Goal: Task Accomplishment & Management: Use online tool/utility

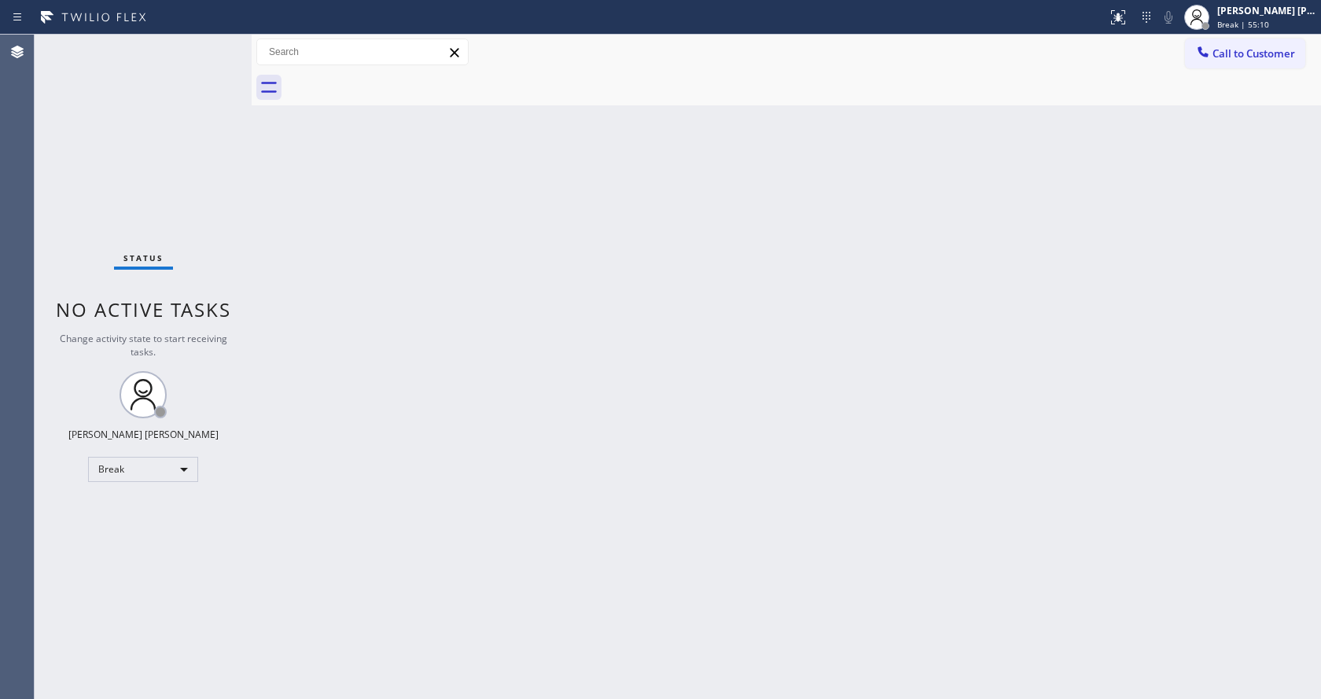
click at [1156, 250] on div "Back to Dashboard Change Sender ID Customers Technicians Select a contact Outbo…" at bounding box center [786, 367] width 1069 height 664
click at [214, 388] on div "Status No active tasks Change activity state to start receiving tasks. [PERSON_…" at bounding box center [143, 367] width 217 height 664
click at [370, 329] on div "Back to Dashboard Change Sender ID Customers Technicians Select a contact Outbo…" at bounding box center [786, 367] width 1069 height 664
click at [233, 131] on div "Status No active tasks Change activity state to start receiving tasks. [PERSON_…" at bounding box center [143, 367] width 217 height 664
click at [891, 460] on div "Back to Dashboard Change Sender ID Customers Technicians Select a contact Outbo…" at bounding box center [786, 367] width 1069 height 664
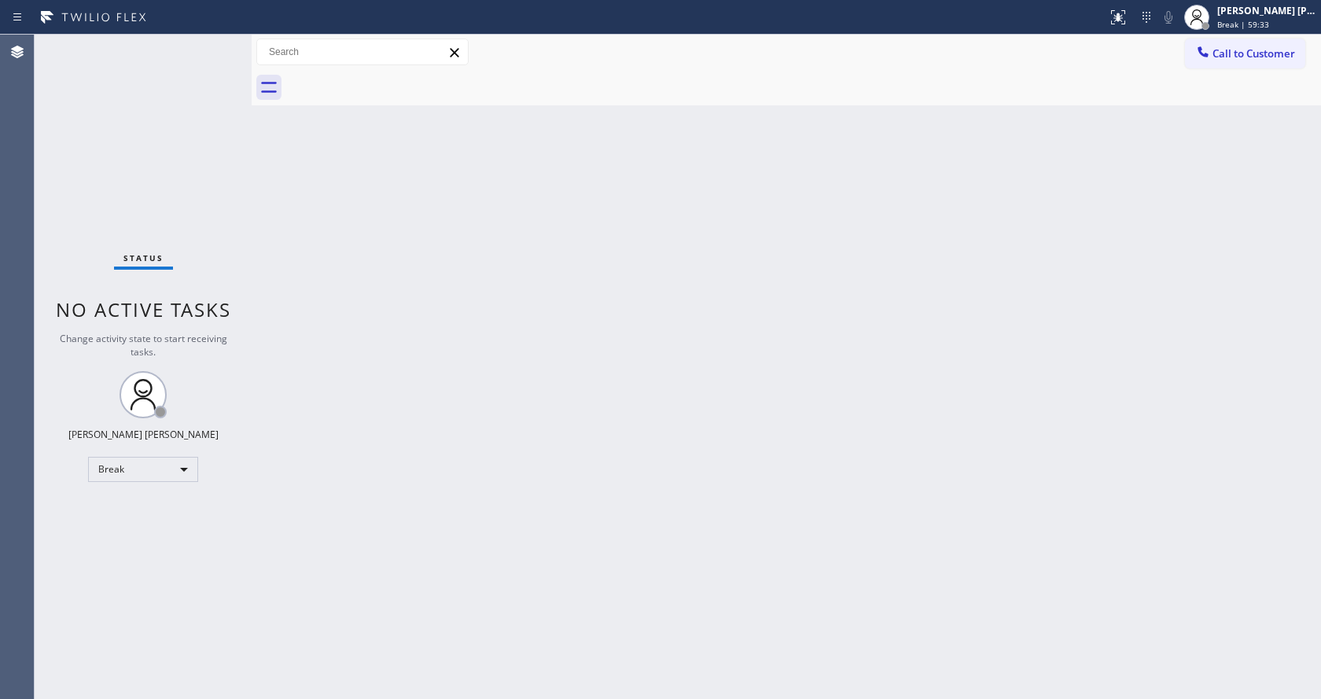
click at [282, 178] on div "Back to Dashboard Change Sender ID Customers Technicians Select a contact Outbo…" at bounding box center [786, 367] width 1069 height 664
click at [778, 308] on div "Back to Dashboard Change Sender ID Customers Technicians Select a contact Outbo…" at bounding box center [786, 367] width 1069 height 664
click at [1224, 30] on div "[PERSON_NAME] [PERSON_NAME] Break | 1h" at bounding box center [1267, 17] width 107 height 28
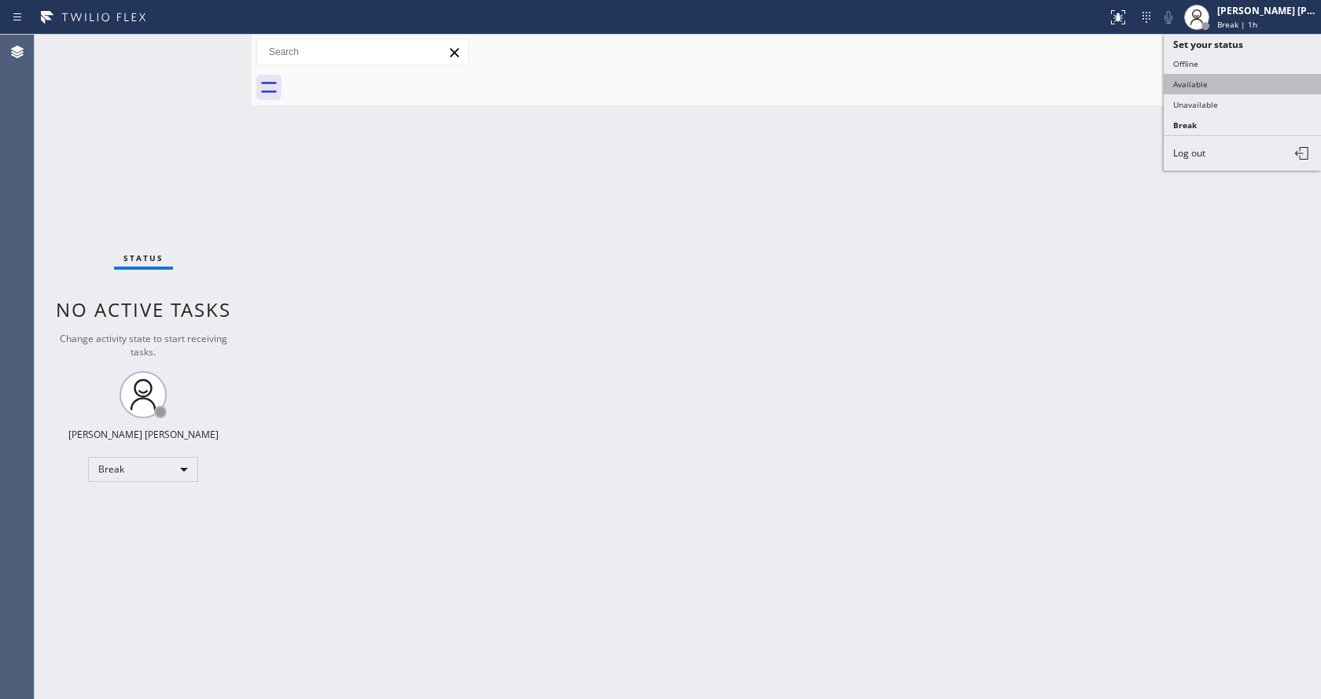
click at [1205, 79] on button "Available" at bounding box center [1242, 84] width 157 height 20
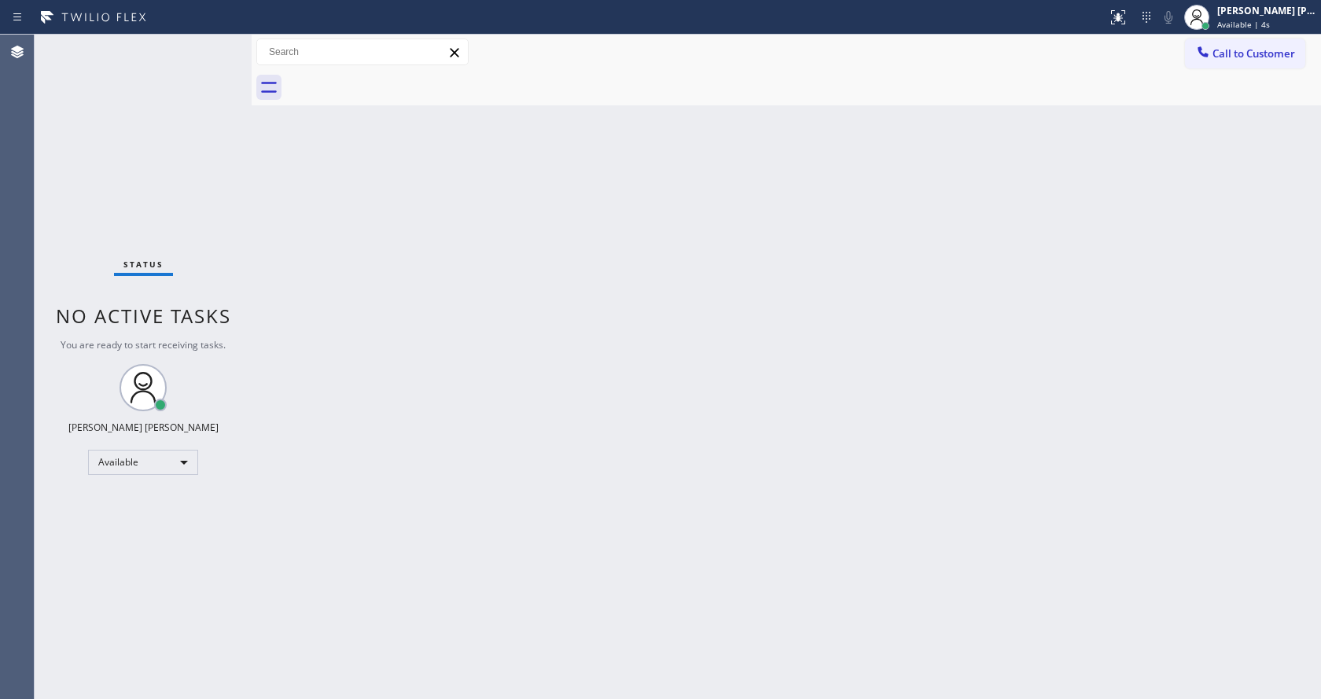
drag, startPoint x: 234, startPoint y: 160, endPoint x: 226, endPoint y: 136, distance: 25.6
click at [234, 160] on div "Status No active tasks You are ready to start receiving tasks. [PERSON_NAME] [P…" at bounding box center [143, 367] width 217 height 664
click at [215, 40] on div "Status No active tasks You are ready to start receiving tasks. [PERSON_NAME] [P…" at bounding box center [143, 367] width 217 height 664
click at [618, 530] on div "Back to Dashboard Change Sender ID Customers Technicians Select a contact Outbo…" at bounding box center [786, 367] width 1069 height 664
click at [163, 159] on div "Status No active tasks You are ready to start receiving tasks. [PERSON_NAME] [P…" at bounding box center [143, 367] width 217 height 664
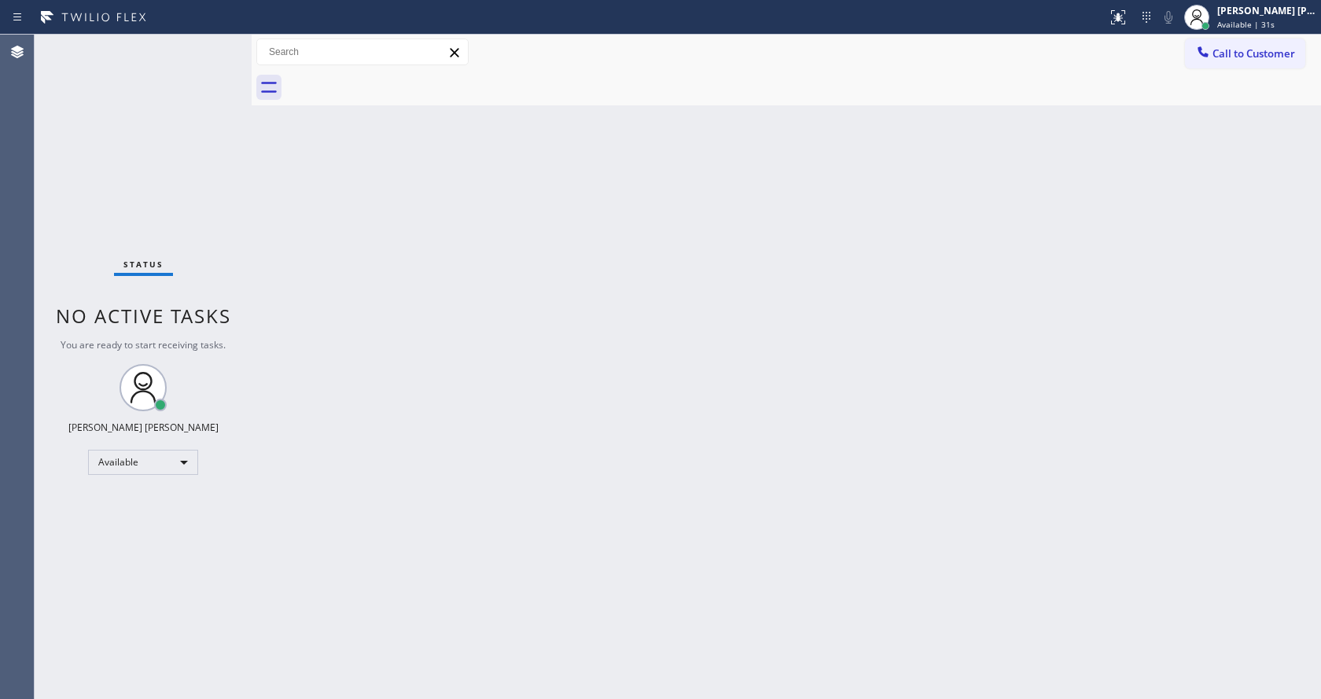
click at [212, 41] on div "Status No active tasks You are ready to start receiving tasks. [PERSON_NAME] [P…" at bounding box center [143, 367] width 217 height 664
click at [252, 168] on div at bounding box center [252, 367] width 0 height 664
click at [212, 40] on div "Status No active tasks You are ready to start receiving tasks. [PERSON_NAME] [P…" at bounding box center [143, 367] width 217 height 664
click at [212, 61] on div "Status No active tasks You are ready to start receiving tasks. [PERSON_NAME] [P…" at bounding box center [143, 367] width 217 height 664
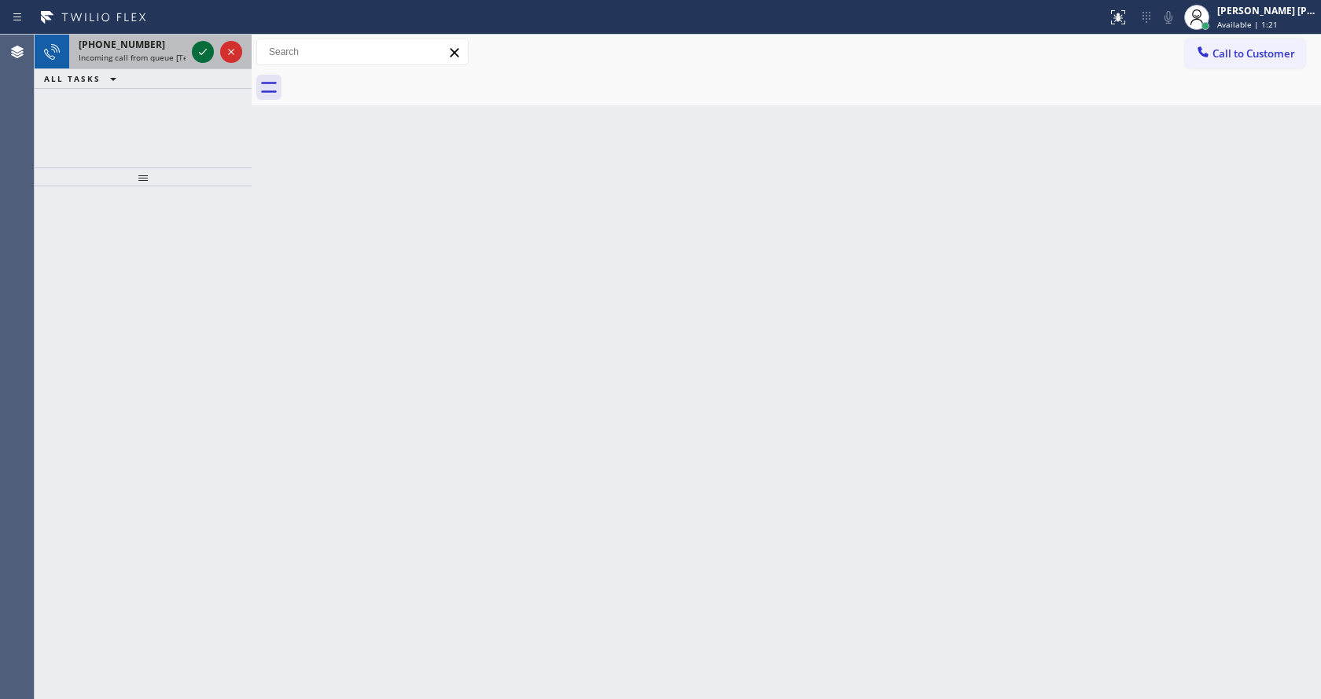
click at [197, 44] on icon at bounding box center [202, 51] width 19 height 19
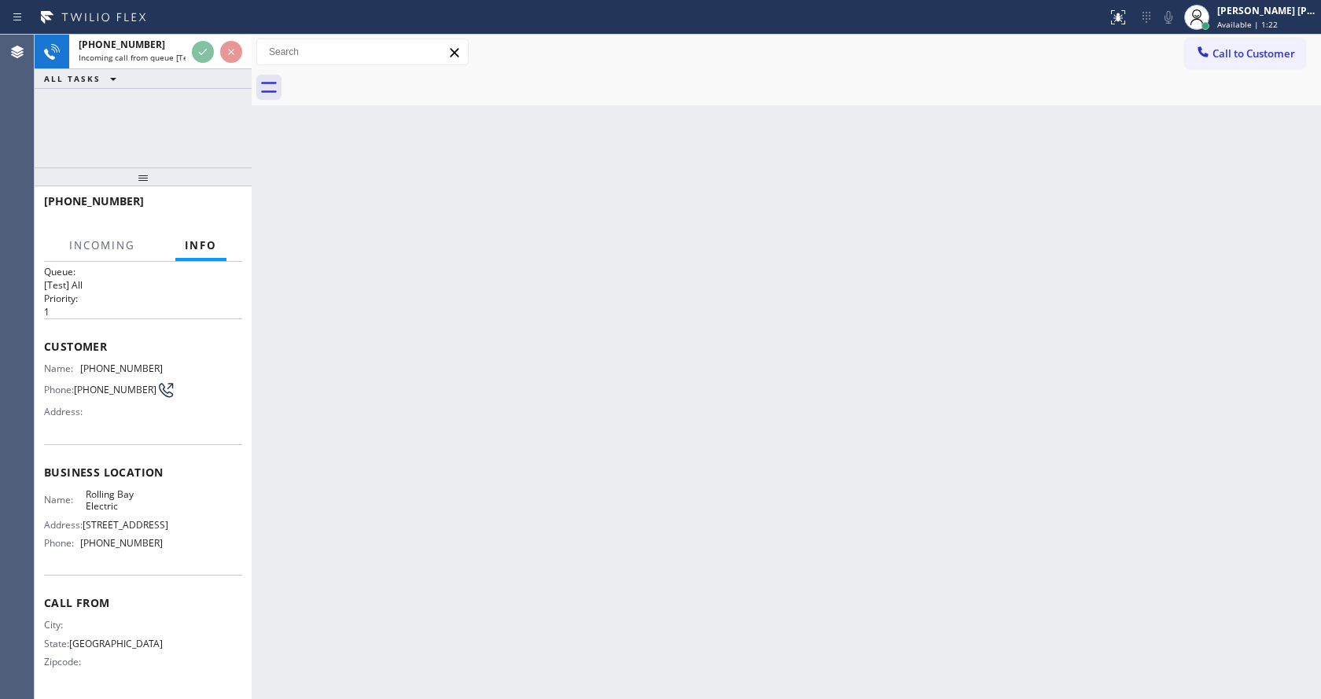
scroll to position [81, 0]
click at [421, 504] on div "Back to Dashboard Change Sender ID Customers Technicians Select a contact Outbo…" at bounding box center [786, 367] width 1069 height 664
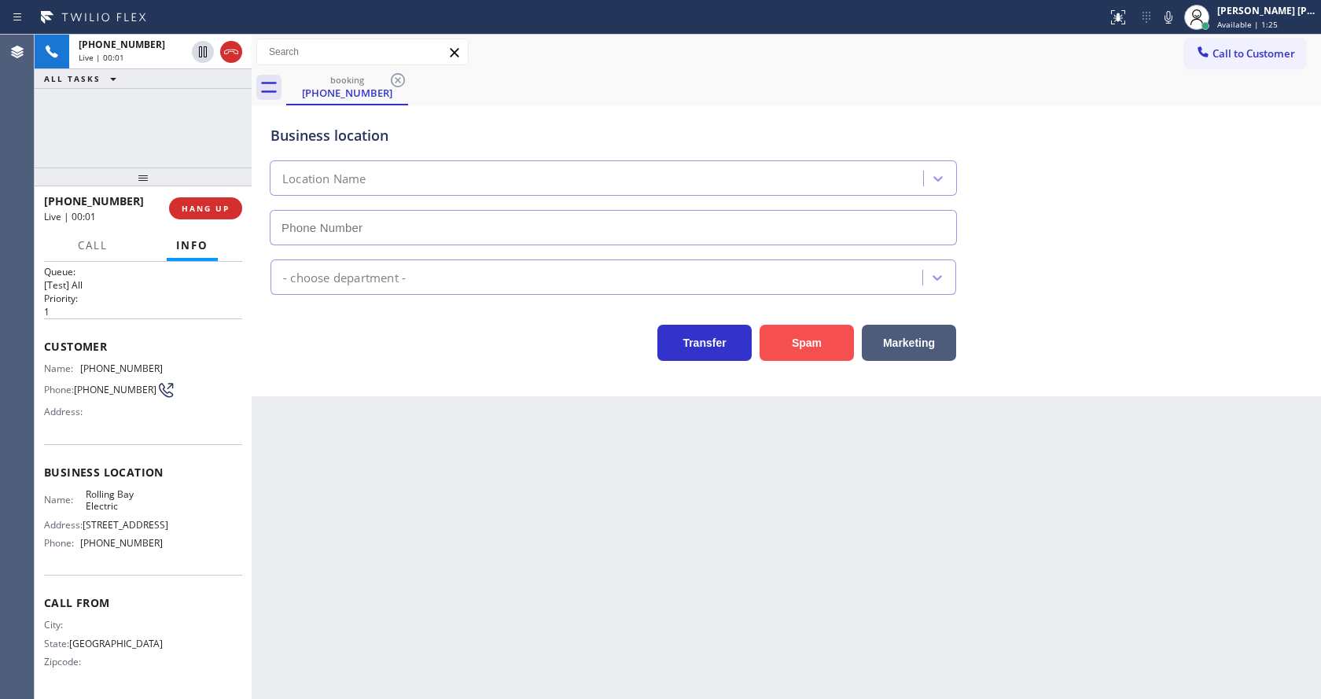
type input "[PHONE_NUMBER]"
click at [800, 342] on button "Spam" at bounding box center [807, 343] width 94 height 36
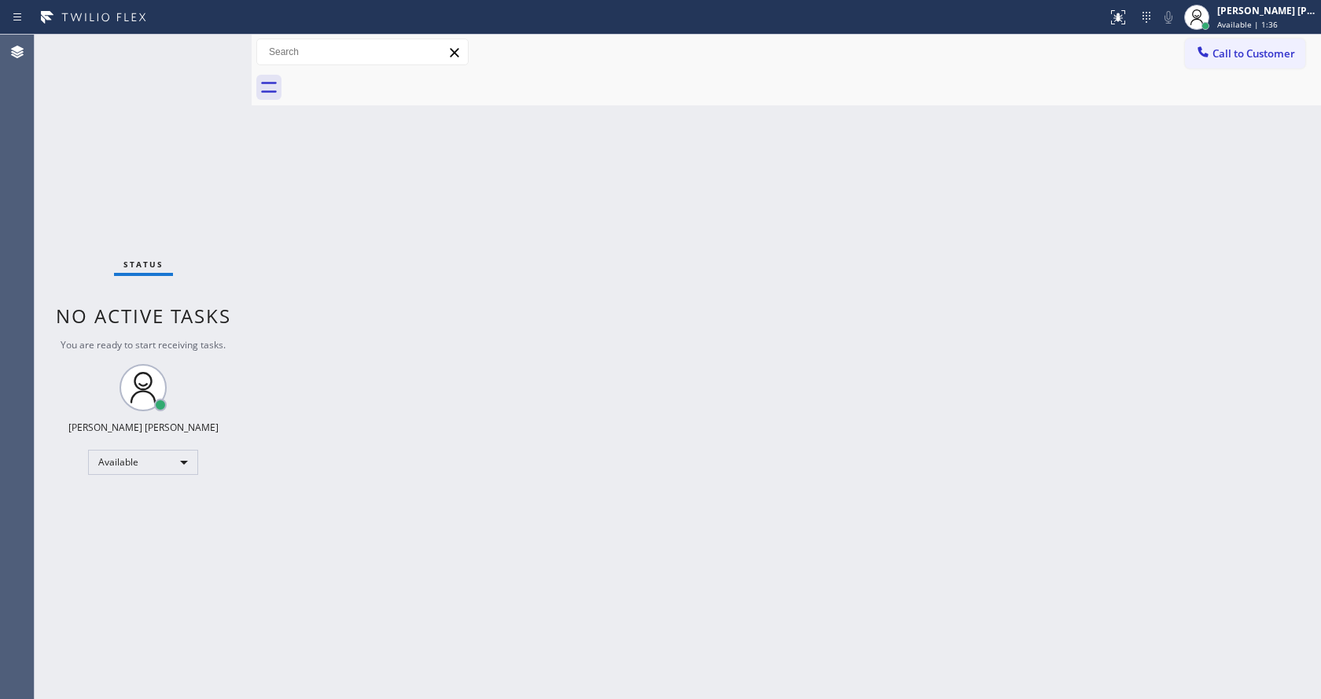
click at [223, 42] on div "Status No active tasks You are ready to start receiving tasks. [PERSON_NAME] [P…" at bounding box center [143, 367] width 217 height 664
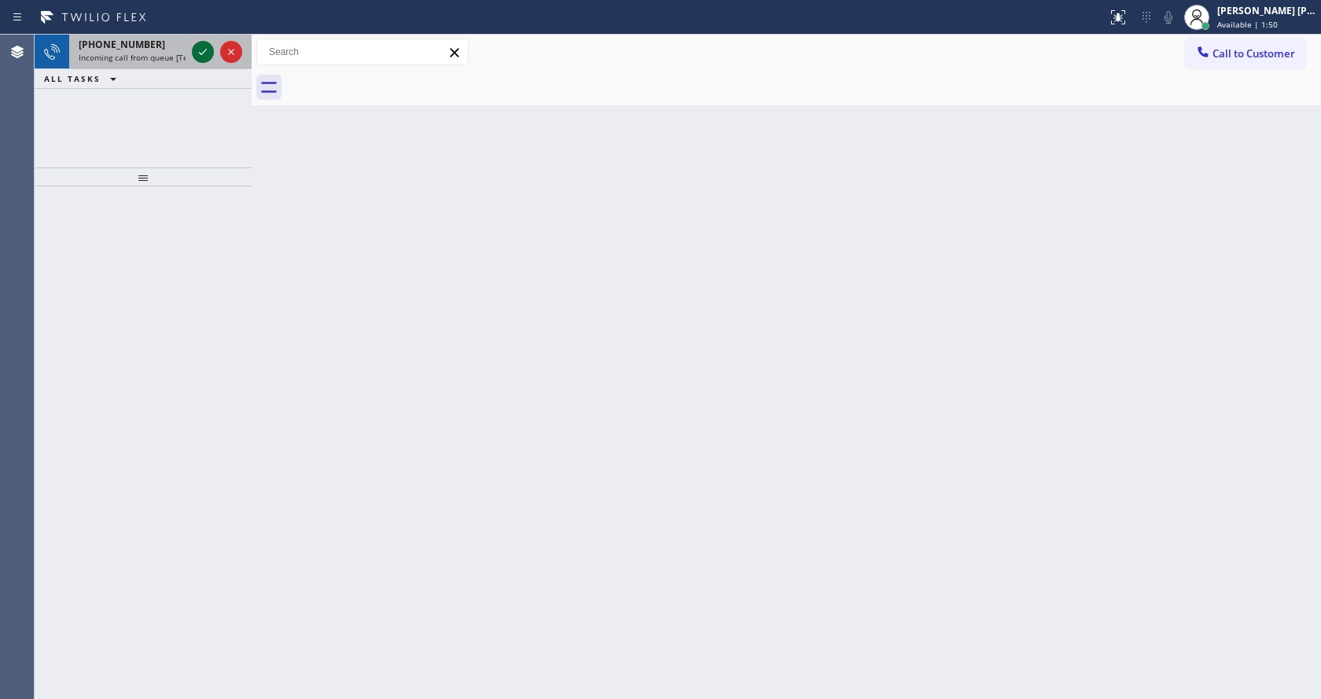
click at [205, 45] on icon at bounding box center [202, 51] width 19 height 19
click at [484, 418] on div "Back to Dashboard Change Sender ID Customers Technicians Select a contact Outbo…" at bounding box center [786, 367] width 1069 height 664
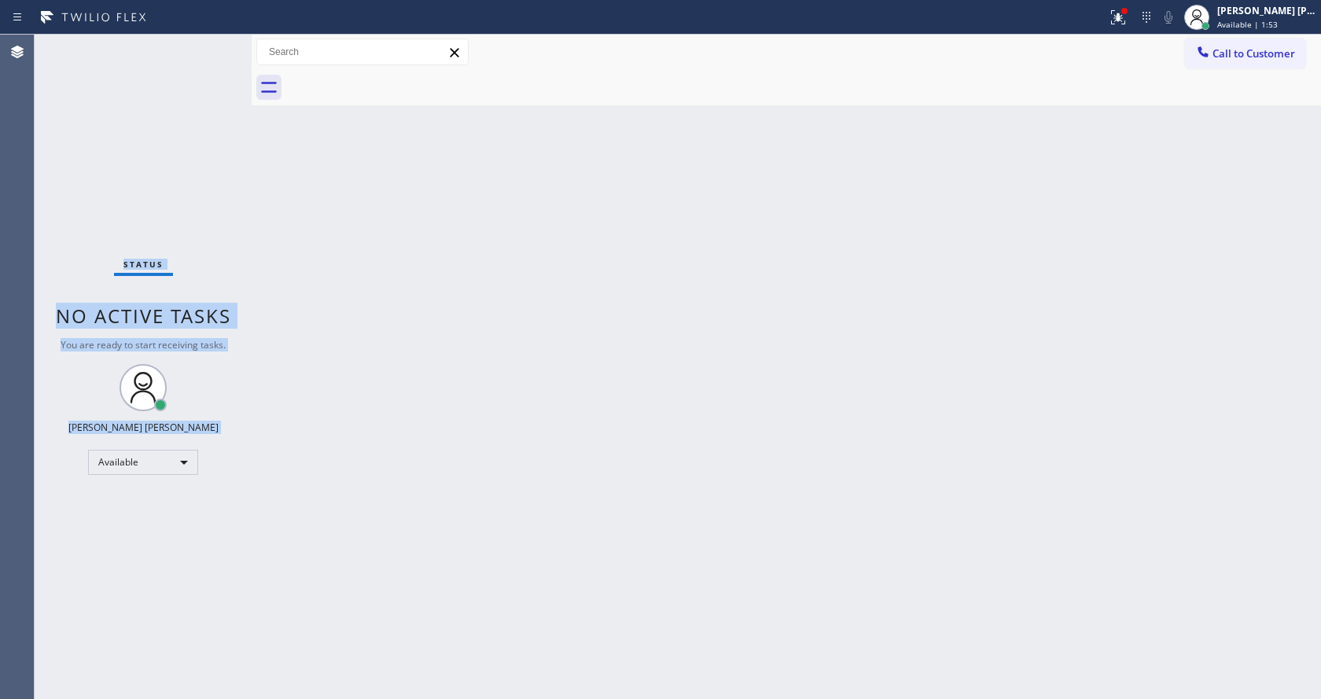
click at [200, 56] on div "Status No active tasks You are ready to start receiving tasks. [PERSON_NAME] [P…" at bounding box center [143, 367] width 217 height 664
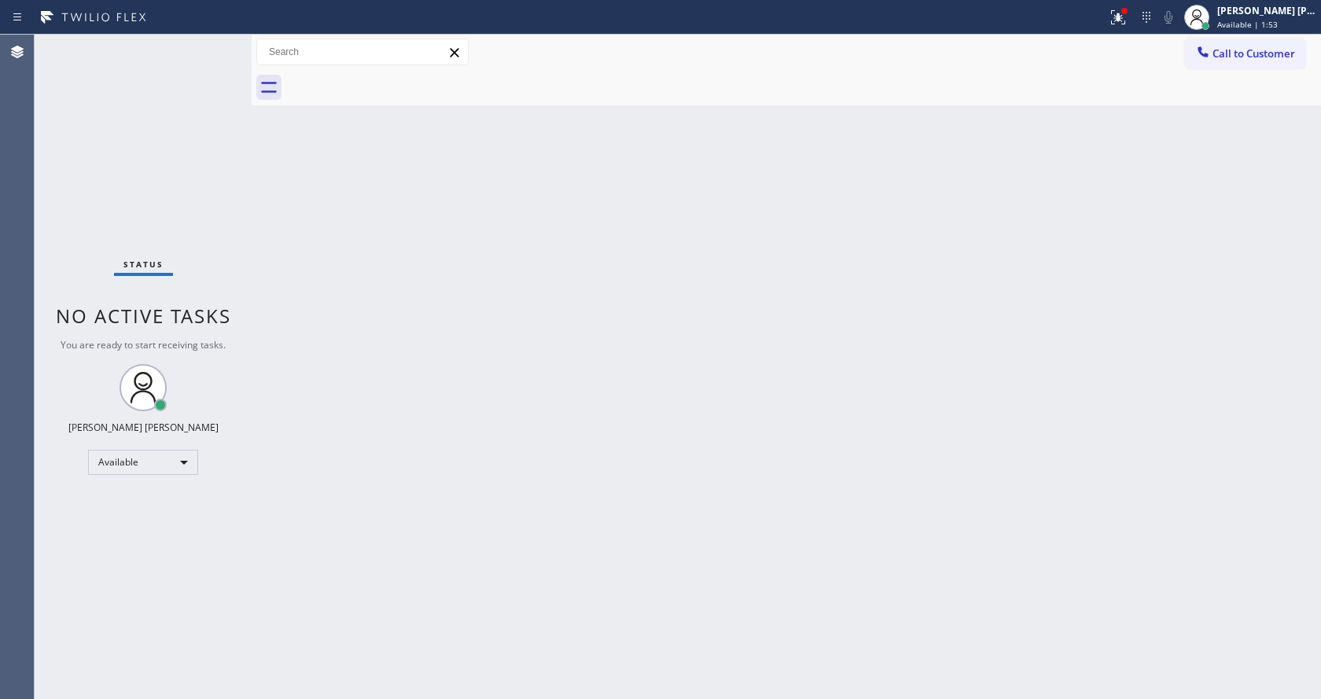
click at [548, 486] on div "Back to Dashboard Change Sender ID Customers Technicians Select a contact Outbo…" at bounding box center [786, 367] width 1069 height 664
click at [336, 359] on div "Back to Dashboard Change Sender ID Customers Technicians Select a contact Outbo…" at bounding box center [786, 367] width 1069 height 664
click at [564, 361] on div "Back to Dashboard Change Sender ID Customers Technicians Select a contact Outbo…" at bounding box center [786, 367] width 1069 height 664
click at [1125, 24] on icon at bounding box center [1118, 17] width 14 height 14
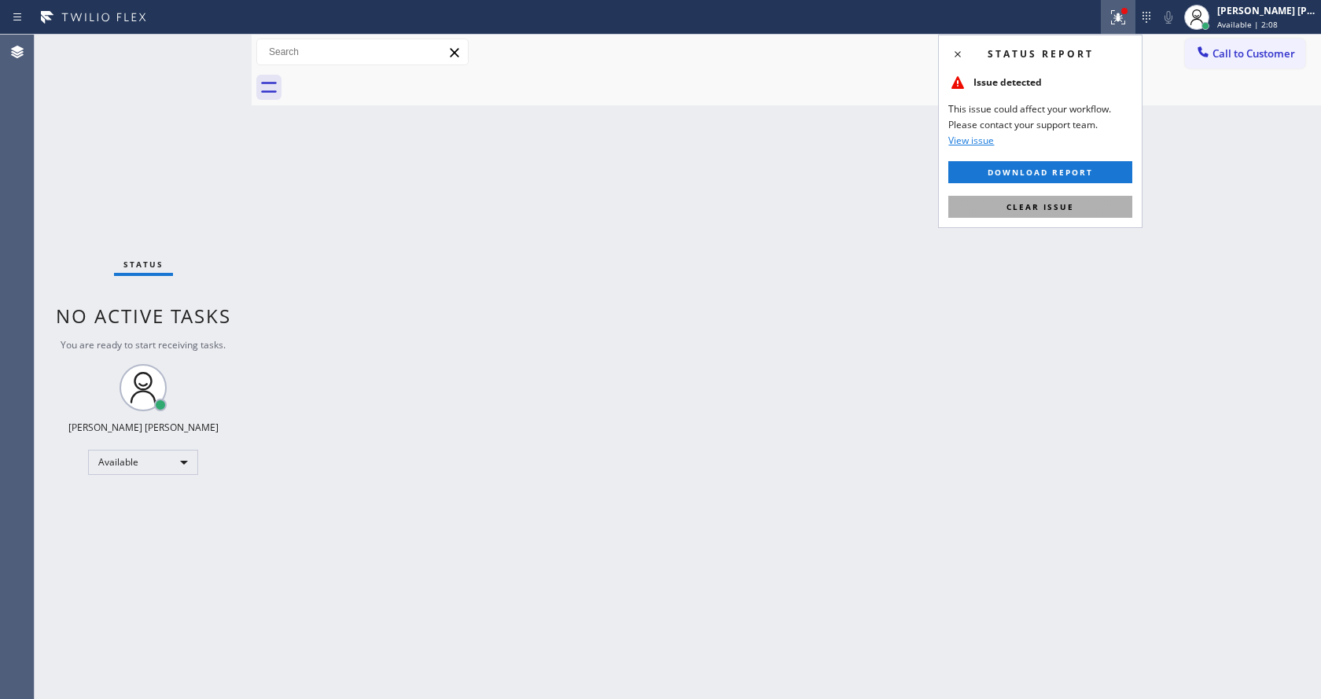
click at [1069, 196] on button "Clear issue" at bounding box center [1040, 207] width 184 height 22
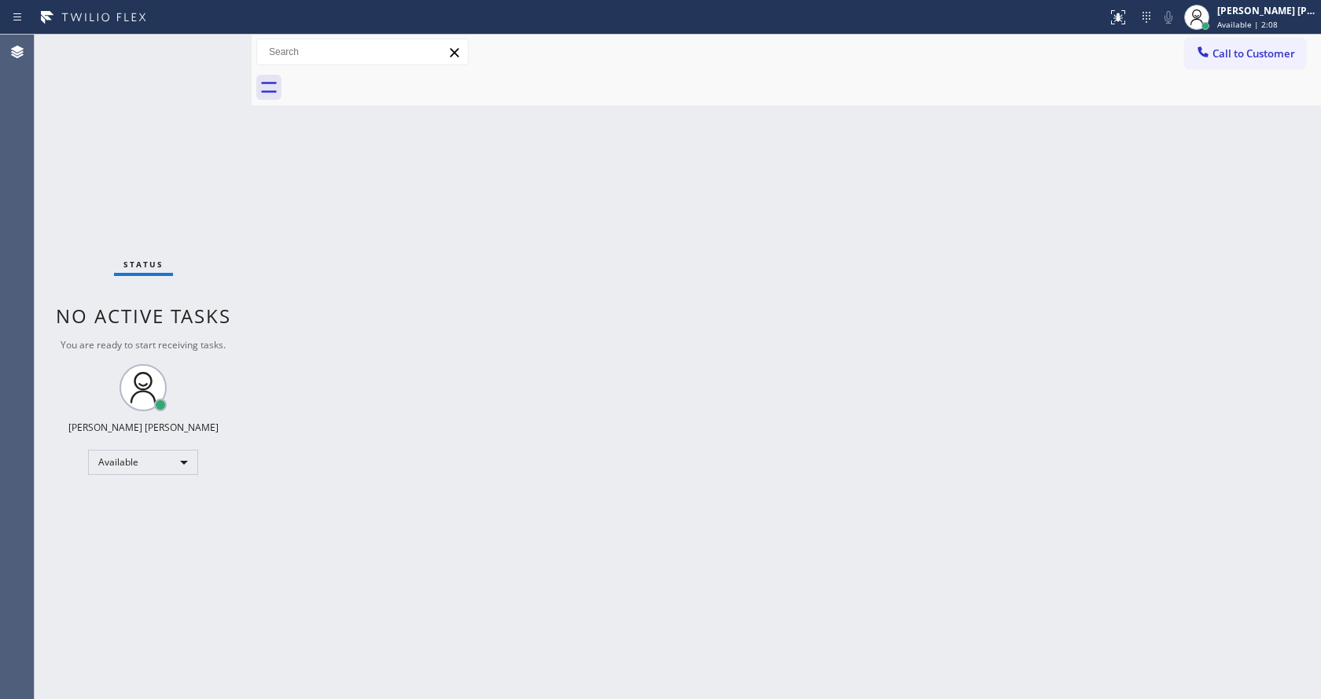
click at [1069, 196] on div "Back to Dashboard Change Sender ID Customers Technicians Select a contact Outbo…" at bounding box center [786, 367] width 1069 height 664
click at [336, 450] on div "Back to Dashboard Change Sender ID Customers Technicians Select a contact Outbo…" at bounding box center [786, 367] width 1069 height 664
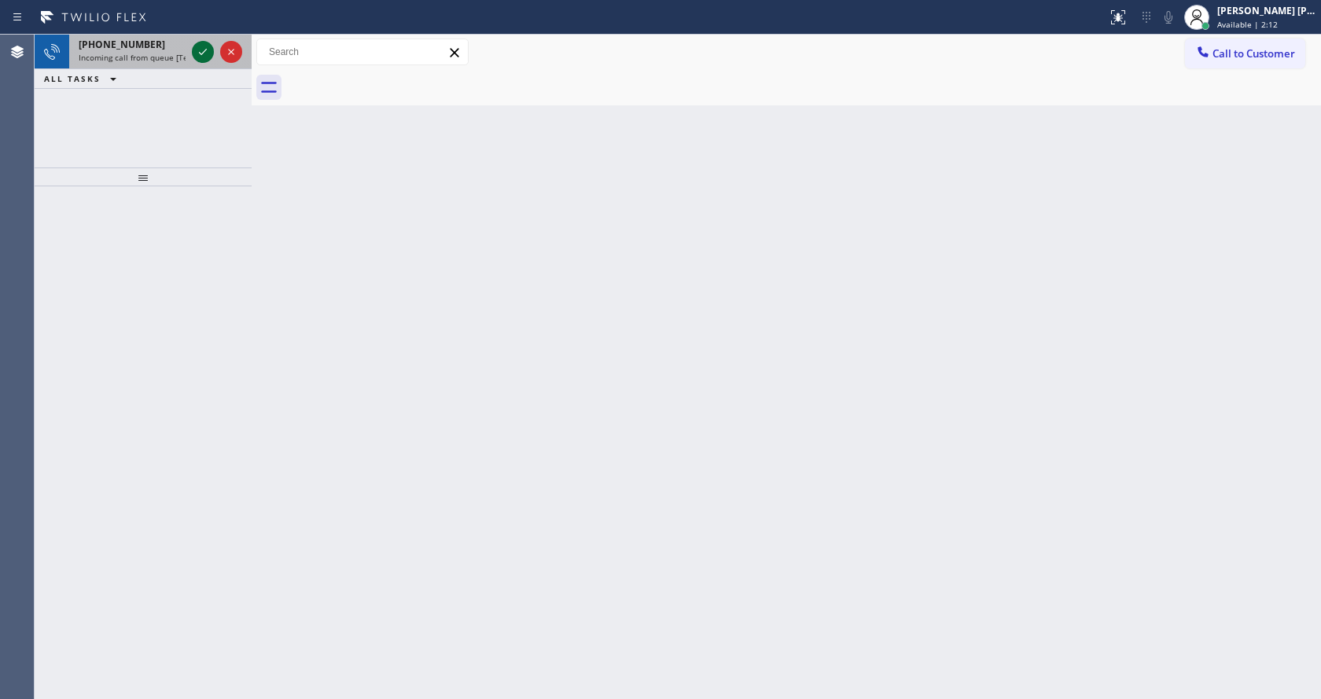
click at [199, 55] on icon at bounding box center [202, 51] width 19 height 19
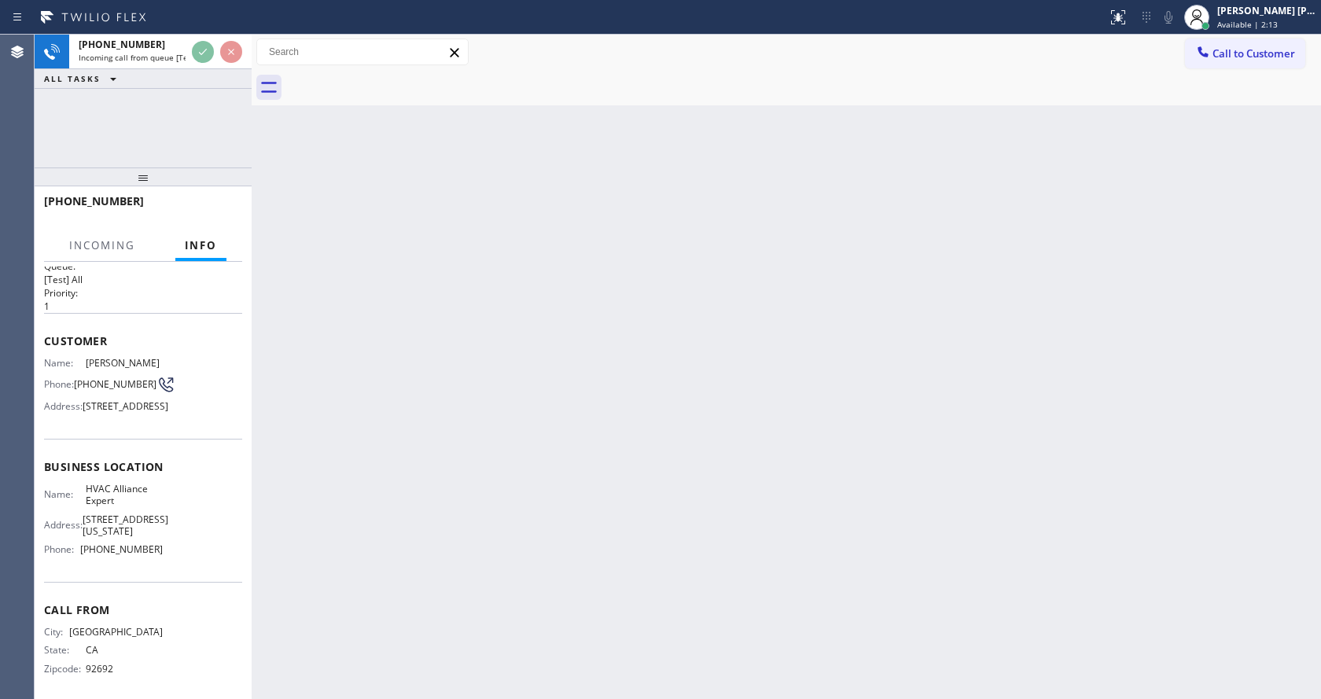
scroll to position [81, 0]
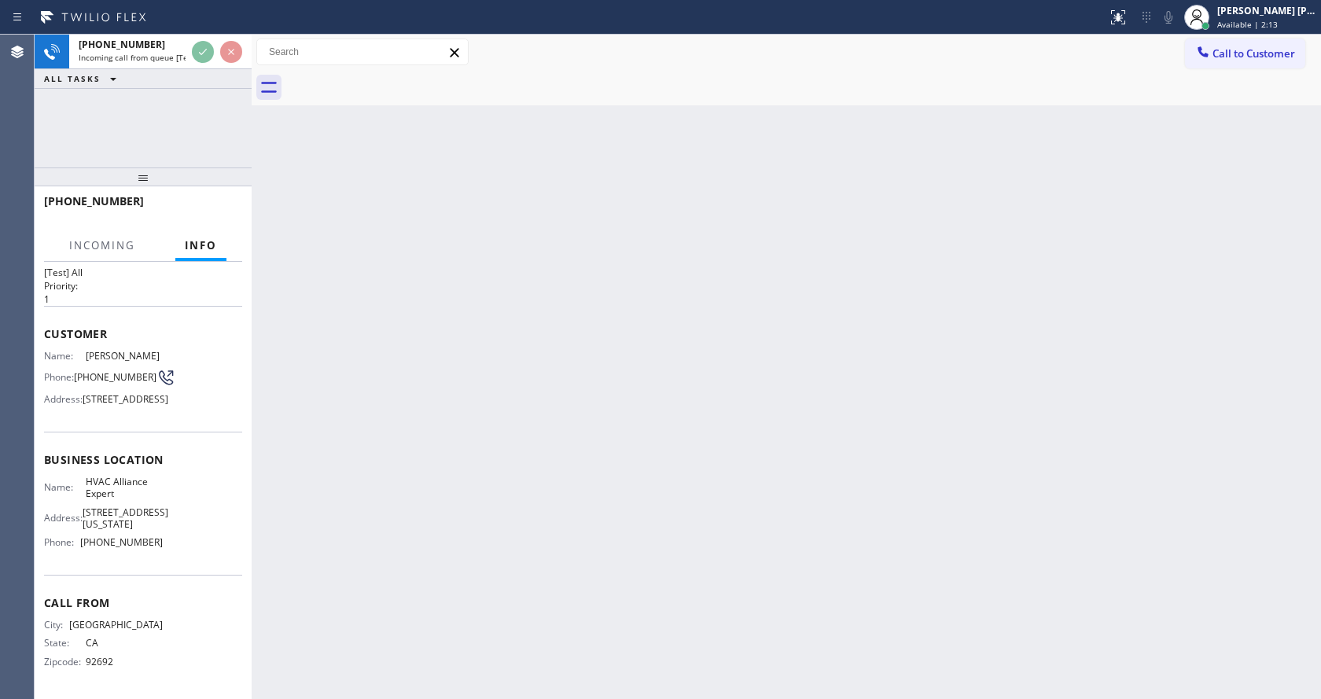
click at [441, 465] on div "Back to Dashboard Change Sender ID Customers Technicians Select a contact Outbo…" at bounding box center [786, 367] width 1069 height 664
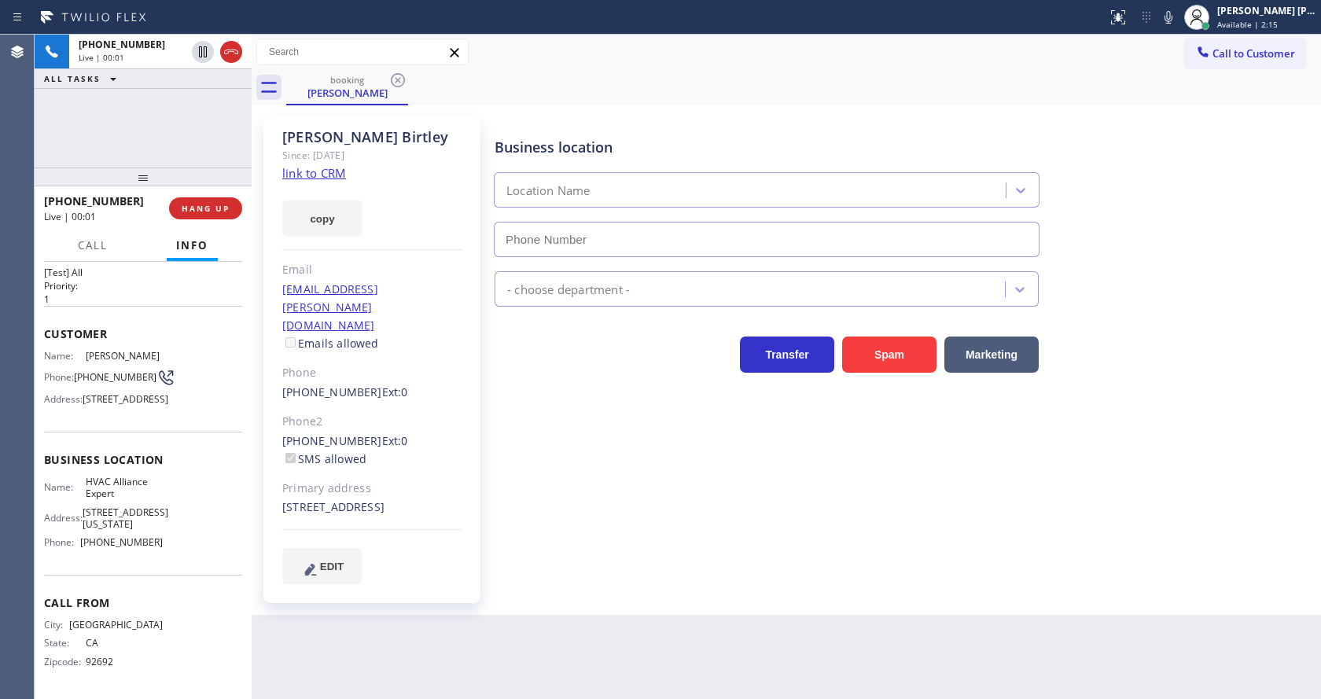
type input "[PHONE_NUMBER]"
click at [303, 167] on link "link to CRM" at bounding box center [314, 173] width 64 height 16
click at [576, 624] on div "Back to Dashboard Change Sender ID Customers Technicians Select a contact Outbo…" at bounding box center [786, 367] width 1069 height 664
click at [580, 645] on div "Back to Dashboard Change Sender ID Customers Technicians Select a contact Outbo…" at bounding box center [786, 367] width 1069 height 664
click at [409, 324] on div "[PERSON_NAME] Since: [DATE] link to CRM copy Email [EMAIL_ADDRESS][PERSON_NAME]…" at bounding box center [371, 360] width 217 height 486
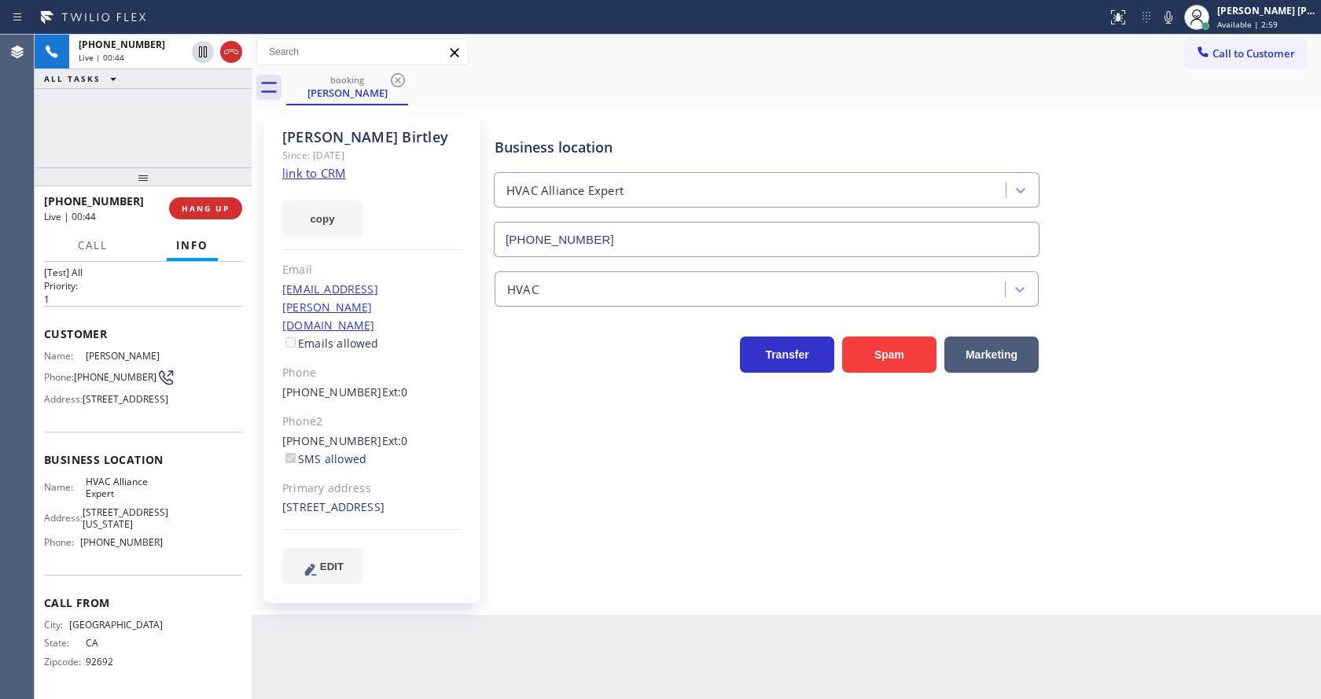
click at [545, 474] on div "Business location HVAC Alliance Expert [PHONE_NUMBER] HVAC Transfer Spam Market…" at bounding box center [904, 350] width 826 height 458
click at [857, 583] on div "Business location HVAC Alliance Expert [PHONE_NUMBER] HVAC Transfer Spam Market…" at bounding box center [904, 366] width 826 height 490
click at [388, 548] on div "EDIT" at bounding box center [372, 566] width 180 height 36
click at [565, 507] on div "Business location HVAC Alliance Expert [PHONE_NUMBER] HVAC Transfer Spam Market…" at bounding box center [904, 350] width 826 height 458
click at [646, 543] on div "Business location HVAC Alliance Expert [PHONE_NUMBER] HVAC Transfer Spam Market…" at bounding box center [904, 350] width 826 height 458
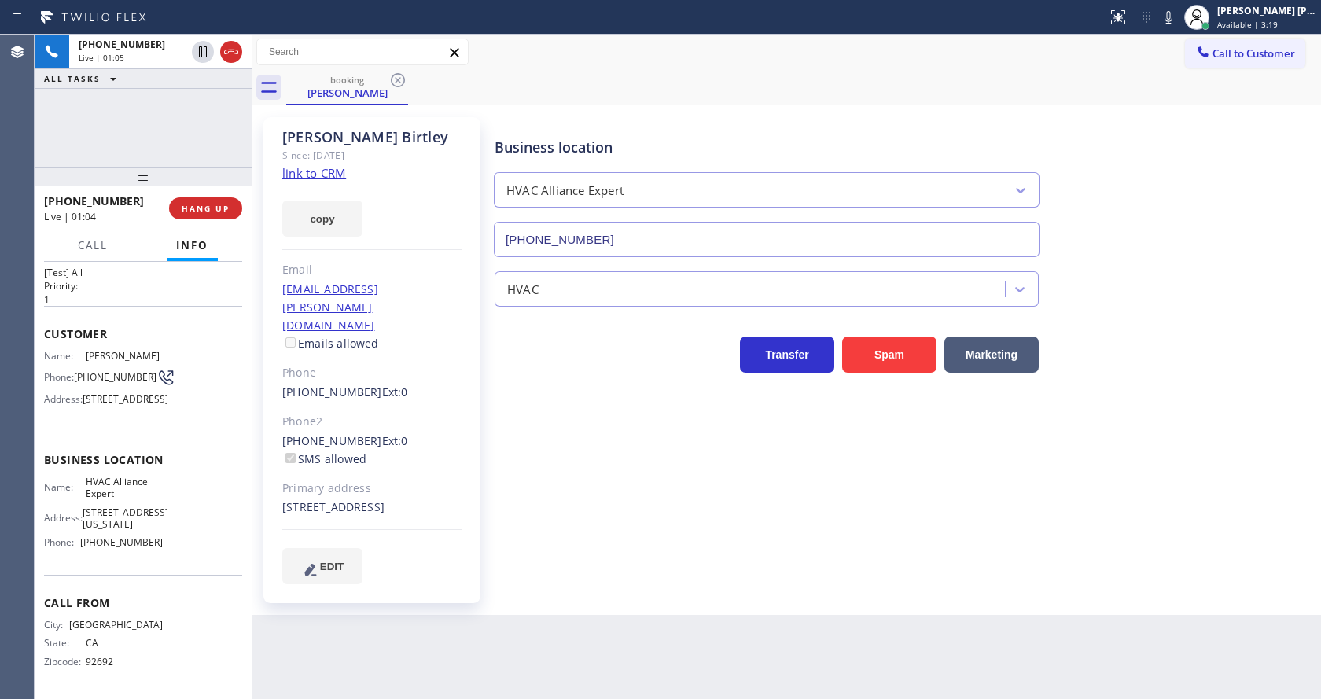
click at [366, 282] on link "[EMAIL_ADDRESS][PERSON_NAME][DOMAIN_NAME]" at bounding box center [330, 306] width 96 height 51
click at [675, 534] on div "Business location HVAC Alliance Expert [PHONE_NUMBER] HVAC Transfer Spam Market…" at bounding box center [904, 350] width 826 height 458
click at [414, 320] on div "[PERSON_NAME] Since: [DATE] link to CRM copy Email [EMAIL_ADDRESS][PERSON_NAME]…" at bounding box center [371, 360] width 217 height 486
click at [529, 691] on div "Back to Dashboard Change Sender ID Customers Technicians Select a contact Outbo…" at bounding box center [786, 367] width 1069 height 664
click at [764, 540] on div "Business location HVAC Alliance Expert [PHONE_NUMBER] HVAC Transfer Spam Market…" at bounding box center [904, 350] width 826 height 458
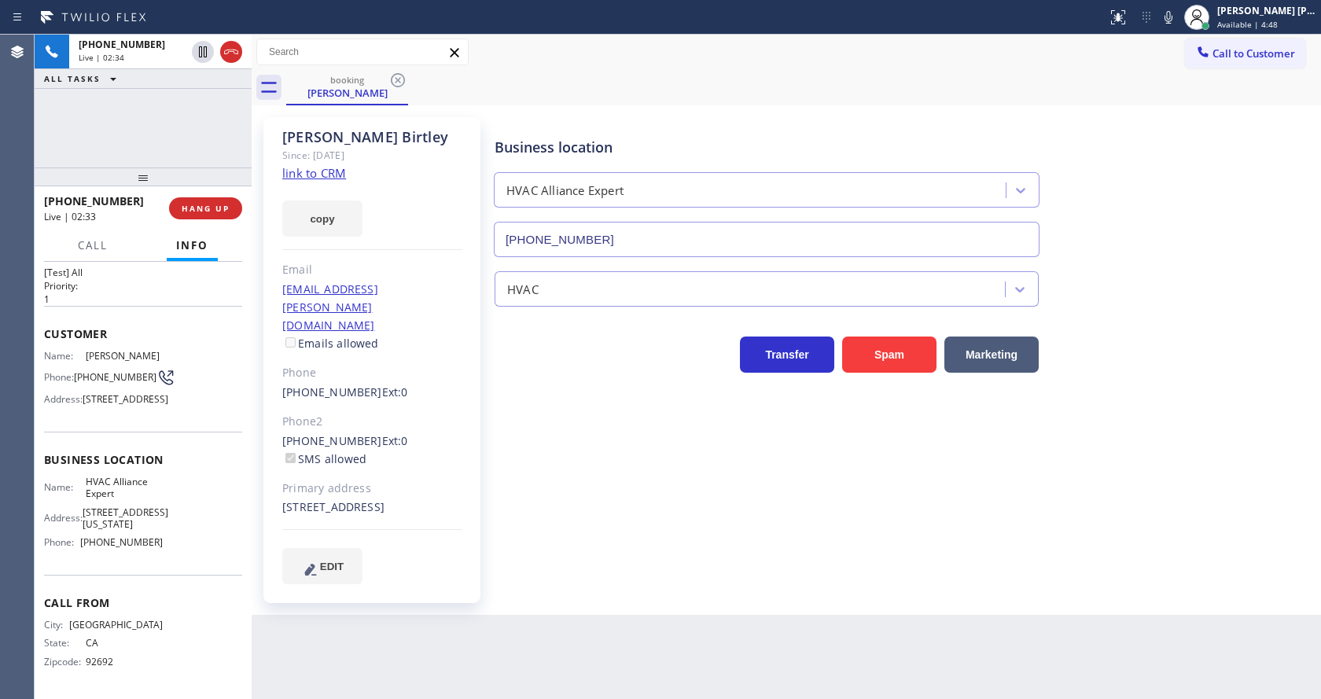
click at [546, 486] on div "Business location HVAC Alliance Expert [PHONE_NUMBER] HVAC Transfer Spam Market…" at bounding box center [904, 350] width 826 height 458
click at [203, 204] on span "HANG UP" at bounding box center [206, 208] width 48 height 11
click at [203, 204] on span "COMPLETE" at bounding box center [202, 208] width 54 height 11
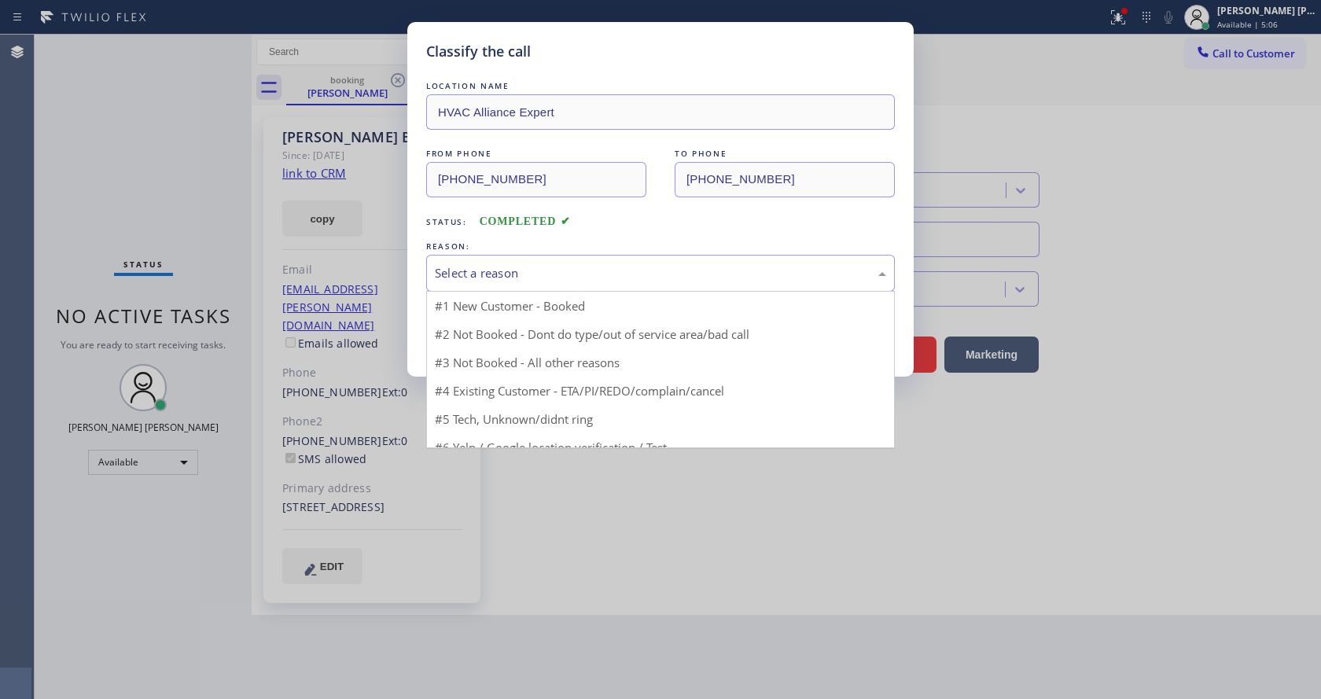
click at [482, 262] on div "Select a reason" at bounding box center [660, 273] width 469 height 37
click at [489, 333] on button "Save" at bounding box center [489, 332] width 127 height 50
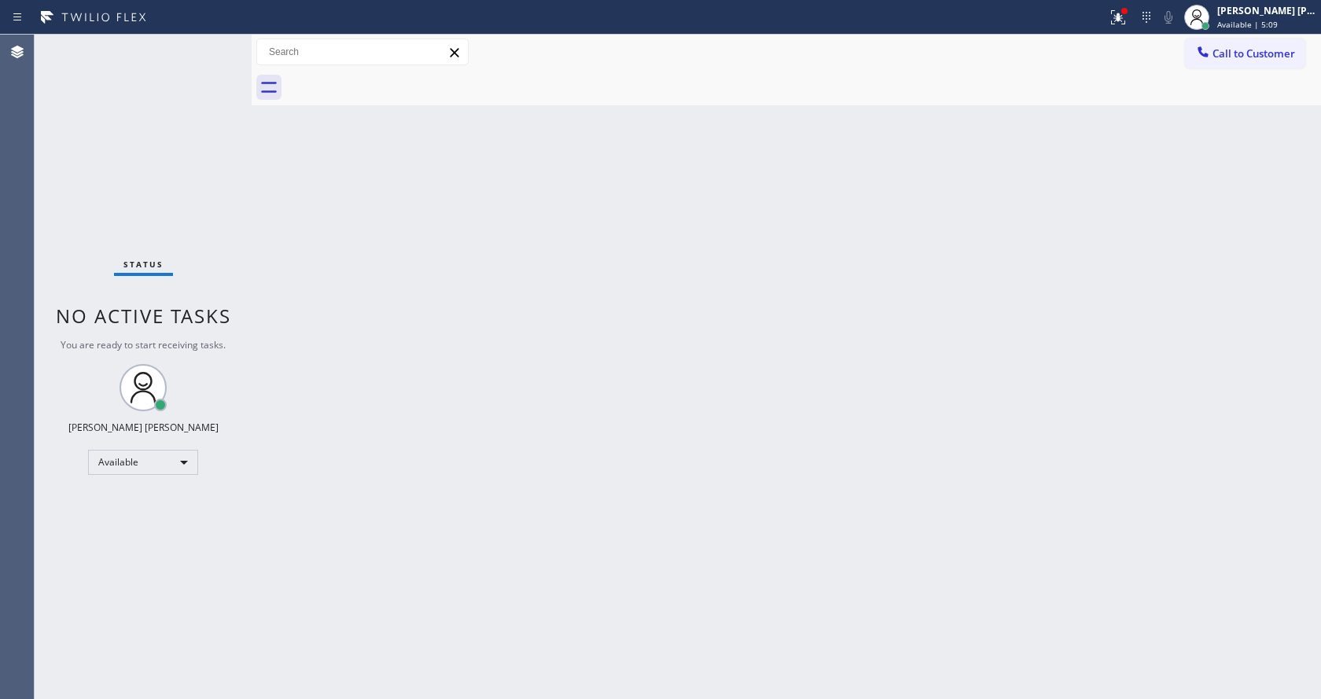
drag, startPoint x: 278, startPoint y: 273, endPoint x: 205, endPoint y: 51, distance: 233.2
click at [278, 273] on div "Back to Dashboard Change Sender ID Customers Technicians Select a contact Outbo…" at bounding box center [786, 367] width 1069 height 664
click at [480, 542] on div "Back to Dashboard Change Sender ID Customers Technicians Select a contact Outbo…" at bounding box center [786, 367] width 1069 height 664
drag, startPoint x: 403, startPoint y: 348, endPoint x: 355, endPoint y: 286, distance: 79.0
click at [403, 348] on div "Back to Dashboard Change Sender ID Customers Technicians Select a contact Outbo…" at bounding box center [786, 367] width 1069 height 664
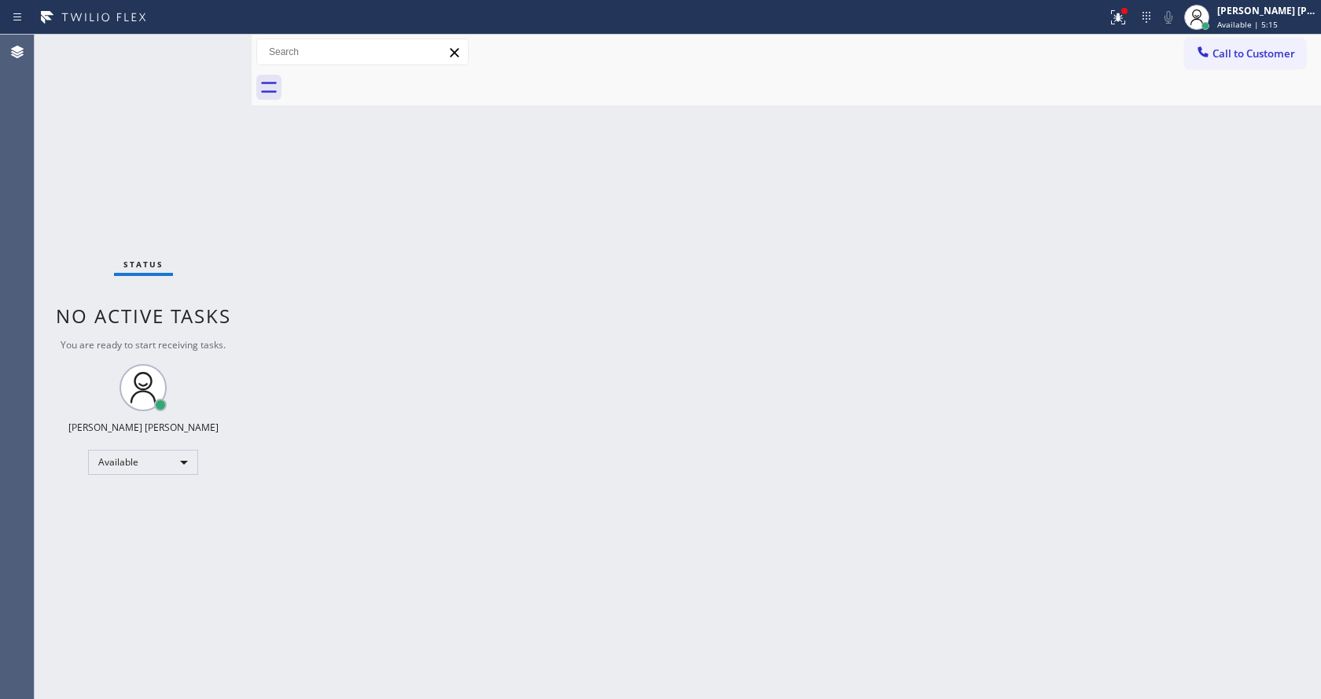
click at [215, 42] on div "Status No active tasks You are ready to start receiving tasks. [PERSON_NAME] [P…" at bounding box center [143, 367] width 217 height 664
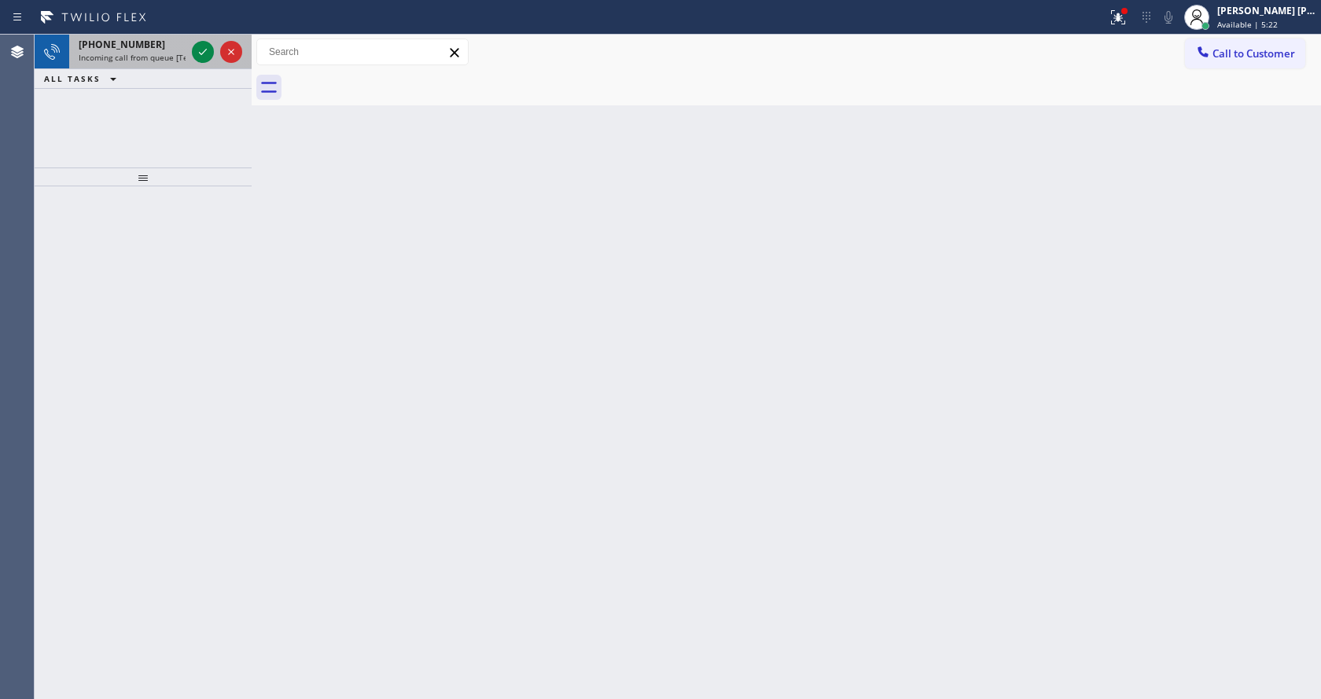
click at [167, 64] on div "[PHONE_NUMBER] Incoming call from queue [Test] All" at bounding box center [129, 52] width 120 height 35
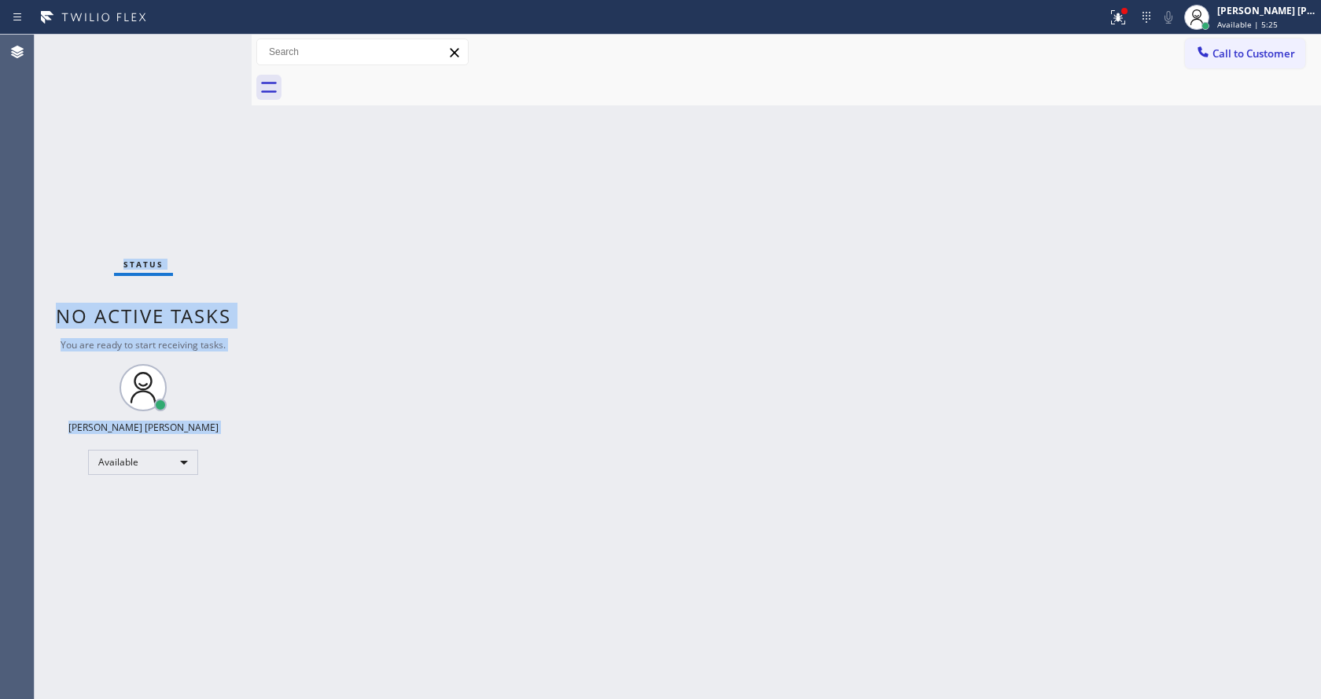
click at [204, 51] on div "Status No active tasks You are ready to start receiving tasks. [PERSON_NAME] [P…" at bounding box center [143, 367] width 217 height 664
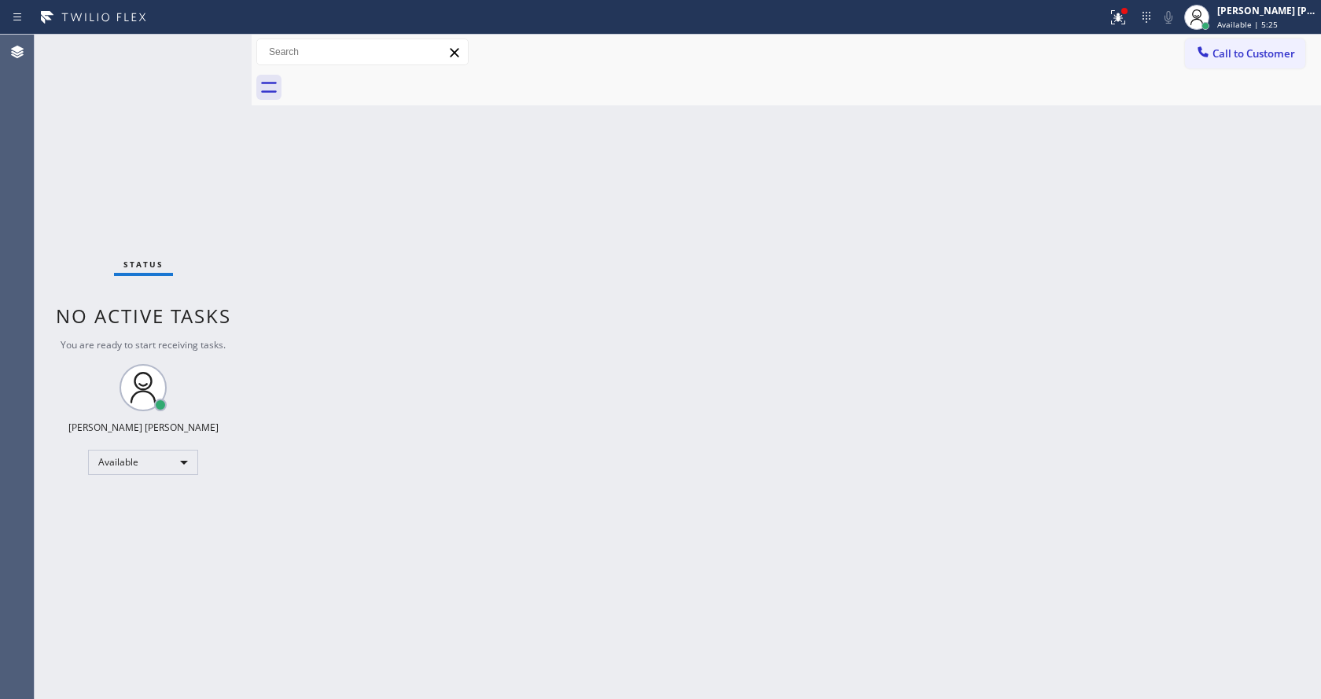
click at [1013, 191] on div "Back to Dashboard Change Sender ID Customers Technicians Select a contact Outbo…" at bounding box center [786, 367] width 1069 height 664
click at [1115, 13] on div at bounding box center [1118, 17] width 35 height 19
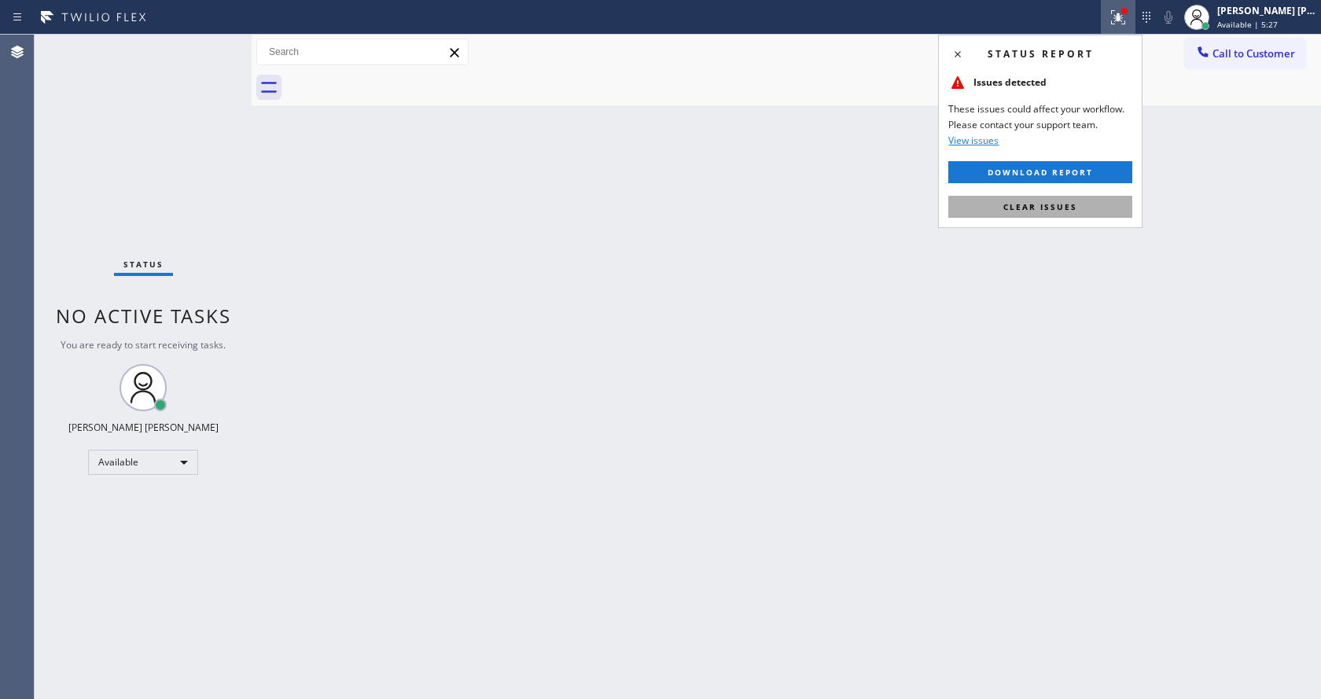
click at [1031, 204] on span "Clear issues" at bounding box center [1040, 206] width 74 height 11
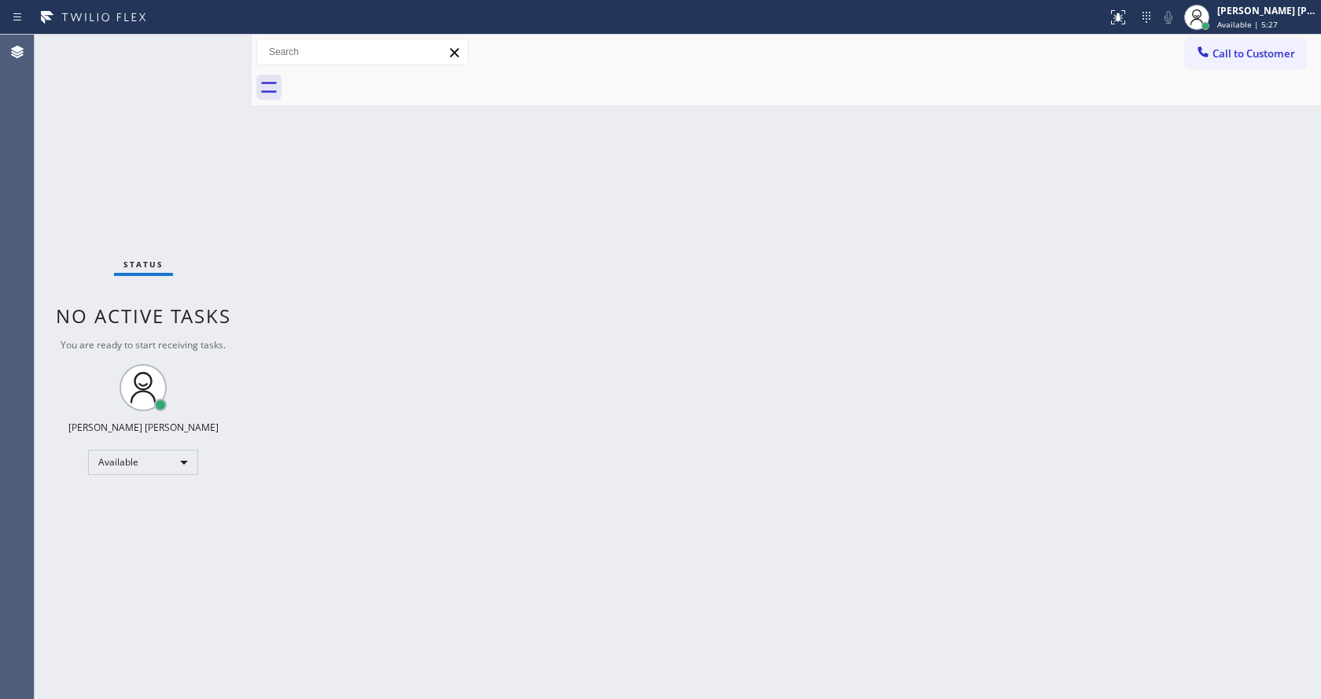
click at [691, 461] on div "Back to Dashboard Change Sender ID Customers Technicians Select a contact Outbo…" at bounding box center [786, 367] width 1069 height 664
click at [284, 203] on div "Back to Dashboard Change Sender ID Customers Technicians Select a contact Outbo…" at bounding box center [786, 367] width 1069 height 664
click at [517, 264] on div "Back to Dashboard Change Sender ID Customers Technicians Select a contact Outbo…" at bounding box center [786, 367] width 1069 height 664
drag, startPoint x: 188, startPoint y: 294, endPoint x: 137, endPoint y: 260, distance: 61.3
click at [188, 294] on div "Status No active tasks You are ready to start receiving tasks. [PERSON_NAME] [P…" at bounding box center [143, 367] width 217 height 664
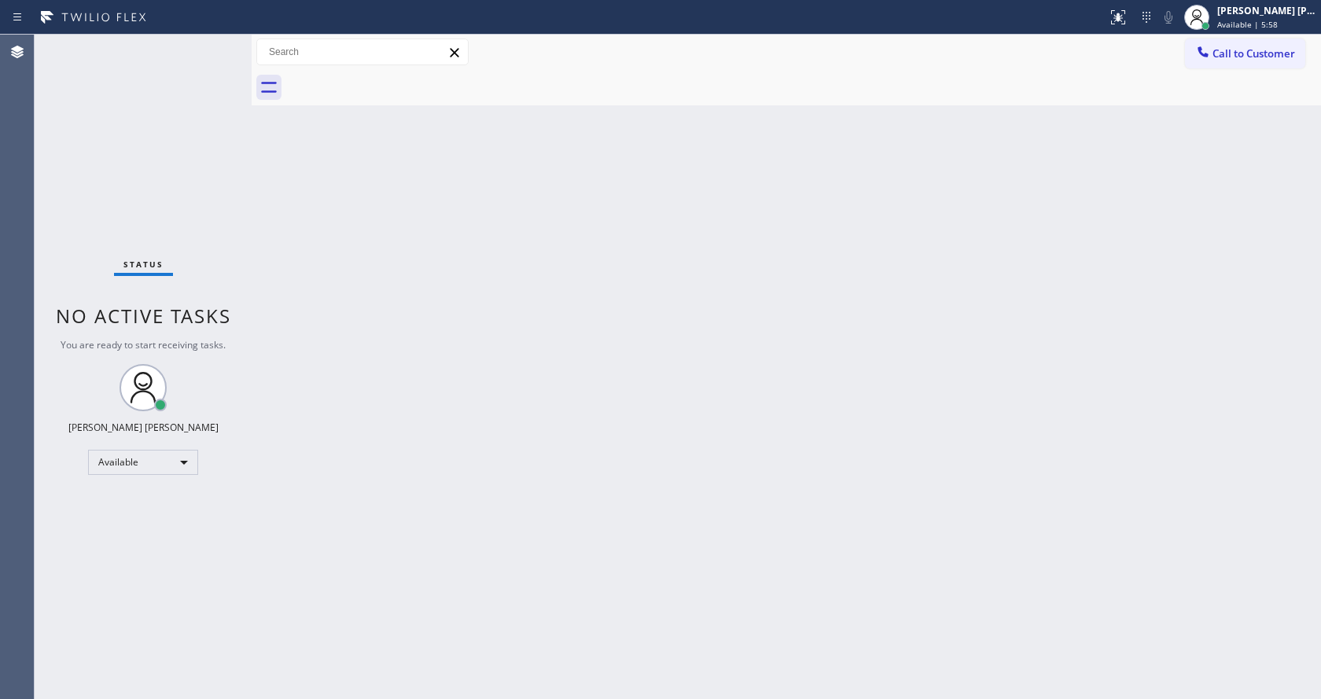
drag, startPoint x: 248, startPoint y: 55, endPoint x: 215, endPoint y: 56, distance: 33.8
click at [215, 56] on div "Status No active tasks You are ready to start receiving tasks. [PERSON_NAME] [P…" at bounding box center [678, 367] width 1286 height 664
click at [201, 39] on div "Status No active tasks You are ready to start receiving tasks. [PERSON_NAME] [P…" at bounding box center [143, 367] width 217 height 664
click at [196, 44] on div "Status No active tasks You are ready to start receiving tasks. [PERSON_NAME] [P…" at bounding box center [143, 367] width 217 height 664
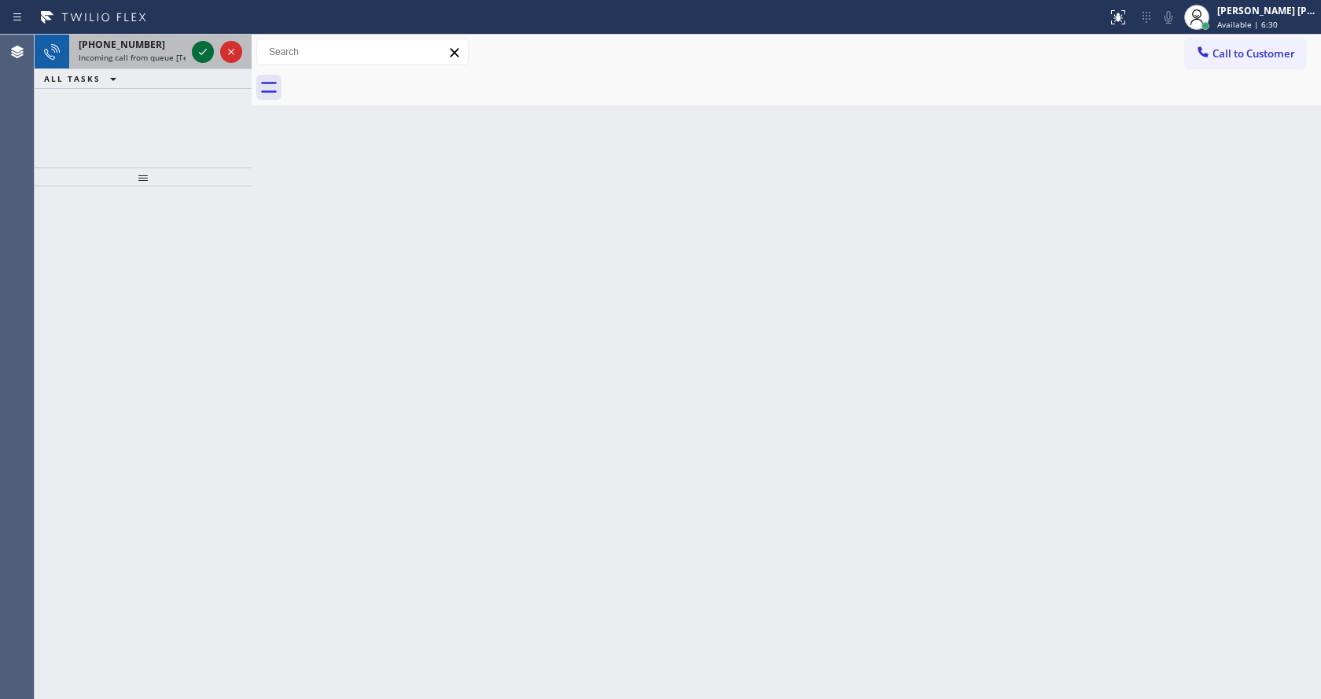
click at [196, 44] on icon at bounding box center [202, 51] width 19 height 19
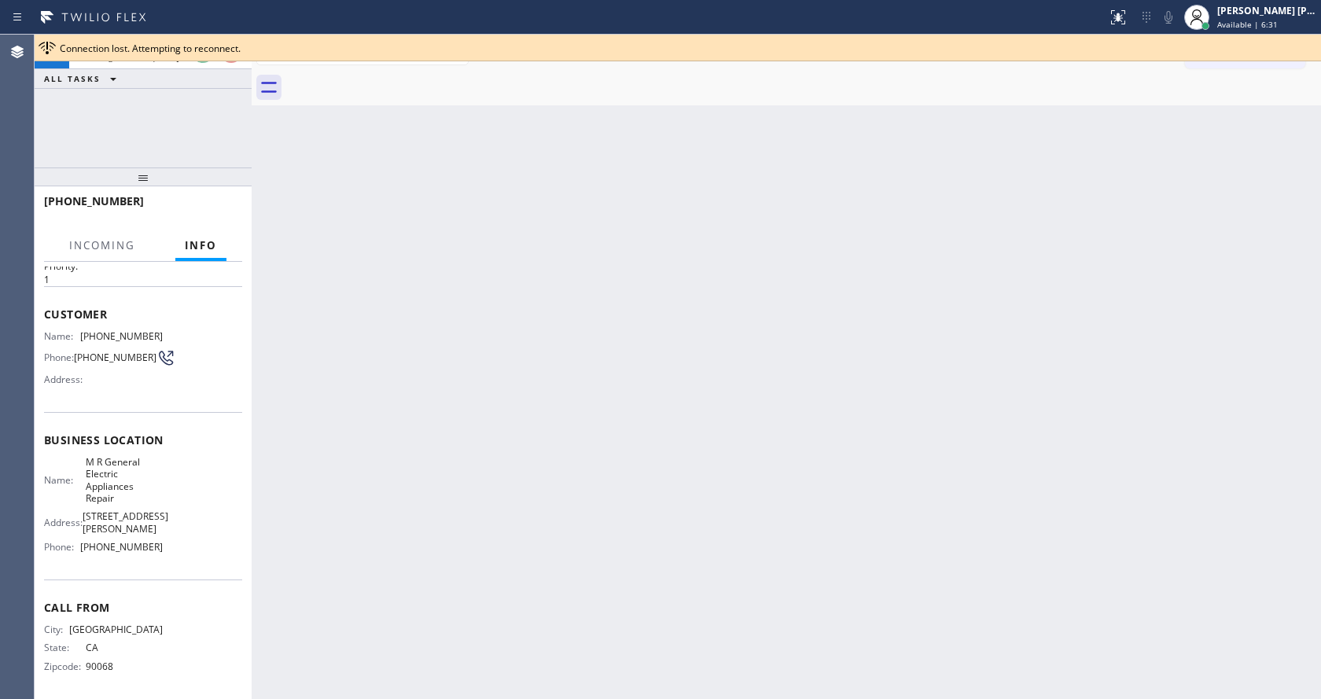
scroll to position [69, 0]
click at [642, 503] on div "Back to Dashboard Change Sender ID Customers Technicians Select a contact Outbo…" at bounding box center [786, 367] width 1069 height 664
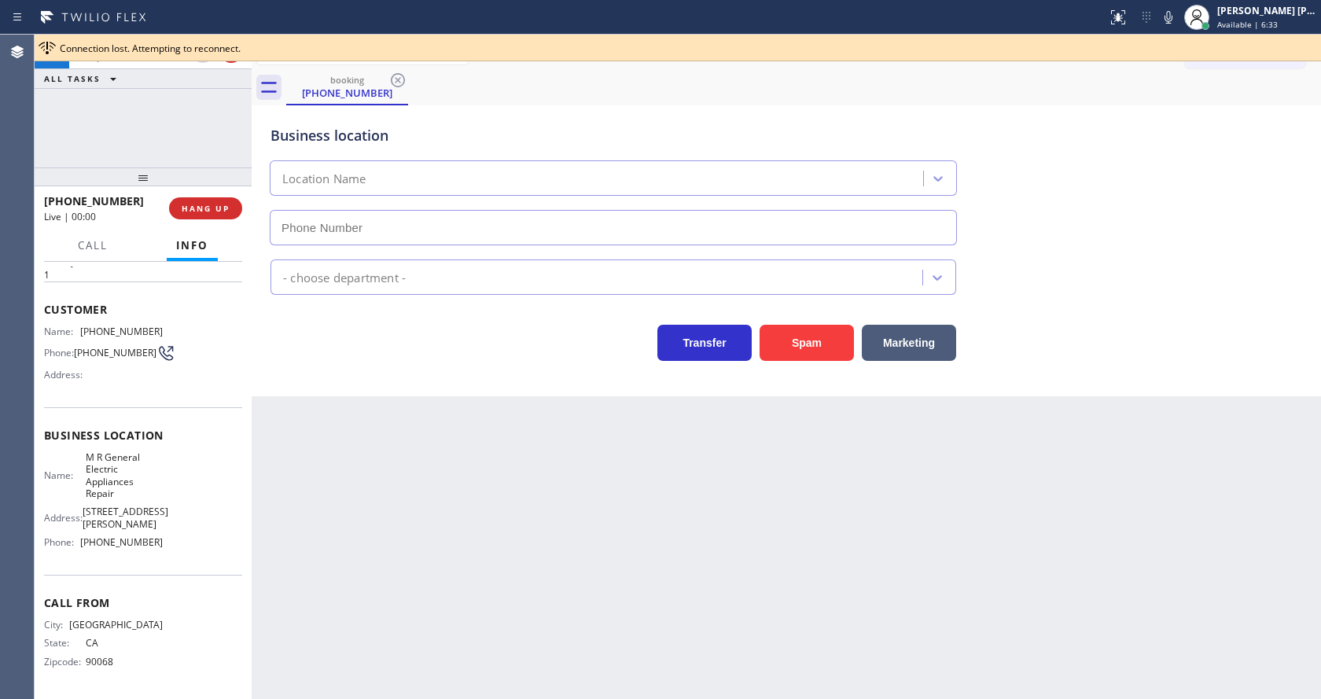
type input "[PHONE_NUMBER]"
click at [436, 492] on div "Back to Dashboard Change Sender ID Customers Technicians Select a contact Outbo…" at bounding box center [786, 367] width 1069 height 664
click at [508, 420] on div "Back to Dashboard Change Sender ID Customers Technicians Select a contact Outbo…" at bounding box center [786, 367] width 1069 height 664
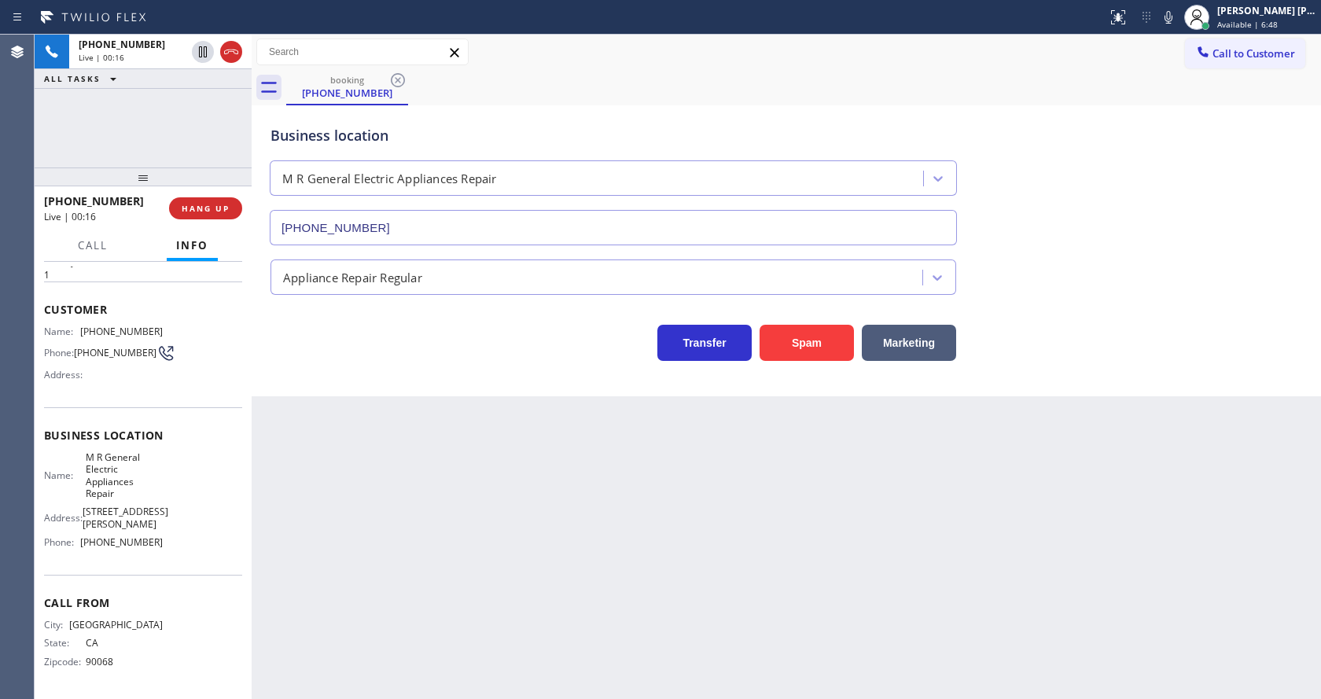
click at [352, 505] on div "Back to Dashboard Change Sender ID Customers Technicians Select a contact Outbo…" at bounding box center [786, 367] width 1069 height 664
click at [314, 455] on div "Back to Dashboard Change Sender ID Customers Technicians Select a contact Outbo…" at bounding box center [786, 367] width 1069 height 664
click at [670, 594] on div "Back to Dashboard Change Sender ID Customers Technicians Select a contact Outbo…" at bounding box center [786, 367] width 1069 height 664
click at [295, 506] on div "Back to Dashboard Change Sender ID Customers Technicians Select a contact Outbo…" at bounding box center [786, 367] width 1069 height 664
click at [362, 456] on div "Back to Dashboard Change Sender ID Customers Technicians Select a contact Outbo…" at bounding box center [786, 367] width 1069 height 664
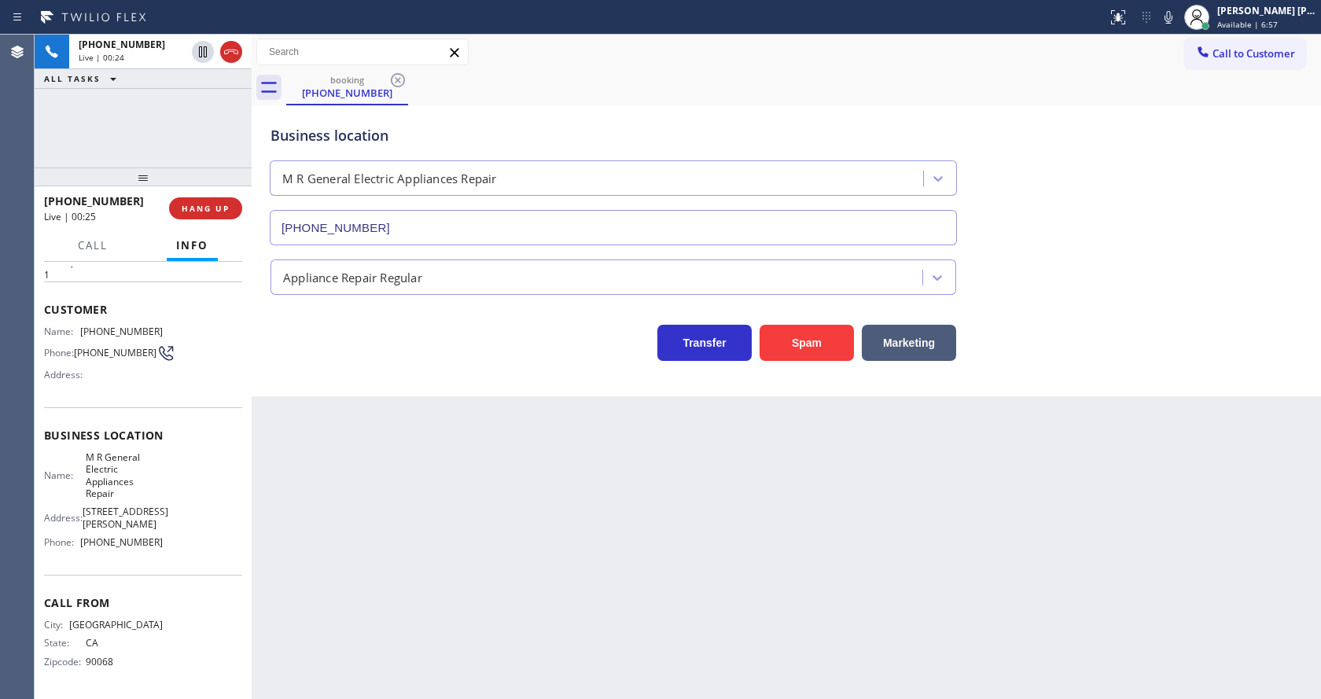
click at [322, 335] on div "Transfer Spam Marketing" at bounding box center [613, 339] width 692 height 44
click at [104, 488] on div "Name: M R General Electric Appliances Repair Address: [STREET_ADDRESS][PERSON_N…" at bounding box center [103, 503] width 119 height 104
click at [337, 481] on div "Back to Dashboard Change Sender ID Customers Technicians Select a contact Outbo…" at bounding box center [786, 367] width 1069 height 664
click at [559, 474] on div "Back to Dashboard Change Sender ID Customers Technicians Select a contact Outbo…" at bounding box center [786, 367] width 1069 height 664
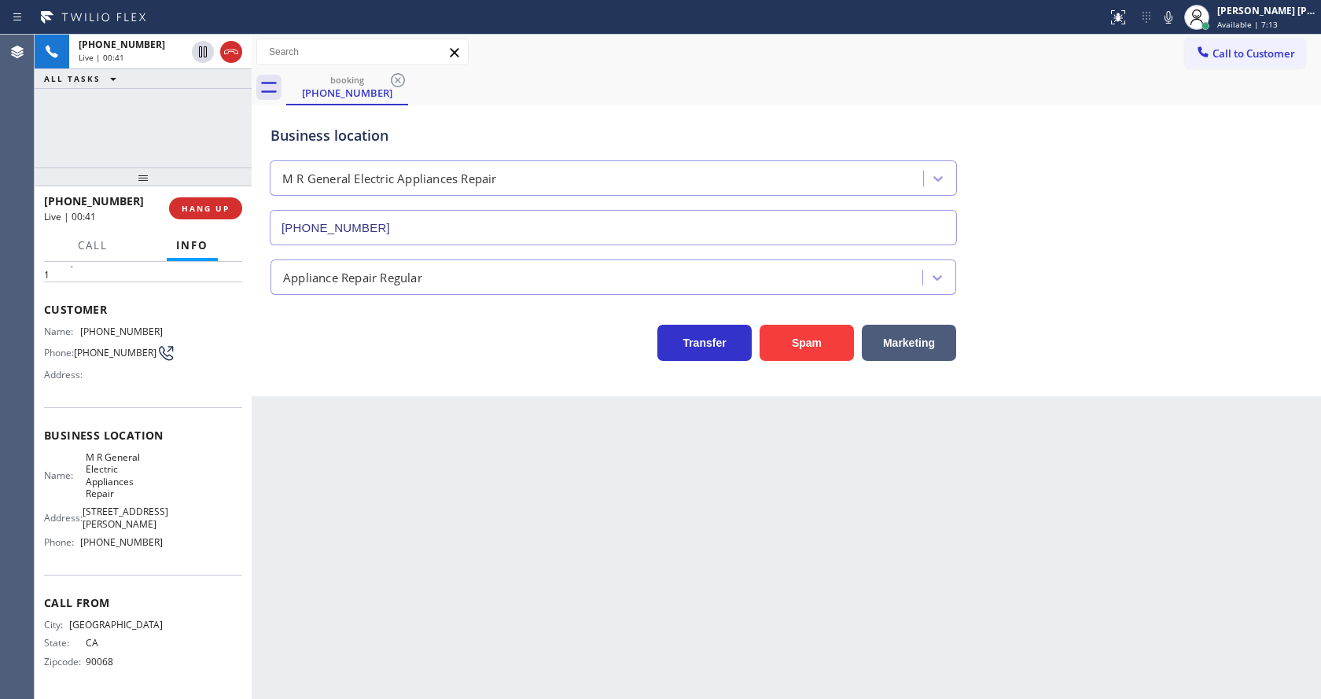
click at [268, 478] on div "Back to Dashboard Change Sender ID Customers Technicians Select a contact Outbo…" at bounding box center [786, 367] width 1069 height 664
click at [170, 451] on div "Name: M R General Electric Appliances Repair Address: [STREET_ADDRESS][PERSON_N…" at bounding box center [143, 503] width 198 height 104
drag, startPoint x: 79, startPoint y: 318, endPoint x: 168, endPoint y: 320, distance: 89.6
click at [168, 326] on div "Name: [PHONE_NUMBER] Phone: [PHONE_NUMBER] Address:" at bounding box center [143, 357] width 198 height 62
copy div "[PHONE_NUMBER]"
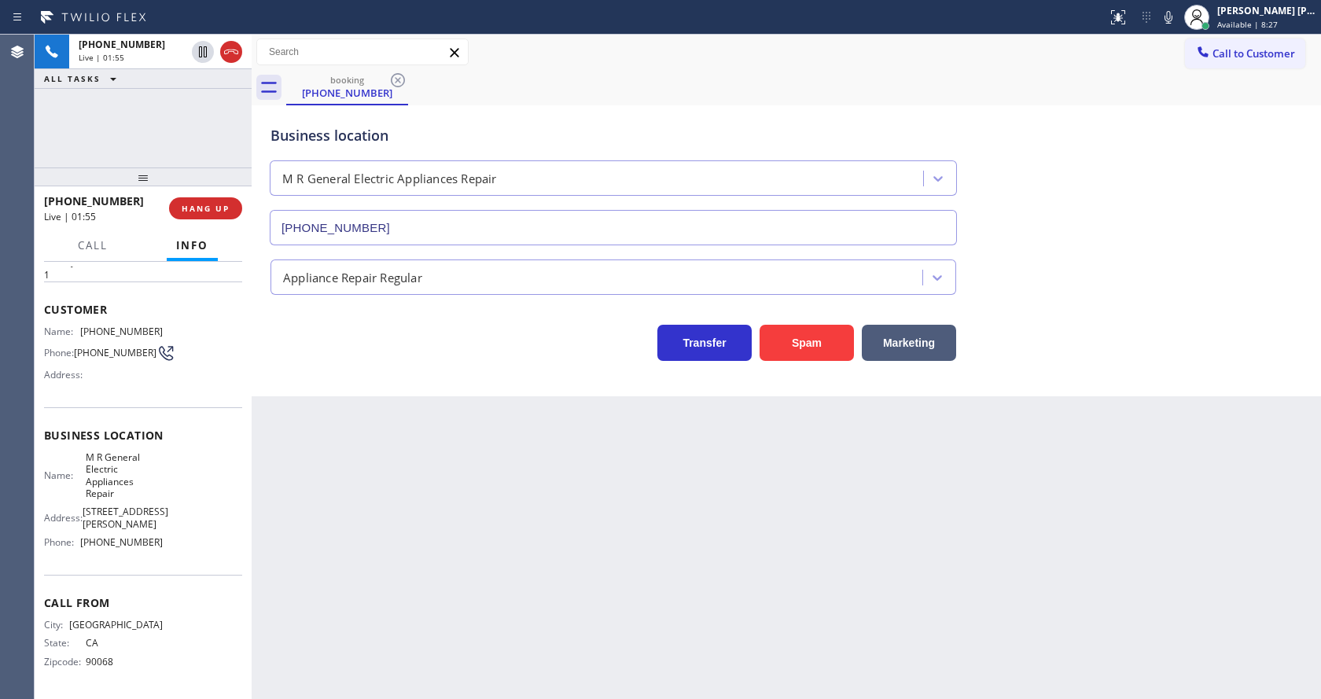
drag, startPoint x: 333, startPoint y: 495, endPoint x: 334, endPoint y: 685, distance: 189.5
click at [333, 502] on div "Back to Dashboard Change Sender ID Customers Technicians Select a contact Outbo…" at bounding box center [786, 367] width 1069 height 664
click at [90, 453] on span "M R General Electric Appliances Repair" at bounding box center [125, 475] width 78 height 49
drag, startPoint x: 83, startPoint y: 438, endPoint x: 123, endPoint y: 484, distance: 61.3
click at [123, 484] on div "Business location Name: M R General Electric Appliances Repair Address: [STREET…" at bounding box center [143, 490] width 198 height 167
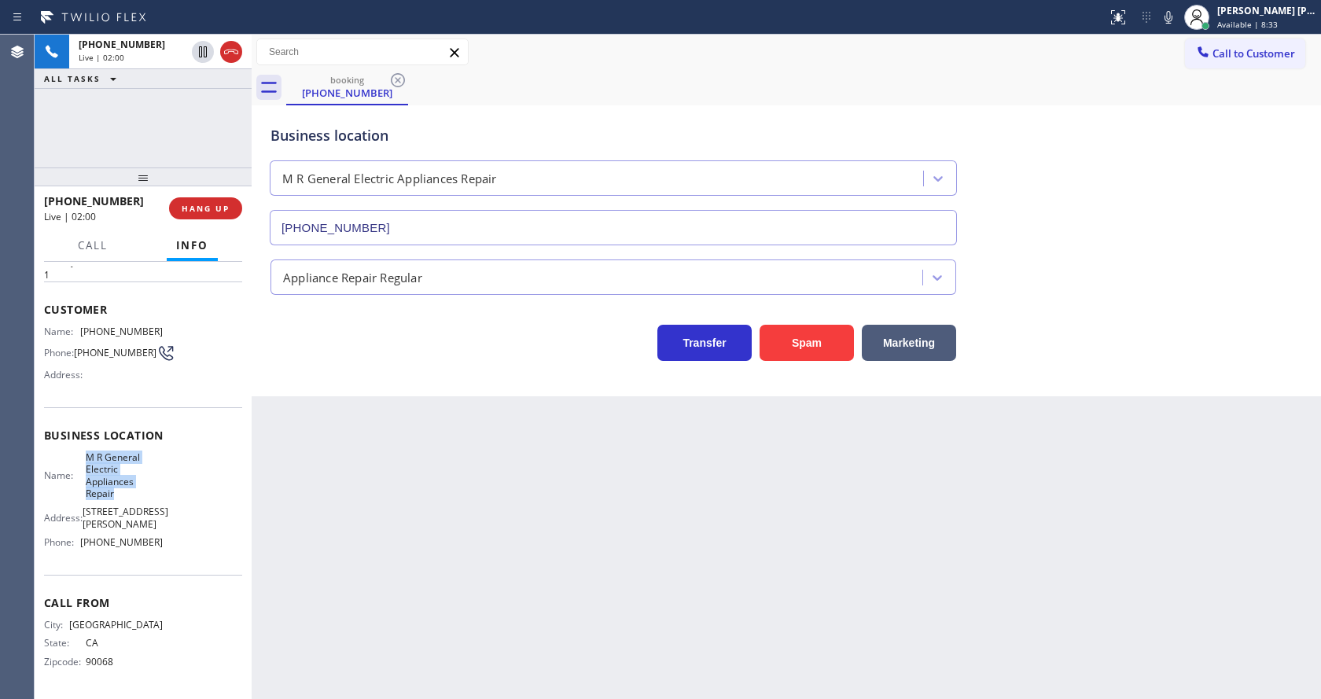
copy span "M R General Electric Appliances Repair"
click at [369, 498] on div "Back to Dashboard Change Sender ID Customers Technicians Select a contact Outbo…" at bounding box center [786, 367] width 1069 height 664
click at [145, 576] on div "Call From City: [GEOGRAPHIC_DATA]: [US_STATE] Zipcode: 90068" at bounding box center [143, 634] width 198 height 119
click at [122, 545] on span "[PHONE_NUMBER]" at bounding box center [121, 542] width 83 height 12
drag, startPoint x: 79, startPoint y: 539, endPoint x: 195, endPoint y: 540, distance: 115.6
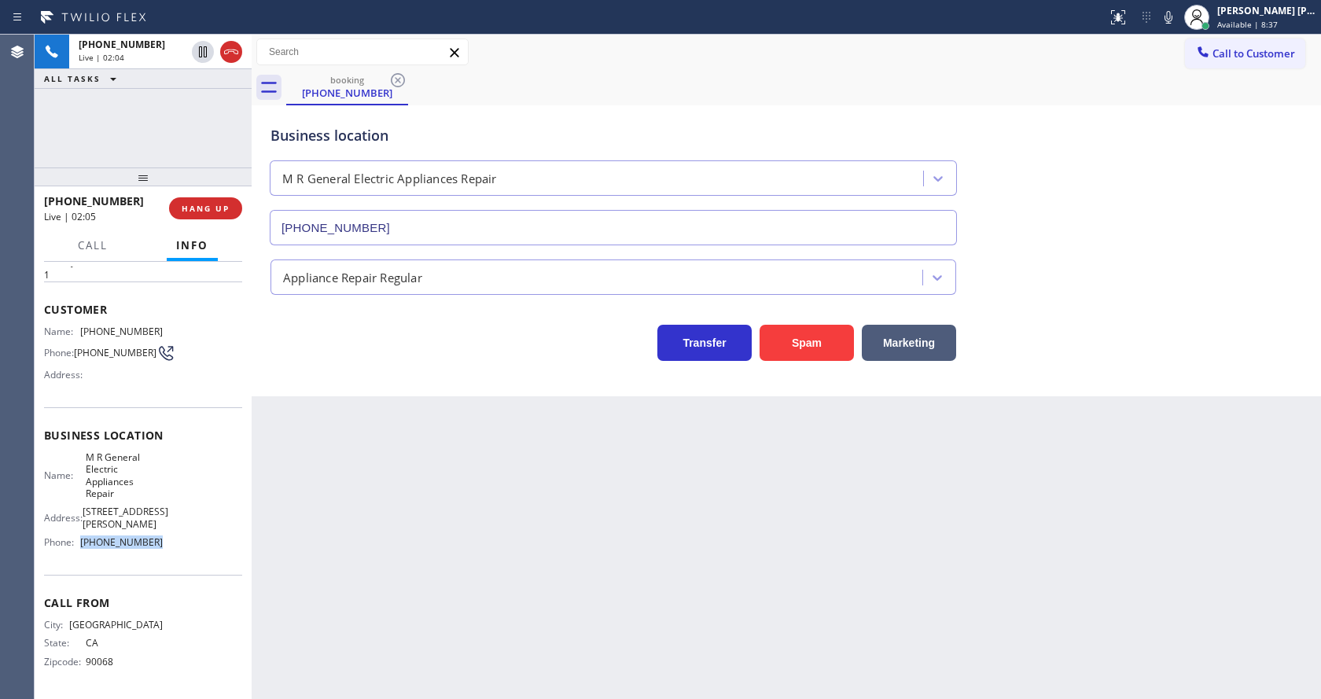
click at [195, 540] on div "Name: M R General Electric Appliances Repair Address: [STREET_ADDRESS][PERSON_N…" at bounding box center [143, 503] width 198 height 104
copy div "[PHONE_NUMBER]"
click at [311, 517] on div "Back to Dashboard Change Sender ID Customers Technicians Select a contact Outbo…" at bounding box center [786, 367] width 1069 height 664
click at [623, 492] on div "Back to Dashboard Change Sender ID Customers Technicians Select a contact Outbo…" at bounding box center [786, 367] width 1069 height 664
click at [413, 471] on div "Back to Dashboard Change Sender ID Customers Technicians Select a contact Outbo…" at bounding box center [786, 367] width 1069 height 664
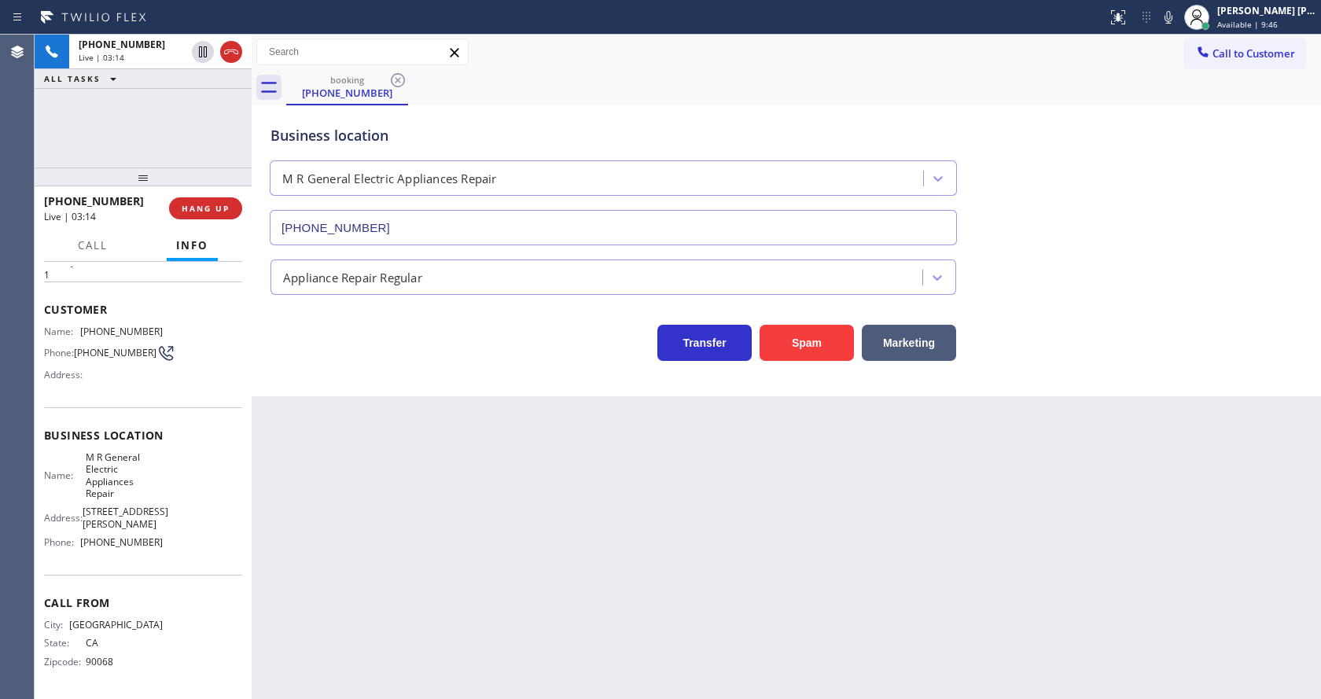
click at [631, 489] on div "Back to Dashboard Change Sender ID Customers Technicians Select a contact Outbo…" at bounding box center [786, 367] width 1069 height 664
click at [416, 524] on div "Back to Dashboard Change Sender ID Customers Technicians Select a contact Outbo…" at bounding box center [786, 367] width 1069 height 664
click at [381, 466] on div "Back to Dashboard Change Sender ID Customers Technicians Select a contact Outbo…" at bounding box center [786, 367] width 1069 height 664
click at [161, 451] on div "Name: M R General Electric Appliances Repair Address: [STREET_ADDRESS][PERSON_N…" at bounding box center [143, 503] width 198 height 104
drag, startPoint x: 550, startPoint y: 599, endPoint x: 514, endPoint y: 668, distance: 77.0
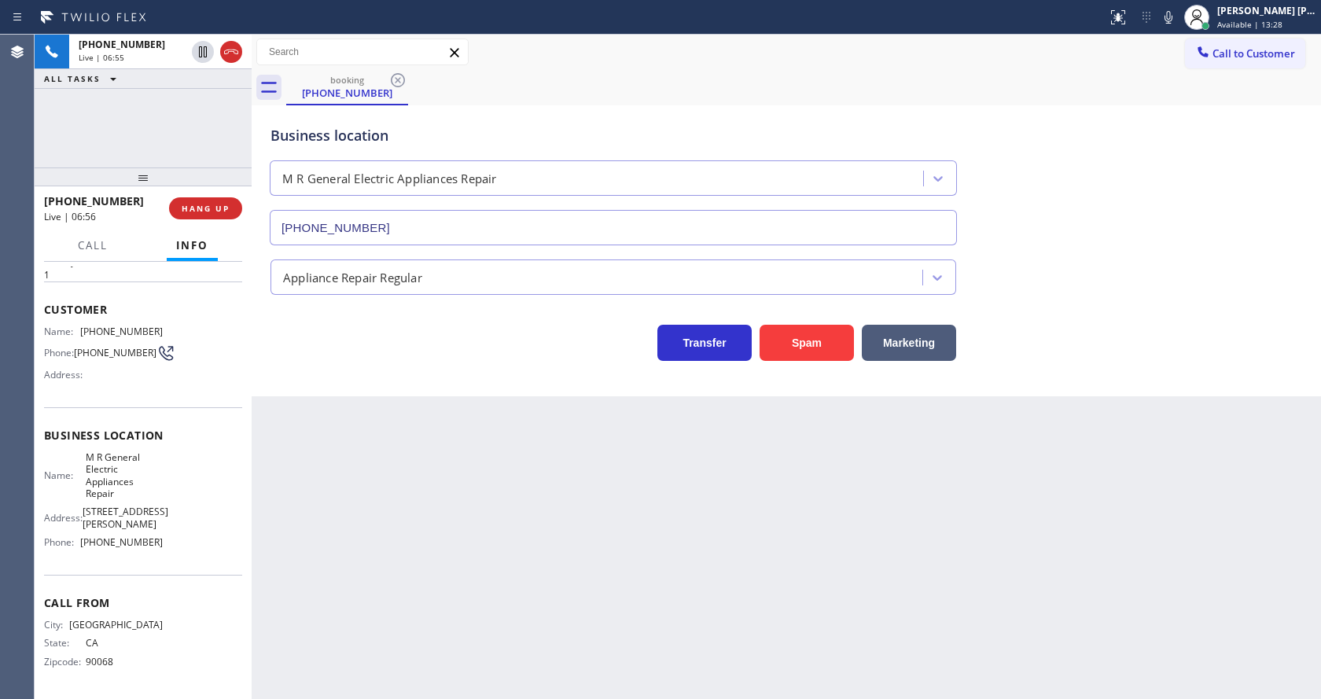
click at [550, 599] on div "Back to Dashboard Change Sender ID Customers Technicians Select a contact Outbo…" at bounding box center [786, 367] width 1069 height 664
click at [376, 543] on div "Back to Dashboard Change Sender ID Customers Technicians Select a contact Outbo…" at bounding box center [786, 367] width 1069 height 664
click at [397, 633] on div "Back to Dashboard Change Sender ID Customers Technicians Select a contact Outbo…" at bounding box center [786, 367] width 1069 height 664
click at [806, 535] on div "Back to Dashboard Change Sender ID Customers Technicians Select a contact Outbo…" at bounding box center [786, 367] width 1069 height 664
click at [499, 538] on div "Back to Dashboard Change Sender ID Customers Technicians Select a contact Outbo…" at bounding box center [786, 367] width 1069 height 664
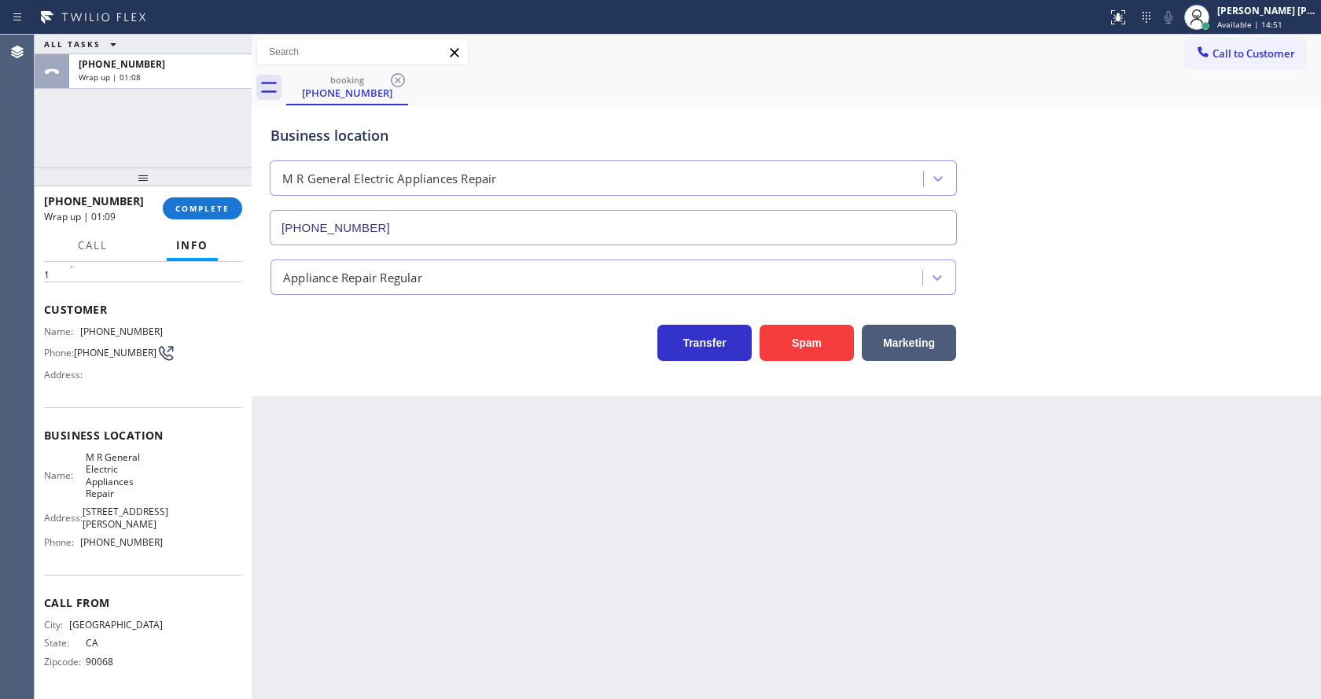
click at [639, 555] on div "Back to Dashboard Change Sender ID Customers Technicians Select a contact Outbo…" at bounding box center [786, 367] width 1069 height 664
drag, startPoint x: 569, startPoint y: 542, endPoint x: 565, endPoint y: 570, distance: 28.7
click at [568, 552] on div "Back to Dashboard Change Sender ID Customers Technicians Select a contact Outbo…" at bounding box center [786, 367] width 1069 height 664
click at [359, 447] on div "Back to Dashboard Change Sender ID Customers Technicians Select a contact Outbo…" at bounding box center [786, 367] width 1069 height 664
click at [188, 209] on span "COMPLETE" at bounding box center [202, 208] width 54 height 11
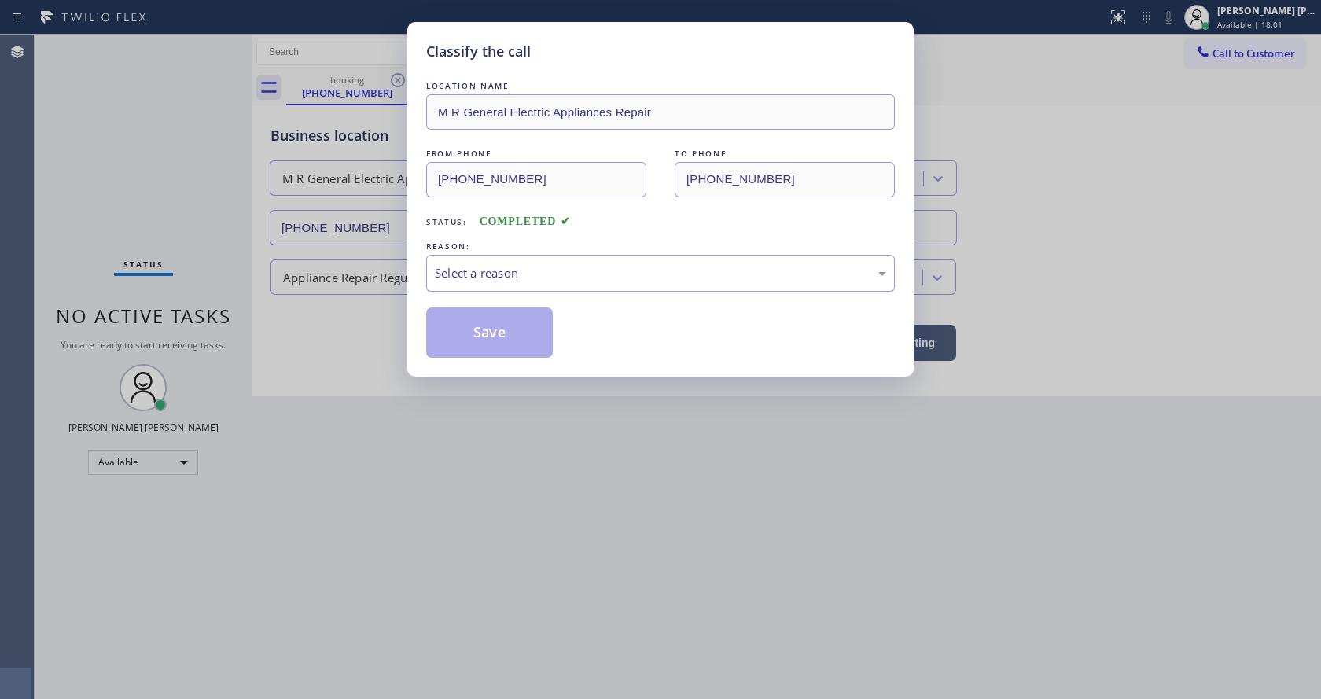
click at [494, 284] on div "Select a reason" at bounding box center [660, 273] width 469 height 37
click at [495, 328] on button "Save" at bounding box center [489, 332] width 127 height 50
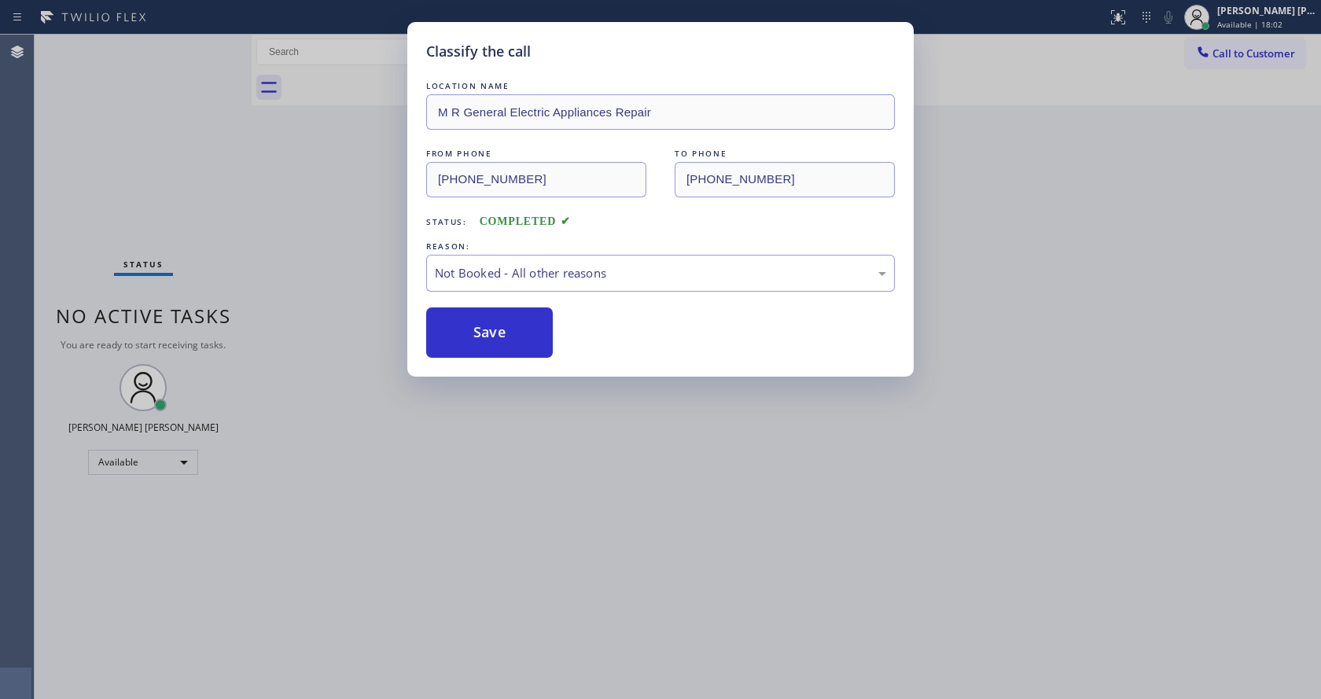
drag, startPoint x: 679, startPoint y: 544, endPoint x: 598, endPoint y: 640, distance: 125.0
click at [665, 562] on div "Classify the call LOCATION NAME M R General Electric Appliances Repair FROM PHO…" at bounding box center [660, 349] width 1321 height 699
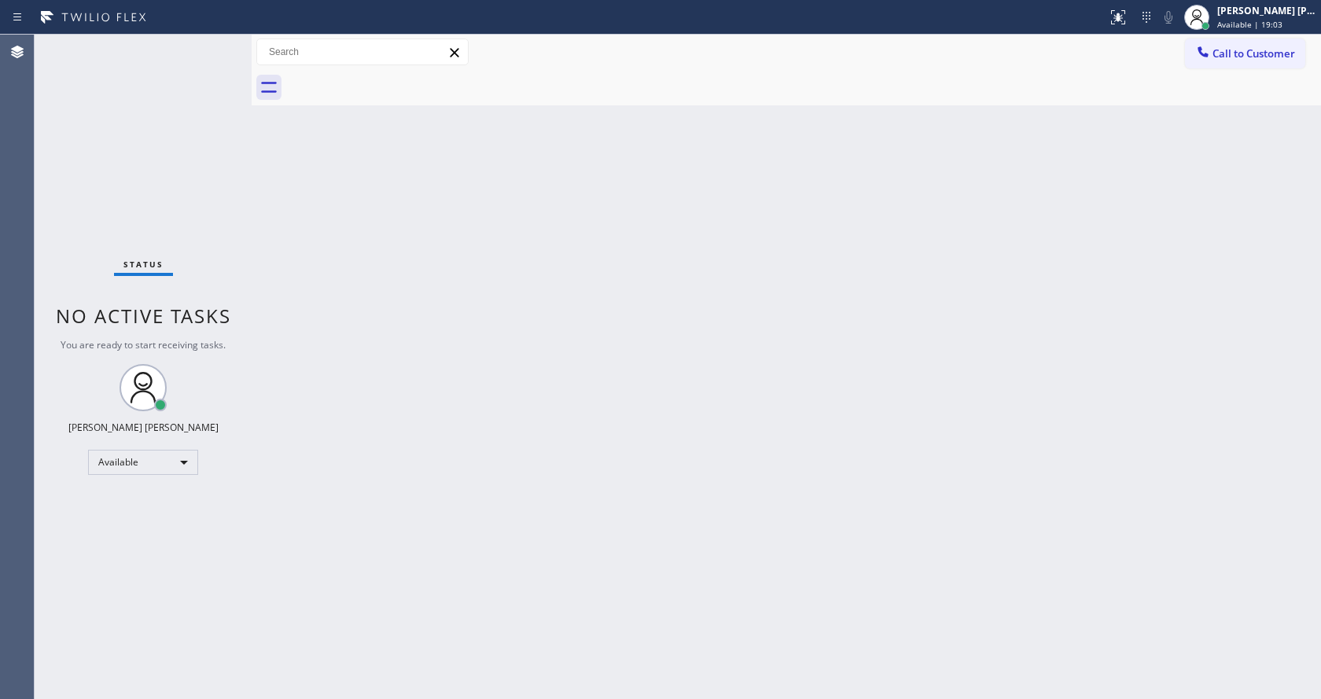
click at [252, 189] on div at bounding box center [252, 367] width 0 height 664
click at [179, 53] on div "Status No active tasks You are ready to start receiving tasks. [PERSON_NAME] [P…" at bounding box center [143, 367] width 217 height 664
click at [742, 439] on div "Back to Dashboard Change Sender ID Customers Technicians Select a contact Outbo…" at bounding box center [786, 367] width 1069 height 664
click at [687, 458] on div "Back to Dashboard Change Sender ID Customers Technicians Select a contact Outbo…" at bounding box center [786, 367] width 1069 height 664
click at [258, 306] on div "Back to Dashboard Change Sender ID Customers Technicians Select a contact Outbo…" at bounding box center [786, 367] width 1069 height 664
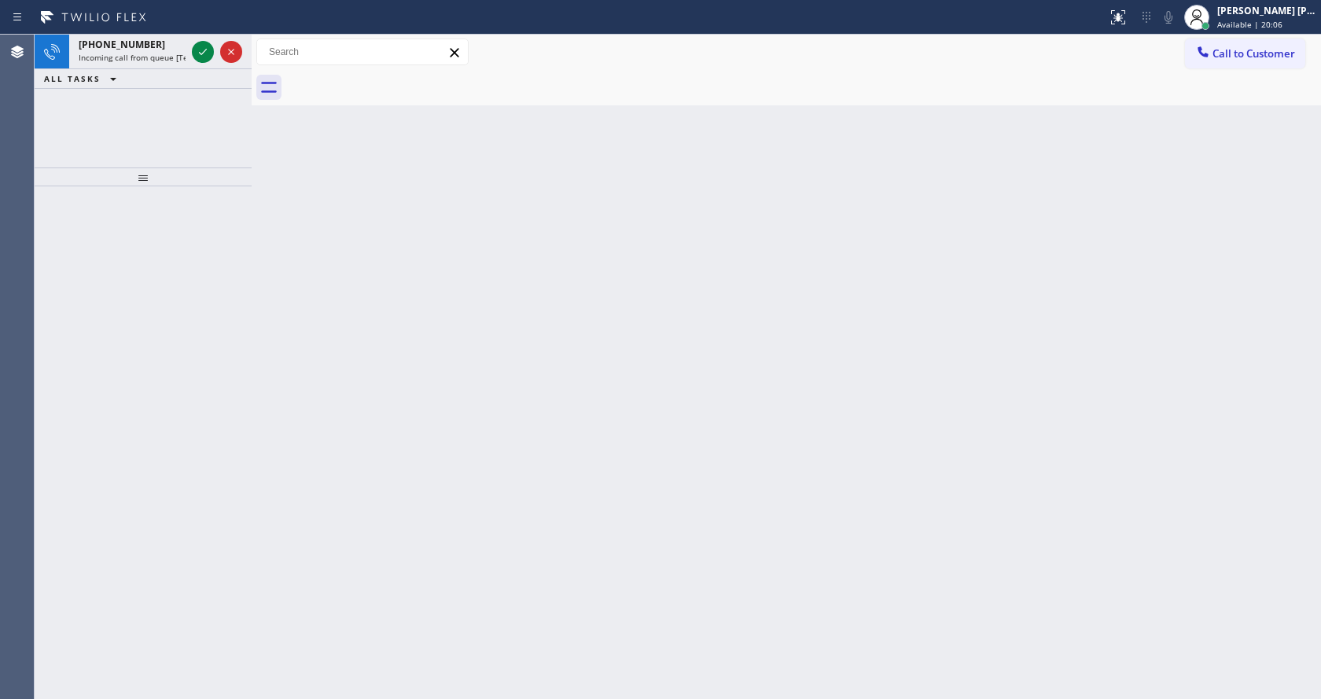
click at [580, 485] on div "Back to Dashboard Change Sender ID Customers Technicians Select a contact Outbo…" at bounding box center [786, 367] width 1069 height 664
click at [206, 47] on icon at bounding box center [202, 51] width 19 height 19
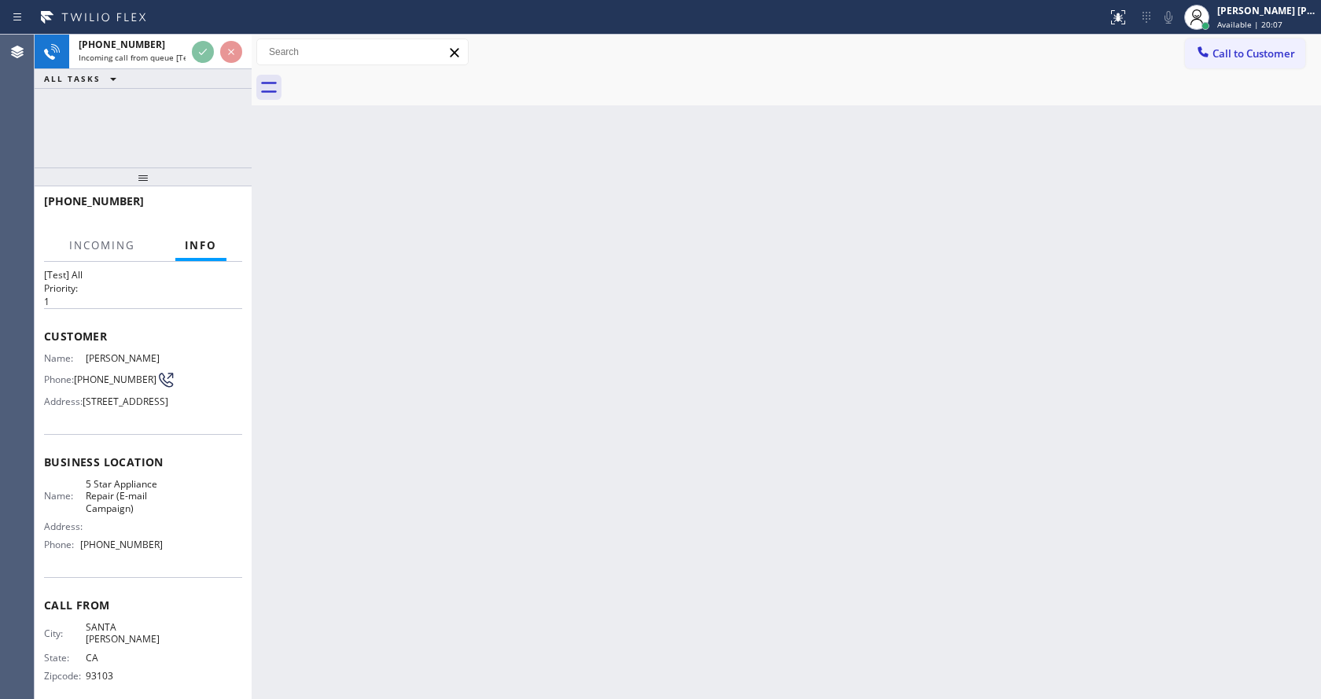
scroll to position [69, 0]
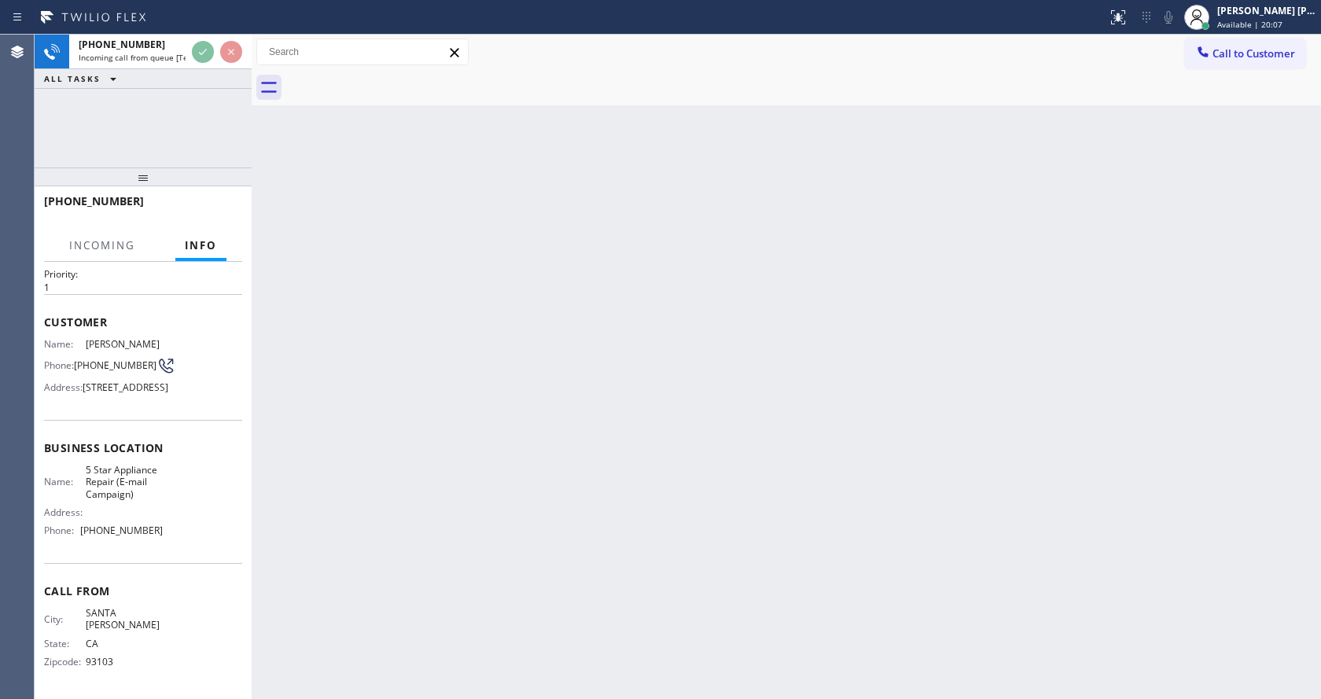
click at [498, 508] on div "Back to Dashboard Change Sender ID Customers Technicians Select a contact Outbo…" at bounding box center [786, 367] width 1069 height 664
click at [377, 330] on div "Back to Dashboard Change Sender ID Customers Technicians Select a contact Outbo…" at bounding box center [786, 367] width 1069 height 664
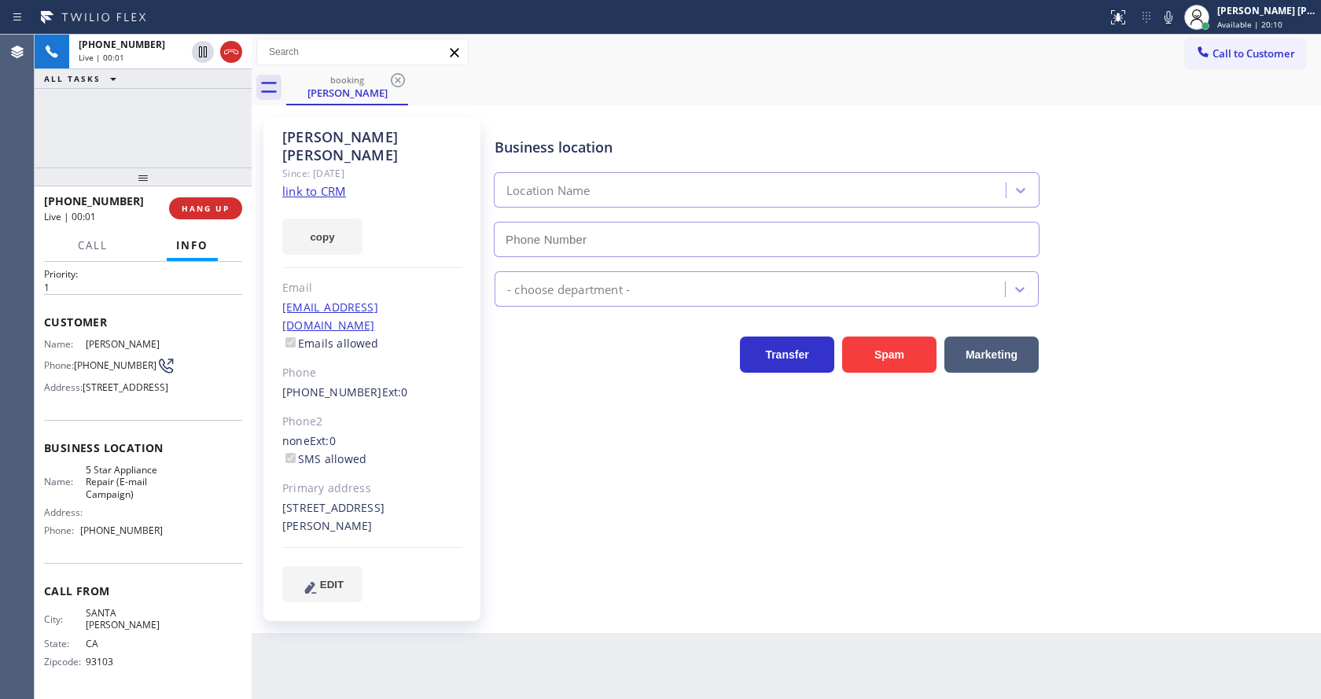
type input "[PHONE_NUMBER]"
click at [333, 183] on link "link to CRM" at bounding box center [314, 191] width 64 height 16
click at [513, 497] on div "Business location 5 Star Appliance Repair (E-mail Campaign) [PHONE_NUMBER] Appl…" at bounding box center [904, 359] width 826 height 476
click at [396, 364] on div "Phone" at bounding box center [372, 373] width 180 height 18
click at [79, 251] on span "Call" at bounding box center [93, 245] width 30 height 14
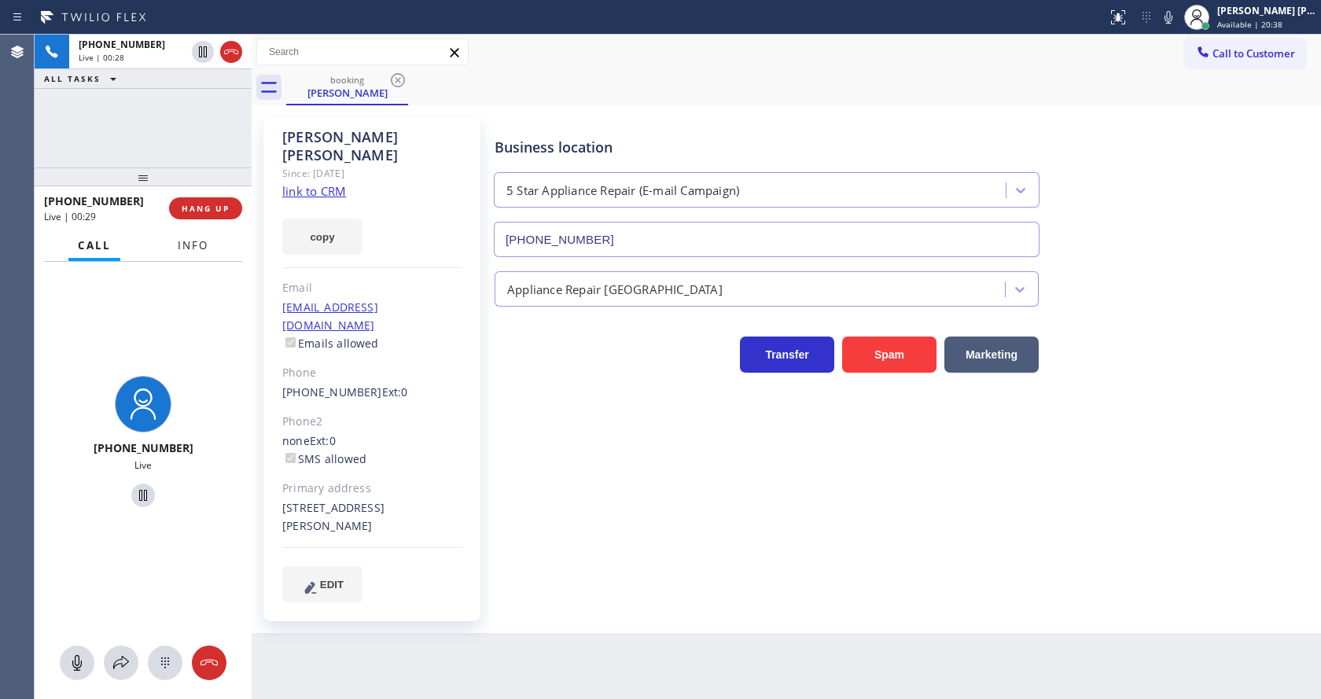
click at [189, 248] on span "Info" at bounding box center [193, 245] width 31 height 14
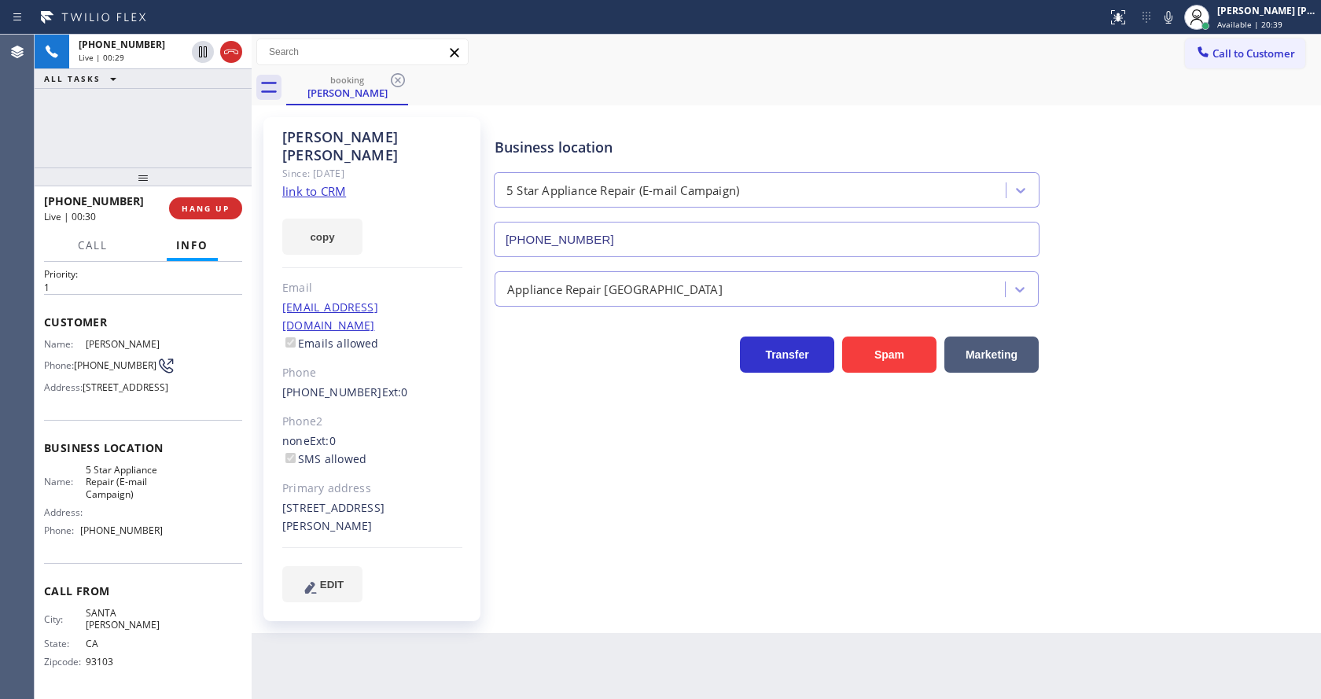
click at [672, 429] on div "Business location 5 Star Appliance Repair (E-mail Campaign) [PHONE_NUMBER] Appl…" at bounding box center [904, 359] width 826 height 476
click at [1178, 16] on icon at bounding box center [1168, 17] width 19 height 19
click at [1172, 12] on icon at bounding box center [1168, 17] width 8 height 13
click at [1190, 143] on div "Business location 5 Star Appliance Repair (E-mail Campaign) [PHONE_NUMBER]" at bounding box center [904, 186] width 826 height 142
click at [605, 536] on div "Business location 5 Star Appliance Repair (E-mail Campaign) [PHONE_NUMBER] Appl…" at bounding box center [904, 359] width 826 height 476
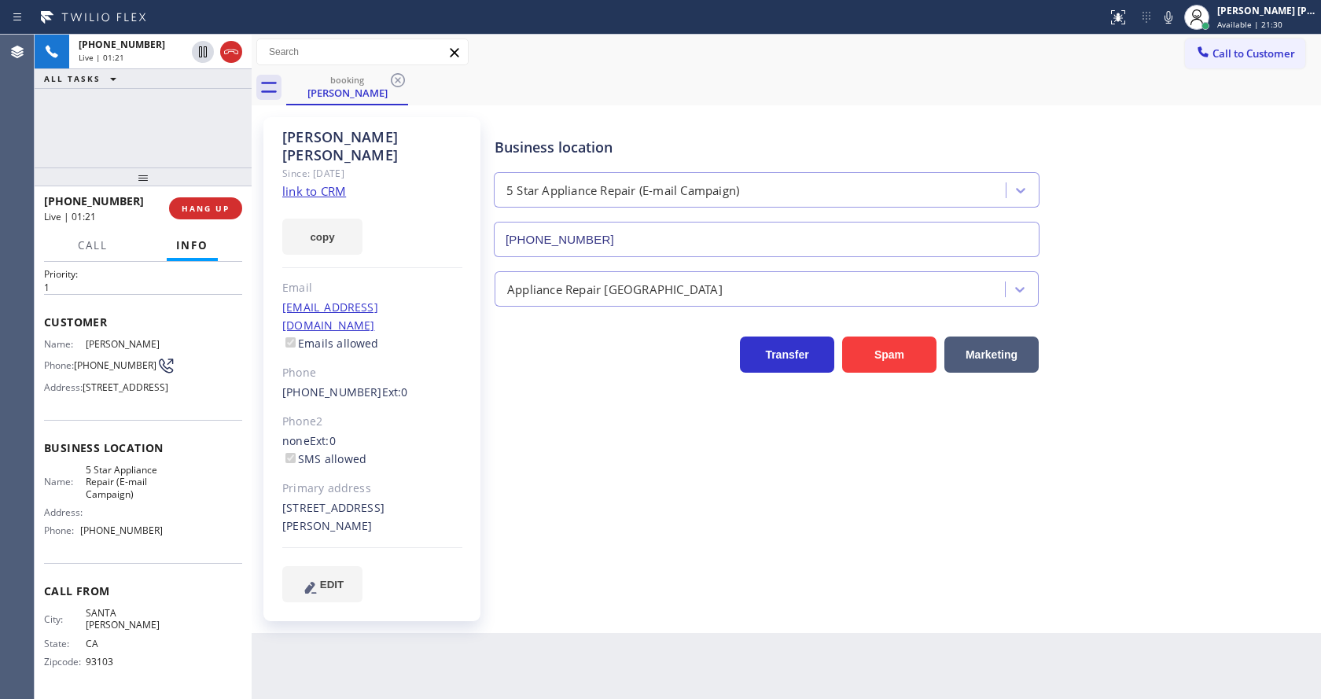
click at [379, 219] on div "copy" at bounding box center [372, 227] width 180 height 54
click at [1175, 16] on icon at bounding box center [1168, 17] width 19 height 19
click at [204, 46] on icon at bounding box center [202, 51] width 19 height 19
click at [87, 256] on button "Call" at bounding box center [92, 245] width 49 height 31
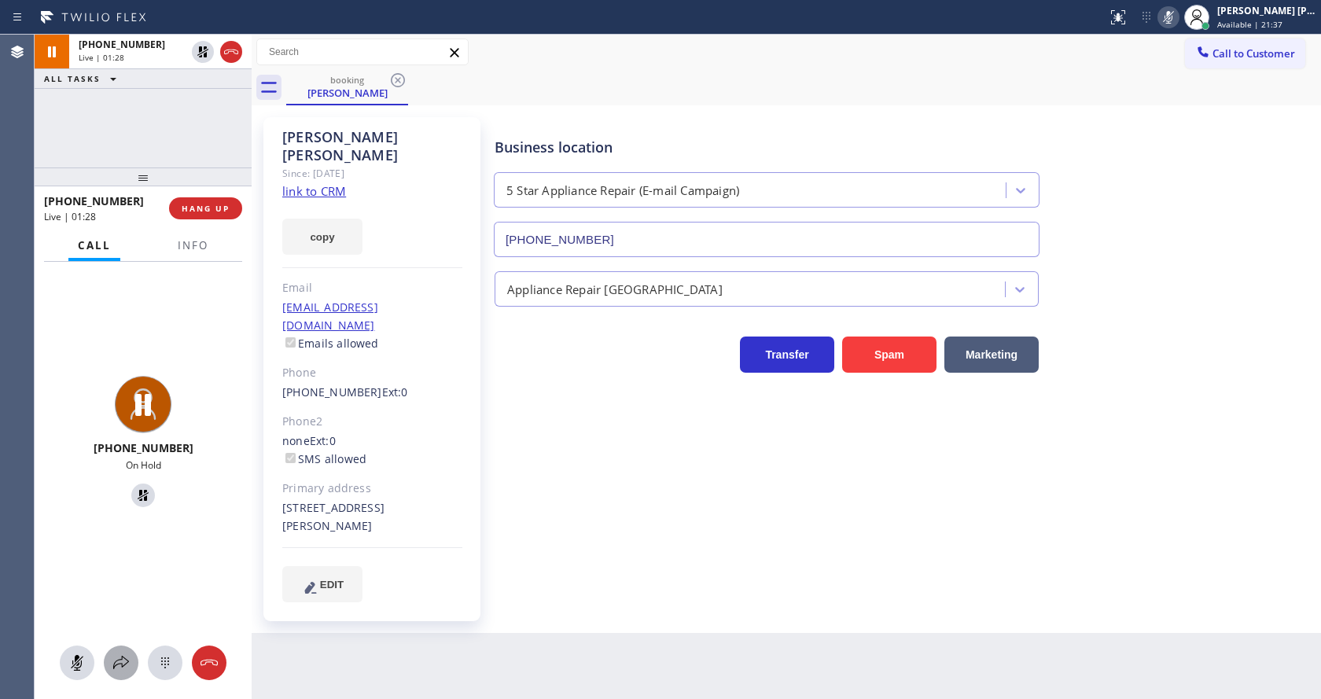
click at [120, 656] on icon at bounding box center [121, 662] width 19 height 19
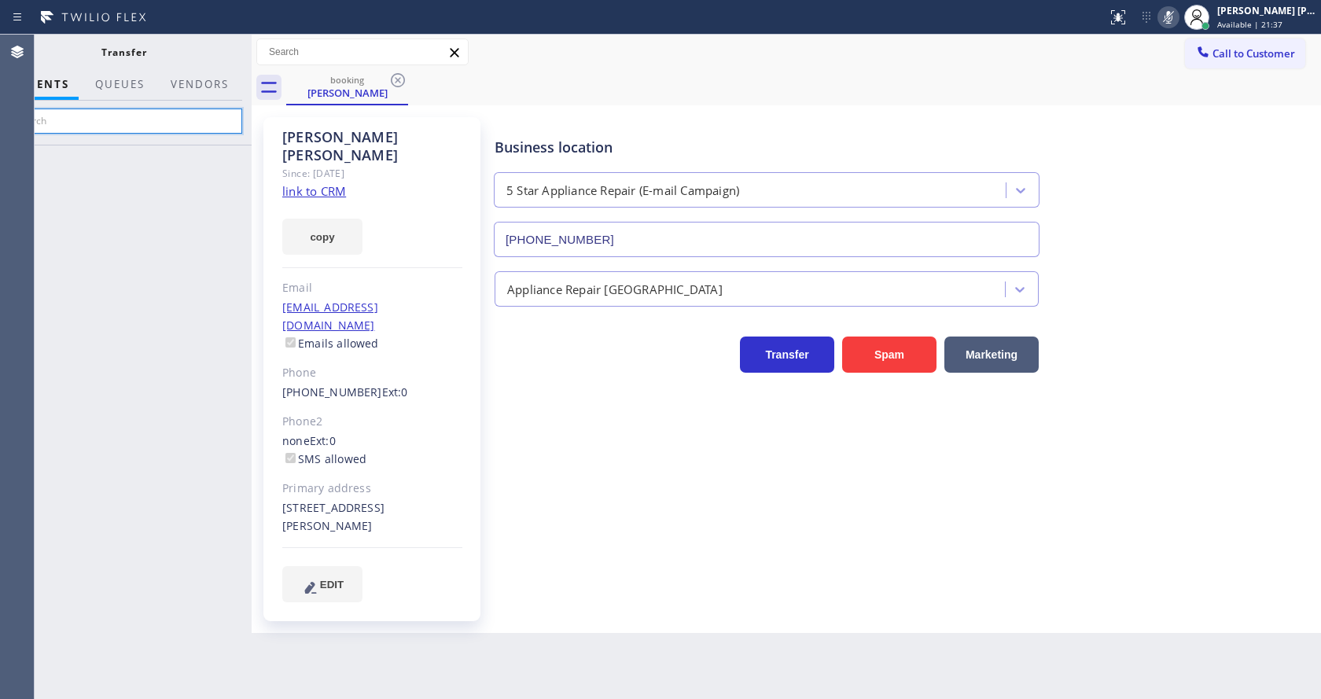
click at [123, 124] on input "text" at bounding box center [124, 121] width 237 height 25
type input "Feli"
click at [0, 0] on icon at bounding box center [0, 0] width 0 height 0
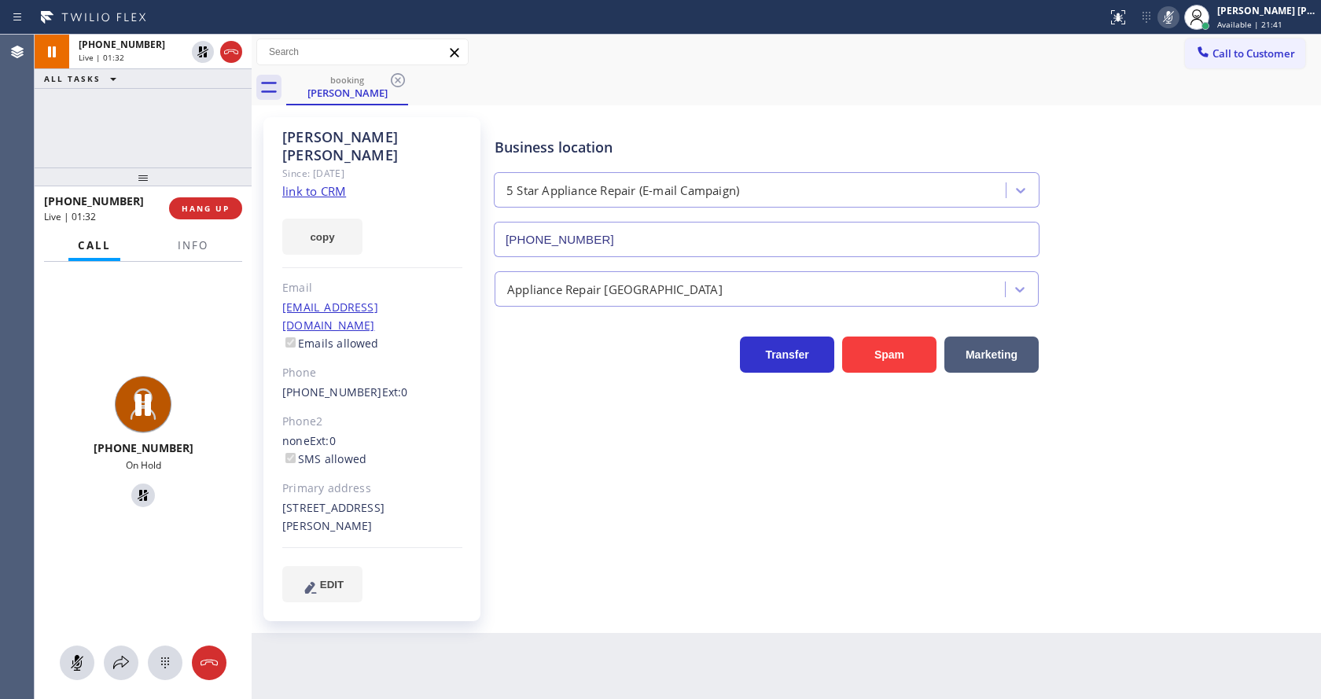
click at [612, 549] on div "Business location 5 Star Appliance Repair (E-mail Campaign) [PHONE_NUMBER] Appl…" at bounding box center [904, 359] width 826 height 476
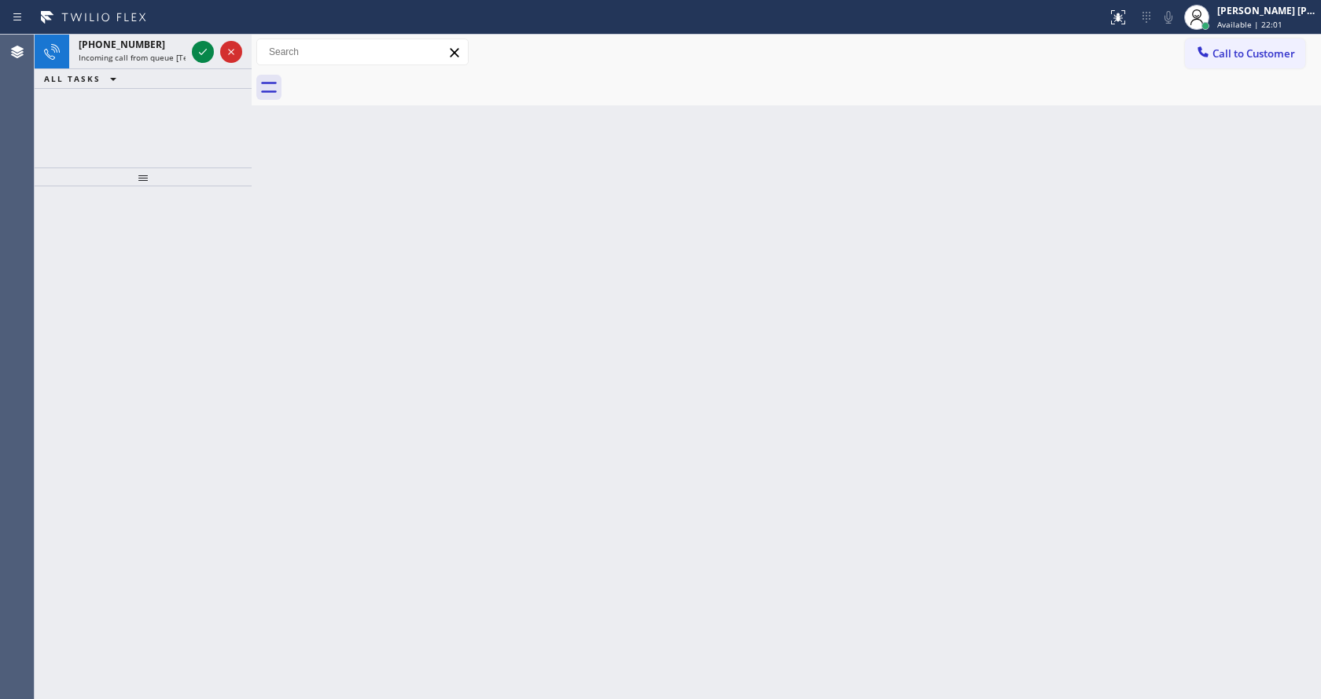
click at [1194, 277] on div "Back to Dashboard Change Sender ID Customers Technicians Select a contact Outbo…" at bounding box center [786, 367] width 1069 height 664
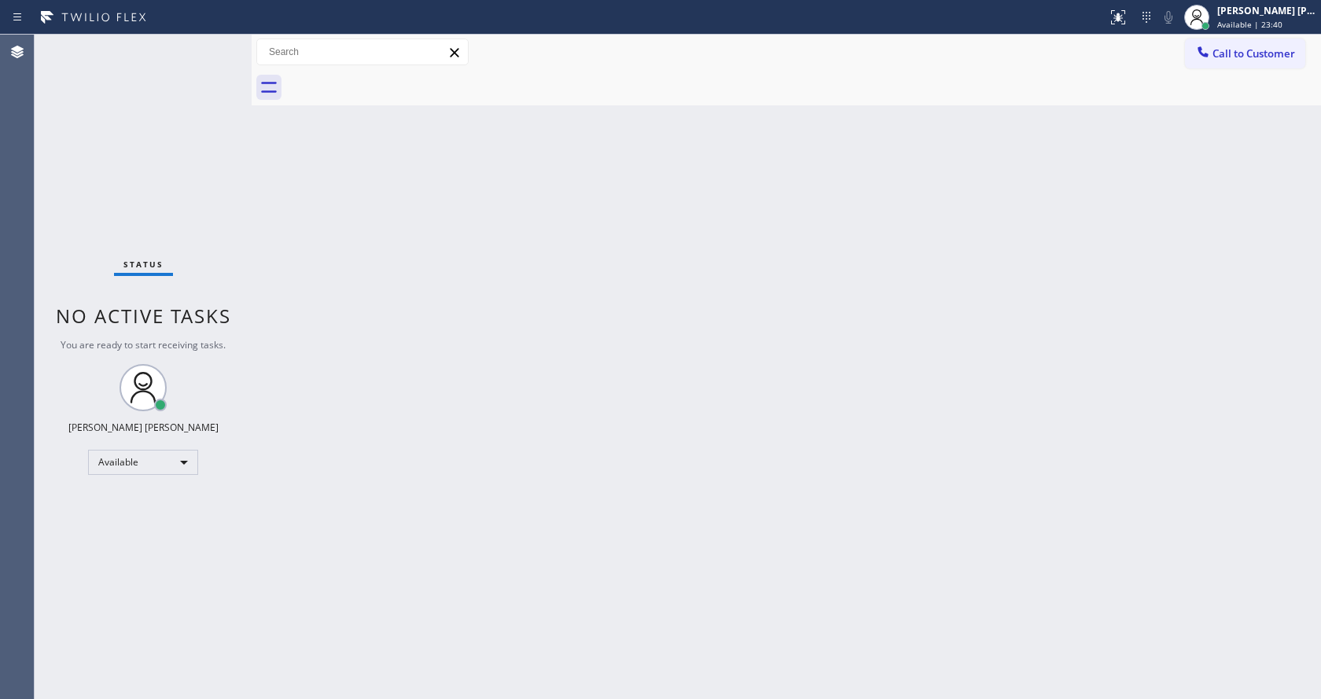
click at [540, 436] on div "Back to Dashboard Change Sender ID Customers Technicians Select a contact Outbo…" at bounding box center [786, 367] width 1069 height 664
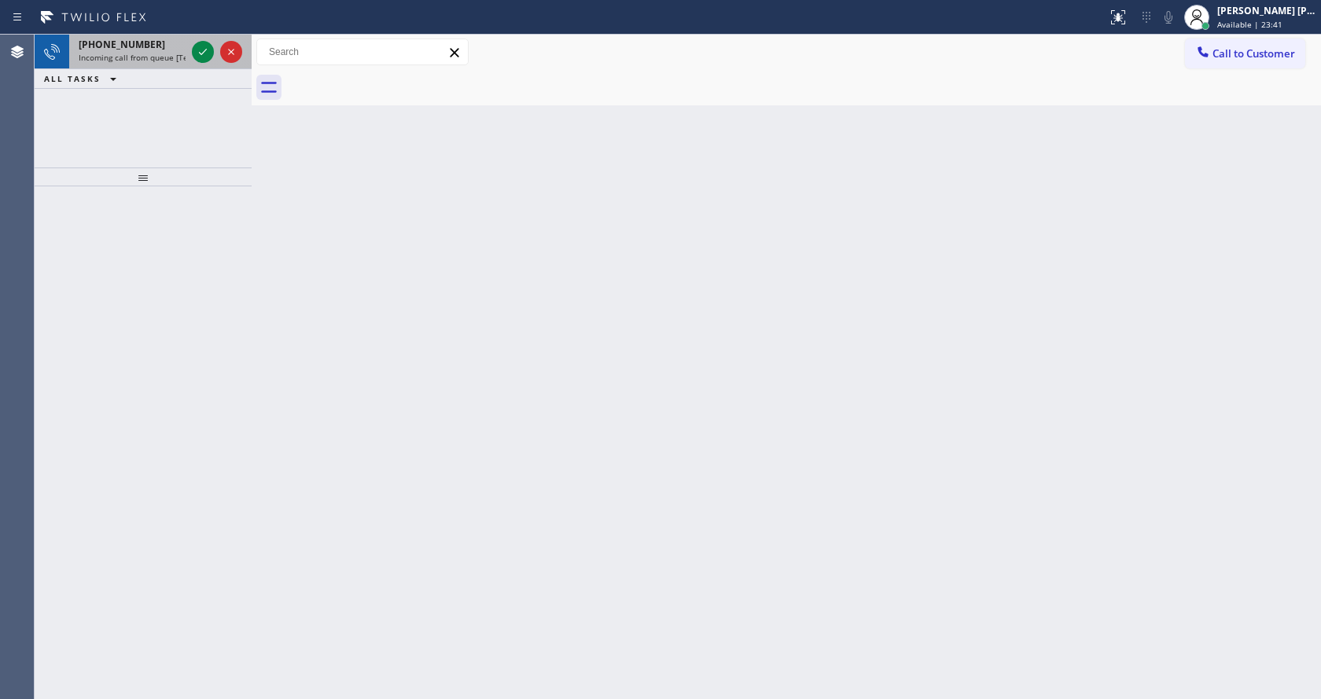
click at [180, 52] on span "Incoming call from queue [Test] All" at bounding box center [144, 57] width 131 height 11
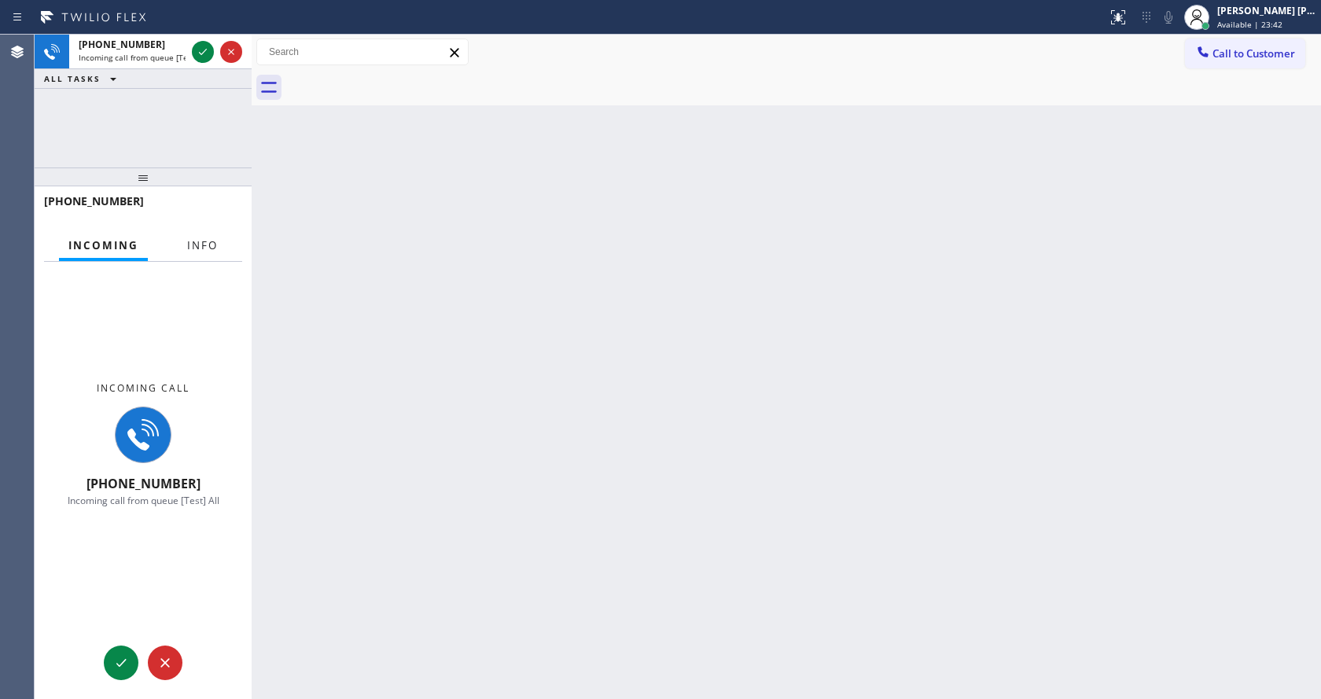
click at [203, 237] on button "Info" at bounding box center [203, 245] width 50 height 31
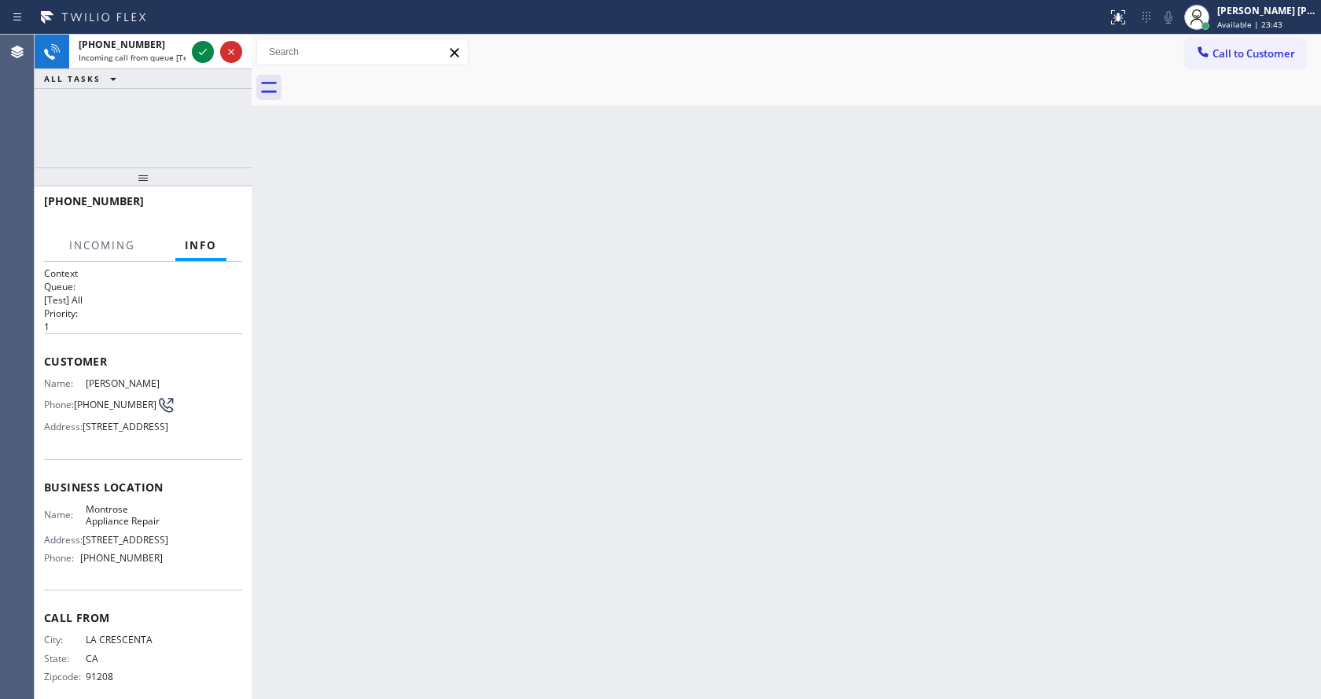
click at [681, 187] on div "Back to Dashboard Change Sender ID Customers Technicians Select a contact Outbo…" at bounding box center [786, 367] width 1069 height 664
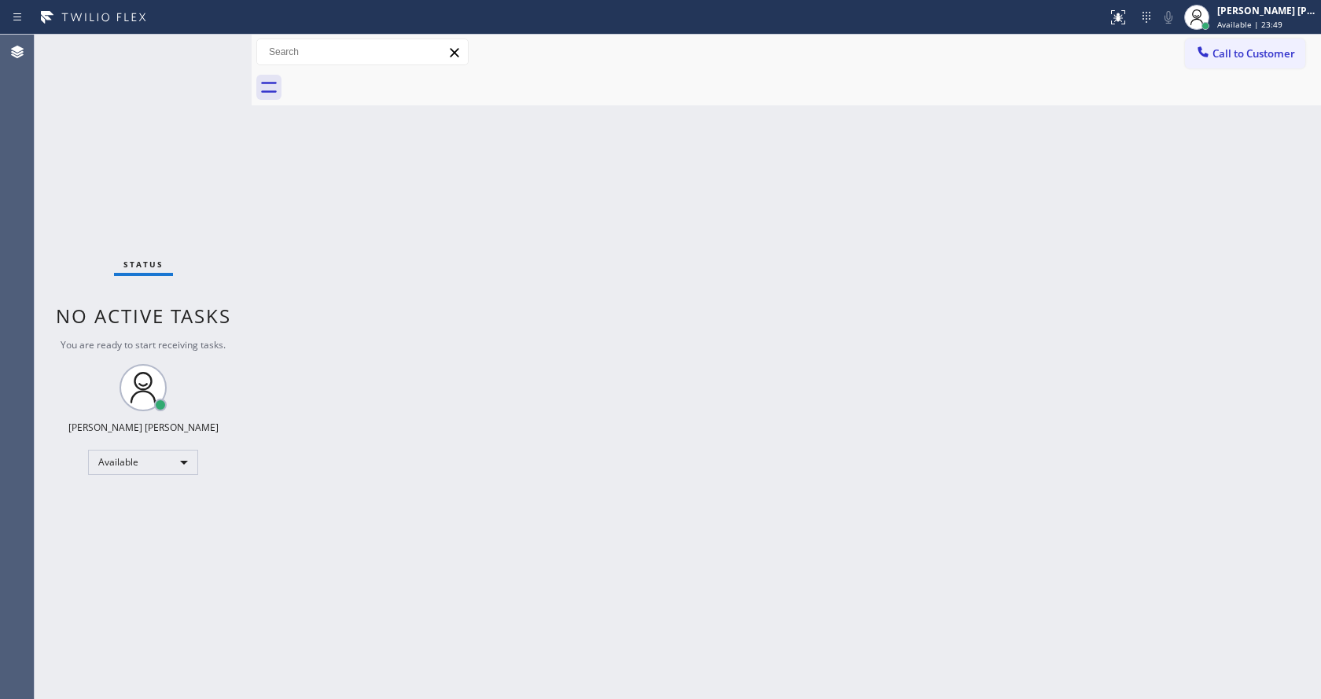
click at [575, 477] on div "Back to Dashboard Change Sender ID Customers Technicians Select a contact Outbo…" at bounding box center [786, 367] width 1069 height 664
drag, startPoint x: 207, startPoint y: 192, endPoint x: 213, endPoint y: 177, distance: 16.2
click at [207, 192] on div "Status No active tasks You are ready to start receiving tasks. [PERSON_NAME] [P…" at bounding box center [143, 367] width 217 height 664
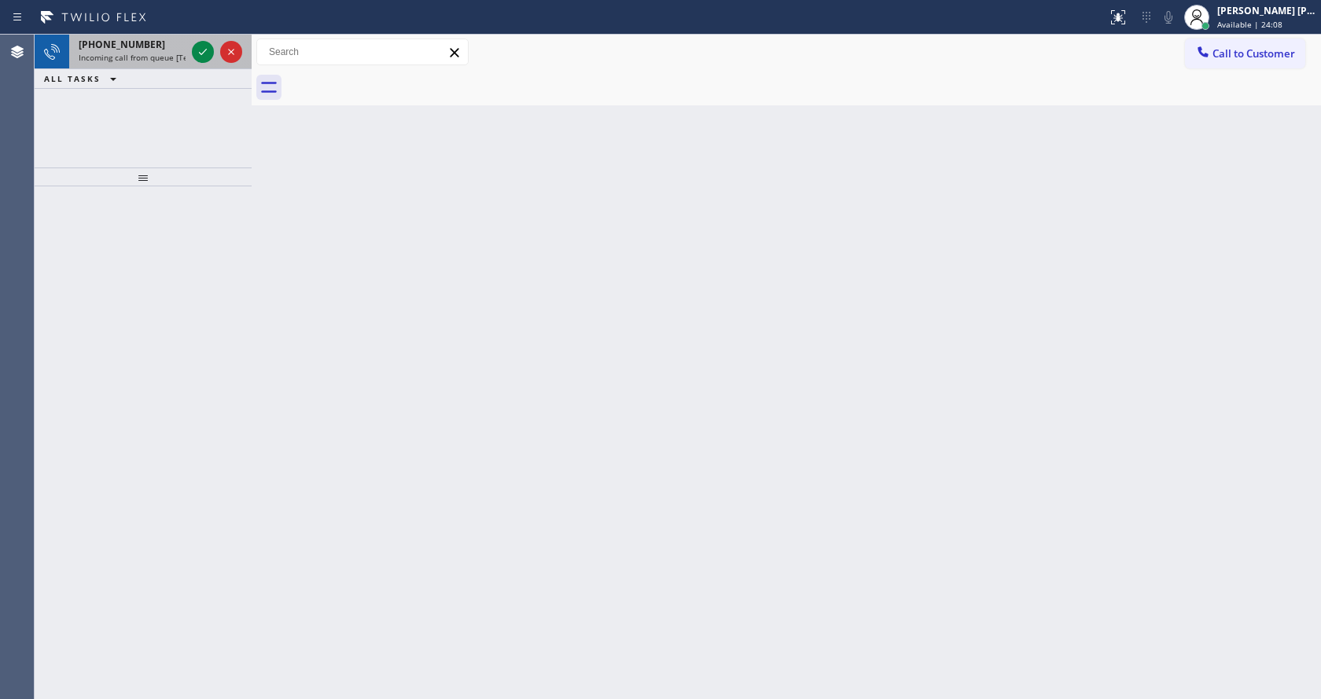
click at [168, 55] on span "Incoming call from queue [Test] All" at bounding box center [144, 57] width 131 height 11
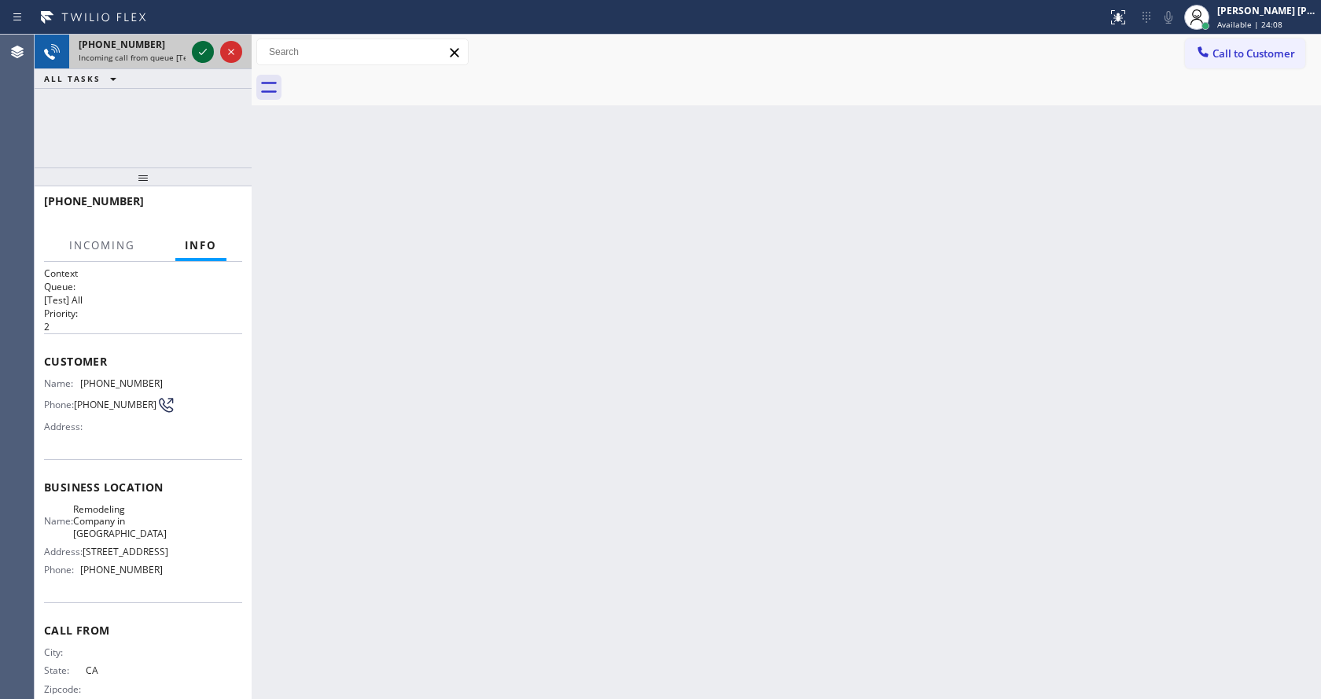
click at [199, 50] on icon at bounding box center [202, 51] width 19 height 19
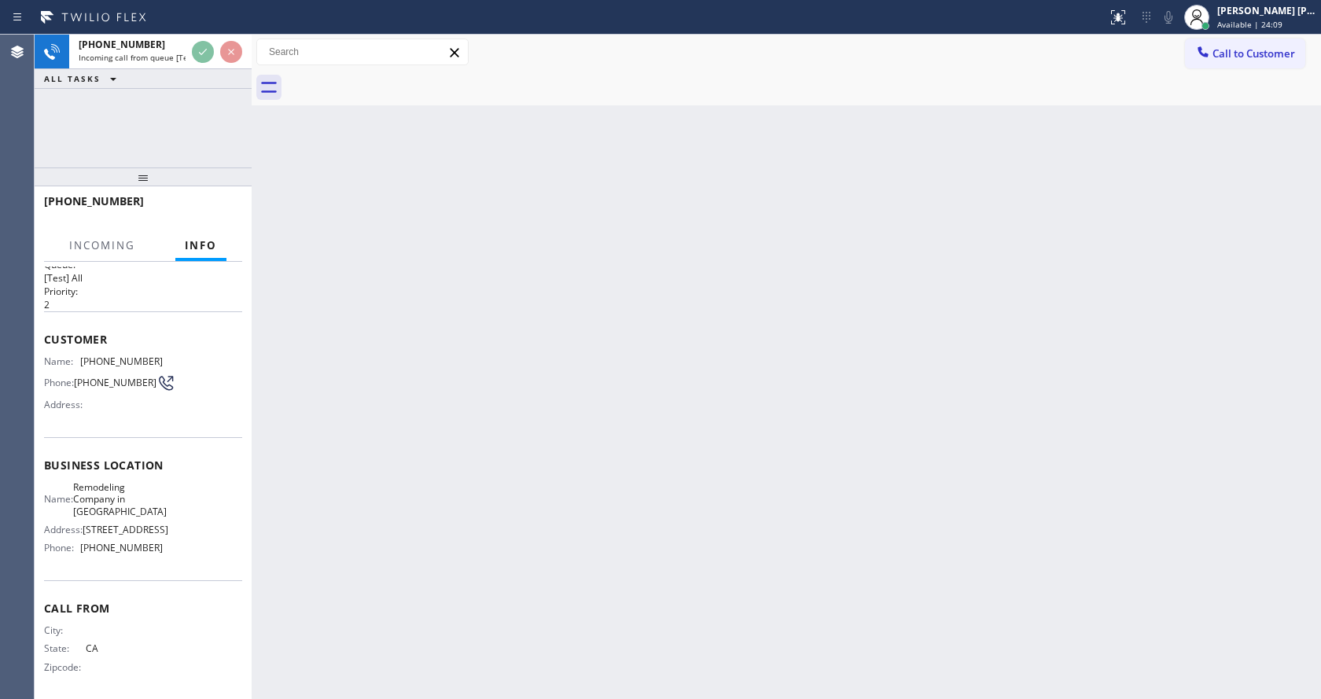
scroll to position [32, 0]
click at [638, 513] on div "Back to Dashboard Change Sender ID Customers Technicians Select a contact Outbo…" at bounding box center [786, 367] width 1069 height 664
click at [299, 379] on div "Back to Dashboard Change Sender ID Customers Technicians Select a contact Outbo…" at bounding box center [786, 367] width 1069 height 664
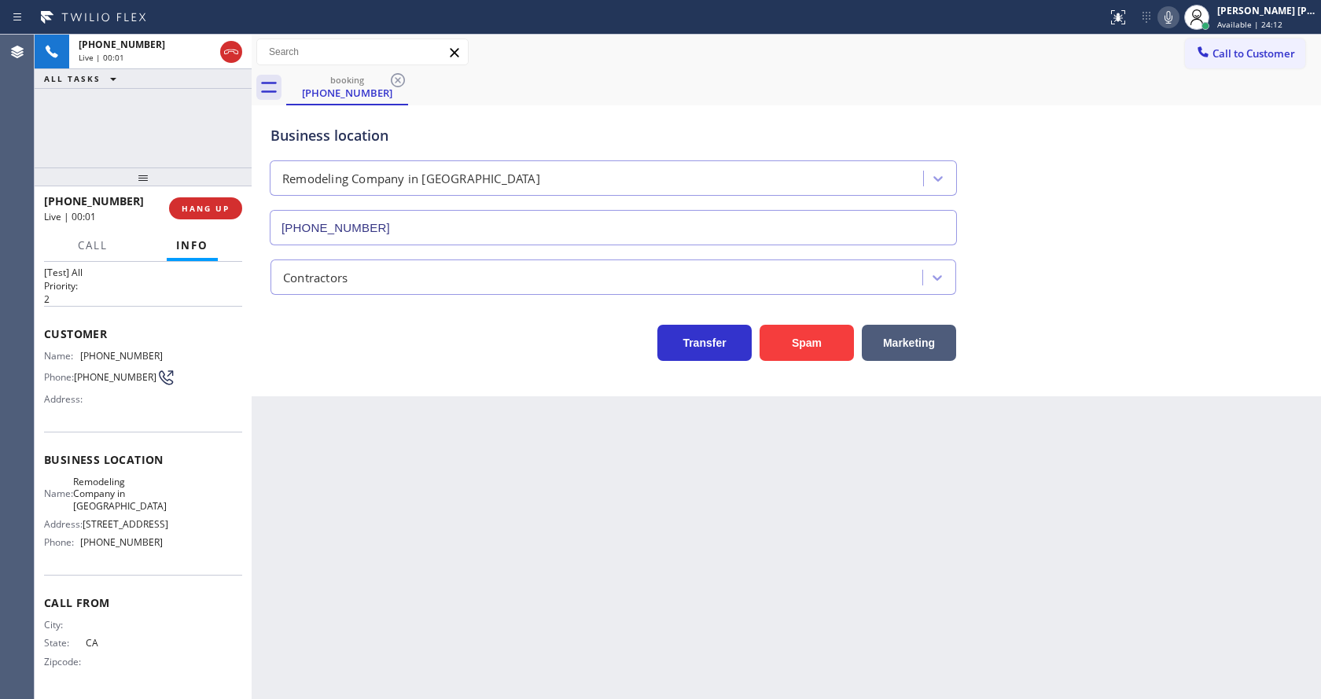
type input "[PHONE_NUMBER]"
click at [411, 503] on div "Back to Dashboard Change Sender ID Customers Technicians Select a contact Outbo…" at bounding box center [786, 367] width 1069 height 664
click at [686, 632] on div "Back to Dashboard Change Sender ID Customers Technicians Select a contact Outbo…" at bounding box center [786, 367] width 1069 height 664
click at [807, 603] on div "Back to Dashboard Change Sender ID Customers Technicians Select a contact Outbo…" at bounding box center [786, 367] width 1069 height 664
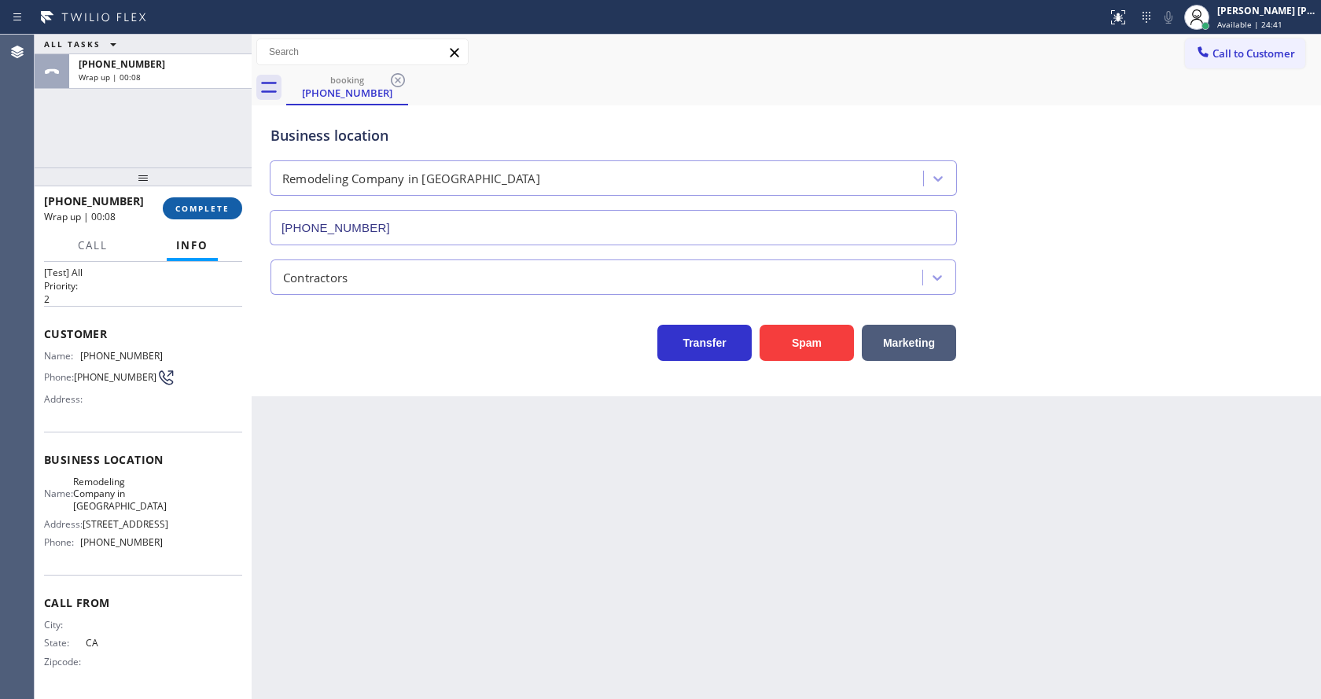
click at [200, 200] on button "COMPLETE" at bounding box center [202, 208] width 79 height 22
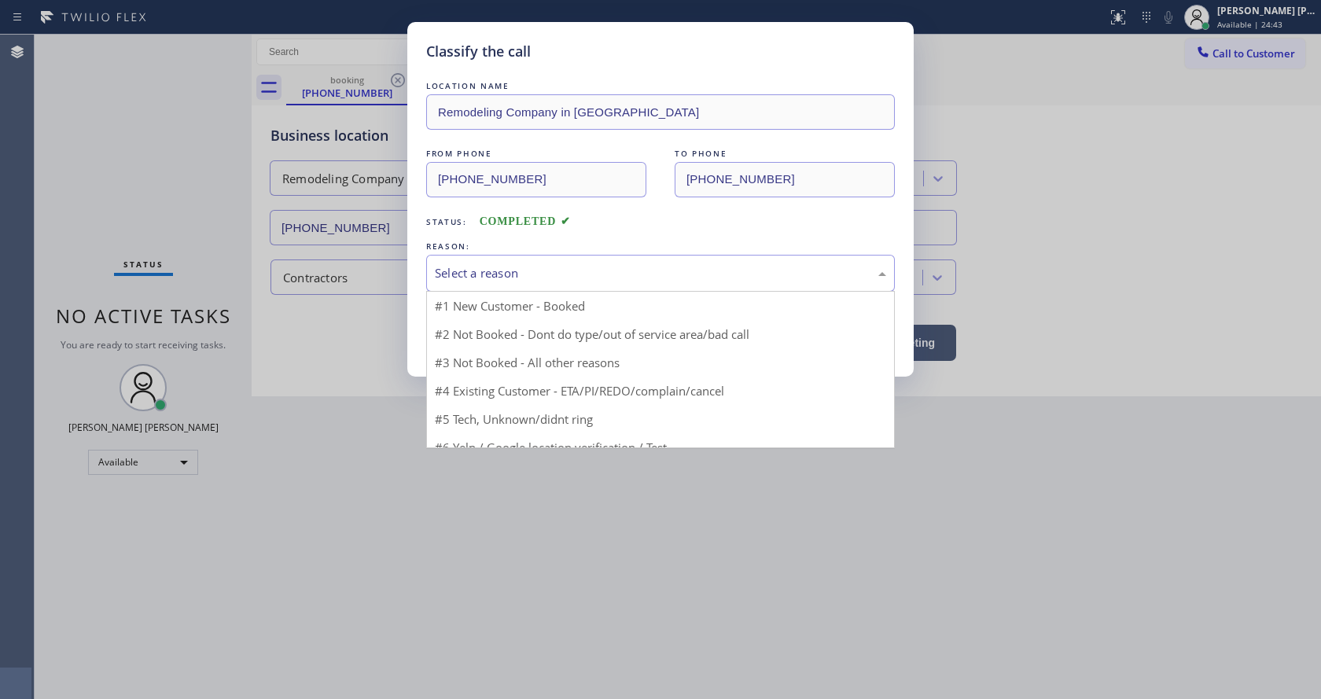
click at [514, 266] on div "Select a reason" at bounding box center [660, 273] width 451 height 18
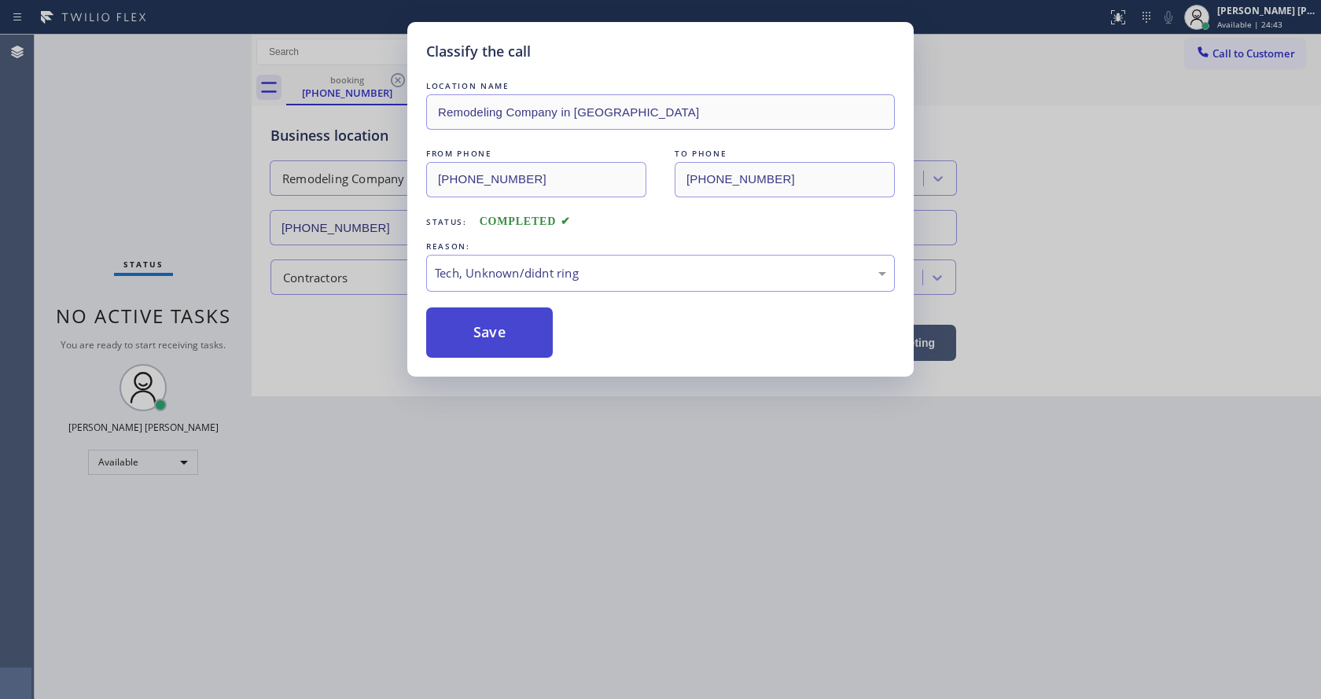
click at [484, 331] on button "Save" at bounding box center [489, 332] width 127 height 50
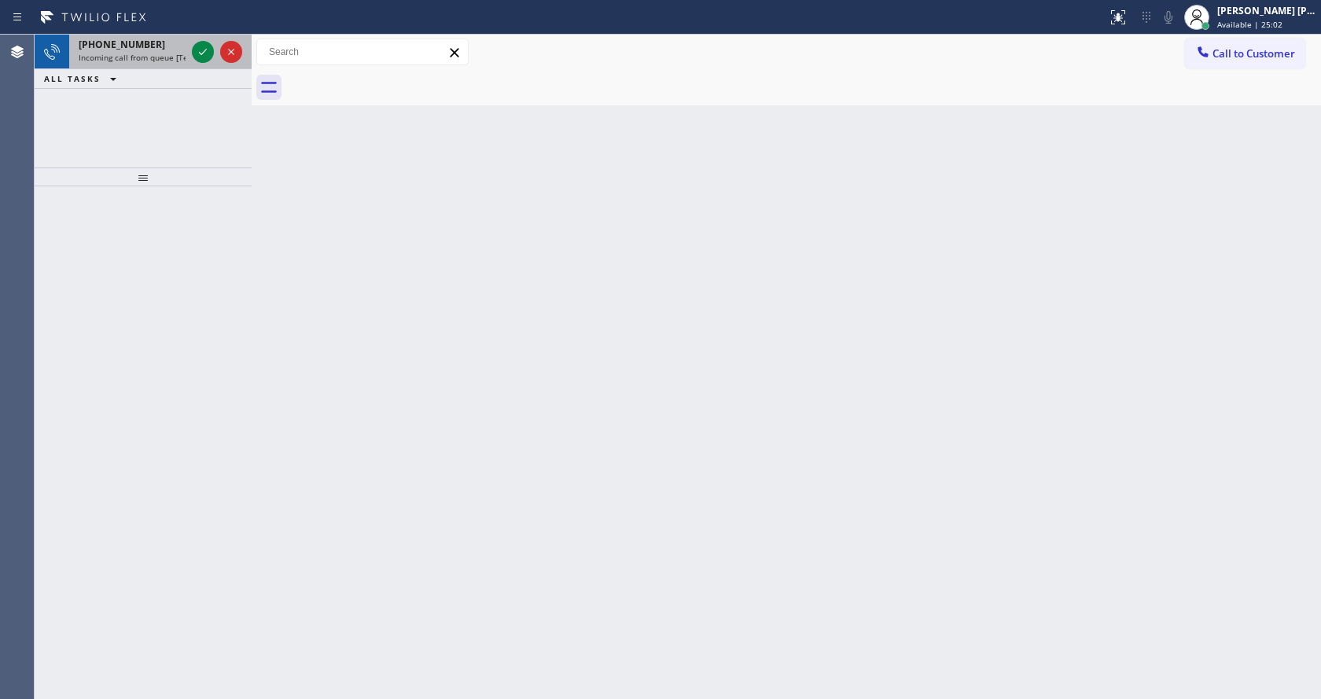
click at [181, 61] on span "Incoming call from queue [Test] All" at bounding box center [144, 57] width 131 height 11
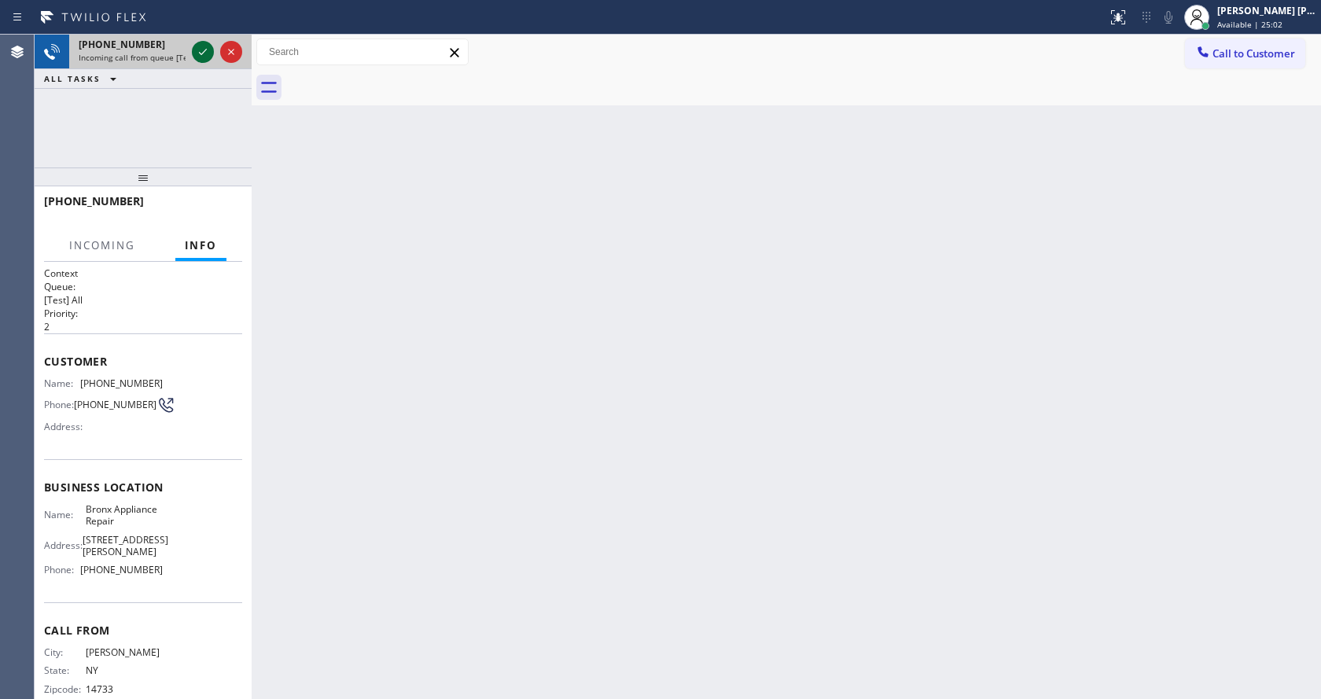
click at [202, 50] on icon at bounding box center [202, 51] width 19 height 19
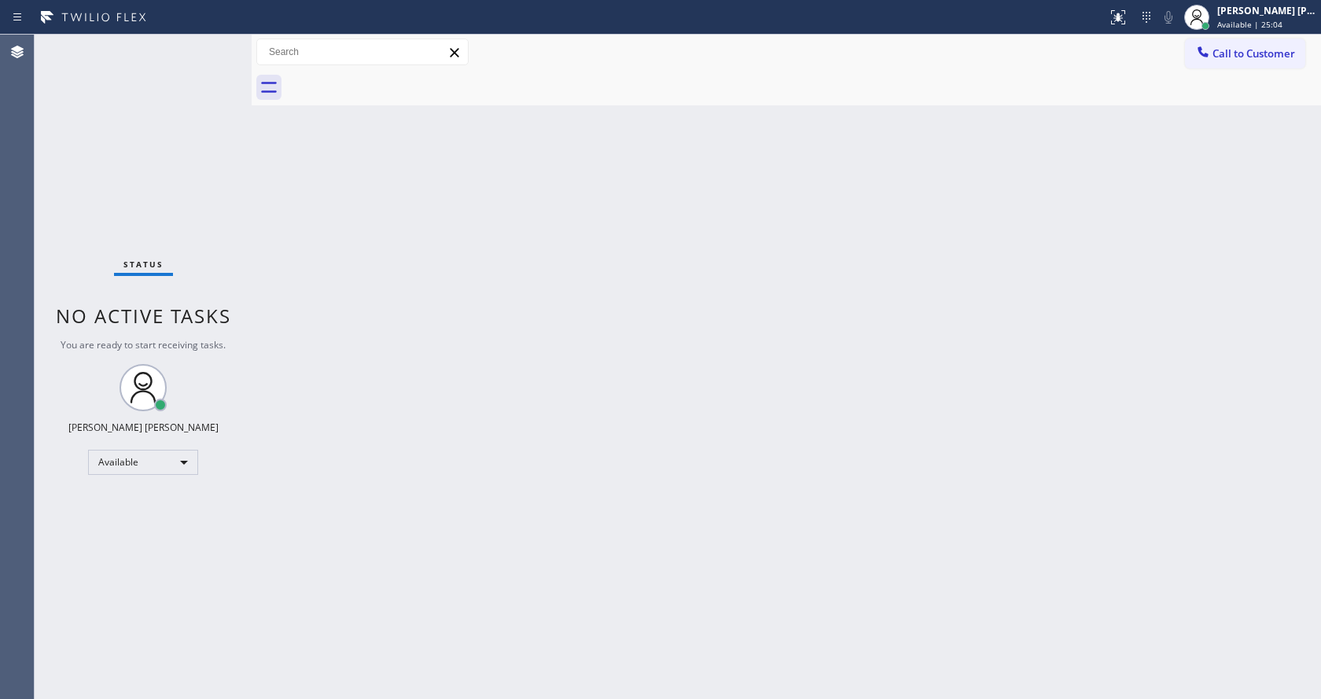
click at [573, 447] on div "Back to Dashboard Change Sender ID Customers Technicians Select a contact Outbo…" at bounding box center [786, 367] width 1069 height 664
click at [284, 318] on div "Back to Dashboard Change Sender ID Customers Technicians Select a contact Outbo…" at bounding box center [786, 367] width 1069 height 664
click at [226, 138] on div "Status No active tasks You are ready to start receiving tasks. [PERSON_NAME] [P…" at bounding box center [143, 367] width 217 height 664
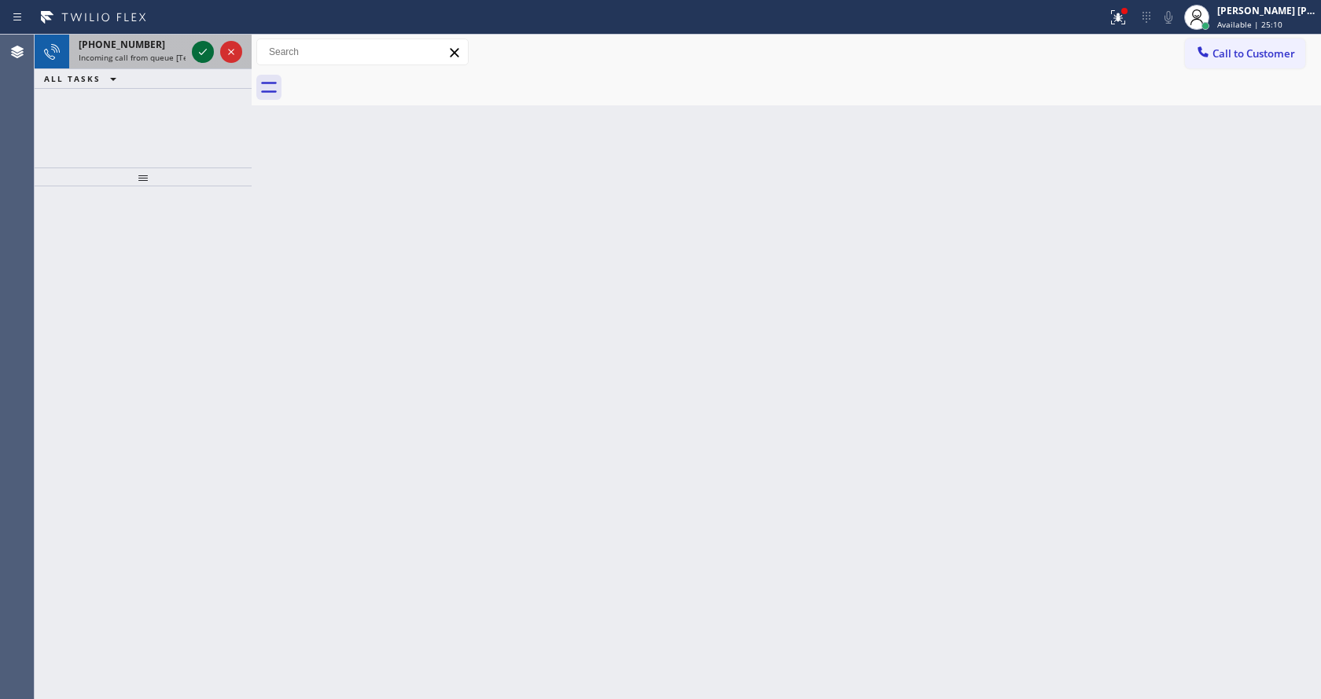
drag, startPoint x: 249, startPoint y: 57, endPoint x: 213, endPoint y: 57, distance: 36.2
click at [213, 57] on div "[PHONE_NUMBER] Incoming call from queue [Test] All ALL TASKS ALL TASKS ACTIVE T…" at bounding box center [678, 367] width 1286 height 664
click at [207, 53] on icon at bounding box center [202, 51] width 19 height 19
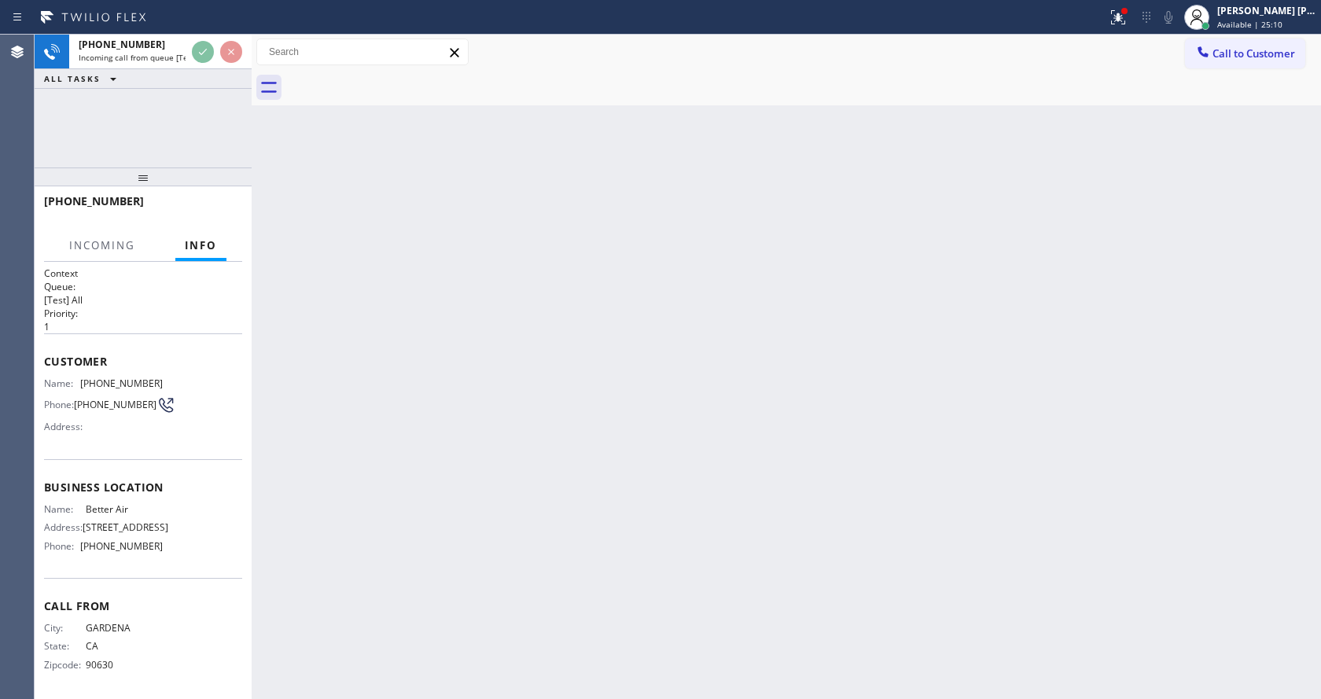
scroll to position [8, 0]
click at [548, 410] on div "Back to Dashboard Change Sender ID Customers Technicians Select a contact Outbo…" at bounding box center [786, 367] width 1069 height 664
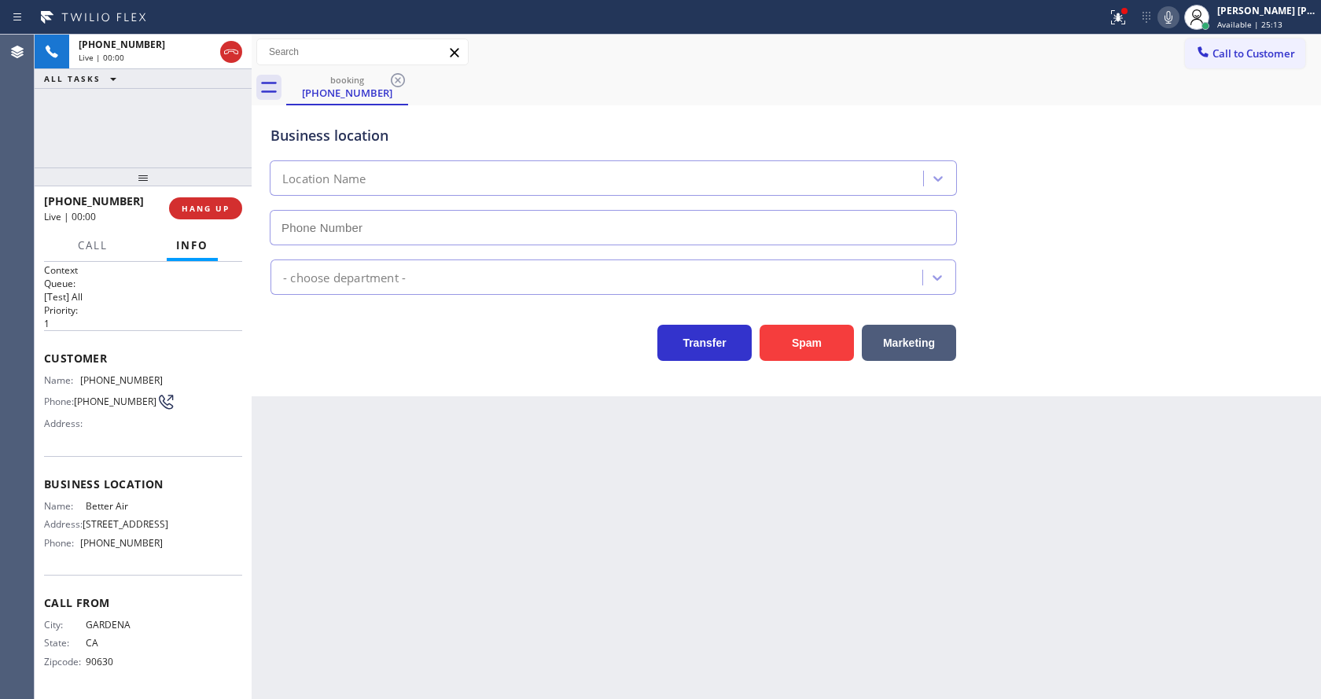
type input "[PHONE_NUMBER]"
click at [557, 503] on div "Back to Dashboard Change Sender ID Customers Technicians Select a contact Outbo…" at bounding box center [786, 367] width 1069 height 664
click at [554, 526] on div "Back to Dashboard Change Sender ID Customers Technicians Select a contact Outbo…" at bounding box center [786, 367] width 1069 height 664
click at [411, 440] on div "Back to Dashboard Change Sender ID Customers Technicians Select a contact Outbo…" at bounding box center [786, 367] width 1069 height 664
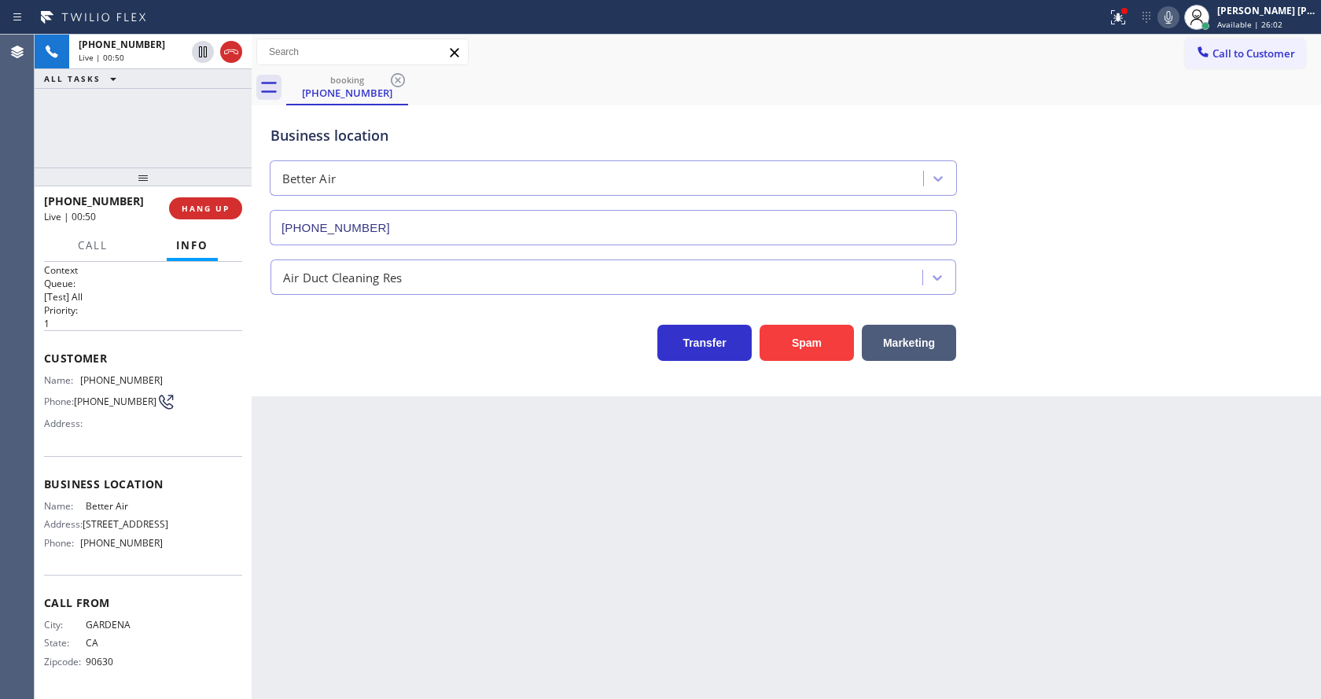
drag, startPoint x: 628, startPoint y: 543, endPoint x: 628, endPoint y: 523, distance: 19.7
click at [628, 543] on div "Back to Dashboard Change Sender ID Customers Technicians Select a contact Outbo…" at bounding box center [786, 367] width 1069 height 664
click at [465, 499] on div "Back to Dashboard Change Sender ID Customers Technicians Select a contact Outbo…" at bounding box center [786, 367] width 1069 height 664
click at [48, 455] on div "Customer Name: [PHONE_NUMBER] Phone: [PHONE_NUMBER] Address:" at bounding box center [143, 393] width 198 height 126
drag, startPoint x: 77, startPoint y: 372, endPoint x: 168, endPoint y: 375, distance: 91.3
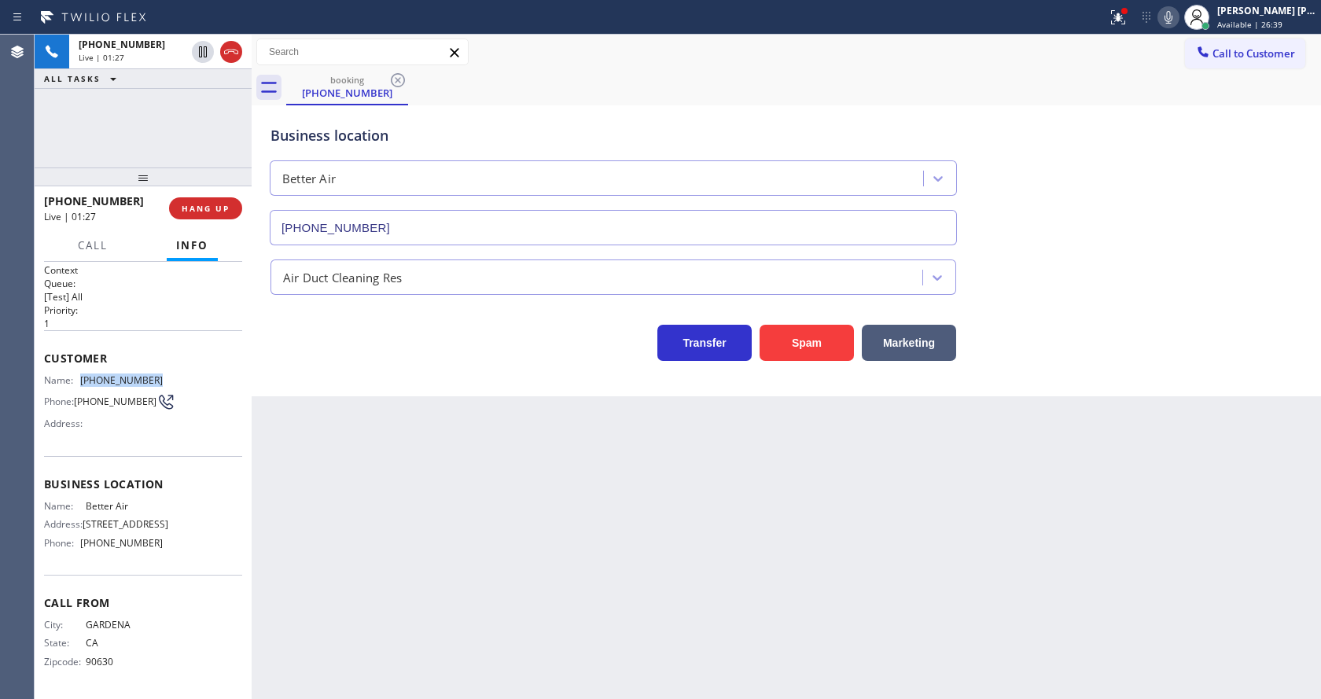
click at [168, 375] on div "Name: [PHONE_NUMBER] Phone: [PHONE_NUMBER] Address:" at bounding box center [143, 405] width 198 height 62
copy div "[PHONE_NUMBER]"
click at [456, 523] on div "Back to Dashboard Change Sender ID Customers Technicians Select a contact Outbo…" at bounding box center [786, 367] width 1069 height 664
click at [176, 552] on div "Name: Better Air Address: [STREET_ADDRESS] Phone: [PHONE_NUMBER]" at bounding box center [143, 527] width 198 height 55
drag, startPoint x: 87, startPoint y: 508, endPoint x: 149, endPoint y: 511, distance: 61.4
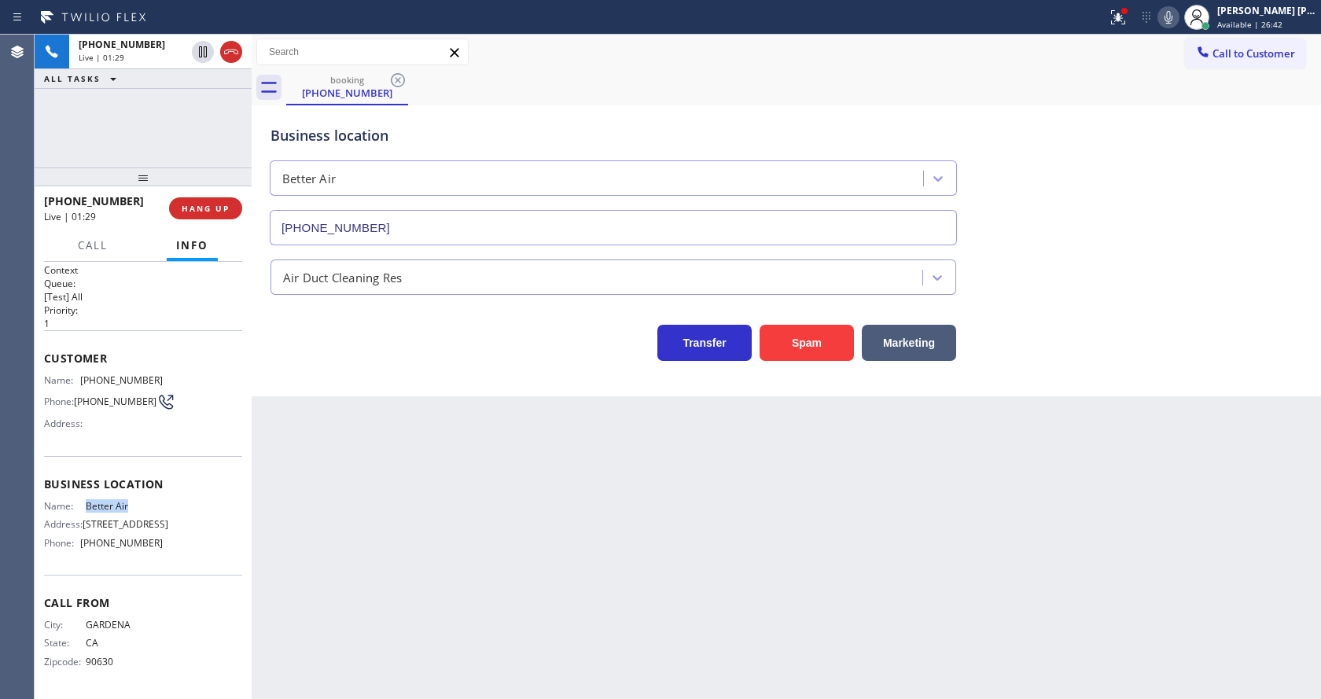
click at [149, 511] on div "Name: Better Air" at bounding box center [103, 506] width 119 height 12
copy div "Better Air"
drag, startPoint x: 297, startPoint y: 507, endPoint x: 340, endPoint y: 667, distance: 165.4
click at [301, 519] on div "Back to Dashboard Change Sender ID Customers Technicians Select a contact Outbo…" at bounding box center [786, 367] width 1069 height 664
click at [103, 524] on span "[STREET_ADDRESS]" at bounding box center [126, 524] width 86 height 12
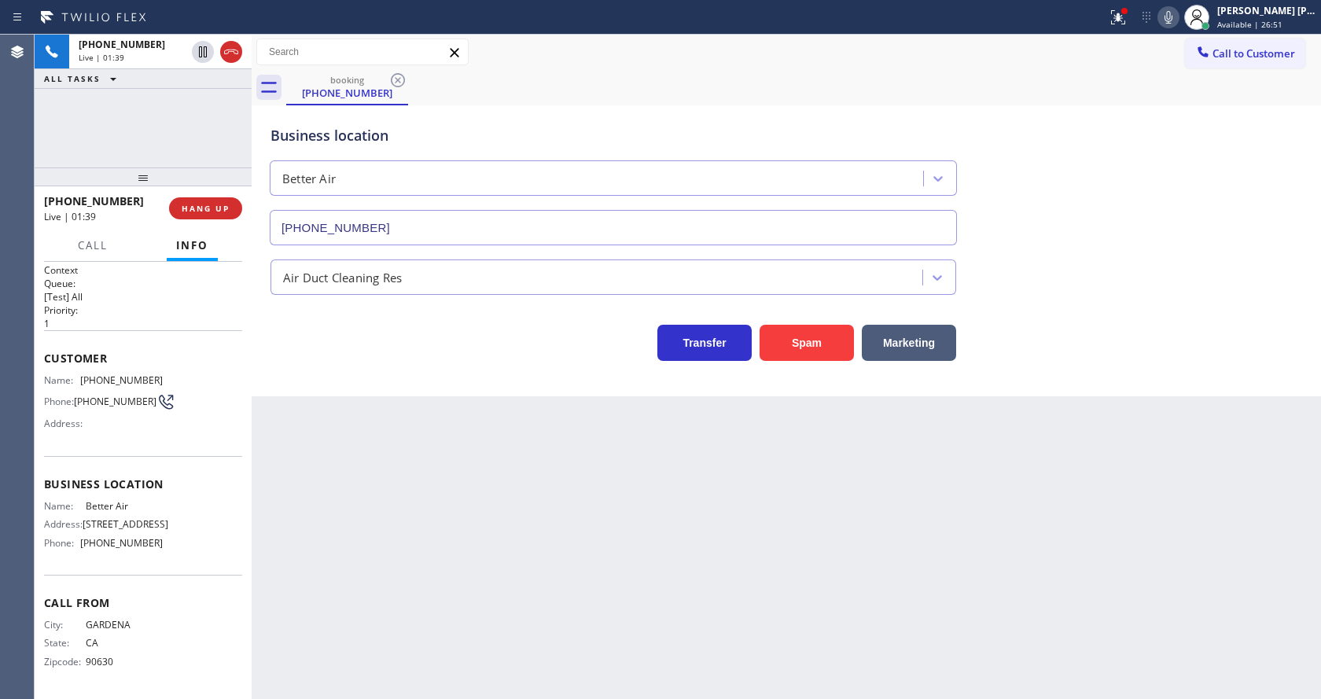
click at [406, 565] on div "Back to Dashboard Change Sender ID Customers Technicians Select a contact Outbo…" at bounding box center [786, 367] width 1069 height 664
click at [107, 561] on div "Business location Name: Better Air Address: [STREET_ADDRESS] Phone: [PHONE_NUMB…" at bounding box center [143, 515] width 198 height 119
drag, startPoint x: 80, startPoint y: 539, endPoint x: 167, endPoint y: 543, distance: 86.5
click at [167, 543] on div "Name: Better Air Address: [STREET_ADDRESS] Phone: [PHONE_NUMBER]" at bounding box center [143, 527] width 198 height 55
copy div "[PHONE_NUMBER]"
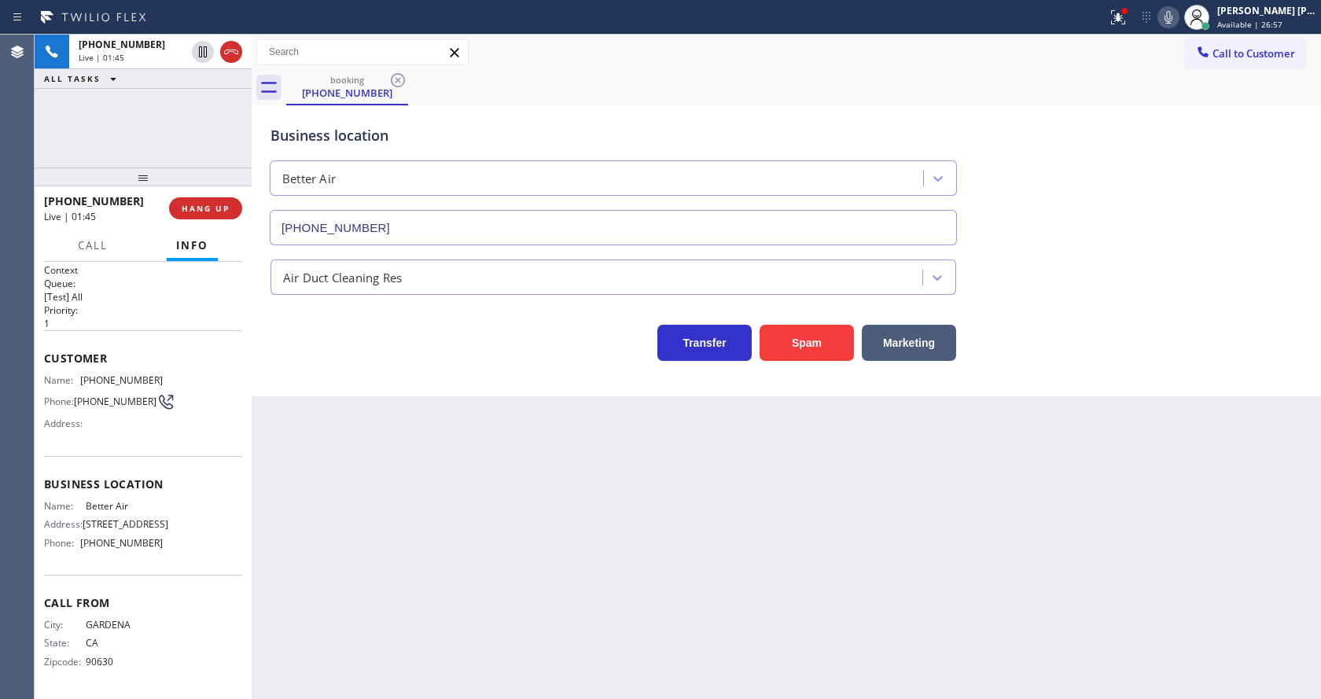
drag, startPoint x: 350, startPoint y: 565, endPoint x: 350, endPoint y: 574, distance: 8.6
click at [350, 574] on div "Back to Dashboard Change Sender ID Customers Technicians Select a contact Outbo…" at bounding box center [786, 367] width 1069 height 664
click at [575, 498] on div "Back to Dashboard Change Sender ID Customers Technicians Select a contact Outbo…" at bounding box center [786, 367] width 1069 height 664
click at [1172, 21] on icon at bounding box center [1168, 17] width 8 height 13
click at [200, 53] on icon at bounding box center [202, 51] width 19 height 19
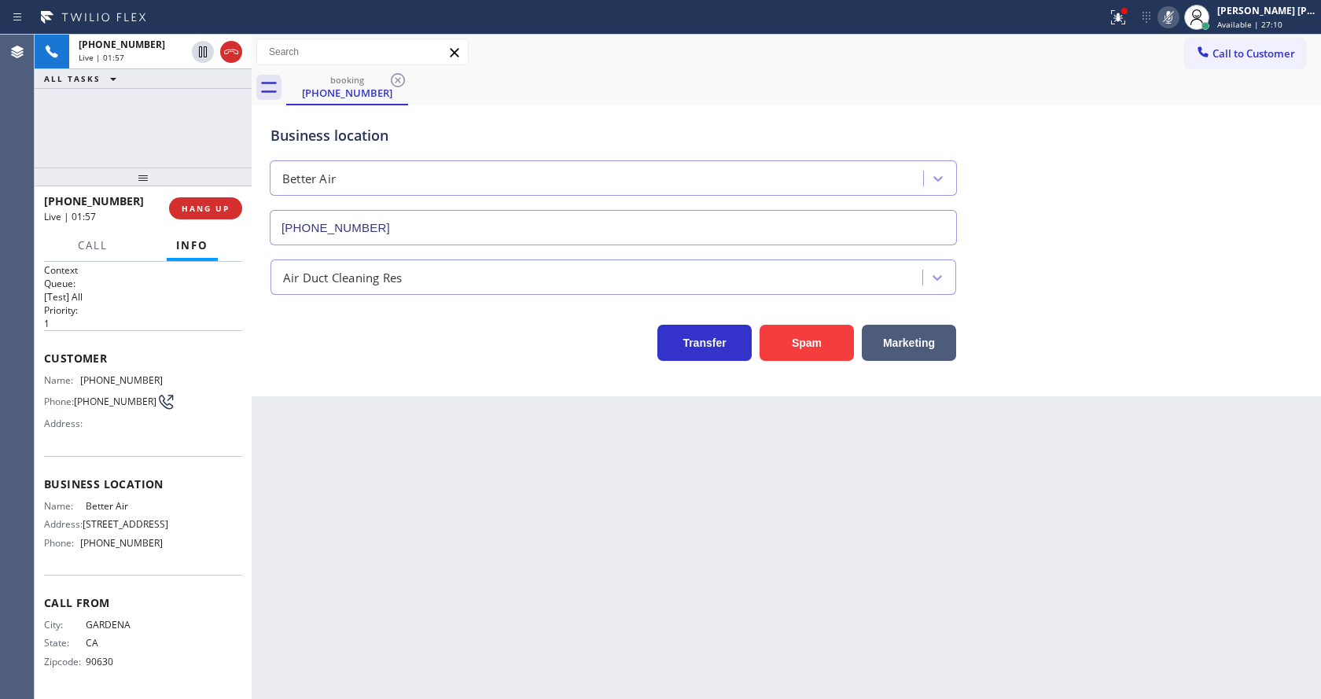
click at [368, 565] on div "Back to Dashboard Change Sender ID Customers Technicians Select a contact Outbo…" at bounding box center [786, 367] width 1069 height 664
click at [642, 556] on div "Back to Dashboard Change Sender ID Customers Technicians Select a contact Outbo…" at bounding box center [786, 367] width 1069 height 664
drag, startPoint x: 1179, startPoint y: 167, endPoint x: 1163, endPoint y: 134, distance: 36.2
click at [1179, 167] on div "Business location Better Air [PHONE_NUMBER]" at bounding box center [786, 174] width 1038 height 142
click at [1119, 9] on icon at bounding box center [1118, 17] width 19 height 19
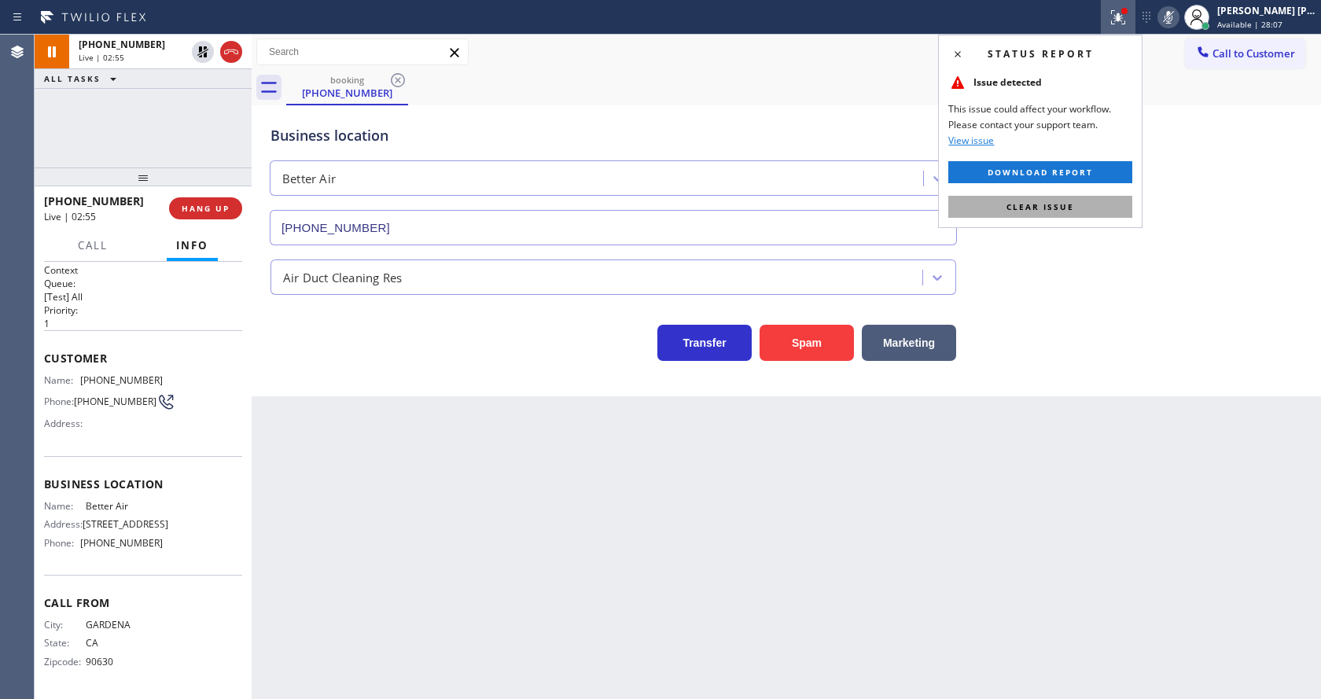
click at [1072, 201] on span "Clear issue" at bounding box center [1040, 206] width 68 height 11
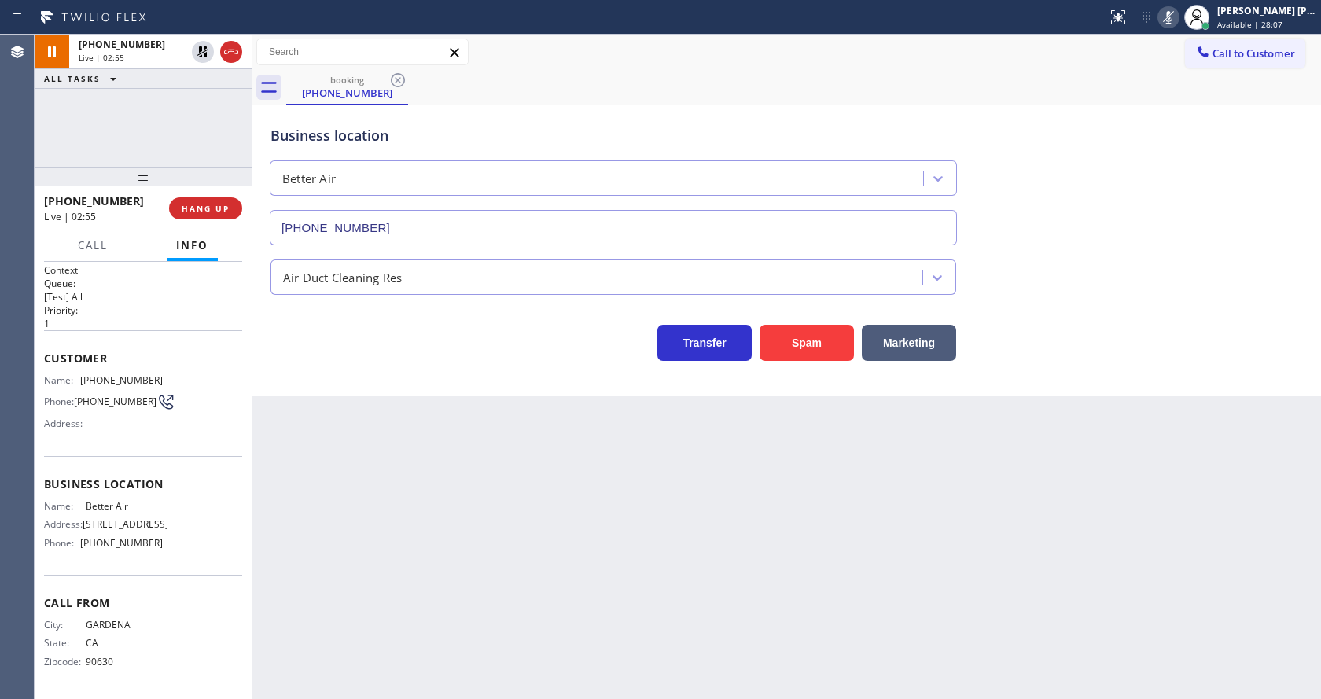
click at [1074, 203] on div "Business location Better Air [PHONE_NUMBER]" at bounding box center [786, 174] width 1038 height 142
click at [1172, 237] on div "Business location Better Air [PHONE_NUMBER]" at bounding box center [786, 174] width 1038 height 142
click at [1178, 22] on icon at bounding box center [1168, 17] width 19 height 19
click at [203, 42] on icon at bounding box center [202, 51] width 19 height 19
click at [635, 609] on div "Back to Dashboard Change Sender ID Customers Technicians Select a contact Outbo…" at bounding box center [786, 367] width 1069 height 664
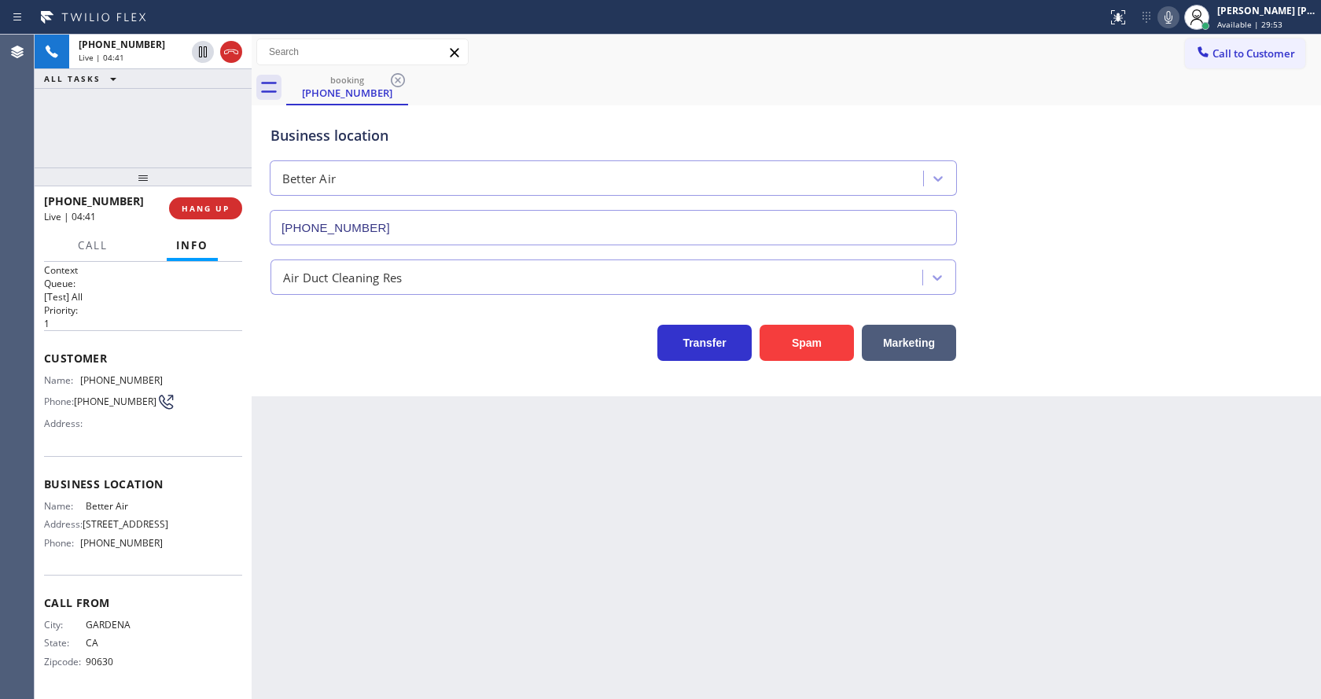
click at [452, 454] on div "Back to Dashboard Change Sender ID Customers Technicians Select a contact Outbo…" at bounding box center [786, 367] width 1069 height 664
click at [648, 554] on div "Back to Dashboard Change Sender ID Customers Technicians Select a contact Outbo…" at bounding box center [786, 367] width 1069 height 664
click at [422, 621] on div "Back to Dashboard Change Sender ID Customers Technicians Select a contact Outbo…" at bounding box center [786, 367] width 1069 height 664
click at [1072, 221] on div "Business location Better Air [PHONE_NUMBER]" at bounding box center [786, 174] width 1038 height 142
click at [1168, 17] on icon at bounding box center [1168, 17] width 19 height 19
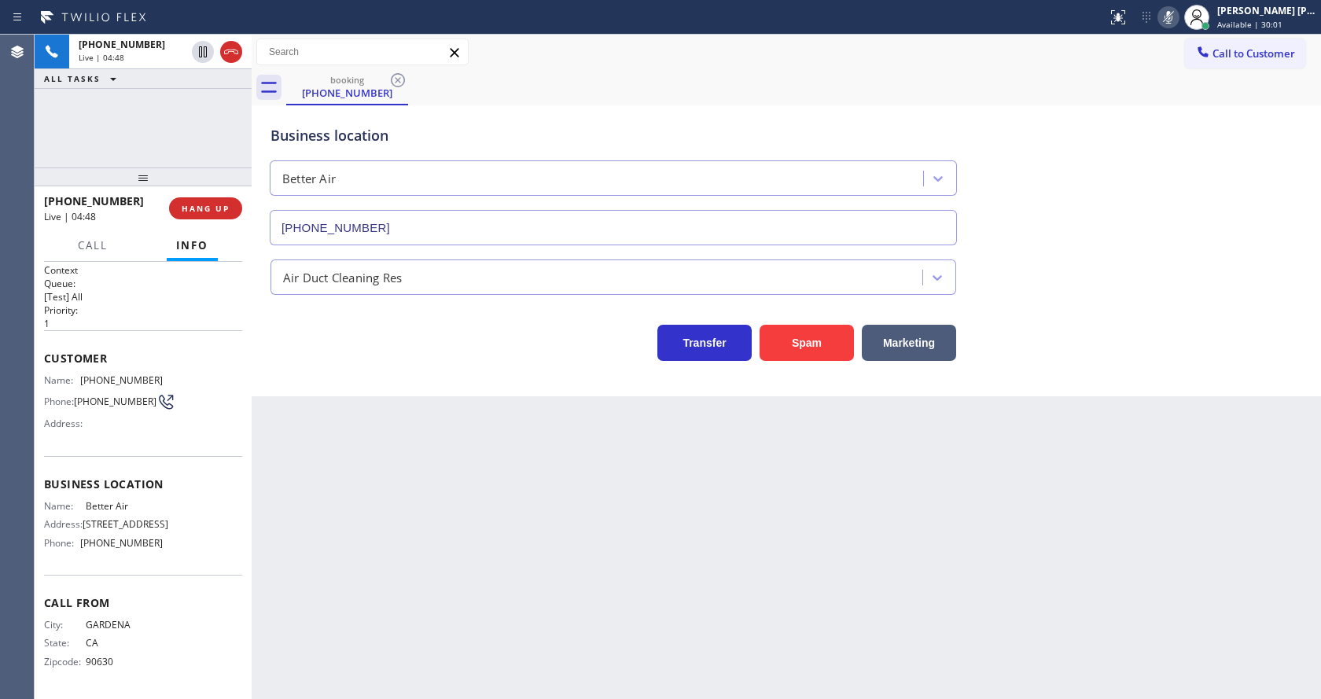
click at [1064, 324] on div "Transfer Spam Marketing" at bounding box center [786, 336] width 1038 height 50
click at [307, 498] on div "Back to Dashboard Change Sender ID Customers Technicians Select a contact Outbo…" at bounding box center [786, 367] width 1069 height 664
click at [364, 572] on div "Back to Dashboard Change Sender ID Customers Technicians Select a contact Outbo…" at bounding box center [786, 367] width 1069 height 664
click at [638, 583] on div "Back to Dashboard Change Sender ID Customers Technicians Select a contact Outbo…" at bounding box center [786, 367] width 1069 height 664
click at [1203, 120] on div "Business location Better Air [PHONE_NUMBER]" at bounding box center [786, 174] width 1038 height 142
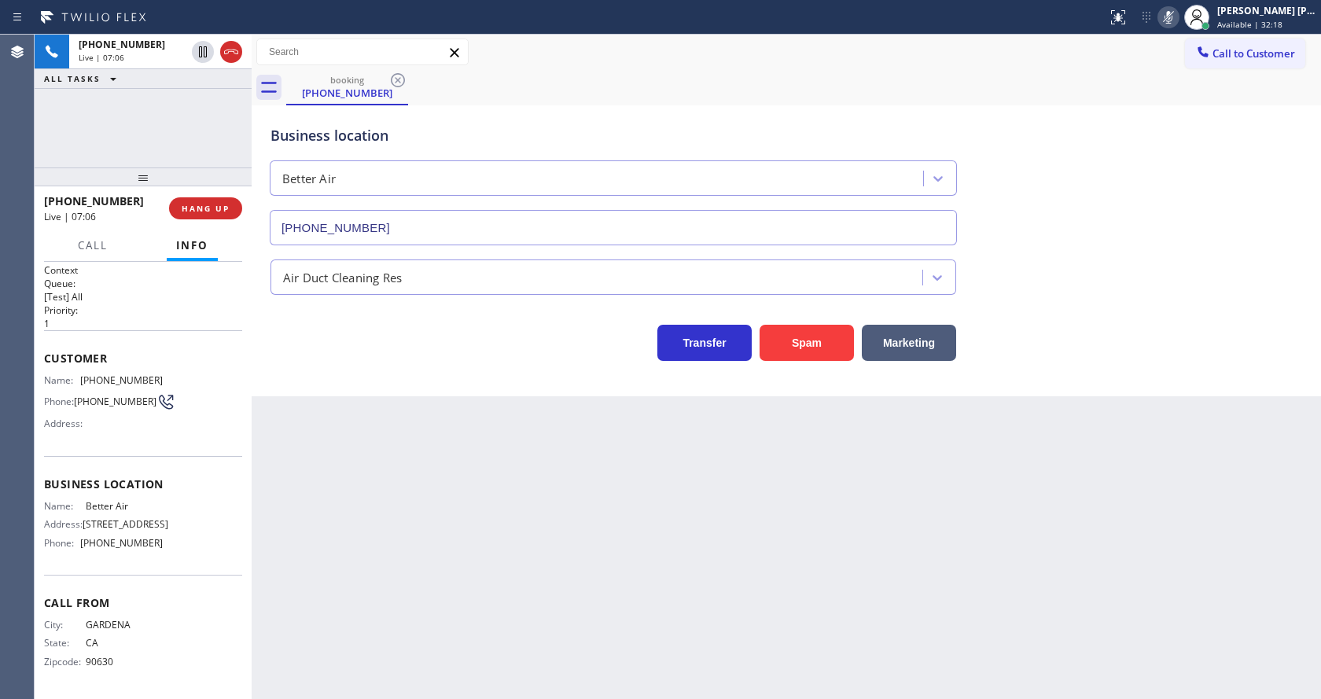
click at [1174, 8] on icon at bounding box center [1168, 17] width 19 height 19
click at [1169, 193] on div "Business location Better Air [PHONE_NUMBER]" at bounding box center [786, 174] width 1038 height 142
click at [499, 601] on div "Back to Dashboard Change Sender ID Customers Technicians Select a contact Outbo…" at bounding box center [786, 367] width 1069 height 664
click at [394, 557] on div "Back to Dashboard Change Sender ID Customers Technicians Select a contact Outbo…" at bounding box center [786, 367] width 1069 height 664
click at [604, 517] on div "Back to Dashboard Change Sender ID Customers Technicians Select a contact Outbo…" at bounding box center [786, 367] width 1069 height 664
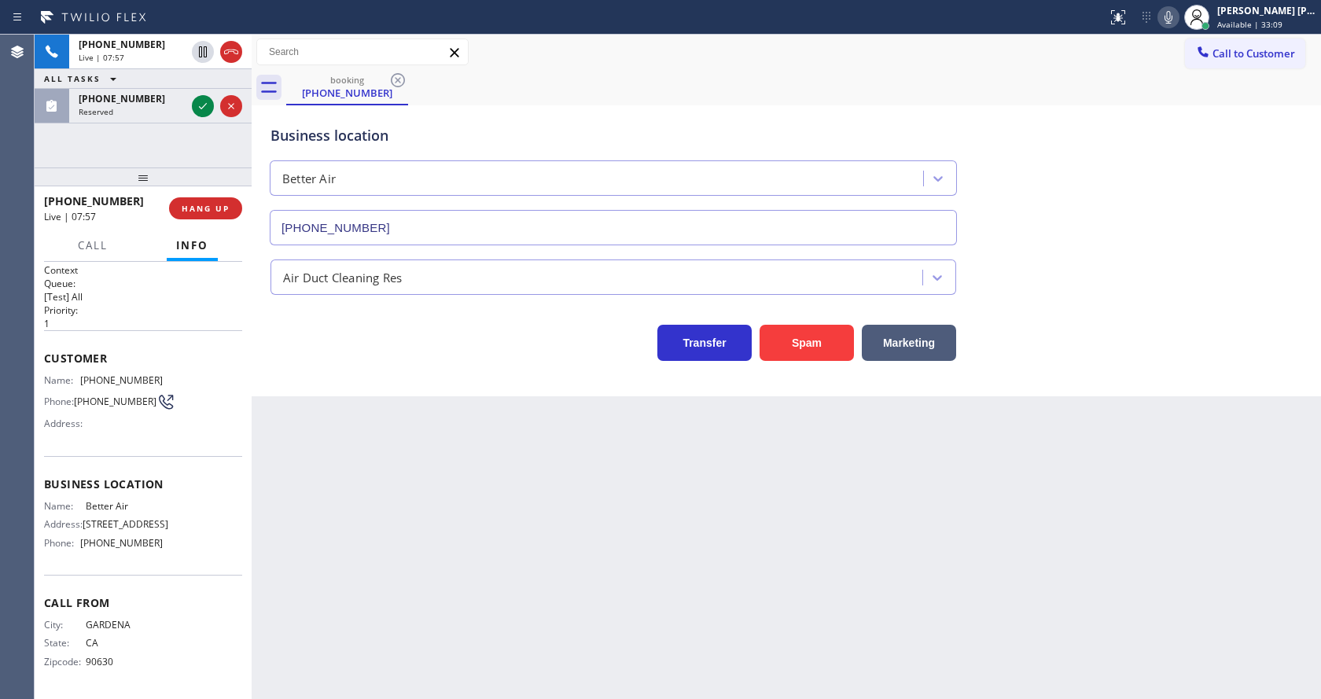
click at [437, 401] on div "Back to Dashboard Change Sender ID Customers Technicians Select a contact Outbo…" at bounding box center [786, 367] width 1069 height 664
click at [200, 99] on icon at bounding box center [202, 106] width 19 height 19
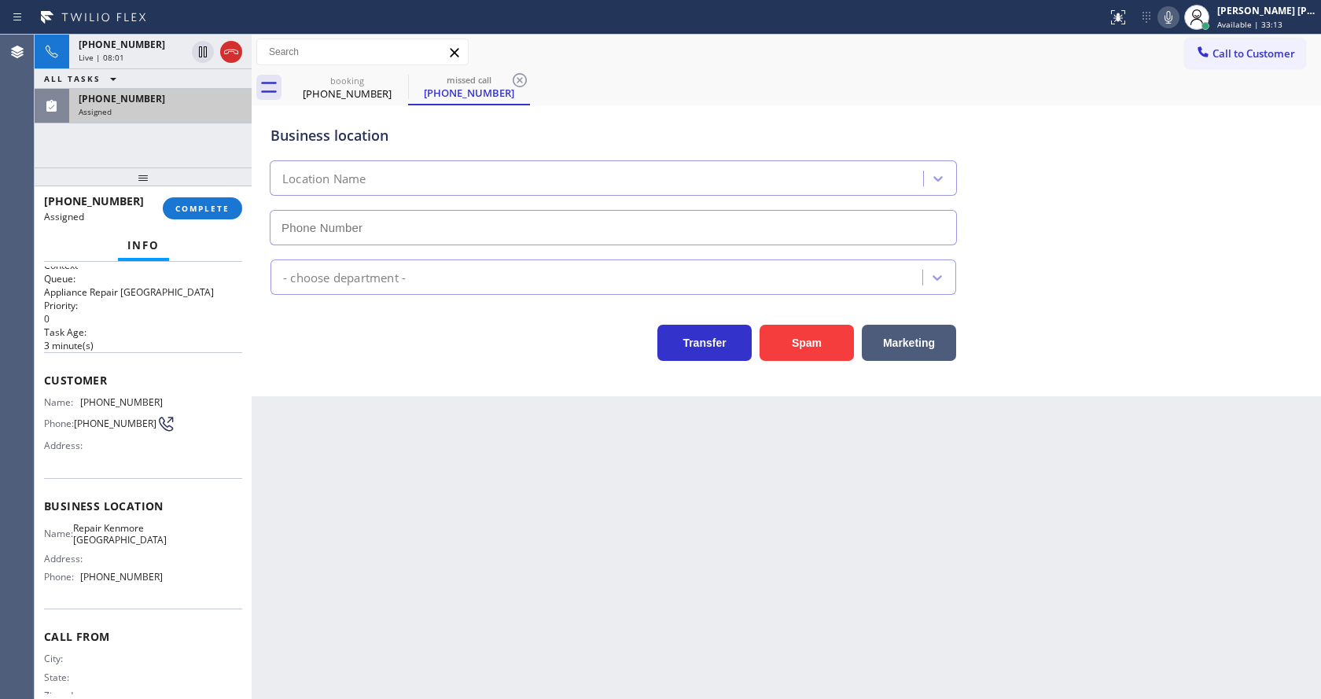
type input "[PHONE_NUMBER]"
click at [181, 201] on button "COMPLETE" at bounding box center [202, 208] width 79 height 22
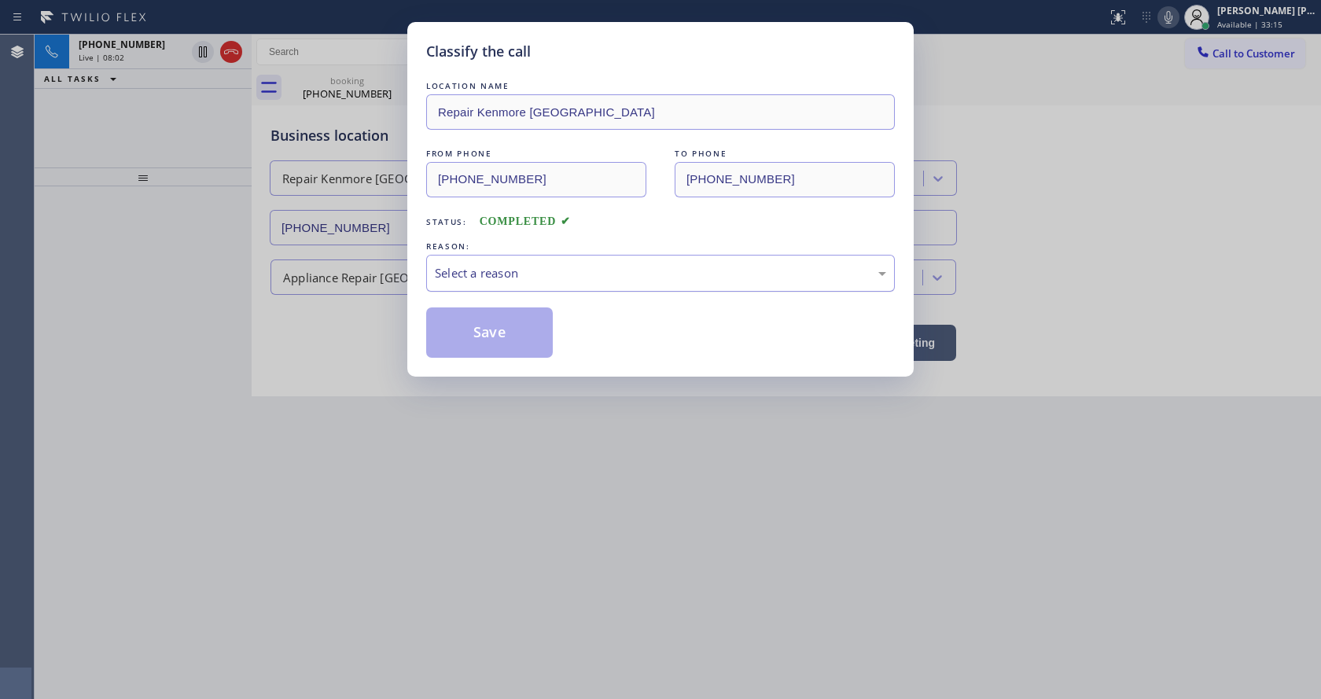
click at [451, 274] on div "Select a reason" at bounding box center [660, 273] width 451 height 18
click at [464, 328] on button "Save" at bounding box center [489, 332] width 127 height 50
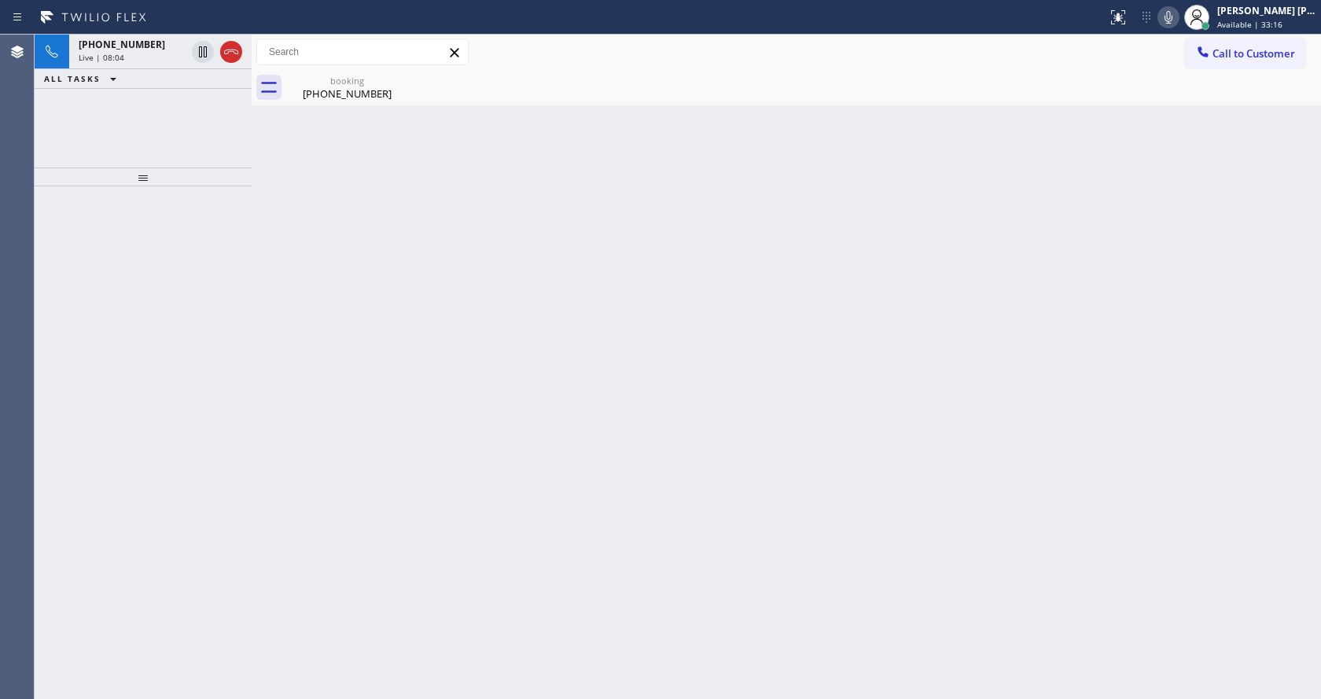
click at [138, 50] on span "[PHONE_NUMBER]" at bounding box center [122, 44] width 86 height 13
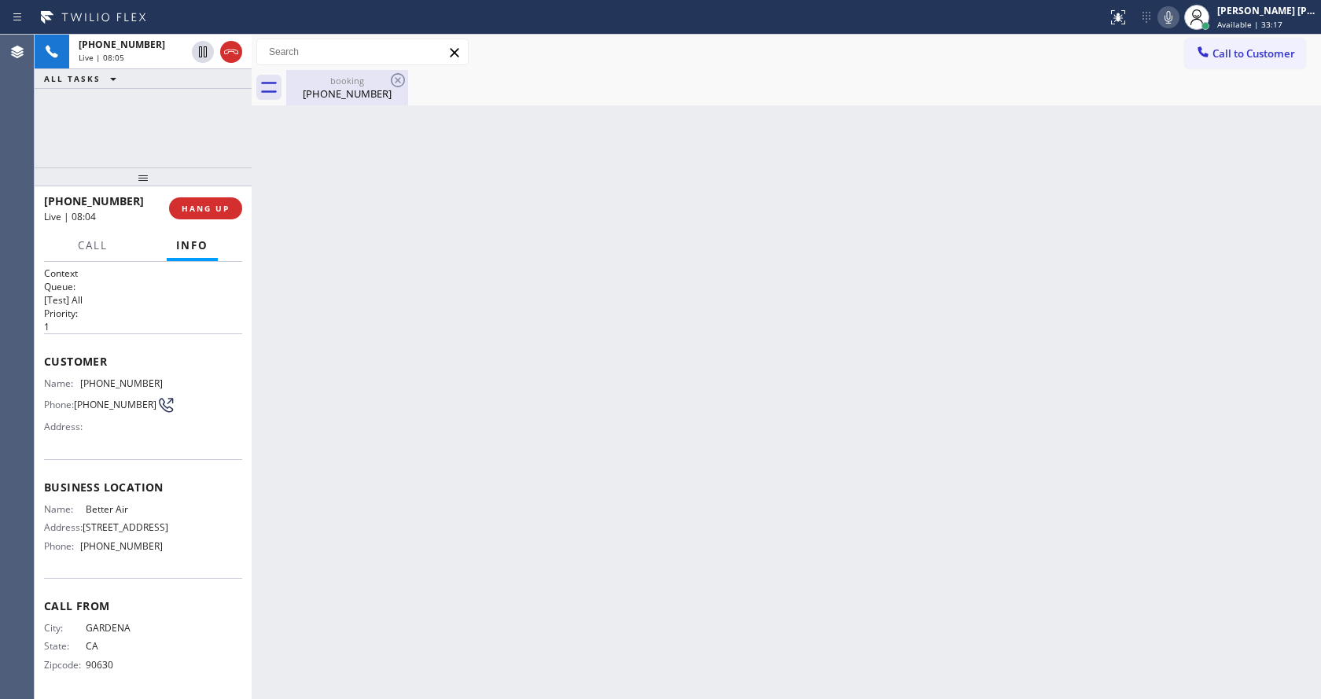
click at [332, 87] on div "[PHONE_NUMBER]" at bounding box center [347, 93] width 119 height 14
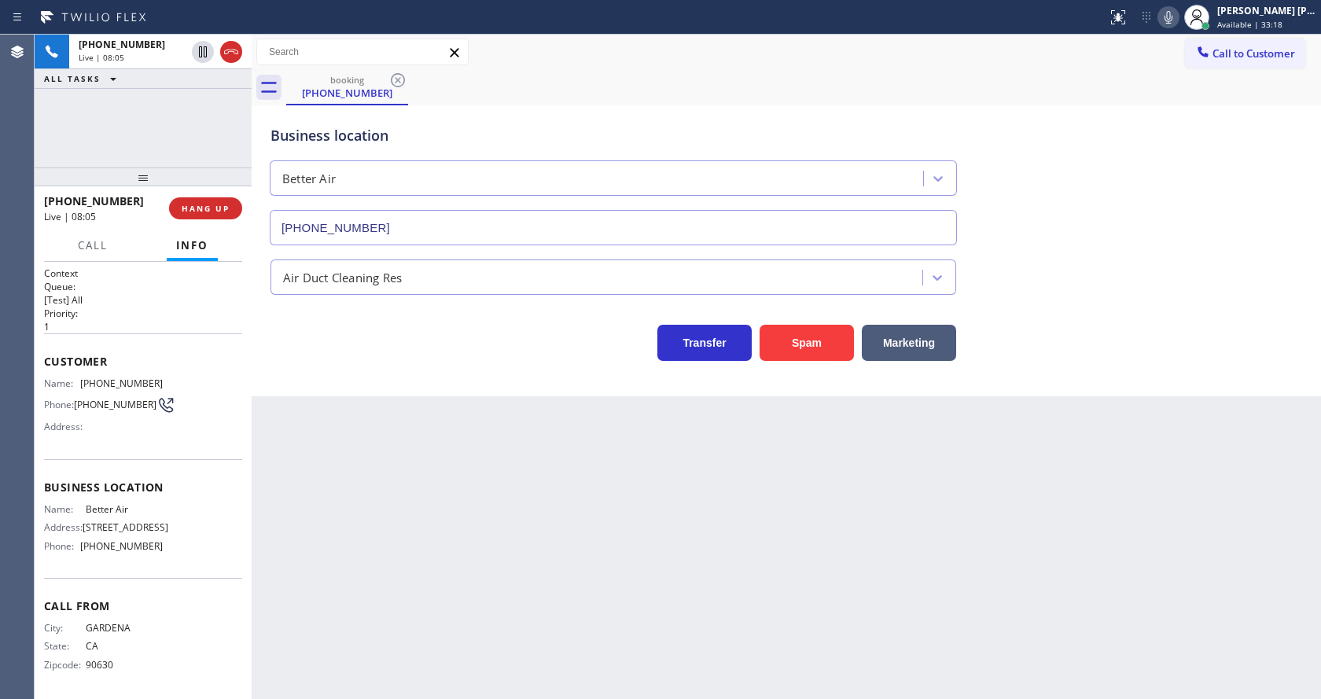
click at [537, 498] on div "Back to Dashboard Change Sender ID Customers Technicians Select a contact Outbo…" at bounding box center [786, 367] width 1069 height 664
drag, startPoint x: 392, startPoint y: 463, endPoint x: 622, endPoint y: 402, distance: 237.6
click at [392, 463] on div "Back to Dashboard Change Sender ID Customers Technicians Select a contact Outbo…" at bounding box center [786, 367] width 1069 height 664
click at [1172, 20] on icon at bounding box center [1168, 17] width 8 height 13
click at [499, 520] on div "Back to Dashboard Change Sender ID Customers Technicians Select a contact Outbo…" at bounding box center [786, 367] width 1069 height 664
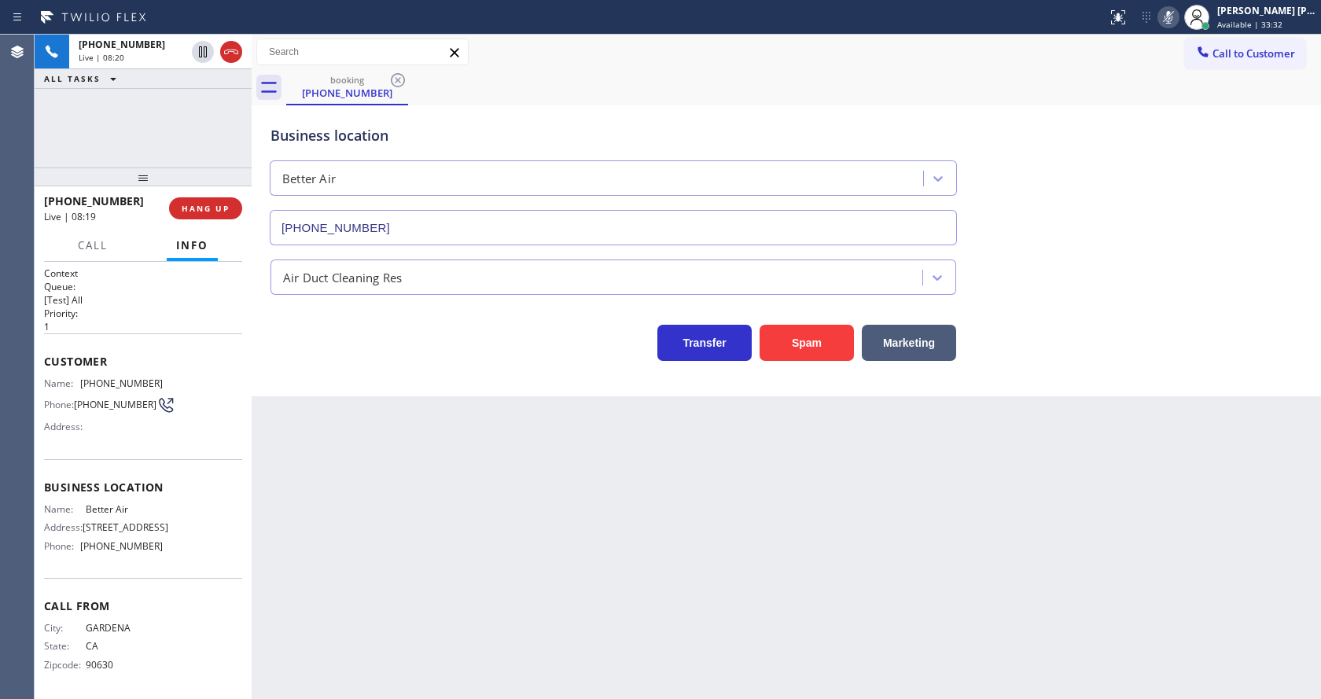
click at [426, 430] on div "Back to Dashboard Change Sender ID Customers Technicians Select a contact Outbo…" at bounding box center [786, 367] width 1069 height 664
click at [686, 573] on div "Back to Dashboard Change Sender ID Customers Technicians Select a contact Outbo…" at bounding box center [786, 367] width 1069 height 664
click at [1178, 19] on icon at bounding box center [1168, 17] width 19 height 19
click at [1194, 151] on div "Business location Better Air [PHONE_NUMBER]" at bounding box center [786, 174] width 1038 height 142
click at [383, 446] on div "Back to Dashboard Change Sender ID Customers Technicians Select a contact Outbo…" at bounding box center [786, 367] width 1069 height 664
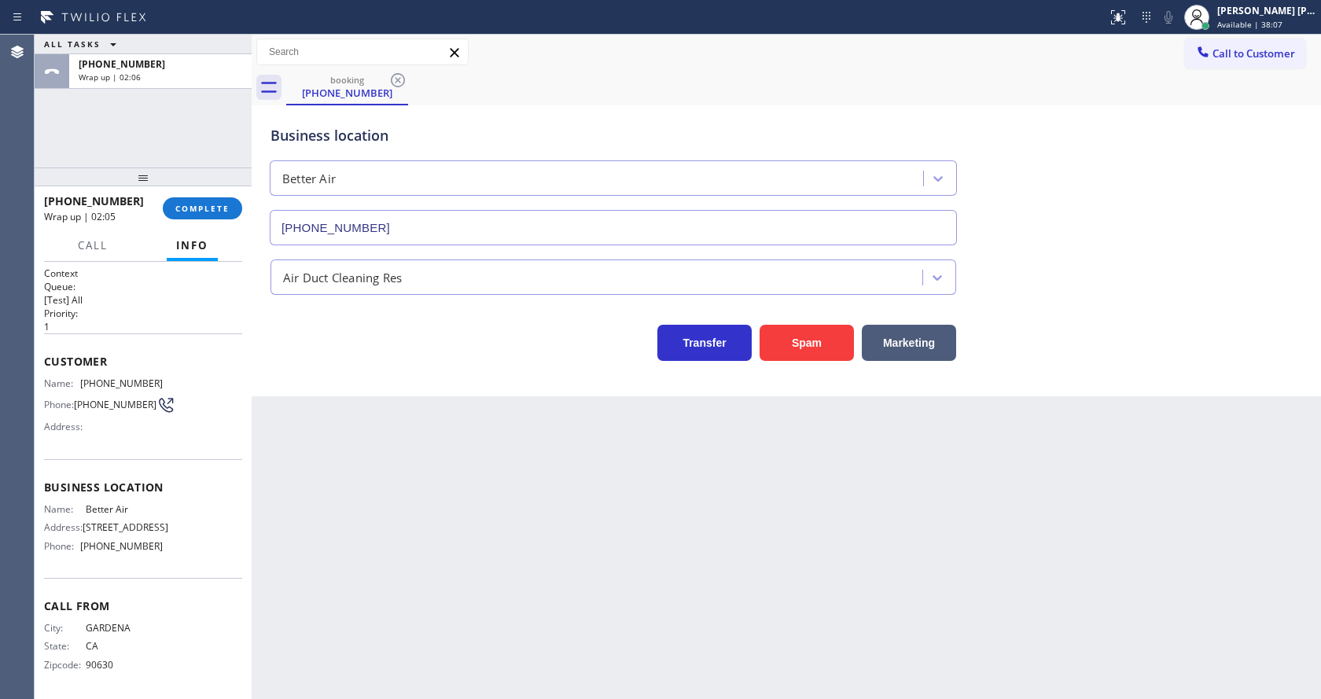
click at [498, 513] on div "Back to Dashboard Change Sender ID Customers Technicians Select a contact Outbo…" at bounding box center [786, 367] width 1069 height 664
click at [688, 548] on div "Back to Dashboard Change Sender ID Customers Technicians Select a contact Outbo…" at bounding box center [786, 367] width 1069 height 664
click at [208, 202] on button "COMPLETE" at bounding box center [202, 208] width 79 height 22
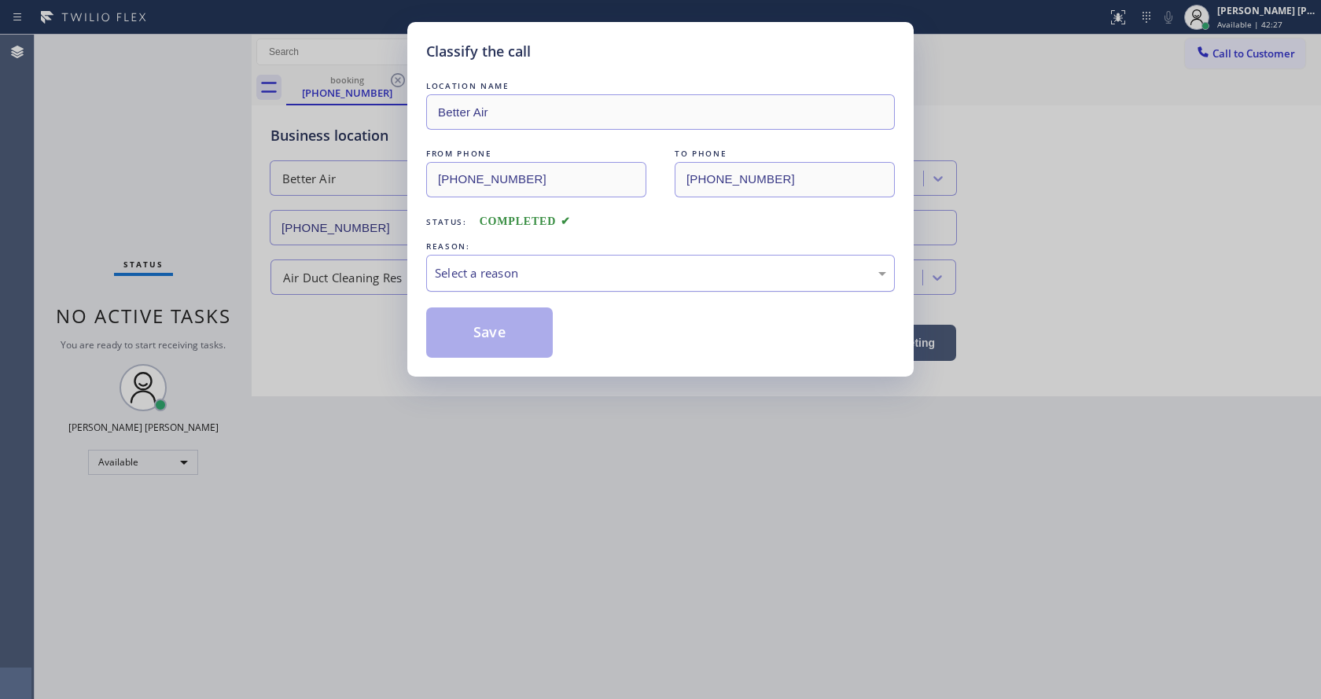
click at [479, 267] on div "Select a reason" at bounding box center [660, 273] width 451 height 18
click at [468, 337] on button "Save" at bounding box center [489, 332] width 127 height 50
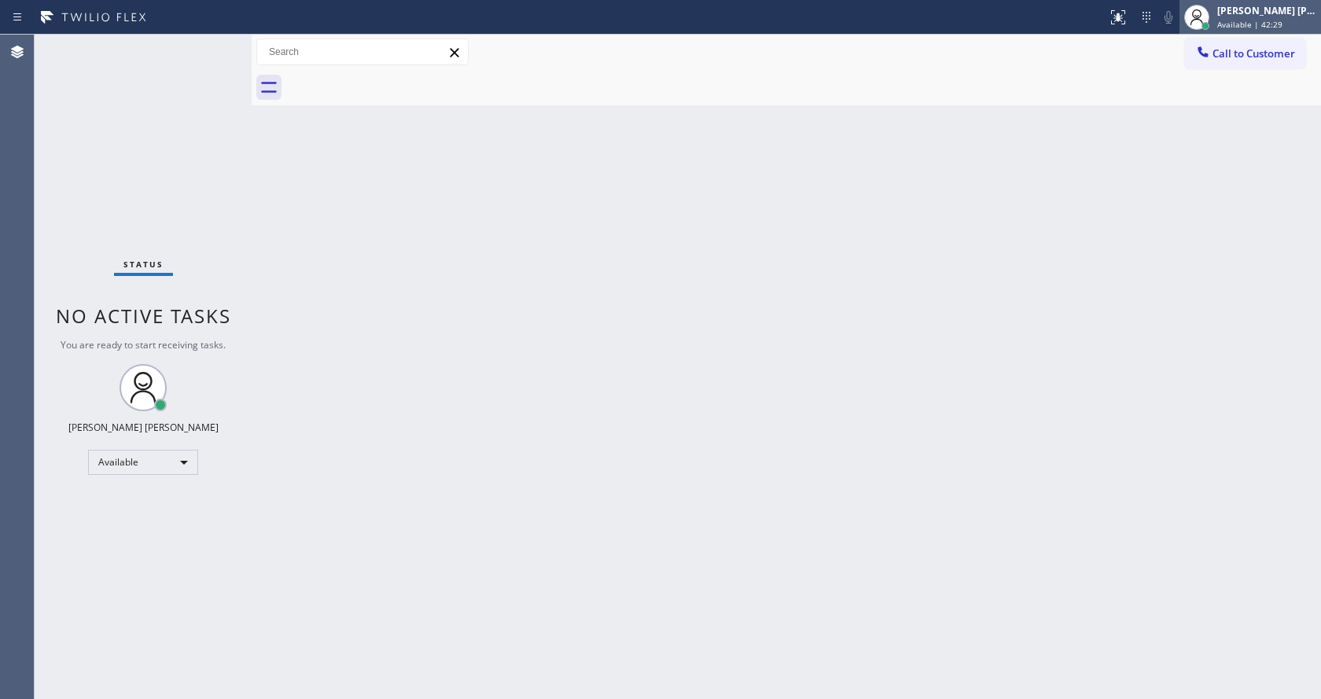
click at [1256, 26] on span "Available | 42:29" at bounding box center [1249, 24] width 65 height 11
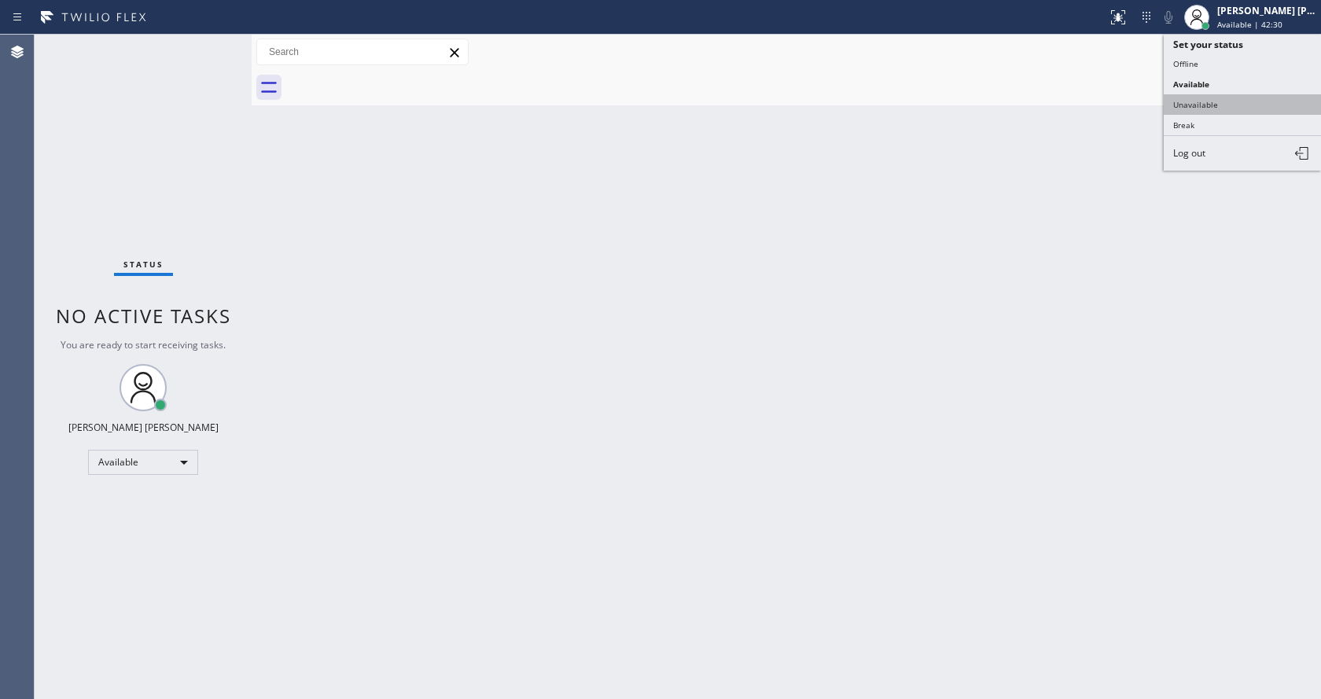
click at [1221, 110] on button "Unavailable" at bounding box center [1242, 104] width 157 height 20
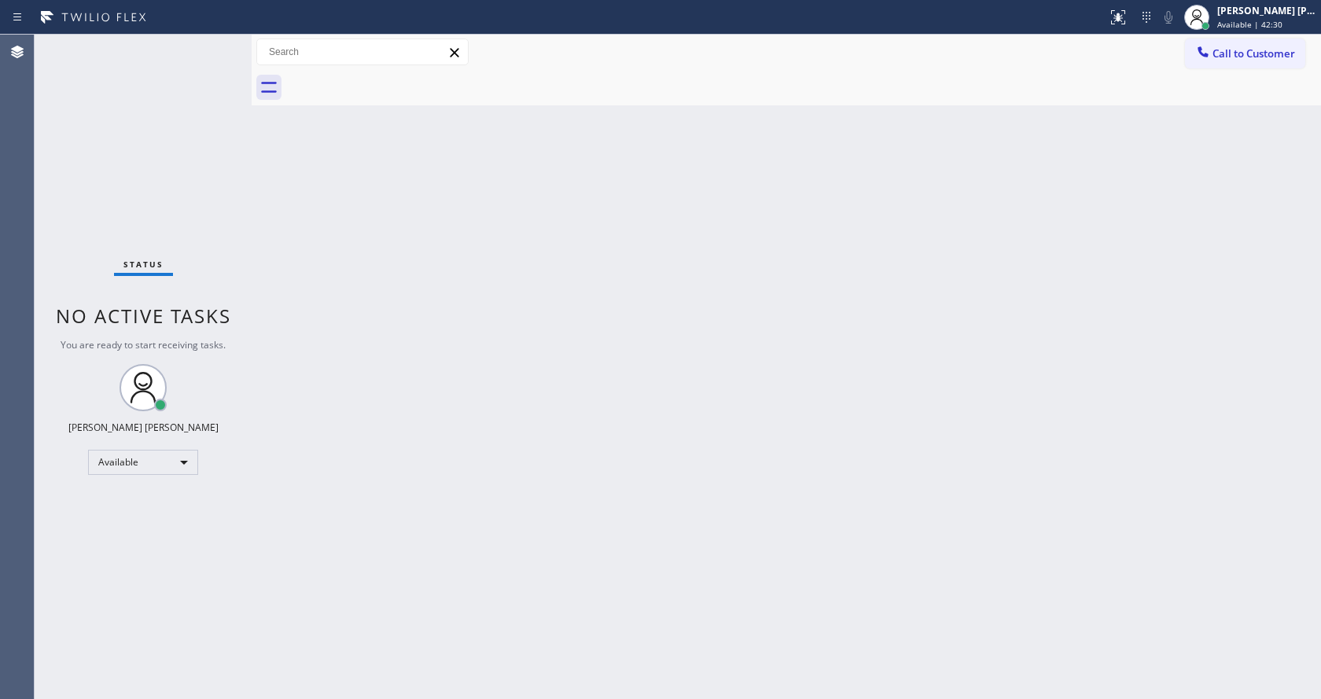
click at [502, 486] on div "Back to Dashboard Change Sender ID Customers Technicians Select a contact Outbo…" at bounding box center [786, 367] width 1069 height 664
click at [631, 532] on div "Back to Dashboard Change Sender ID Customers Technicians Select a contact Outbo…" at bounding box center [786, 367] width 1069 height 664
click at [708, 595] on div "Back to Dashboard Change Sender ID Customers Technicians Select a contact Outbo…" at bounding box center [786, 367] width 1069 height 664
click at [406, 534] on div "Back to Dashboard Change Sender ID Customers Technicians Select a contact Outbo…" at bounding box center [786, 367] width 1069 height 664
click at [944, 490] on div "Back to Dashboard Change Sender ID Customers Technicians Select a contact Outbo…" at bounding box center [786, 367] width 1069 height 664
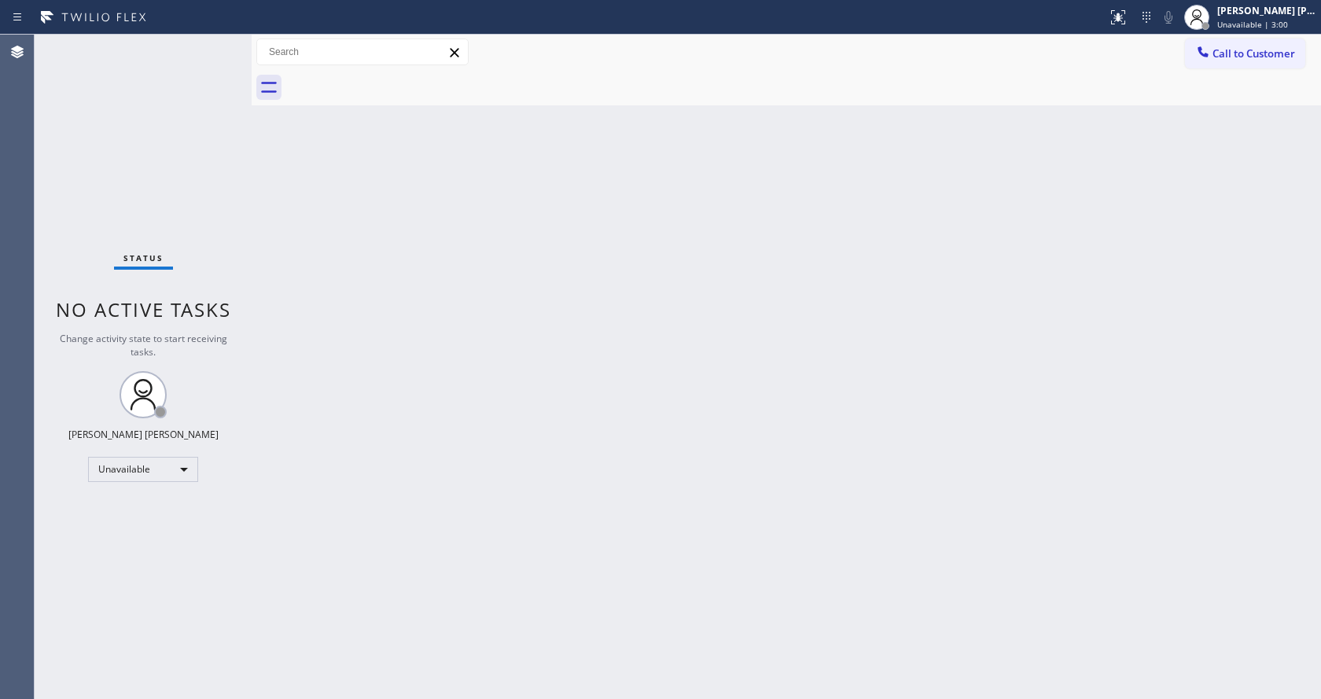
click at [370, 406] on div "Back to Dashboard Change Sender ID Customers Technicians Select a contact Outbo…" at bounding box center [786, 367] width 1069 height 664
click at [1233, 29] on div "[PERSON_NAME] [PERSON_NAME] Unavailable | 3:01" at bounding box center [1267, 17] width 107 height 28
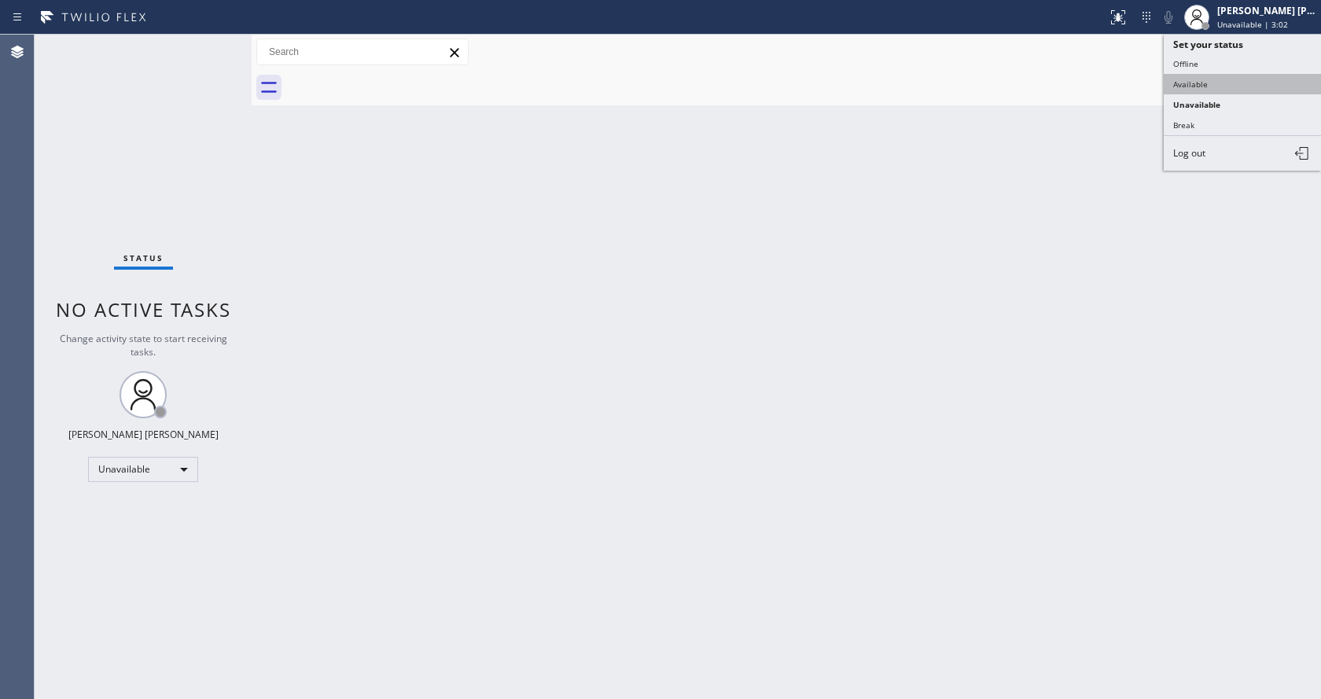
click at [1213, 83] on button "Available" at bounding box center [1242, 84] width 157 height 20
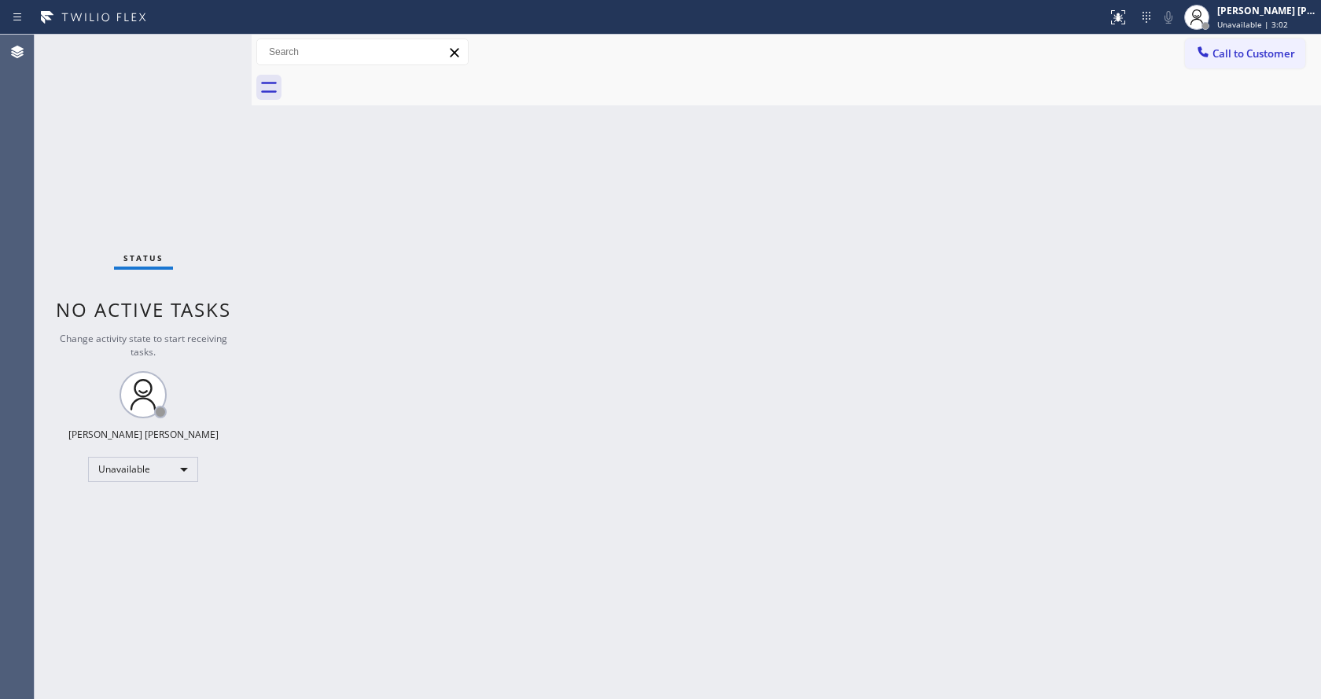
click at [487, 462] on div "Back to Dashboard Change Sender ID Customers Technicians Select a contact Outbo…" at bounding box center [786, 367] width 1069 height 664
click at [806, 314] on div "Back to Dashboard Change Sender ID Customers Technicians Select a contact Outbo…" at bounding box center [786, 367] width 1069 height 664
click at [535, 459] on div "Back to Dashboard Change Sender ID Customers Technicians Select a contact Outbo…" at bounding box center [786, 367] width 1069 height 664
click at [760, 450] on div "Back to Dashboard Change Sender ID Customers Technicians Select a contact Outbo…" at bounding box center [786, 367] width 1069 height 664
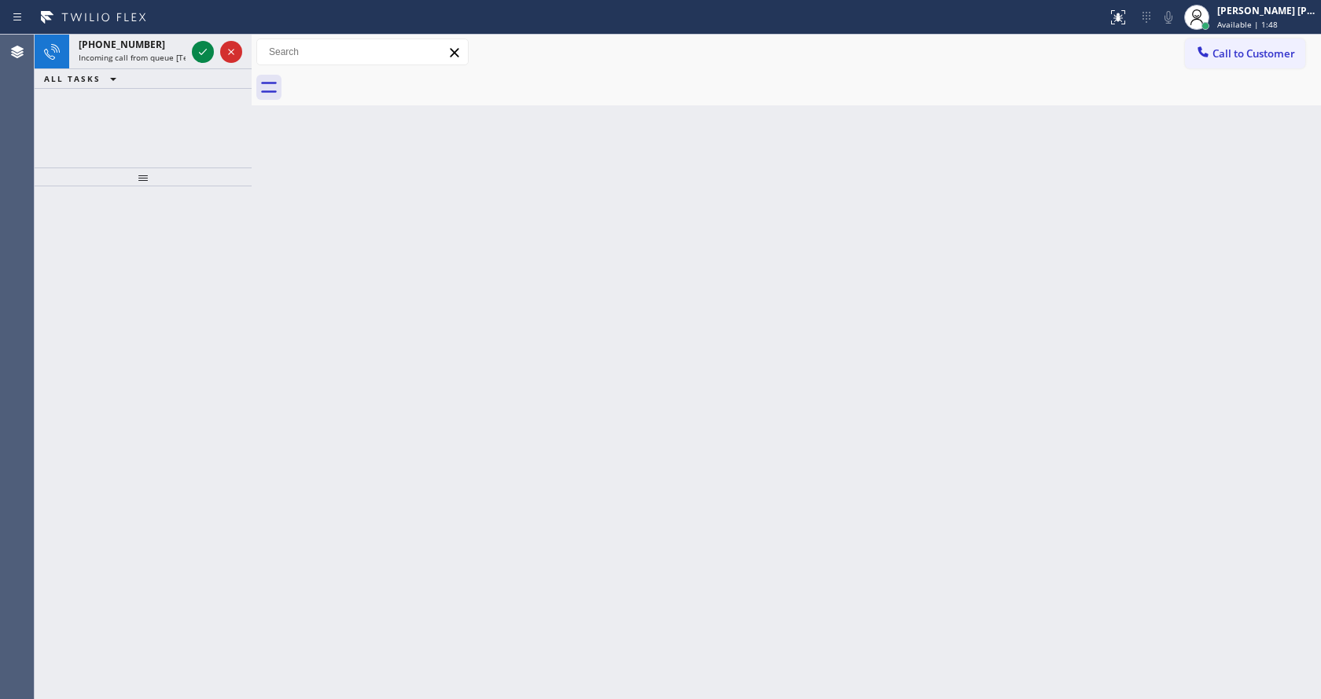
click at [578, 451] on div "Back to Dashboard Change Sender ID Customers Technicians Select a contact Outbo…" at bounding box center [786, 367] width 1069 height 664
click at [182, 57] on span "Incoming call from queue [Test] All" at bounding box center [144, 57] width 131 height 11
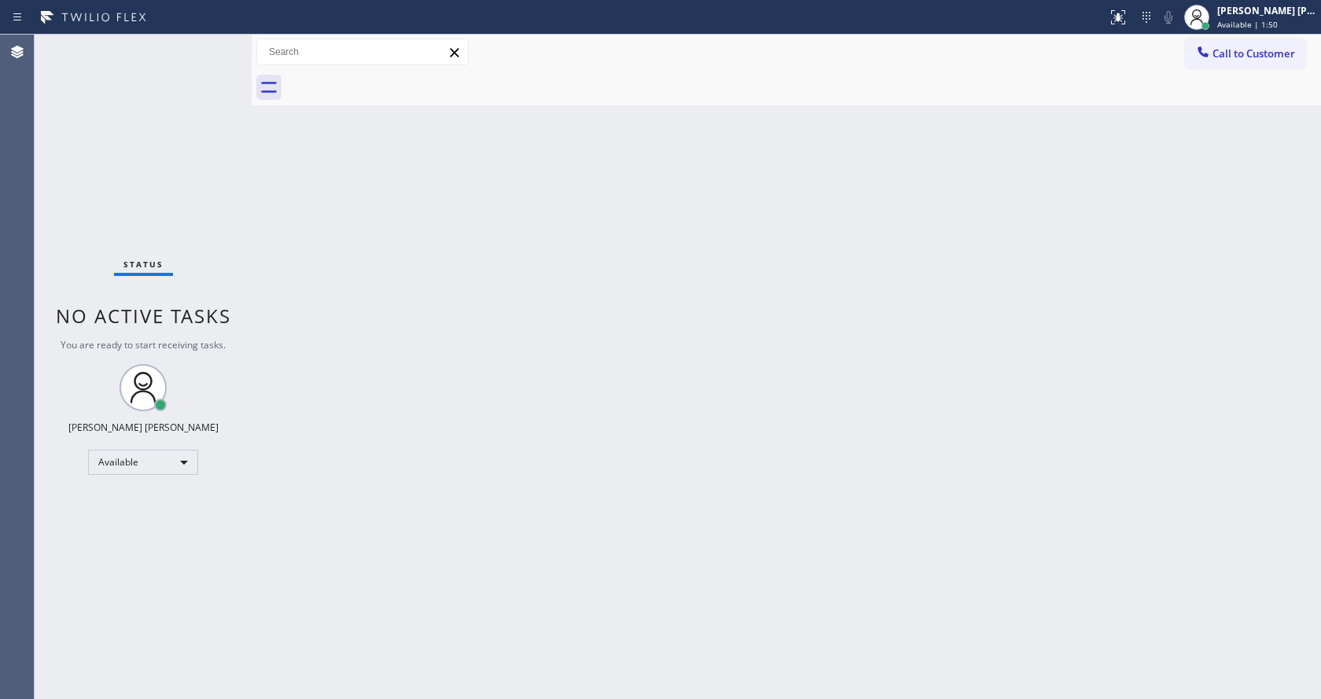
click at [925, 240] on div "Back to Dashboard Change Sender ID Customers Technicians Select a contact Outbo…" at bounding box center [786, 367] width 1069 height 664
click at [352, 337] on div "Back to Dashboard Change Sender ID Customers Technicians Select a contact Outbo…" at bounding box center [786, 367] width 1069 height 664
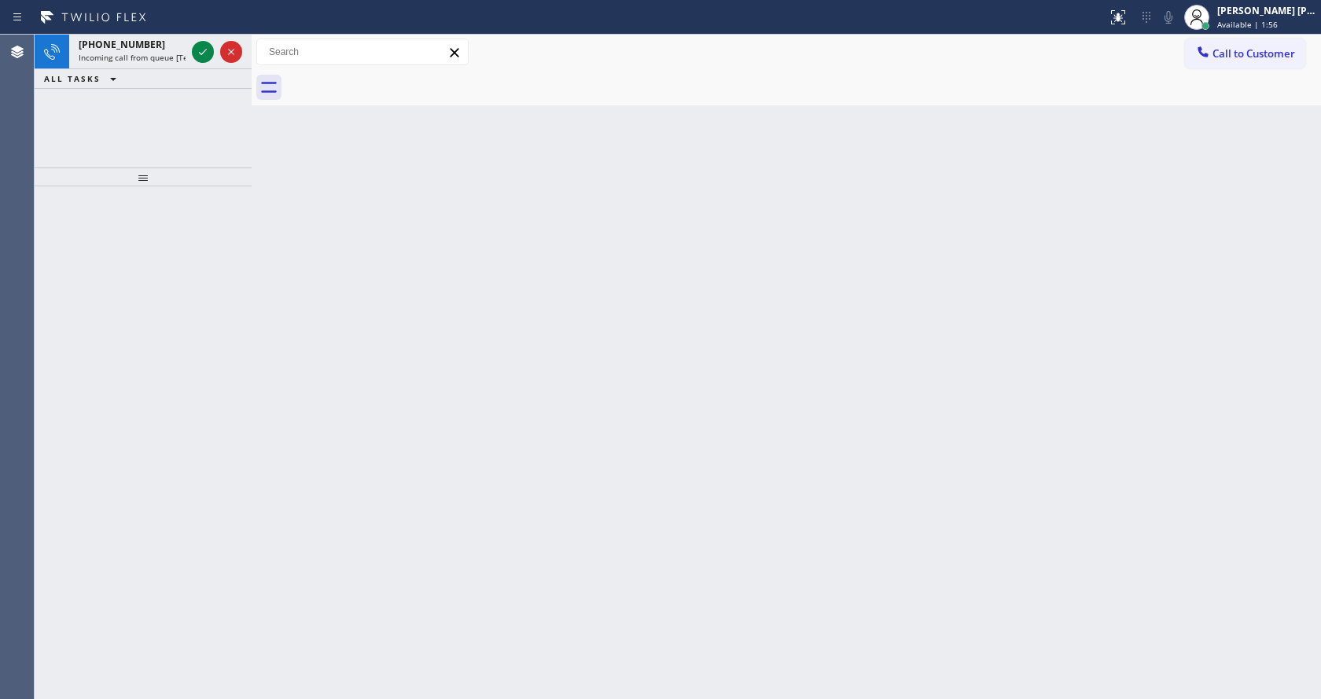
drag, startPoint x: 699, startPoint y: 386, endPoint x: 238, endPoint y: 127, distance: 528.4
click at [687, 376] on div "Back to Dashboard Change Sender ID Customers Technicians Select a contact Outbo…" at bounding box center [786, 367] width 1069 height 664
click at [170, 58] on span "Incoming call from queue [Test] All" at bounding box center [144, 57] width 131 height 11
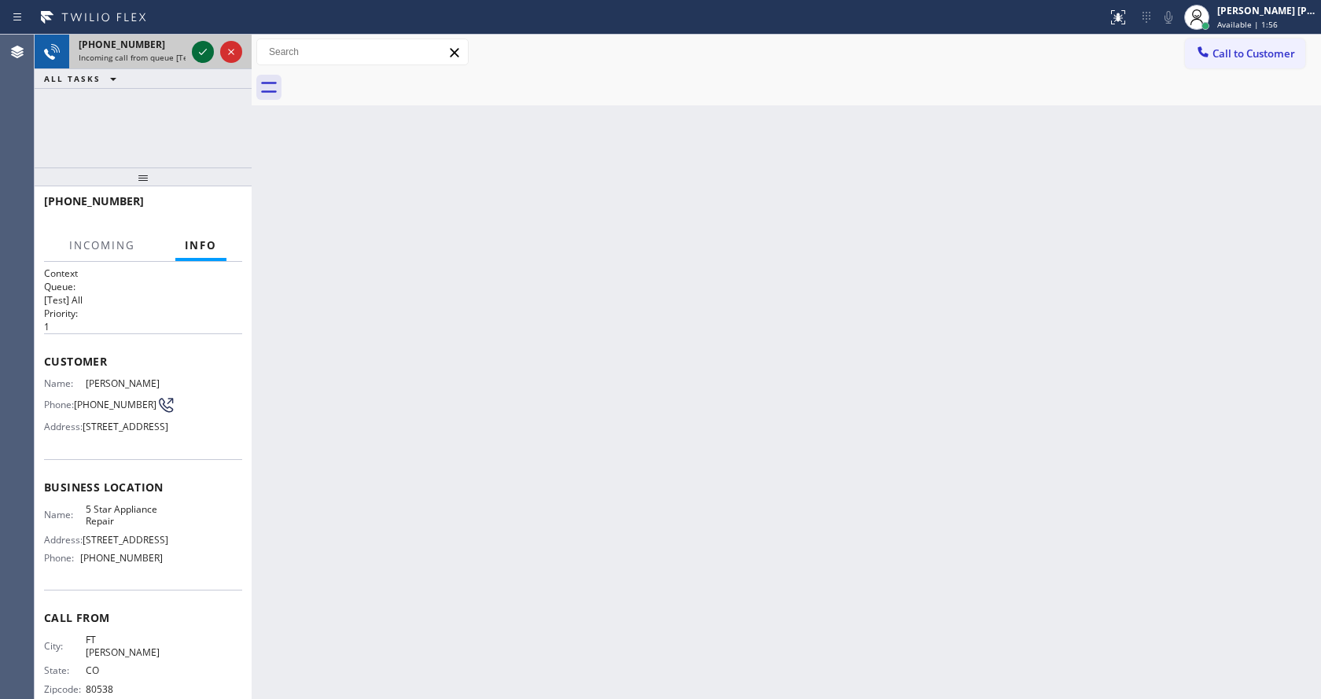
click at [200, 50] on icon at bounding box center [202, 51] width 19 height 19
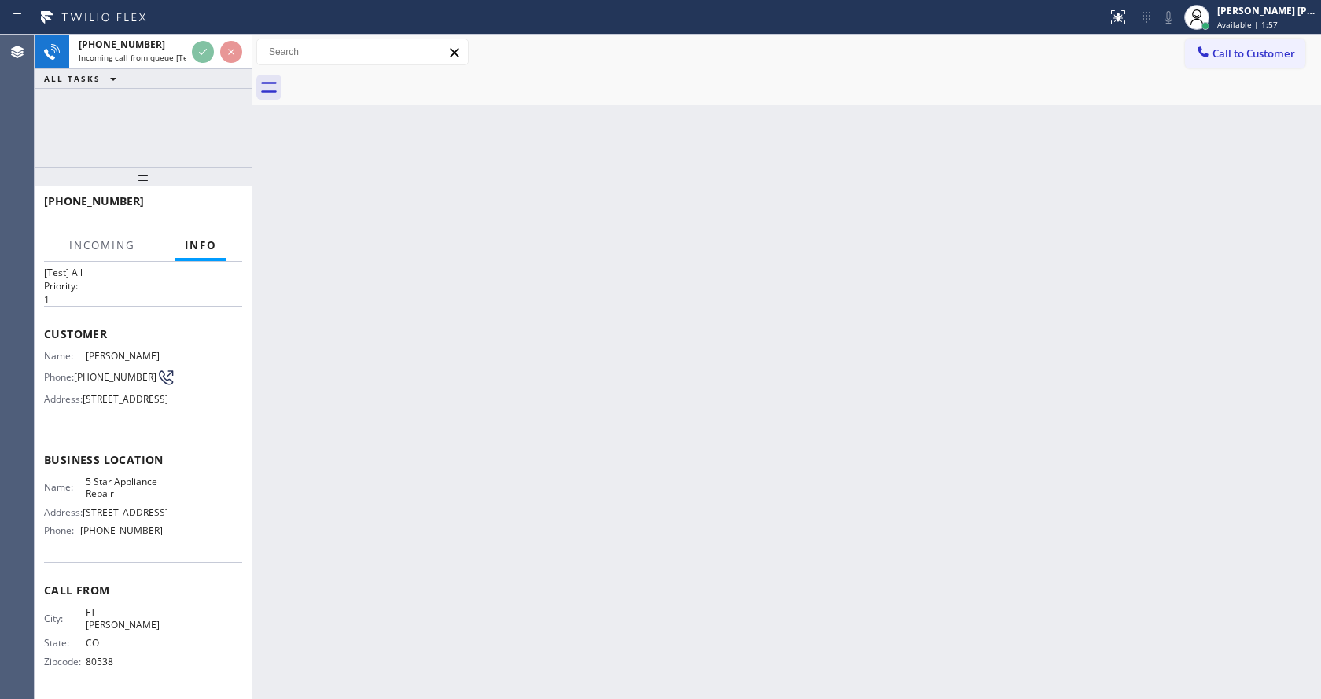
scroll to position [57, 0]
click at [620, 477] on div "Back to Dashboard Change Sender ID Customers Technicians Select a contact Outbo…" at bounding box center [786, 367] width 1069 height 664
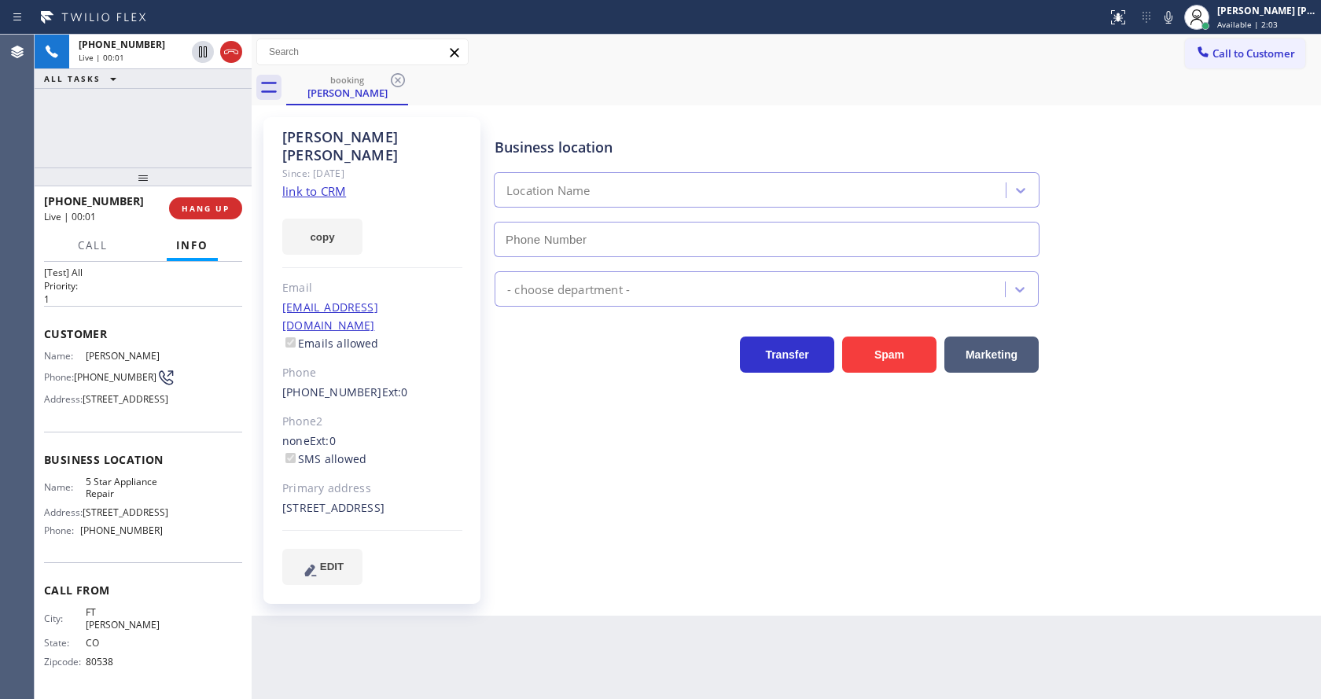
type input "[PHONE_NUMBER]"
drag, startPoint x: 435, startPoint y: 268, endPoint x: 425, endPoint y: 260, distance: 12.9
click at [434, 279] on div "Email" at bounding box center [372, 288] width 180 height 18
click at [320, 183] on link "link to CRM" at bounding box center [314, 191] width 64 height 16
click at [638, 488] on div "Business location 5 Star Appliance Repair [PHONE_NUMBER] 5 Star Appliance Trans…" at bounding box center [904, 350] width 826 height 459
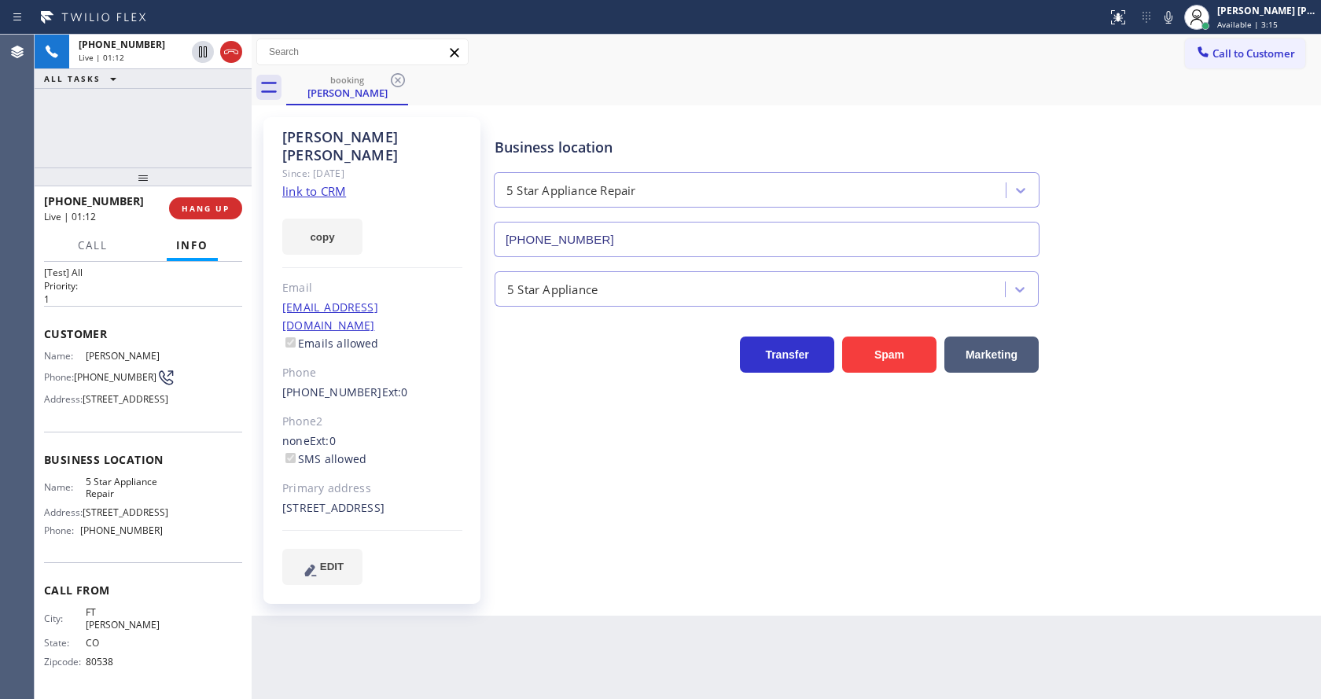
click at [1231, 281] on div "5 Star Appliance" at bounding box center [904, 286] width 826 height 42
click at [1178, 14] on icon at bounding box center [1168, 17] width 19 height 19
click at [202, 49] on icon at bounding box center [203, 51] width 8 height 11
click at [109, 240] on button "Call" at bounding box center [92, 245] width 49 height 31
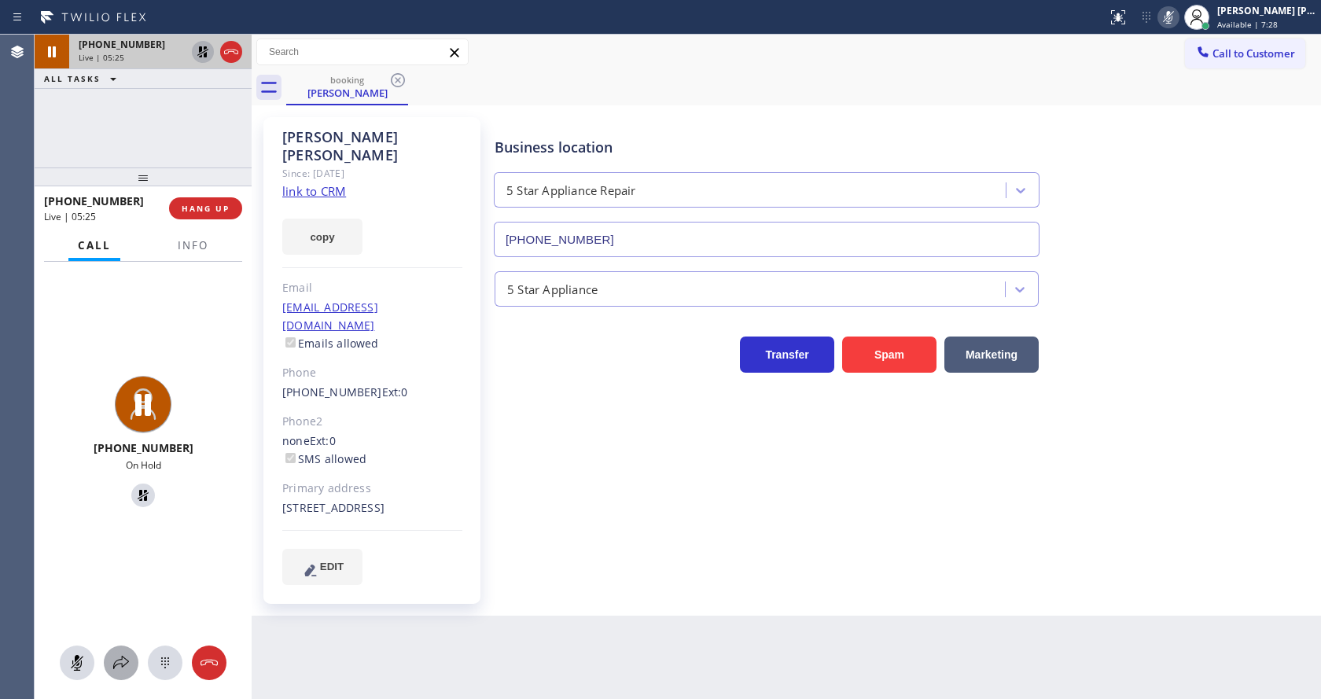
click at [123, 657] on icon at bounding box center [121, 662] width 19 height 19
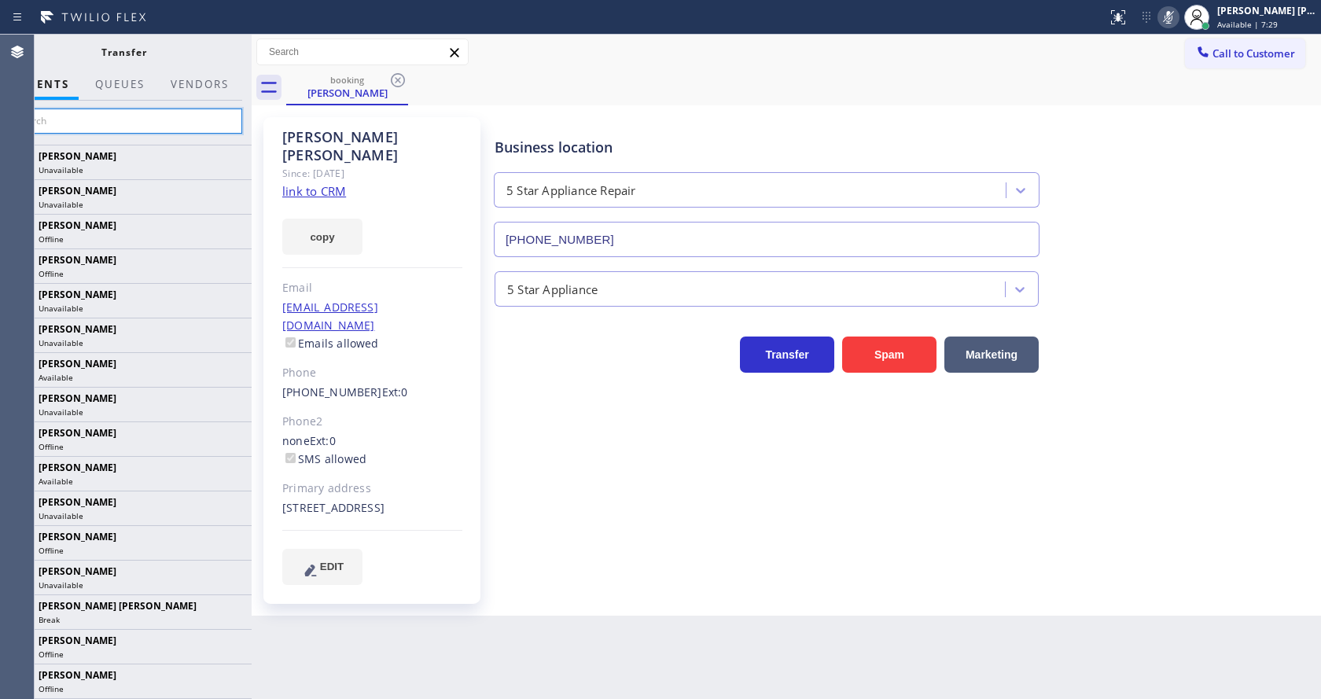
click at [112, 117] on input "text" at bounding box center [124, 121] width 237 height 25
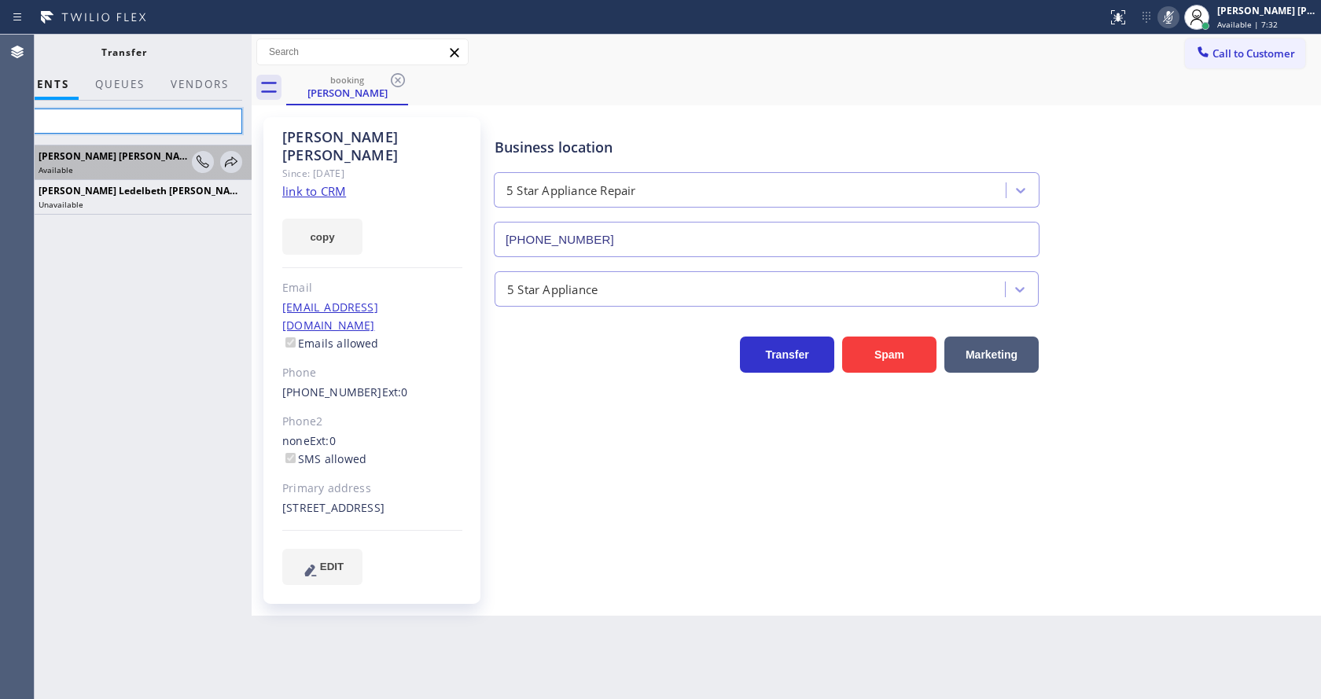
type input "edel"
click at [218, 155] on div at bounding box center [217, 162] width 50 height 34
click at [235, 156] on icon at bounding box center [231, 162] width 19 height 19
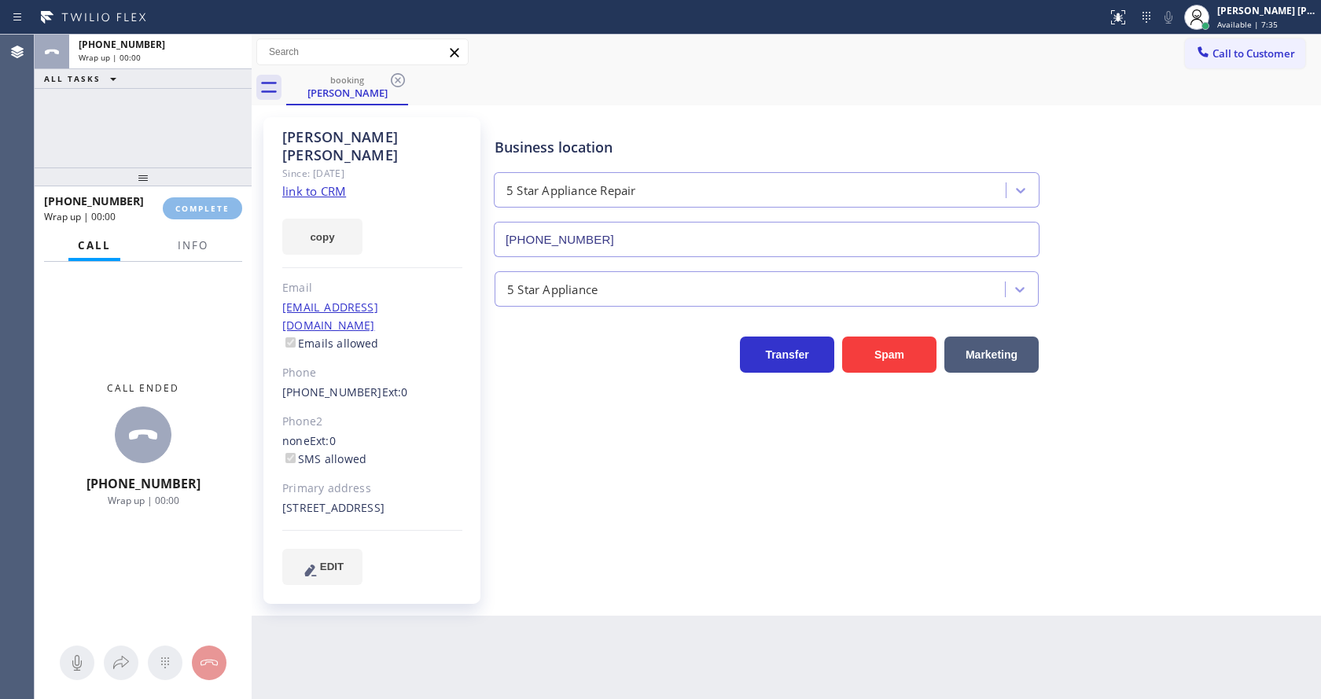
click at [594, 493] on div "Business location 5 Star Appliance Repair [PHONE_NUMBER] 5 Star Appliance Trans…" at bounding box center [904, 350] width 826 height 459
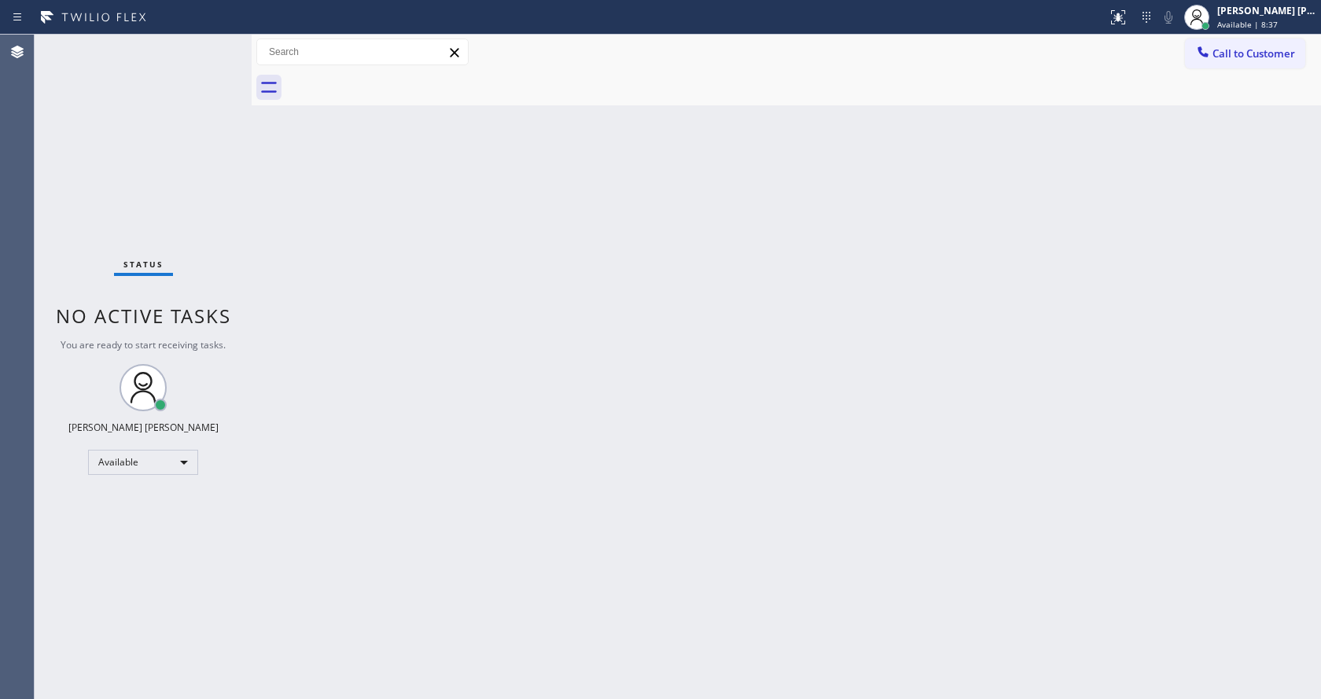
click at [195, 118] on div "Status No active tasks You are ready to start receiving tasks. [PERSON_NAME] [P…" at bounding box center [143, 367] width 217 height 664
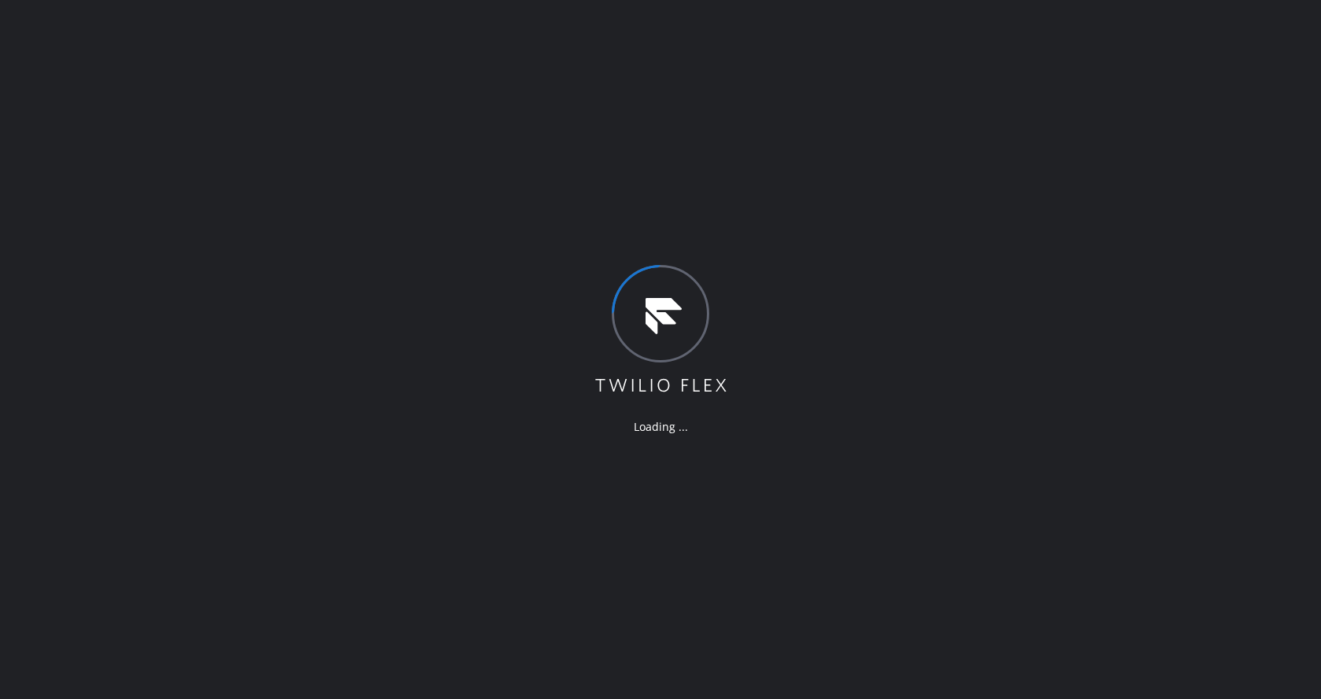
click at [604, 430] on div "Loading ..." at bounding box center [661, 426] width 136 height 15
click at [318, 300] on div "Loading ..." at bounding box center [660, 349] width 1321 height 699
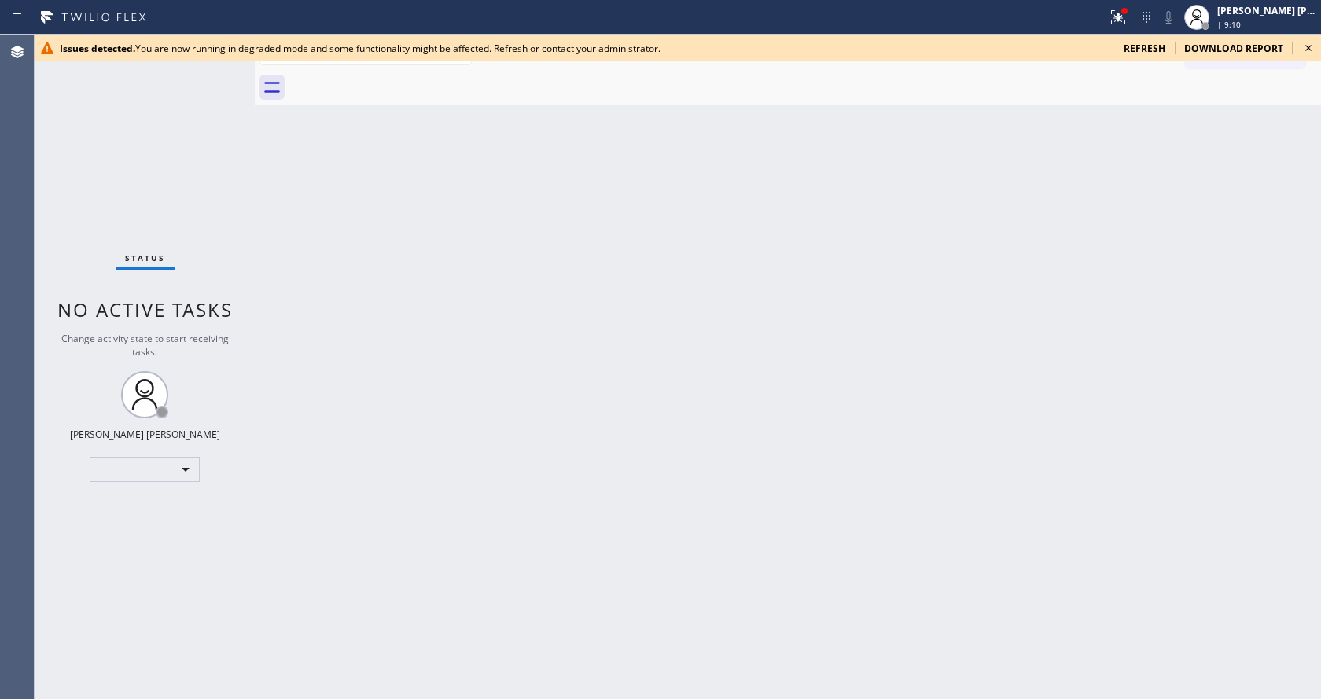
click at [1303, 44] on icon at bounding box center [1308, 48] width 19 height 19
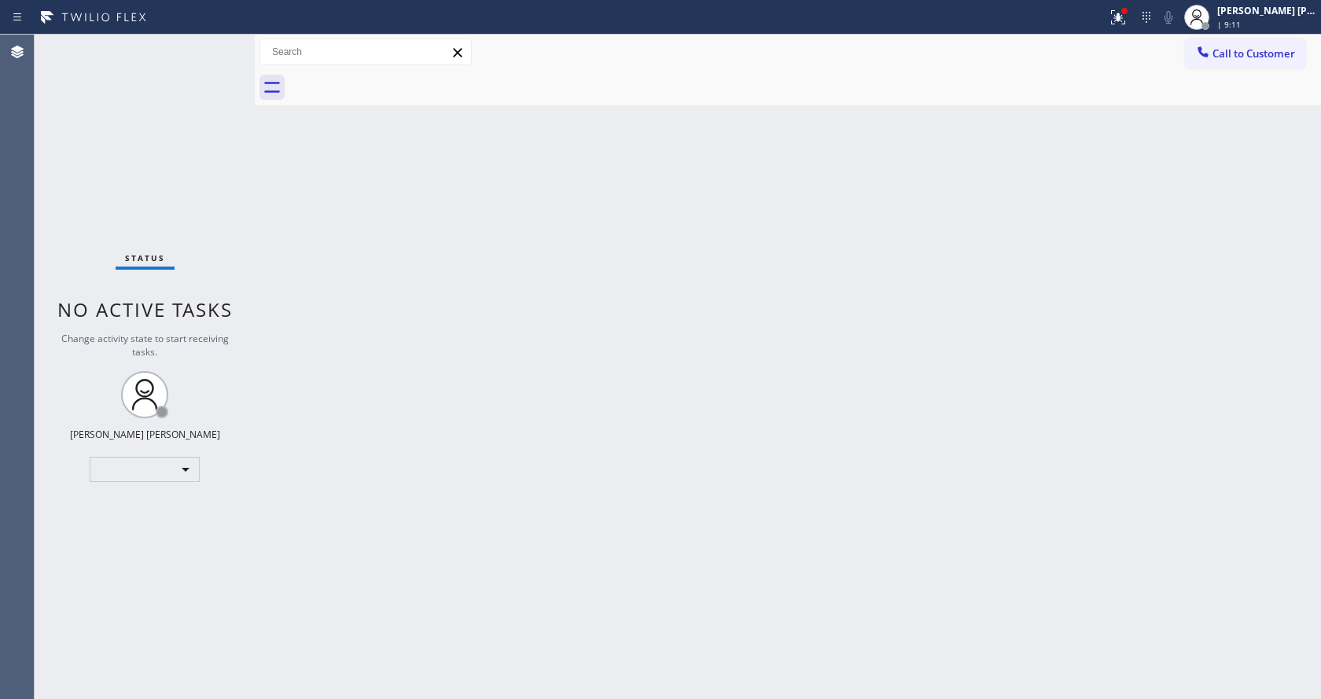
click at [928, 296] on div "Back to Dashboard Change Sender ID Customers Technicians Select a contact Outbo…" at bounding box center [788, 367] width 1066 height 664
click at [1229, 18] on div "[PERSON_NAME] [PERSON_NAME] | 9:12" at bounding box center [1267, 17] width 107 height 28
click at [1199, 76] on button "Available" at bounding box center [1242, 84] width 157 height 20
click at [1128, 18] on icon at bounding box center [1118, 17] width 19 height 19
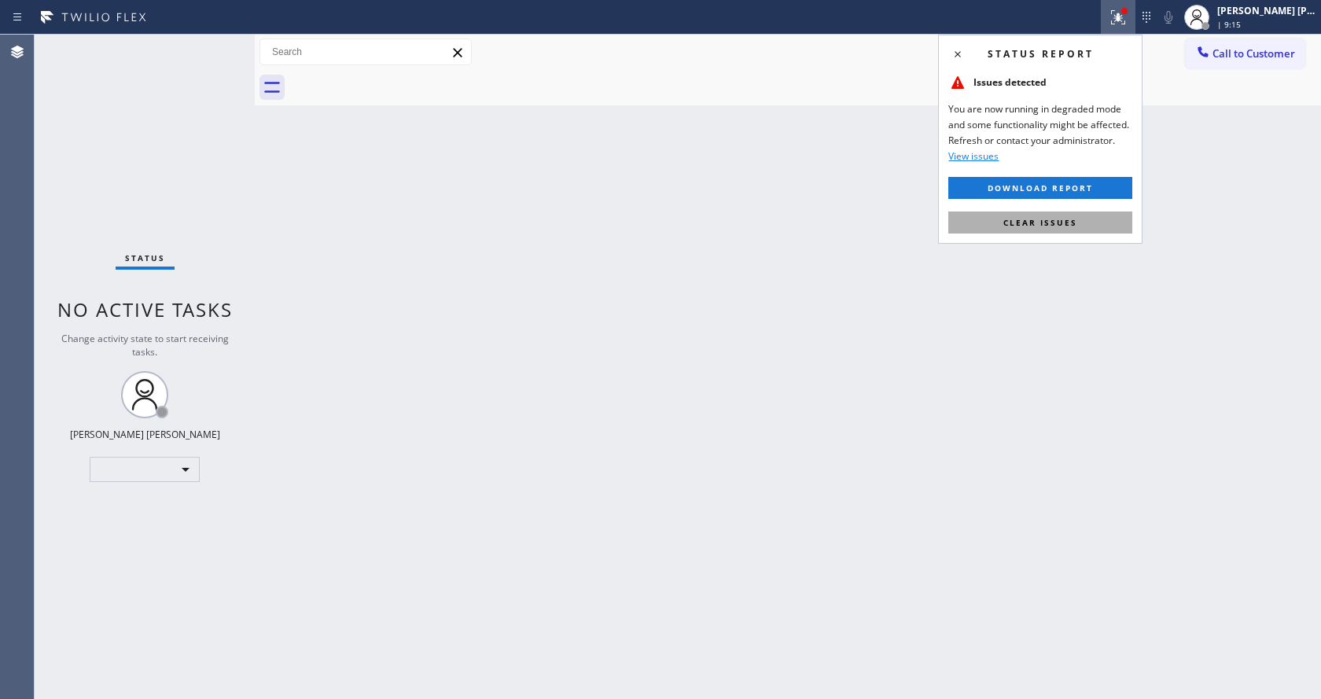
click at [1031, 232] on button "Clear issues" at bounding box center [1040, 223] width 184 height 22
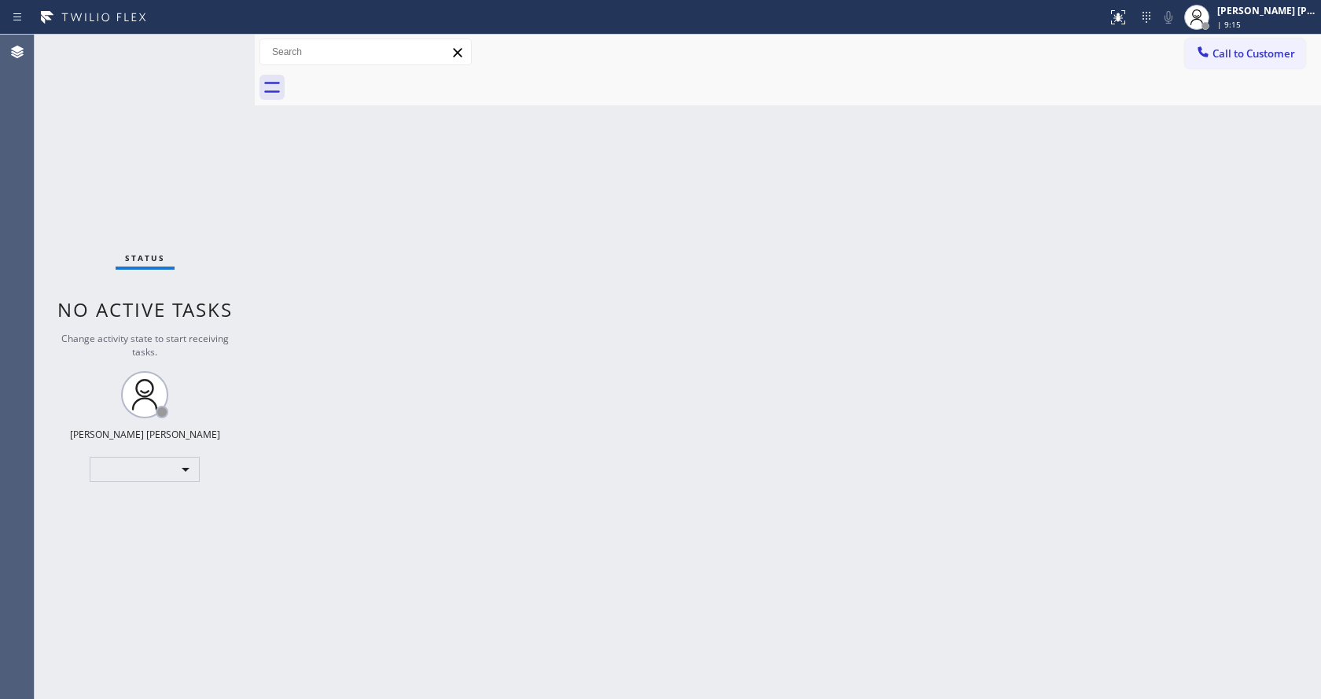
click at [1078, 253] on div "Back to Dashboard Change Sender ID Customers Technicians Select a contact Outbo…" at bounding box center [788, 367] width 1066 height 664
drag, startPoint x: 232, startPoint y: 123, endPoint x: 158, endPoint y: 2, distance: 142.5
click at [232, 123] on div "Status No active tasks You are ready to start receiving tasks. [PERSON_NAME] [P…" at bounding box center [145, 367] width 220 height 664
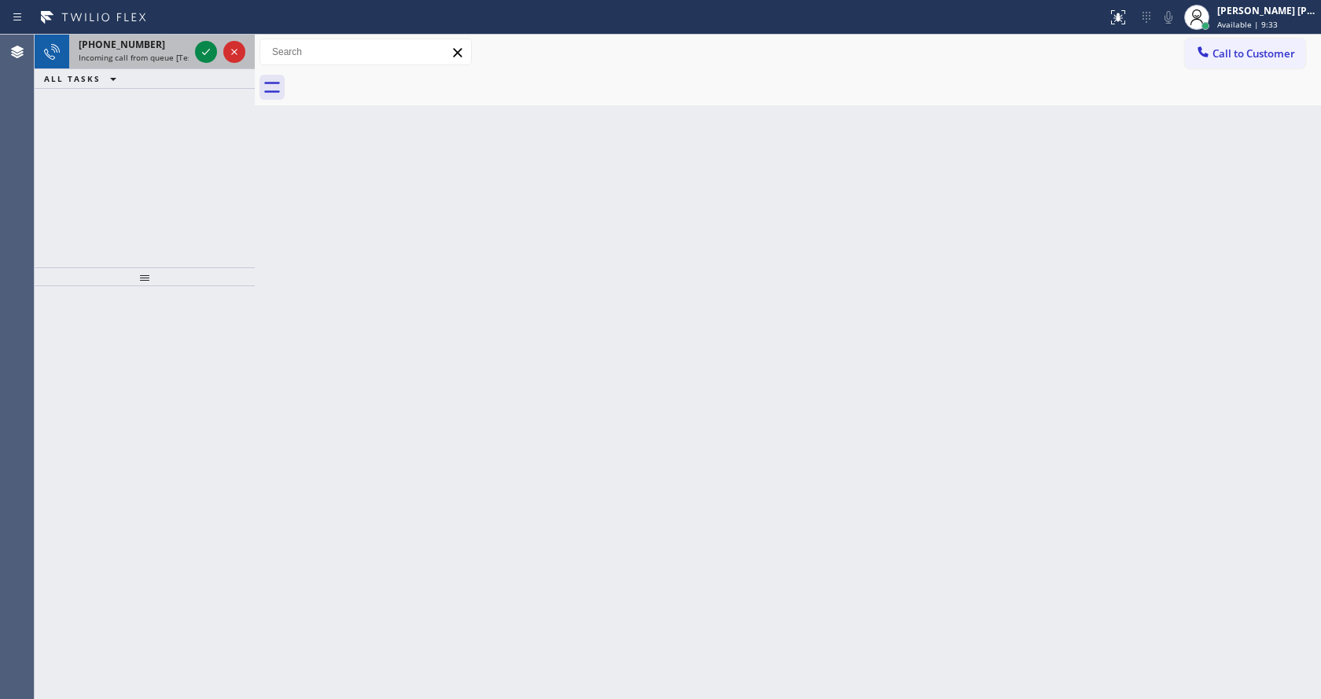
click at [171, 57] on span "Incoming call from queue [Test] All" at bounding box center [144, 57] width 131 height 11
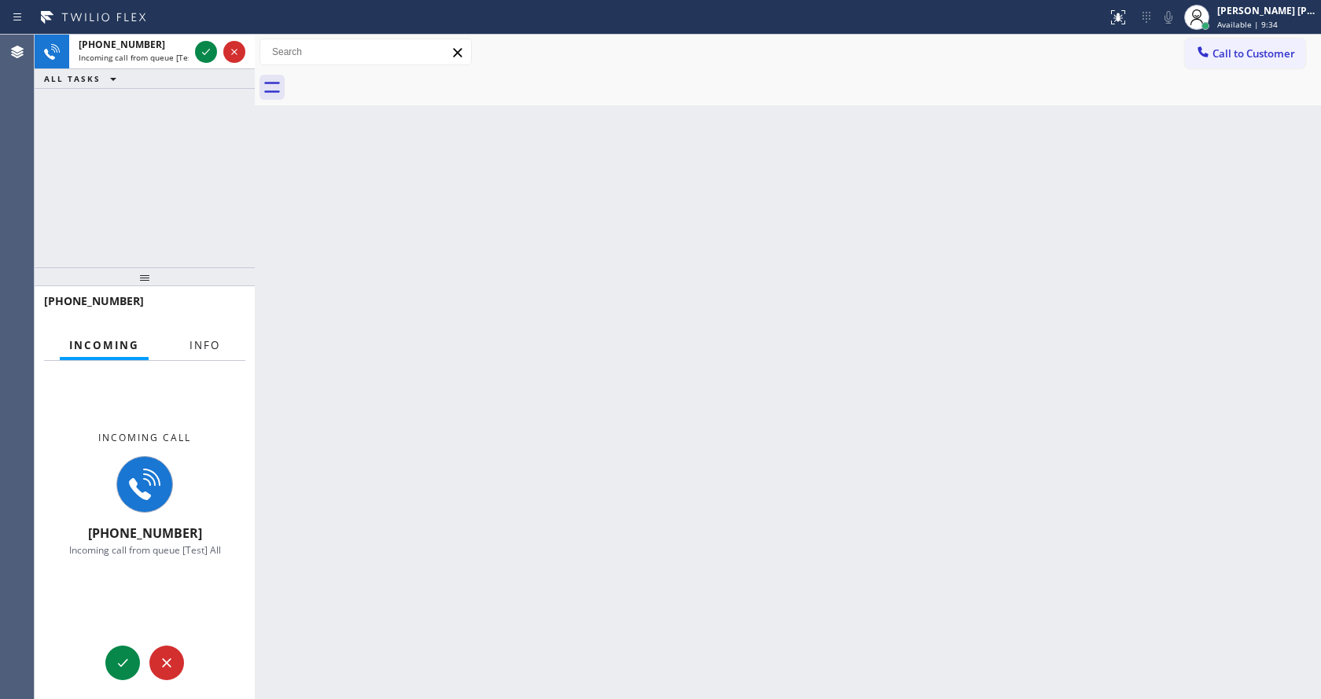
click at [197, 353] on button "Info" at bounding box center [205, 345] width 50 height 31
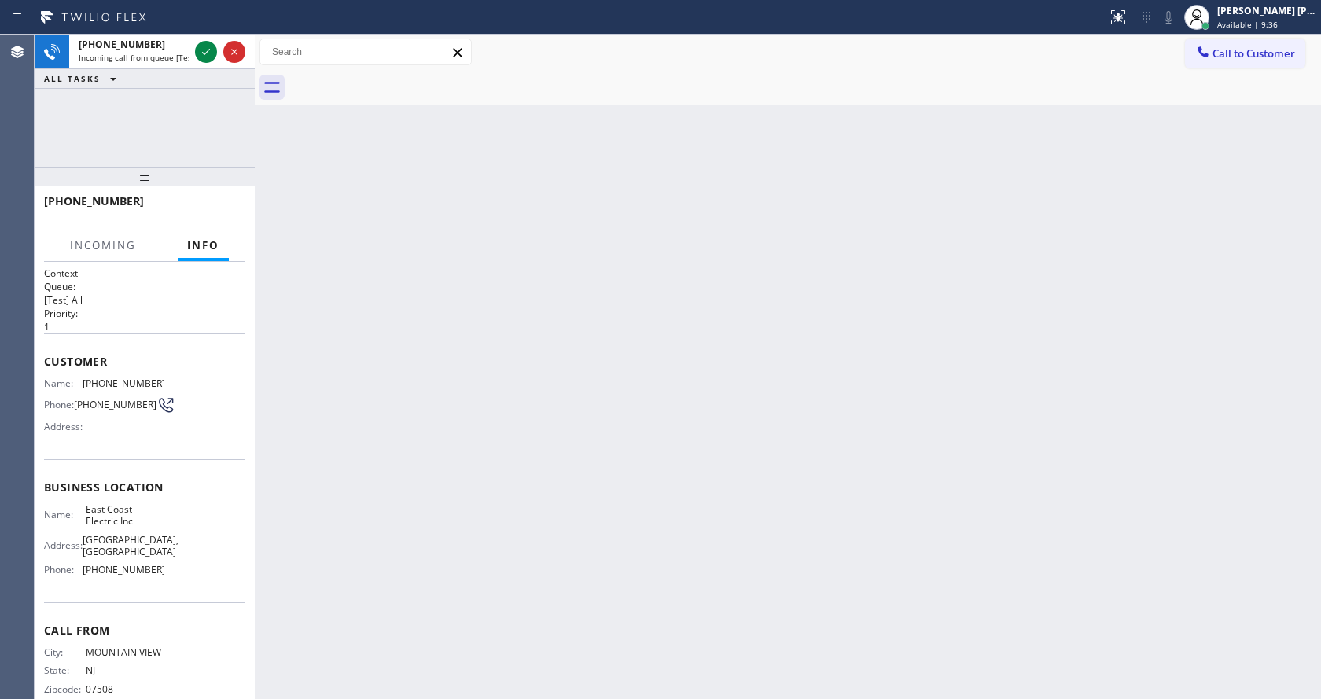
drag, startPoint x: 140, startPoint y: 270, endPoint x: 148, endPoint y: 86, distance: 184.9
click at [148, 86] on div "[PHONE_NUMBER] Incoming call from queue [Test] All ALL TASKS ALL TASKS ACTIVE T…" at bounding box center [145, 367] width 220 height 664
click at [197, 50] on icon at bounding box center [206, 51] width 19 height 19
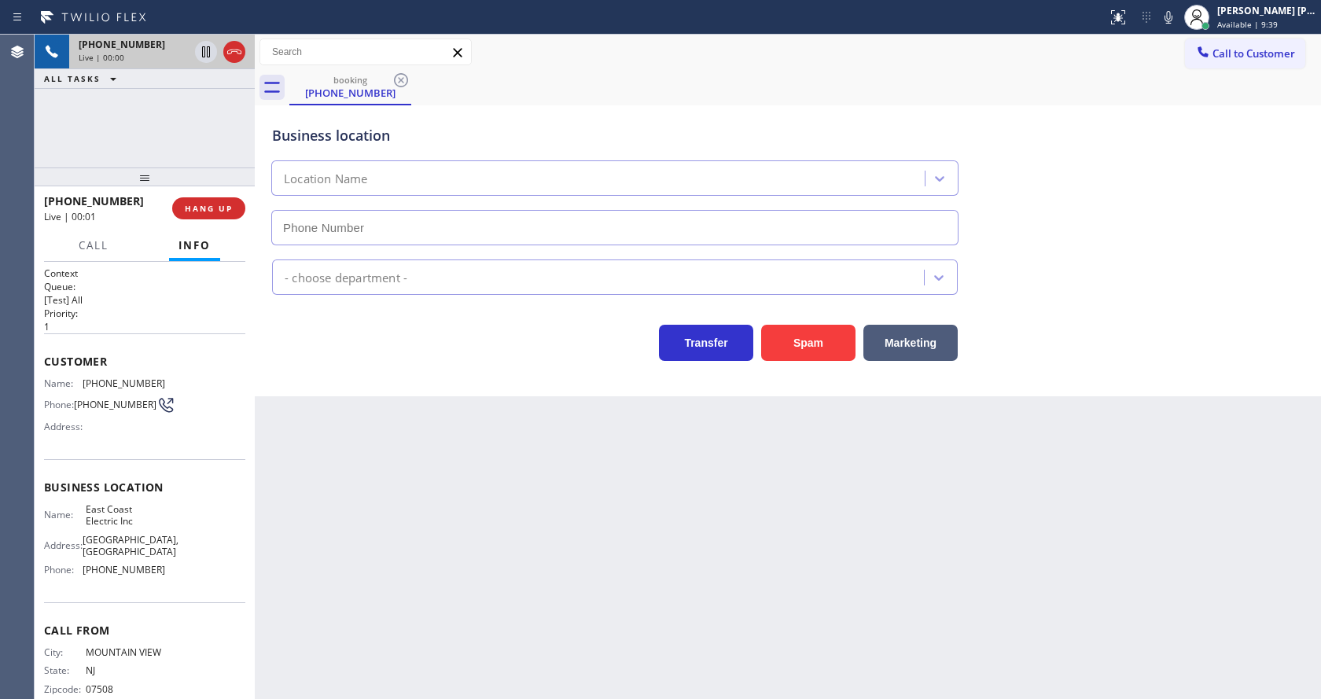
type input "[PHONE_NUMBER]"
click at [1178, 23] on icon at bounding box center [1168, 17] width 19 height 19
click at [1172, 13] on icon at bounding box center [1168, 17] width 19 height 19
click at [1132, 281] on div "Electricians" at bounding box center [788, 274] width 1038 height 42
click at [1175, 17] on icon at bounding box center [1168, 17] width 19 height 19
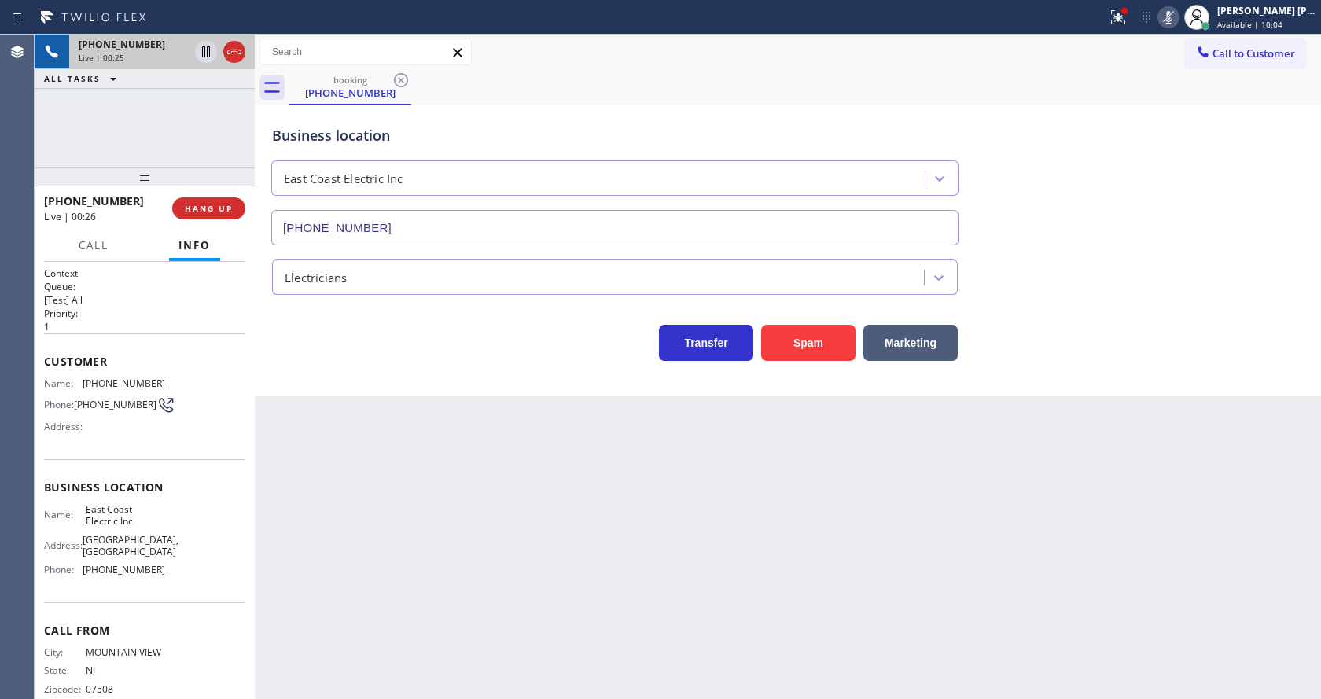
click at [1178, 16] on icon at bounding box center [1168, 17] width 19 height 19
click at [1121, 20] on icon at bounding box center [1118, 17] width 19 height 19
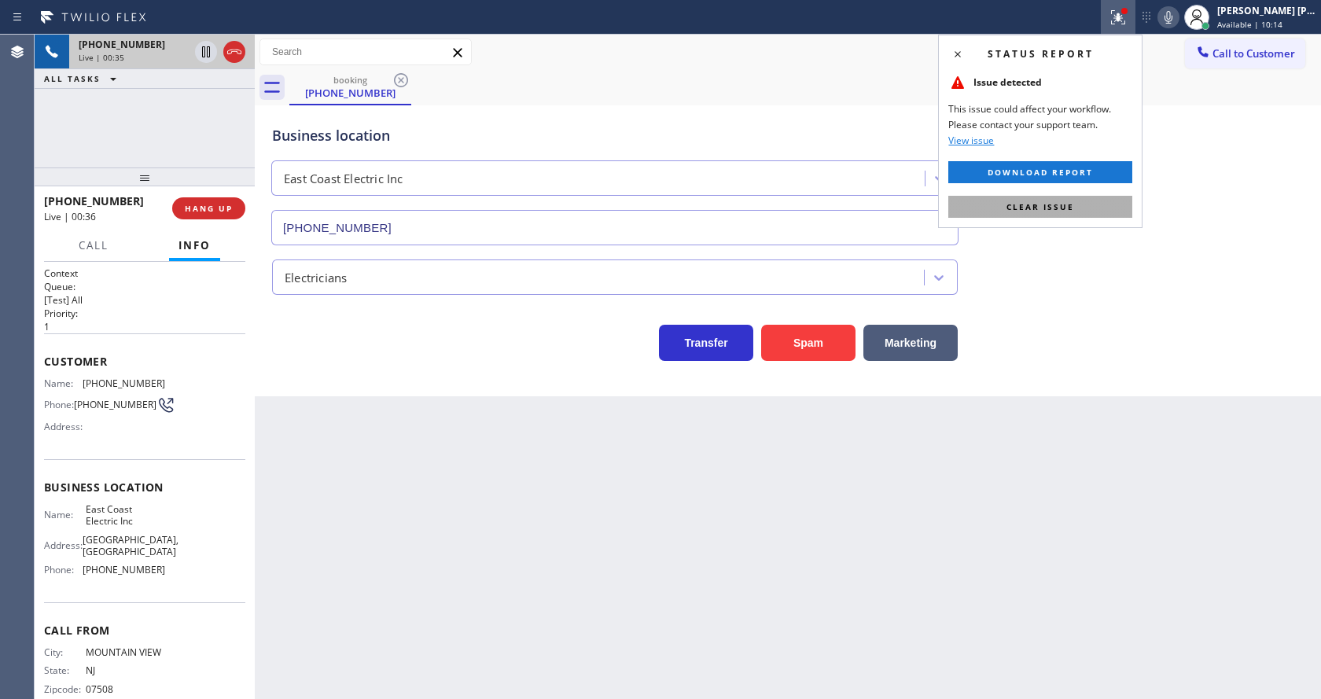
click at [1053, 202] on span "Clear issue" at bounding box center [1040, 206] width 68 height 11
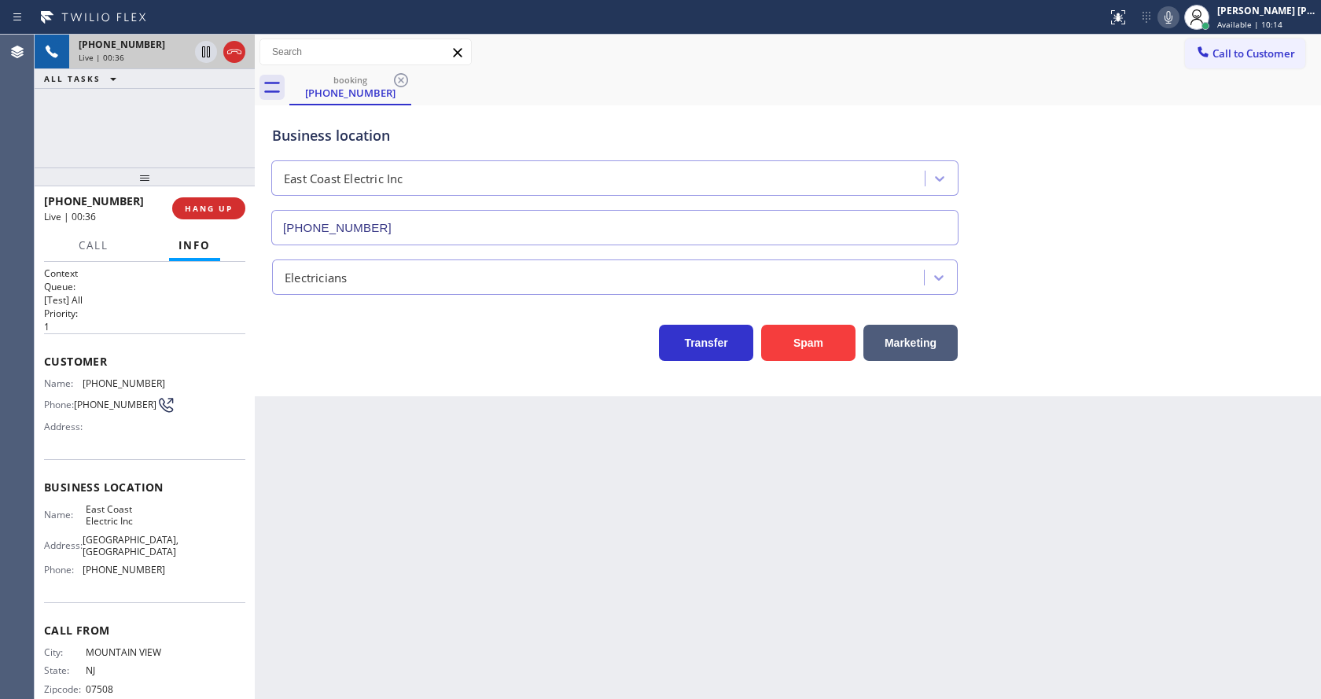
click at [1161, 179] on div "Business location East Coast Electric Inc (862) 407-4399" at bounding box center [788, 174] width 1038 height 142
click at [382, 583] on div "Back to Dashboard Change Sender ID Customers Technicians Select a contact Outbo…" at bounding box center [788, 367] width 1066 height 664
drag, startPoint x: 638, startPoint y: 456, endPoint x: 826, endPoint y: 392, distance: 198.7
click at [638, 456] on div "Back to Dashboard Change Sender ID Customers Technicians Select a contact Outbo…" at bounding box center [788, 367] width 1066 height 664
click at [184, 468] on div "Business location Name: East Coast Electric Inc Address: Fairfield, NJ 07004, U…" at bounding box center [144, 530] width 201 height 143
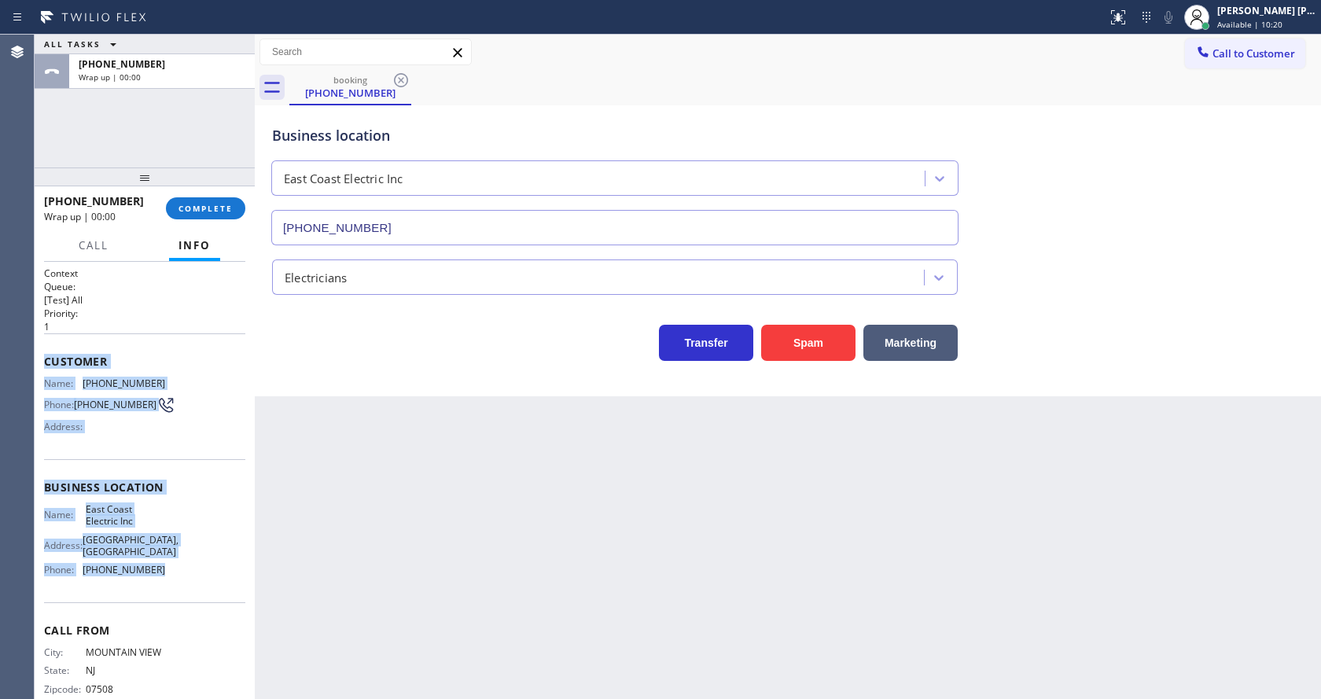
drag, startPoint x: 40, startPoint y: 355, endPoint x: 157, endPoint y: 579, distance: 252.2
click at [157, 579] on div "Context Queue: [Test] All Priority: 1 Customer Name: (973) 519-8580 Phone: (973…" at bounding box center [145, 480] width 220 height 437
copy div "Customer Name: (973) 519-8580 Phone: (973) 519-8580 Address: Business location …"
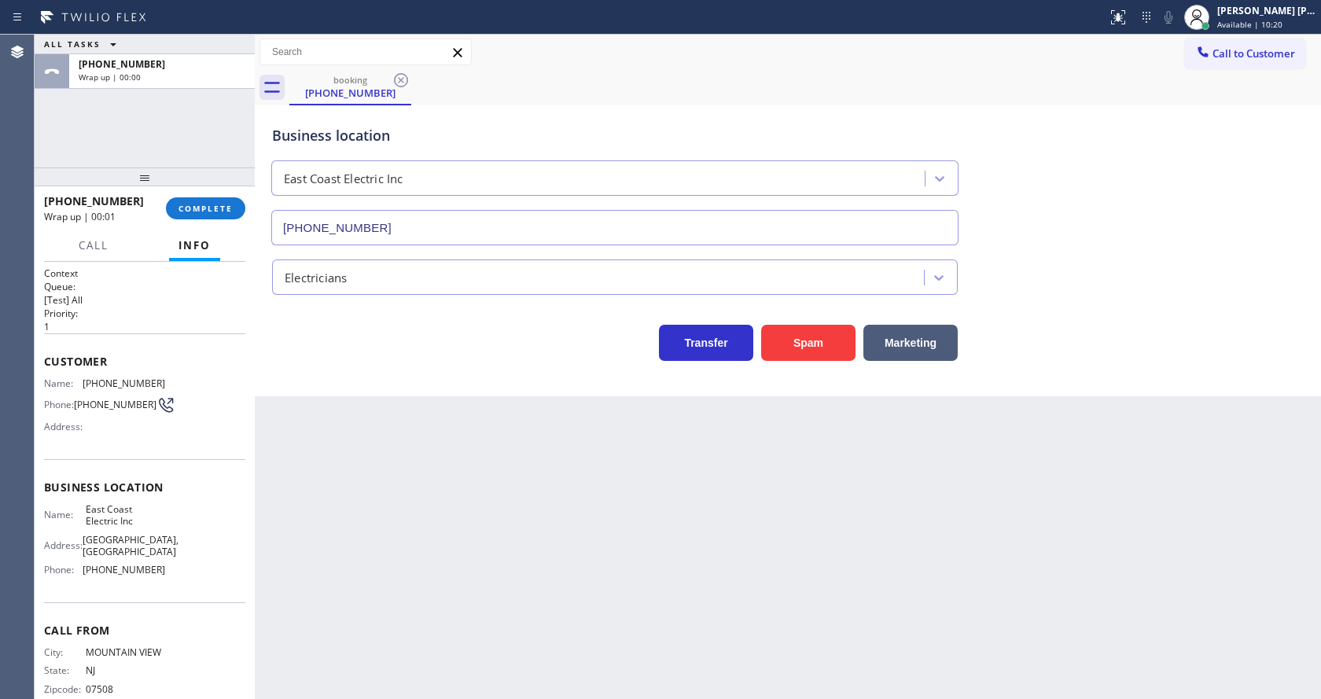
drag, startPoint x: 516, startPoint y: 592, endPoint x: 281, endPoint y: 383, distance: 314.7
click at [511, 588] on div "Back to Dashboard Change Sender ID Customers Technicians Select a contact Outbo…" at bounding box center [788, 367] width 1066 height 664
click at [219, 212] on span "COMPLETE" at bounding box center [205, 208] width 54 height 11
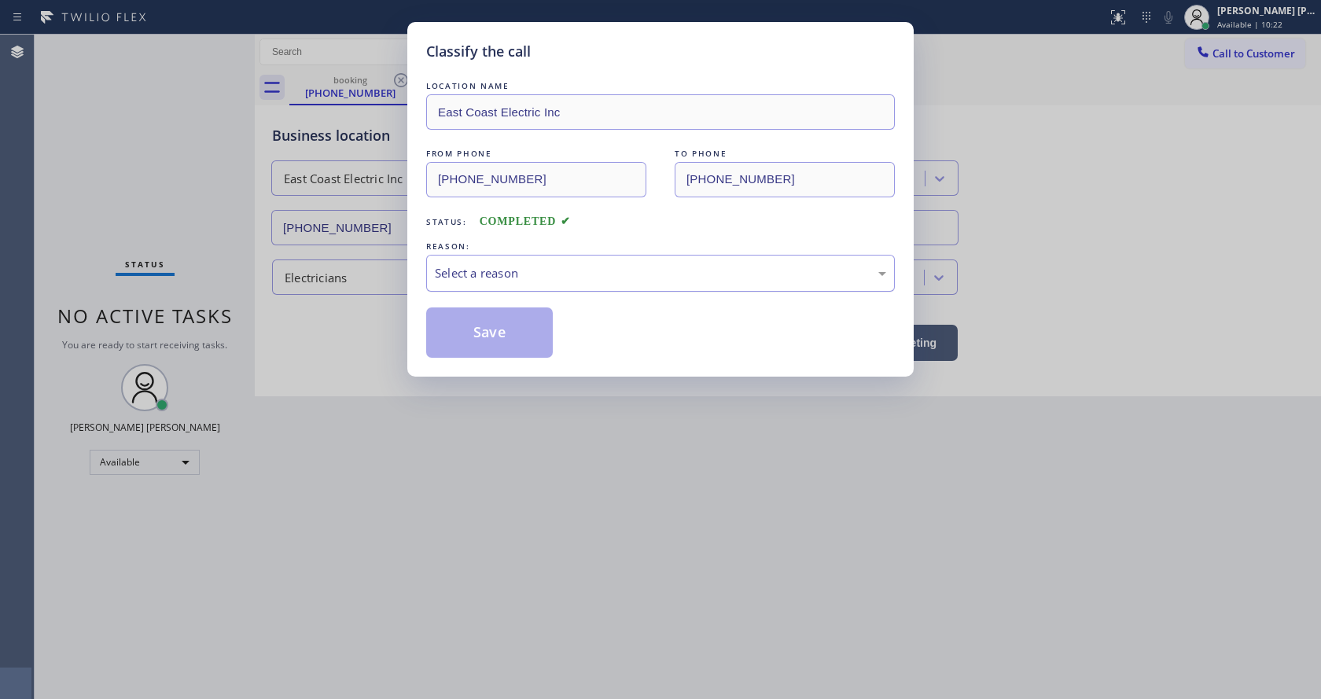
click at [517, 279] on div "Select a reason" at bounding box center [660, 273] width 451 height 18
click at [487, 333] on button "Save" at bounding box center [489, 332] width 127 height 50
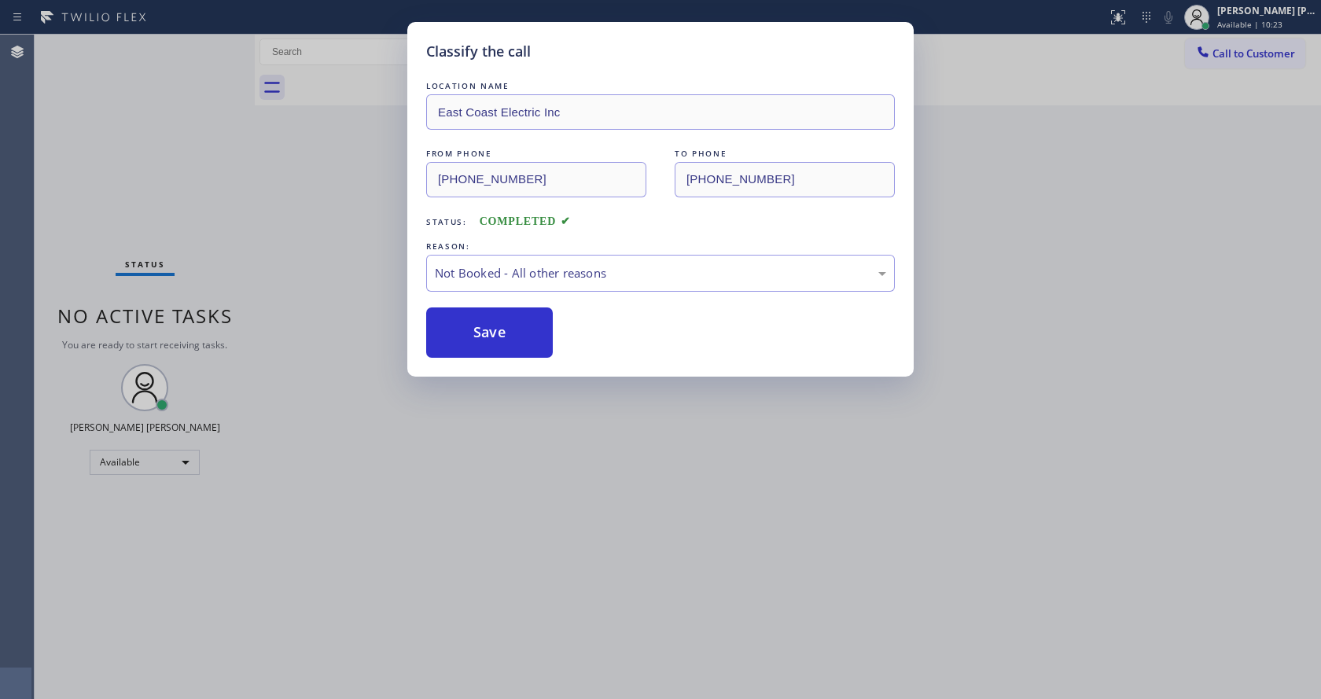
drag, startPoint x: 561, startPoint y: 601, endPoint x: 558, endPoint y: 609, distance: 8.5
click at [561, 602] on div "Classify the call LOCATION NAME East Coast Electric Inc FROM PHONE (973) 519-85…" at bounding box center [660, 349] width 1321 height 699
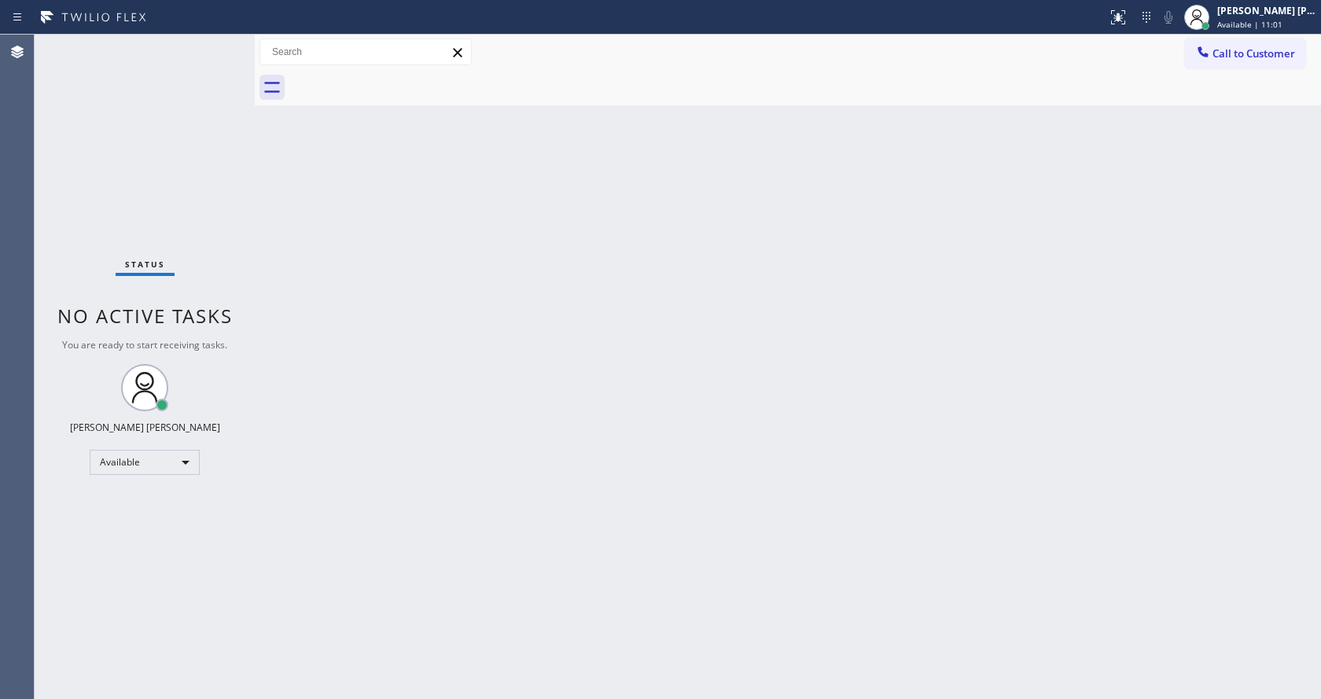
click at [350, 403] on div "Back to Dashboard Change Sender ID Customers Technicians Select a contact Outbo…" at bounding box center [788, 367] width 1066 height 664
click at [1013, 383] on div "Back to Dashboard Change Sender ID Customers Technicians Select a contact Outbo…" at bounding box center [788, 367] width 1066 height 664
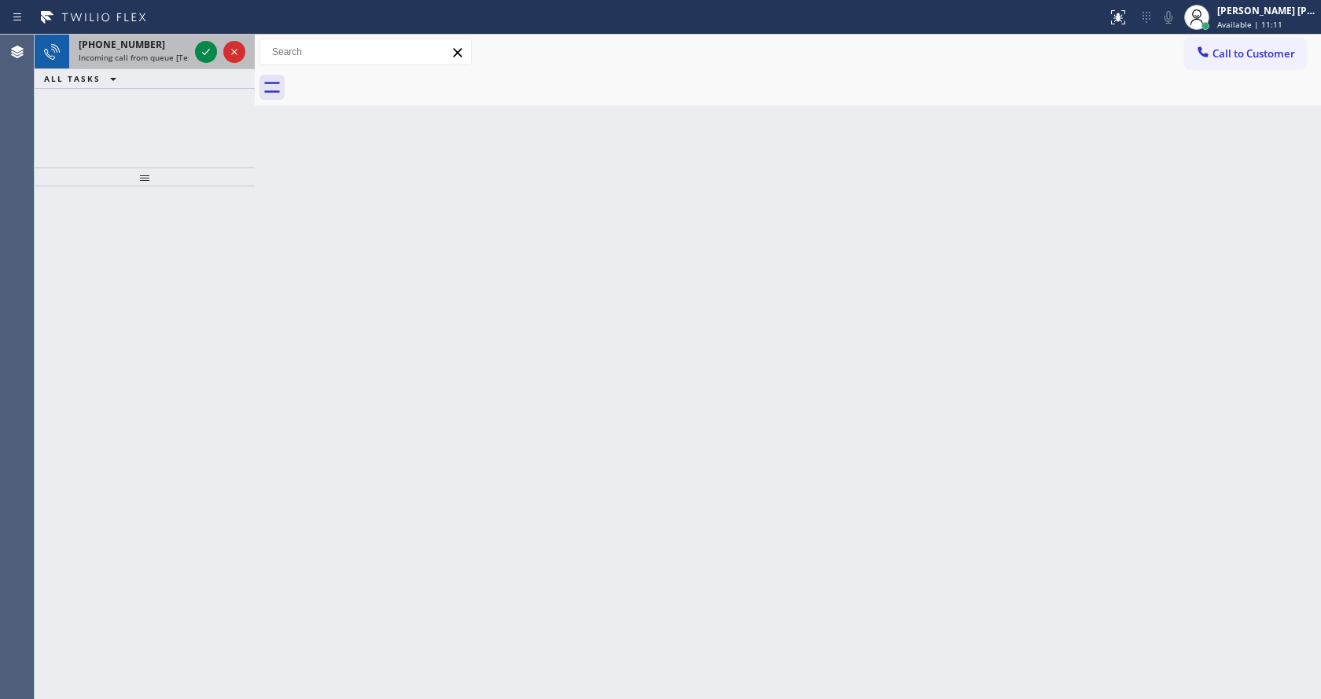
click at [152, 56] on span "Incoming call from queue [Test] All" at bounding box center [144, 57] width 131 height 11
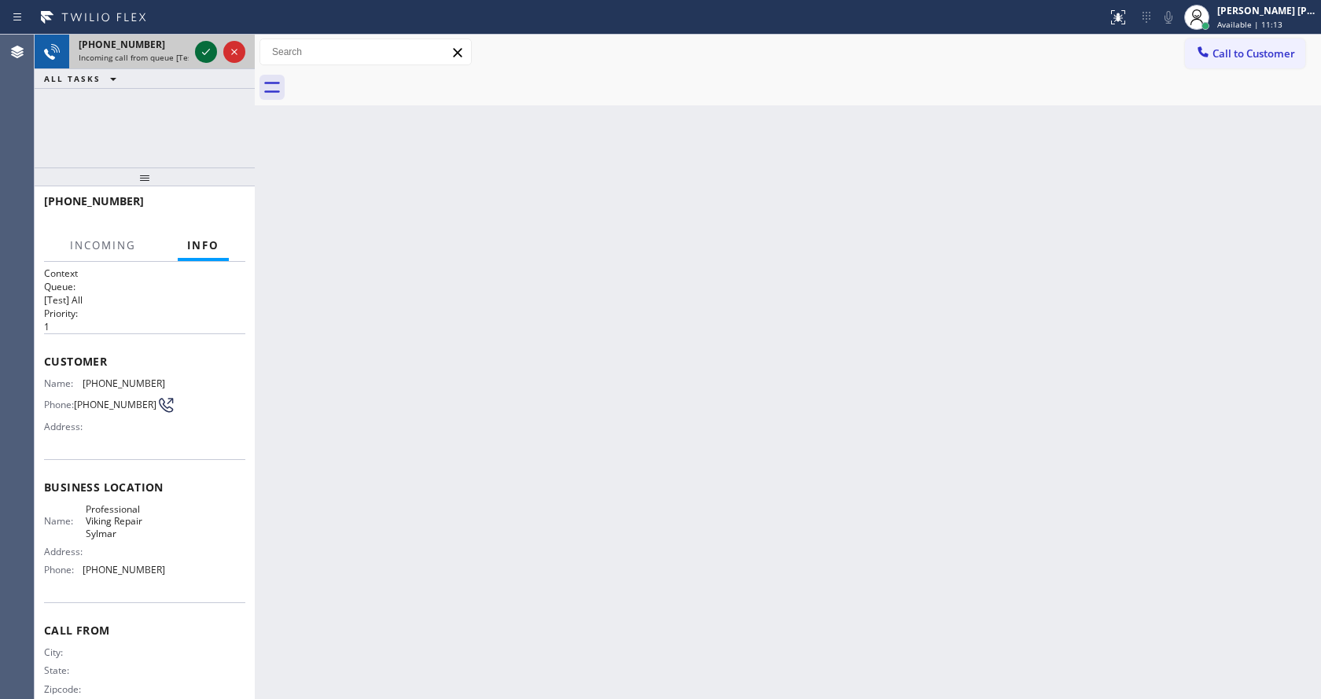
click at [202, 50] on icon at bounding box center [206, 51] width 19 height 19
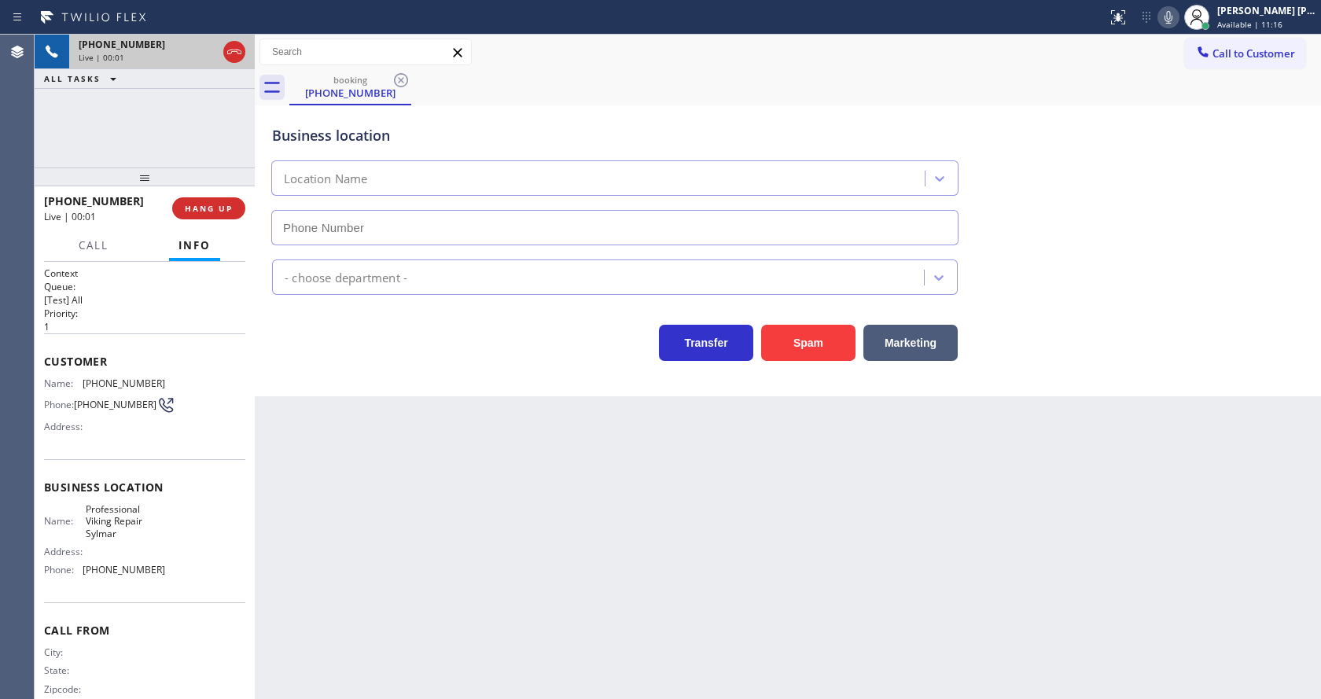
type input "(818) 390-9866"
click at [531, 448] on div "Back to Dashboard Change Sender ID Customers Technicians Select a contact Outbo…" at bounding box center [788, 367] width 1066 height 664
click at [465, 693] on div "Back to Dashboard Change Sender ID Customers Technicians Select a contact Outbo…" at bounding box center [788, 367] width 1066 height 664
click at [431, 464] on div "Back to Dashboard Change Sender ID Customers Technicians Select a contact Outbo…" at bounding box center [788, 367] width 1066 height 664
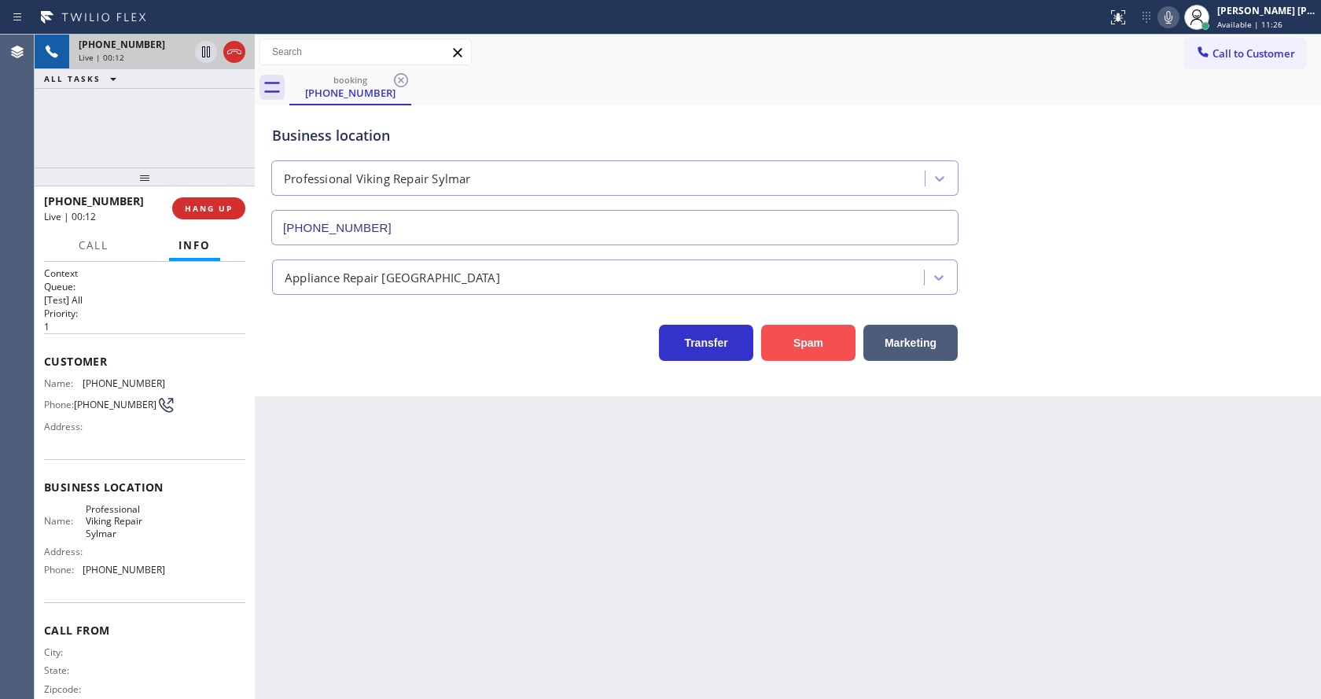
click at [800, 348] on button "Spam" at bounding box center [808, 343] width 94 height 36
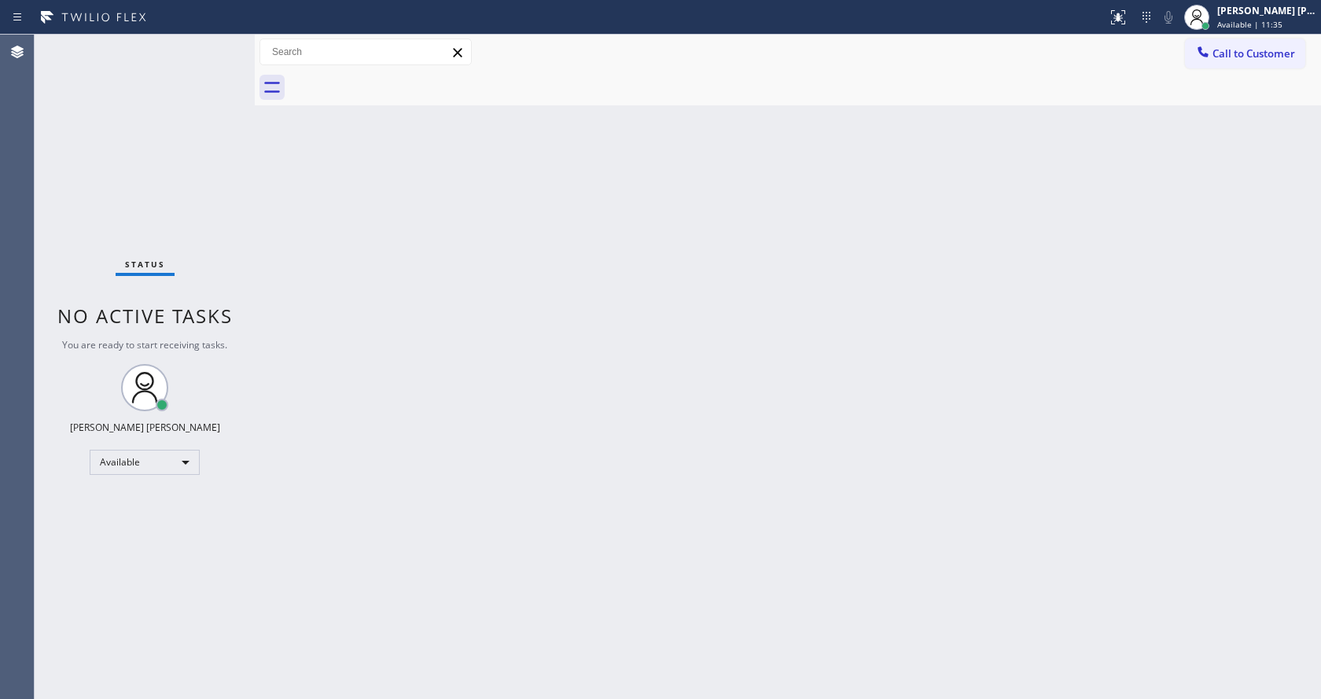
click at [327, 178] on div "Back to Dashboard Change Sender ID Customers Technicians Select a contact Outbo…" at bounding box center [788, 367] width 1066 height 664
click at [622, 326] on div "Back to Dashboard Change Sender ID Customers Technicians Select a contact Outbo…" at bounding box center [788, 367] width 1066 height 664
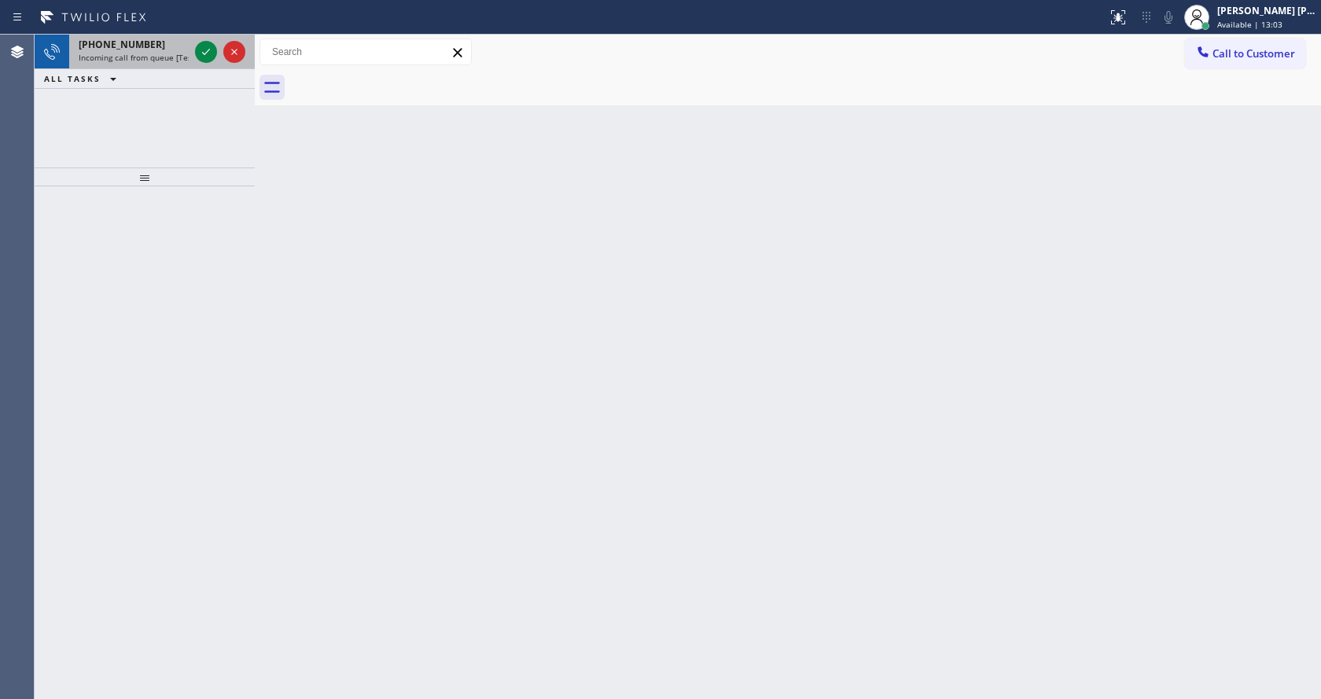
click at [162, 57] on span "Incoming call from queue [Test] All" at bounding box center [144, 57] width 131 height 11
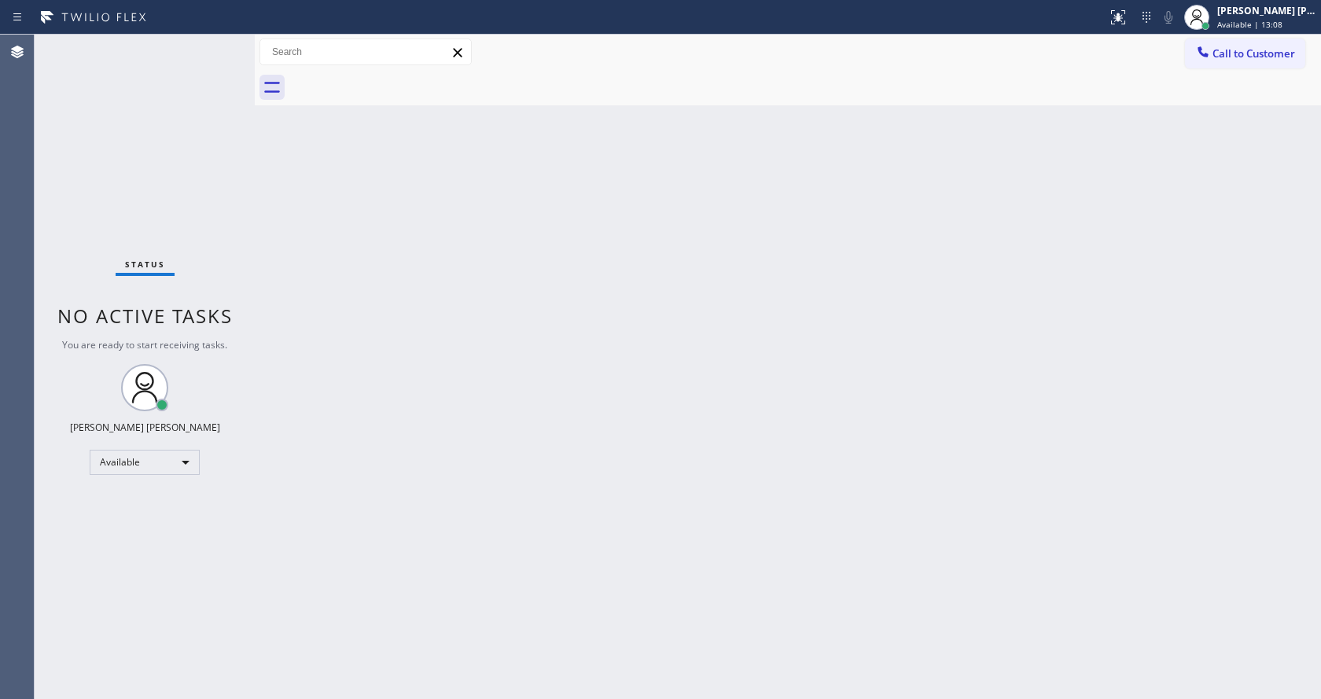
click at [603, 409] on div "Back to Dashboard Change Sender ID Customers Technicians Select a contact Outbo…" at bounding box center [788, 367] width 1066 height 664
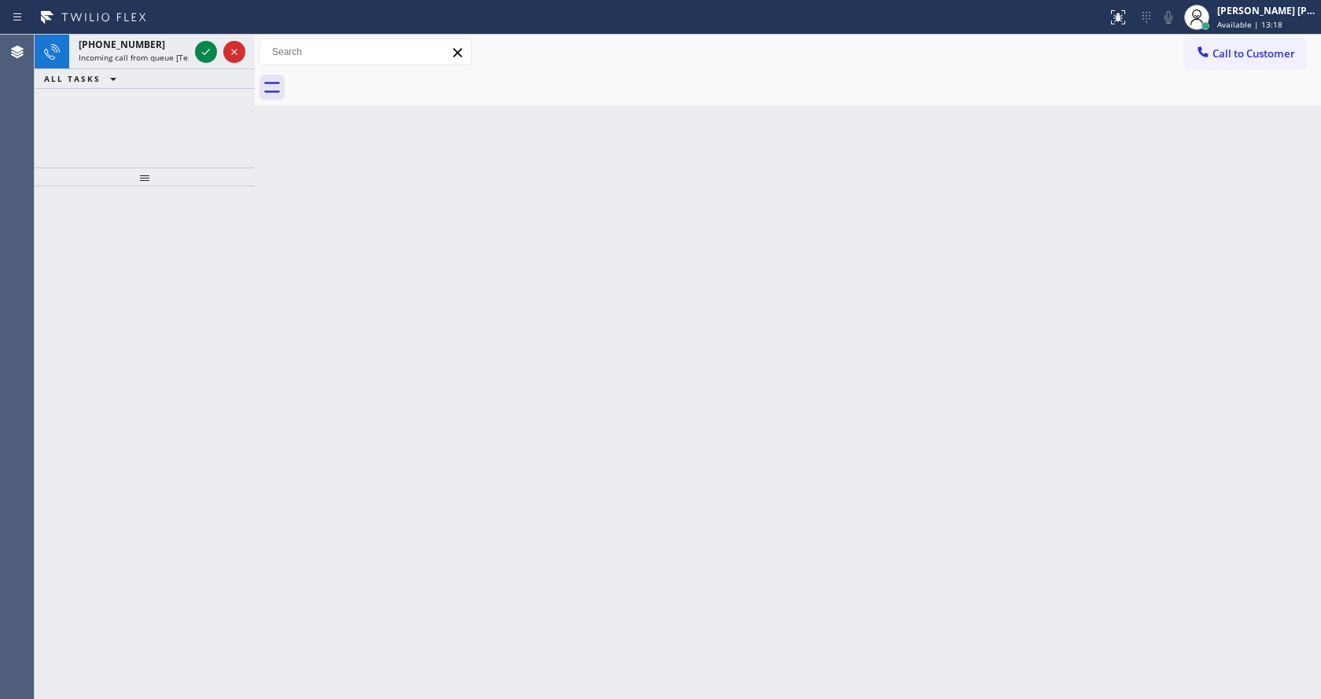
click at [193, 343] on div at bounding box center [145, 442] width 220 height 513
click at [157, 65] on div "+19492262246 Incoming call from queue [Test] All" at bounding box center [130, 52] width 123 height 35
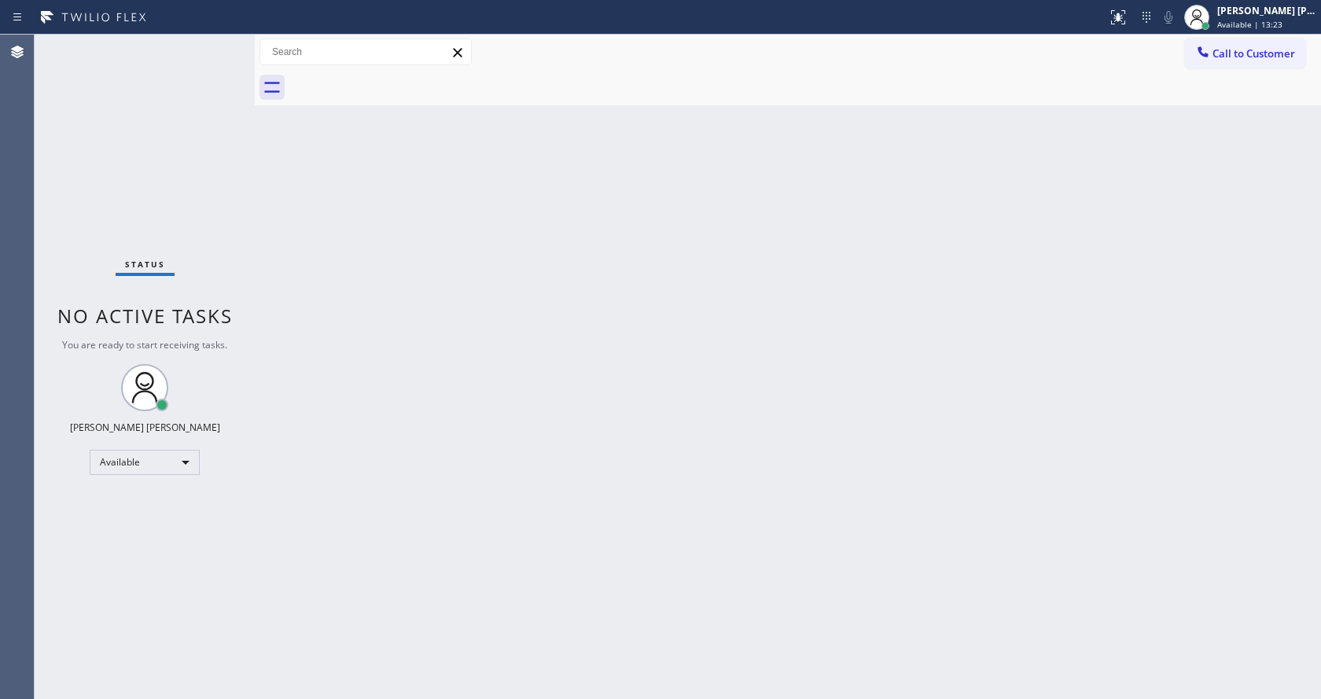
drag, startPoint x: 380, startPoint y: 303, endPoint x: 429, endPoint y: 442, distance: 147.5
click at [380, 303] on div "Back to Dashboard Change Sender ID Customers Technicians Select a contact Outbo…" at bounding box center [788, 367] width 1066 height 664
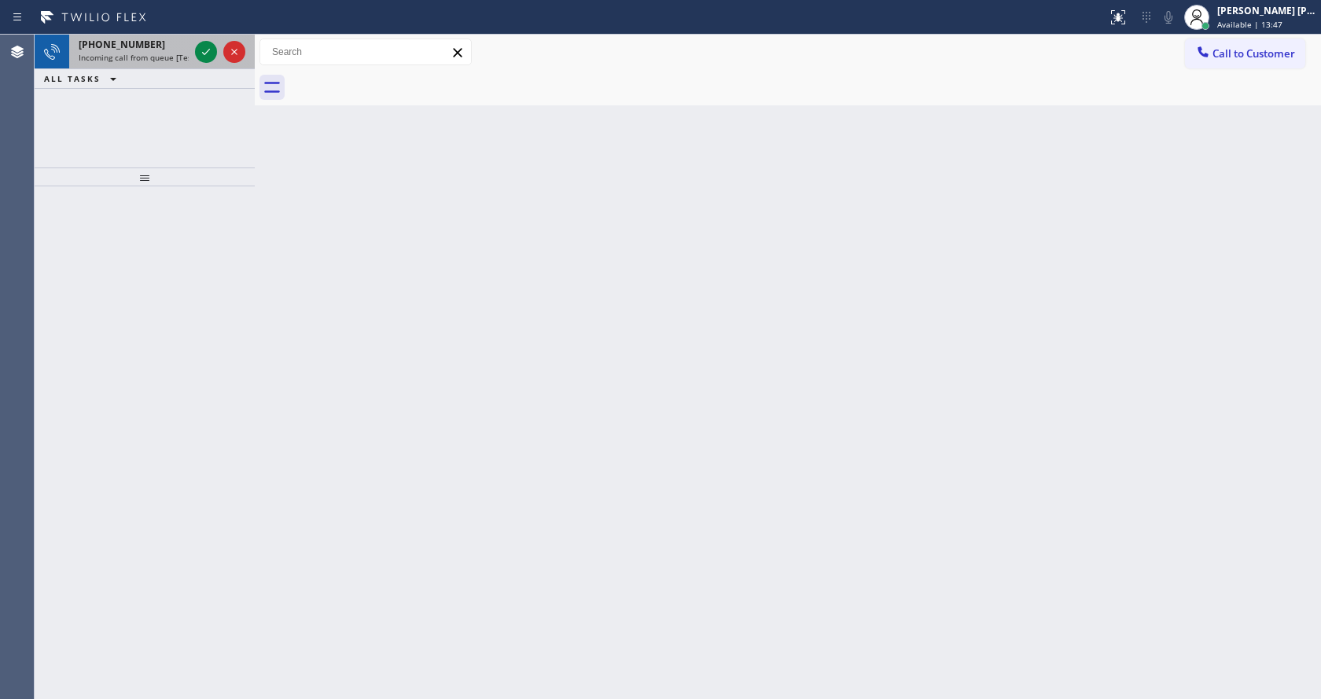
click at [131, 50] on span "+16314572598" at bounding box center [122, 44] width 86 height 13
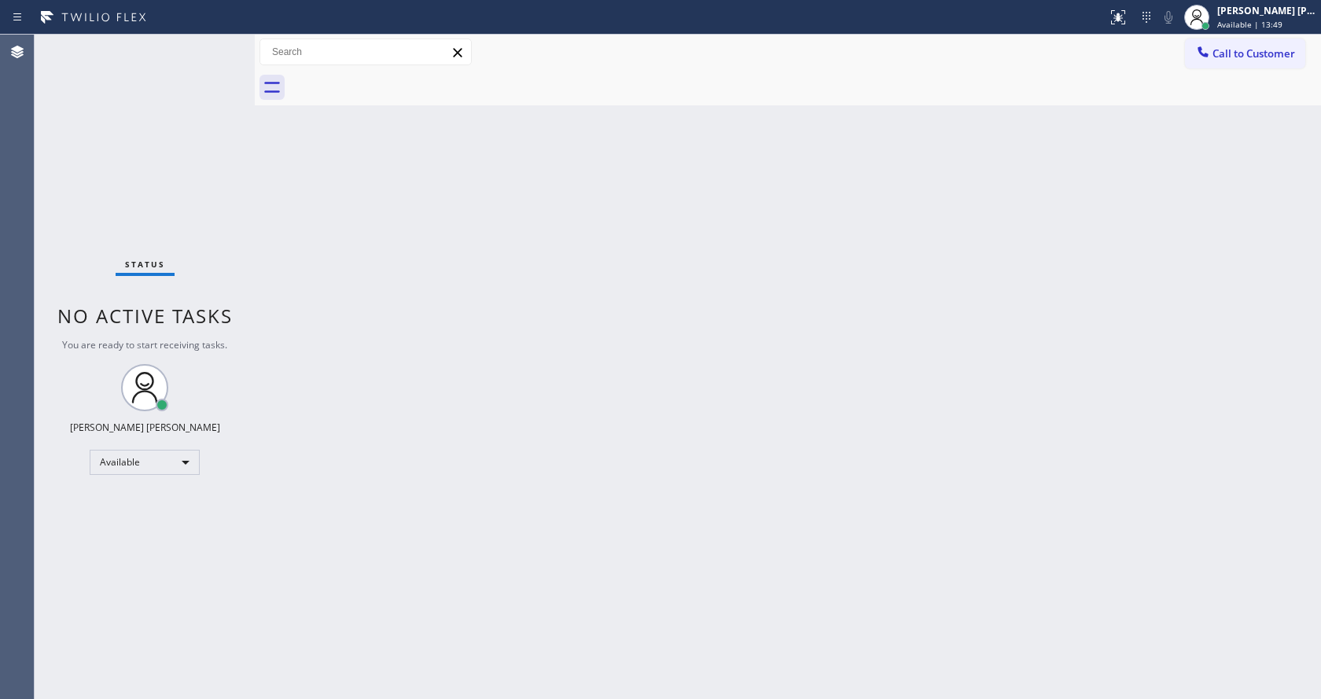
click at [549, 383] on div "Back to Dashboard Change Sender ID Customers Technicians Select a contact Outbo…" at bounding box center [788, 367] width 1066 height 664
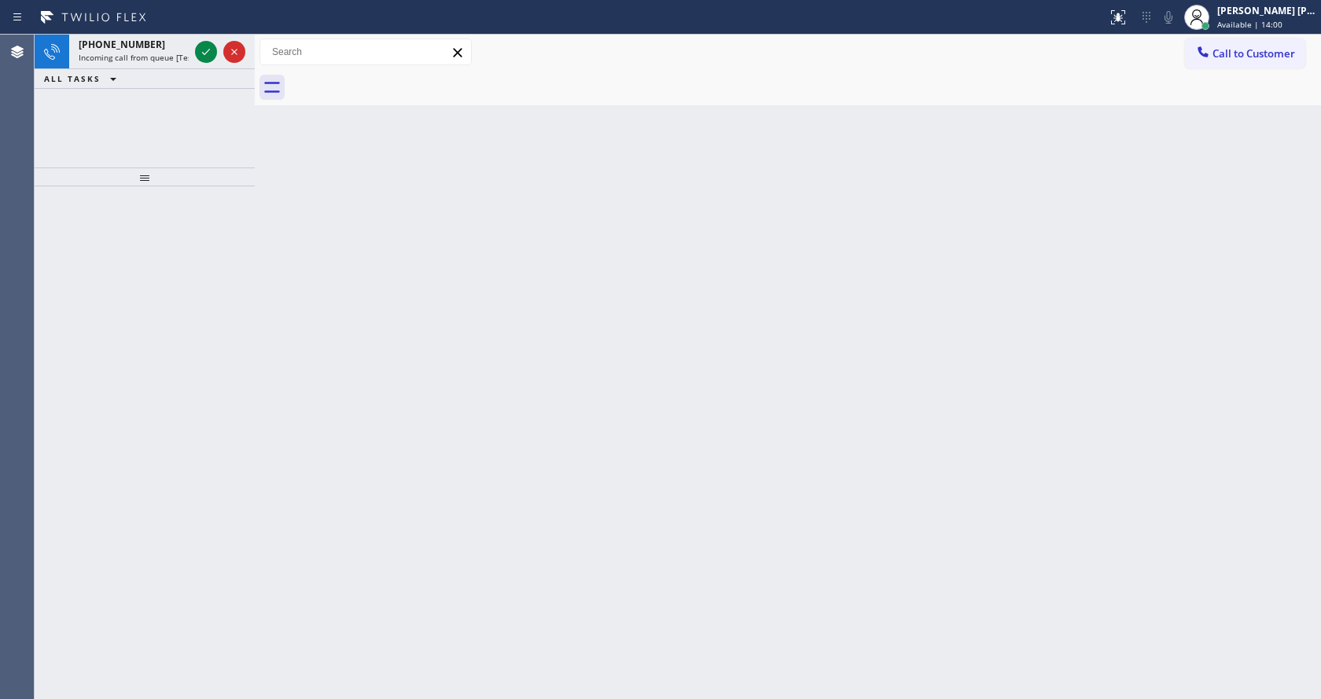
click at [233, 167] on div at bounding box center [145, 176] width 220 height 19
click at [162, 58] on span "Incoming call from queue [Test] All" at bounding box center [144, 57] width 131 height 11
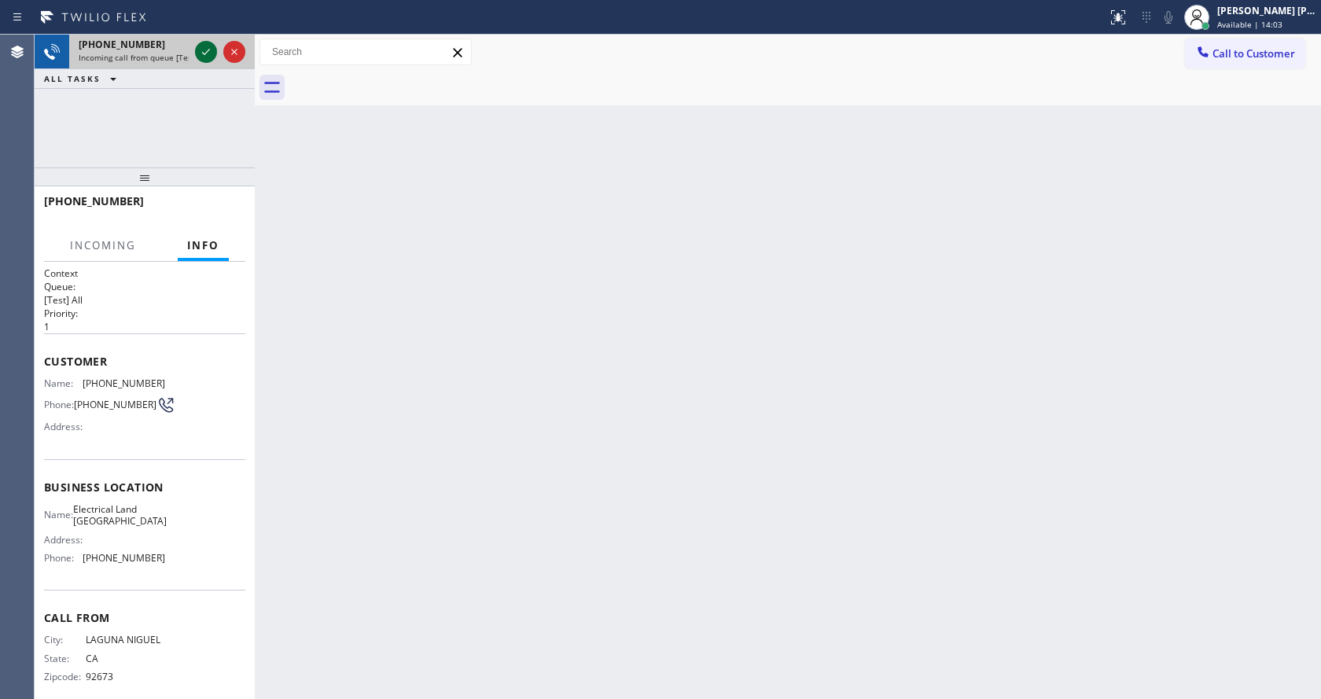
click at [204, 53] on icon at bounding box center [206, 51] width 19 height 19
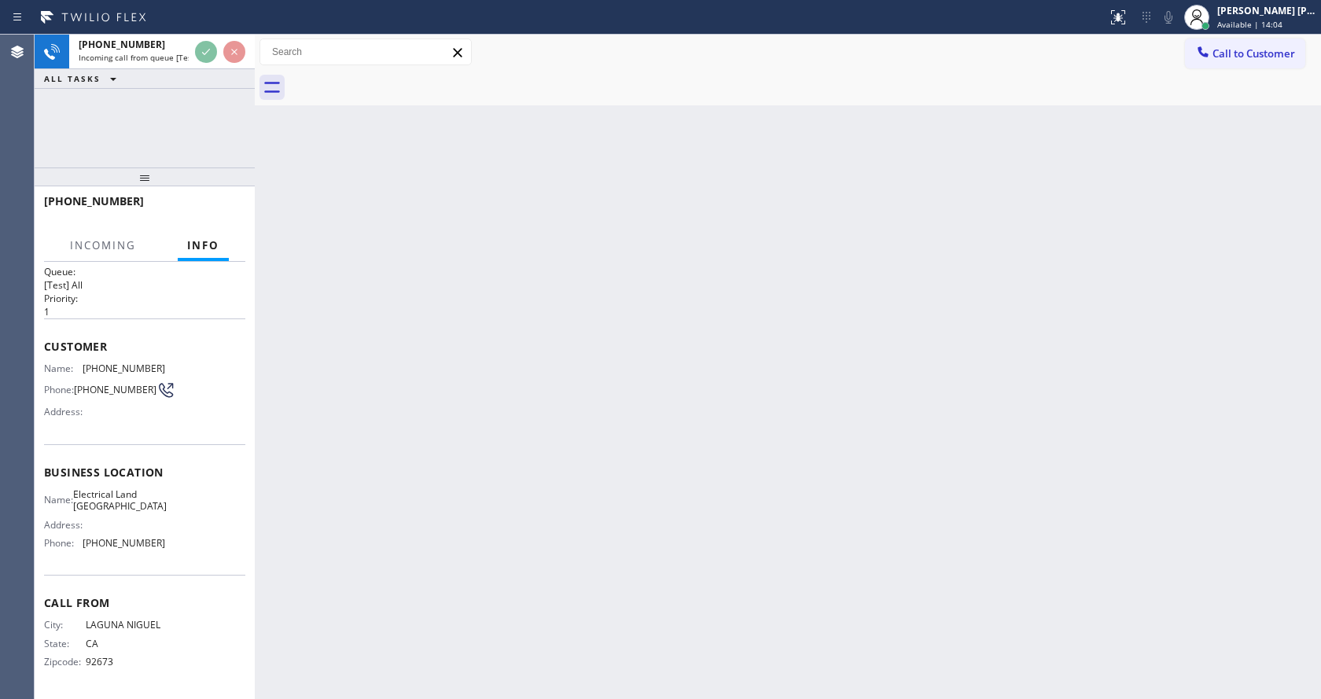
click at [349, 517] on div "Back to Dashboard Change Sender ID Customers Technicians Select a contact Outbo…" at bounding box center [788, 367] width 1066 height 664
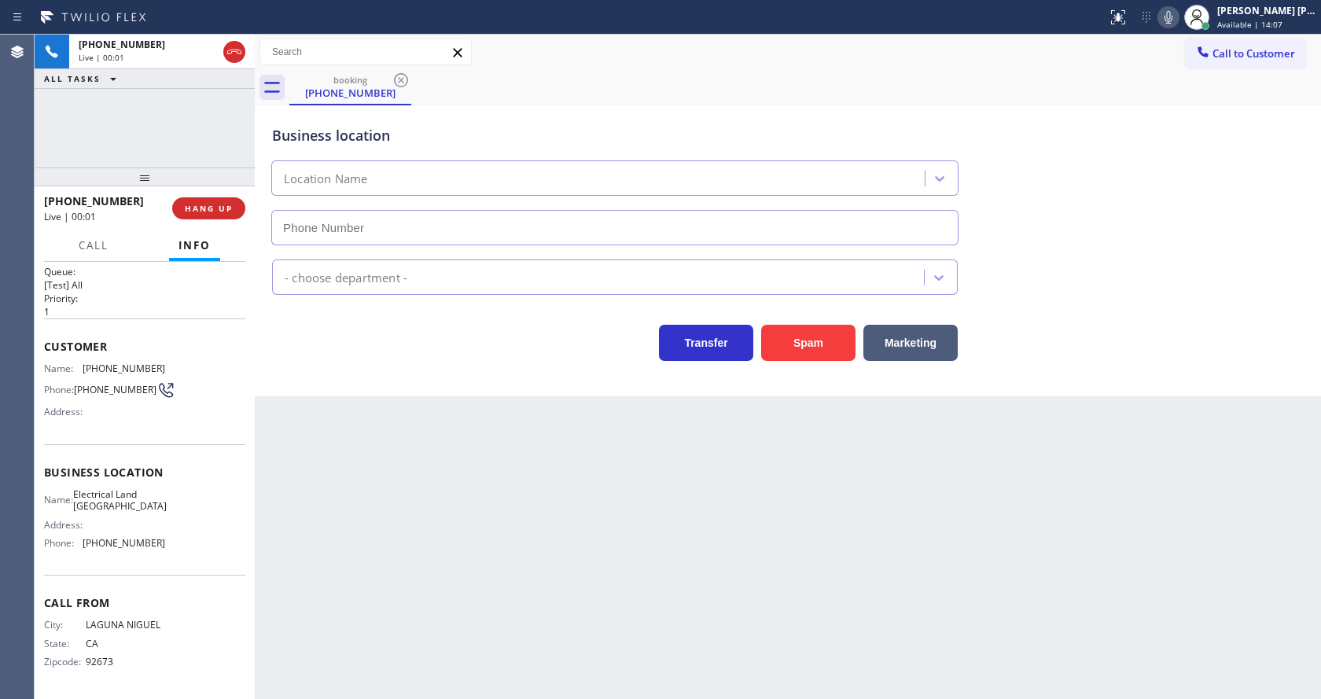
type input "(714) 463-1717"
click at [480, 506] on div "Back to Dashboard Change Sender ID Customers Technicians Select a contact Outbo…" at bounding box center [788, 367] width 1066 height 664
drag, startPoint x: 388, startPoint y: 491, endPoint x: 607, endPoint y: 443, distance: 223.6
click at [388, 491] on div "Back to Dashboard Change Sender ID Customers Technicians Select a contact Outbo…" at bounding box center [788, 367] width 1066 height 664
click at [1173, 21] on icon at bounding box center [1168, 17] width 19 height 19
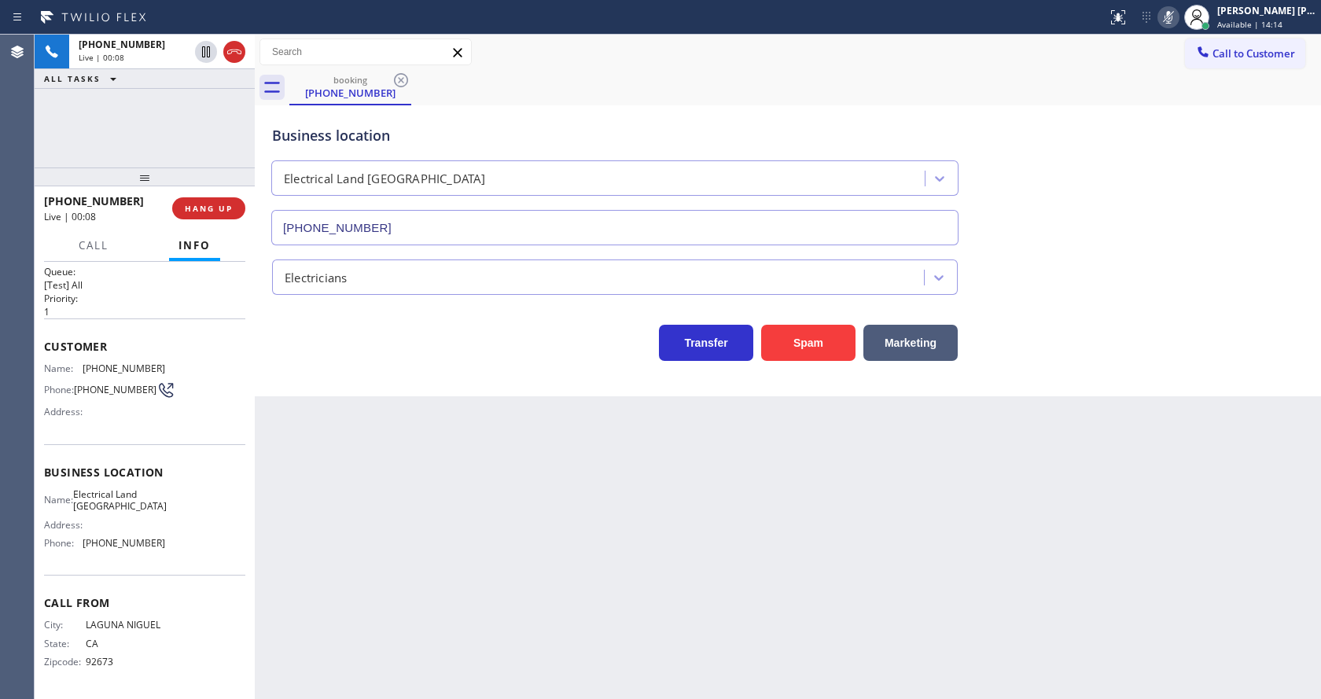
click at [1168, 20] on icon at bounding box center [1168, 17] width 19 height 19
click at [1125, 518] on div "Back to Dashboard Change Sender ID Customers Technicians Select a contact Outbo…" at bounding box center [788, 367] width 1066 height 664
click at [439, 653] on div "Back to Dashboard Change Sender ID Customers Technicians Select a contact Outbo…" at bounding box center [788, 367] width 1066 height 664
click at [165, 531] on div "Name: Electrical Land Westminster Address: Phone: (714) 463-1717" at bounding box center [144, 522] width 201 height 68
drag, startPoint x: 81, startPoint y: 363, endPoint x: 185, endPoint y: 370, distance: 104.0
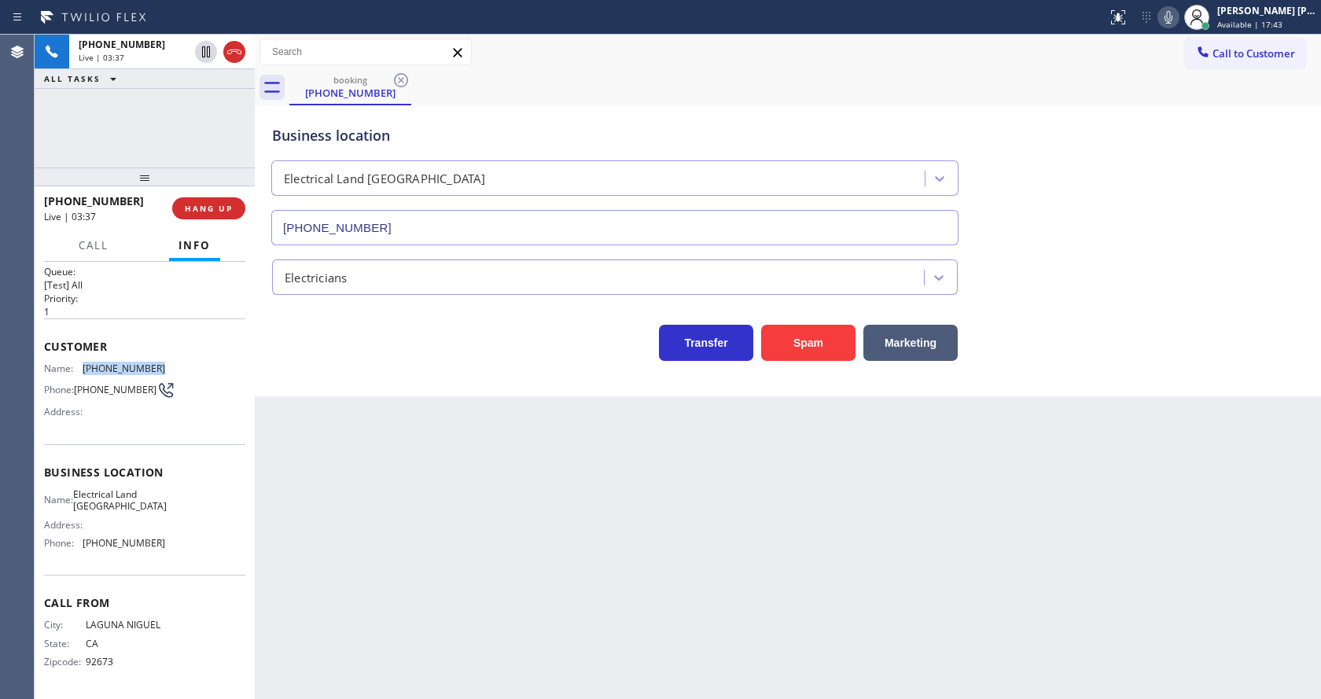
click at [185, 370] on div "Name: (949) 226-2246 Phone: (949) 226-2246 Address:" at bounding box center [144, 393] width 201 height 62
copy div "(949) 226-2246"
click at [438, 525] on div "Back to Dashboard Change Sender ID Customers Technicians Select a contact Outbo…" at bounding box center [788, 367] width 1066 height 664
click at [186, 607] on span "Call From" at bounding box center [144, 602] width 201 height 15
click at [121, 530] on div "Address:" at bounding box center [104, 525] width 121 height 12
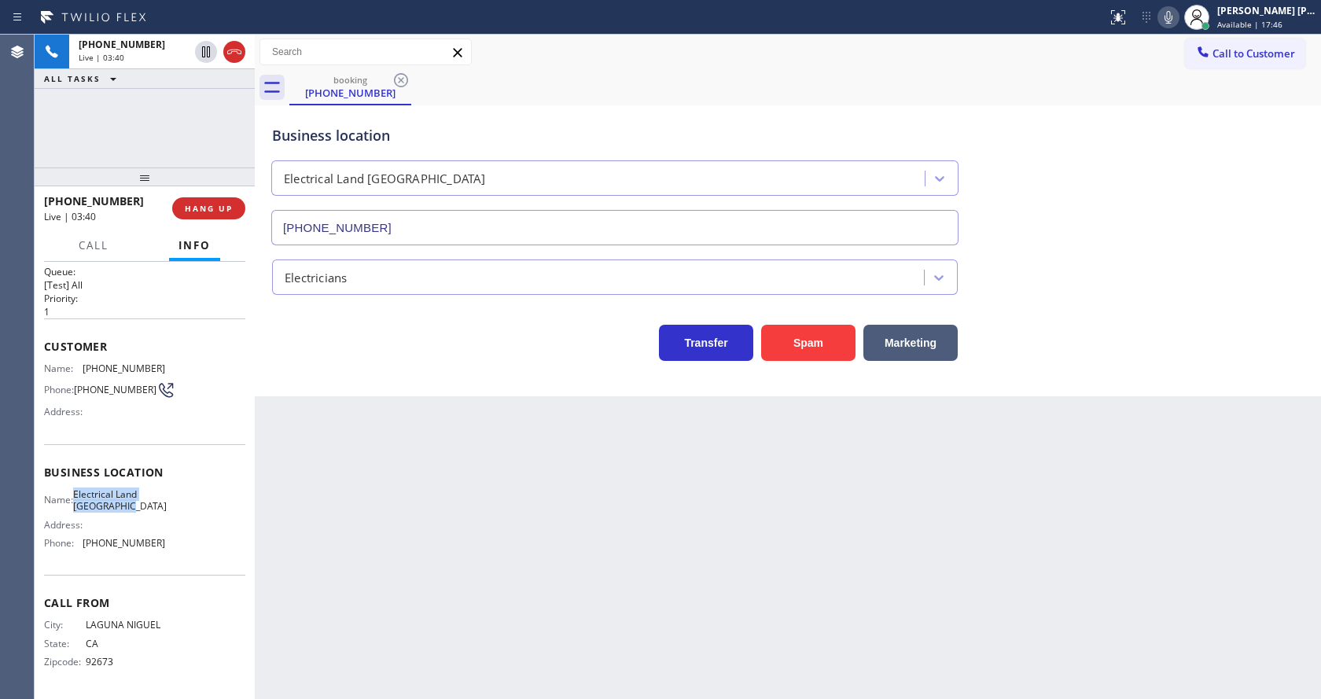
drag, startPoint x: 79, startPoint y: 490, endPoint x: 173, endPoint y: 513, distance: 97.3
click at [173, 513] on div "Name: Electrical Land Westminster Address: Phone: (714) 463-1717" at bounding box center [144, 522] width 201 height 68
copy div "Electrical Land Westminster"
click at [440, 534] on div "Back to Dashboard Change Sender ID Customers Technicians Select a contact Outbo…" at bounding box center [788, 367] width 1066 height 664
click at [83, 550] on div "Name: Electrical Land Westminster Address: Phone: (714) 463-1717" at bounding box center [104, 522] width 121 height 68
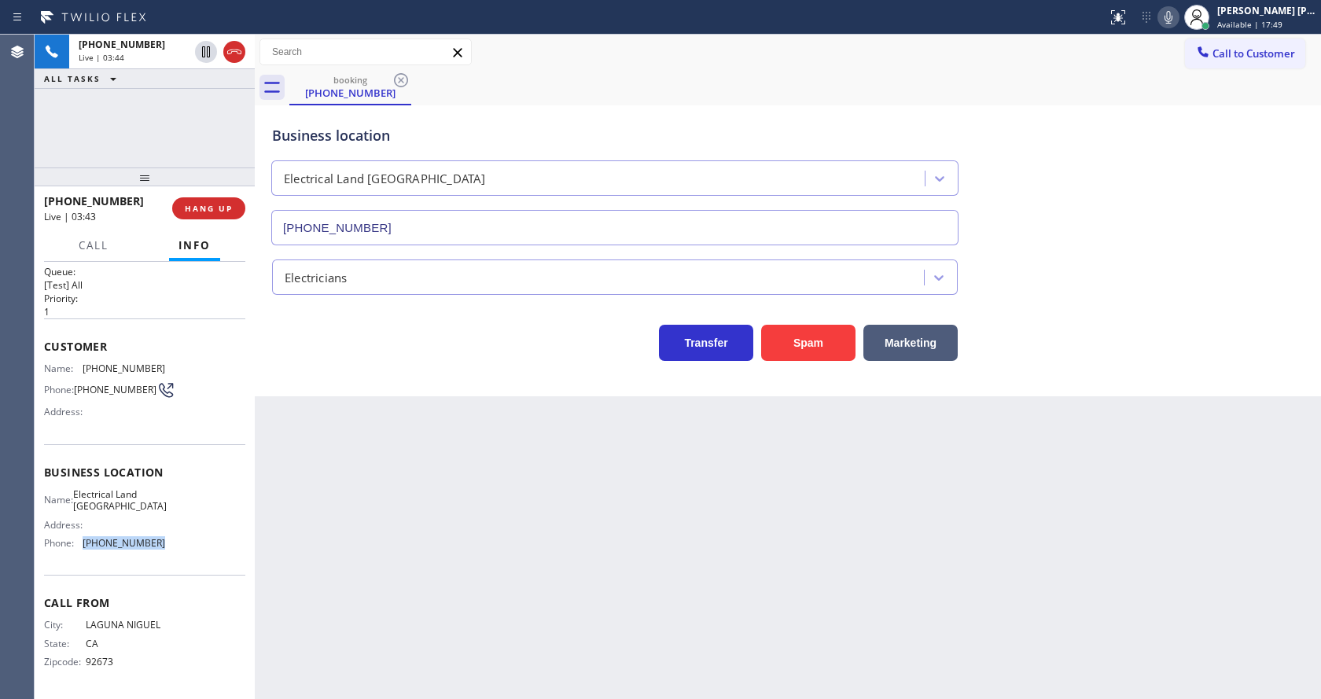
drag, startPoint x: 83, startPoint y: 543, endPoint x: 182, endPoint y: 544, distance: 99.9
click at [182, 544] on div "Name: Electrical Land Westminster Address: Phone: (714) 463-1717" at bounding box center [144, 522] width 201 height 68
copy div "(714) 463-1717"
drag, startPoint x: 384, startPoint y: 545, endPoint x: 382, endPoint y: 569, distance: 24.4
click at [384, 551] on div "Back to Dashboard Change Sender ID Customers Technicians Select a contact Outbo…" at bounding box center [788, 367] width 1066 height 664
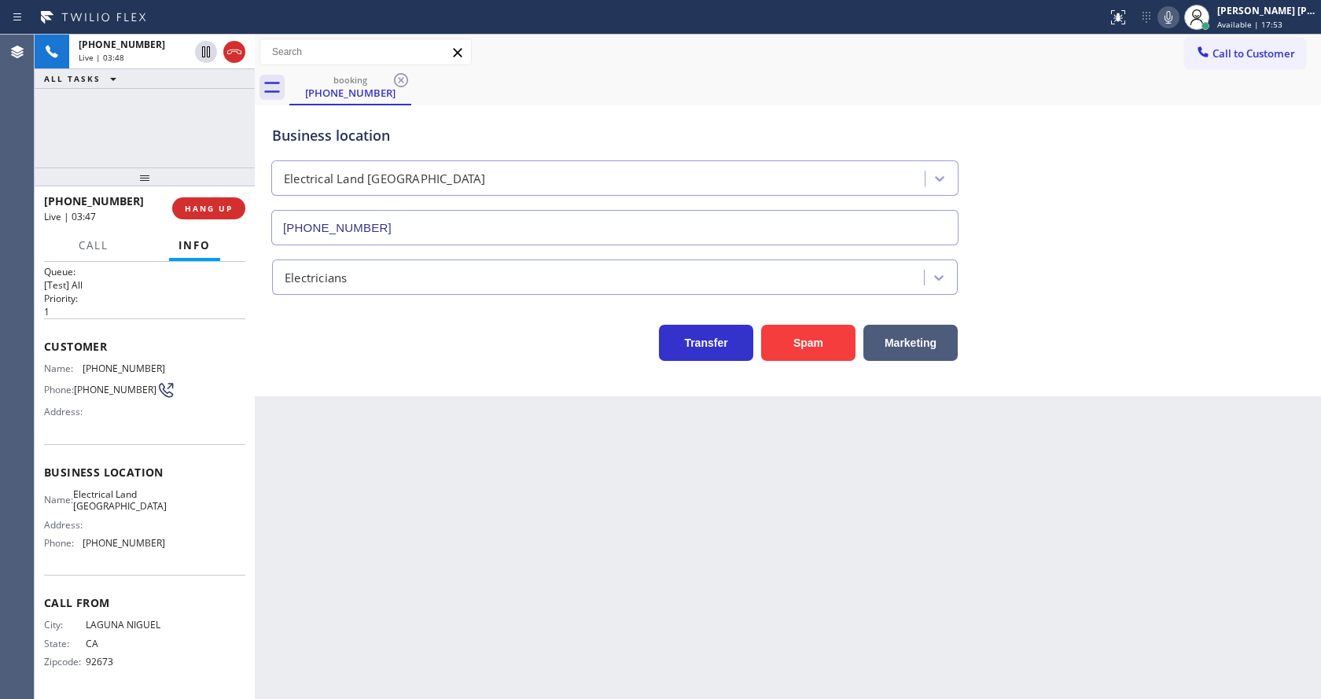
click at [617, 572] on div "Back to Dashboard Change Sender ID Customers Technicians Select a contact Outbo…" at bounding box center [788, 367] width 1066 height 664
click at [1169, 27] on button at bounding box center [1168, 17] width 22 height 22
click at [453, 548] on div "Back to Dashboard Change Sender ID Customers Technicians Select a contact Outbo…" at bounding box center [788, 367] width 1066 height 664
click at [806, 535] on div "Back to Dashboard Change Sender ID Customers Technicians Select a contact Outbo…" at bounding box center [788, 367] width 1066 height 664
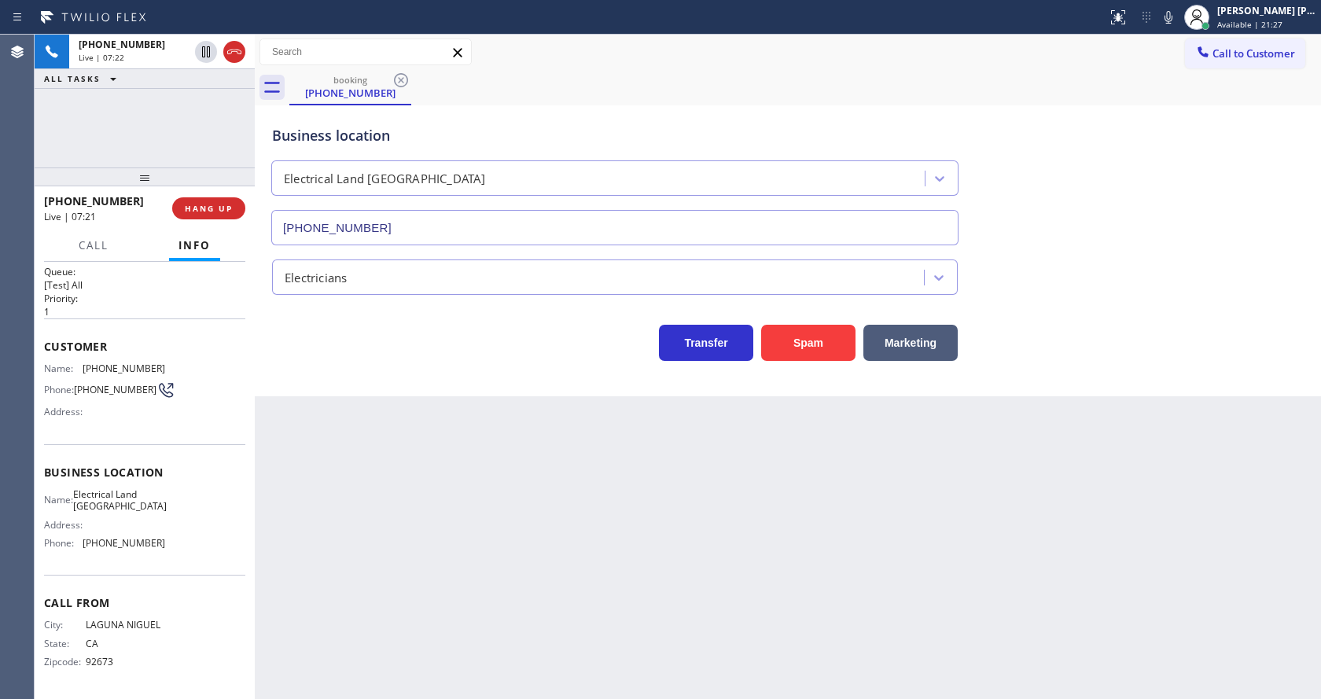
click at [1178, 16] on icon at bounding box center [1168, 17] width 19 height 19
click at [202, 53] on icon at bounding box center [206, 51] width 8 height 11
click at [378, 515] on div "Back to Dashboard Change Sender ID Customers Technicians Select a contact Outbo…" at bounding box center [788, 367] width 1066 height 664
click at [675, 631] on div "Back to Dashboard Change Sender ID Customers Technicians Select a contact Outbo…" at bounding box center [788, 367] width 1066 height 664
click at [373, 556] on div "Back to Dashboard Change Sender ID Customers Technicians Select a contact Outbo…" at bounding box center [788, 367] width 1066 height 664
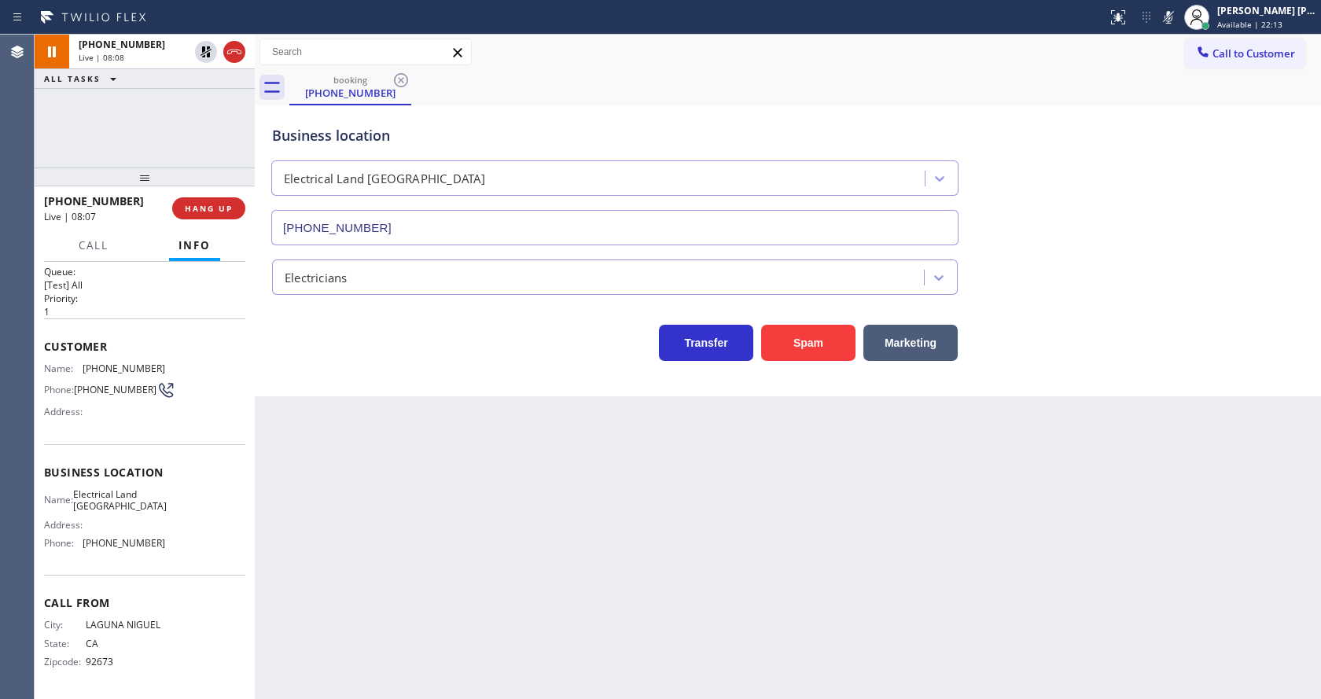
click at [649, 575] on div "Back to Dashboard Change Sender ID Customers Technicians Select a contact Outbo…" at bounding box center [788, 367] width 1066 height 664
click at [366, 512] on div "Back to Dashboard Change Sender ID Customers Technicians Select a contact Outbo…" at bounding box center [788, 367] width 1066 height 664
click at [722, 565] on div "Back to Dashboard Change Sender ID Customers Technicians Select a contact Outbo…" at bounding box center [788, 367] width 1066 height 664
click at [208, 53] on icon at bounding box center [206, 51] width 19 height 19
click at [1172, 20] on icon at bounding box center [1168, 17] width 8 height 13
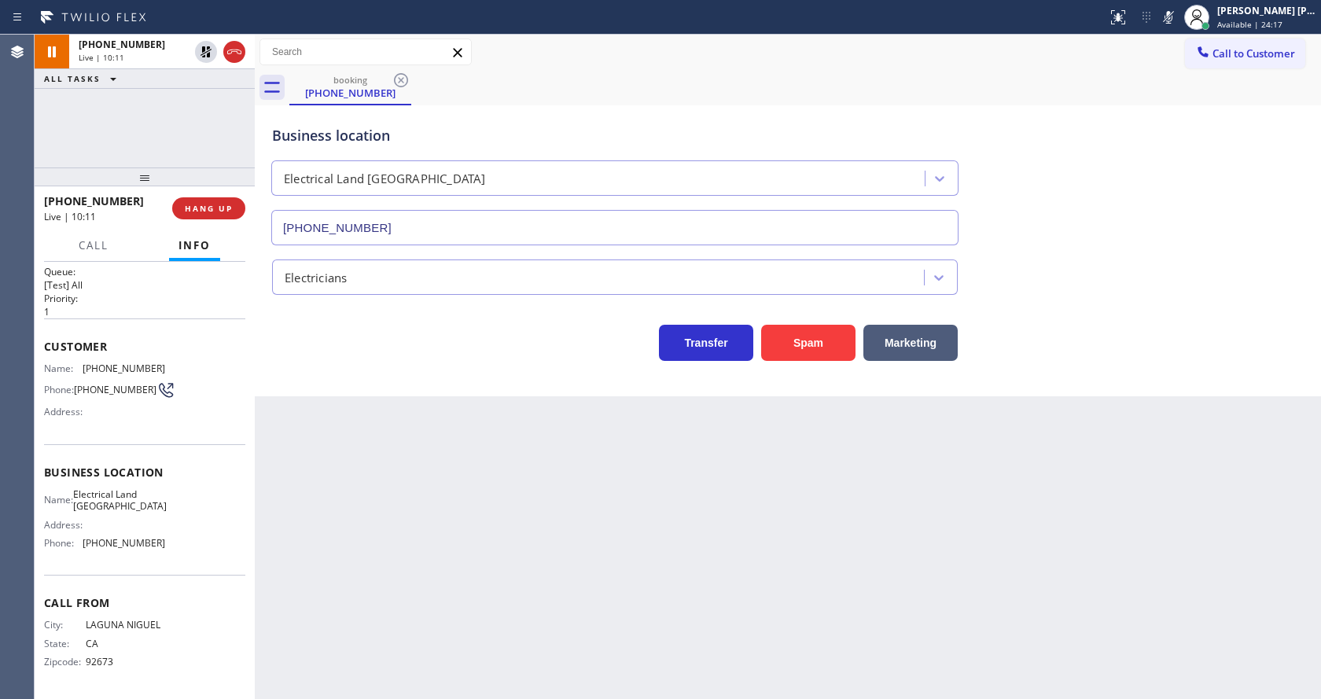
click at [1175, 94] on div "booking (949) 226-2246" at bounding box center [805, 87] width 1032 height 35
click at [440, 546] on div "Back to Dashboard Change Sender ID Customers Technicians Select a contact Outbo…" at bounding box center [788, 367] width 1066 height 664
click at [614, 593] on div "Back to Dashboard Change Sender ID Customers Technicians Select a contact Outbo…" at bounding box center [788, 367] width 1066 height 664
click at [397, 620] on div "Back to Dashboard Change Sender ID Customers Technicians Select a contact Outbo…" at bounding box center [788, 367] width 1066 height 664
click at [719, 554] on div "Back to Dashboard Change Sender ID Customers Technicians Select a contact Outbo…" at bounding box center [788, 367] width 1066 height 664
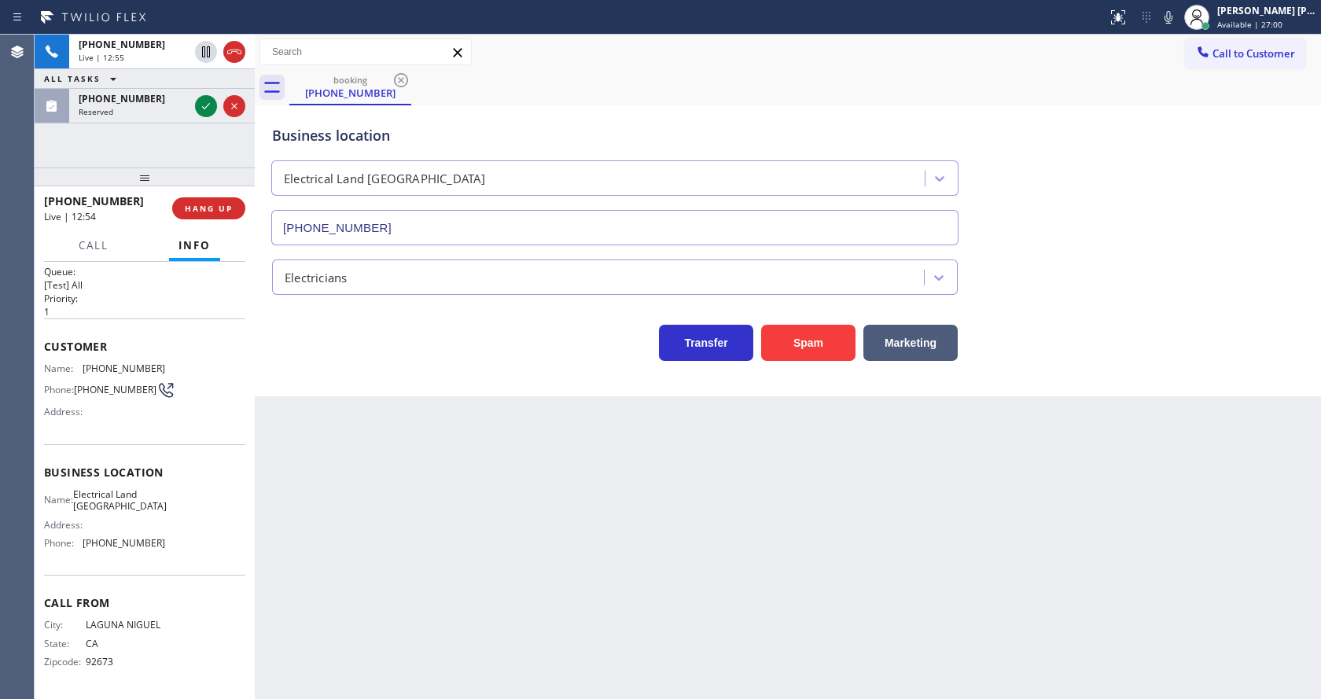
click at [534, 495] on div "Back to Dashboard Change Sender ID Customers Technicians Select a contact Outbo…" at bounding box center [788, 367] width 1066 height 664
drag, startPoint x: 808, startPoint y: 522, endPoint x: 320, endPoint y: 323, distance: 527.2
click at [808, 522] on div "Back to Dashboard Change Sender ID Customers Technicians Select a contact Outbo…" at bounding box center [788, 367] width 1066 height 664
click at [202, 106] on icon at bounding box center [206, 106] width 19 height 19
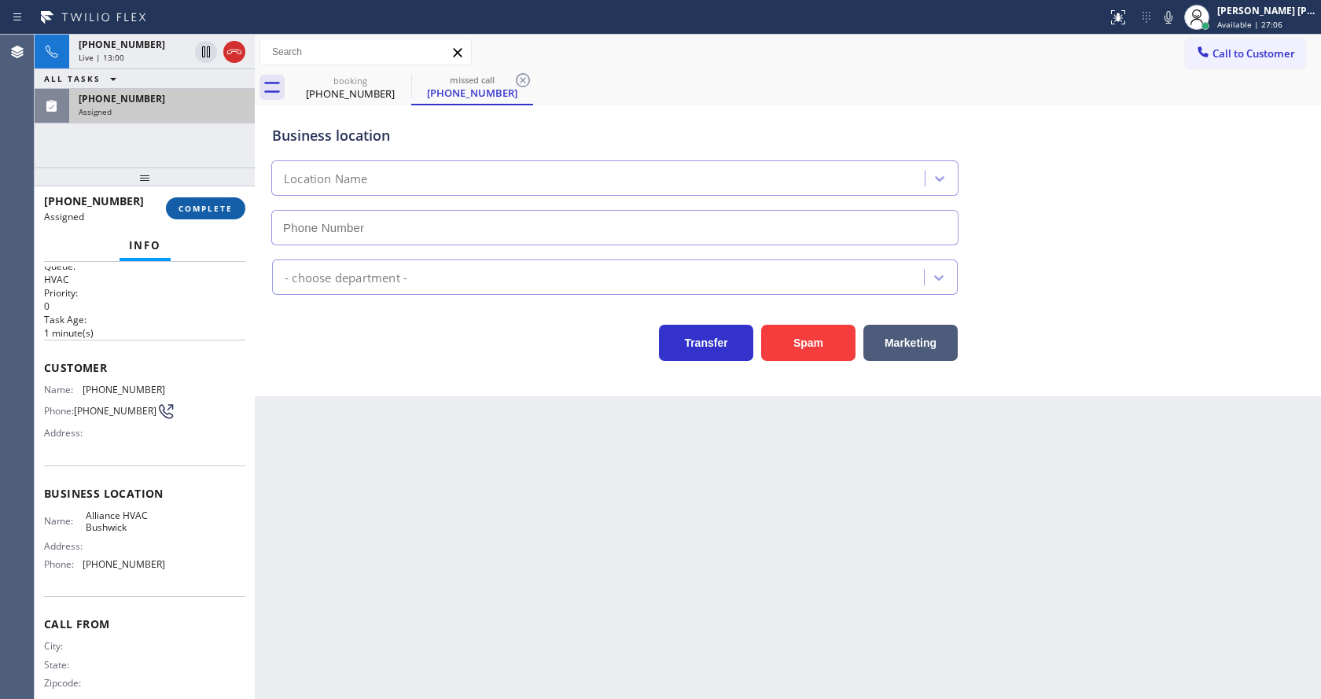
click at [199, 204] on span "COMPLETE" at bounding box center [205, 208] width 54 height 11
type input "(718) 395-5399"
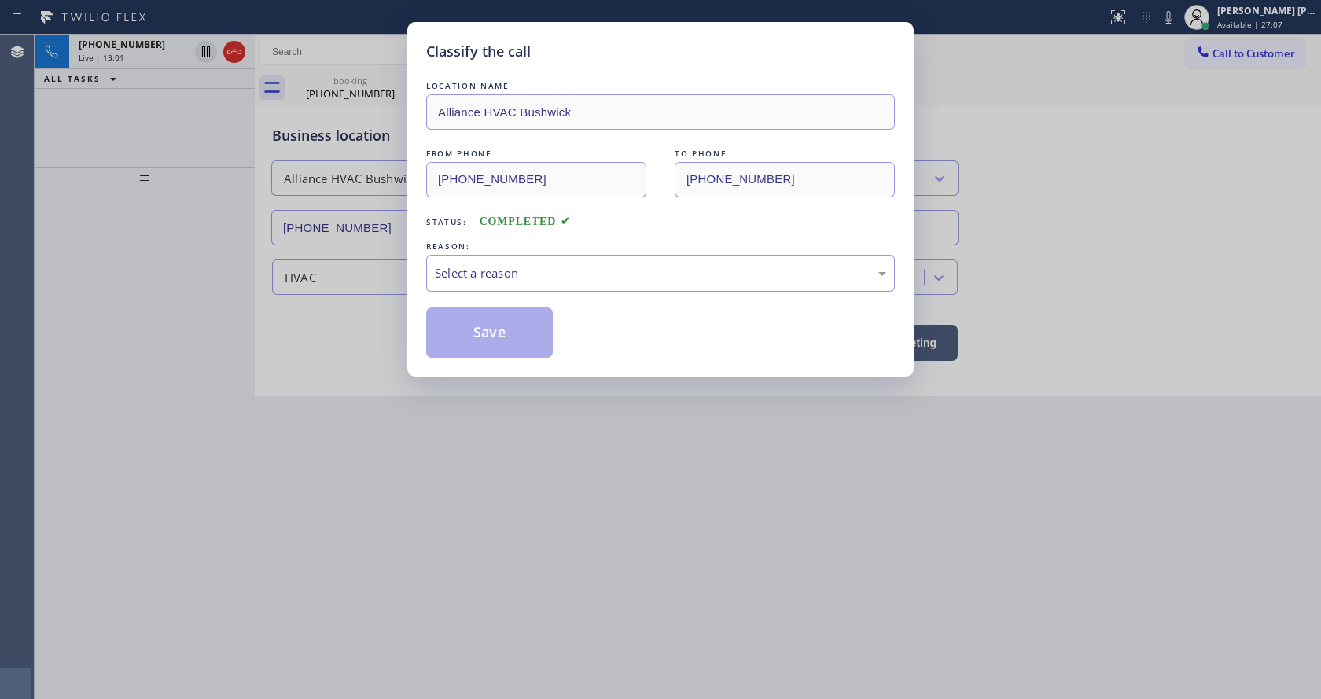
click at [482, 284] on div "Select a reason" at bounding box center [660, 273] width 469 height 37
click at [491, 342] on button "Save" at bounding box center [489, 332] width 127 height 50
click at [549, 404] on div "Classify the call LOCATION NAME Alliance HVAC Bushwick FROM PHONE (719) 490-625…" at bounding box center [660, 349] width 1321 height 699
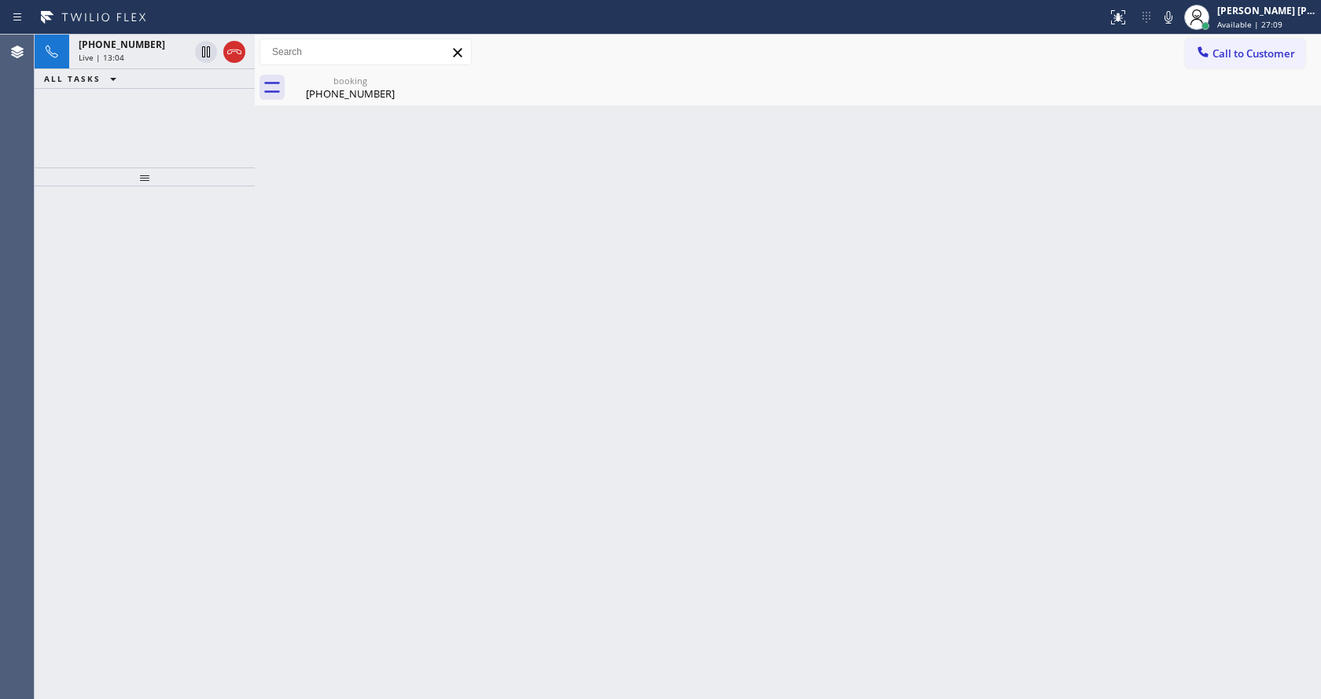
click at [673, 451] on div "Back to Dashboard Change Sender ID Customers Technicians Select a contact Outbo…" at bounding box center [788, 367] width 1066 height 664
click at [353, 94] on div "(949) 226-2246" at bounding box center [350, 93] width 119 height 14
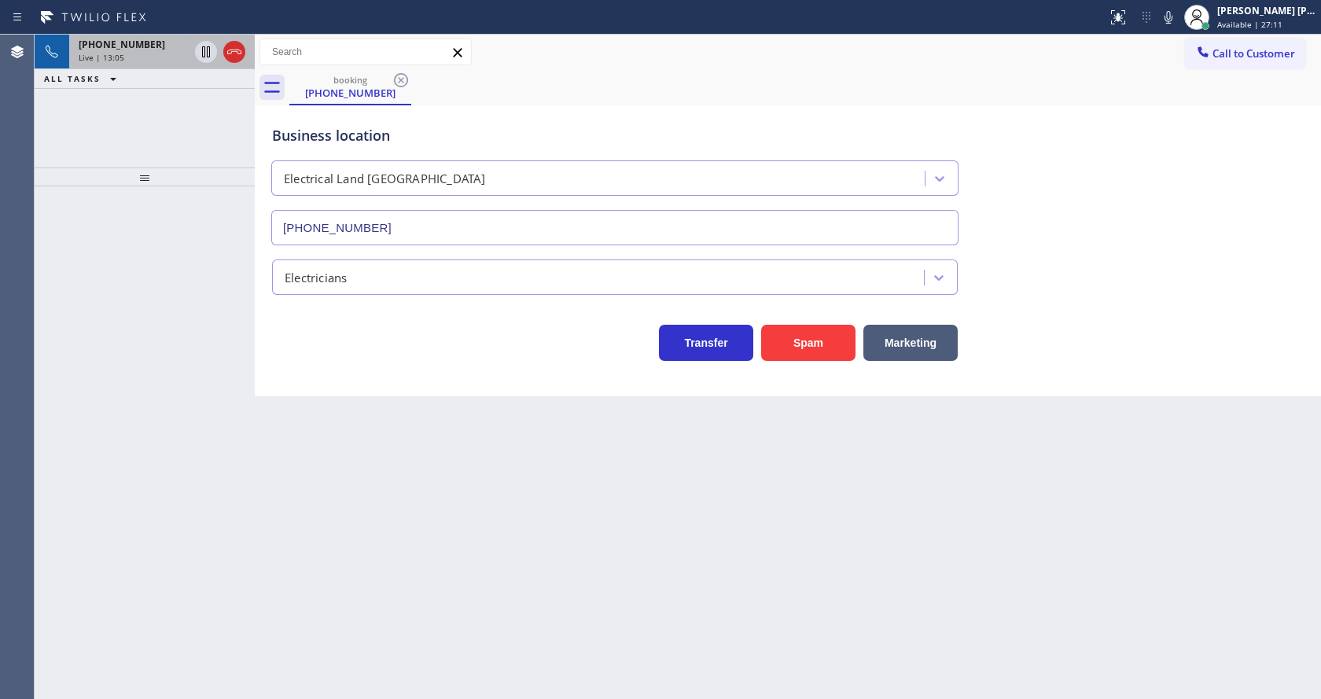
click at [170, 61] on div "Live | 13:05" at bounding box center [134, 57] width 110 height 11
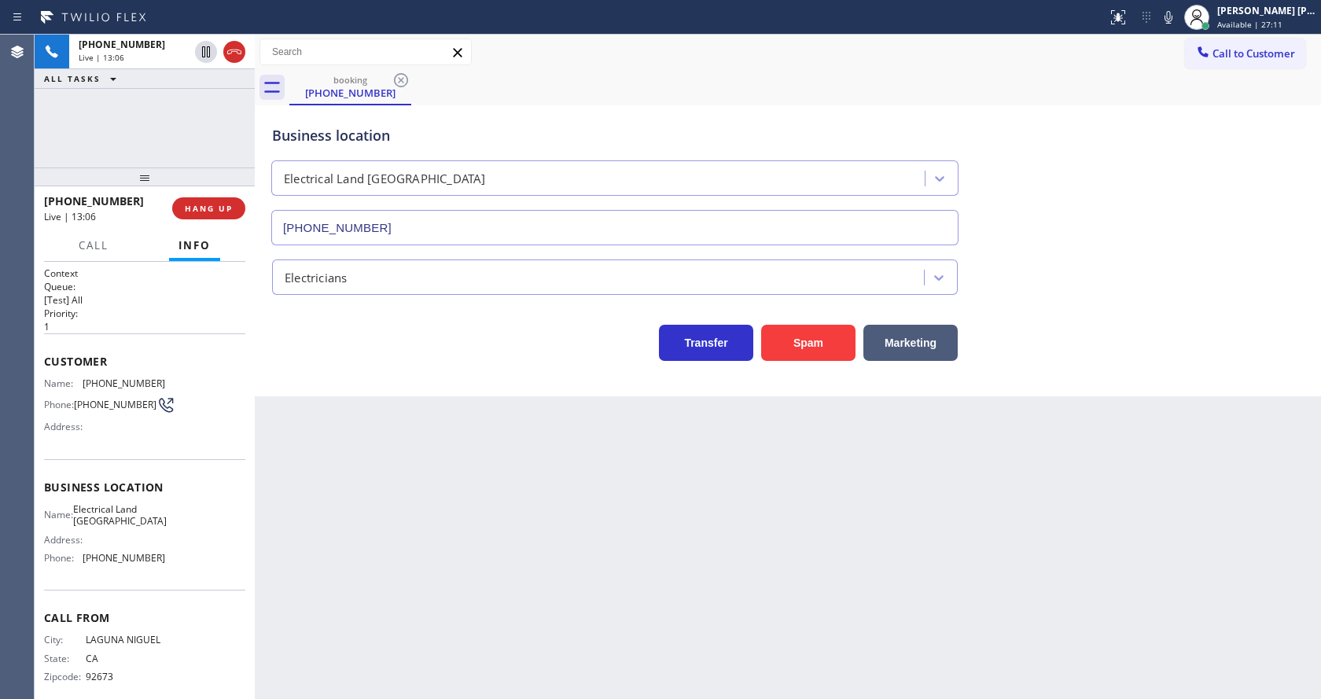
click at [469, 431] on div "Back to Dashboard Change Sender ID Customers Technicians Select a contact Outbo…" at bounding box center [788, 367] width 1066 height 664
click at [714, 579] on div "Back to Dashboard Change Sender ID Customers Technicians Select a contact Outbo…" at bounding box center [788, 367] width 1066 height 664
click at [1015, 420] on div "Back to Dashboard Change Sender ID Customers Technicians Select a contact Outbo…" at bounding box center [788, 367] width 1066 height 664
click at [359, 649] on div "Back to Dashboard Change Sender ID Customers Technicians Select a contact Outbo…" at bounding box center [788, 367] width 1066 height 664
click at [679, 552] on div "Back to Dashboard Change Sender ID Customers Technicians Select a contact Outbo…" at bounding box center [788, 367] width 1066 height 664
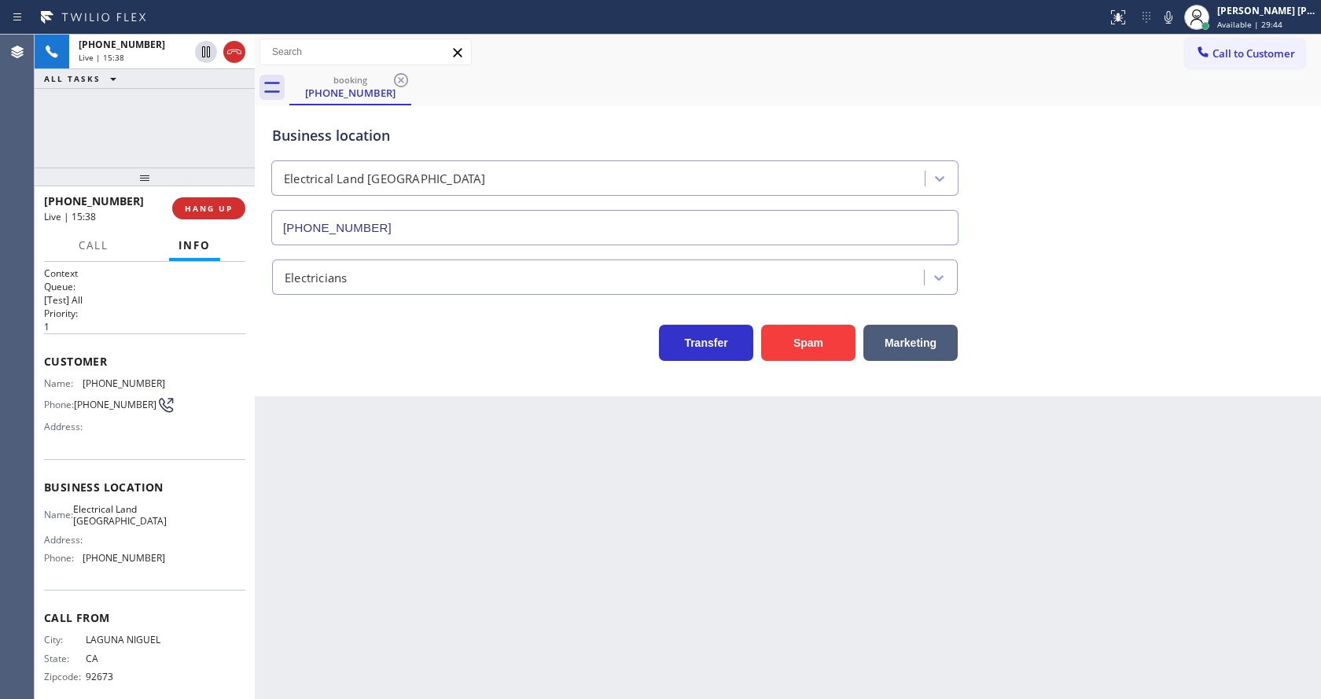
click at [459, 484] on div "Back to Dashboard Change Sender ID Customers Technicians Select a contact Outbo…" at bounding box center [788, 367] width 1066 height 664
click at [402, 414] on div "Back to Dashboard Change Sender ID Customers Technicians Select a contact Outbo…" at bounding box center [788, 367] width 1066 height 664
click at [703, 601] on div "Back to Dashboard Change Sender ID Customers Technicians Select a contact Outbo…" at bounding box center [788, 367] width 1066 height 664
click at [189, 204] on span "COMPLETE" at bounding box center [205, 208] width 54 height 11
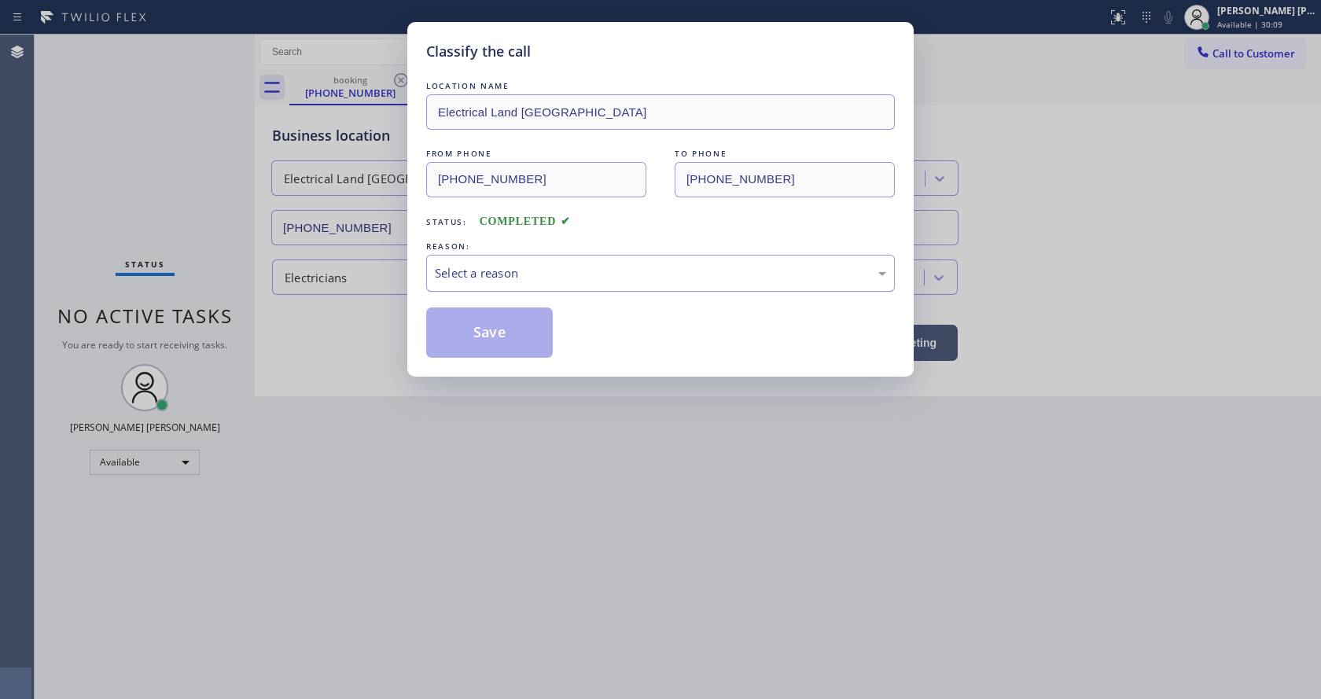
click at [498, 276] on div "Select a reason" at bounding box center [660, 273] width 451 height 18
click at [479, 344] on button "Save" at bounding box center [489, 332] width 127 height 50
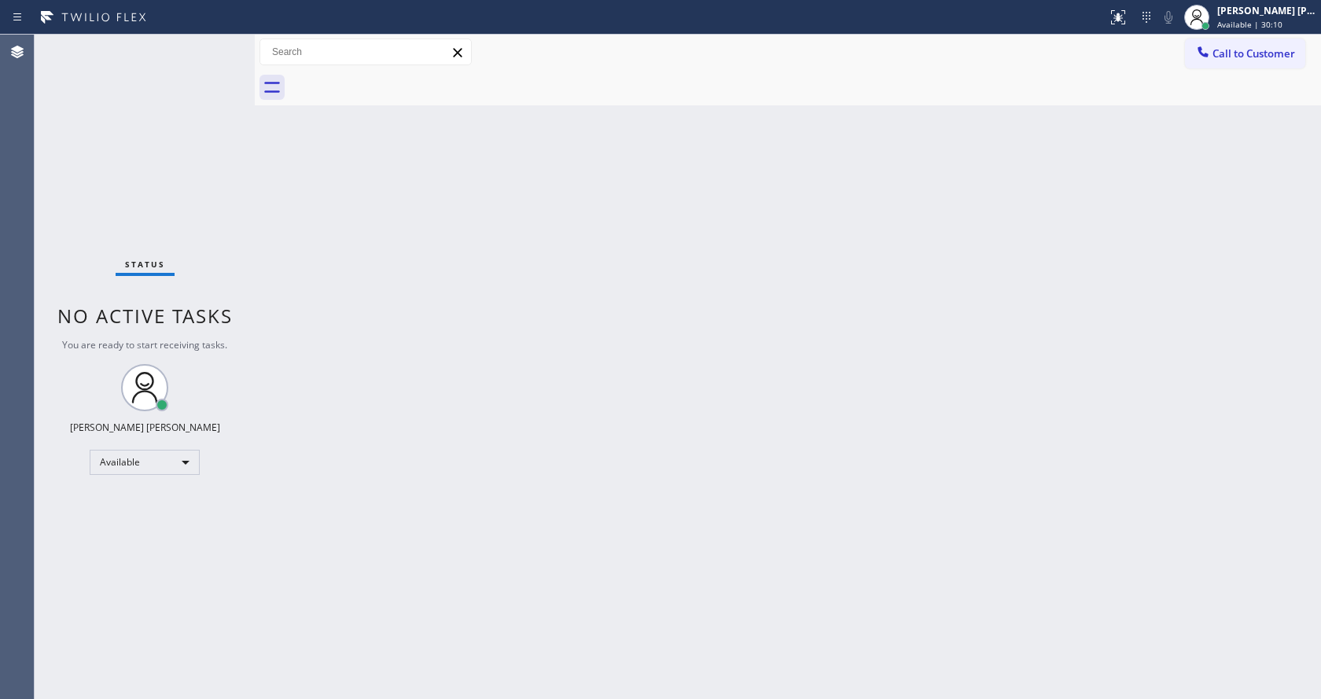
click at [1237, 26] on span "Available | 30:10" at bounding box center [1249, 24] width 65 height 11
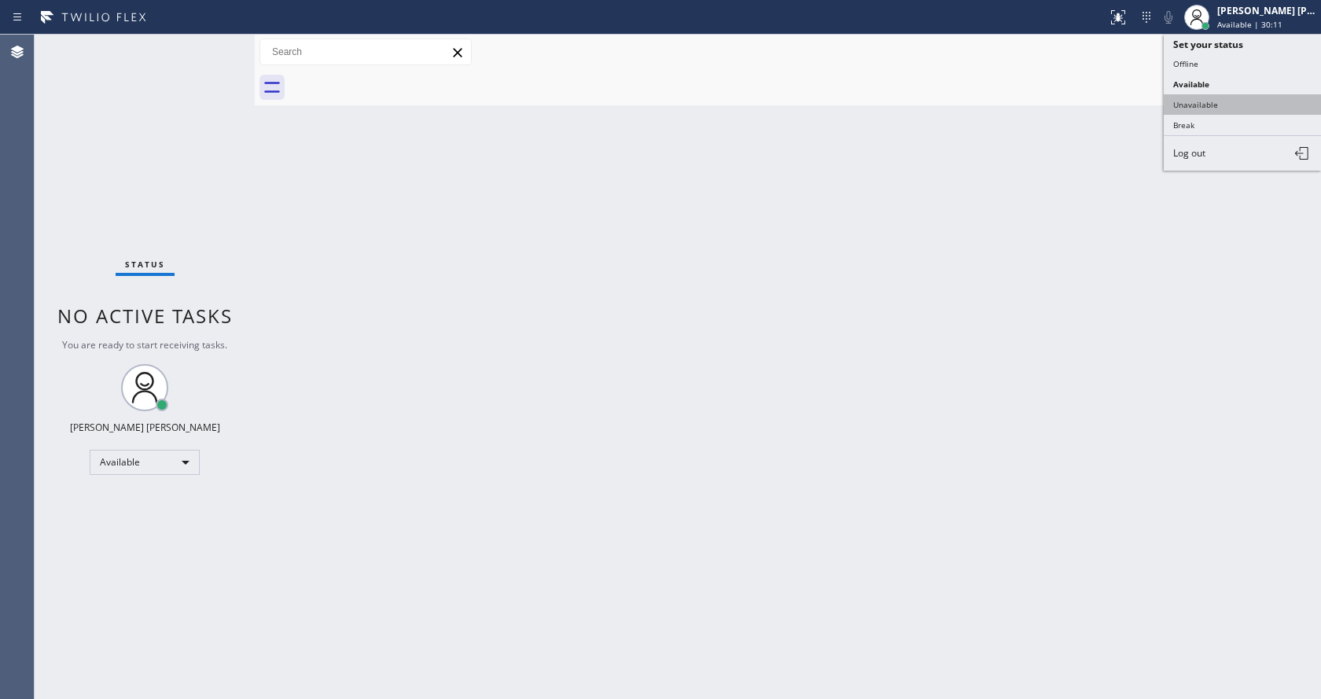
click at [1223, 107] on button "Unavailable" at bounding box center [1242, 104] width 157 height 20
drag, startPoint x: 1043, startPoint y: 364, endPoint x: 1029, endPoint y: 370, distance: 15.2
click at [1043, 364] on div "Back to Dashboard Change Sender ID Customers Technicians Select a contact Outbo…" at bounding box center [788, 367] width 1066 height 664
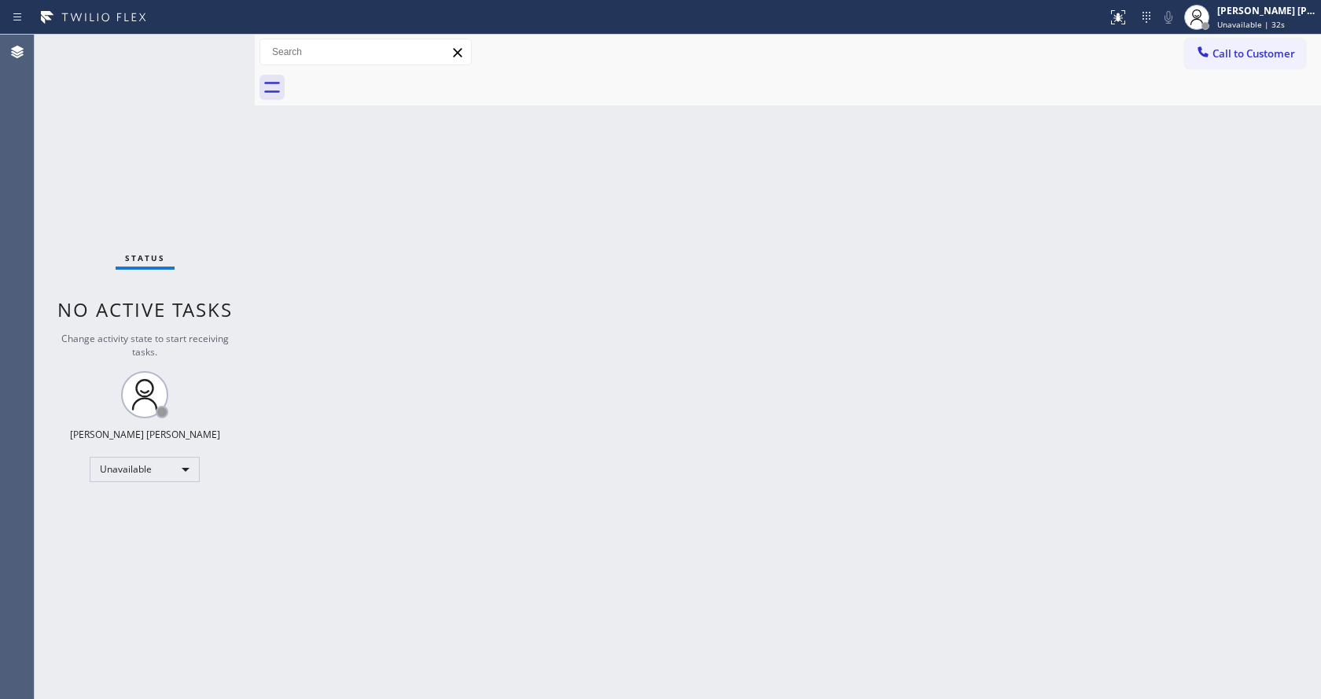
click at [208, 212] on div "Status No active tasks Change activity state to start receiving tasks. Jen Rose…" at bounding box center [145, 367] width 220 height 664
click at [1209, 12] on div at bounding box center [1196, 17] width 25 height 25
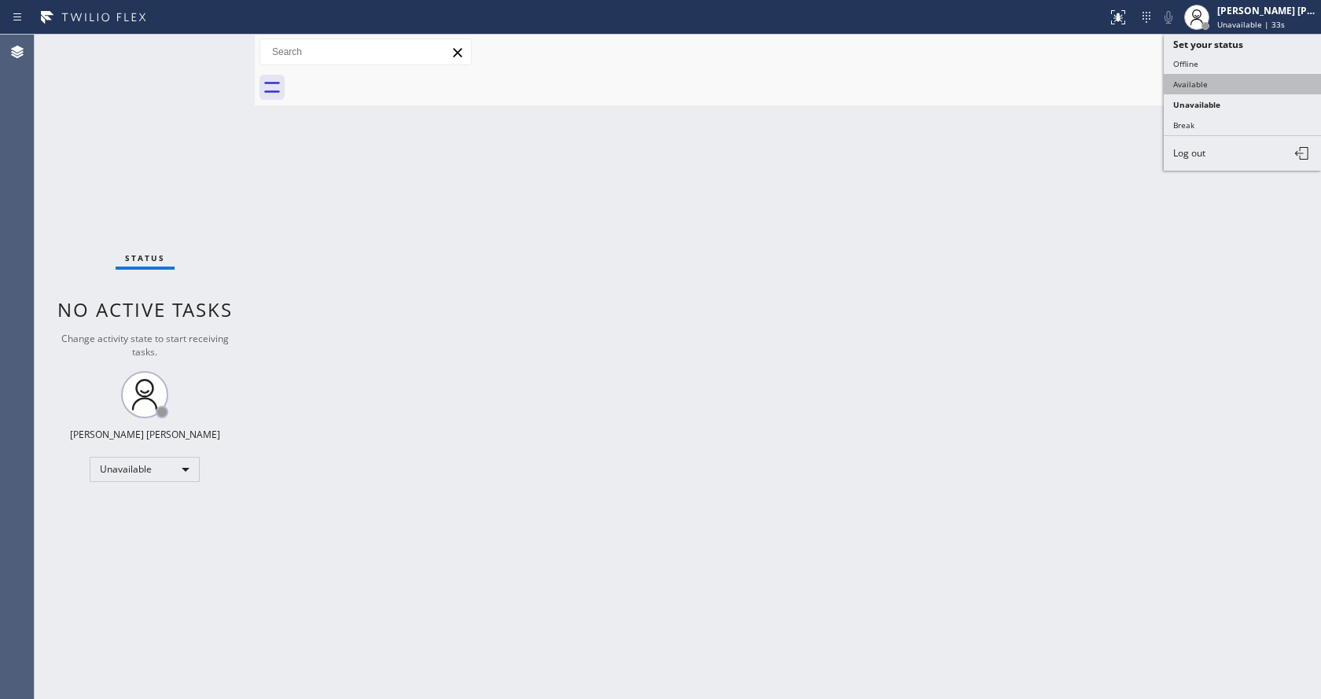
click at [1197, 80] on button "Available" at bounding box center [1242, 84] width 157 height 20
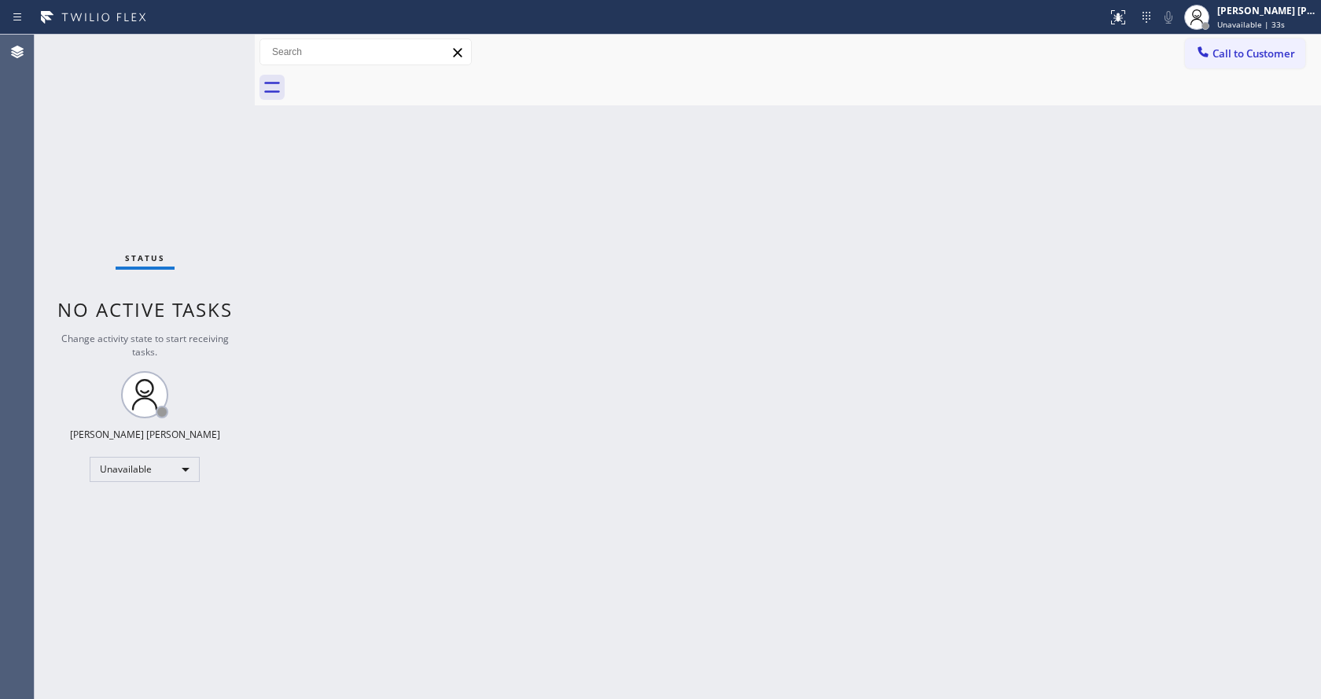
click at [653, 502] on div "Back to Dashboard Change Sender ID Customers Technicians Select a contact Outbo…" at bounding box center [788, 367] width 1066 height 664
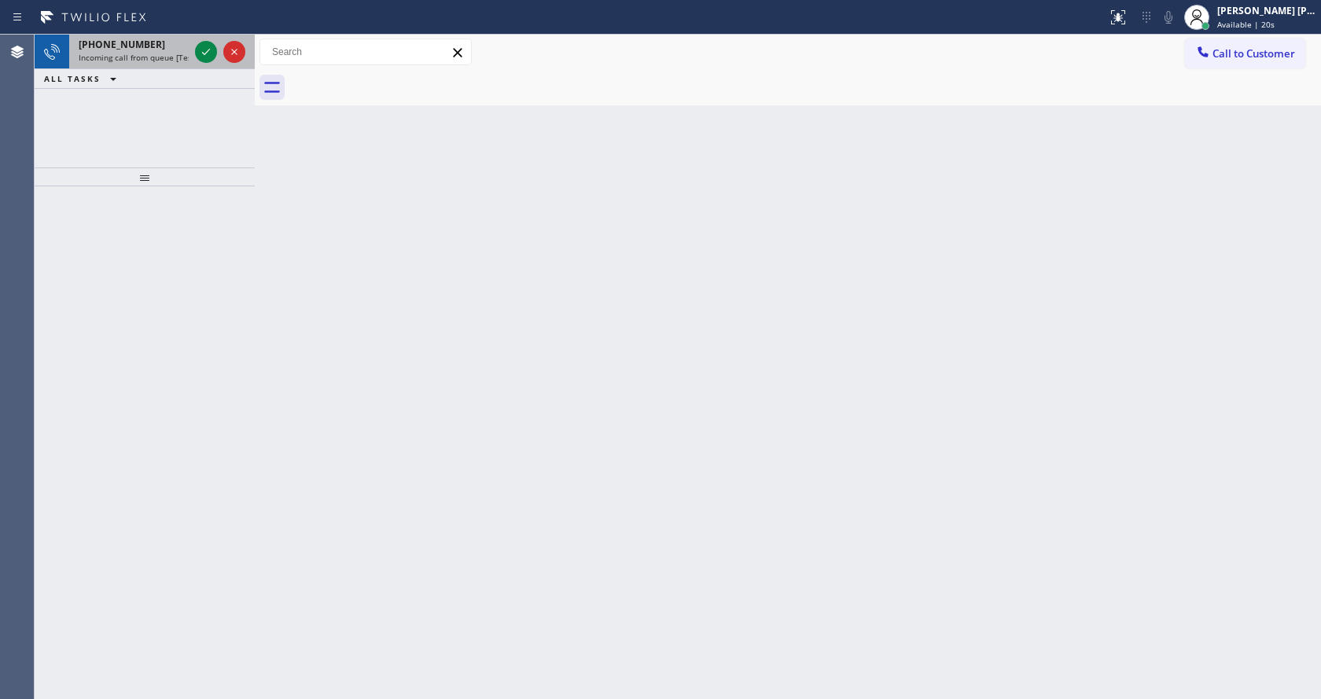
click at [147, 61] on span "Incoming call from queue [Test] All" at bounding box center [144, 57] width 131 height 11
click at [170, 61] on span "Incoming call from queue [Test] All" at bounding box center [144, 57] width 131 height 11
click at [178, 69] on div "ALL TASKS ALL TASKS ACTIVE TASKS TASKS IN WRAP UP" at bounding box center [145, 79] width 220 height 20
click at [213, 50] on icon at bounding box center [206, 51] width 19 height 19
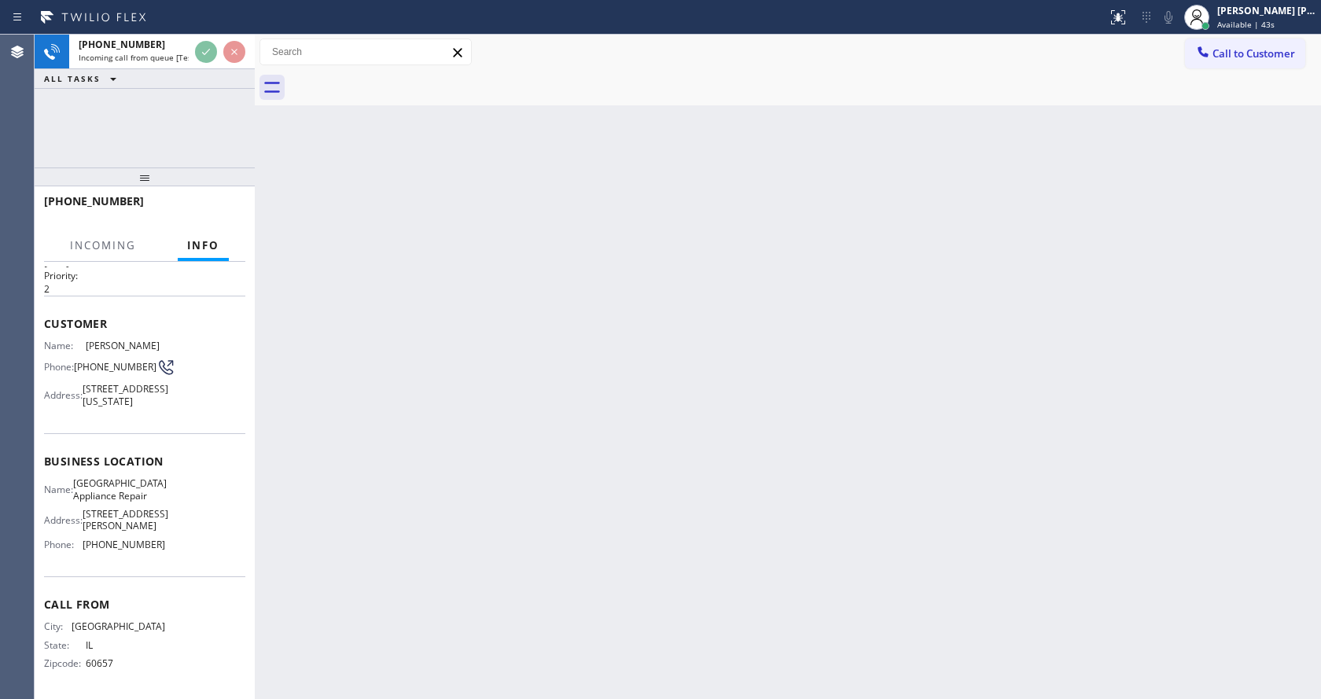
scroll to position [57, 0]
click at [477, 495] on div "Back to Dashboard Change Sender ID Customers Technicians Select a contact Outbo…" at bounding box center [788, 367] width 1066 height 664
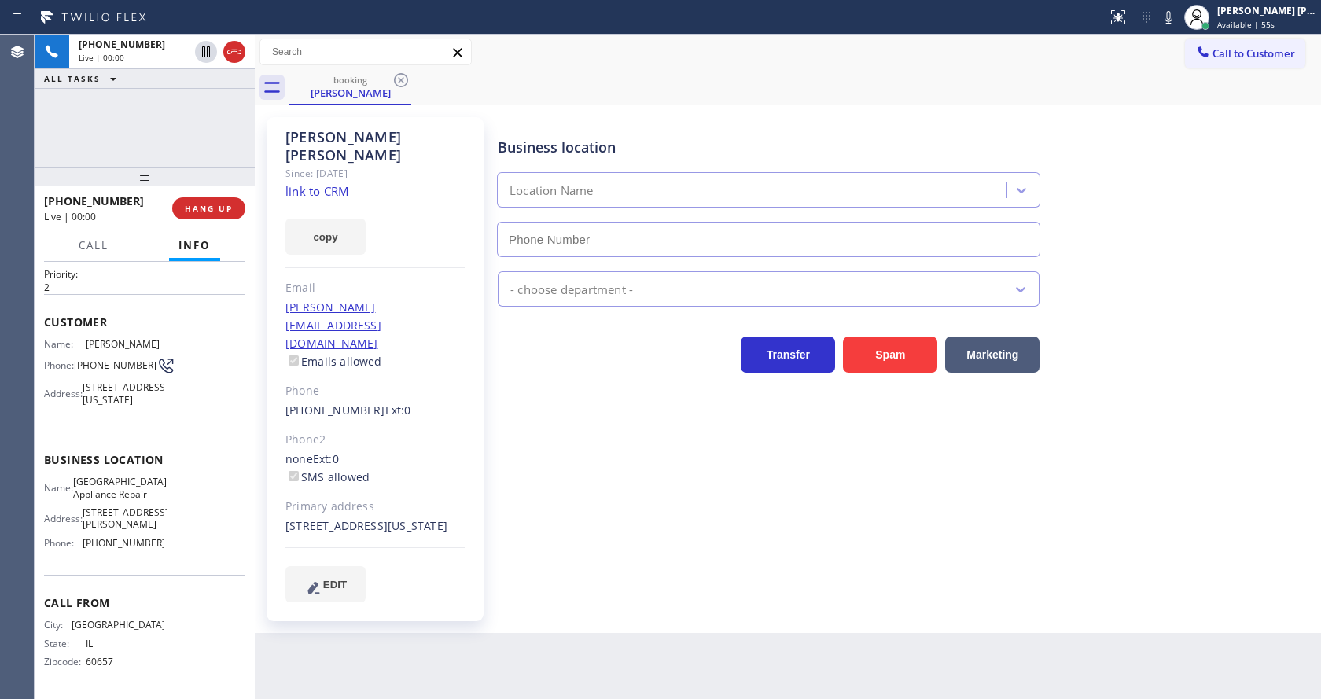
type input "(773) 830-4668"
click at [297, 183] on link "link to CRM" at bounding box center [317, 191] width 64 height 16
click at [1178, 20] on icon at bounding box center [1168, 17] width 19 height 19
click at [1175, 17] on icon at bounding box center [1168, 17] width 19 height 19
click at [609, 443] on div "Business location Calumet Heights Appliance Repair (773) 830-4668 Appliance Rep…" at bounding box center [906, 359] width 822 height 476
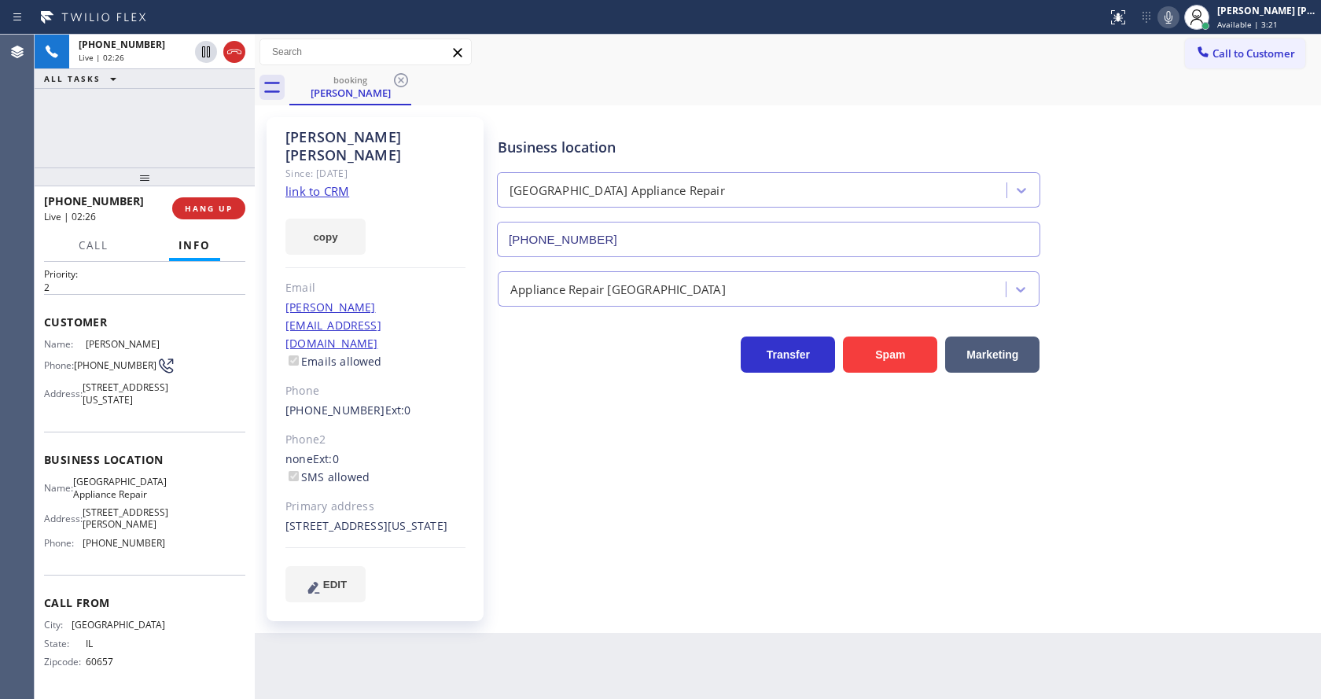
click at [489, 698] on html "Status report No issues detected If you experience an issue, please download th…" at bounding box center [660, 349] width 1321 height 699
drag, startPoint x: 826, startPoint y: 590, endPoint x: 1124, endPoint y: 265, distance: 441.3
click at [826, 590] on div "Business location Calumet Heights Appliance Repair (773) 830-4668 Appliance Rep…" at bounding box center [906, 375] width 822 height 508
click at [1171, 15] on icon at bounding box center [1168, 17] width 19 height 19
click at [208, 45] on icon at bounding box center [206, 51] width 19 height 19
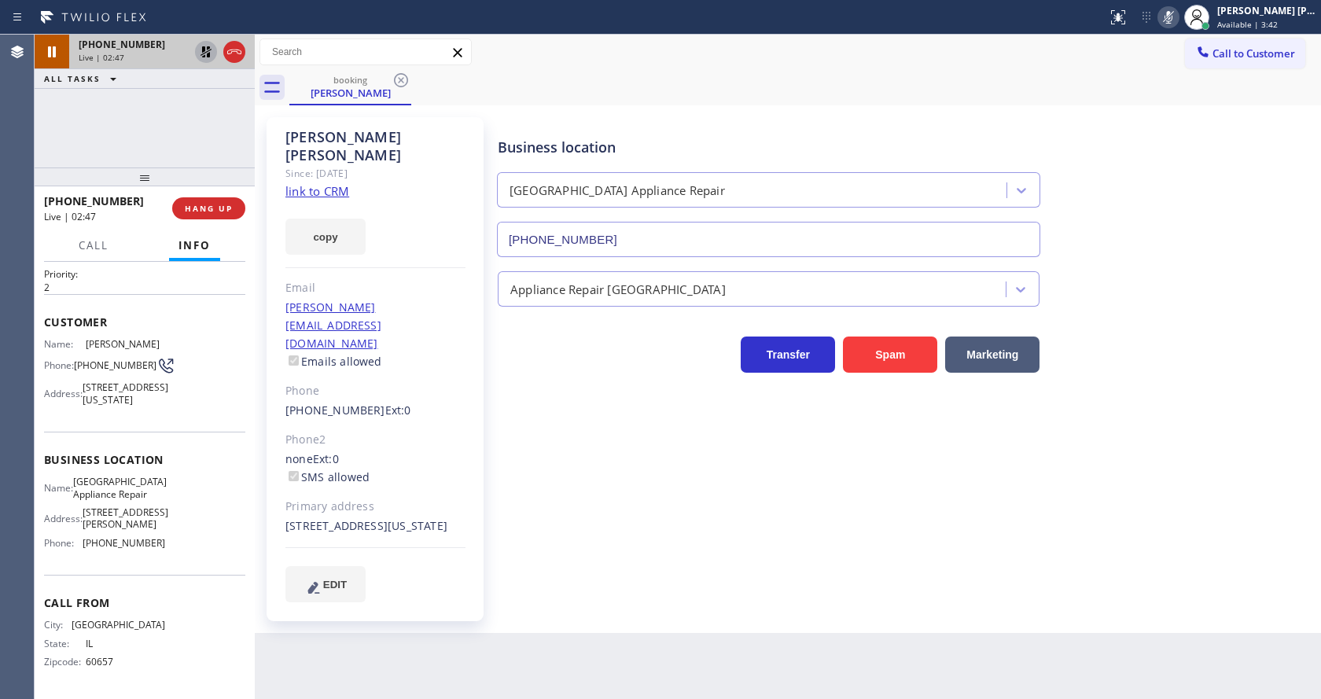
drag, startPoint x: 499, startPoint y: 584, endPoint x: 497, endPoint y: 690, distance: 106.2
click at [499, 590] on div "Business location Calumet Heights Appliance Repair (773) 830-4668 Appliance Rep…" at bounding box center [906, 375] width 822 height 508
click at [410, 219] on div "copy" at bounding box center [375, 227] width 180 height 54
click at [202, 51] on icon at bounding box center [205, 51] width 11 height 11
click at [1171, 20] on icon at bounding box center [1168, 17] width 19 height 19
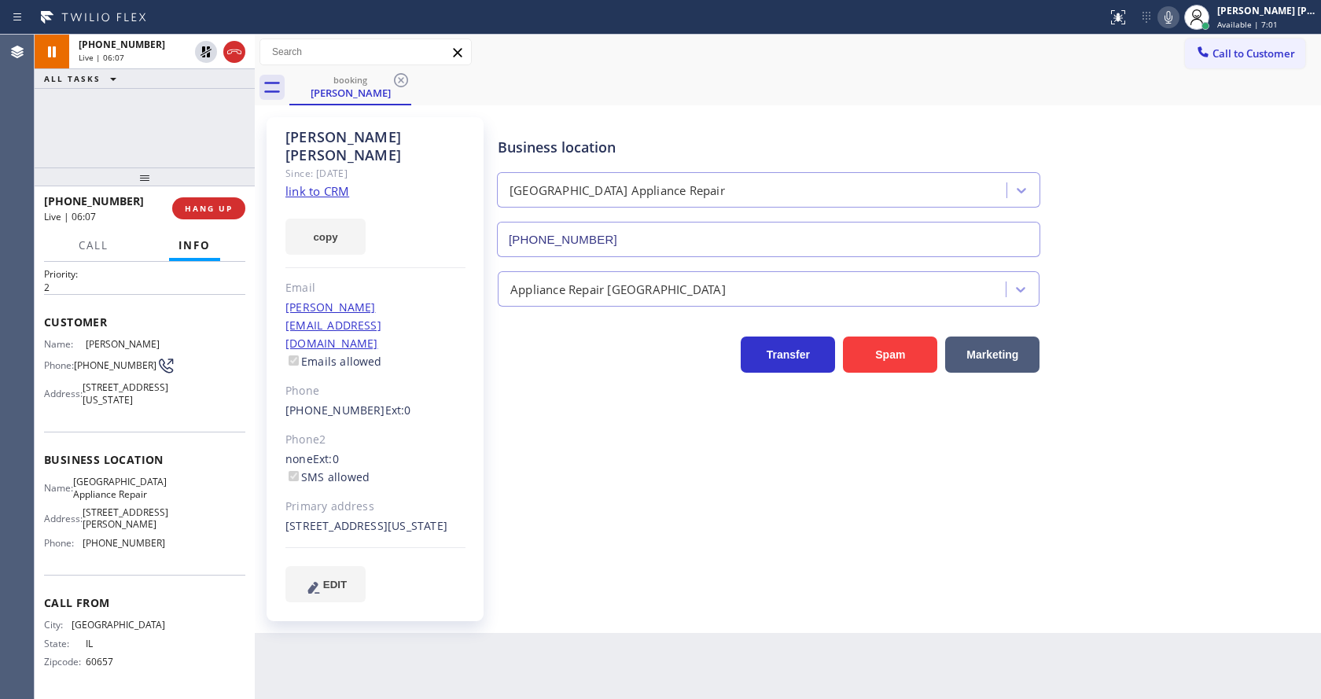
click at [1175, 194] on div "Business location Calumet Heights Appliance Repair (773) 830-4668" at bounding box center [906, 186] width 822 height 142
click at [543, 535] on div "Business location Calumet Heights Appliance Repair (773) 830-4668 Appliance Rep…" at bounding box center [906, 359] width 822 height 476
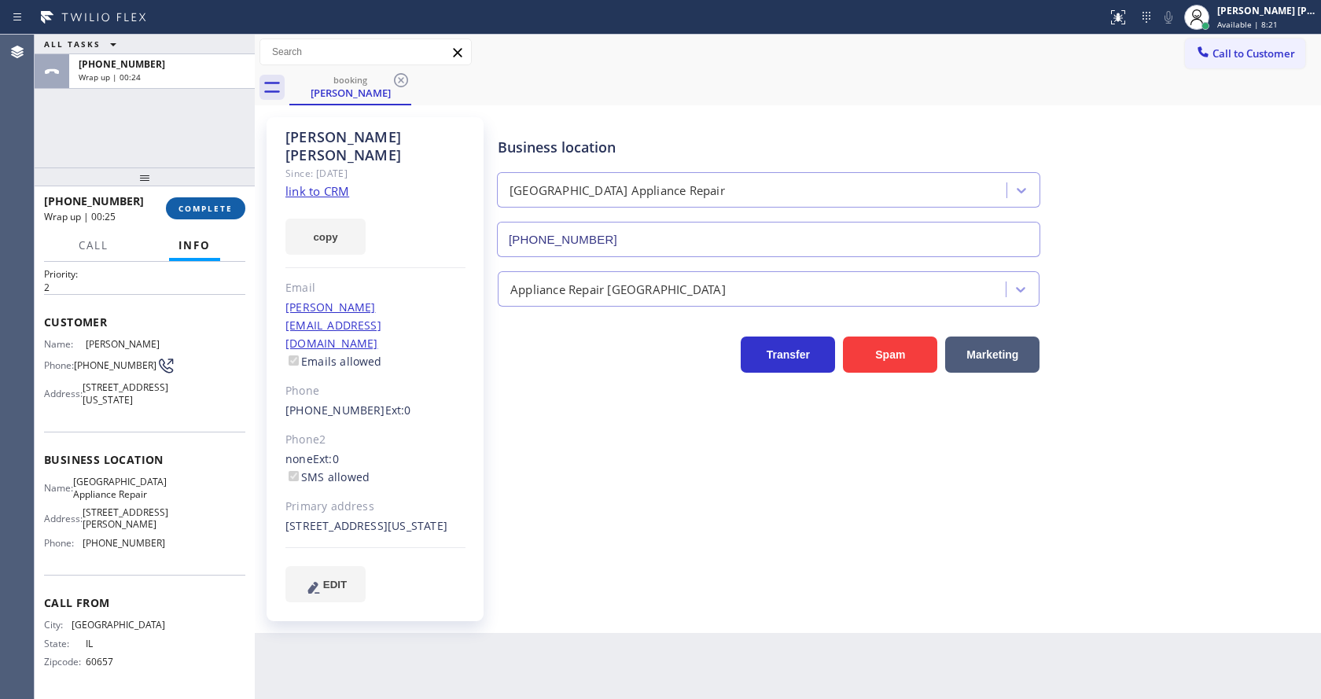
click at [192, 212] on span "COMPLETE" at bounding box center [205, 208] width 54 height 11
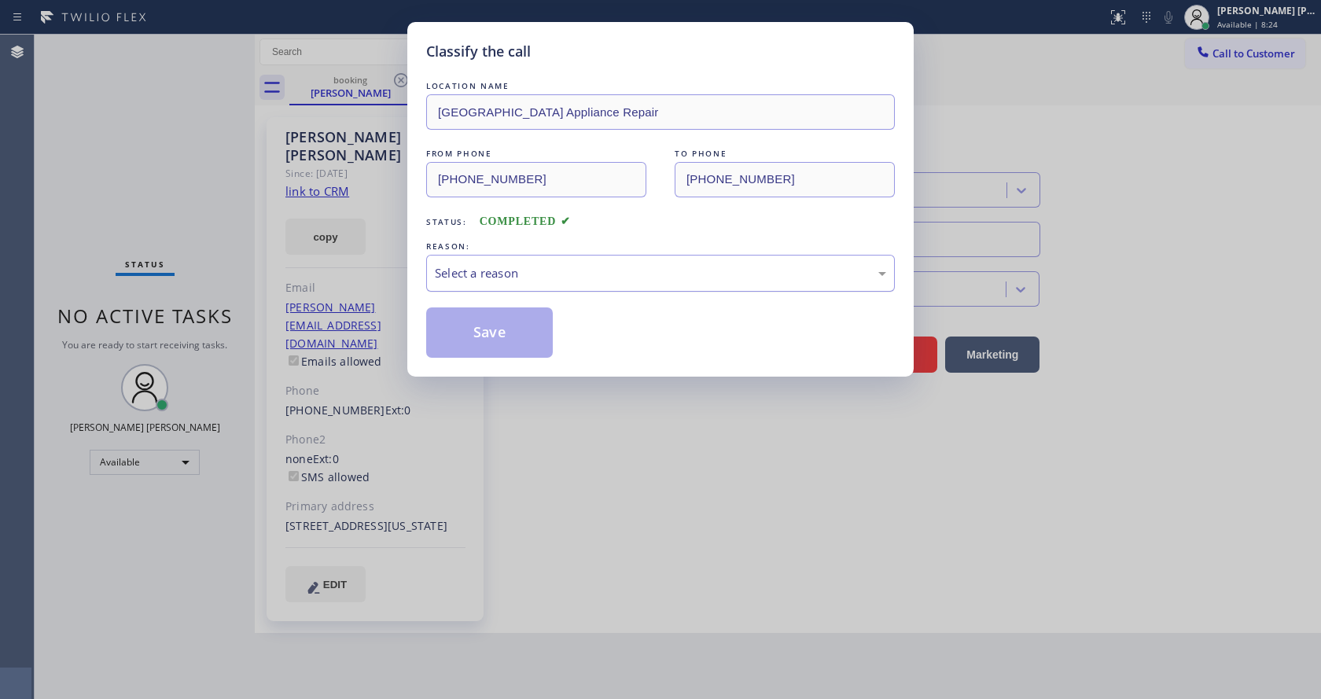
click at [540, 269] on div "Select a reason" at bounding box center [660, 273] width 451 height 18
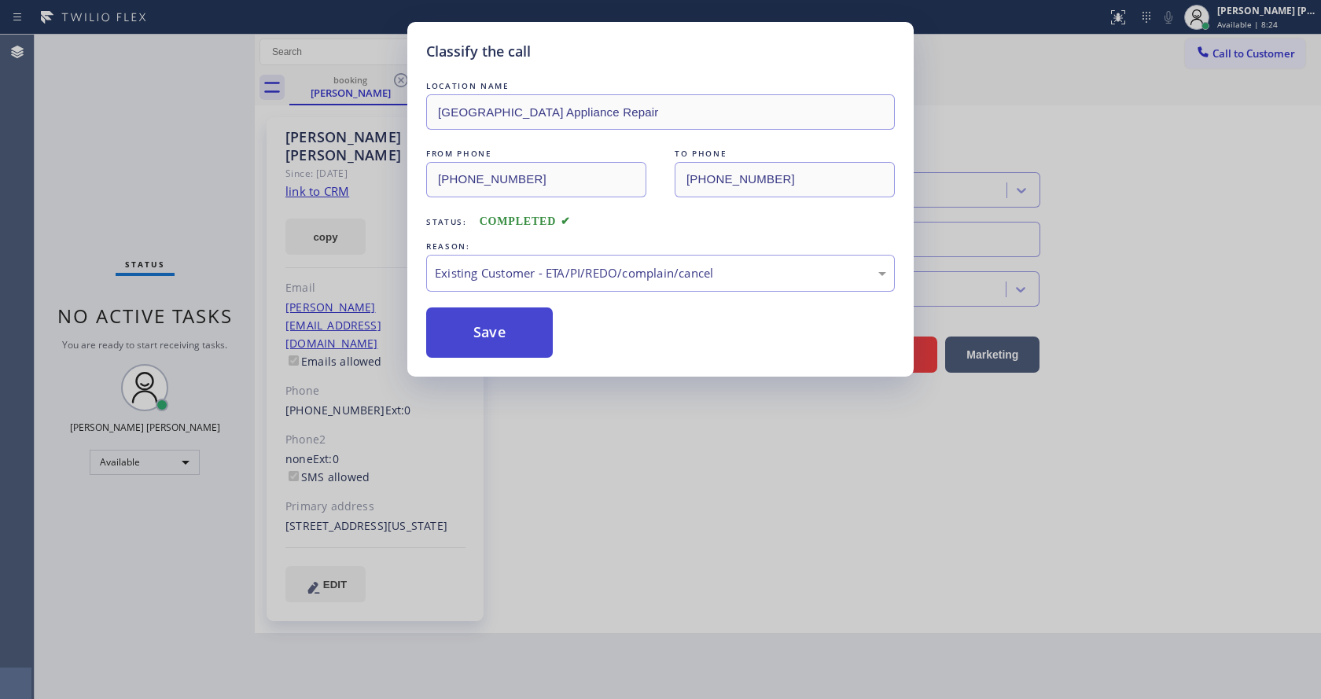
click at [480, 325] on button "Save" at bounding box center [489, 332] width 127 height 50
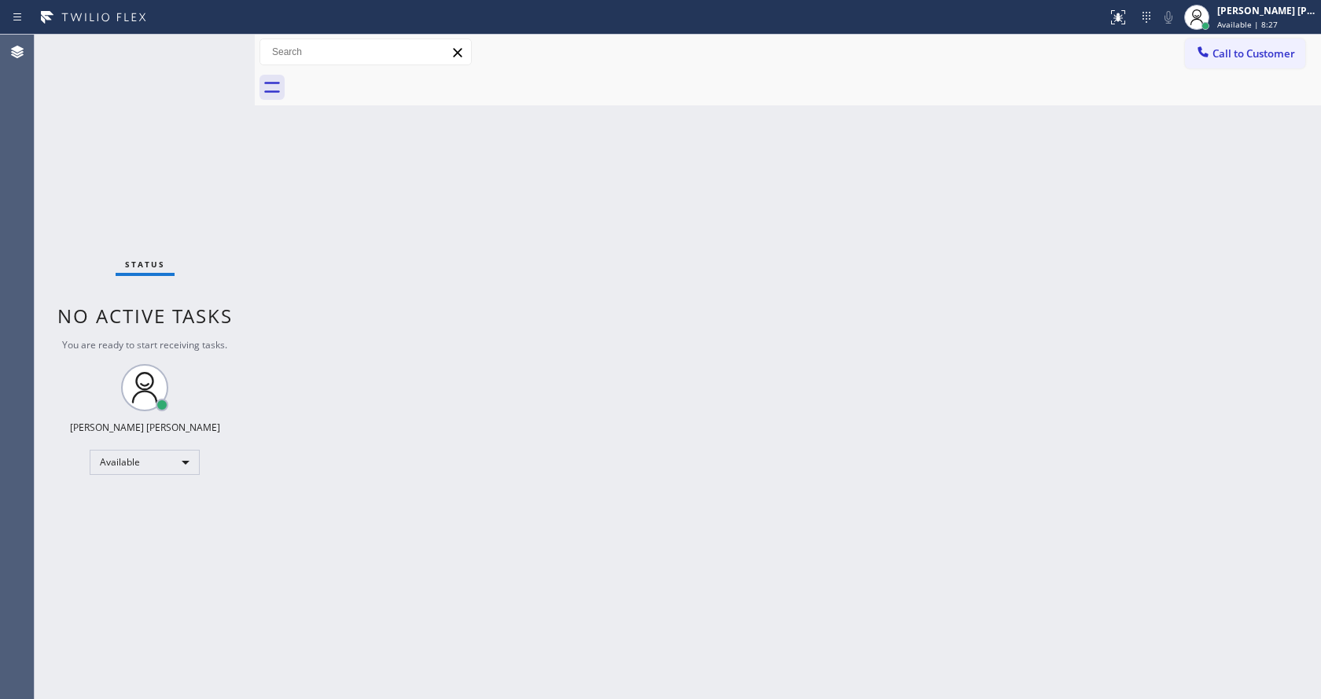
click at [749, 344] on div "Back to Dashboard Change Sender ID Customers Technicians Select a contact Outbo…" at bounding box center [788, 367] width 1066 height 664
drag, startPoint x: 418, startPoint y: 289, endPoint x: 439, endPoint y: 276, distance: 24.4
click at [418, 289] on div "Back to Dashboard Change Sender ID Customers Technicians Select a contact Outbo…" at bounding box center [788, 367] width 1066 height 664
click at [425, 325] on div "Back to Dashboard Change Sender ID Customers Technicians Select a contact Outbo…" at bounding box center [788, 367] width 1066 height 664
click at [756, 379] on div "Back to Dashboard Change Sender ID Customers Technicians Select a contact Outbo…" at bounding box center [788, 367] width 1066 height 664
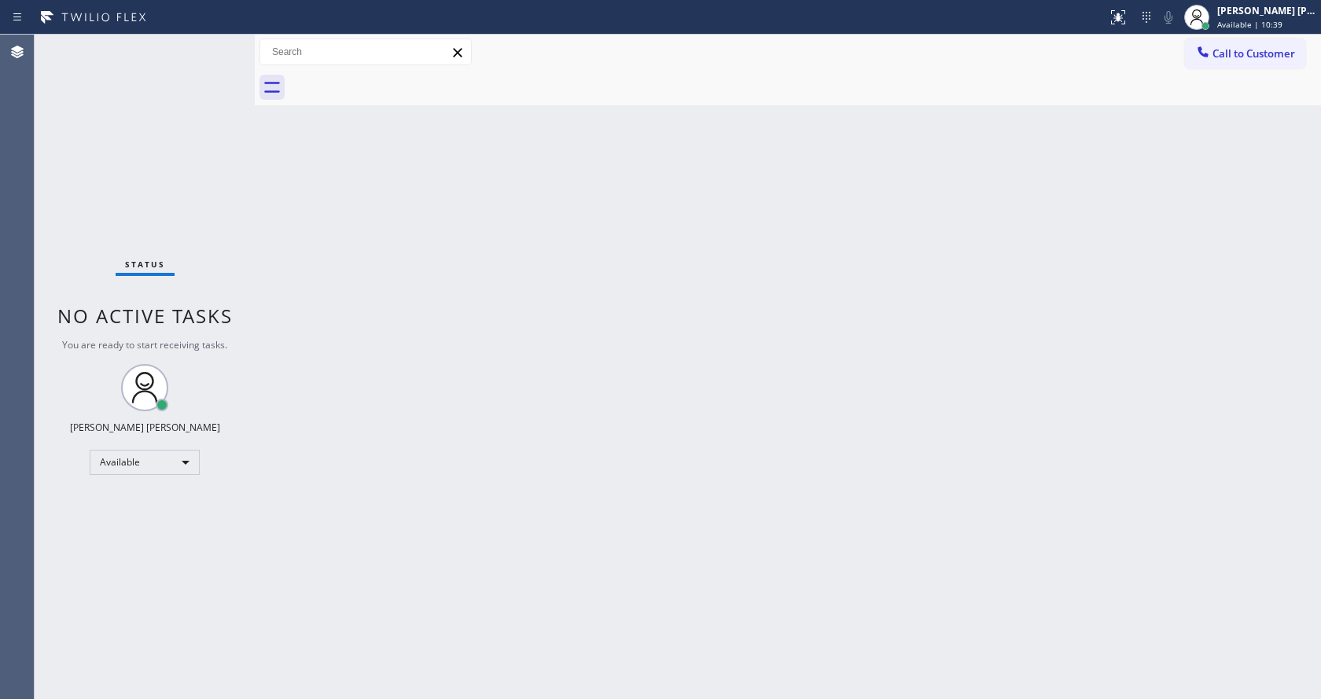
drag, startPoint x: 304, startPoint y: 259, endPoint x: 271, endPoint y: 187, distance: 78.8
click at [303, 248] on div "Back to Dashboard Change Sender ID Customers Technicians Select a contact Outbo…" at bounding box center [788, 367] width 1066 height 664
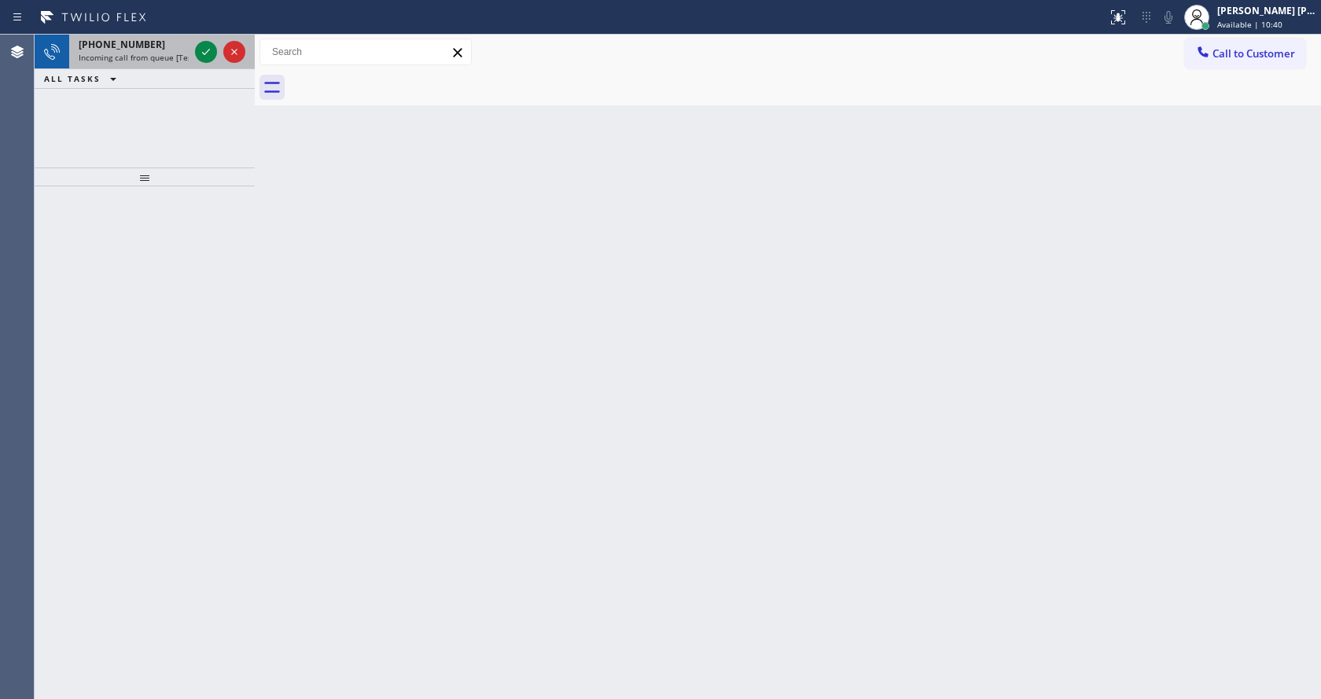
click at [169, 57] on span "Incoming call from queue [Test] All" at bounding box center [144, 57] width 131 height 11
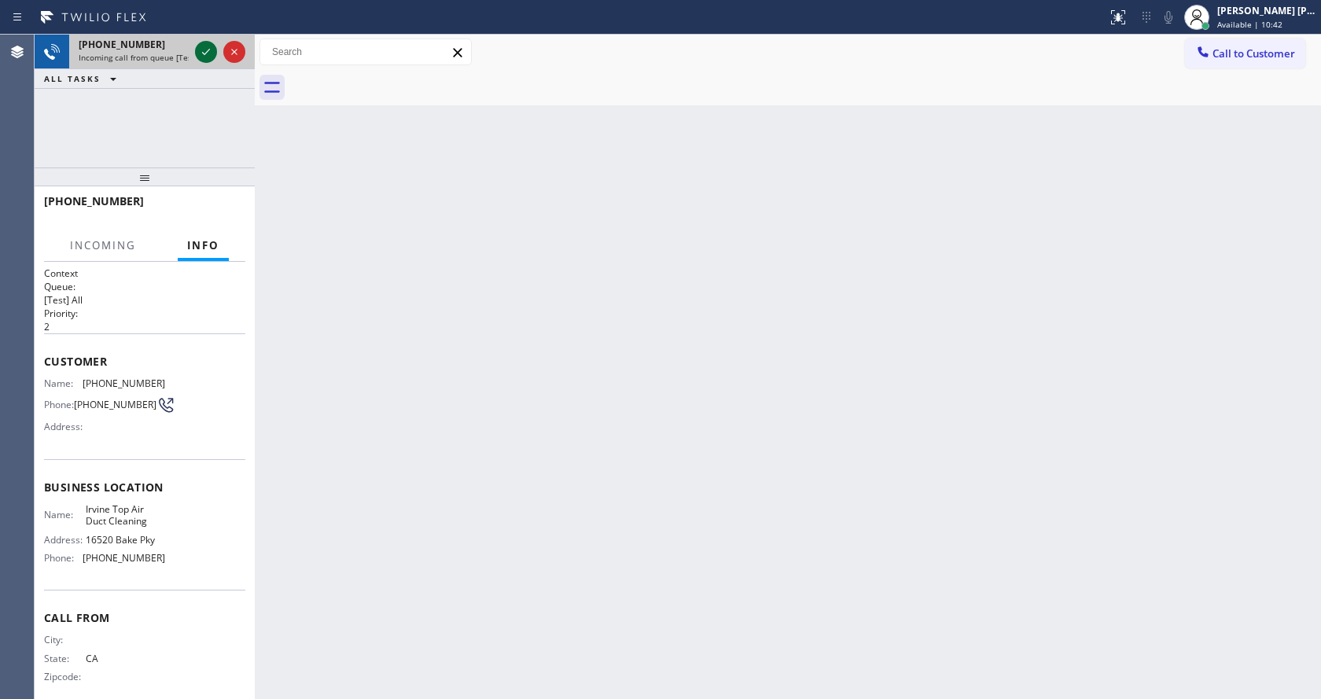
click at [197, 50] on icon at bounding box center [206, 51] width 19 height 19
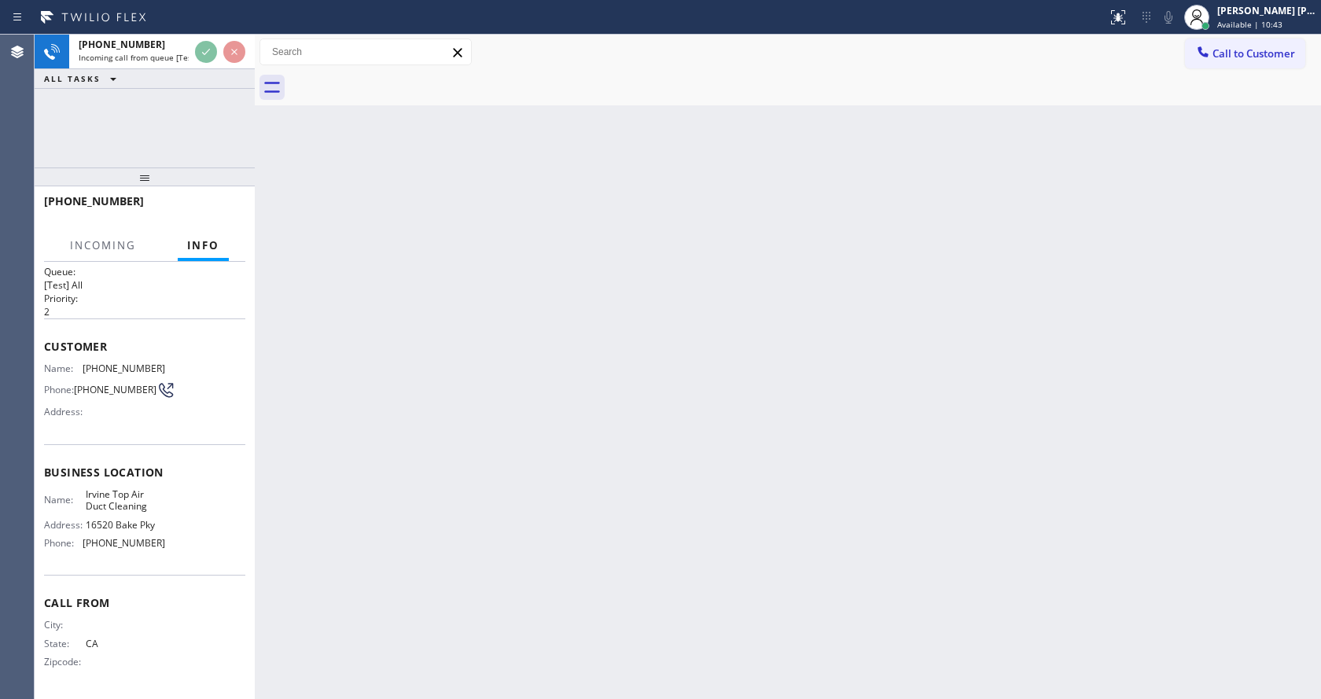
click at [476, 367] on div "Back to Dashboard Change Sender ID Customers Technicians Select a contact Outbo…" at bounding box center [788, 367] width 1066 height 664
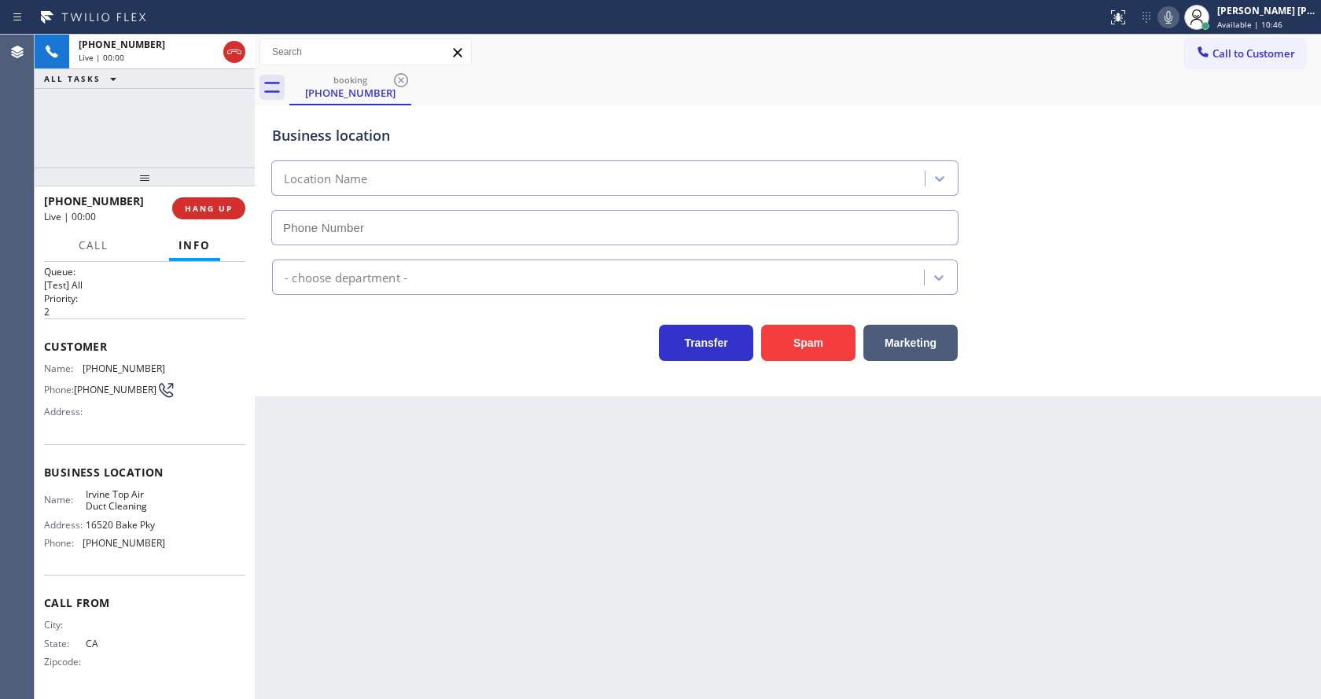
type input "(949) 202-5637"
click at [462, 483] on div "Back to Dashboard Change Sender ID Customers Technicians Select a contact Outbo…" at bounding box center [788, 367] width 1066 height 664
click at [1169, 21] on icon at bounding box center [1168, 17] width 19 height 19
click at [1124, 283] on div "Air Duct Cleaning Res" at bounding box center [788, 274] width 1038 height 42
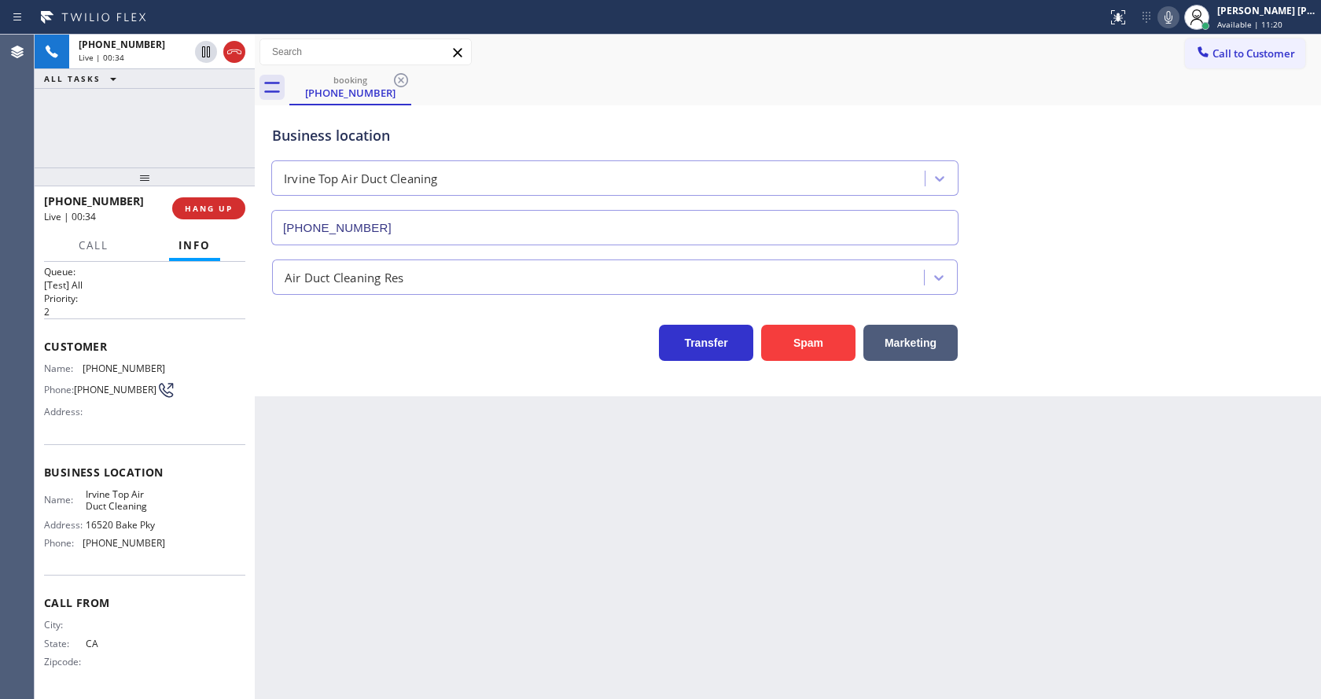
click at [1172, 19] on icon at bounding box center [1168, 17] width 8 height 13
click at [1142, 234] on div "Business location Irvine Top Air Duct Cleaning (949) 202-5637" at bounding box center [788, 174] width 1038 height 142
click at [484, 583] on div "Back to Dashboard Change Sender ID Customers Technicians Select a contact Outbo…" at bounding box center [788, 367] width 1066 height 664
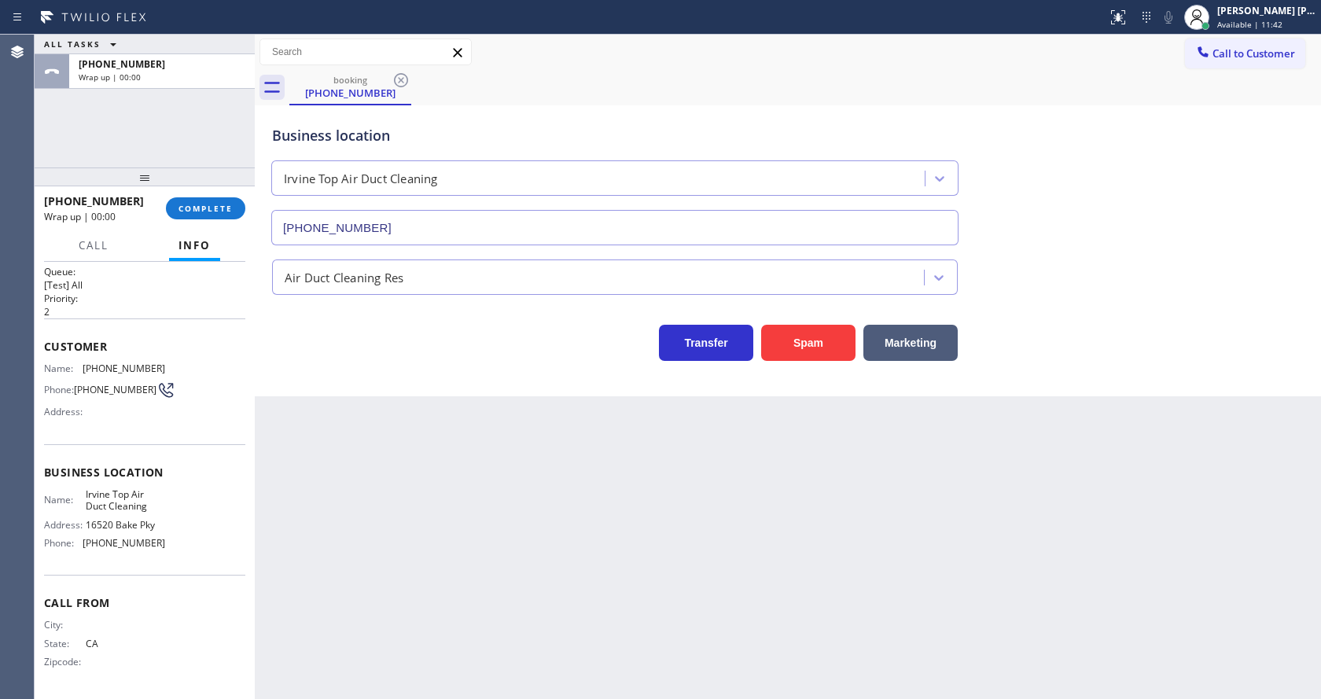
click at [218, 410] on div "Name: (949) 397-5191 Phone: (949) 397-5191 Address:" at bounding box center [144, 393] width 201 height 62
click at [196, 214] on button "COMPLETE" at bounding box center [205, 208] width 79 height 22
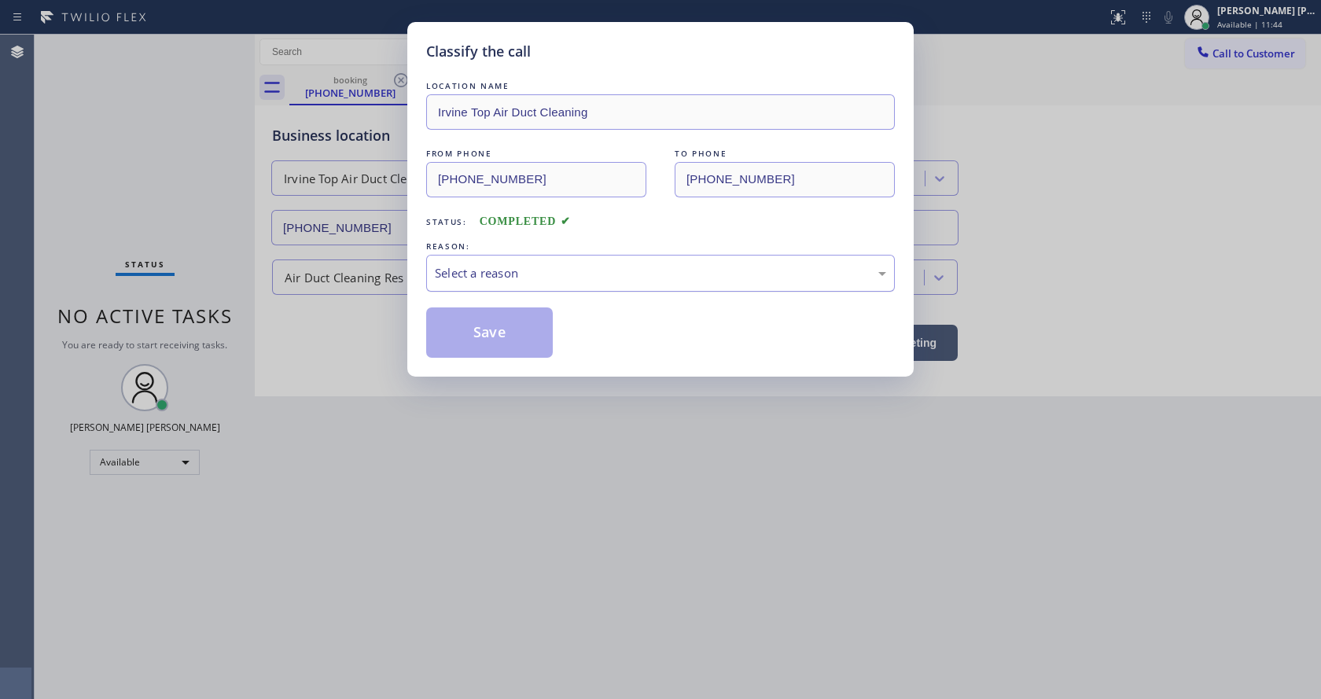
click at [474, 259] on div "Select a reason" at bounding box center [660, 273] width 469 height 37
click at [488, 335] on button "Save" at bounding box center [489, 332] width 127 height 50
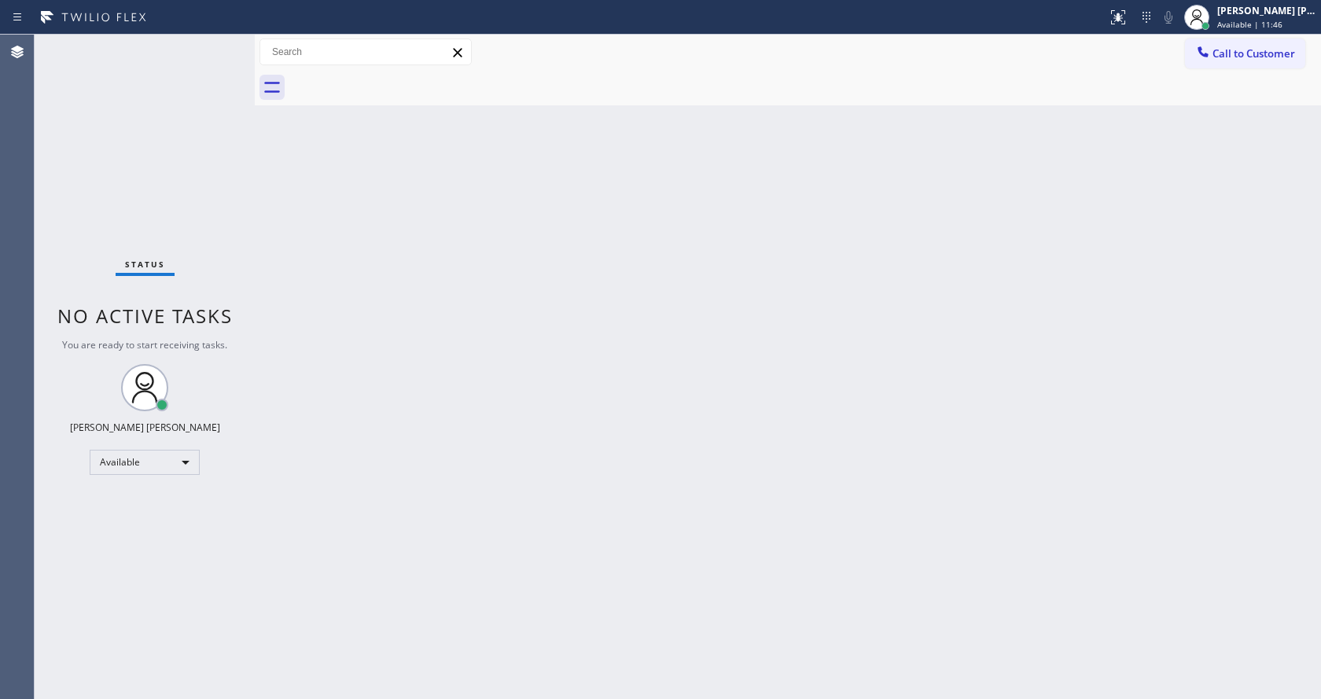
drag, startPoint x: 126, startPoint y: 233, endPoint x: 134, endPoint y: 213, distance: 21.2
click at [126, 230] on div "Status No active tasks You are ready to start receiving tasks. [PERSON_NAME] [P…" at bounding box center [145, 367] width 220 height 664
drag, startPoint x: 255, startPoint y: 44, endPoint x: 213, endPoint y: 45, distance: 41.7
click at [215, 45] on div "Status No active tasks You are ready to start receiving tasks. [PERSON_NAME] [P…" at bounding box center [678, 367] width 1286 height 664
click at [204, 44] on div "Status No active tasks You are ready to start receiving tasks. [PERSON_NAME] [P…" at bounding box center [143, 367] width 217 height 664
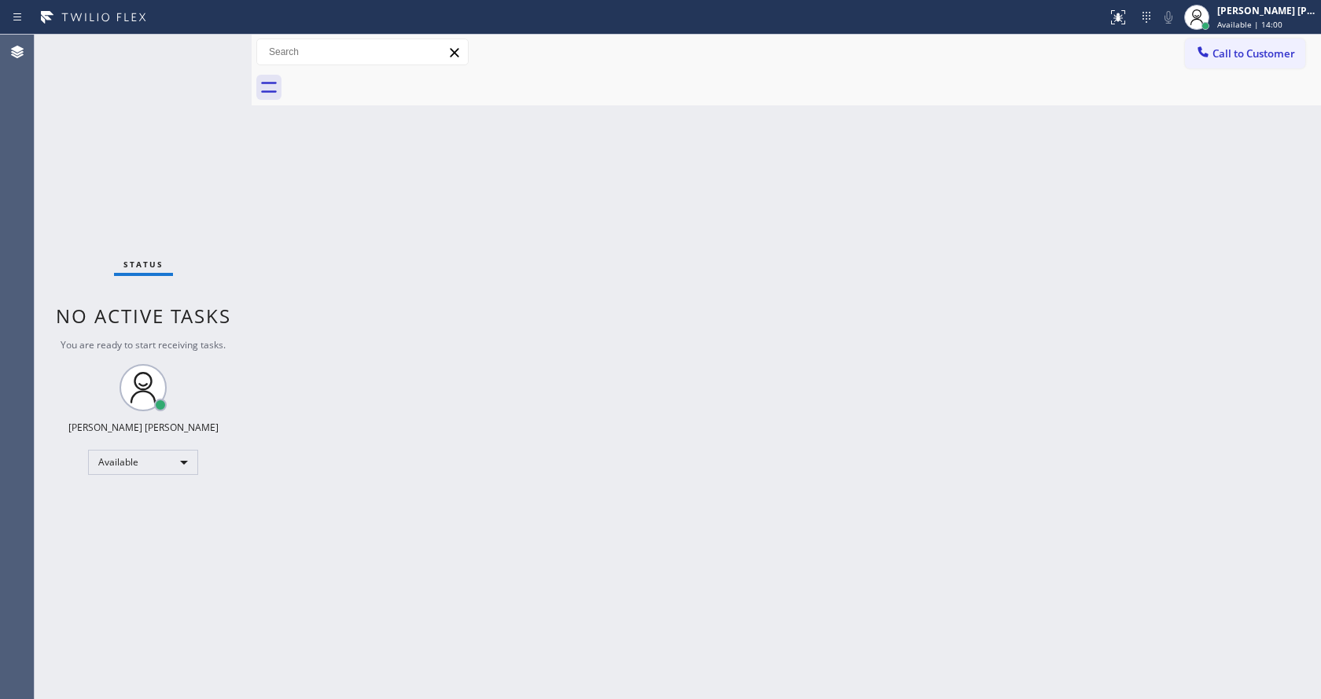
click at [601, 489] on div "Back to Dashboard Change Sender ID Customers Technicians Select a contact Outbo…" at bounding box center [786, 367] width 1069 height 664
click at [270, 258] on div "Back to Dashboard Change Sender ID Customers Technicians Select a contact Outbo…" at bounding box center [786, 367] width 1069 height 664
click at [212, 39] on div "Status No active tasks You are ready to start receiving tasks. [PERSON_NAME] [P…" at bounding box center [143, 367] width 217 height 664
click at [212, 49] on div "Status No active tasks You are ready to start receiving tasks. [PERSON_NAME] [P…" at bounding box center [143, 367] width 217 height 664
click at [463, 286] on div "Back to Dashboard Change Sender ID Customers Technicians Select a contact Outbo…" at bounding box center [786, 367] width 1069 height 664
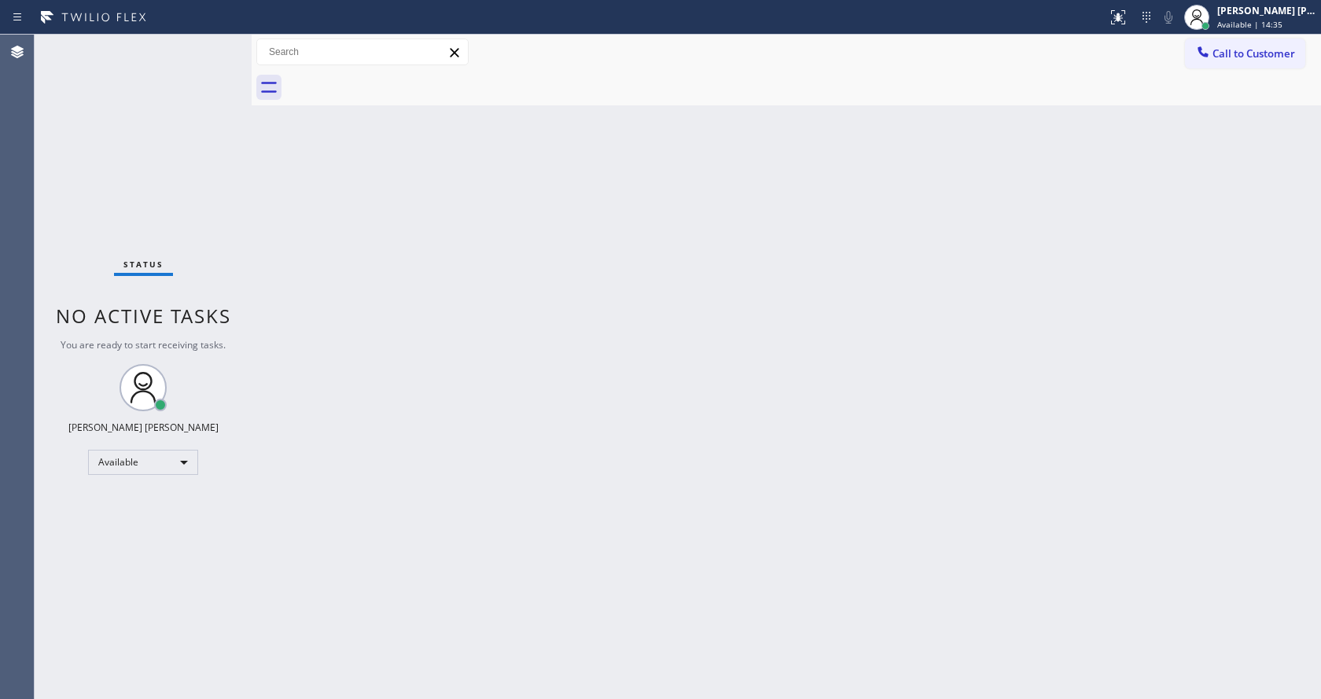
drag, startPoint x: 418, startPoint y: 229, endPoint x: 376, endPoint y: 215, distance: 44.5
click at [418, 229] on div "Back to Dashboard Change Sender ID Customers Technicians Select a contact Outbo…" at bounding box center [786, 367] width 1069 height 664
click at [214, 35] on div "Status No active tasks You are ready to start receiving tasks. [PERSON_NAME] [P…" at bounding box center [143, 367] width 217 height 664
click at [310, 276] on div "Back to Dashboard Change Sender ID Customers Technicians Select a contact Outbo…" at bounding box center [786, 367] width 1069 height 664
drag, startPoint x: 249, startPoint y: 50, endPoint x: 230, endPoint y: 47, distance: 19.8
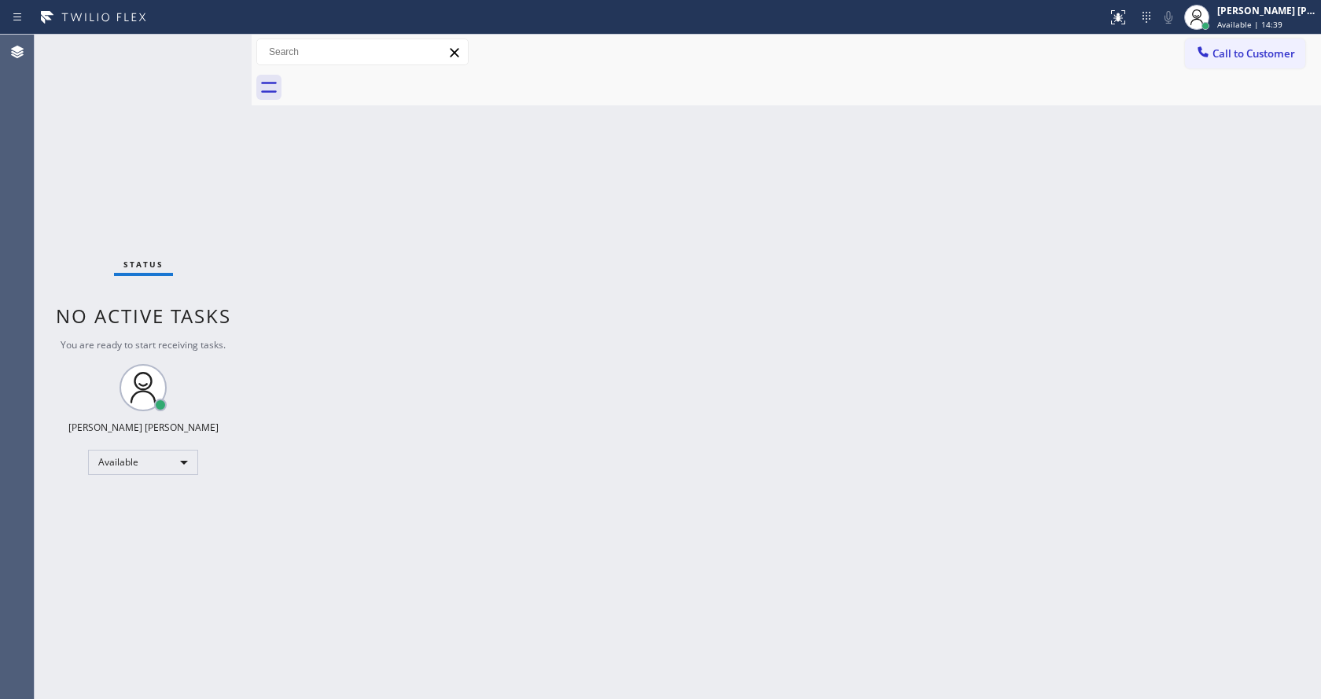
click at [230, 47] on div "Status No active tasks You are ready to start receiving tasks. [PERSON_NAME] [P…" at bounding box center [678, 367] width 1286 height 664
click at [217, 47] on div "Status No active tasks You are ready to start receiving tasks. [PERSON_NAME] [P…" at bounding box center [143, 367] width 217 height 664
click at [554, 561] on div "Back to Dashboard Change Sender ID Customers Technicians Select a contact Outbo…" at bounding box center [786, 367] width 1069 height 664
click at [225, 211] on div "Status No active tasks You are ready to start receiving tasks. [PERSON_NAME] [P…" at bounding box center [143, 367] width 217 height 664
click at [1017, 322] on div "Back to Dashboard Change Sender ID Customers Technicians Select a contact Outbo…" at bounding box center [786, 367] width 1069 height 664
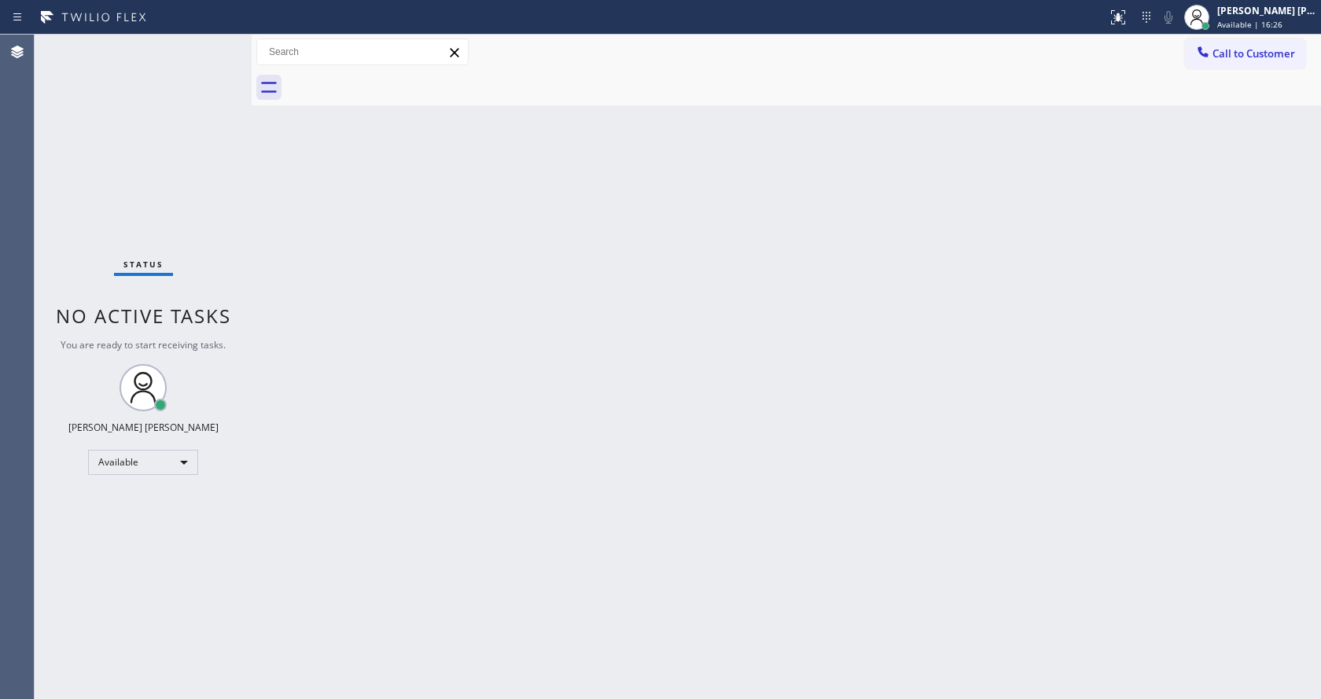
click at [451, 337] on div "Back to Dashboard Change Sender ID Customers Technicians Select a contact Outbo…" at bounding box center [786, 367] width 1069 height 664
click at [182, 320] on span "No active tasks" at bounding box center [143, 316] width 175 height 26
click at [408, 503] on div "Back to Dashboard Change Sender ID Customers Technicians Select a contact Outbo…" at bounding box center [786, 367] width 1069 height 664
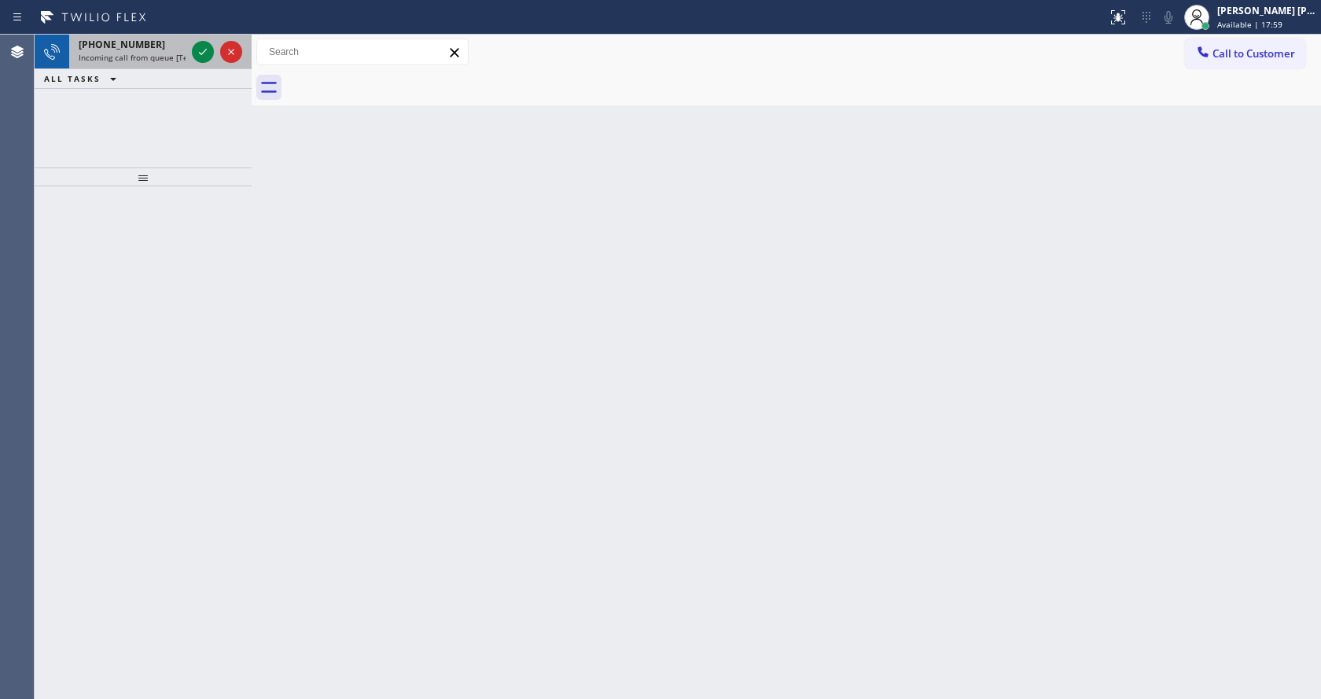
click at [171, 51] on div "+13477818354 Incoming call from queue [Test] All" at bounding box center [129, 52] width 120 height 35
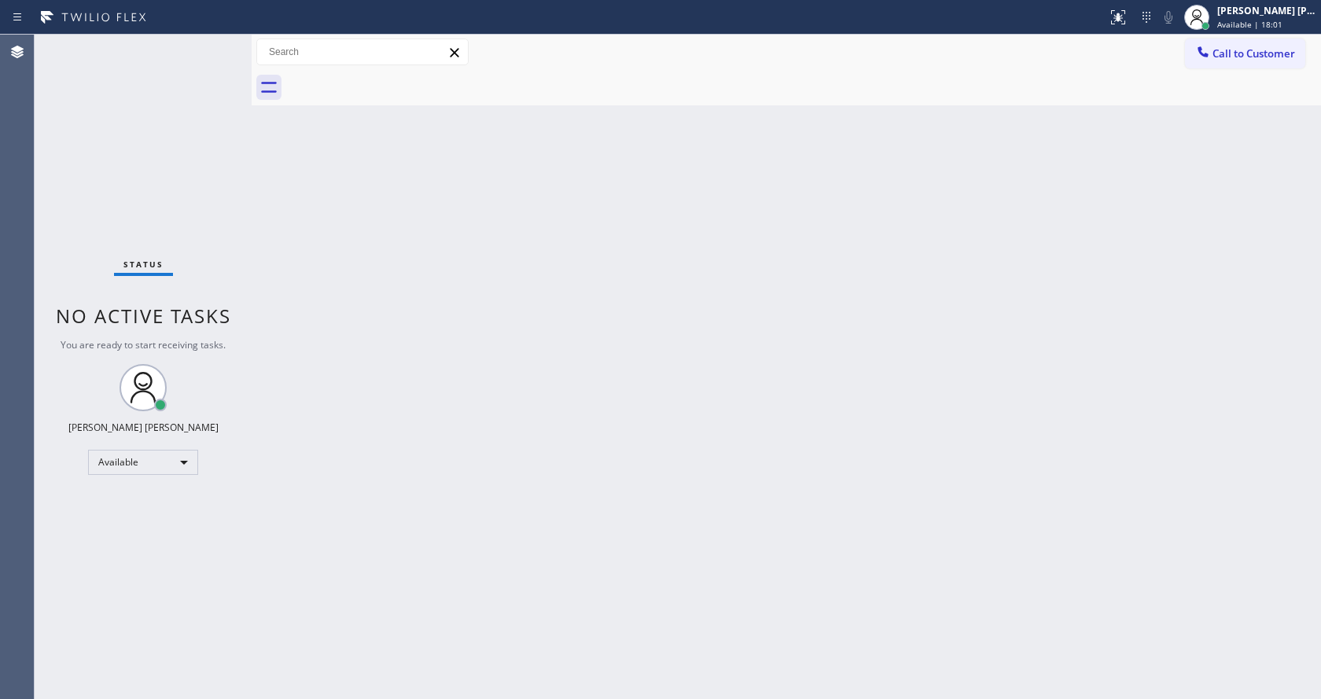
click at [887, 304] on div "Back to Dashboard Change Sender ID Customers Technicians Select a contact Outbo…" at bounding box center [786, 367] width 1069 height 664
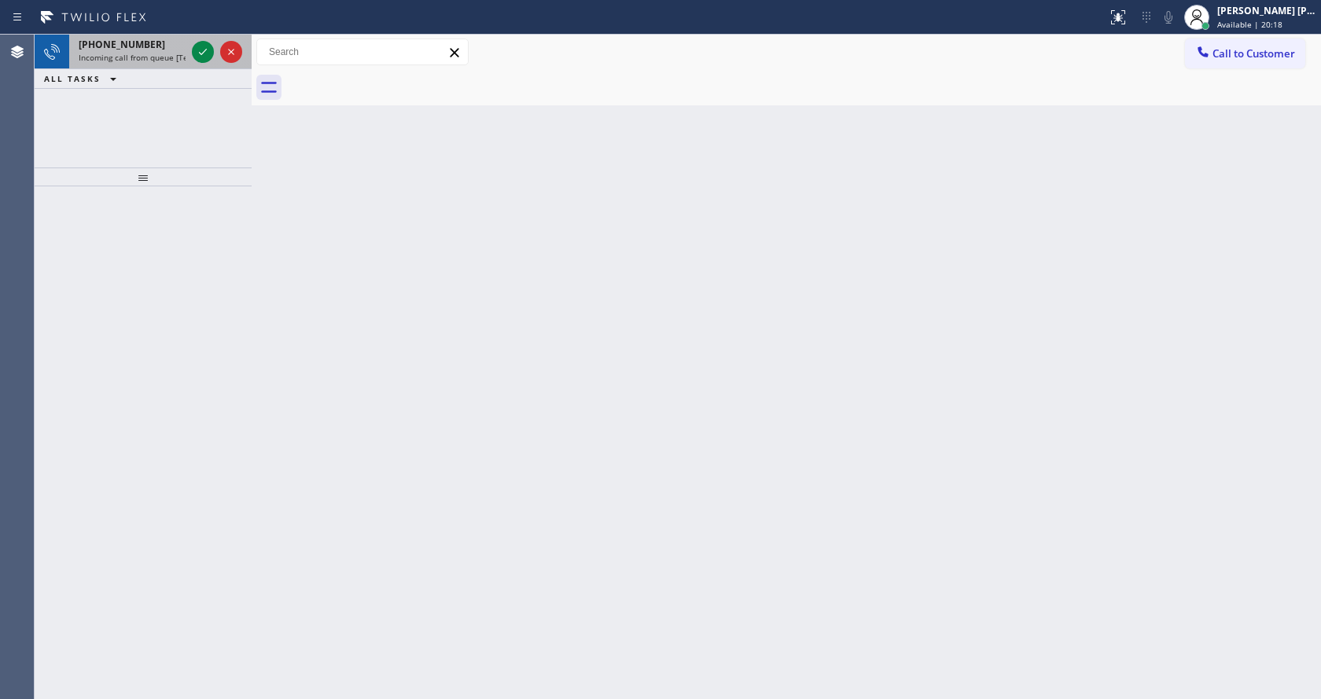
click at [162, 46] on div "+19175488519" at bounding box center [132, 44] width 107 height 13
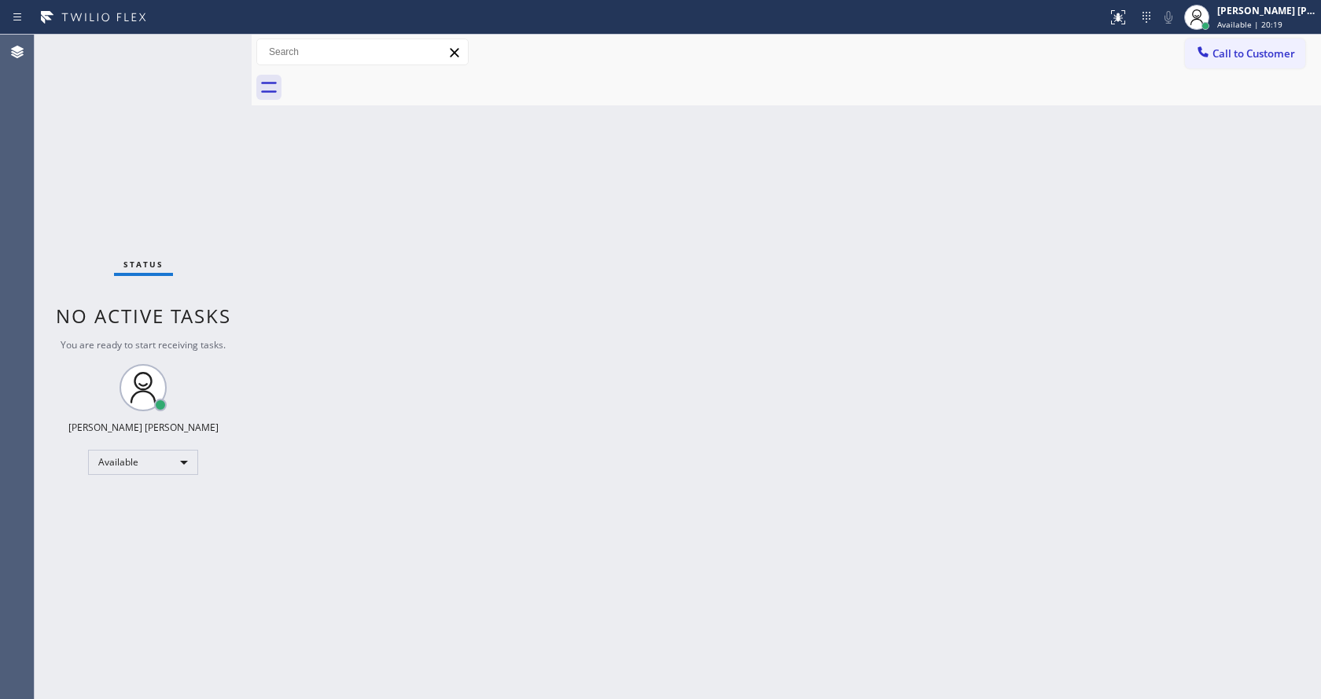
click at [555, 413] on div "Back to Dashboard Change Sender ID Customers Technicians Select a contact Outbo…" at bounding box center [786, 367] width 1069 height 664
click at [296, 204] on div "Back to Dashboard Change Sender ID Customers Technicians Select a contact Outbo…" at bounding box center [786, 367] width 1069 height 664
click at [211, 40] on div "Status No active tasks You are ready to start receiving tasks. [PERSON_NAME] [P…" at bounding box center [143, 367] width 217 height 664
click at [211, 45] on div "Status No active tasks You are ready to start receiving tasks. [PERSON_NAME] [P…" at bounding box center [143, 367] width 217 height 664
drag, startPoint x: 506, startPoint y: 514, endPoint x: 479, endPoint y: 686, distance: 174.3
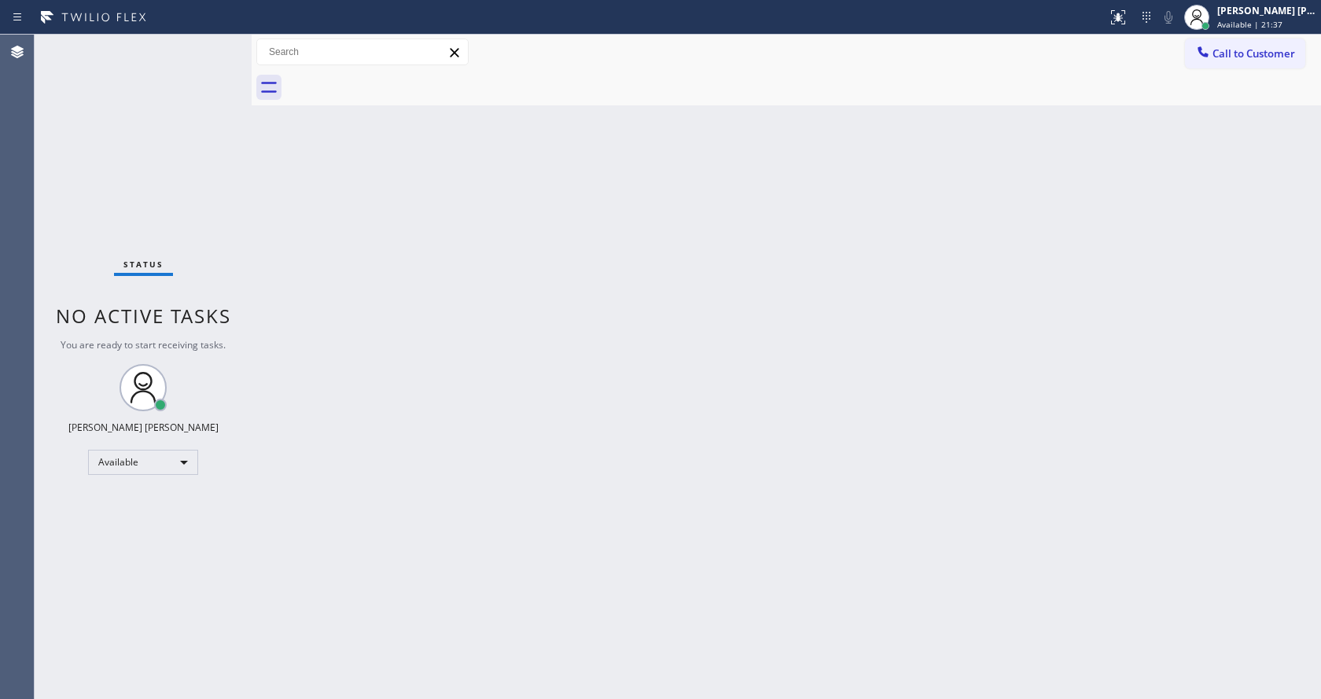
click at [503, 543] on div "Back to Dashboard Change Sender ID Customers Technicians Select a contact Outbo…" at bounding box center [786, 367] width 1069 height 664
drag, startPoint x: 219, startPoint y: 296, endPoint x: 245, endPoint y: 311, distance: 29.3
click at [219, 295] on div "Status No active tasks You are ready to start receiving tasks. [PERSON_NAME] [P…" at bounding box center [143, 367] width 217 height 664
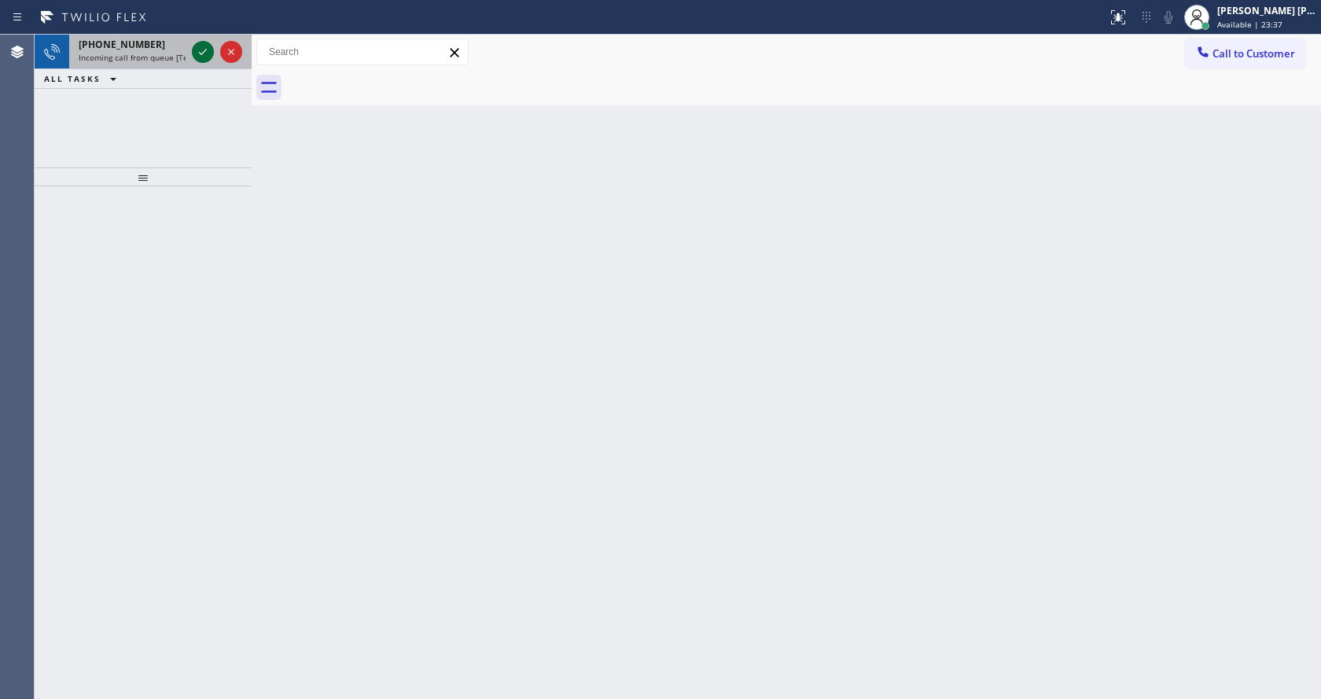
click at [200, 41] on button at bounding box center [203, 52] width 22 height 22
click at [112, 64] on div "+14085161643 Incoming call from queue [Test] All" at bounding box center [129, 52] width 120 height 35
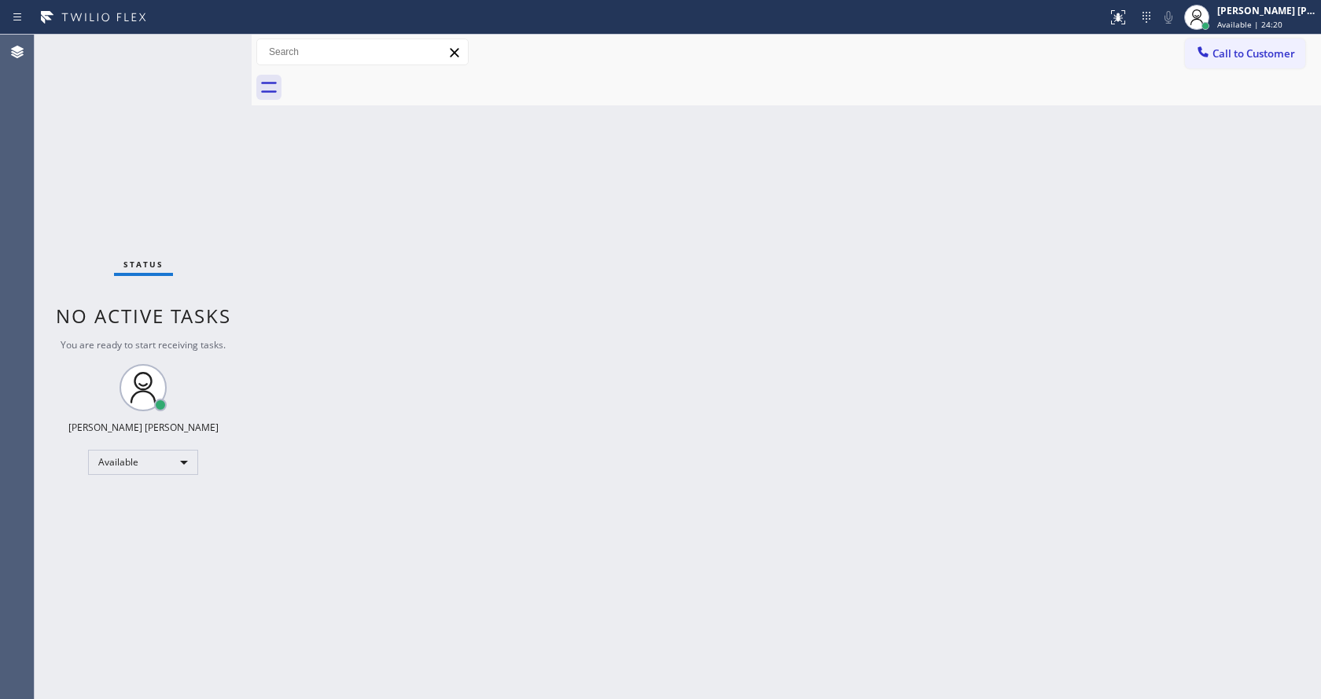
click at [480, 287] on div "Back to Dashboard Change Sender ID Customers Technicians Select a contact Outbo…" at bounding box center [786, 367] width 1069 height 664
click at [465, 304] on div "Back to Dashboard Change Sender ID Customers Technicians Select a contact Outbo…" at bounding box center [786, 367] width 1069 height 664
click at [226, 282] on div "Status No active tasks You are ready to start receiving tasks. [PERSON_NAME] [P…" at bounding box center [143, 367] width 217 height 664
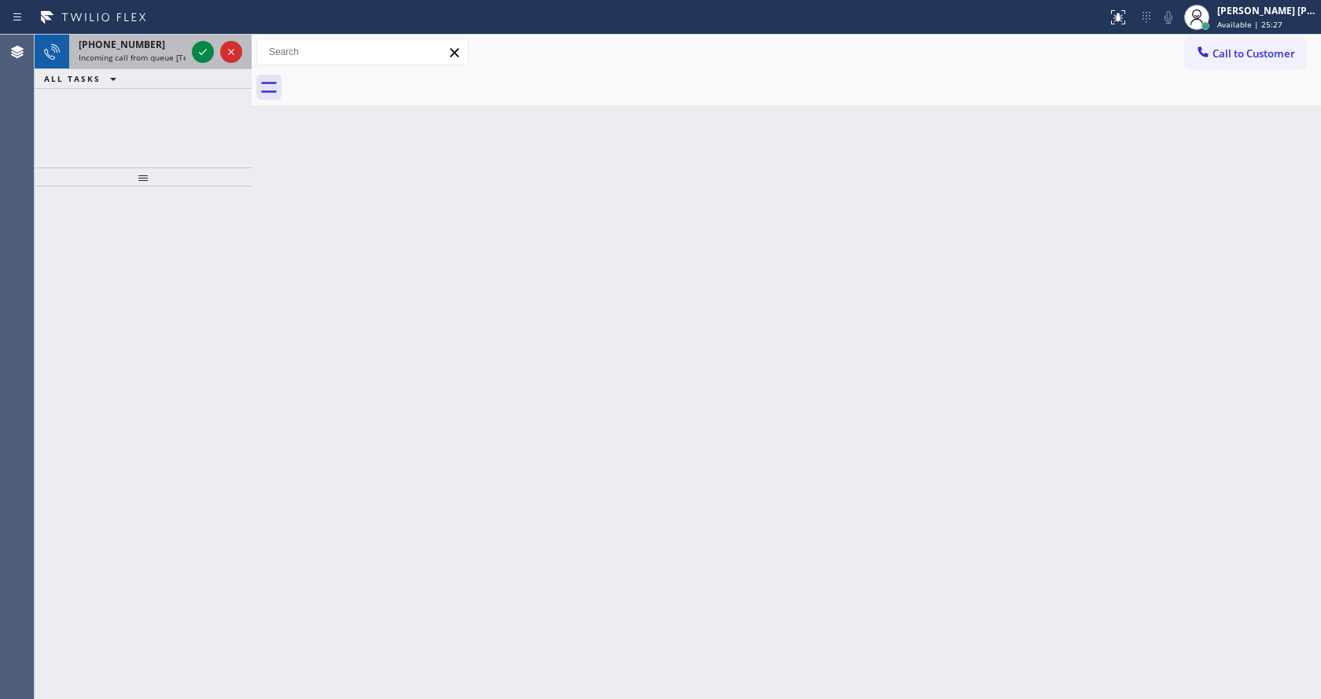
click at [171, 50] on div "+14156992291" at bounding box center [132, 44] width 107 height 13
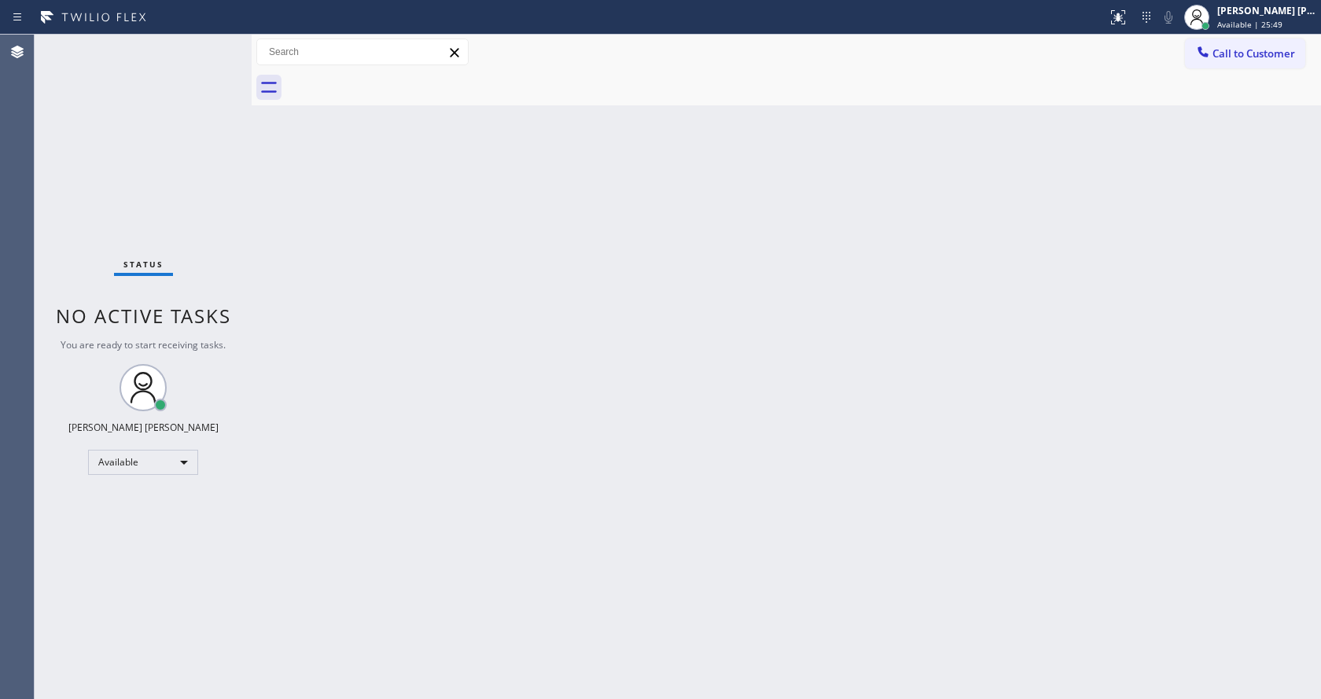
click at [158, 59] on div "Status No active tasks You are ready to start receiving tasks. [PERSON_NAME] [P…" at bounding box center [143, 367] width 217 height 664
click at [348, 379] on div "Back to Dashboard Change Sender ID Customers Technicians Select a contact Outbo…" at bounding box center [786, 367] width 1069 height 664
click at [153, 53] on div "Status No active tasks You are ready to start receiving tasks. [PERSON_NAME] [P…" at bounding box center [143, 367] width 217 height 664
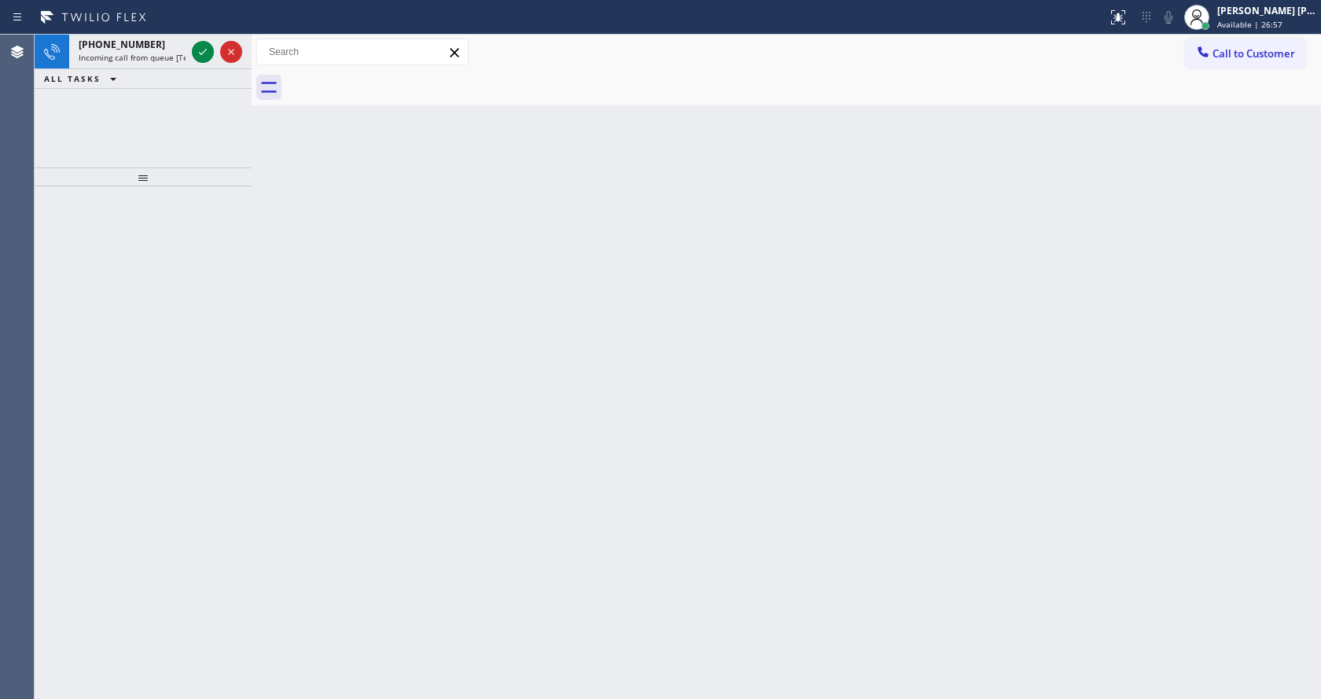
click at [155, 54] on span "Incoming call from queue [Test] All" at bounding box center [144, 57] width 131 height 11
click at [199, 43] on icon at bounding box center [202, 51] width 19 height 19
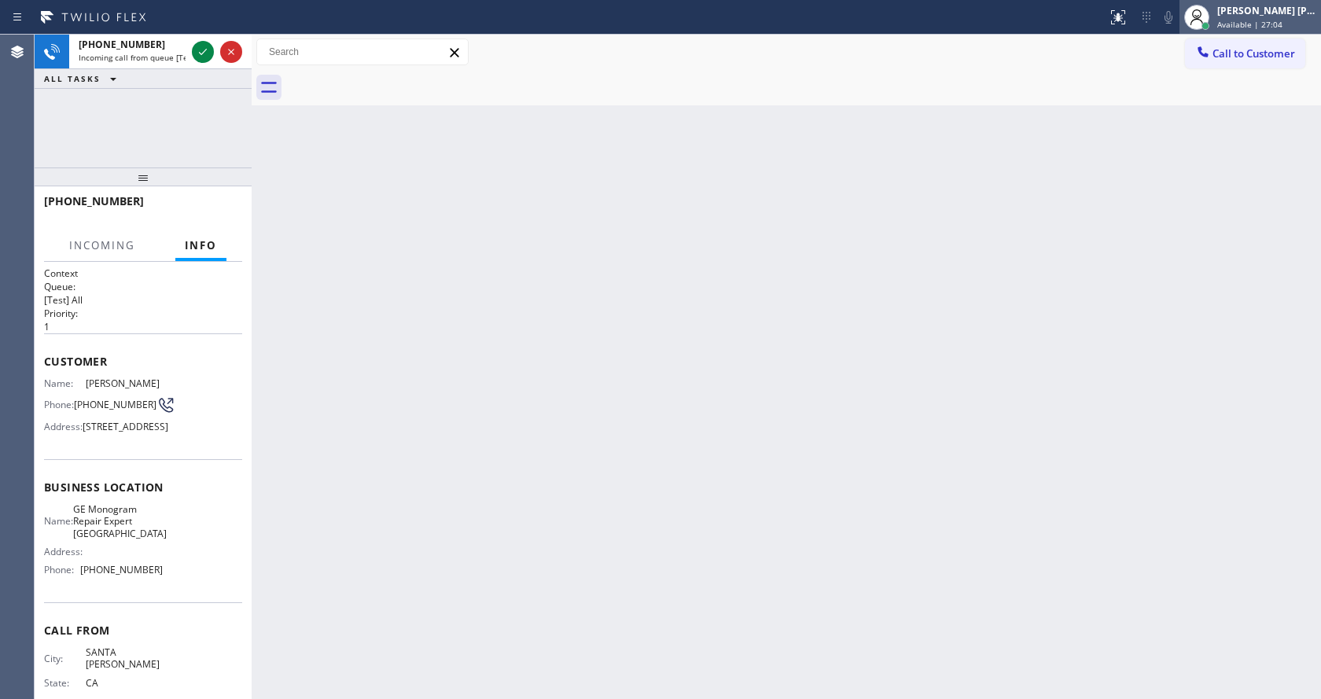
click at [1242, 24] on span "Available | 27:04" at bounding box center [1249, 24] width 65 height 11
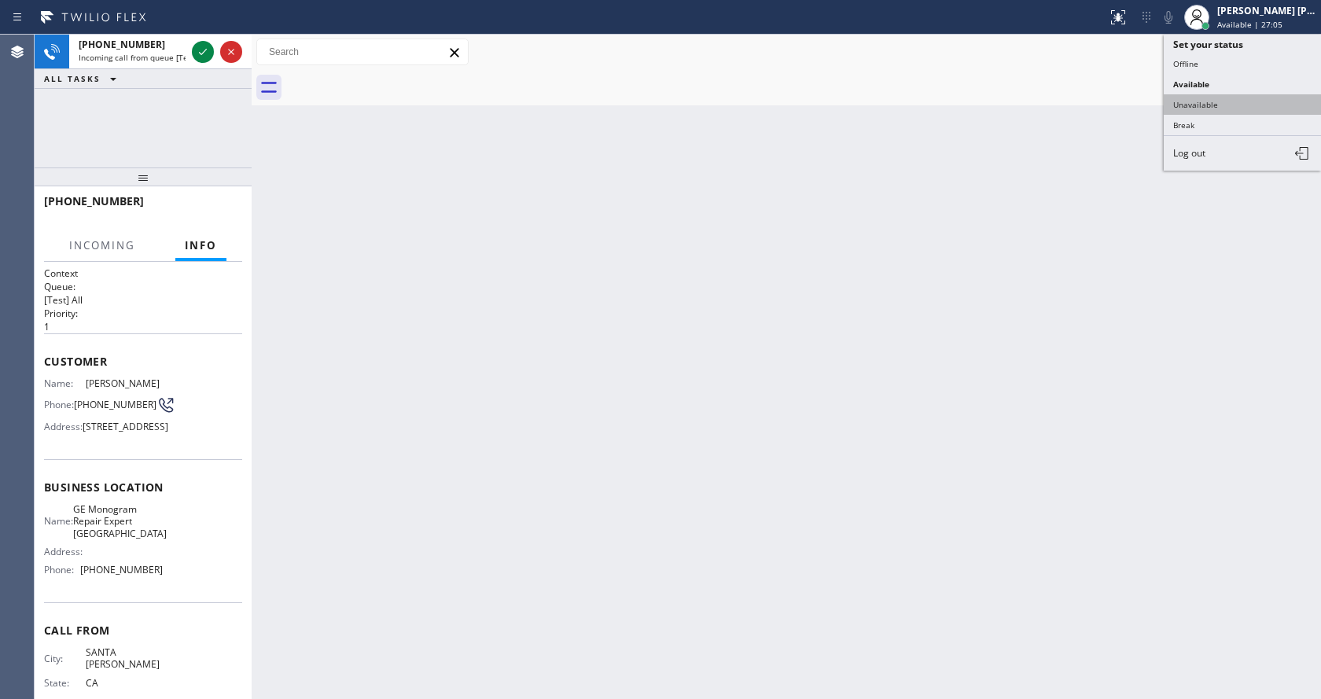
click at [1237, 99] on button "Unavailable" at bounding box center [1242, 104] width 157 height 20
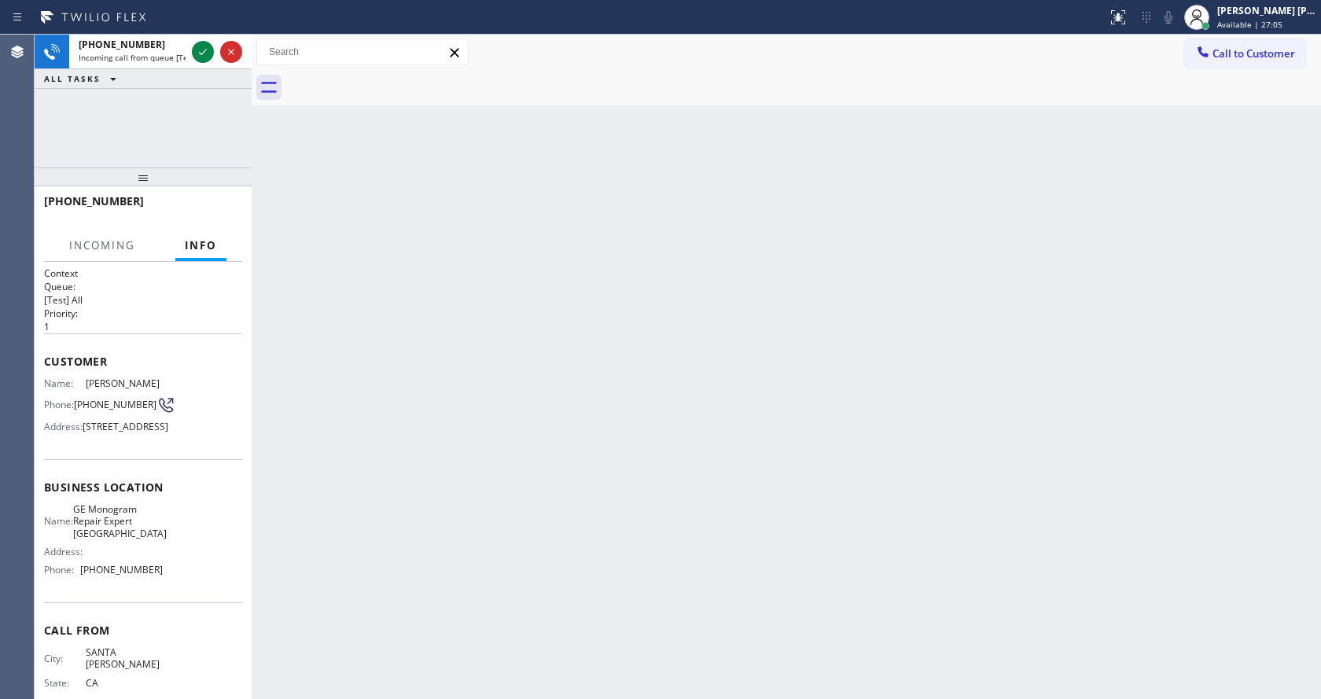
drag, startPoint x: 537, startPoint y: 299, endPoint x: 522, endPoint y: 286, distance: 19.5
click at [538, 299] on div "Back to Dashboard Change Sender ID Customers Technicians Select a contact Outbo…" at bounding box center [786, 367] width 1069 height 664
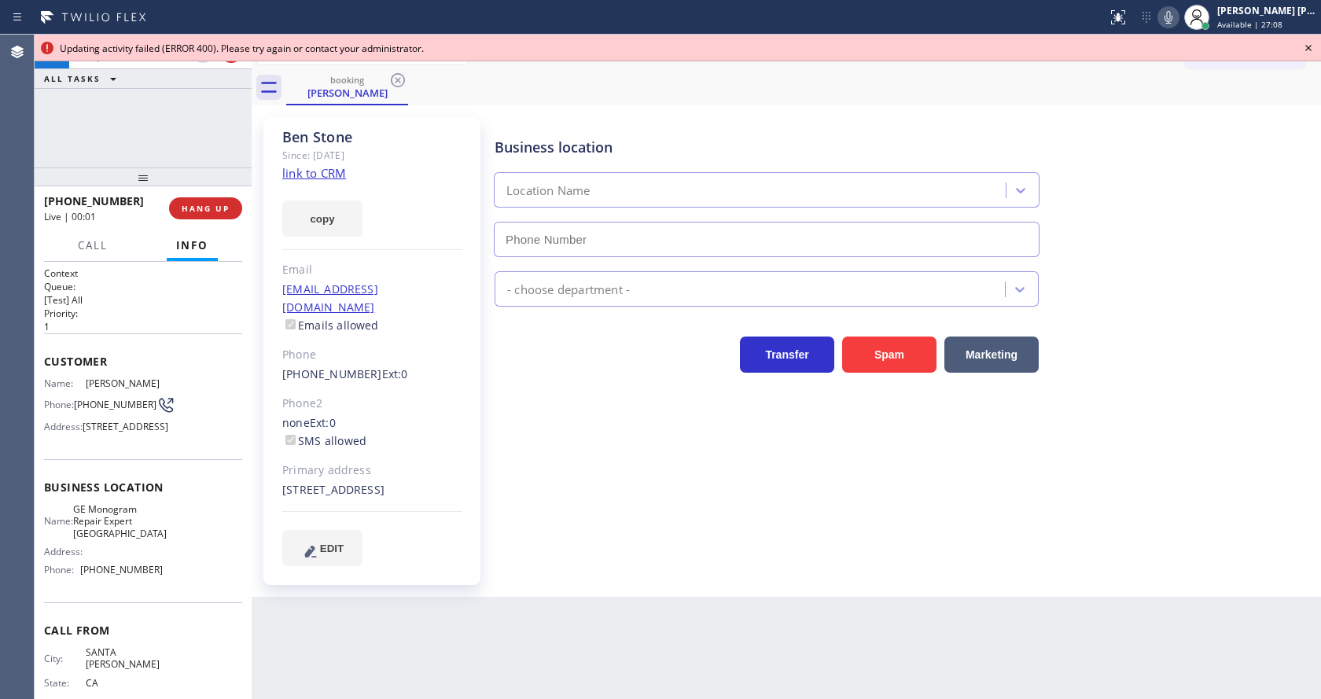
type input "(760) 350-3337"
click at [560, 378] on div "Business location GE Monogram Repair Expert Cathedral City (760) 350-3337 Appli…" at bounding box center [904, 341] width 826 height 440
click at [561, 403] on div "Business location GE Monogram Repair Expert Cathedral City (760) 350-3337 Appli…" at bounding box center [904, 341] width 826 height 440
click at [440, 366] on div "(707) 888-2305 Ext: 0" at bounding box center [372, 375] width 180 height 18
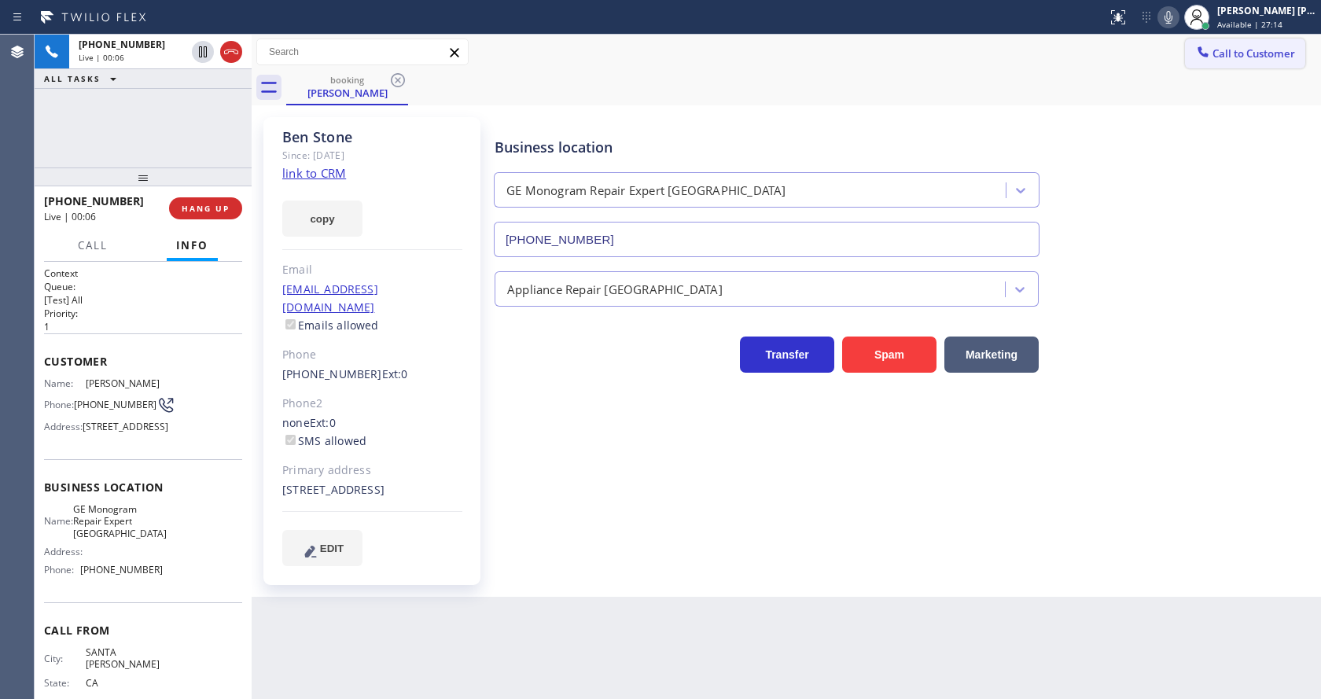
click at [1300, 49] on button "Call to Customer" at bounding box center [1245, 54] width 120 height 30
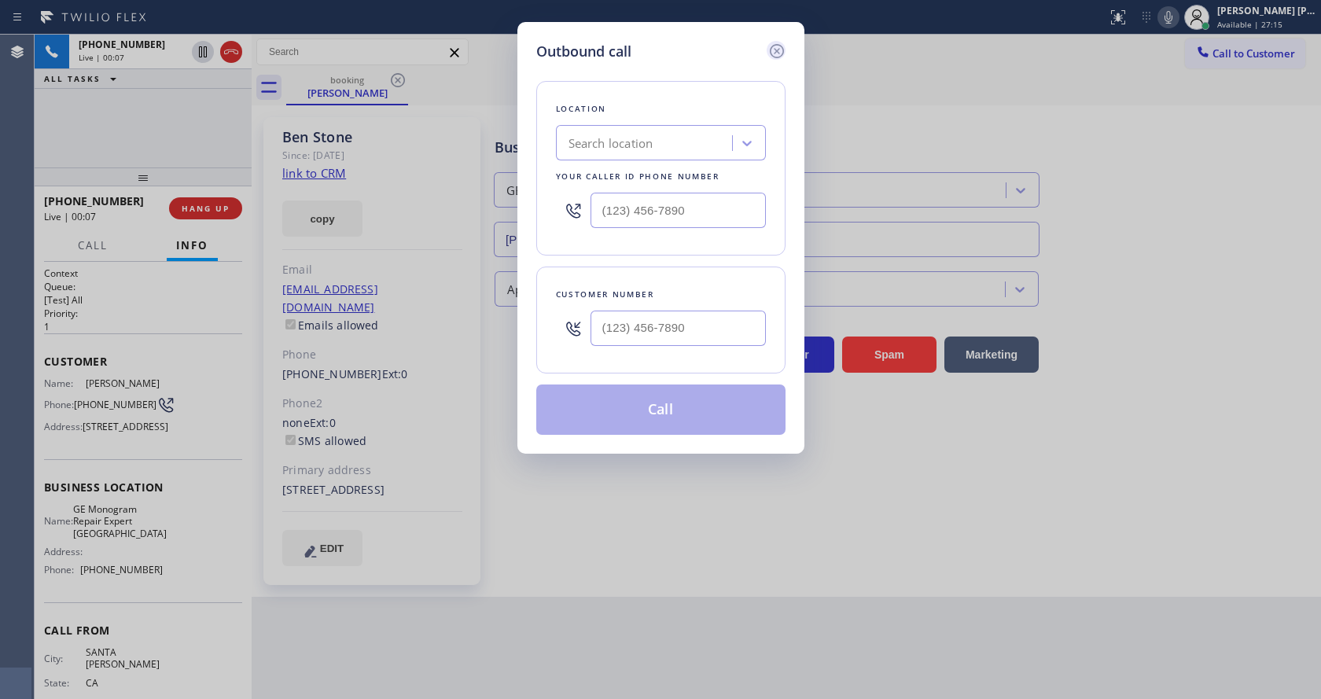
click at [771, 57] on icon at bounding box center [776, 51] width 19 height 19
click at [1169, 219] on div "Business location GE Monogram Repair Expert Cathedral City (760) 350-3337" at bounding box center [904, 186] width 826 height 142
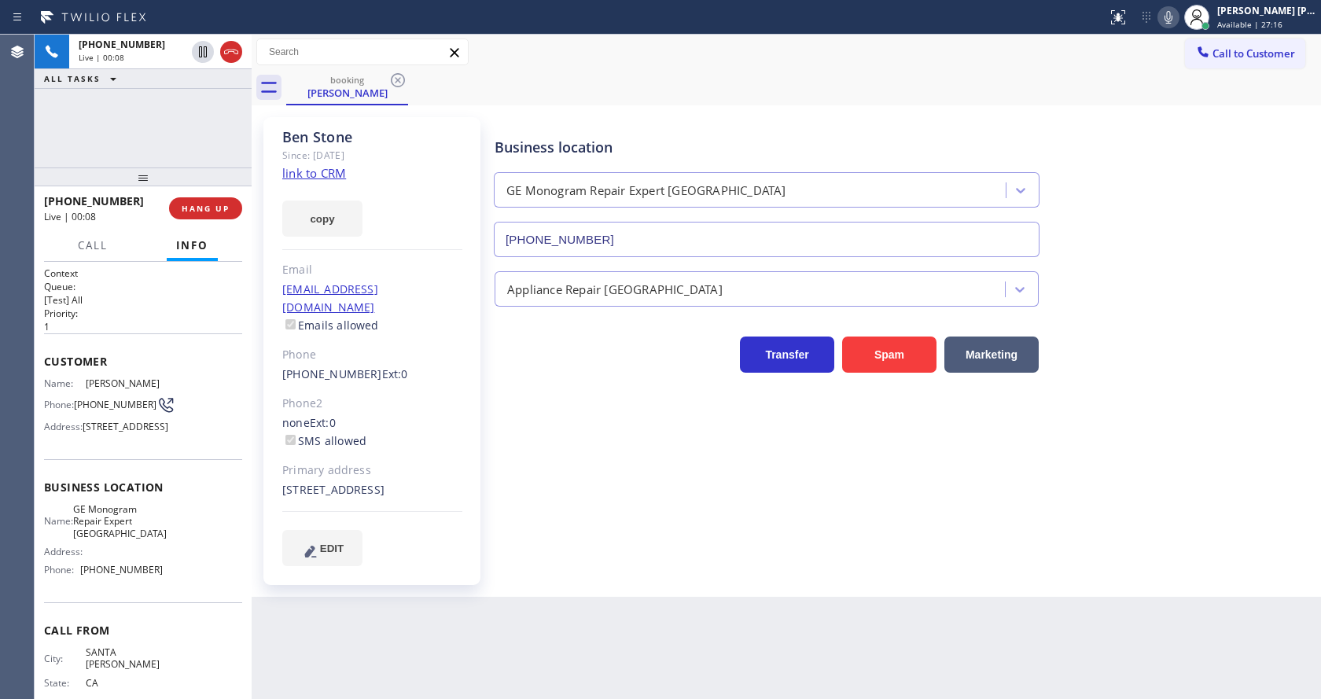
click at [307, 173] on link "link to CRM" at bounding box center [314, 173] width 64 height 16
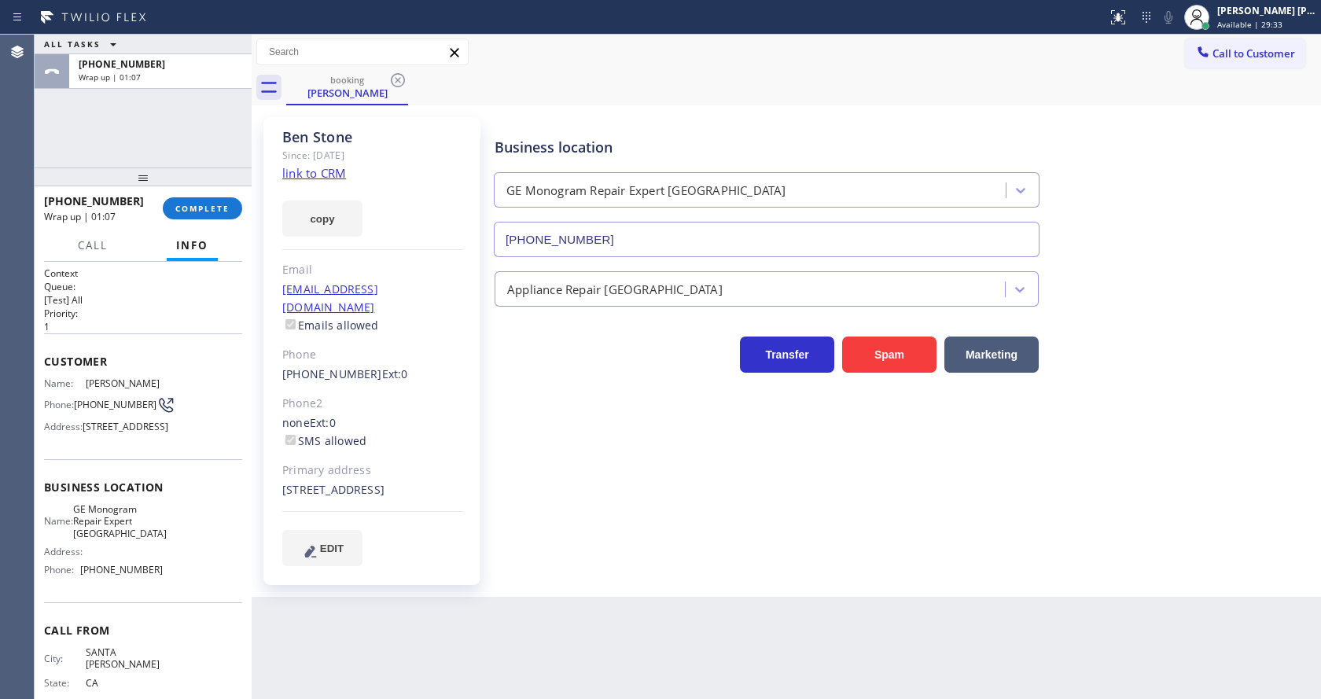
click at [191, 193] on div "+17078882305 Wrap up | 01:07 COMPLETE" at bounding box center [143, 208] width 198 height 41
click at [190, 200] on button "COMPLETE" at bounding box center [202, 208] width 79 height 22
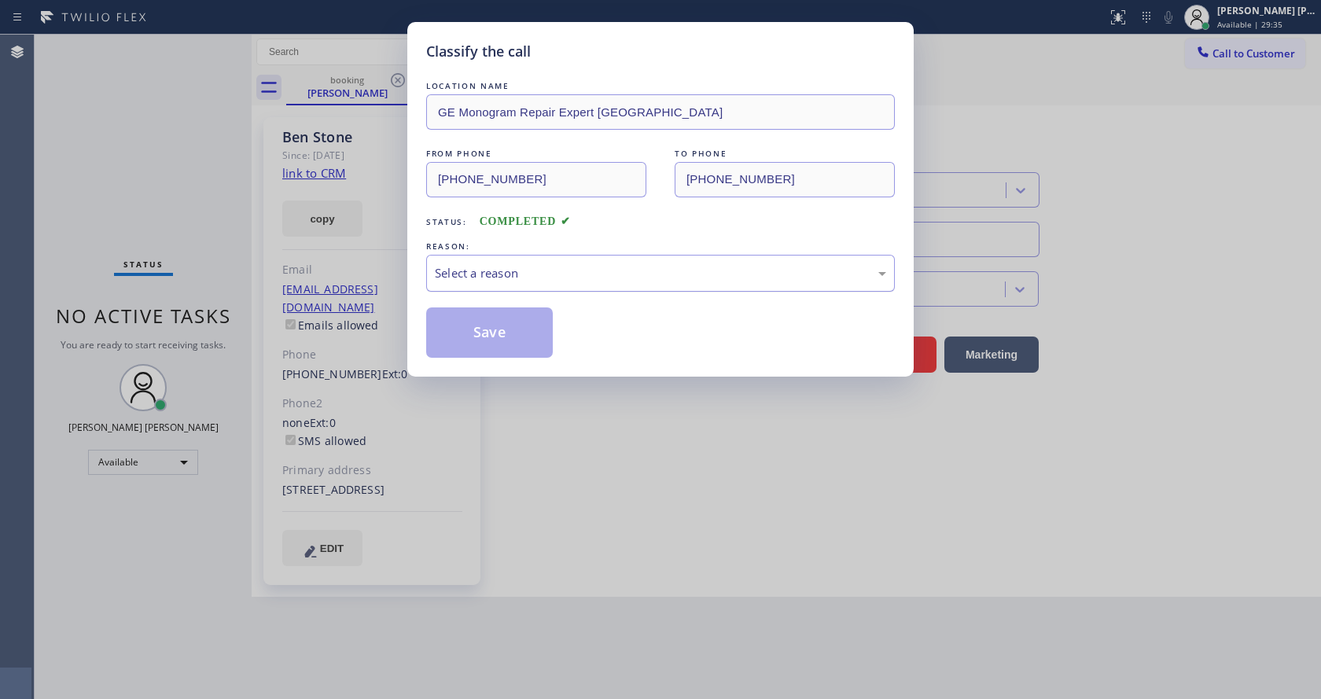
click at [535, 286] on div "Select a reason" at bounding box center [660, 273] width 469 height 37
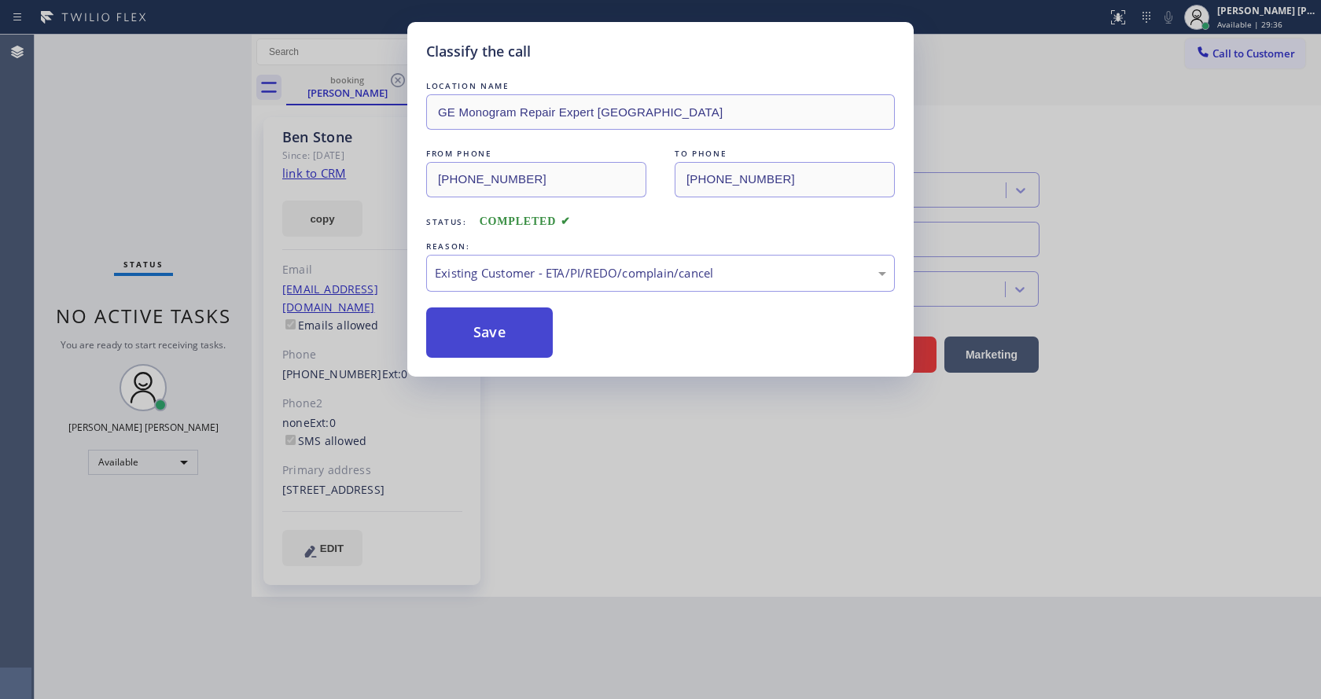
click at [491, 333] on button "Save" at bounding box center [489, 332] width 127 height 50
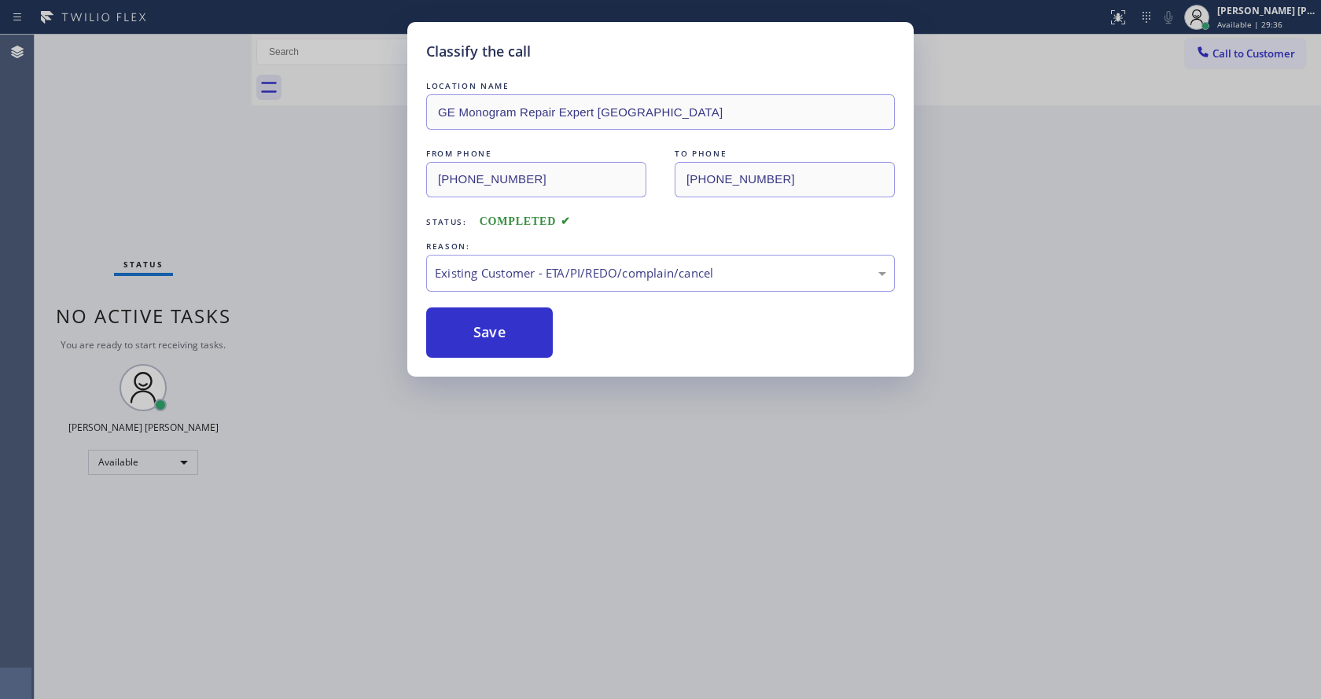
click at [624, 532] on div "Classify the call LOCATION NAME GE Monogram Repair Expert Cathedral City FROM P…" at bounding box center [660, 349] width 1321 height 699
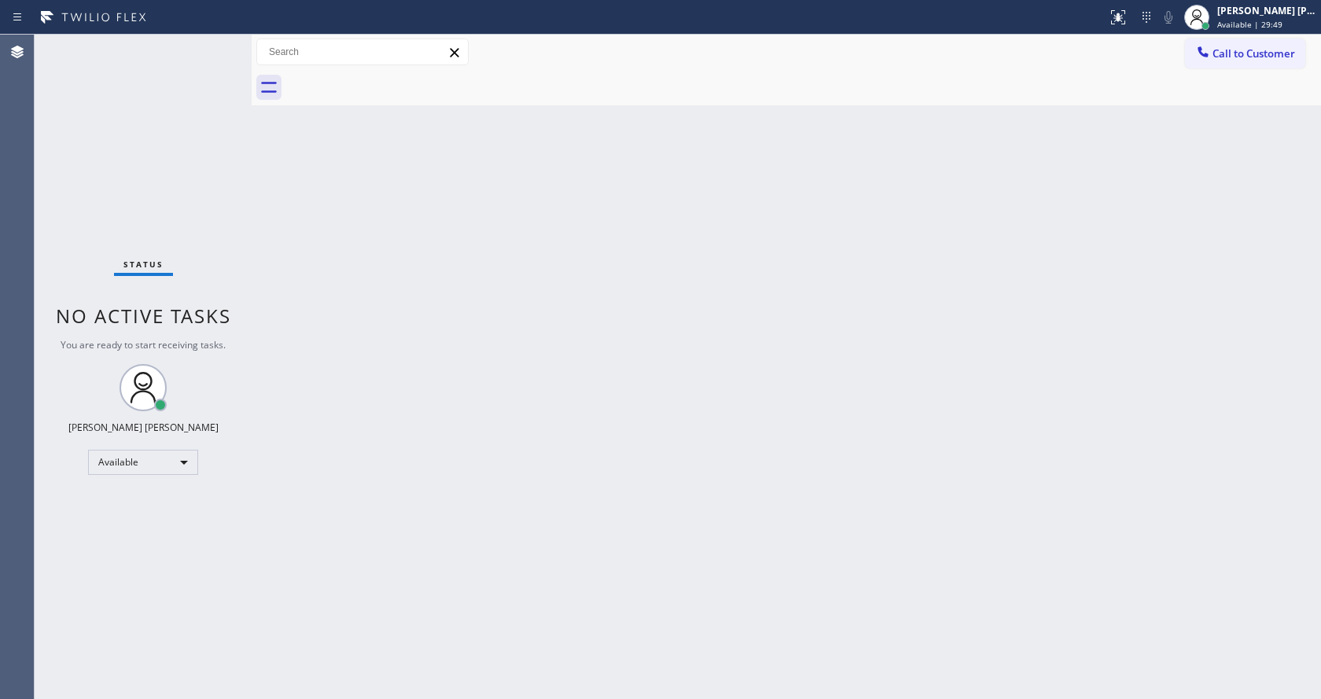
click at [356, 226] on div "Back to Dashboard Change Sender ID Customers Technicians Select a contact Outbo…" at bounding box center [786, 367] width 1069 height 664
click at [572, 512] on div "Back to Dashboard Change Sender ID Customers Technicians Select a contact Outbo…" at bounding box center [786, 367] width 1069 height 664
click at [320, 432] on div "Back to Dashboard Change Sender ID Customers Technicians Select a contact Outbo…" at bounding box center [786, 367] width 1069 height 664
drag, startPoint x: 246, startPoint y: 61, endPoint x: 223, endPoint y: 56, distance: 23.5
click at [223, 56] on div "Status No active tasks You are ready to start receiving tasks. [PERSON_NAME] [P…" at bounding box center [678, 367] width 1286 height 664
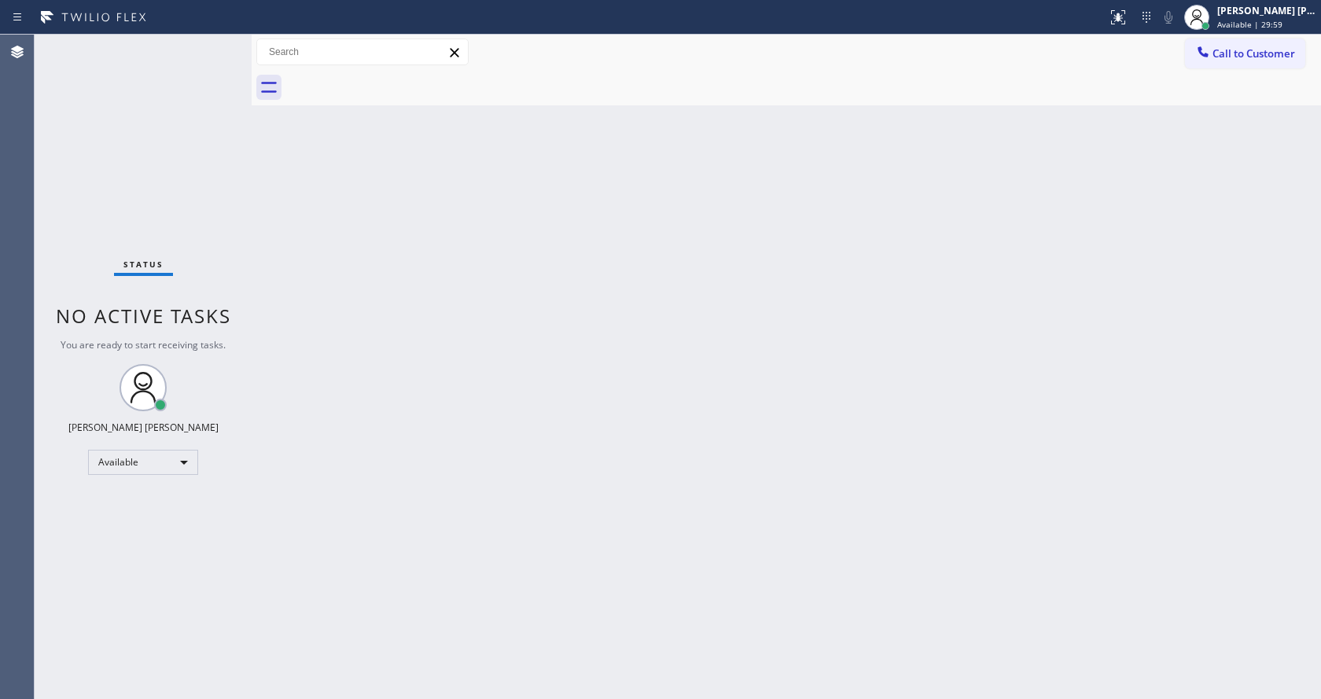
click at [214, 43] on div "Status No active tasks You are ready to start receiving tasks. [PERSON_NAME] [P…" at bounding box center [143, 367] width 217 height 664
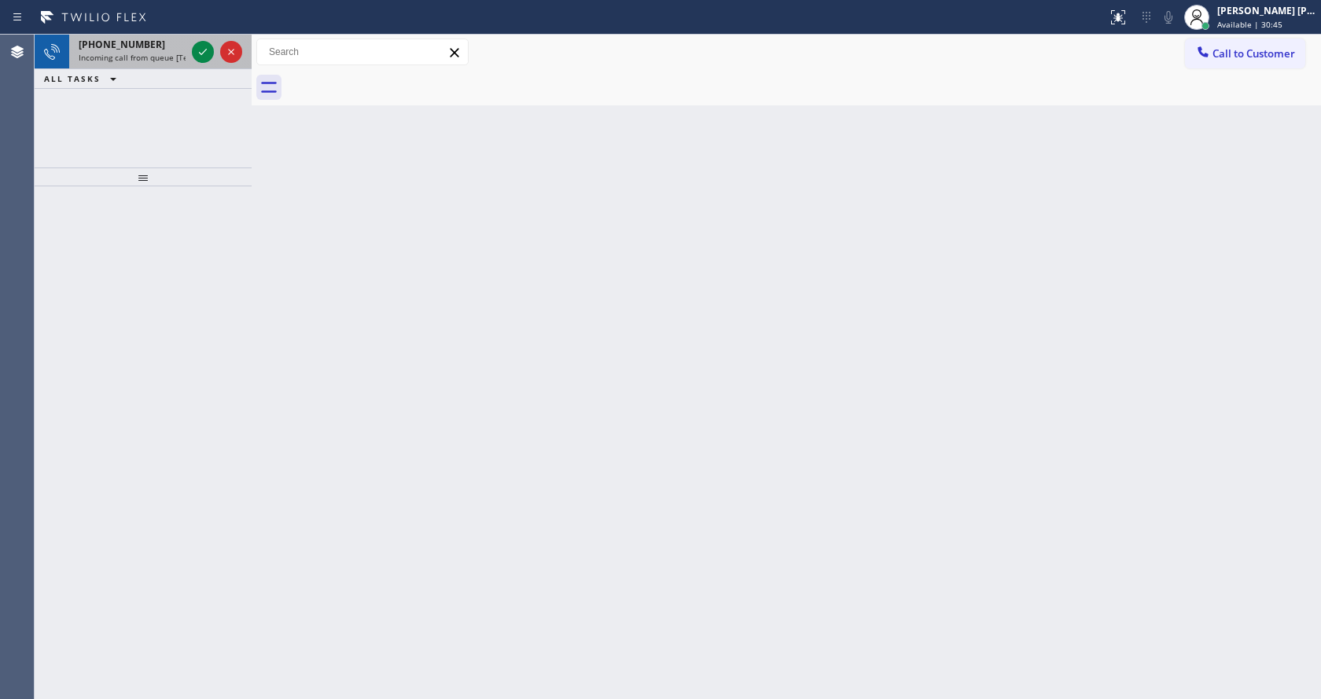
click at [167, 57] on span "Incoming call from queue [Test] All" at bounding box center [144, 57] width 131 height 11
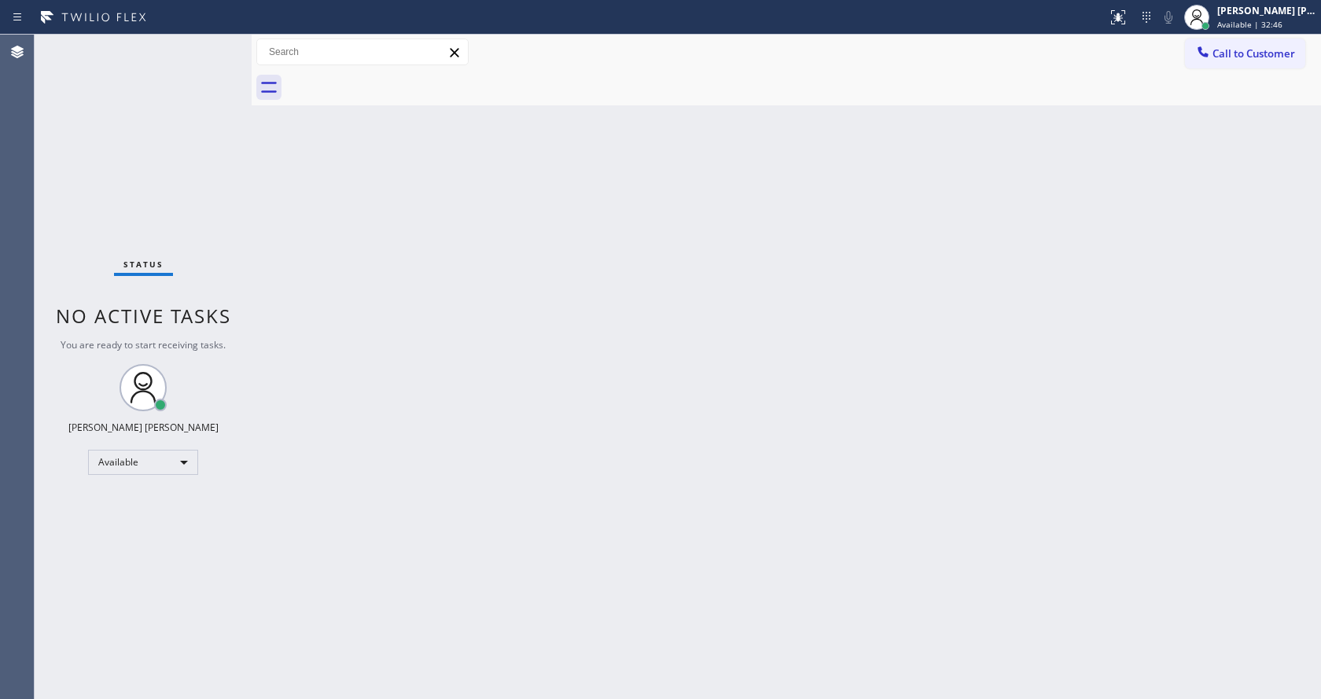
click at [807, 611] on div "Back to Dashboard Change Sender ID Customers Technicians Select a contact Outbo…" at bounding box center [786, 367] width 1069 height 664
click at [492, 322] on div "Back to Dashboard Change Sender ID Customers Technicians Select a contact Outbo…" at bounding box center [786, 367] width 1069 height 664
click at [205, 50] on div "Status No active tasks You are ready to start receiving tasks. [PERSON_NAME] [P…" at bounding box center [143, 367] width 217 height 664
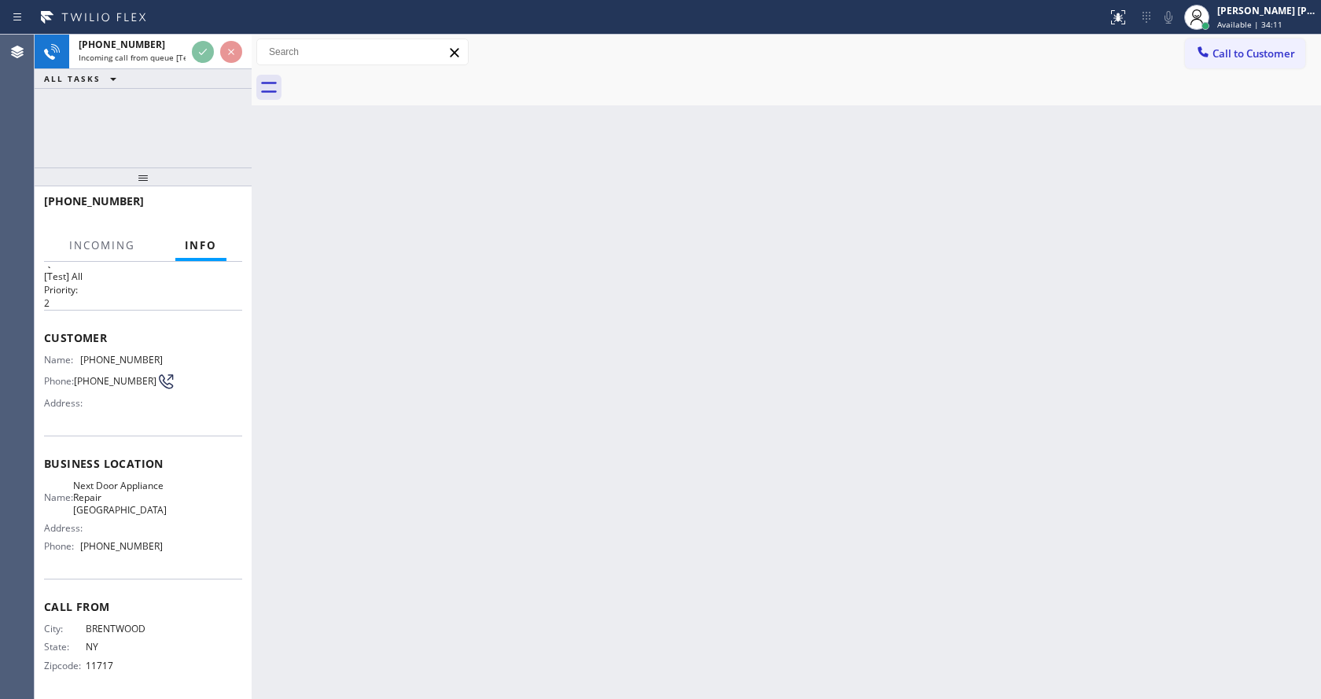
scroll to position [45, 0]
click at [448, 460] on div "Back to Dashboard Change Sender ID Customers Technicians Select a contact Outbo…" at bounding box center [786, 367] width 1069 height 664
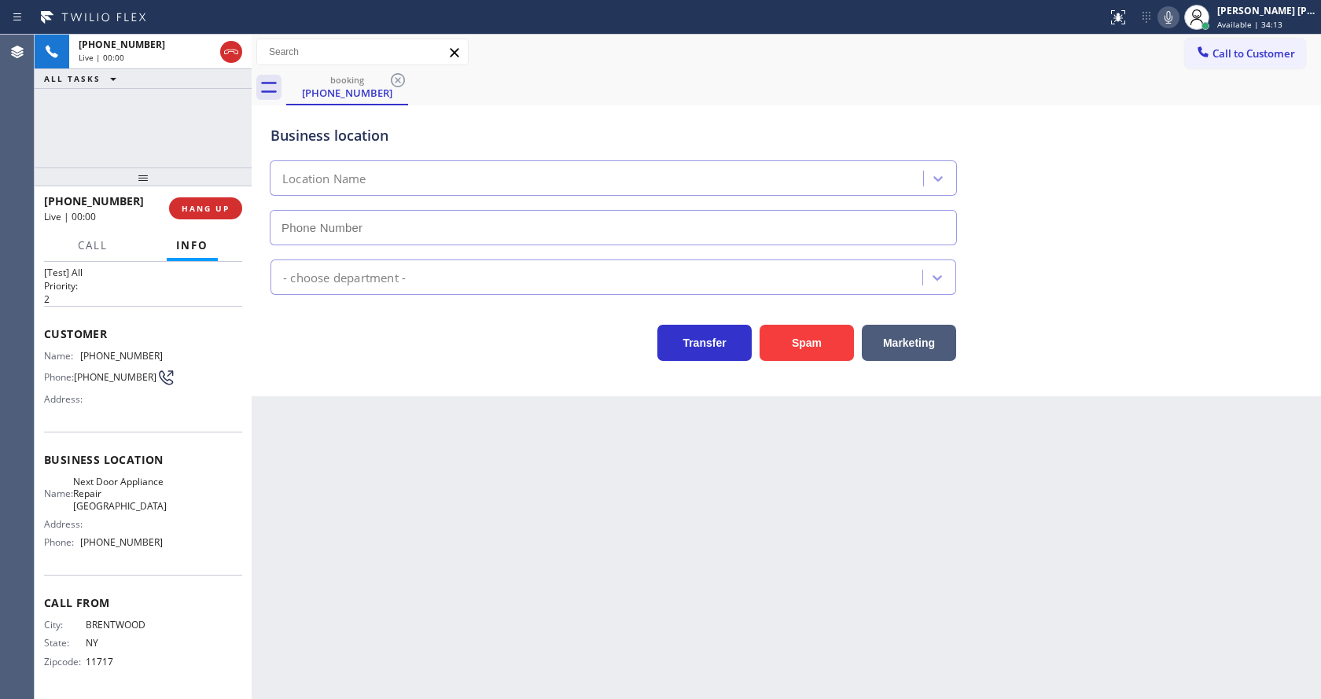
type input "(631) 203-1974"
click at [352, 432] on div "Back to Dashboard Change Sender ID Customers Technicians Select a contact Outbo…" at bounding box center [786, 367] width 1069 height 664
click at [802, 339] on button "Spam" at bounding box center [807, 343] width 94 height 36
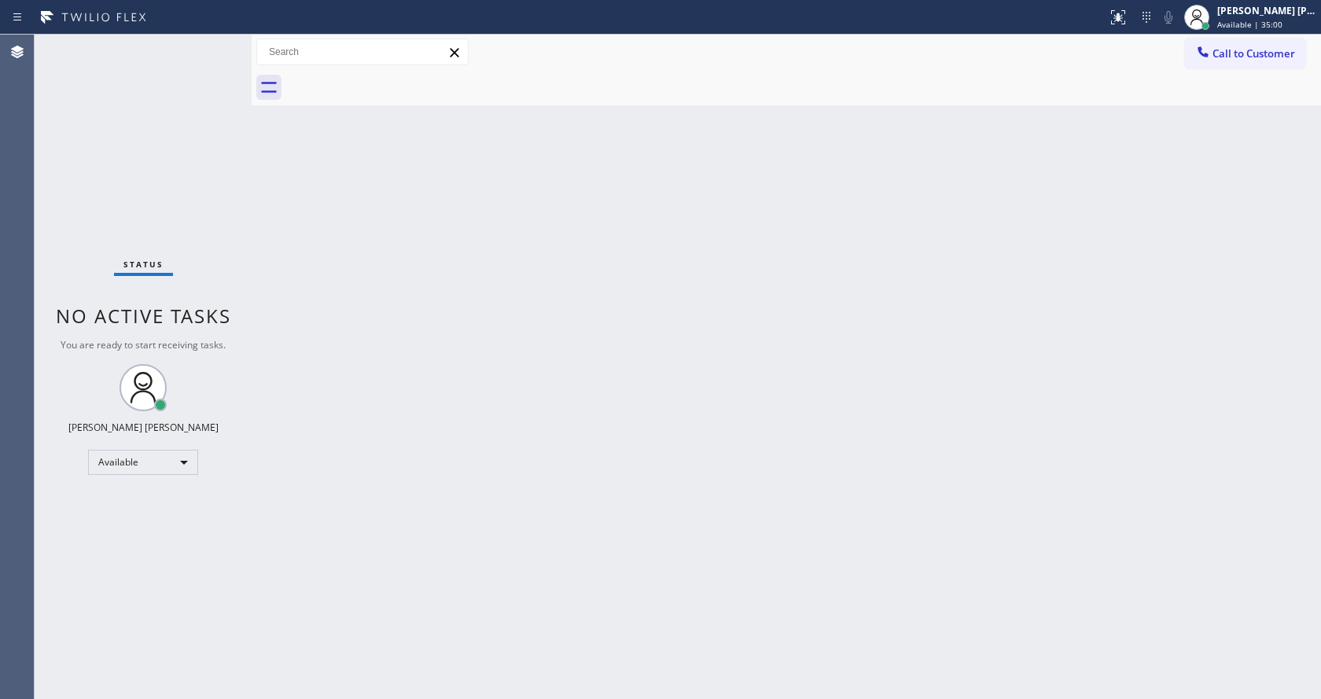
drag, startPoint x: 322, startPoint y: 248, endPoint x: 252, endPoint y: 134, distance: 134.2
click at [319, 240] on div "Back to Dashboard Change Sender ID Customers Technicians Select a contact Outbo…" at bounding box center [786, 367] width 1069 height 664
click at [263, 234] on div "Back to Dashboard Change Sender ID Customers Technicians Select a contact Outbo…" at bounding box center [786, 367] width 1069 height 664
click at [216, 35] on div "Status No active tasks You are ready to start receiving tasks. [PERSON_NAME] [P…" at bounding box center [143, 367] width 217 height 664
drag, startPoint x: 208, startPoint y: 213, endPoint x: 208, endPoint y: 200, distance: 12.6
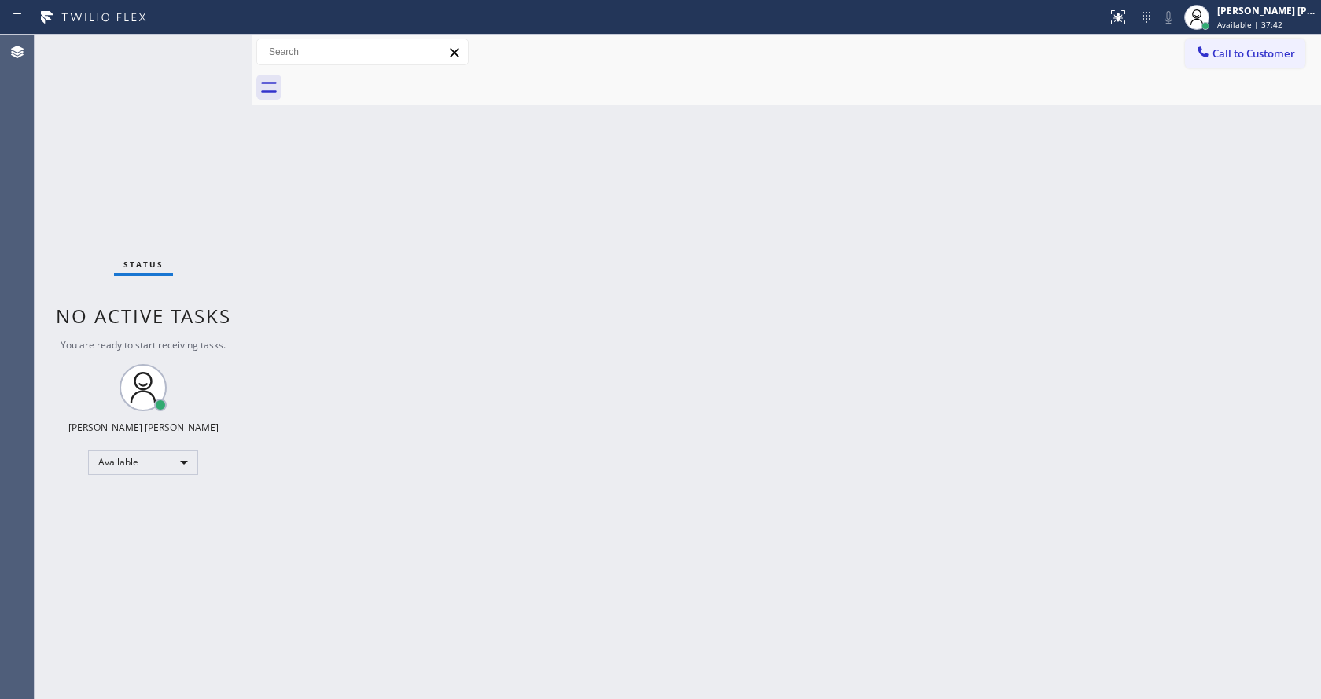
click at [208, 213] on div "Status No active tasks You are ready to start receiving tasks. [PERSON_NAME] [P…" at bounding box center [143, 367] width 217 height 664
drag, startPoint x: 248, startPoint y: 49, endPoint x: 225, endPoint y: 50, distance: 22.9
click at [228, 50] on div "Status No active tasks You are ready to start receiving tasks. [PERSON_NAME] [P…" at bounding box center [678, 367] width 1286 height 664
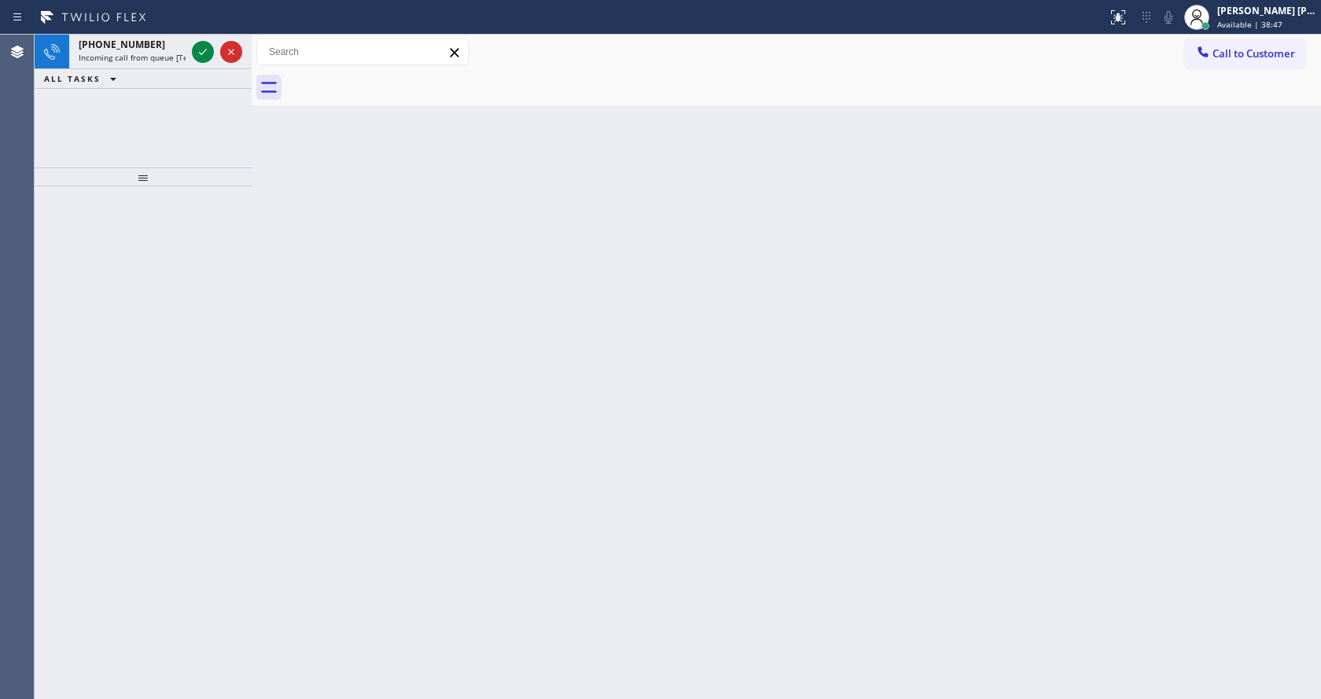
drag, startPoint x: 428, startPoint y: 517, endPoint x: 421, endPoint y: 690, distance: 172.3
click at [428, 524] on div "Back to Dashboard Change Sender ID Customers Technicians Select a contact Outbo…" at bounding box center [786, 367] width 1069 height 664
click at [207, 47] on icon at bounding box center [202, 51] width 19 height 19
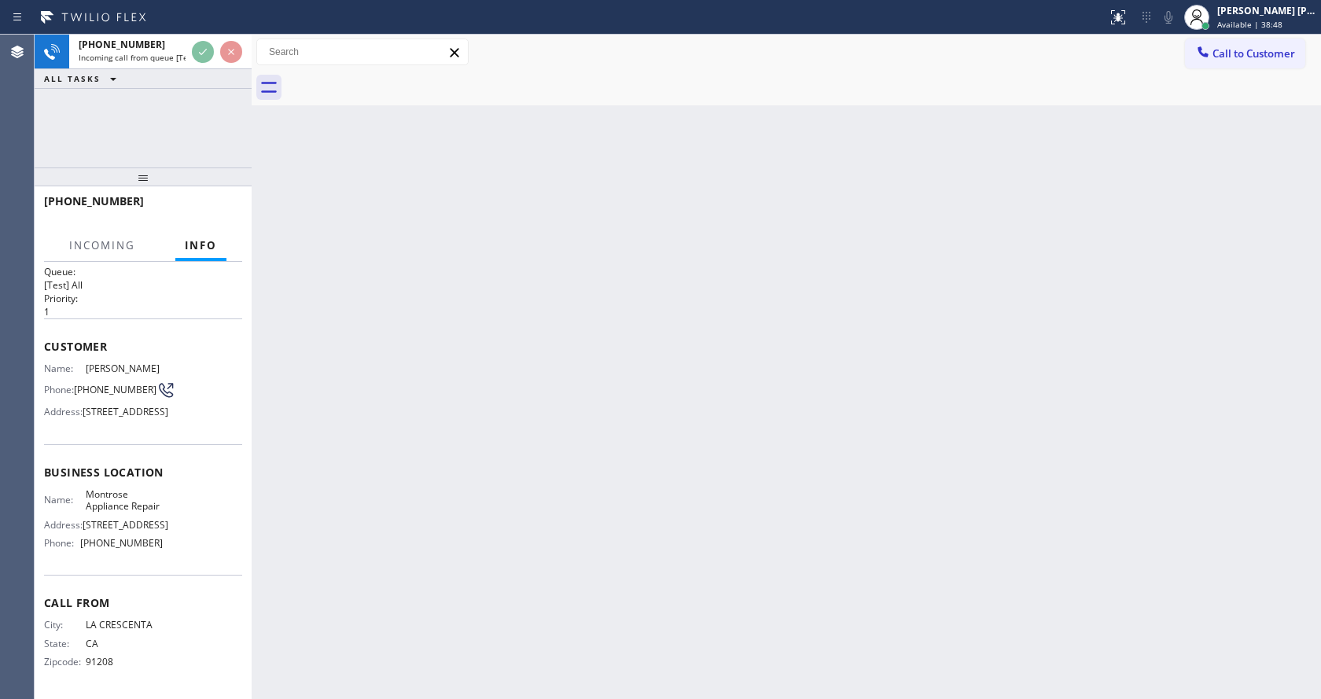
scroll to position [94, 0]
click at [425, 481] on div "Back to Dashboard Change Sender ID Customers Technicians Select a contact Outbo…" at bounding box center [786, 367] width 1069 height 664
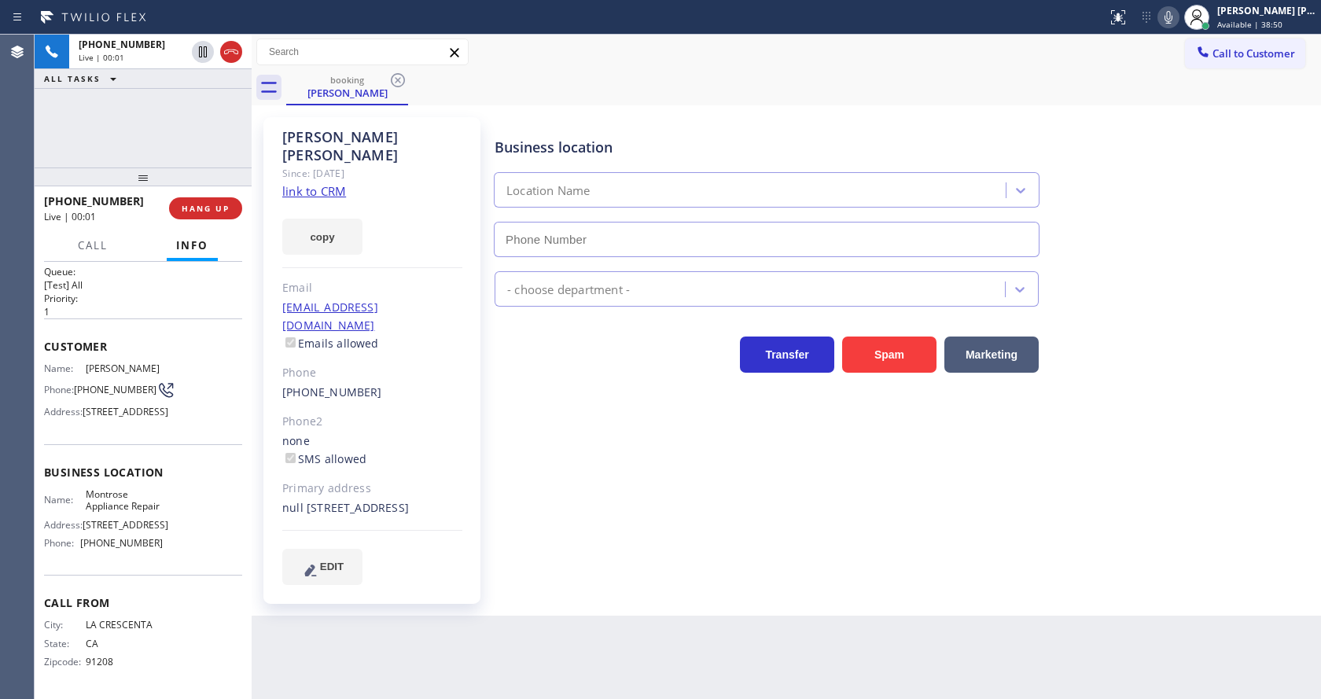
type input "[PHONE_NUMBER]"
click at [599, 511] on div "Business location Montrose Appliance Repair (626) 469-7417 Appliance Repair Reg…" at bounding box center [904, 350] width 826 height 459
click at [598, 510] on div "Business location Montrose Appliance Repair (626) 469-7417 Appliance Repair Reg…" at bounding box center [904, 350] width 826 height 459
click at [326, 183] on link "link to CRM" at bounding box center [314, 191] width 64 height 16
click at [536, 527] on div "Business location Montrose Appliance Repair (626) 469-7417 Appliance Repair Reg…" at bounding box center [904, 350] width 826 height 459
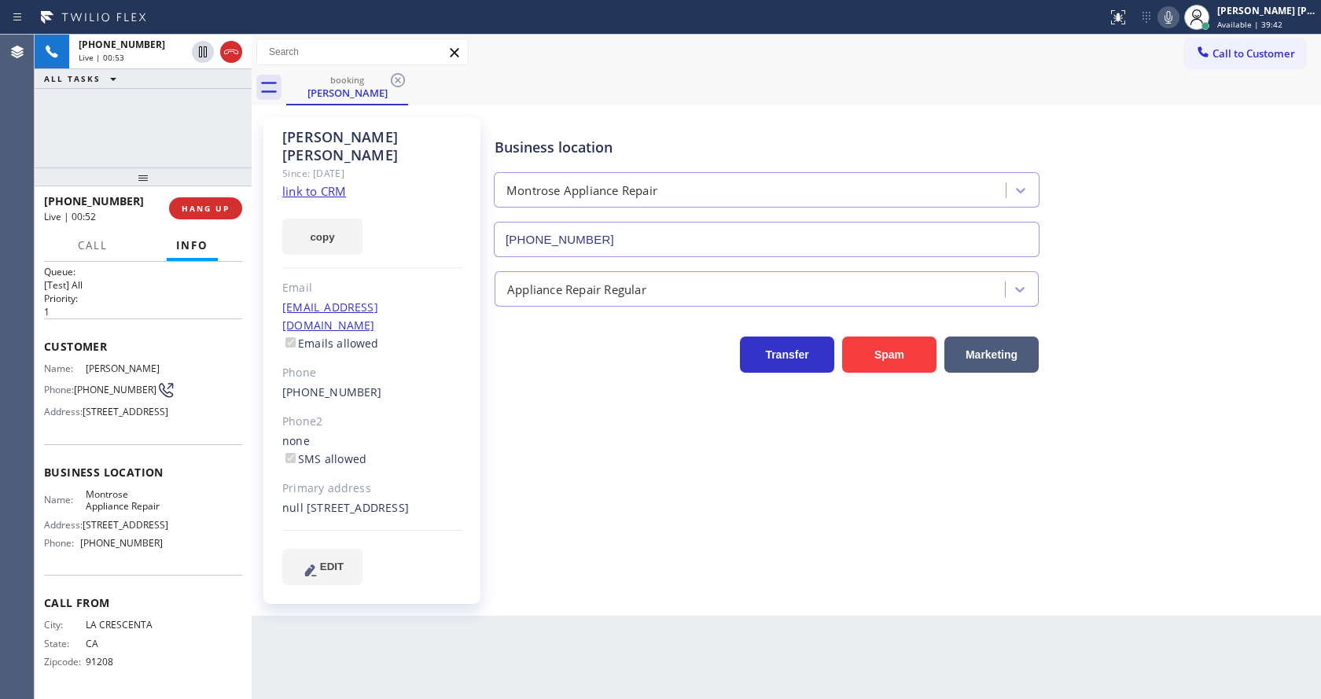
drag, startPoint x: 1253, startPoint y: 268, endPoint x: 1197, endPoint y: 182, distance: 102.5
click at [1253, 268] on div "Appliance Repair Regular" at bounding box center [904, 286] width 826 height 42
click at [1168, 10] on icon at bounding box center [1168, 17] width 19 height 19
click at [200, 45] on icon at bounding box center [202, 51] width 19 height 19
click at [567, 527] on div "Business location Montrose Appliance Repair (626) 469-7417 Appliance Repair Reg…" at bounding box center [904, 350] width 826 height 459
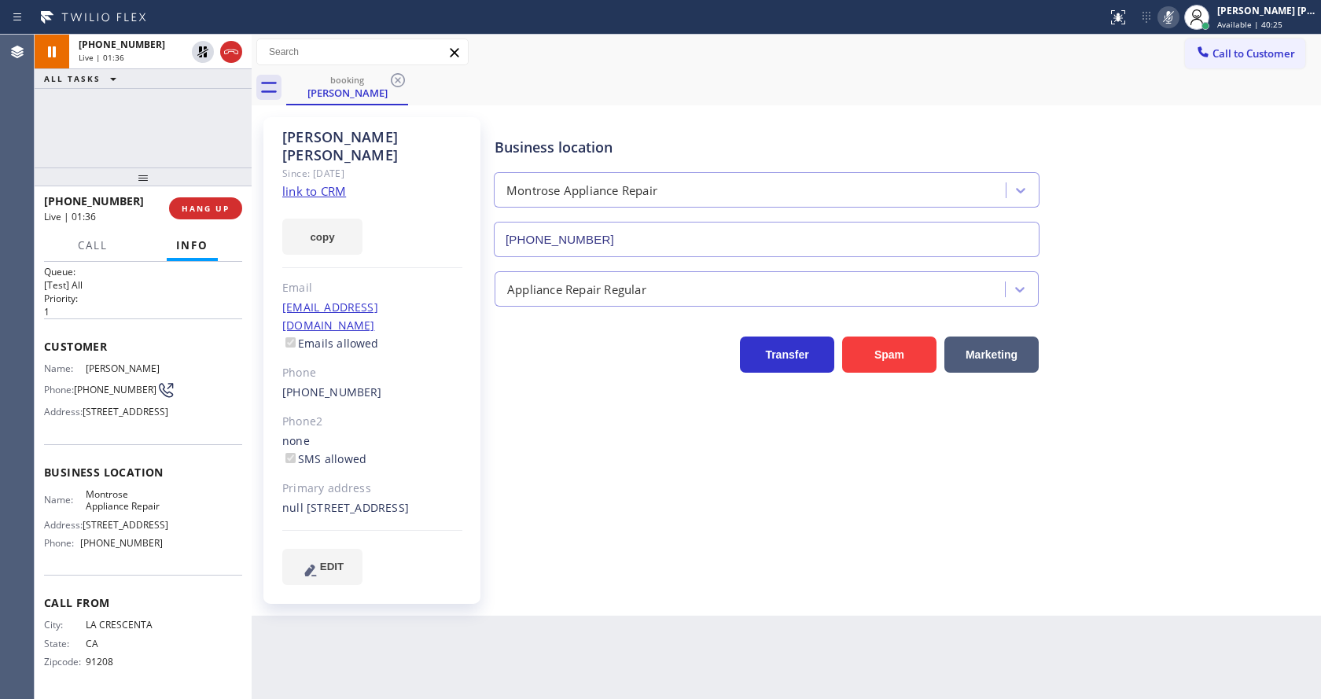
click at [1210, 250] on div "Business location Montrose Appliance Repair (626) 469-7417" at bounding box center [904, 186] width 826 height 142
drag, startPoint x: 182, startPoint y: 122, endPoint x: 123, endPoint y: 4, distance: 131.9
click at [181, 123] on div "+18187906095 Live | 01:37 ALL TASKS ALL TASKS ACTIVE TASKS TASKS IN WRAP UP" at bounding box center [143, 101] width 217 height 133
click at [514, 421] on div "Business location Montrose Appliance Repair (626) 469-7417 Appliance Repair Reg…" at bounding box center [904, 350] width 826 height 459
click at [775, 357] on button "Transfer" at bounding box center [787, 355] width 94 height 36
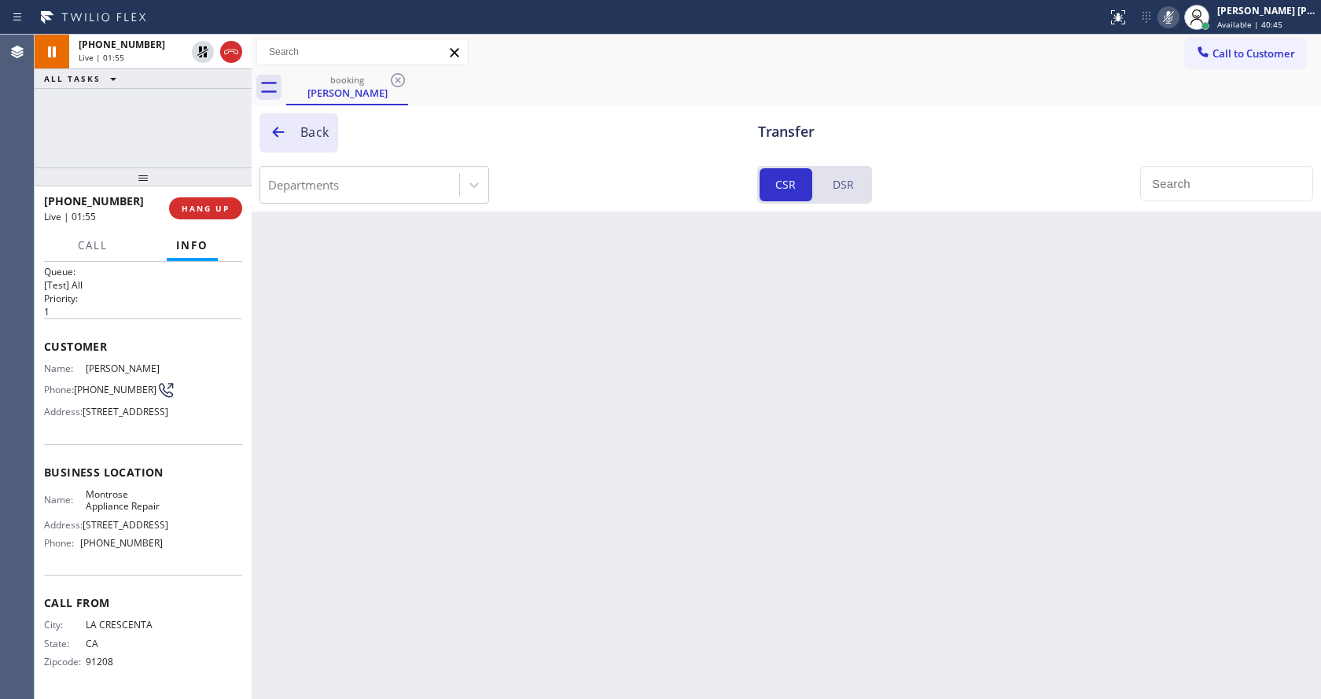
click at [280, 137] on icon at bounding box center [278, 132] width 16 height 16
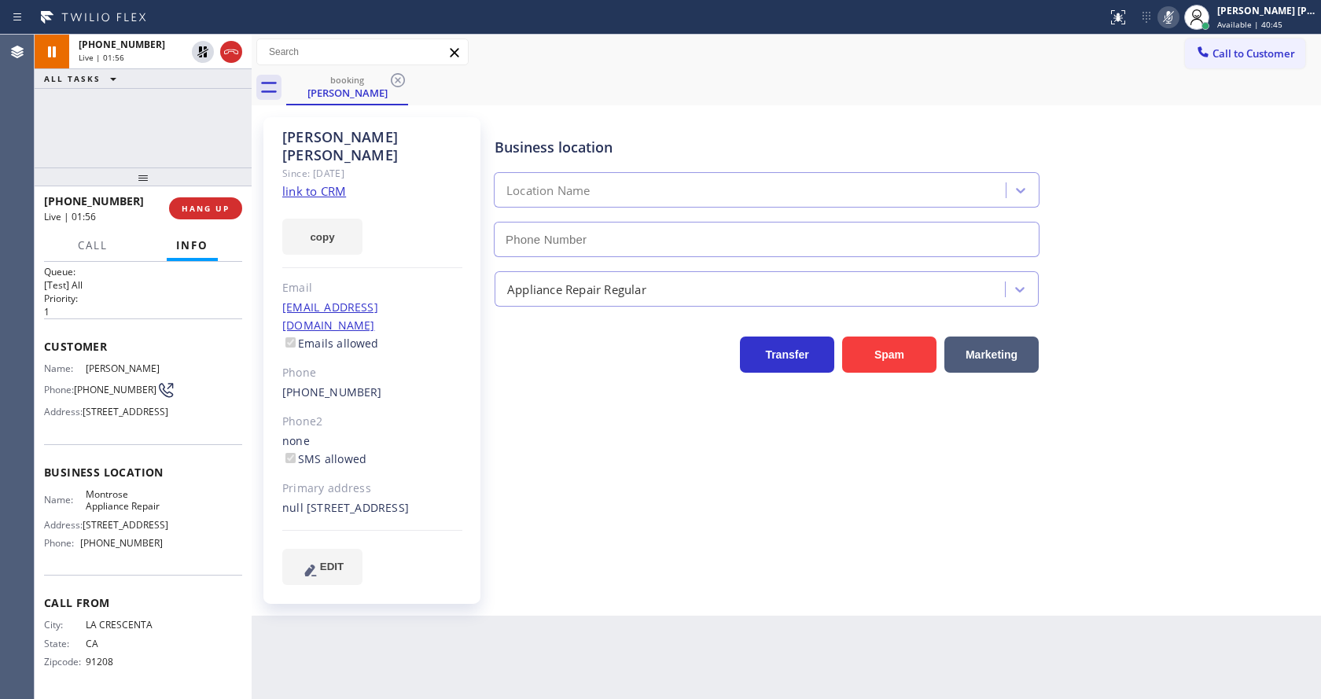
type input "[PHONE_NUMBER]"
click at [791, 353] on button "Transfer" at bounding box center [787, 355] width 94 height 36
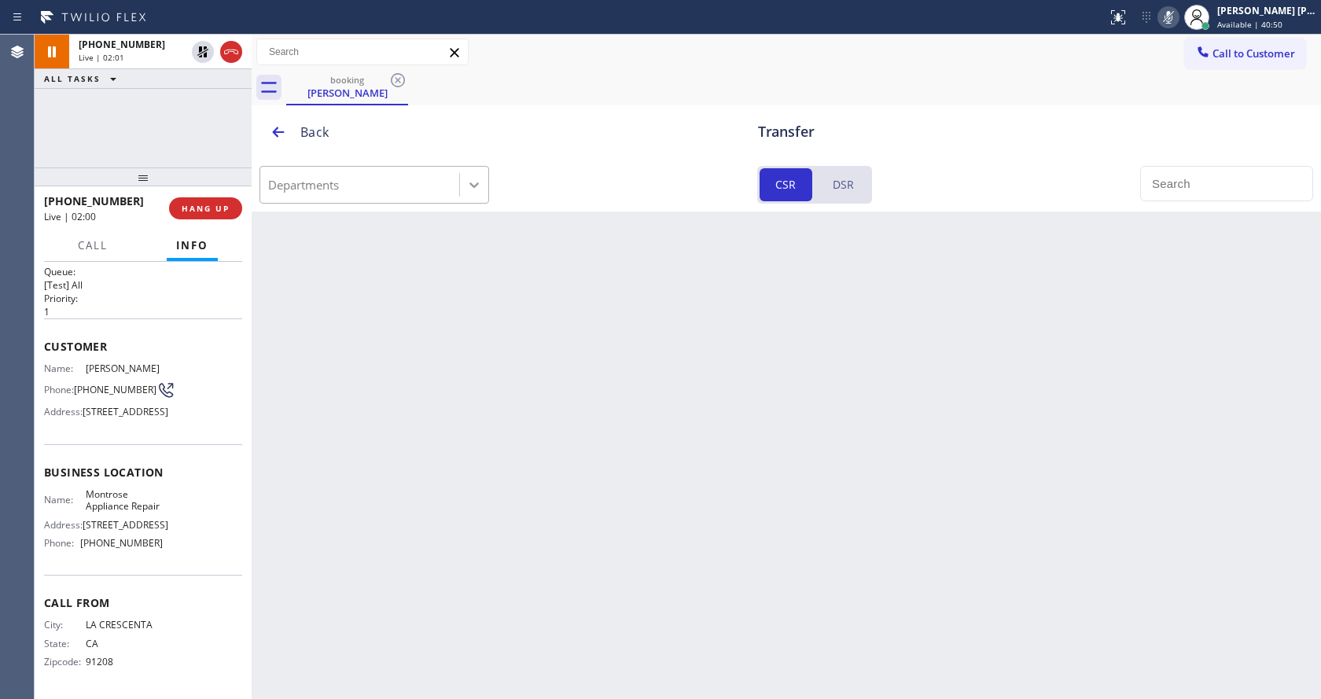
click at [476, 184] on icon at bounding box center [473, 185] width 9 height 6
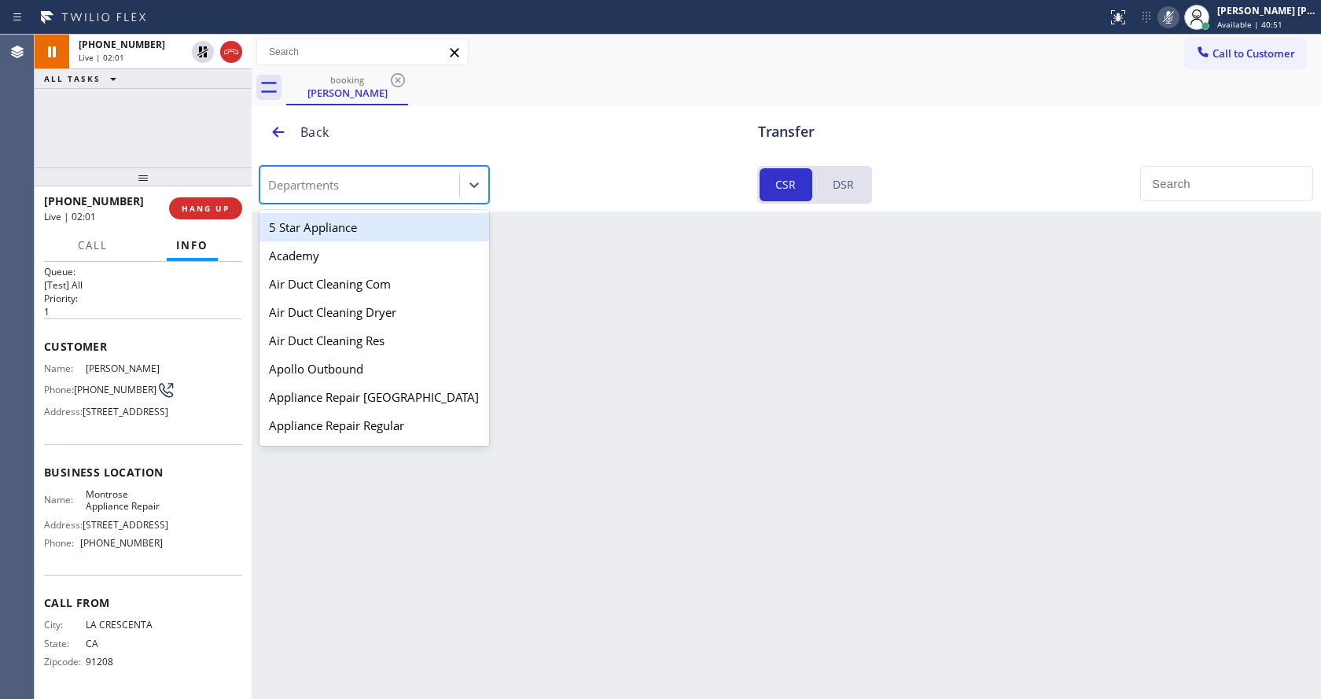
click at [571, 245] on div "Back to Dashboard Change Sender ID Customers Technicians Select a contact Outbo…" at bounding box center [786, 367] width 1069 height 664
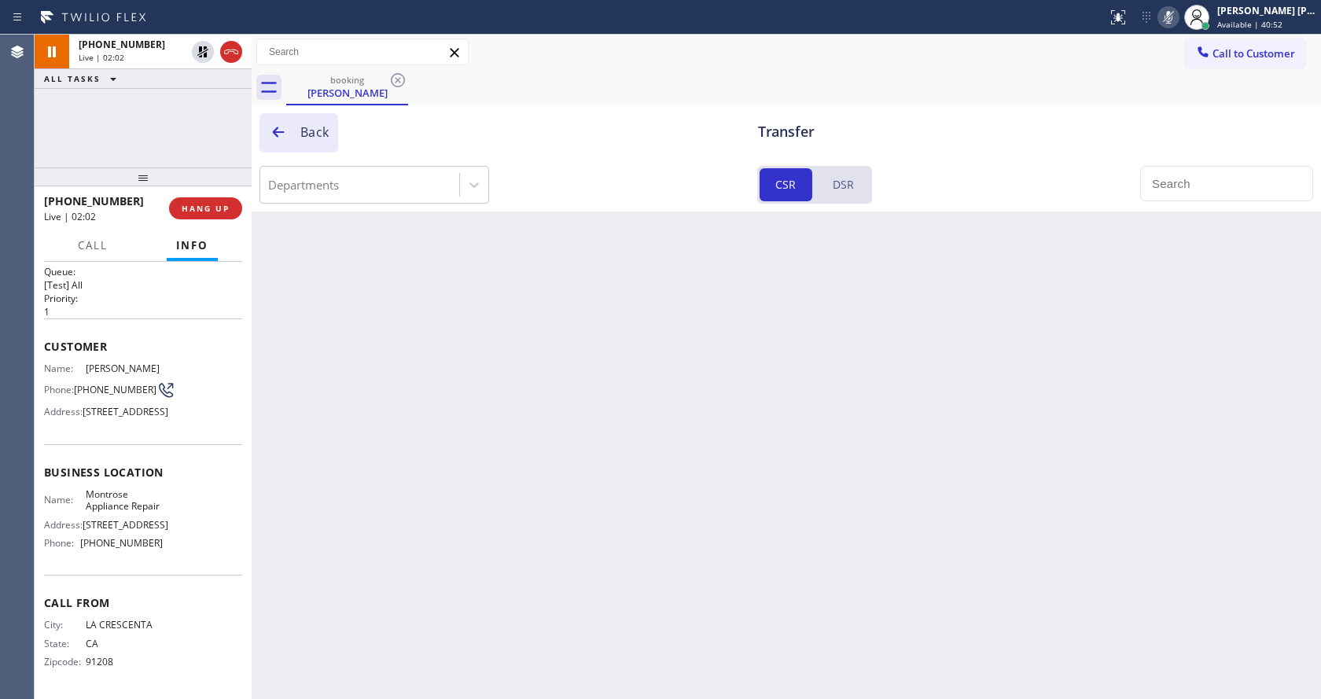
click at [279, 134] on icon at bounding box center [278, 132] width 16 height 16
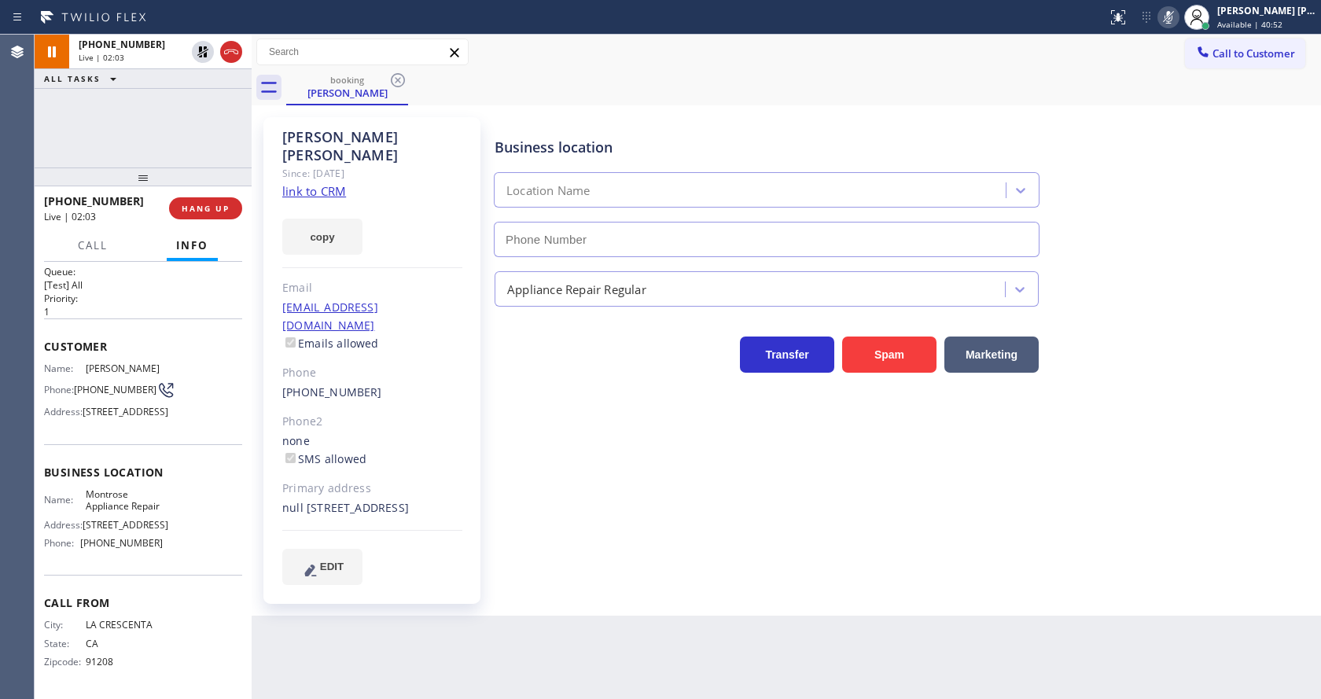
type input "[PHONE_NUMBER]"
drag, startPoint x: 563, startPoint y: 475, endPoint x: 546, endPoint y: 447, distance: 32.5
click at [563, 474] on div "Business location Montrose Appliance Repair (626) 469-7417 Appliance Repair Reg…" at bounding box center [904, 350] width 826 height 459
click at [1244, 189] on div "Business location Montrose Appliance Repair (626) 469-7417" at bounding box center [904, 186] width 826 height 142
click at [1173, 11] on icon at bounding box center [1168, 17] width 19 height 19
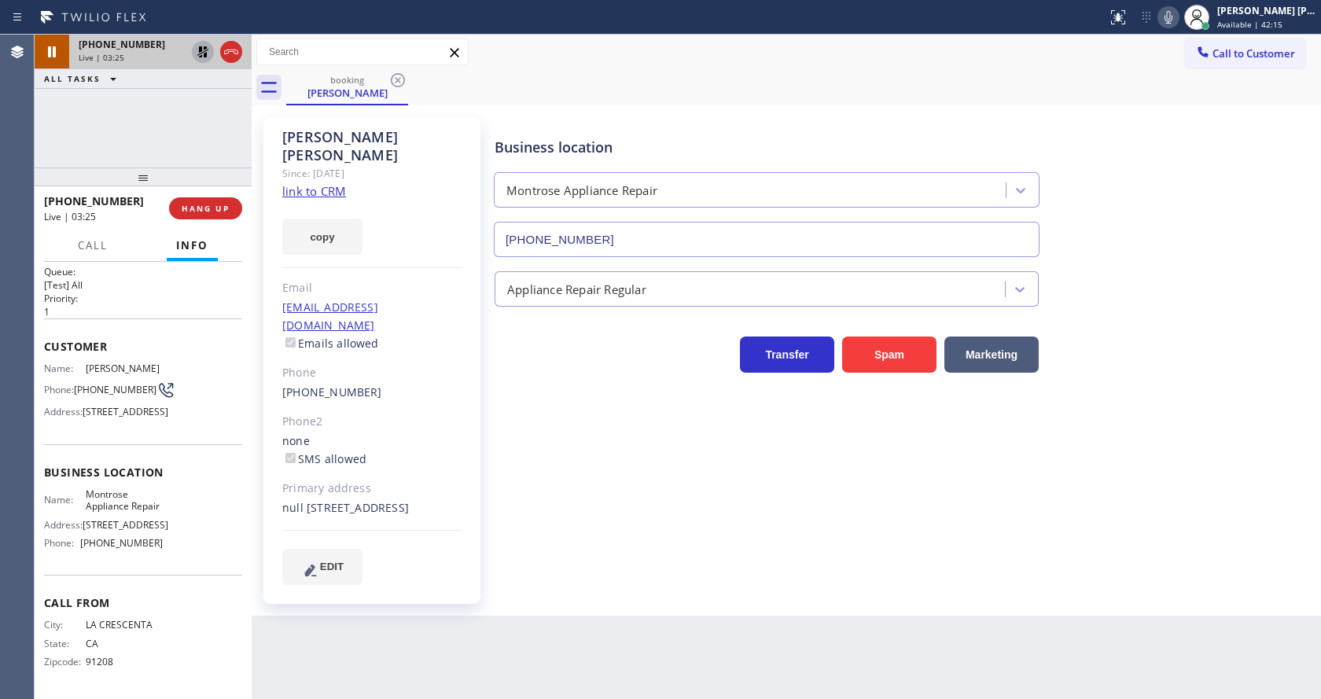
click at [200, 48] on icon at bounding box center [202, 51] width 11 height 11
click at [638, 519] on div "Business location Montrose Appliance Repair (626) 469-7417 Appliance Repair Reg…" at bounding box center [904, 350] width 826 height 459
click at [417, 211] on div "copy" at bounding box center [372, 227] width 180 height 54
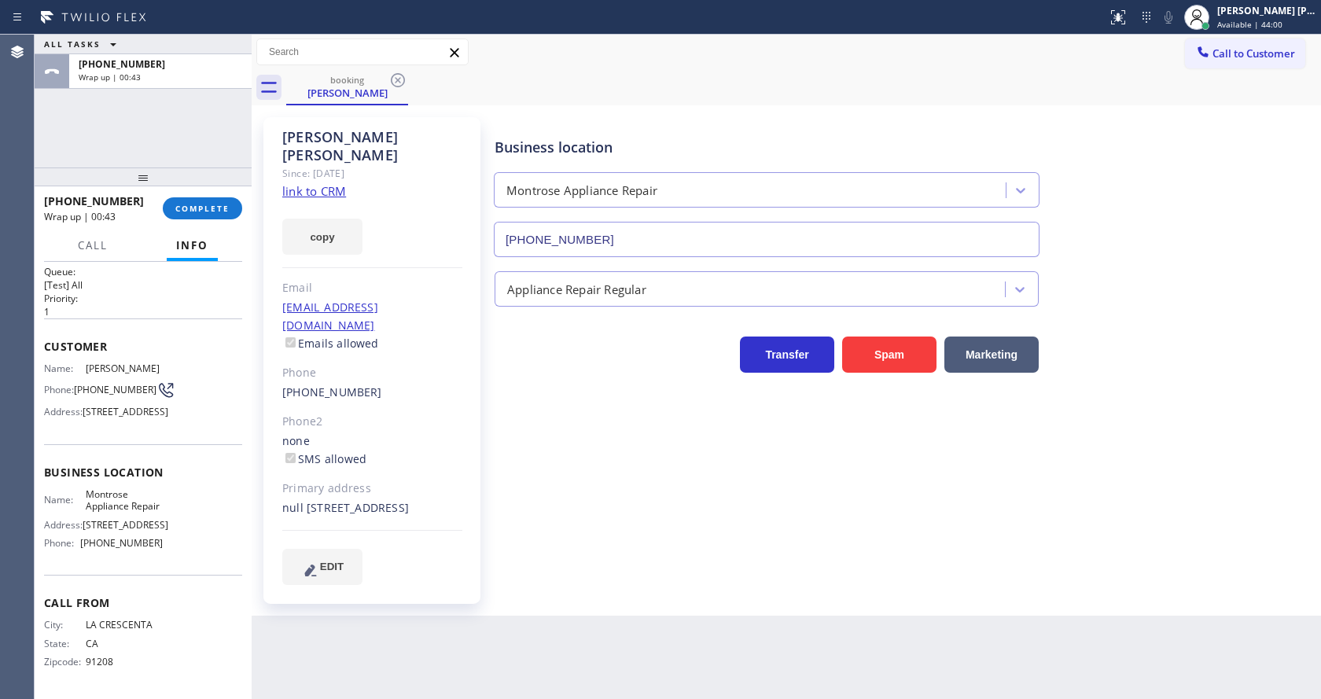
click at [183, 196] on div "+18187906095 Wrap up | 00:43 COMPLETE" at bounding box center [143, 208] width 198 height 41
click at [188, 210] on span "COMPLETE" at bounding box center [202, 208] width 54 height 11
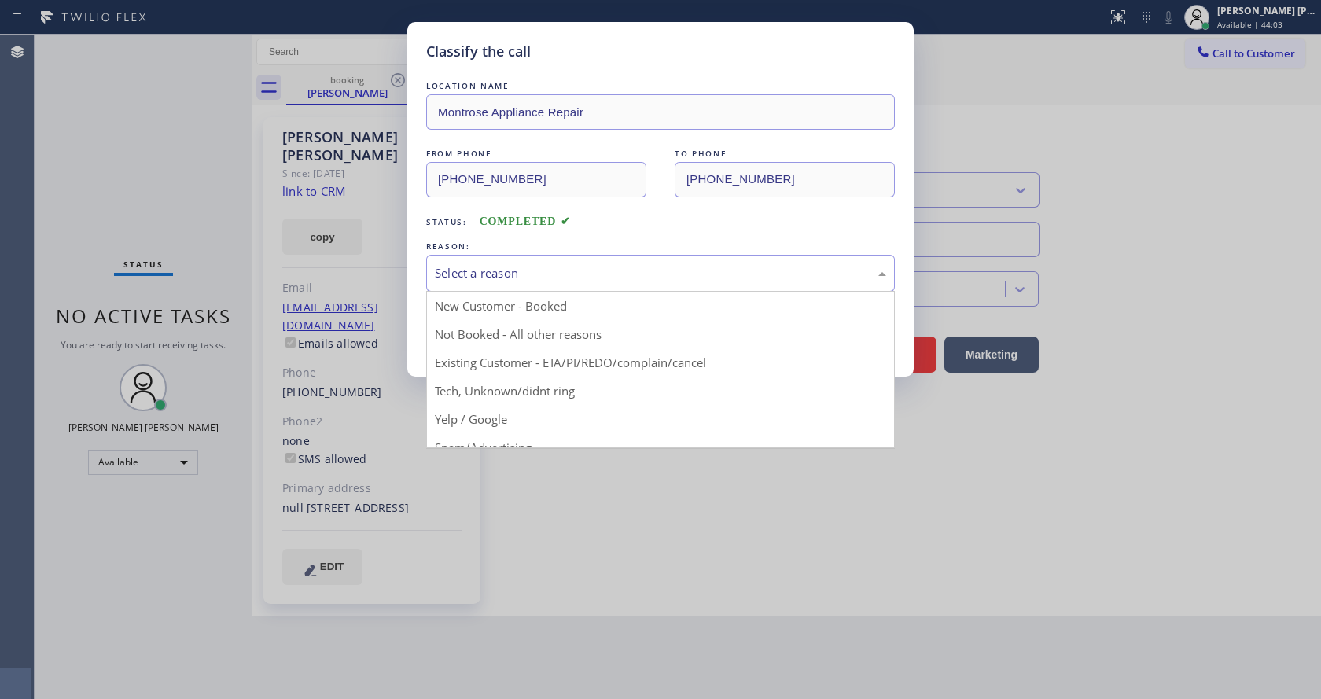
click at [549, 261] on div "Select a reason" at bounding box center [660, 273] width 469 height 37
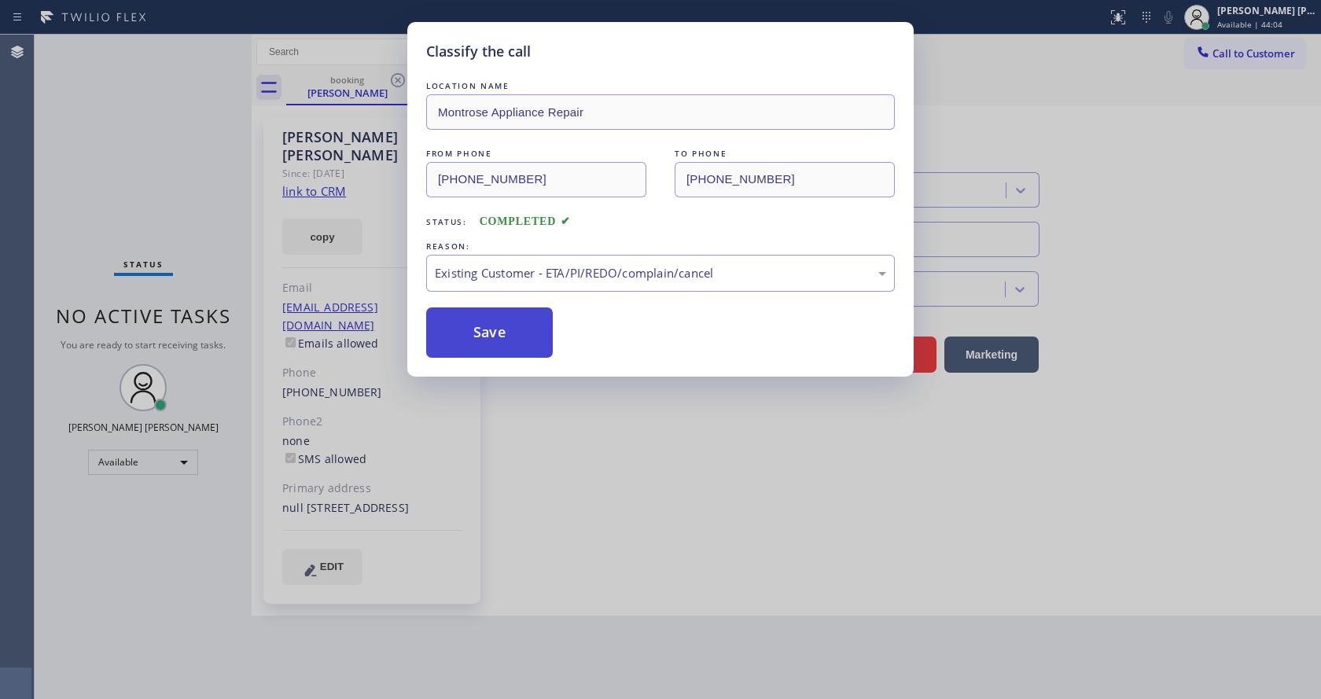
click at [513, 341] on button "Save" at bounding box center [489, 332] width 127 height 50
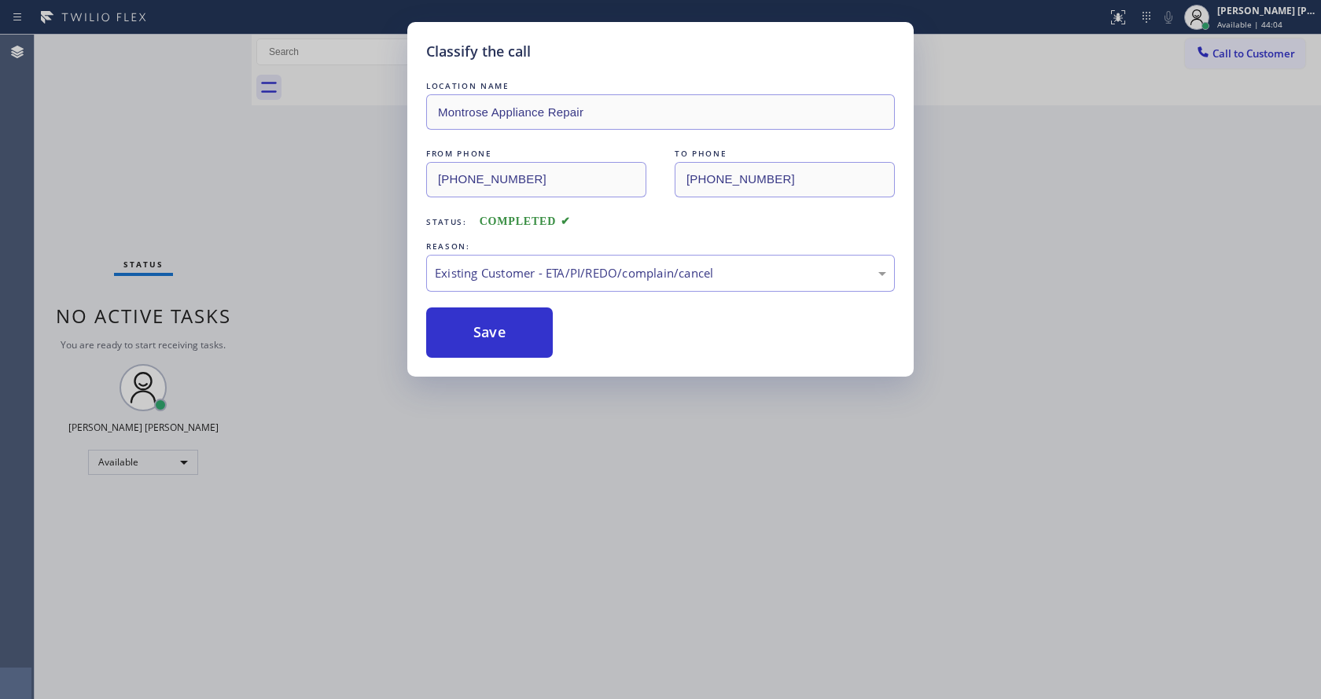
drag, startPoint x: 631, startPoint y: 433, endPoint x: 565, endPoint y: 469, distance: 74.6
click at [629, 436] on div "Classify the call LOCATION NAME Montrose Appliance Repair FROM PHONE (818) 790-…" at bounding box center [660, 349] width 1321 height 699
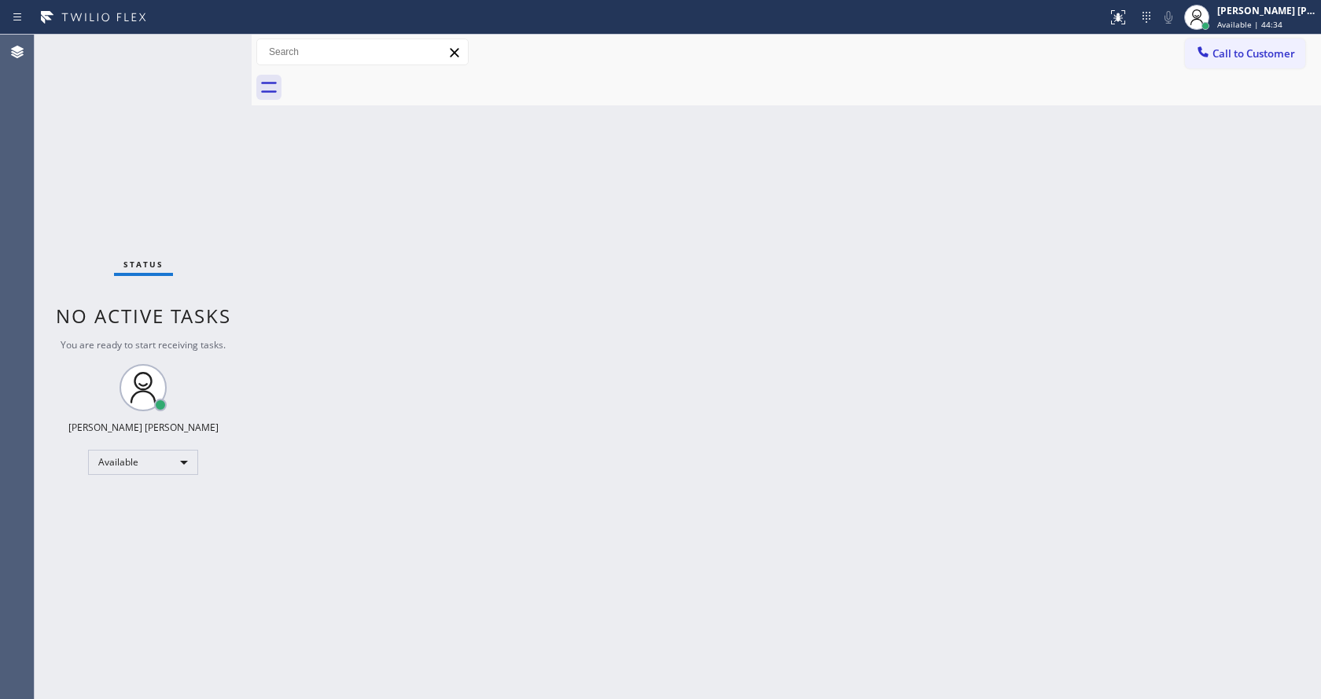
click at [318, 178] on div "Back to Dashboard Change Sender ID Customers Technicians Select a contact Outbo…" at bounding box center [786, 367] width 1069 height 664
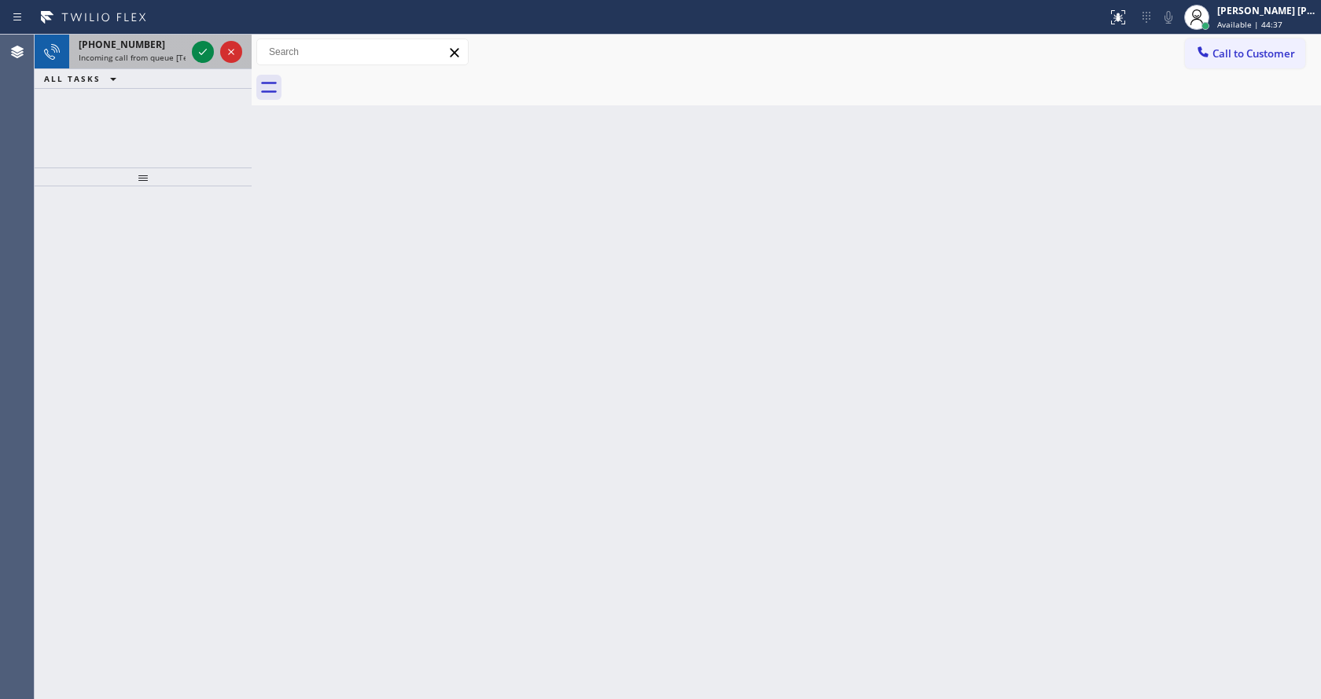
click at [189, 50] on div at bounding box center [217, 52] width 57 height 35
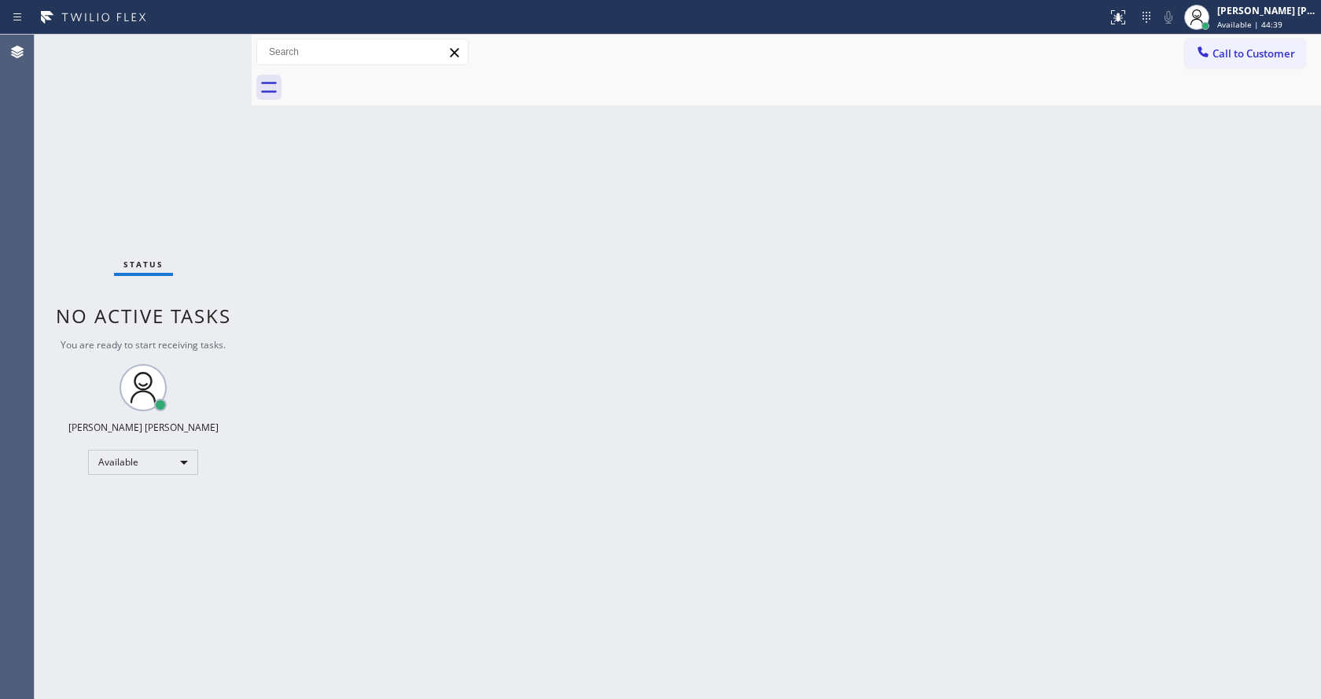
click at [945, 311] on div "Back to Dashboard Change Sender ID Customers Technicians Select a contact Outbo…" at bounding box center [786, 367] width 1069 height 664
click at [611, 430] on div "Back to Dashboard Change Sender ID Customers Technicians Select a contact Outbo…" at bounding box center [786, 367] width 1069 height 664
click at [179, 237] on div "Status No active tasks You are ready to start receiving tasks. [PERSON_NAME] [P…" at bounding box center [143, 367] width 217 height 664
click at [219, 43] on div "Status No active tasks You are ready to start receiving tasks. [PERSON_NAME] [P…" at bounding box center [143, 367] width 217 height 664
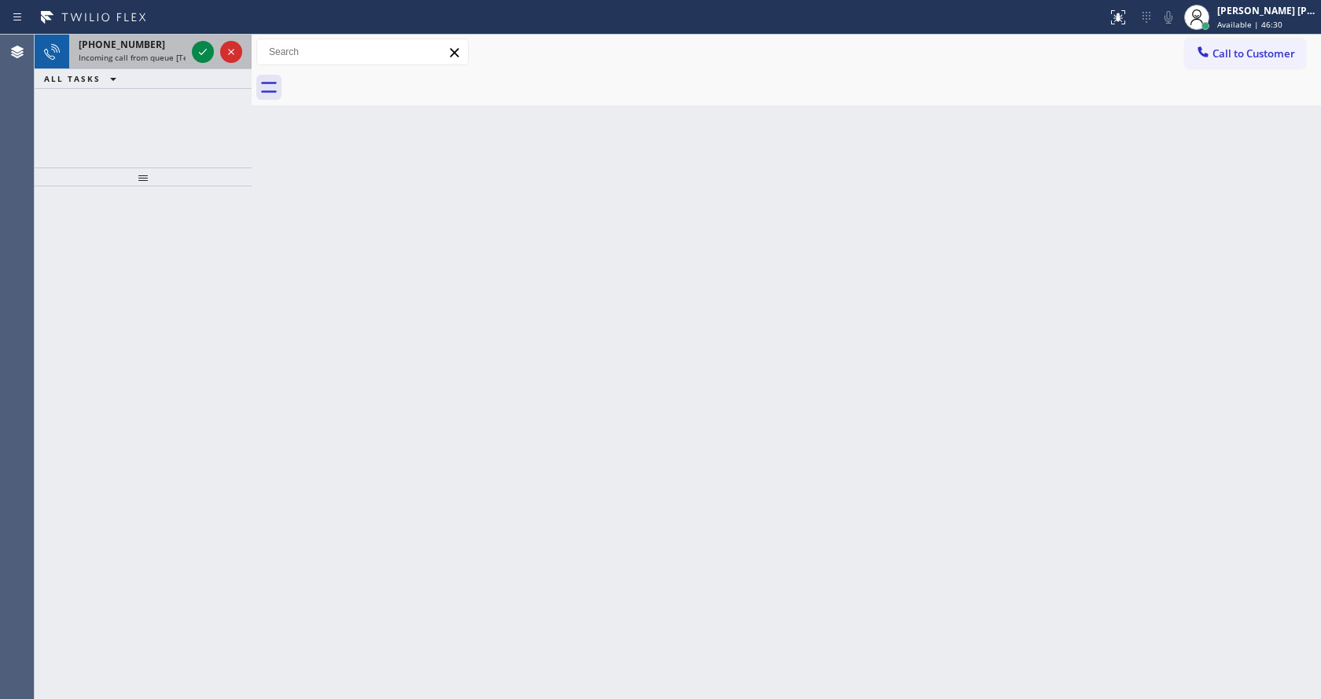
click at [191, 59] on div at bounding box center [217, 52] width 57 height 35
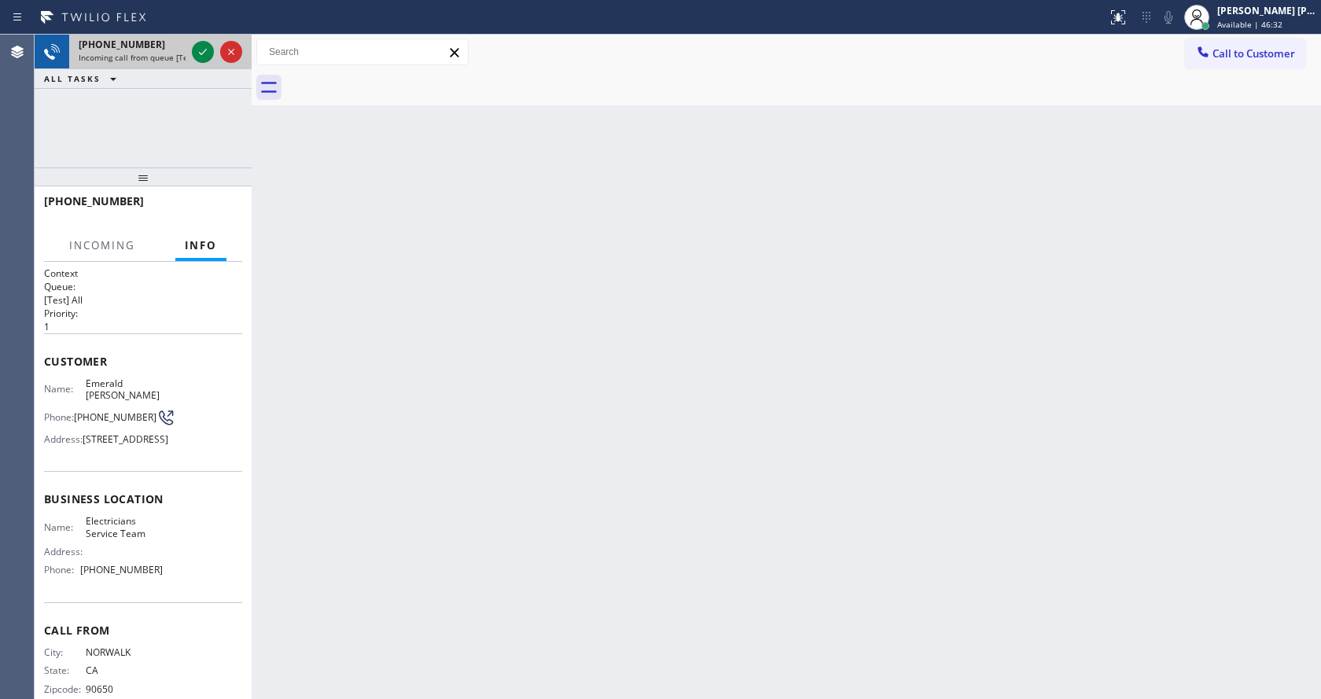
click at [169, 57] on span "Incoming call from queue [Test] All" at bounding box center [144, 57] width 131 height 11
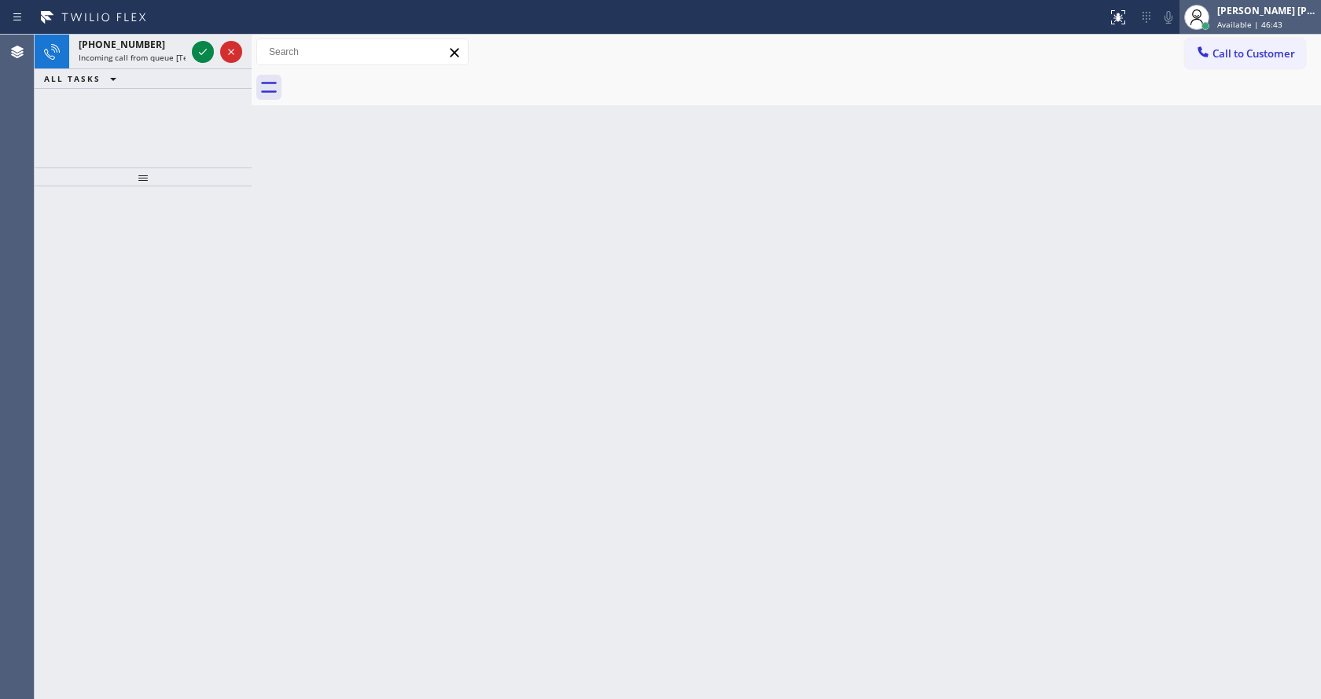
click at [1249, 29] on span "Available | 46:43" at bounding box center [1249, 24] width 65 height 11
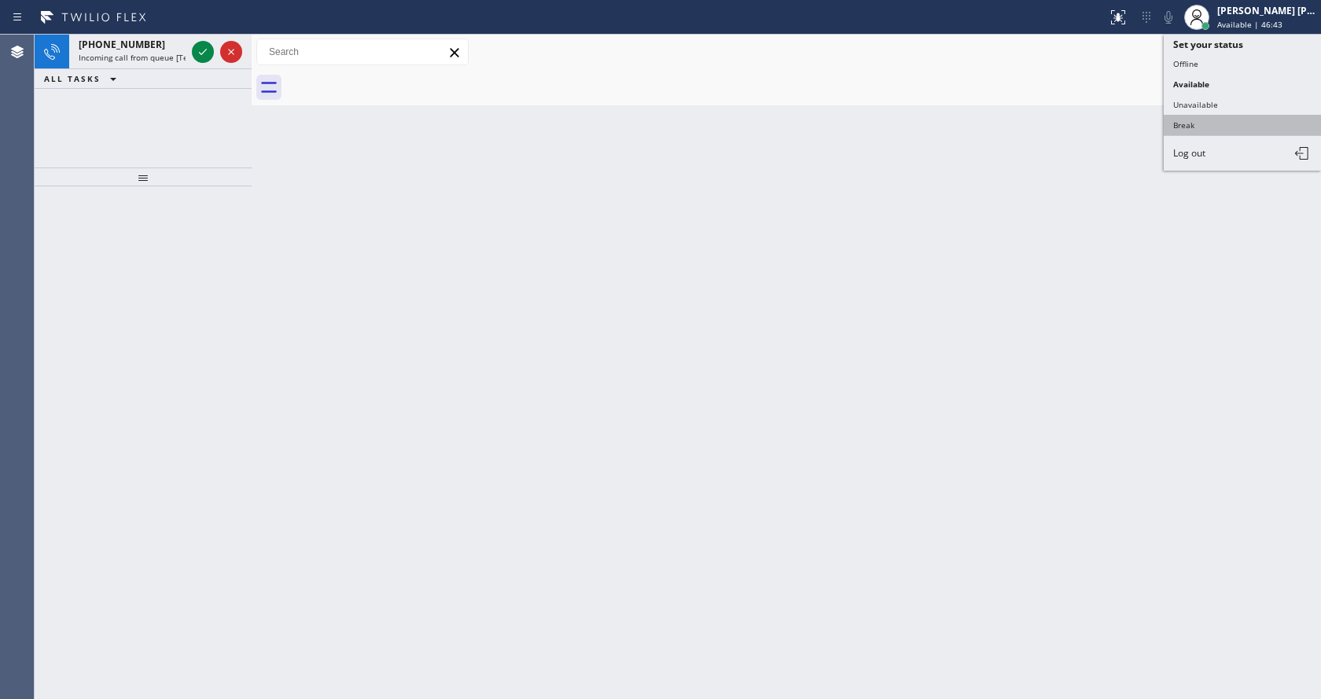
click at [1235, 116] on button "Break" at bounding box center [1242, 125] width 157 height 20
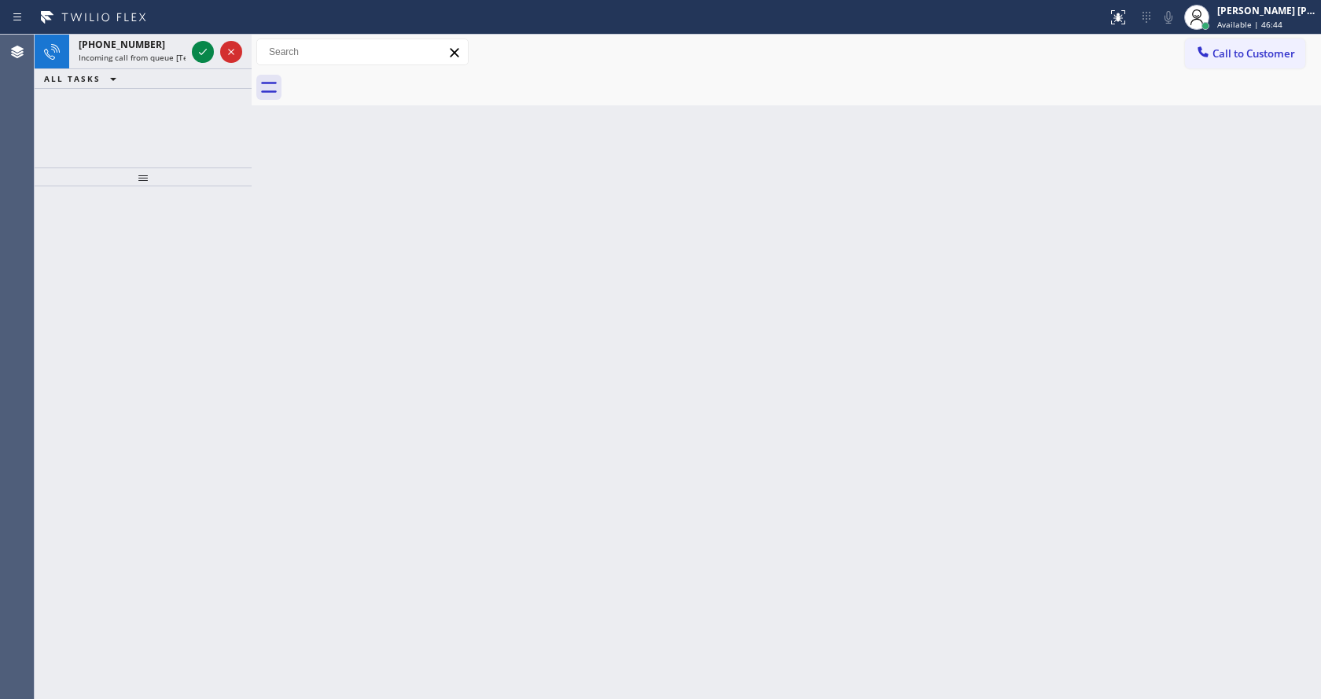
click at [759, 400] on div "Back to Dashboard Change Sender ID Customers Technicians Select a contact Outbo…" at bounding box center [786, 367] width 1069 height 664
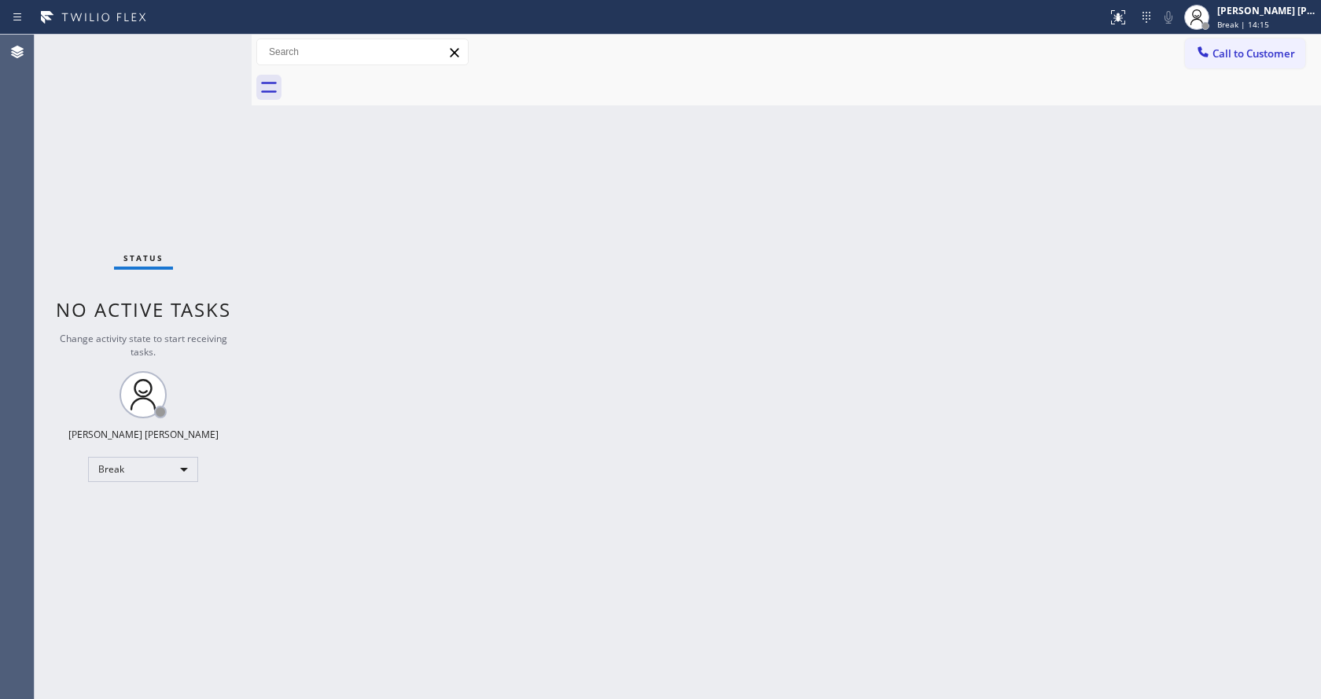
click at [1125, 253] on div "Back to Dashboard Change Sender ID Customers Technicians Select a contact Outbo…" at bounding box center [786, 367] width 1069 height 664
click at [1253, 21] on span "Break | 14:15" at bounding box center [1243, 24] width 52 height 11
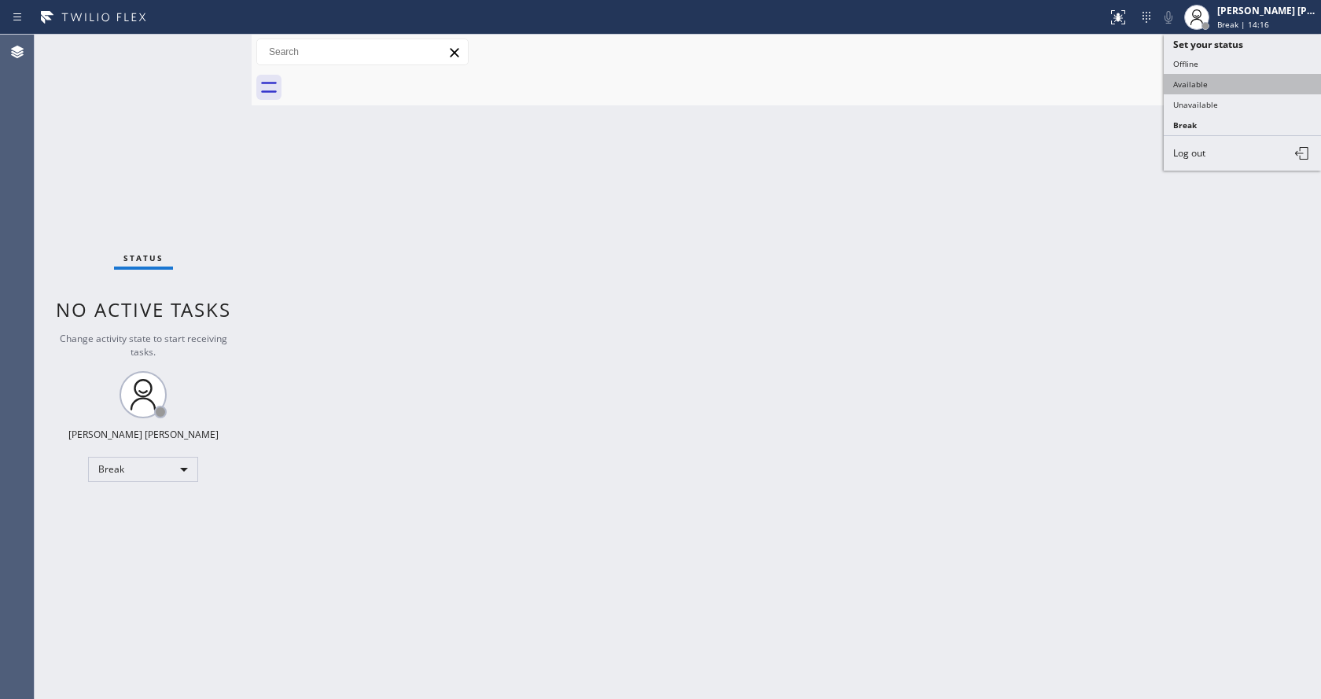
click at [1217, 80] on button "Available" at bounding box center [1242, 84] width 157 height 20
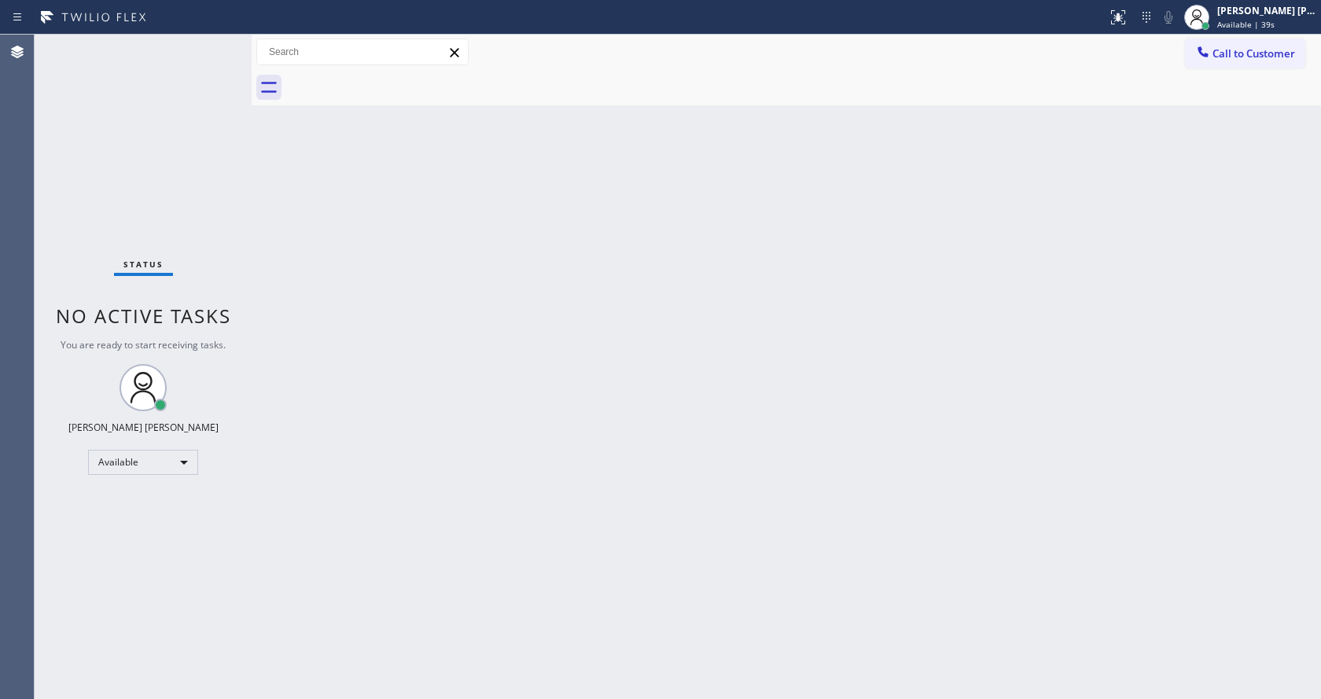
click at [262, 234] on div "Back to Dashboard Change Sender ID Customers Technicians Select a contact Outbo…" at bounding box center [786, 367] width 1069 height 664
click at [629, 329] on div "Back to Dashboard Change Sender ID Customers Technicians Select a contact Outbo…" at bounding box center [786, 367] width 1069 height 664
click at [381, 432] on div "Back to Dashboard Change Sender ID Customers Technicians Select a contact Outbo…" at bounding box center [786, 367] width 1069 height 664
click at [678, 392] on div "Back to Dashboard Change Sender ID Customers Technicians Select a contact Outbo…" at bounding box center [786, 367] width 1069 height 664
click at [219, 172] on div "Status No active tasks You are ready to start receiving tasks. [PERSON_NAME] [P…" at bounding box center [143, 367] width 217 height 664
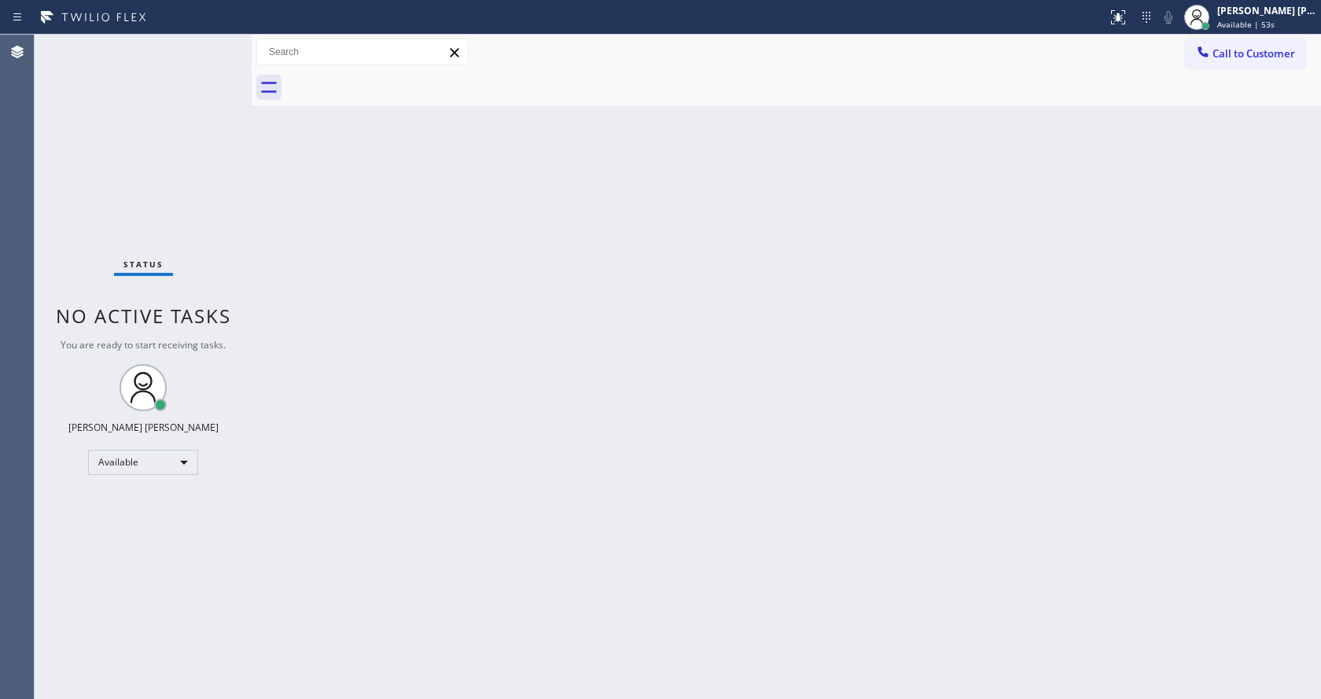
click at [216, 44] on div "Status No active tasks You are ready to start receiving tasks. [PERSON_NAME] [P…" at bounding box center [143, 367] width 217 height 664
click at [221, 41] on div "Status No active tasks You are ready to start receiving tasks. [PERSON_NAME] [P…" at bounding box center [143, 367] width 217 height 664
click at [217, 45] on div "Status No active tasks You are ready to start receiving tasks. [PERSON_NAME] [P…" at bounding box center [143, 367] width 217 height 664
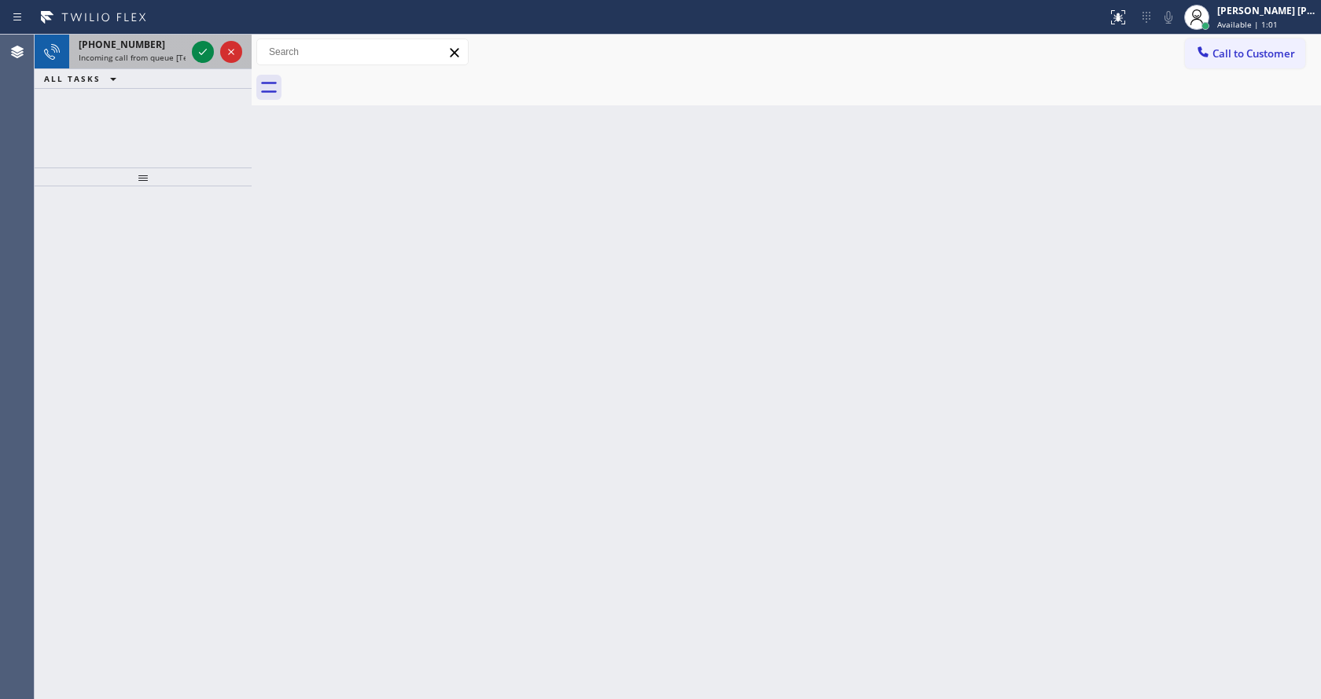
click at [180, 52] on span "Incoming call from queue [Test] All" at bounding box center [144, 57] width 131 height 11
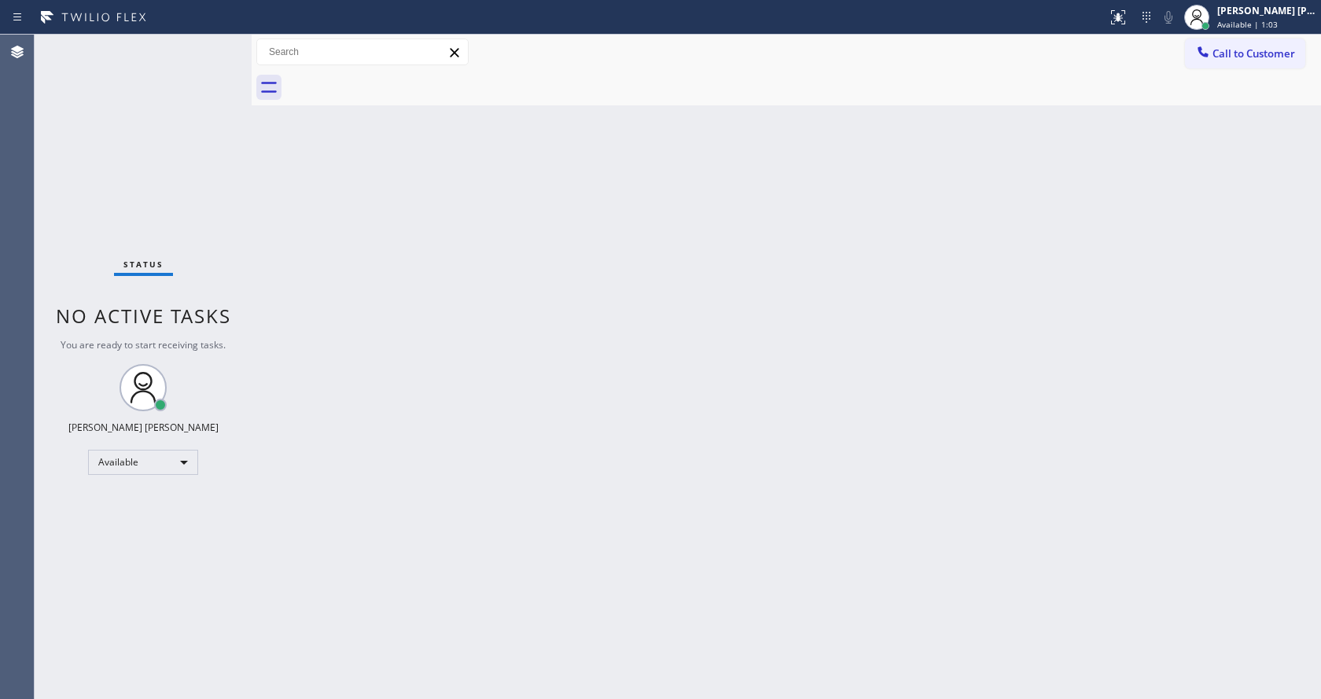
click at [202, 53] on div "Status No active tasks You are ready to start receiving tasks. [PERSON_NAME] [P…" at bounding box center [143, 367] width 217 height 664
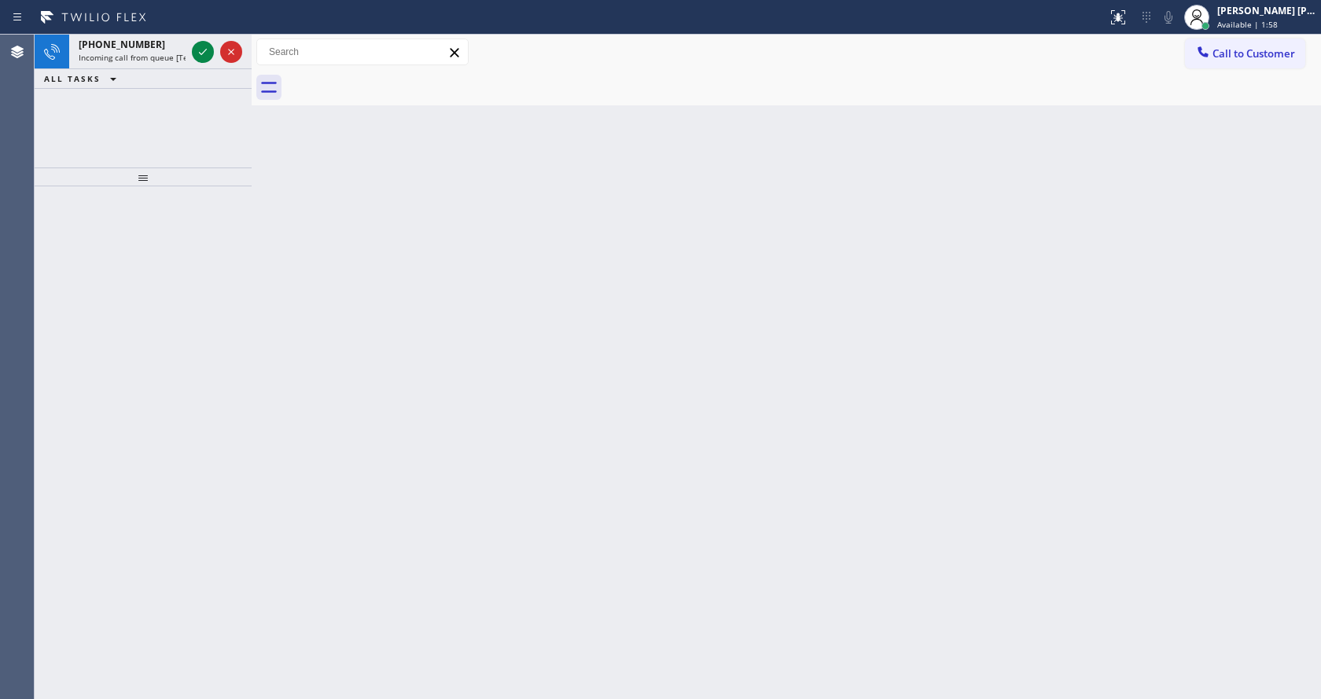
click at [202, 53] on icon at bounding box center [203, 52] width 8 height 6
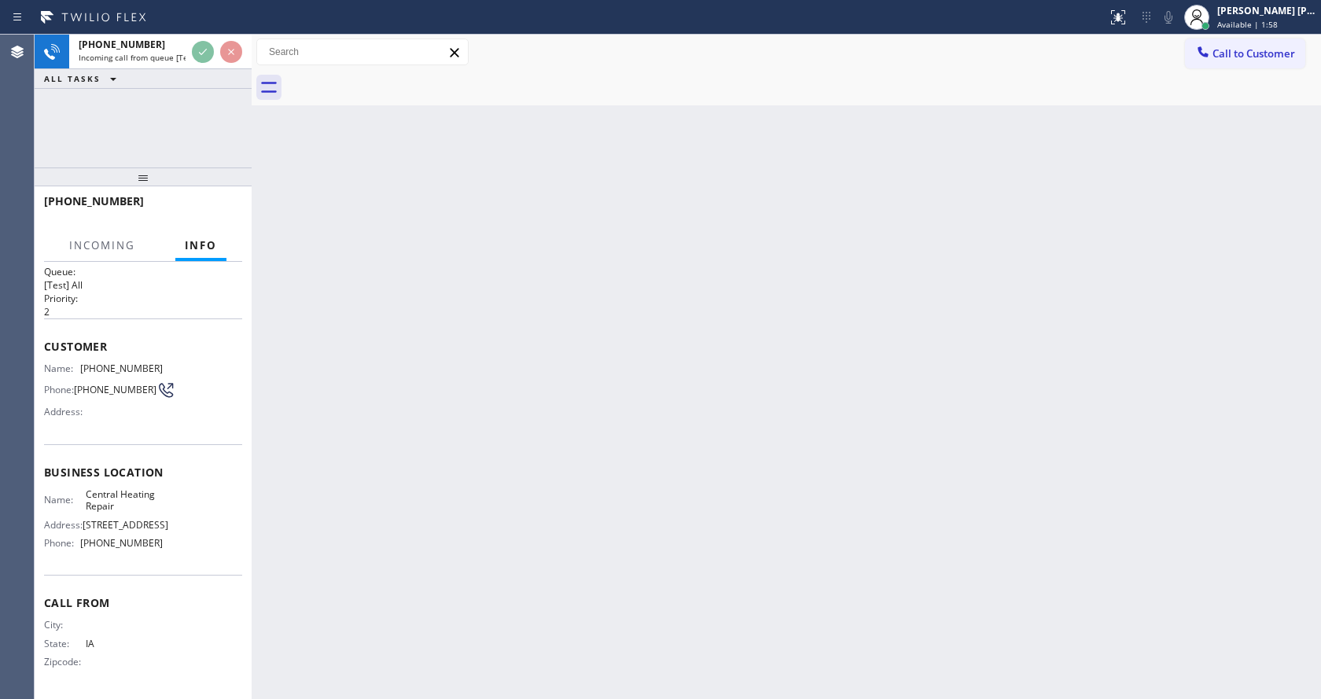
scroll to position [20, 0]
click at [590, 436] on div "Back to Dashboard Change Sender ID Customers Technicians Select a contact Outbo…" at bounding box center [786, 367] width 1069 height 664
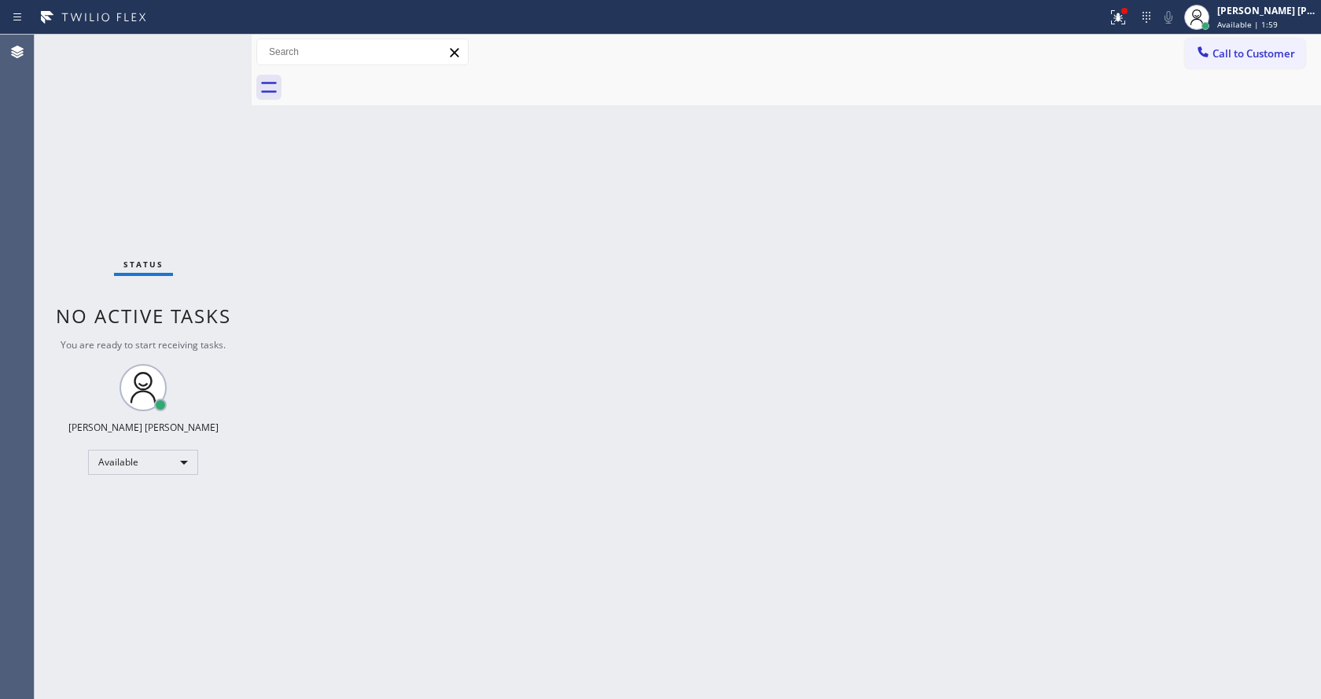
click at [354, 377] on div "Back to Dashboard Change Sender ID Customers Technicians Select a contact Outbo…" at bounding box center [786, 367] width 1069 height 664
click at [1125, 16] on icon at bounding box center [1118, 17] width 14 height 14
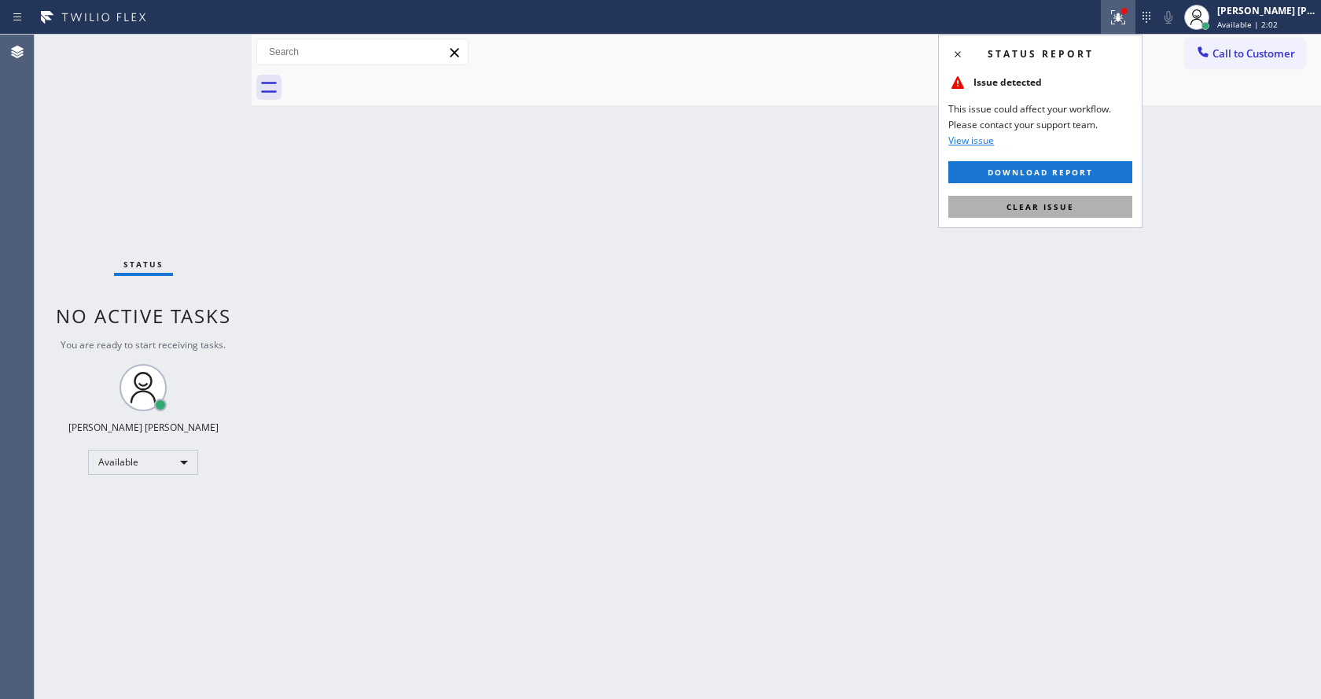
click at [1061, 199] on button "Clear issue" at bounding box center [1040, 207] width 184 height 22
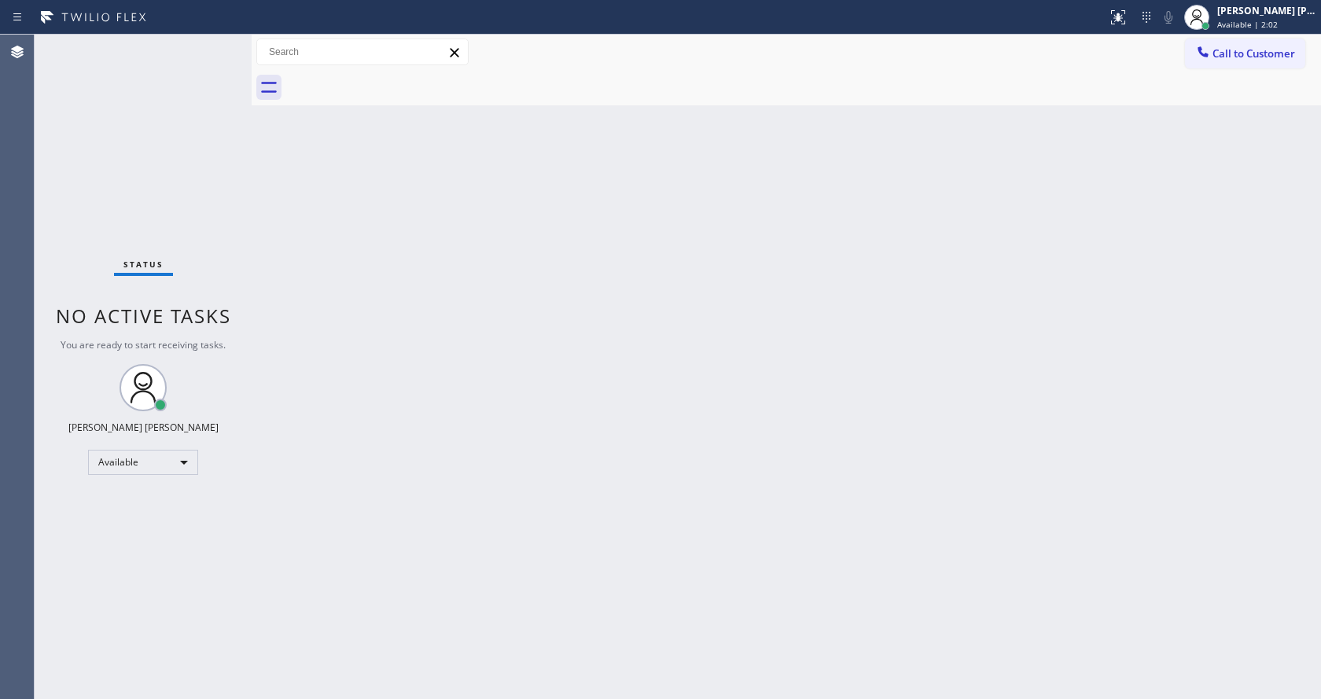
click at [1072, 226] on div "Back to Dashboard Change Sender ID Customers Technicians Select a contact Outbo…" at bounding box center [786, 367] width 1069 height 664
click at [292, 285] on div "Back to Dashboard Change Sender ID Customers Technicians Select a contact Outbo…" at bounding box center [786, 367] width 1069 height 664
drag, startPoint x: 246, startPoint y: 72, endPoint x: 196, endPoint y: 74, distance: 50.3
click at [196, 74] on div "Status No active tasks You are ready to start receiving tasks. [PERSON_NAME] [P…" at bounding box center [143, 367] width 217 height 664
click at [217, 42] on div "Status No active tasks You are ready to start receiving tasks. [PERSON_NAME] [P…" at bounding box center [143, 367] width 217 height 664
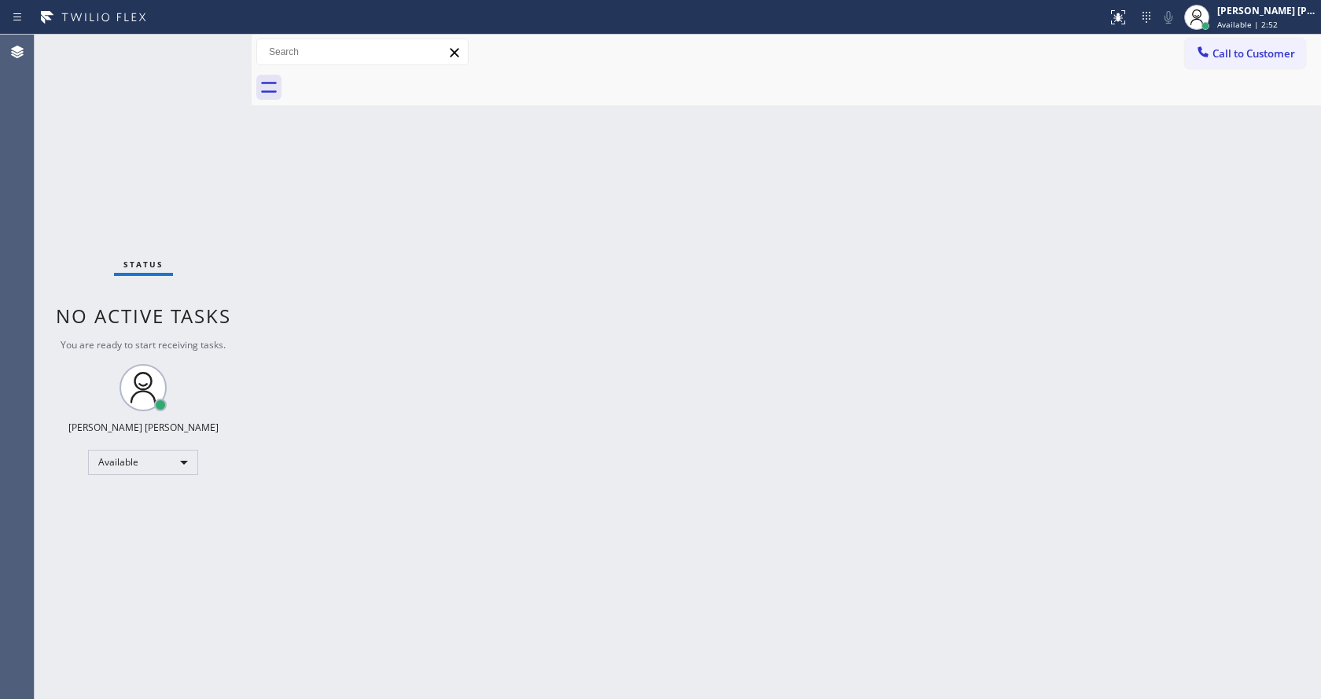
click at [116, 184] on div "Status No active tasks You are ready to start receiving tasks. [PERSON_NAME] [P…" at bounding box center [143, 367] width 217 height 664
click at [217, 45] on div "Status No active tasks You are ready to start receiving tasks. [PERSON_NAME] [P…" at bounding box center [143, 367] width 217 height 664
click at [785, 396] on div "Back to Dashboard Change Sender ID Customers Technicians Select a contact Outbo…" at bounding box center [786, 367] width 1069 height 664
click at [562, 500] on div "Back to Dashboard Change Sender ID Customers Technicians Select a contact Outbo…" at bounding box center [786, 367] width 1069 height 664
click at [728, 462] on div "Back to Dashboard Change Sender ID Customers Technicians Select a contact Outbo…" at bounding box center [786, 367] width 1069 height 664
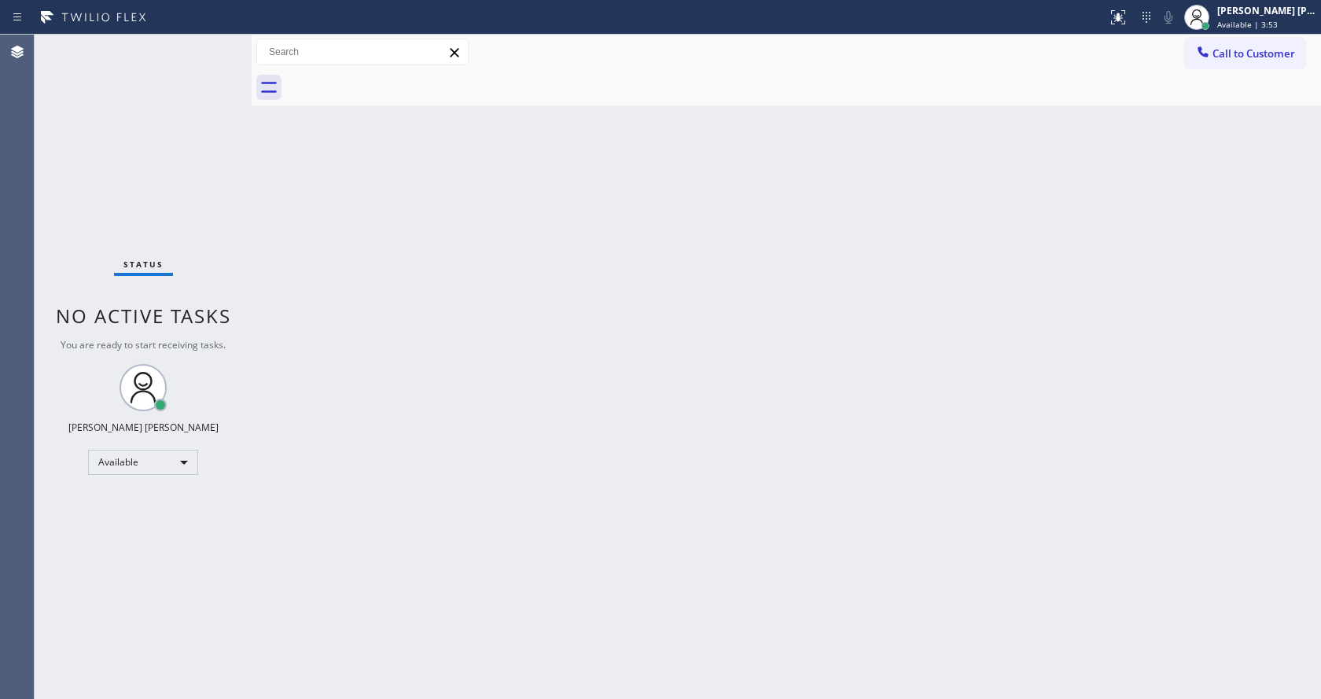
click at [296, 190] on div "Back to Dashboard Change Sender ID Customers Technicians Select a contact Outbo…" at bounding box center [786, 367] width 1069 height 664
click at [218, 39] on div "Status No active tasks You are ready to start receiving tasks. [PERSON_NAME] [P…" at bounding box center [143, 367] width 217 height 664
click at [624, 314] on div "Back to Dashboard Change Sender ID Customers Technicians Select a contact Outbo…" at bounding box center [786, 367] width 1069 height 664
click at [326, 208] on div "Back to Dashboard Change Sender ID Customers Technicians Select a contact Outbo…" at bounding box center [786, 367] width 1069 height 664
drag, startPoint x: 250, startPoint y: 57, endPoint x: 234, endPoint y: 56, distance: 16.5
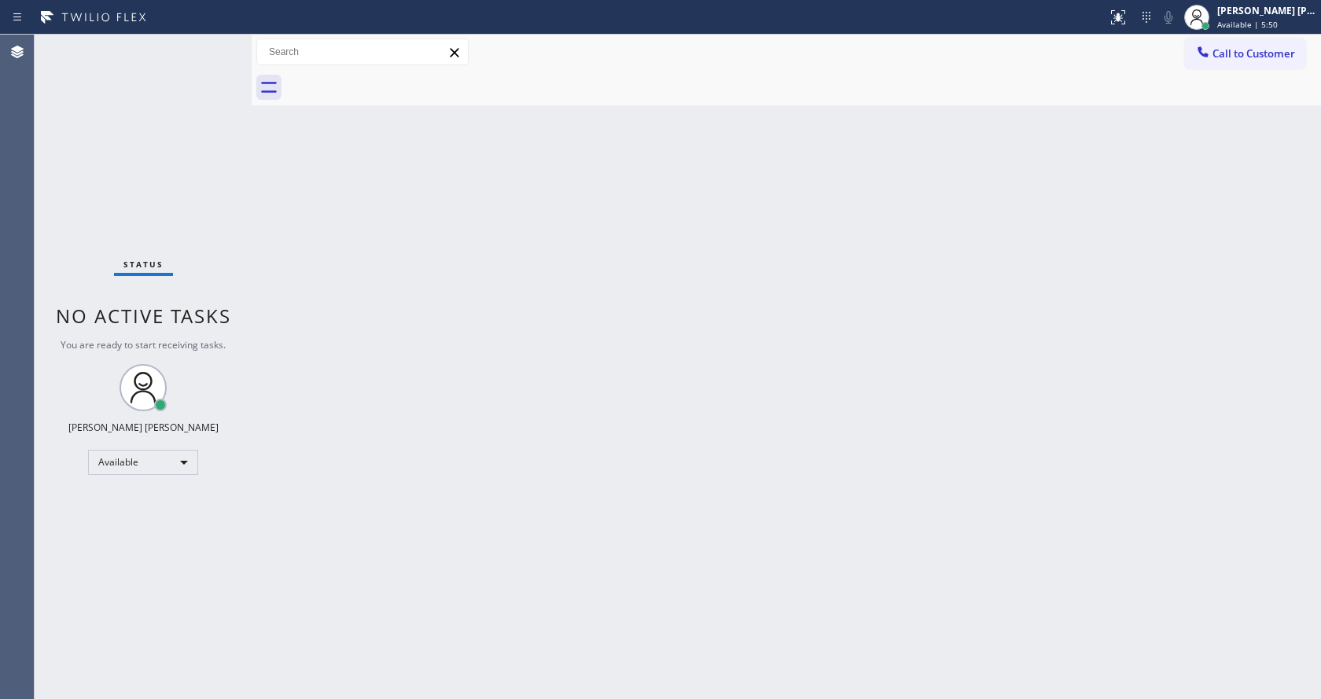
click at [234, 56] on div "Status No active tasks You are ready to start receiving tasks. [PERSON_NAME] [P…" at bounding box center [678, 367] width 1286 height 664
click at [215, 42] on div "Status No active tasks You are ready to start receiving tasks. [PERSON_NAME] [P…" at bounding box center [143, 367] width 217 height 664
click at [214, 42] on div "Status No active tasks You are ready to start receiving tasks. [PERSON_NAME] [P…" at bounding box center [143, 367] width 217 height 664
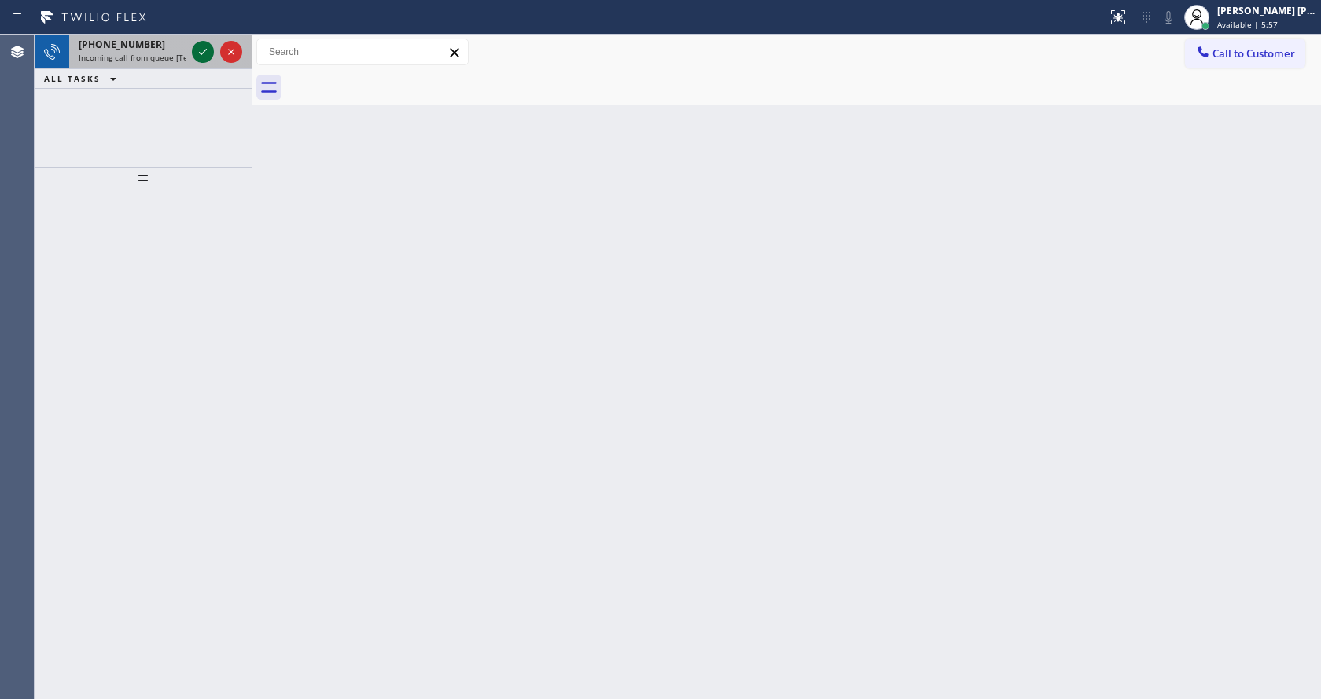
click at [204, 48] on icon at bounding box center [202, 51] width 19 height 19
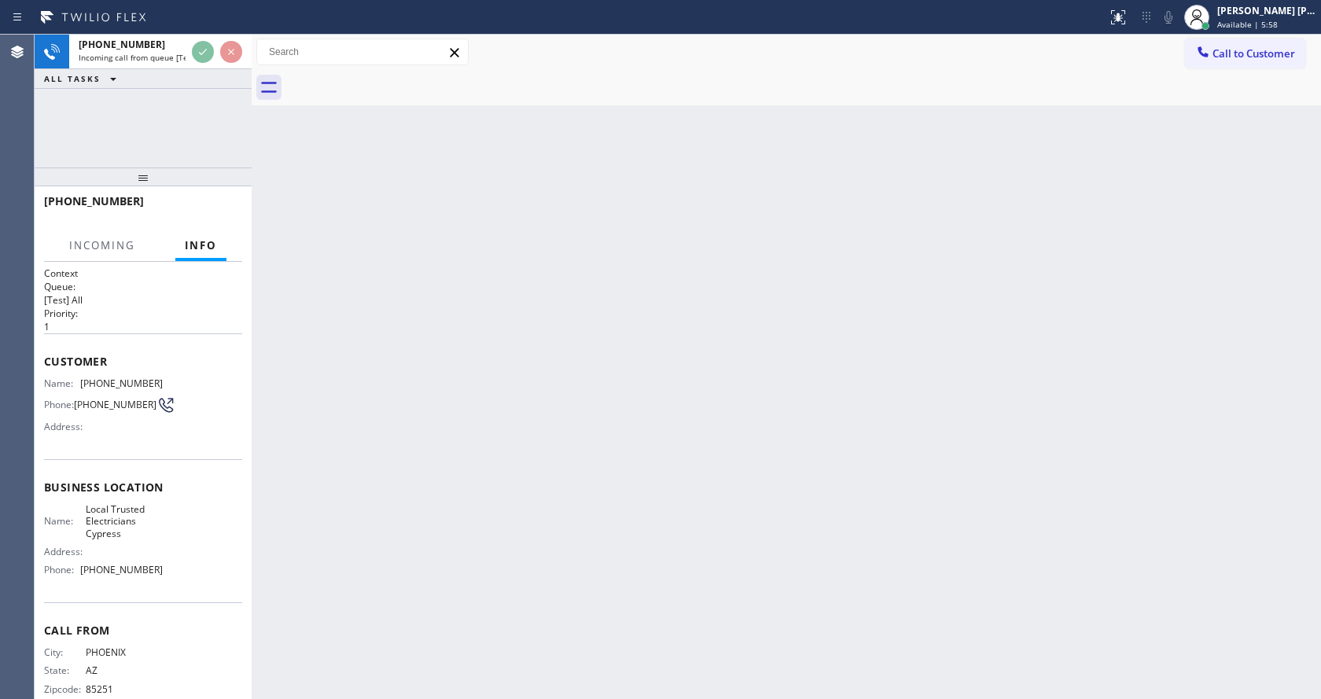
scroll to position [32, 0]
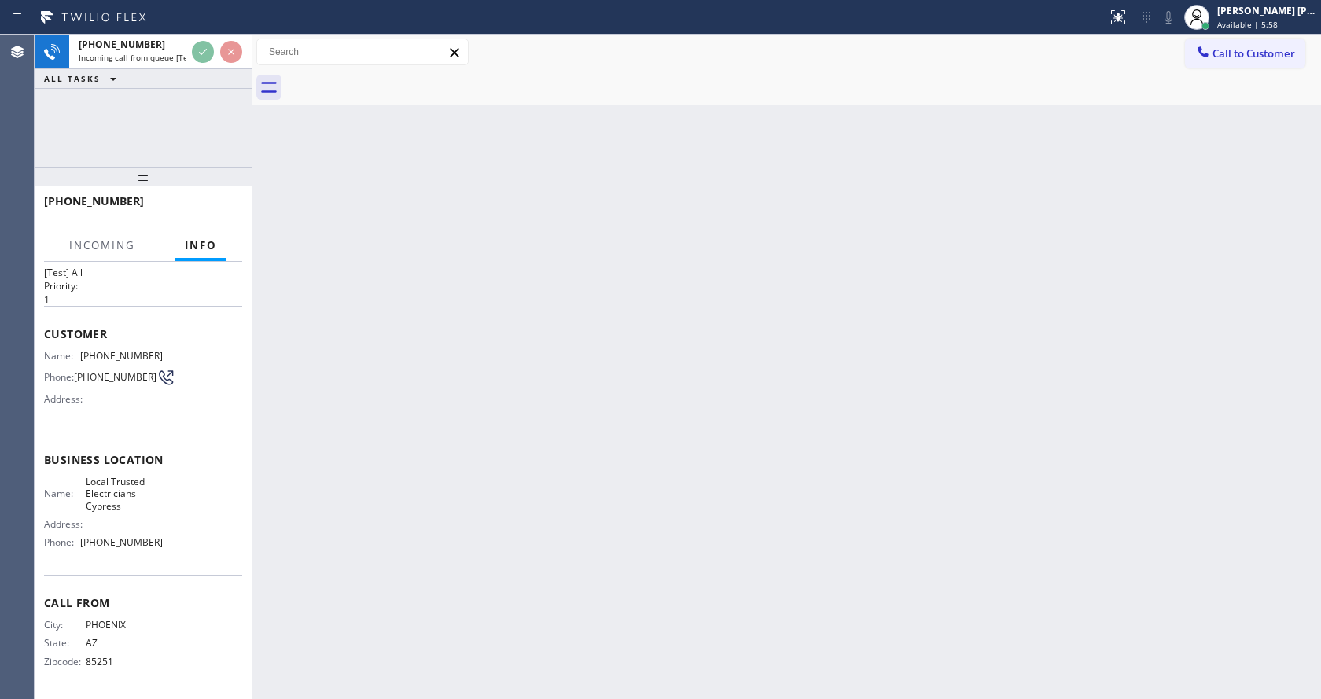
click at [668, 407] on div "Back to Dashboard Change Sender ID Customers Technicians Select a contact Outbo…" at bounding box center [786, 367] width 1069 height 664
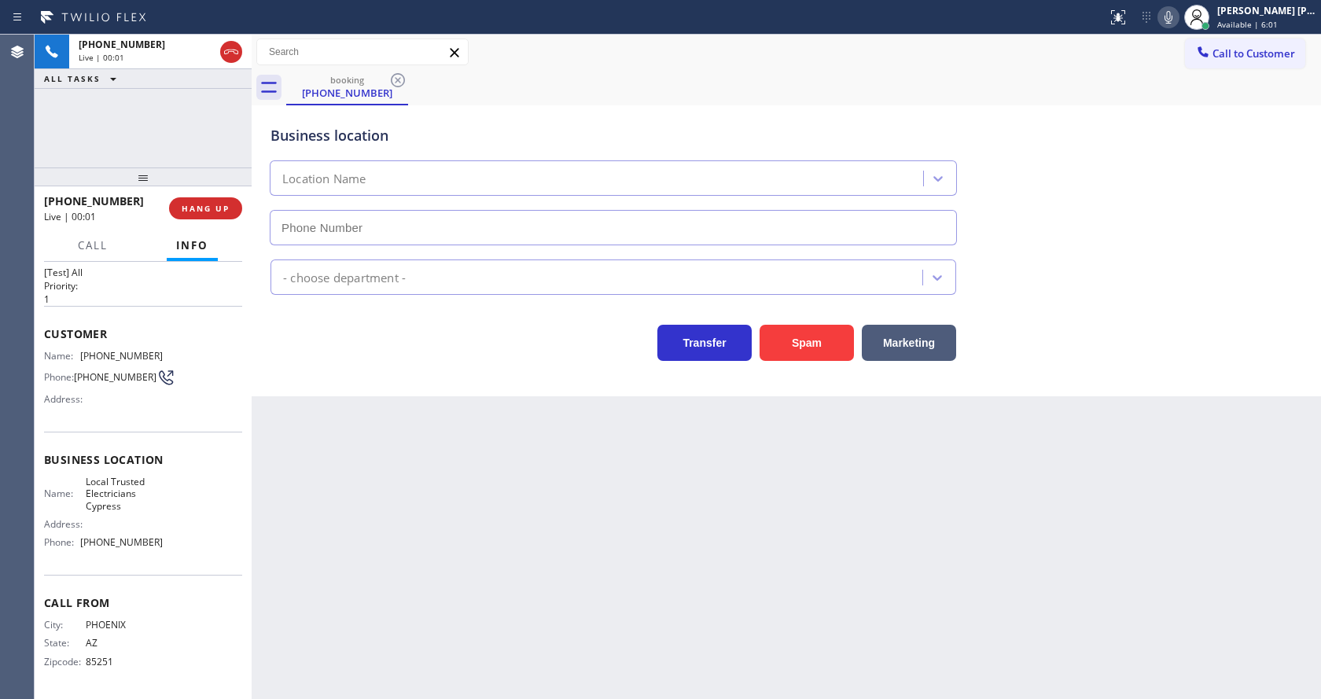
type input "(714) 463-1818"
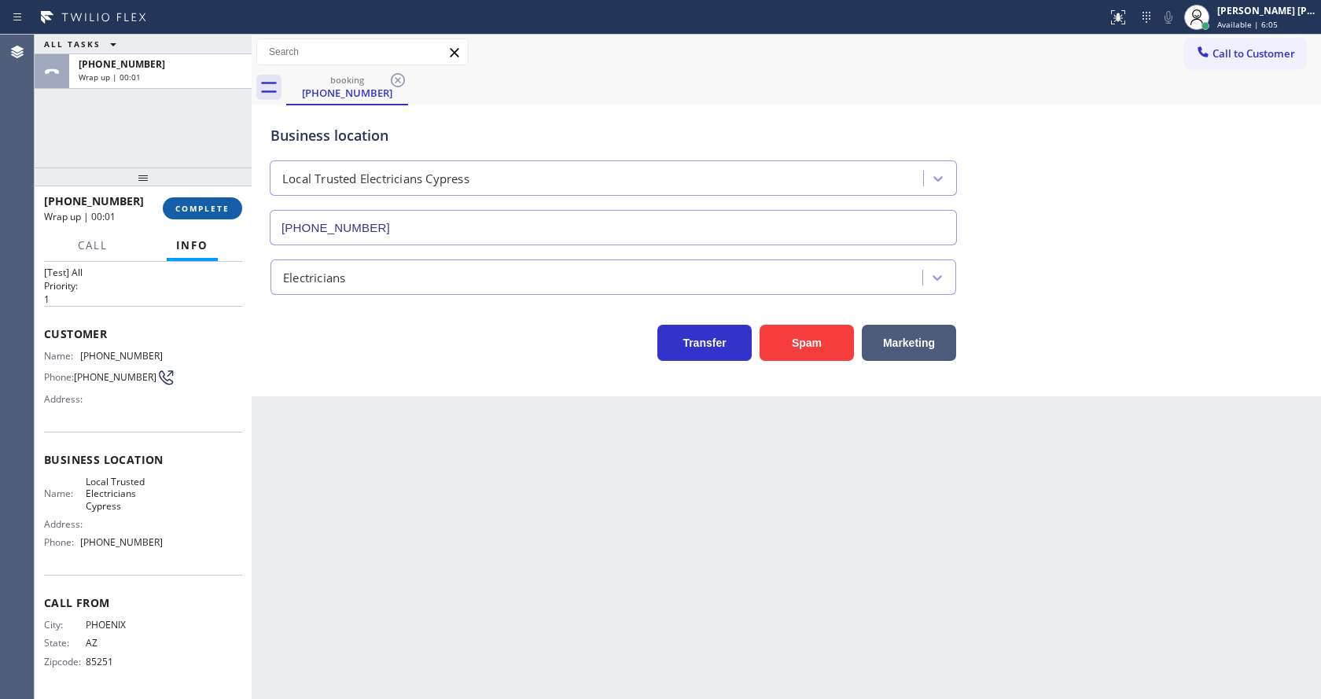
click at [208, 211] on span "COMPLETE" at bounding box center [202, 208] width 54 height 11
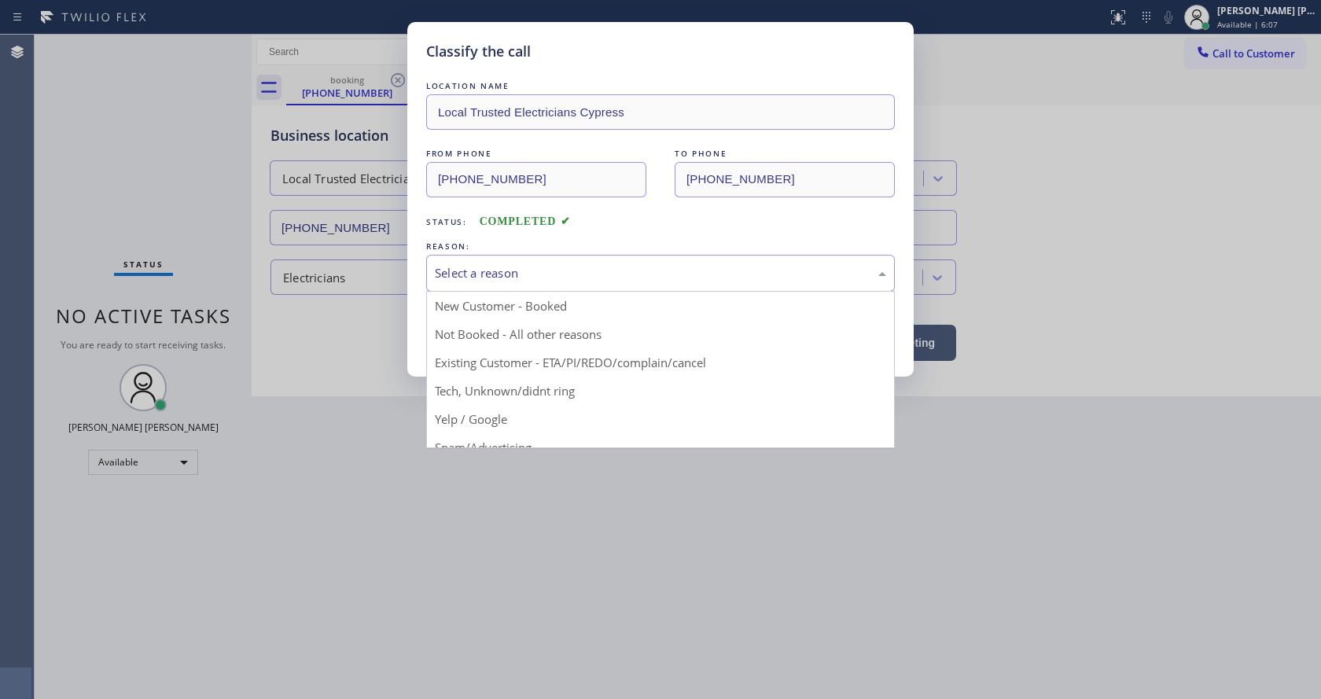
click at [513, 261] on div "Select a reason" at bounding box center [660, 273] width 469 height 37
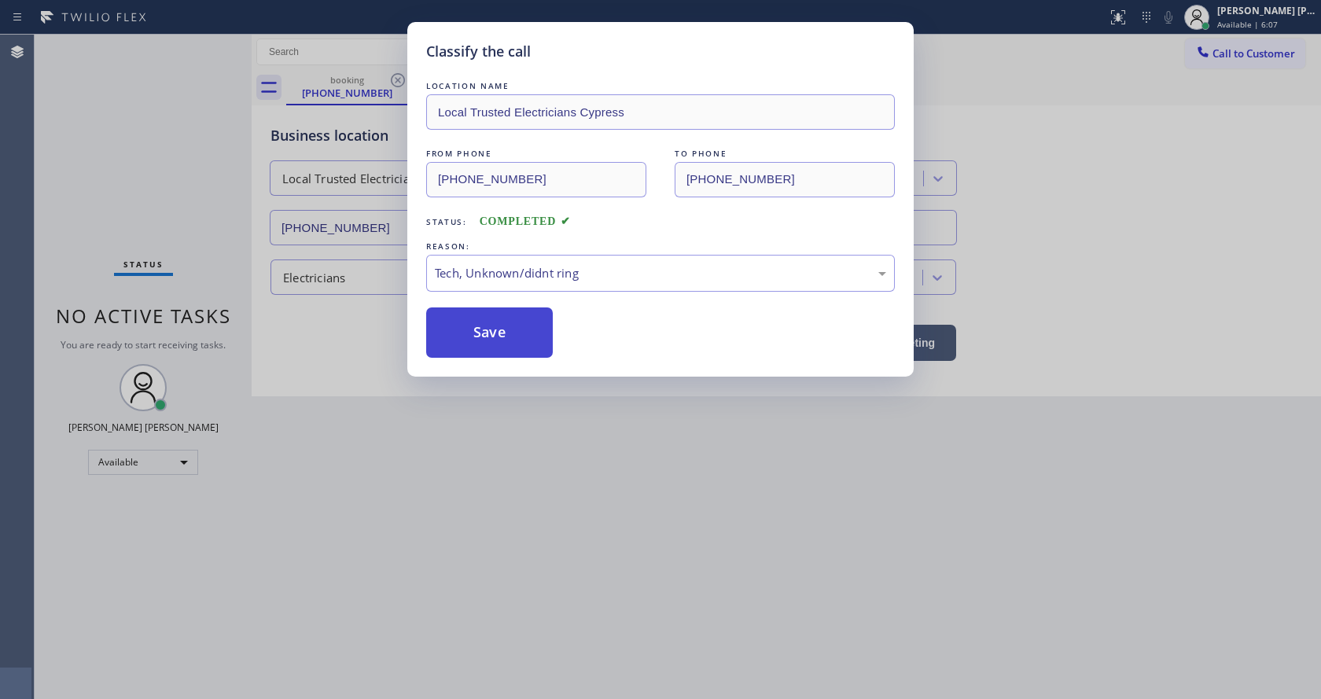
click at [503, 349] on button "Save" at bounding box center [489, 332] width 127 height 50
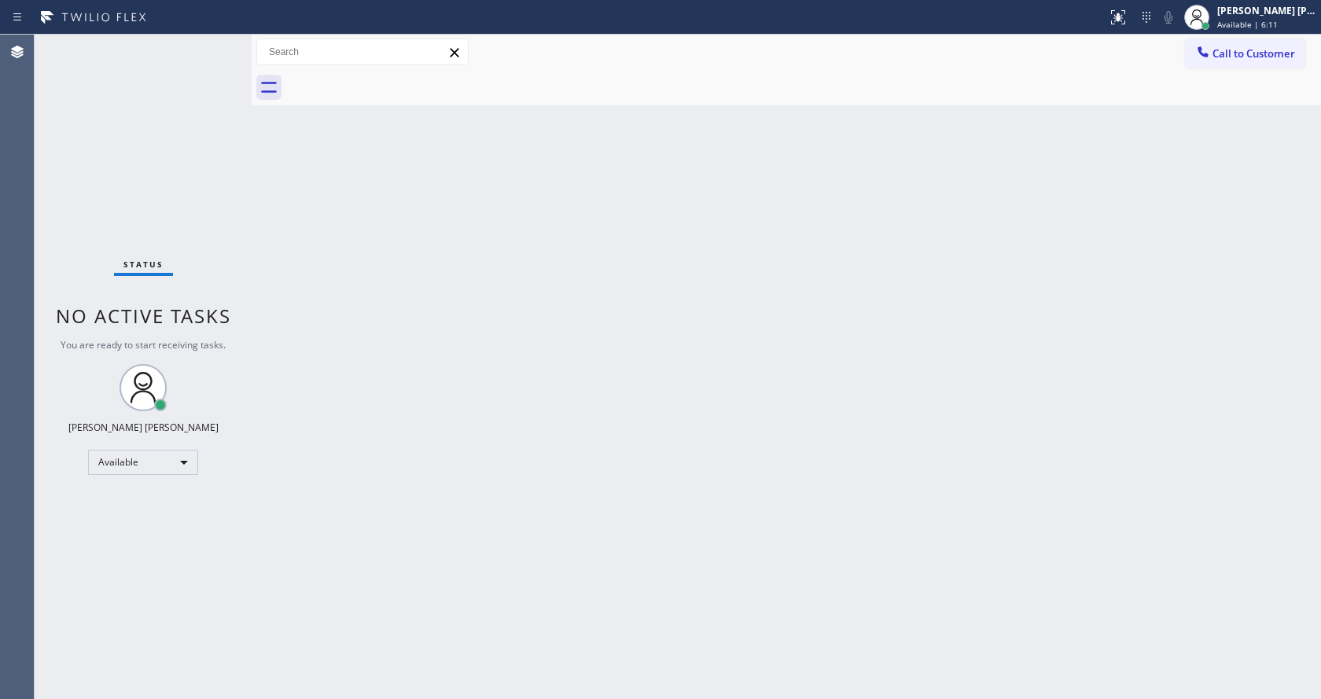
click at [219, 209] on div "Status No active tasks You are ready to start receiving tasks. [PERSON_NAME] [P…" at bounding box center [143, 367] width 217 height 664
drag, startPoint x: 248, startPoint y: 77, endPoint x: 220, endPoint y: 72, distance: 28.7
click at [223, 74] on div "Status No active tasks You are ready to start receiving tasks. [PERSON_NAME] [P…" at bounding box center [678, 367] width 1286 height 664
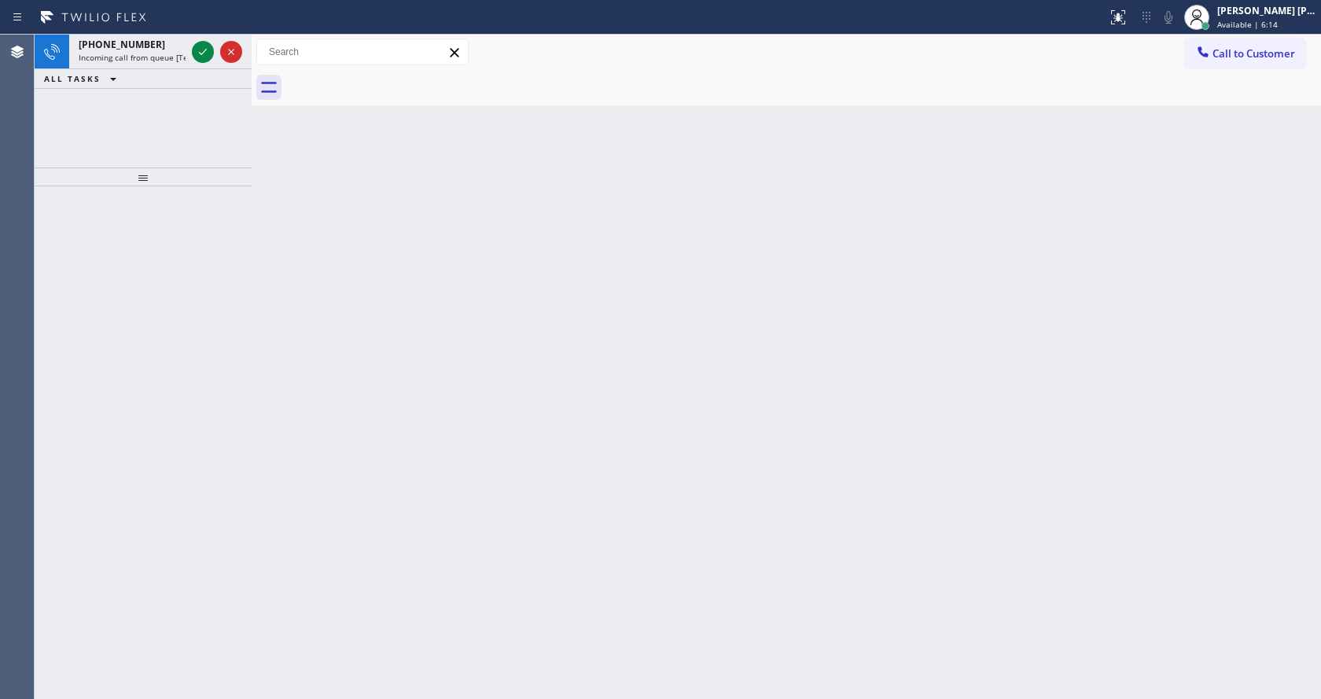
click at [218, 44] on div at bounding box center [217, 52] width 57 height 35
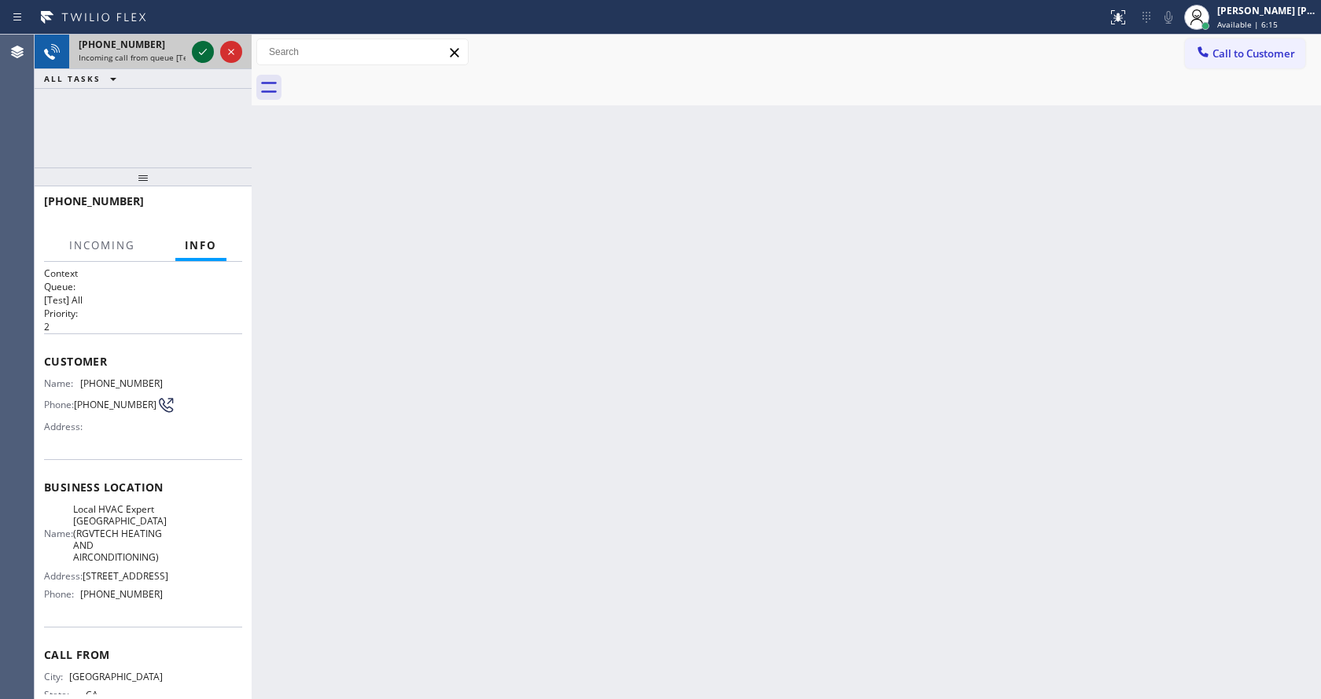
click at [201, 51] on icon at bounding box center [202, 51] width 19 height 19
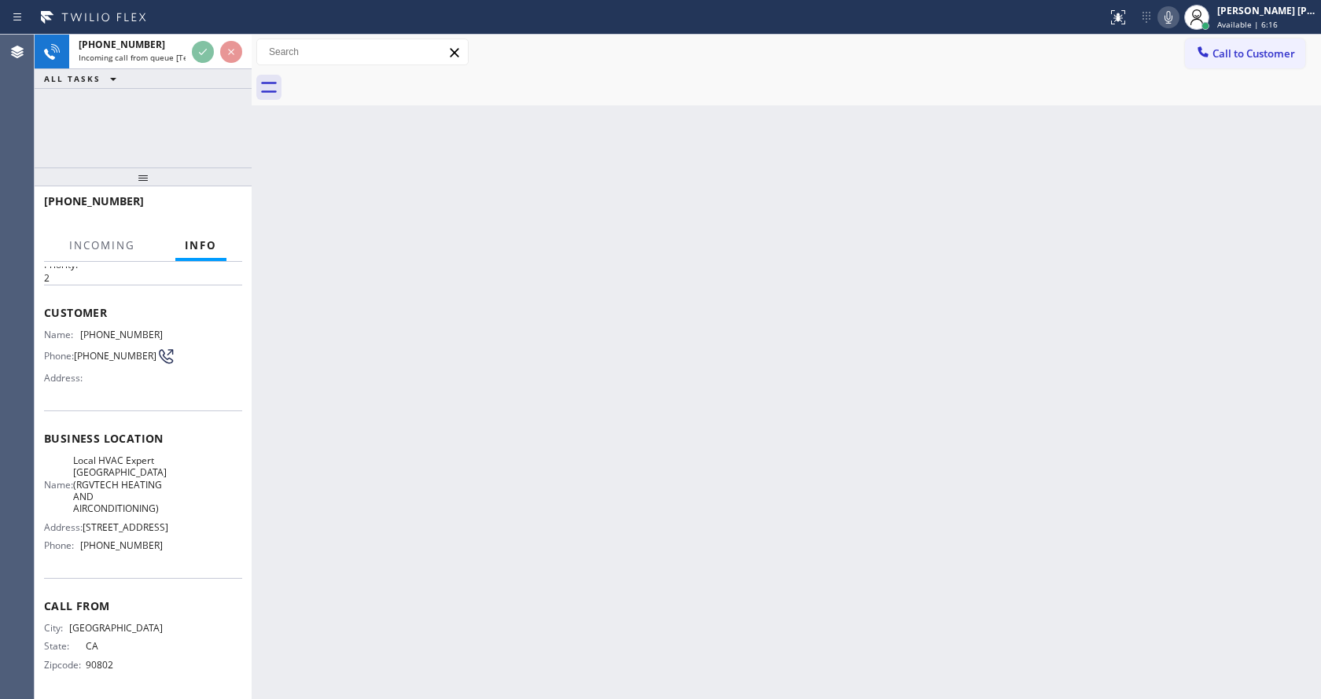
scroll to position [69, 0]
click at [574, 466] on div "Back to Dashboard Change Sender ID Customers Technicians Select a contact Outbo…" at bounding box center [786, 367] width 1069 height 664
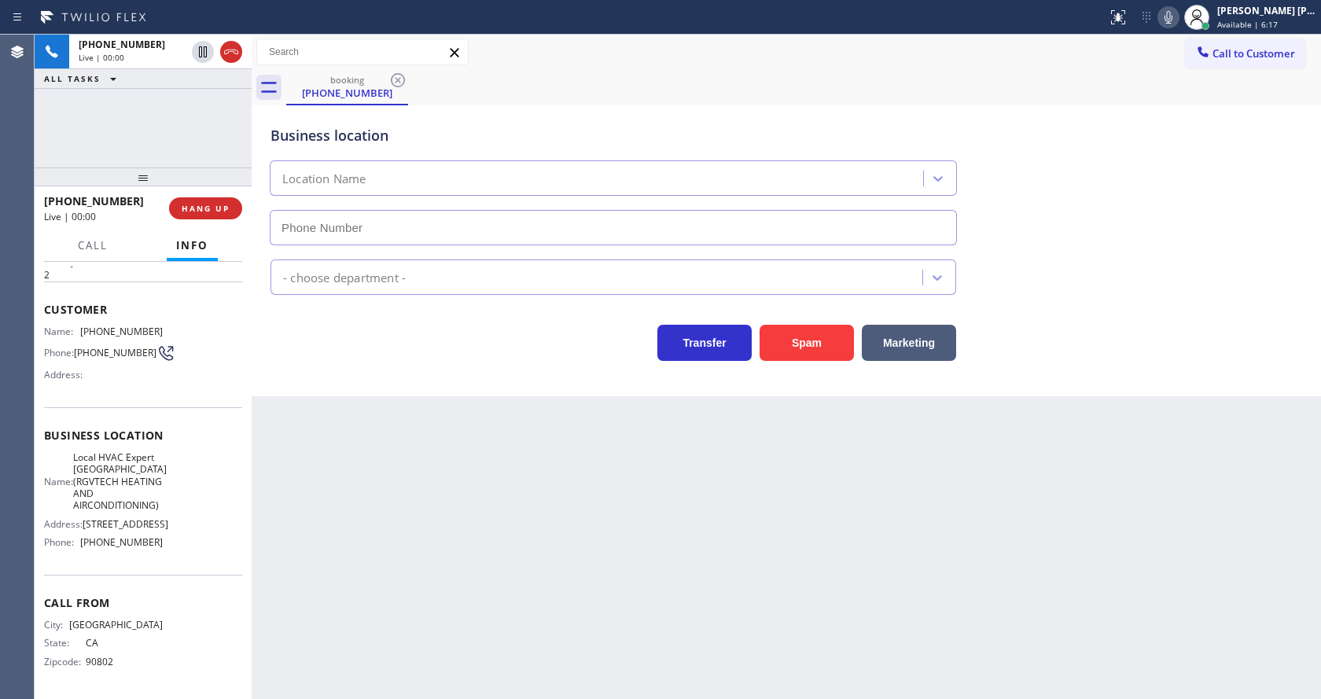
type input "(562) 239-4742"
click at [521, 427] on div "Back to Dashboard Change Sender ID Customers Technicians Select a contact Outbo…" at bounding box center [786, 367] width 1069 height 664
click at [520, 495] on div "Back to Dashboard Change Sender ID Customers Technicians Select a contact Outbo…" at bounding box center [786, 367] width 1069 height 664
click at [525, 489] on div "Back to Dashboard Change Sender ID Customers Technicians Select a contact Outbo…" at bounding box center [786, 367] width 1069 height 664
click at [355, 421] on div "Back to Dashboard Change Sender ID Customers Technicians Select a contact Outbo…" at bounding box center [786, 367] width 1069 height 664
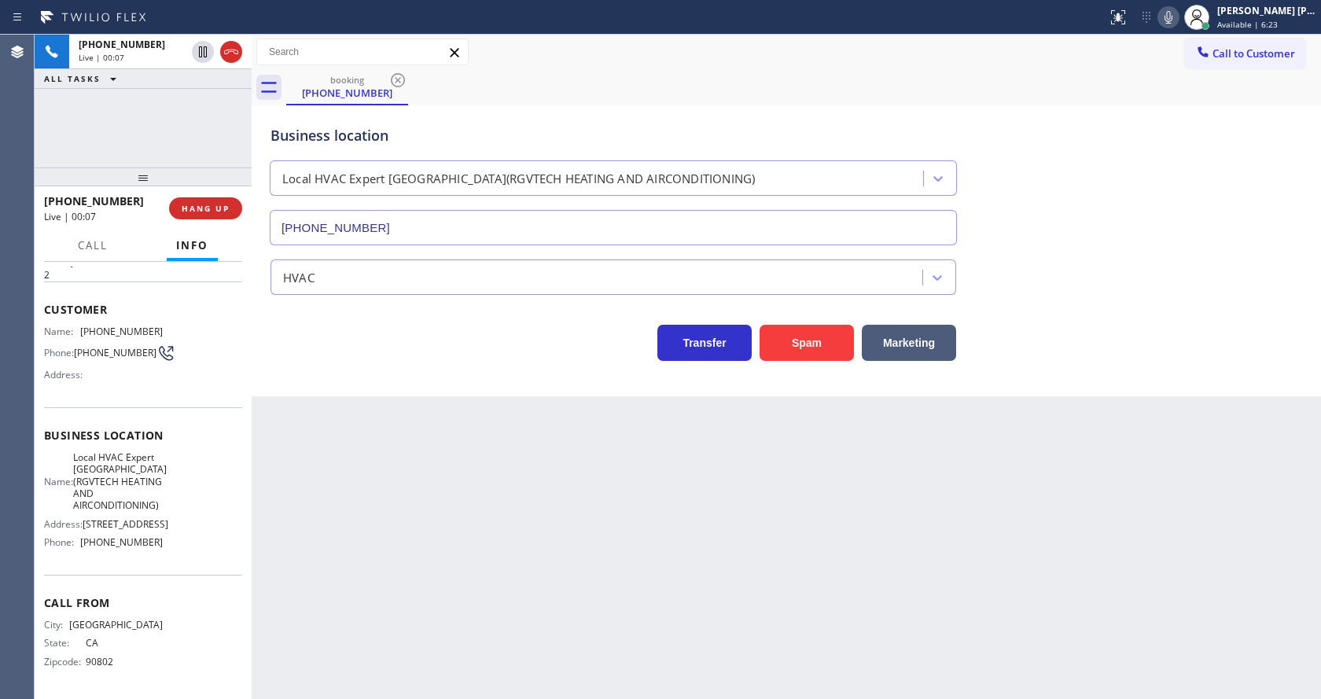
click at [483, 549] on div "Back to Dashboard Change Sender ID Customers Technicians Select a contact Outbo…" at bounding box center [786, 367] width 1069 height 664
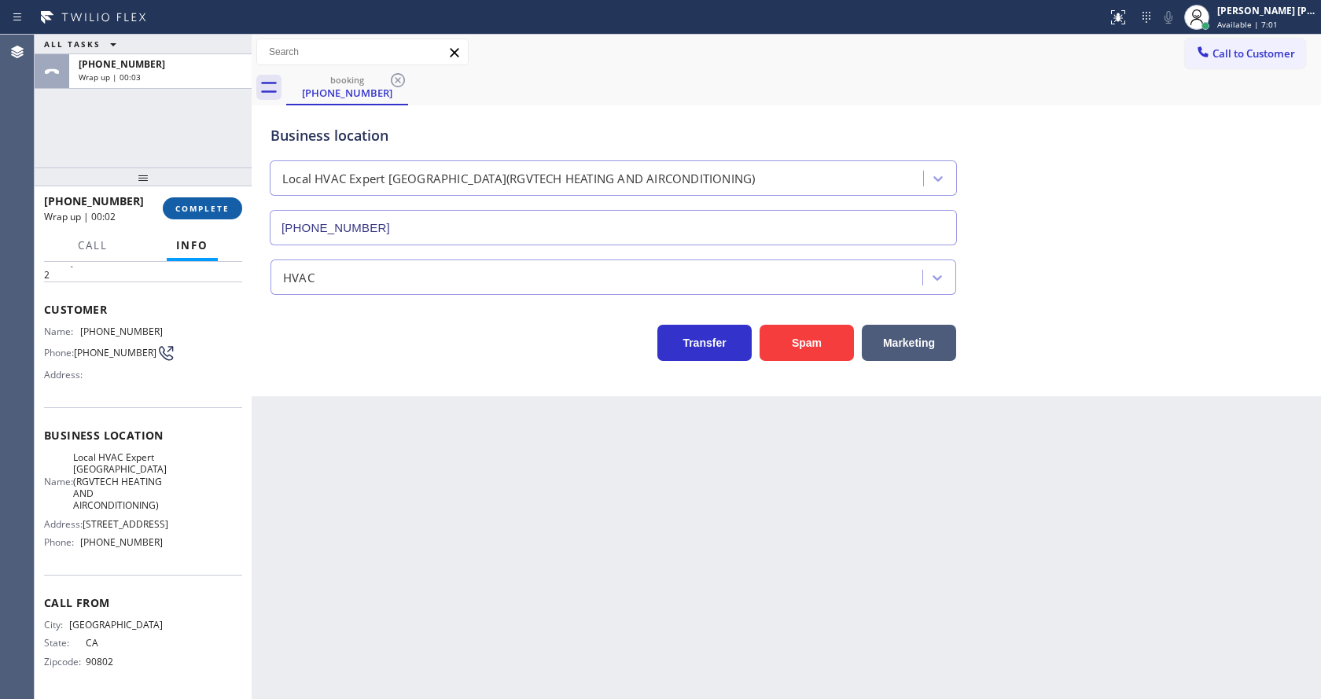
click at [202, 209] on span "COMPLETE" at bounding box center [202, 208] width 54 height 11
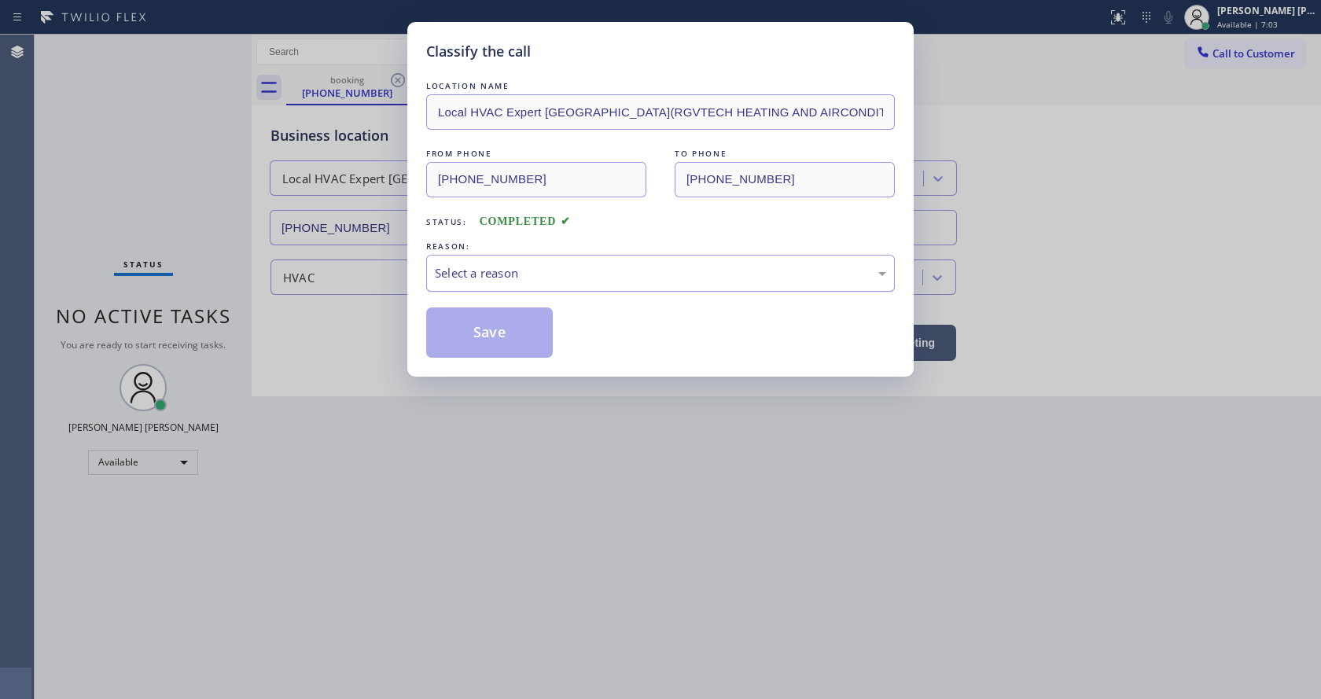
click at [532, 278] on div "Select a reason" at bounding box center [660, 273] width 451 height 18
click at [498, 345] on button "Save" at bounding box center [489, 332] width 127 height 50
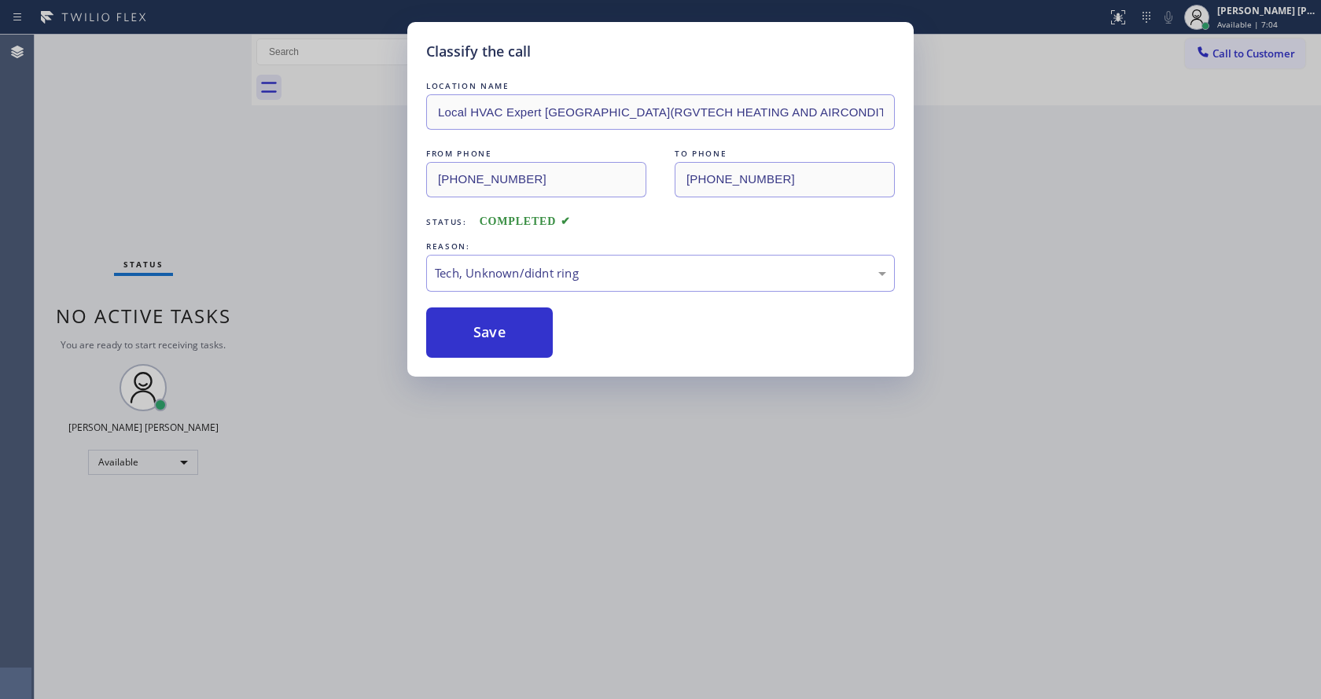
drag, startPoint x: 561, startPoint y: 468, endPoint x: 476, endPoint y: 693, distance: 240.6
click at [541, 517] on div "Classify the call LOCATION NAME Local HVAC Expert Long Beach(RGVTECH HEATING AN…" at bounding box center [660, 349] width 1321 height 699
click at [497, 679] on div "Classify the call LOCATION NAME Local HVAC Expert Long Beach(RGVTECH HEATING AN…" at bounding box center [660, 349] width 1321 height 699
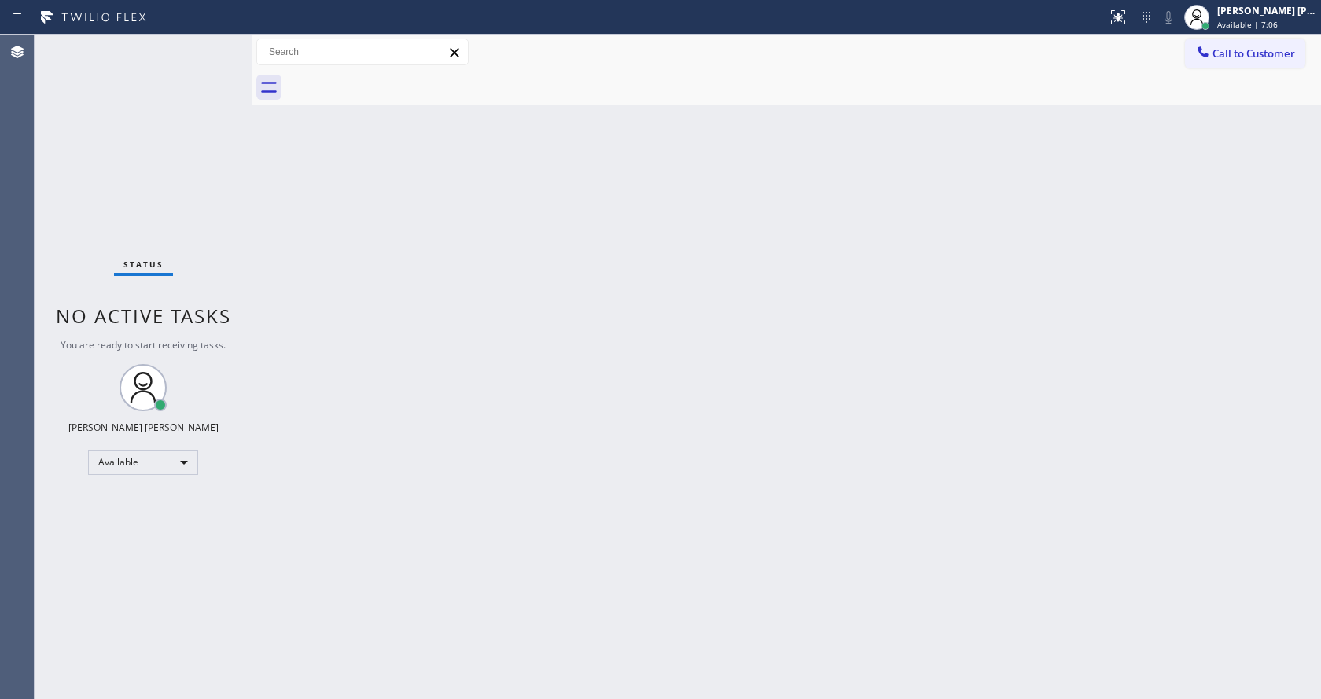
click at [308, 248] on div "Back to Dashboard Change Sender ID Customers Technicians Select a contact Outbo…" at bounding box center [786, 367] width 1069 height 664
click at [212, 44] on div "Status No active tasks You are ready to start receiving tasks. [PERSON_NAME] [P…" at bounding box center [143, 367] width 217 height 664
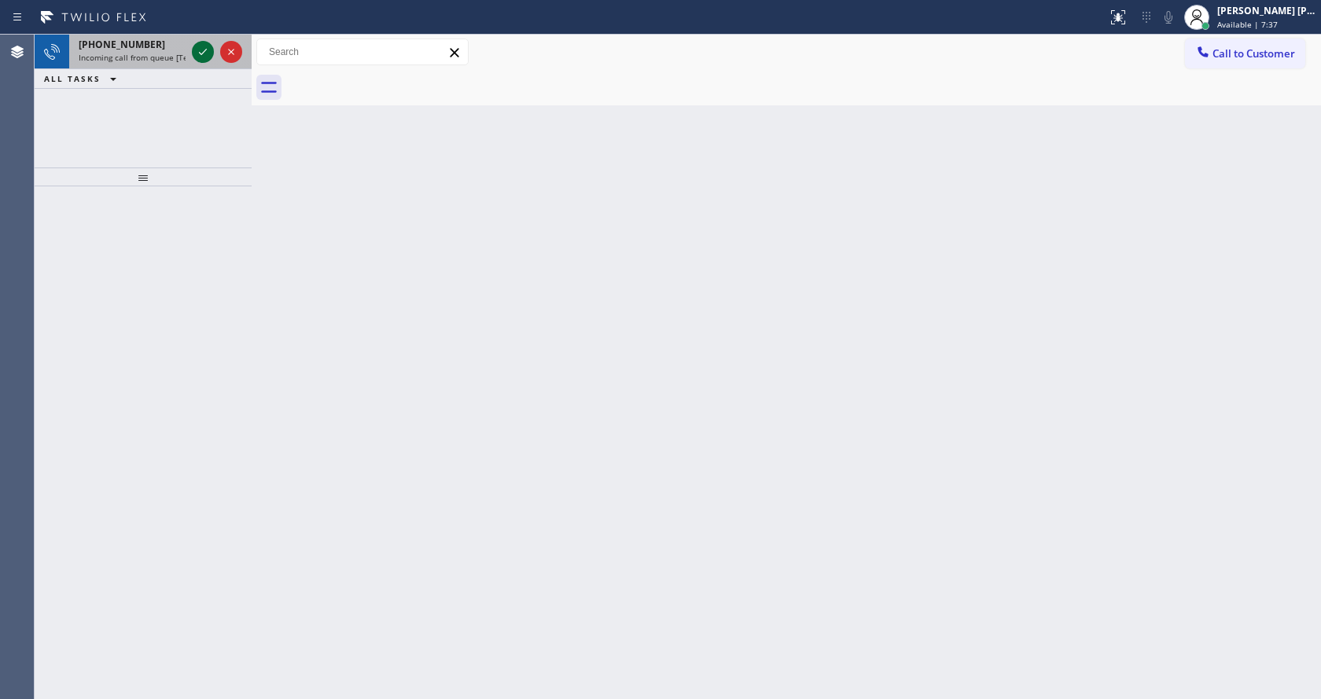
click at [203, 50] on icon at bounding box center [202, 51] width 19 height 19
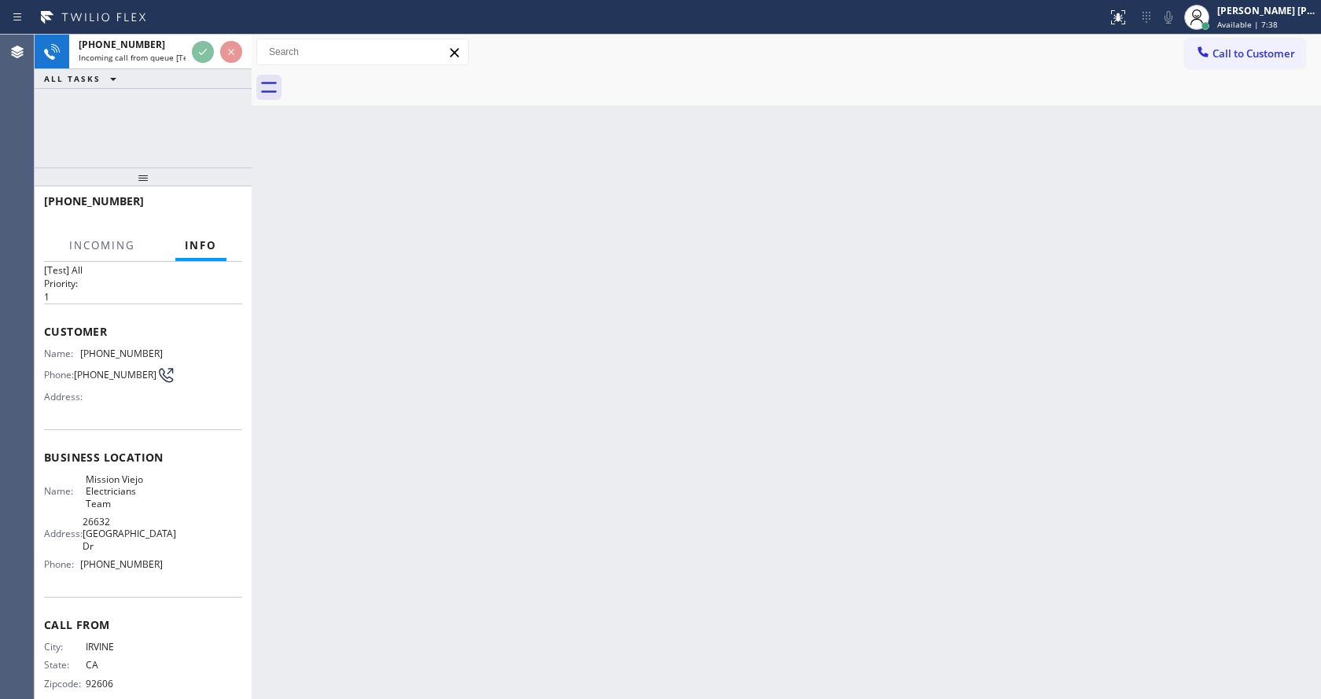
scroll to position [45, 0]
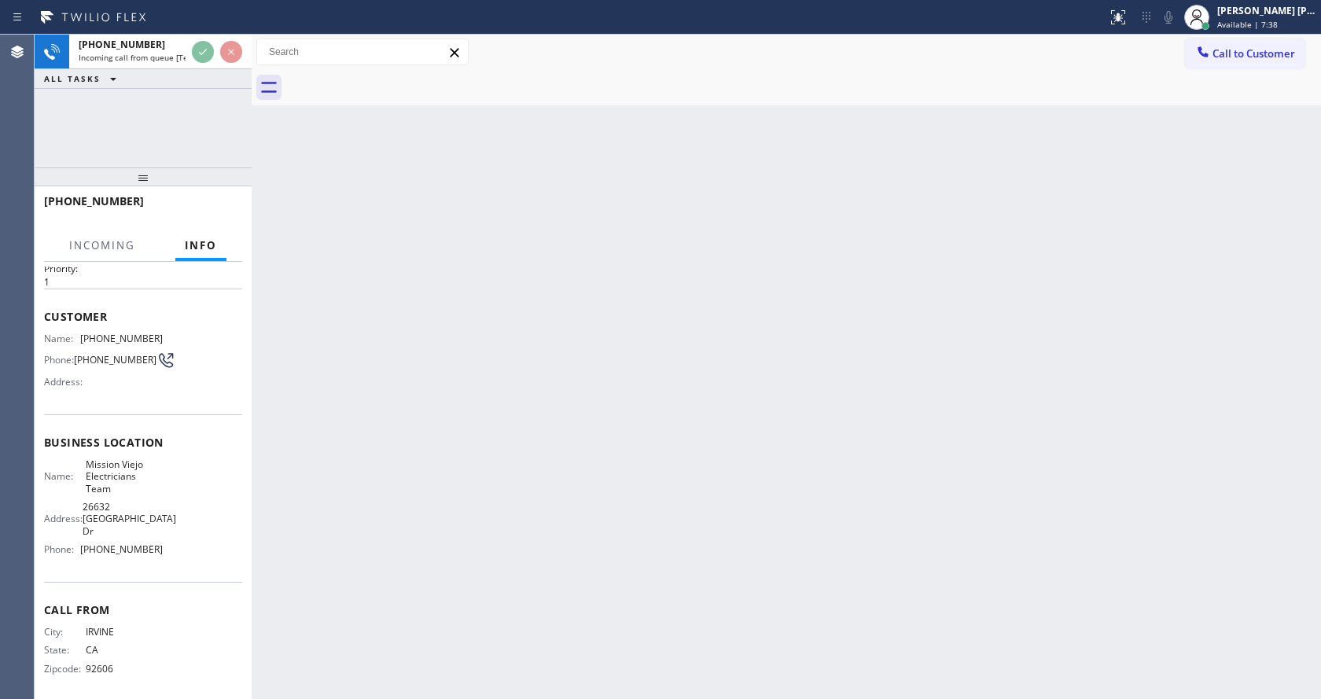
click at [438, 495] on div "Back to Dashboard Change Sender ID Customers Technicians Select a contact Outbo…" at bounding box center [786, 367] width 1069 height 664
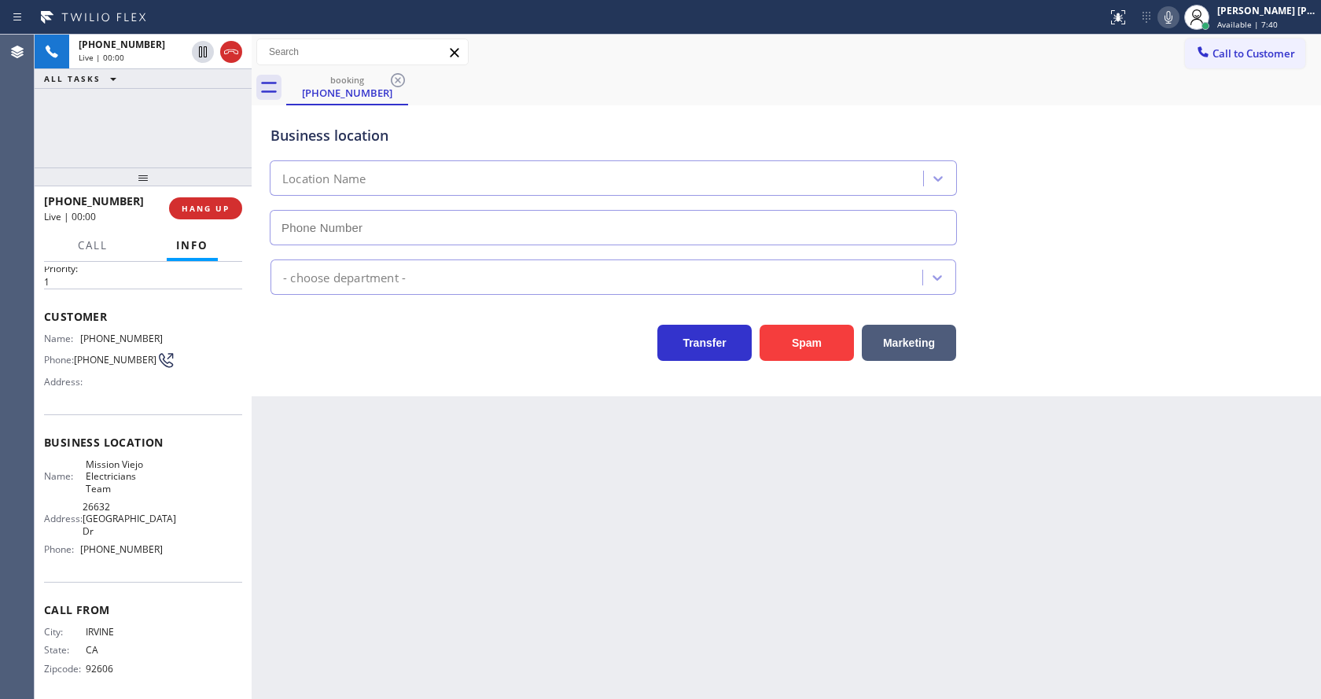
type input "(714) 400-2318"
click at [438, 495] on div "Back to Dashboard Change Sender ID Customers Technicians Select a contact Outbo…" at bounding box center [786, 367] width 1069 height 664
click at [512, 557] on div "Back to Dashboard Change Sender ID Customers Technicians Select a contact Outbo…" at bounding box center [786, 367] width 1069 height 664
click at [329, 465] on div "Back to Dashboard Change Sender ID Customers Technicians Select a contact Outbo…" at bounding box center [786, 367] width 1069 height 664
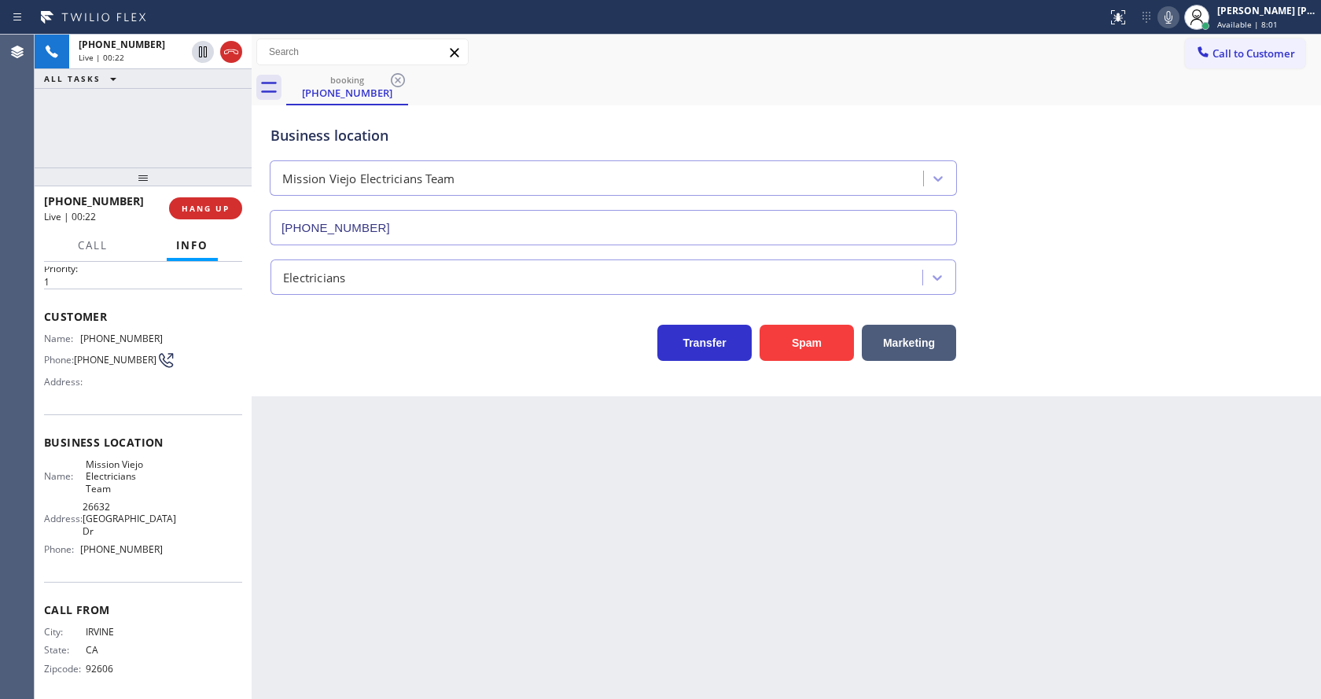
click at [347, 694] on div "Back to Dashboard Change Sender ID Customers Technicians Select a contact Outbo…" at bounding box center [786, 367] width 1069 height 664
click at [297, 464] on div "Back to Dashboard Change Sender ID Customers Technicians Select a contact Outbo…" at bounding box center [786, 367] width 1069 height 664
click at [318, 537] on div "Back to Dashboard Change Sender ID Customers Technicians Select a contact Outbo…" at bounding box center [786, 367] width 1069 height 664
click at [146, 448] on span "Business location" at bounding box center [143, 442] width 198 height 15
drag, startPoint x: 75, startPoint y: 336, endPoint x: 161, endPoint y: 336, distance: 86.5
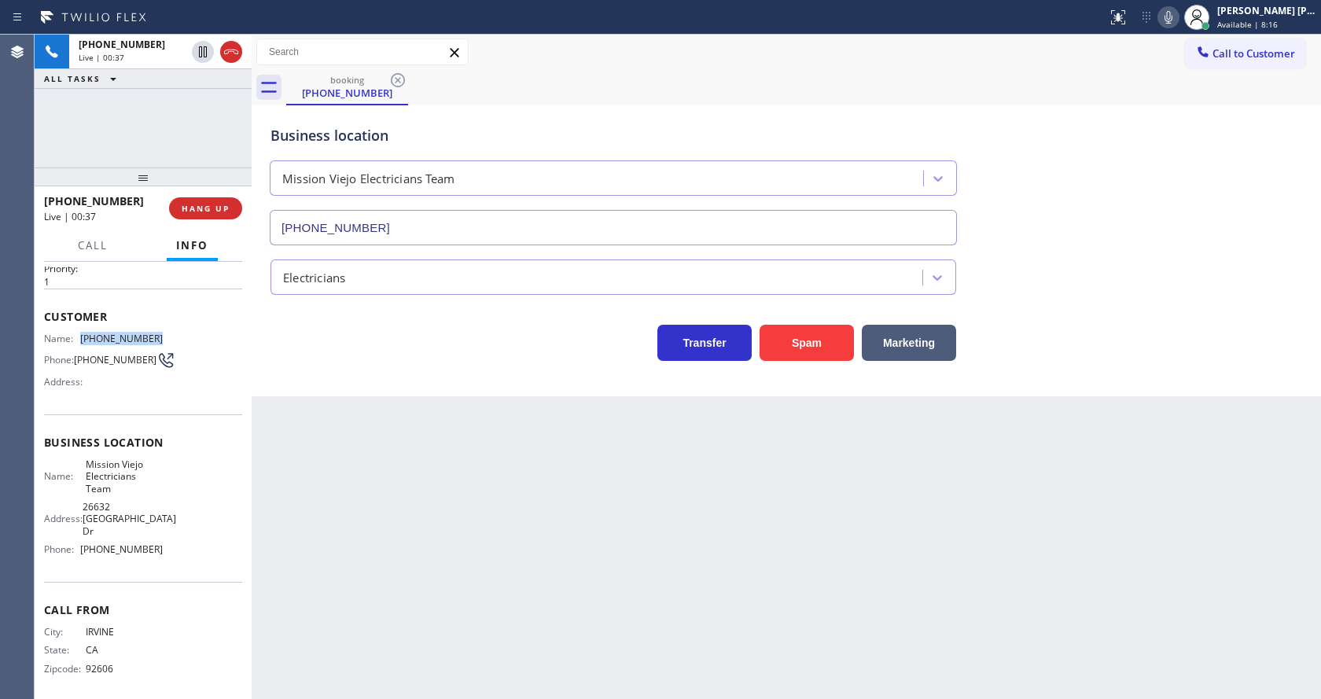
click at [161, 336] on div "Name: (949) 701-2271 Phone: (949) 701-2271 Address:" at bounding box center [143, 364] width 198 height 62
copy div "(949) 701-2271"
drag, startPoint x: 411, startPoint y: 524, endPoint x: 415, endPoint y: 631, distance: 107.0
click at [415, 631] on div "Back to Dashboard Change Sender ID Customers Technicians Select a contact Outbo…" at bounding box center [786, 367] width 1069 height 664
click at [327, 490] on div "Back to Dashboard Change Sender ID Customers Technicians Select a contact Outbo…" at bounding box center [786, 367] width 1069 height 664
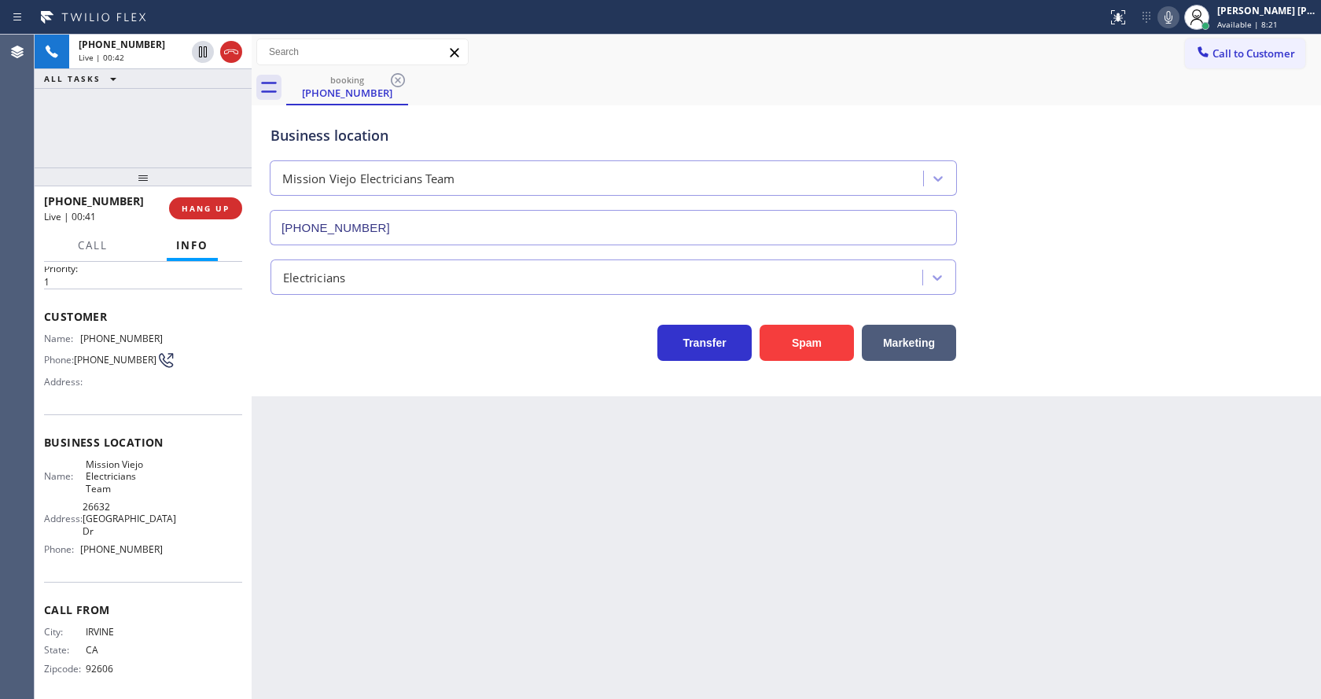
click at [110, 461] on div "Business location Name: Mission Viejo Electricians Team Address: 26632 Alicante…" at bounding box center [143, 497] width 198 height 167
drag, startPoint x: 99, startPoint y: 479, endPoint x: 128, endPoint y: 494, distance: 32.7
click at [128, 494] on div "Name: Mission Viejo Electricians Team" at bounding box center [103, 476] width 119 height 36
copy span "Mission Viejo Electricians Team"
drag, startPoint x: 484, startPoint y: 468, endPoint x: 425, endPoint y: 698, distance: 237.8
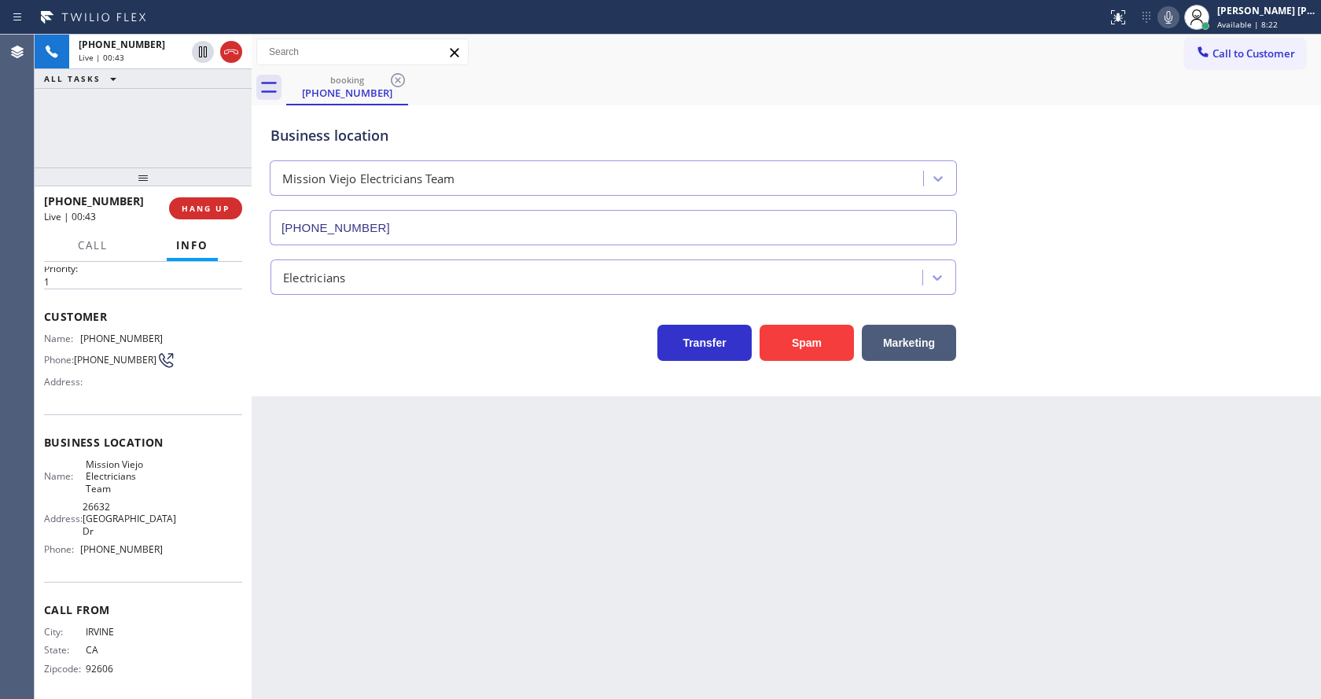
click at [468, 536] on div "Back to Dashboard Change Sender ID Customers Technicians Select a contact Outbo…" at bounding box center [786, 367] width 1069 height 664
drag, startPoint x: 369, startPoint y: 616, endPoint x: 373, endPoint y: 685, distance: 69.4
click at [370, 633] on div "Back to Dashboard Change Sender ID Customers Technicians Select a contact Outbo…" at bounding box center [786, 367] width 1069 height 664
click at [105, 484] on span "Mission Viejo Electricians Team" at bounding box center [125, 476] width 78 height 36
click at [94, 510] on span "26632 Alicante Dr" at bounding box center [130, 519] width 94 height 36
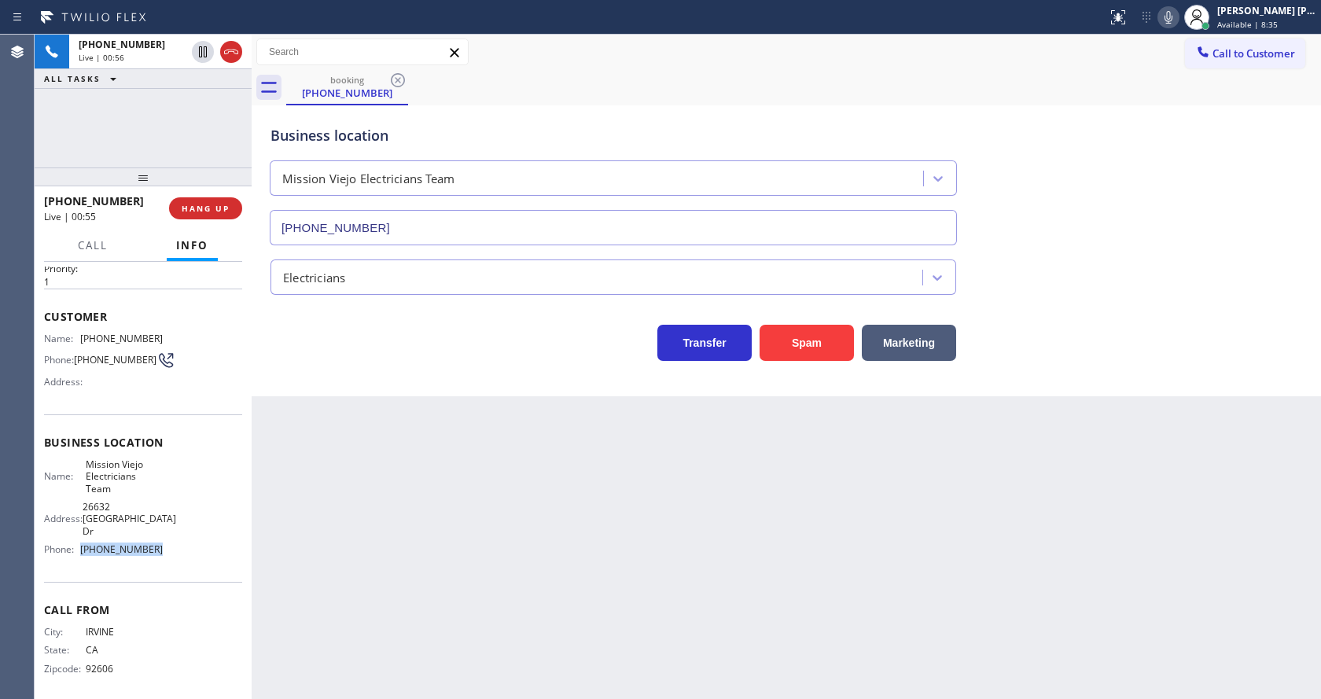
drag, startPoint x: 78, startPoint y: 542, endPoint x: 190, endPoint y: 534, distance: 112.7
click at [190, 534] on div "Name: Mission Viejo Electricians Team Address: 26632 Alicante Dr Phone: (714) 4…" at bounding box center [143, 510] width 198 height 104
copy div "(714) 400-2318"
drag, startPoint x: 290, startPoint y: 493, endPoint x: 318, endPoint y: 621, distance: 131.1
click at [312, 590] on div "Back to Dashboard Change Sender ID Customers Technicians Select a contact Outbo…" at bounding box center [786, 367] width 1069 height 664
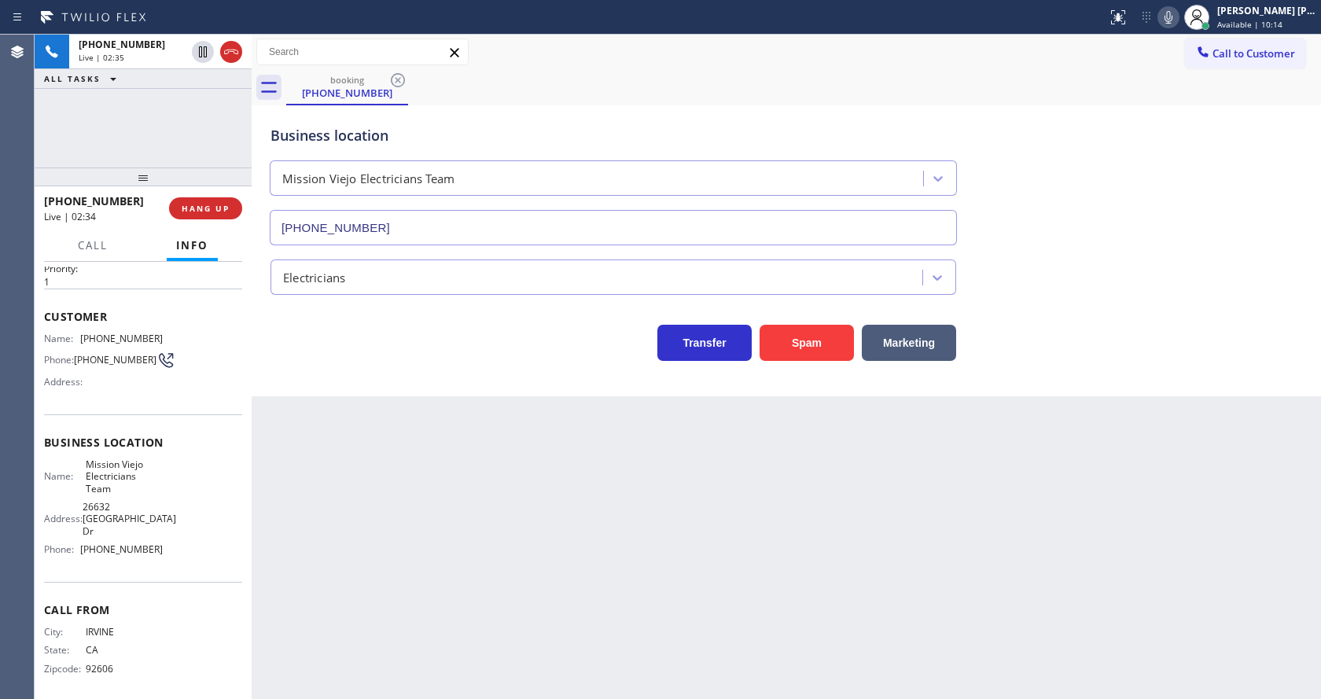
click at [456, 551] on div "Back to Dashboard Change Sender ID Customers Technicians Select a contact Outbo…" at bounding box center [786, 367] width 1069 height 664
click at [668, 535] on div "Back to Dashboard Change Sender ID Customers Technicians Select a contact Outbo…" at bounding box center [786, 367] width 1069 height 664
click at [283, 514] on div "Back to Dashboard Change Sender ID Customers Technicians Select a contact Outbo…" at bounding box center [786, 367] width 1069 height 664
click at [1166, 20] on icon at bounding box center [1168, 17] width 19 height 19
click at [203, 47] on icon at bounding box center [202, 51] width 19 height 19
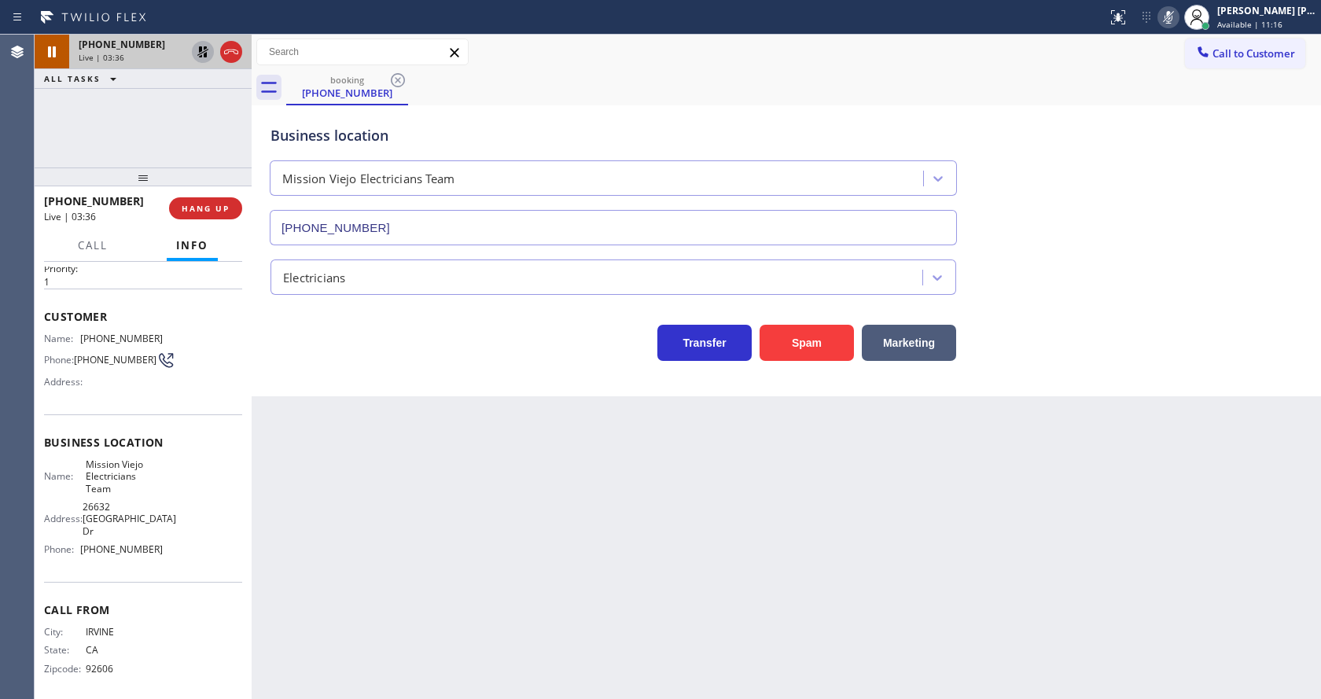
click at [479, 450] on div "Back to Dashboard Change Sender ID Customers Technicians Select a contact Outbo…" at bounding box center [786, 367] width 1069 height 664
click at [1234, 188] on div "Business location Mission Viejo Electricians Team (714) 400-2318" at bounding box center [786, 174] width 1038 height 142
drag, startPoint x: 539, startPoint y: 524, endPoint x: 504, endPoint y: 681, distance: 160.2
click at [531, 557] on div "Back to Dashboard Change Sender ID Customers Technicians Select a contact Outbo…" at bounding box center [786, 367] width 1069 height 664
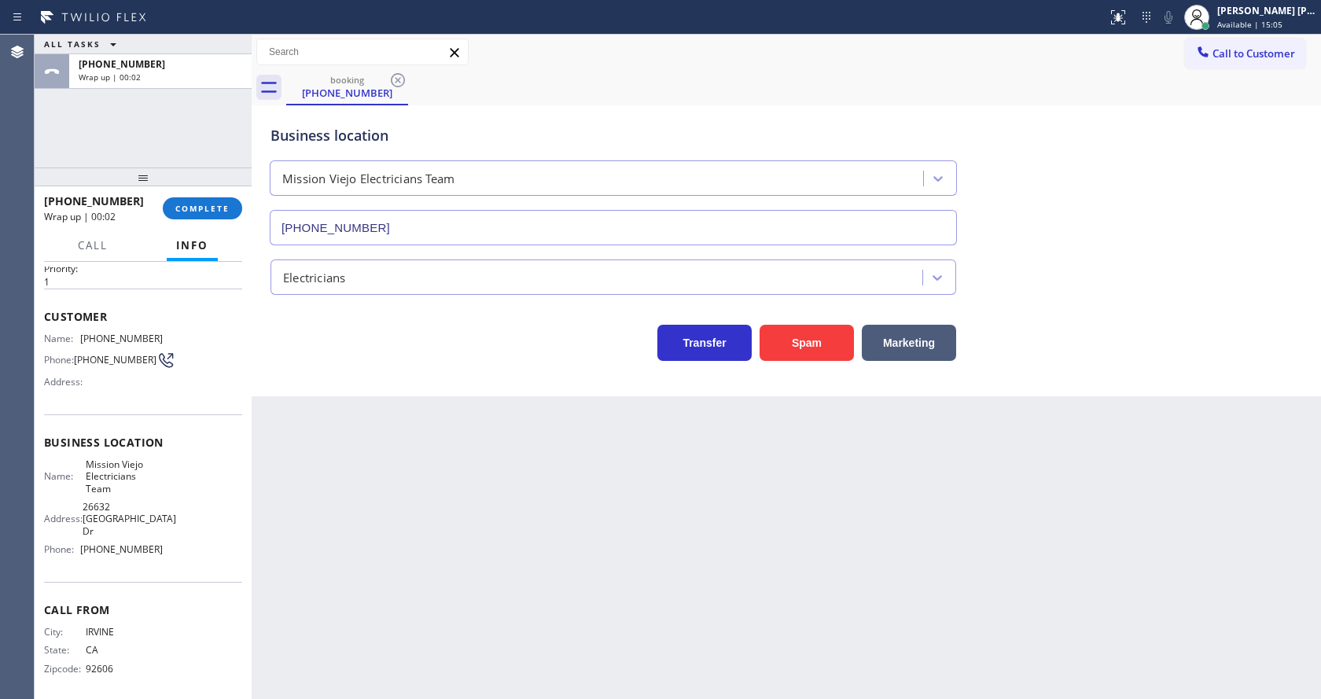
click at [415, 484] on div "Back to Dashboard Change Sender ID Customers Technicians Select a contact Outbo…" at bounding box center [786, 367] width 1069 height 664
click at [385, 502] on div "Back to Dashboard Change Sender ID Customers Technicians Select a contact Outbo…" at bounding box center [786, 367] width 1069 height 664
click at [814, 581] on div "Back to Dashboard Change Sender ID Customers Technicians Select a contact Outbo…" at bounding box center [786, 367] width 1069 height 664
click at [208, 195] on div "+19497012271 Wrap up | 00:05 COMPLETE" at bounding box center [143, 208] width 198 height 41
click at [199, 177] on div at bounding box center [143, 176] width 217 height 19
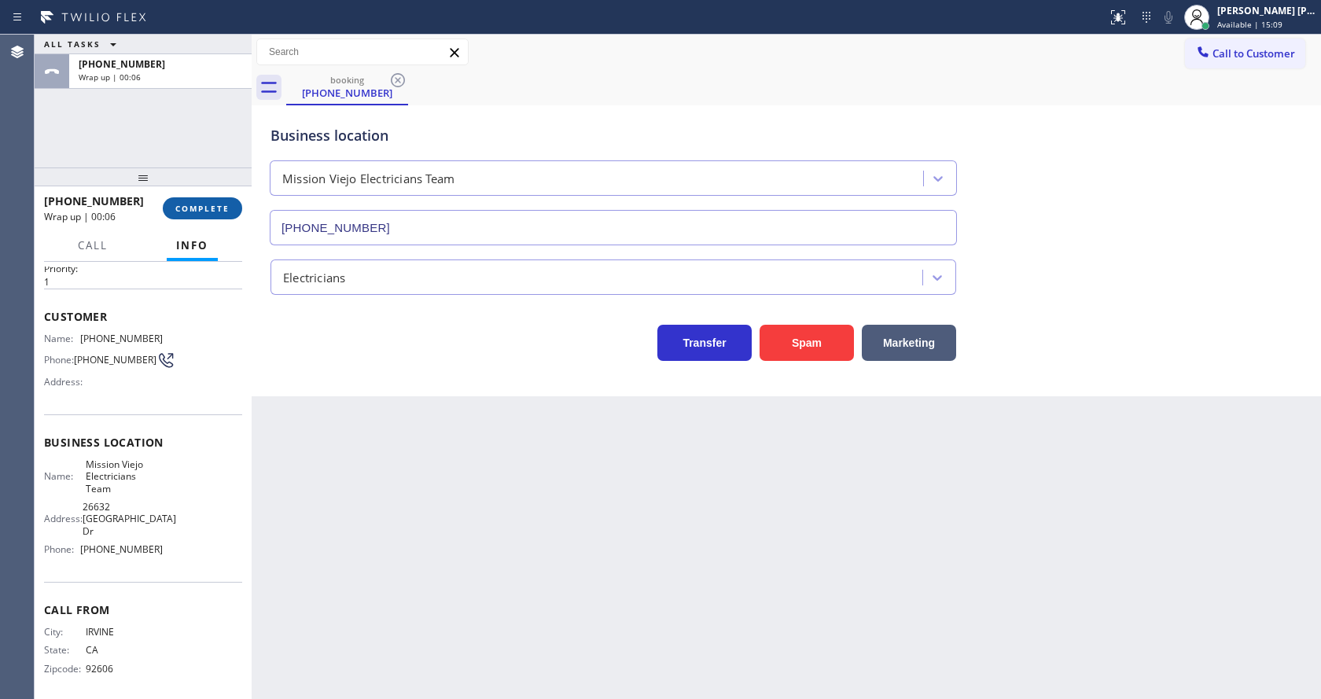
click at [198, 208] on span "COMPLETE" at bounding box center [202, 208] width 54 height 11
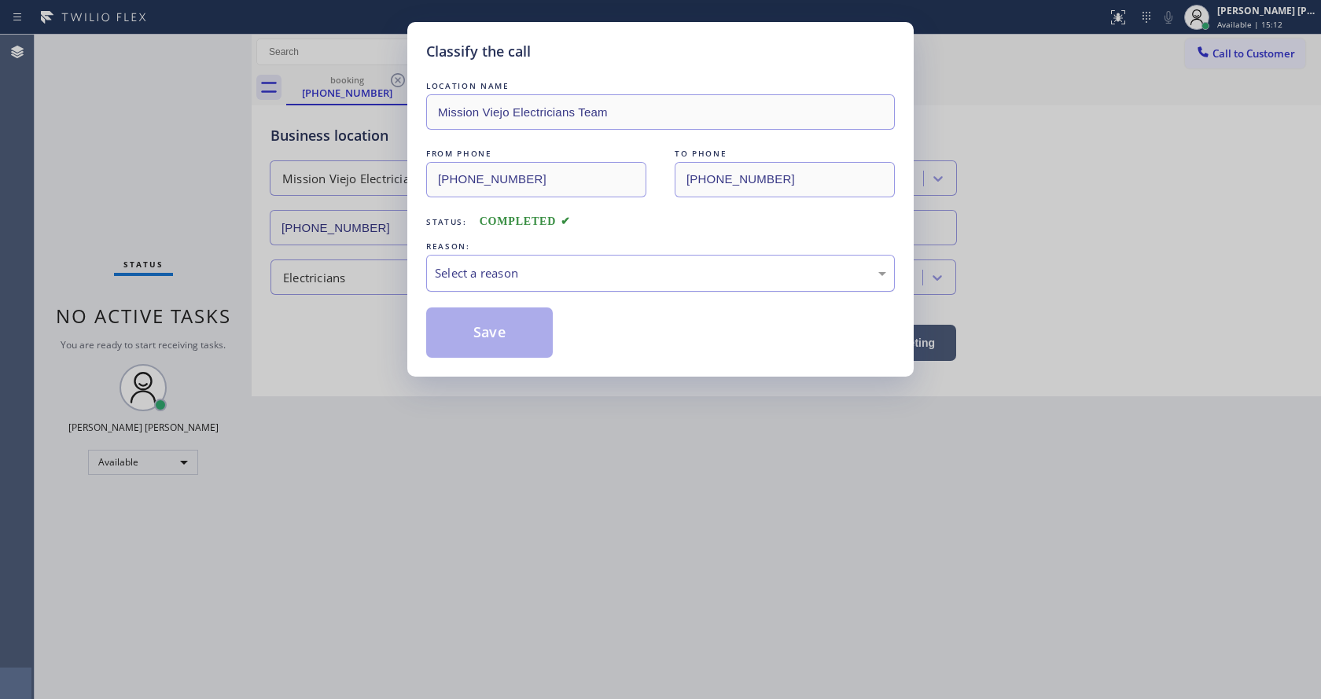
click at [498, 276] on div "Select a reason" at bounding box center [660, 273] width 451 height 18
click at [488, 327] on button "Save" at bounding box center [489, 332] width 127 height 50
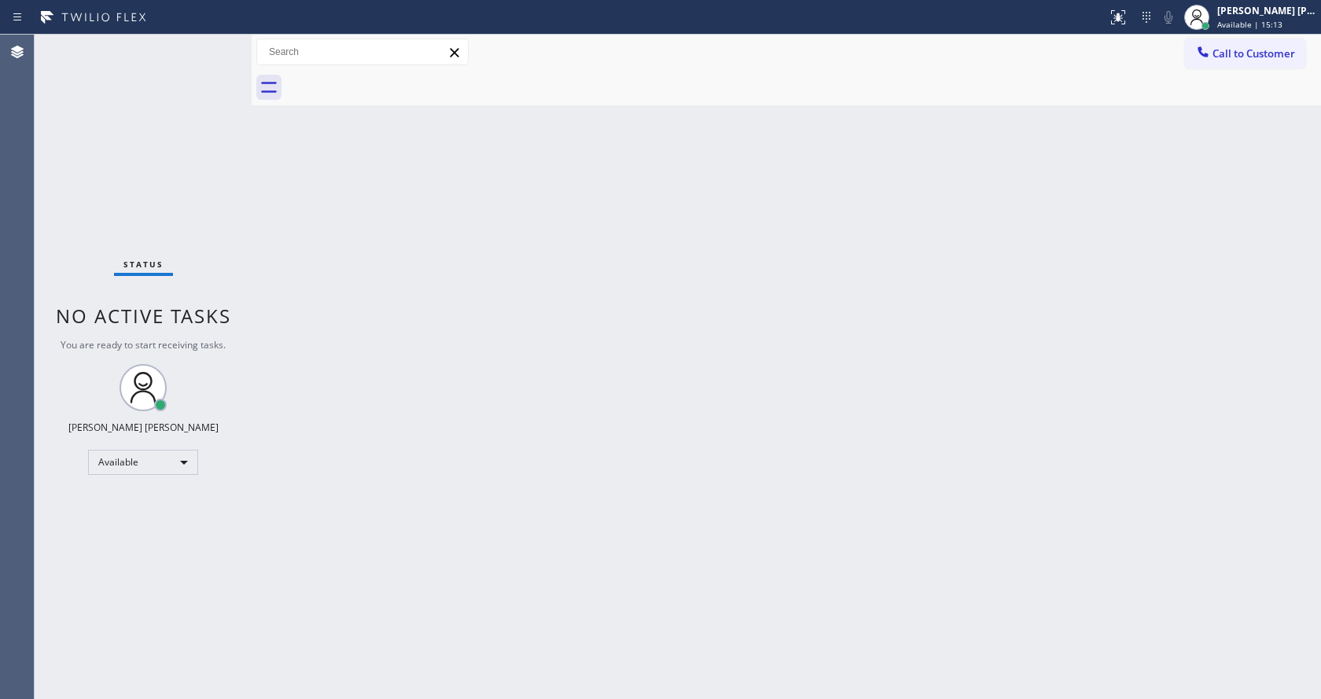
click at [1253, 56] on span "Call to Customer" at bounding box center [1253, 53] width 83 height 14
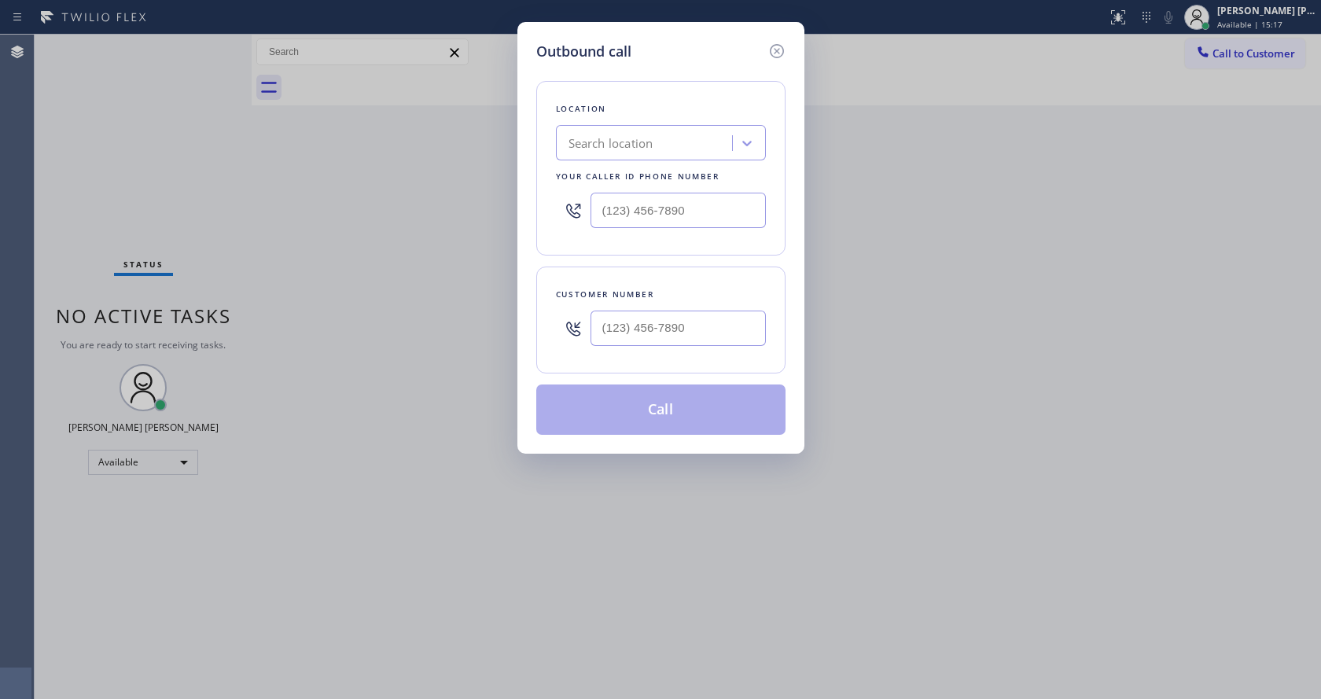
click at [605, 245] on div "Location Search location Your caller id phone number" at bounding box center [660, 168] width 249 height 175
click at [617, 221] on input "(___) ___-____" at bounding box center [677, 210] width 175 height 35
paste input "714) 400-2318"
type input "(714) 400-2318"
click at [635, 337] on input "(___) ___-____" at bounding box center [677, 328] width 175 height 35
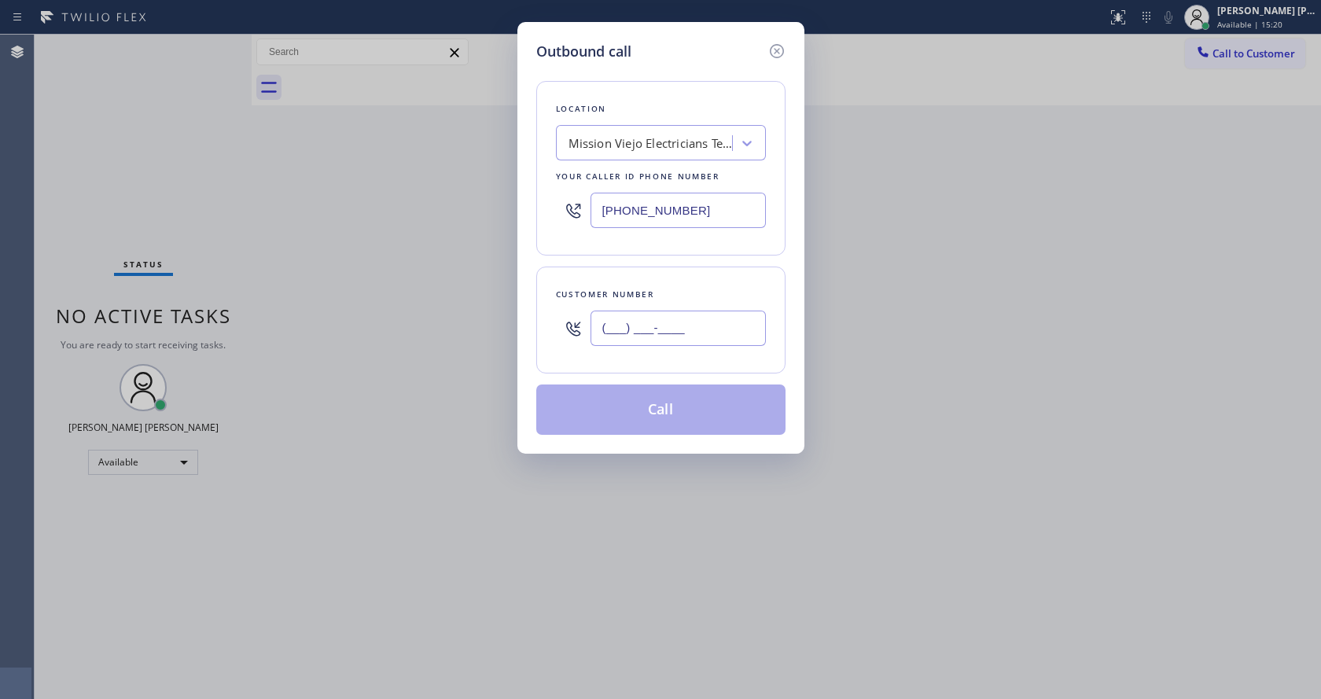
paste input "949) 701-2271"
type input "(949) 701-2271"
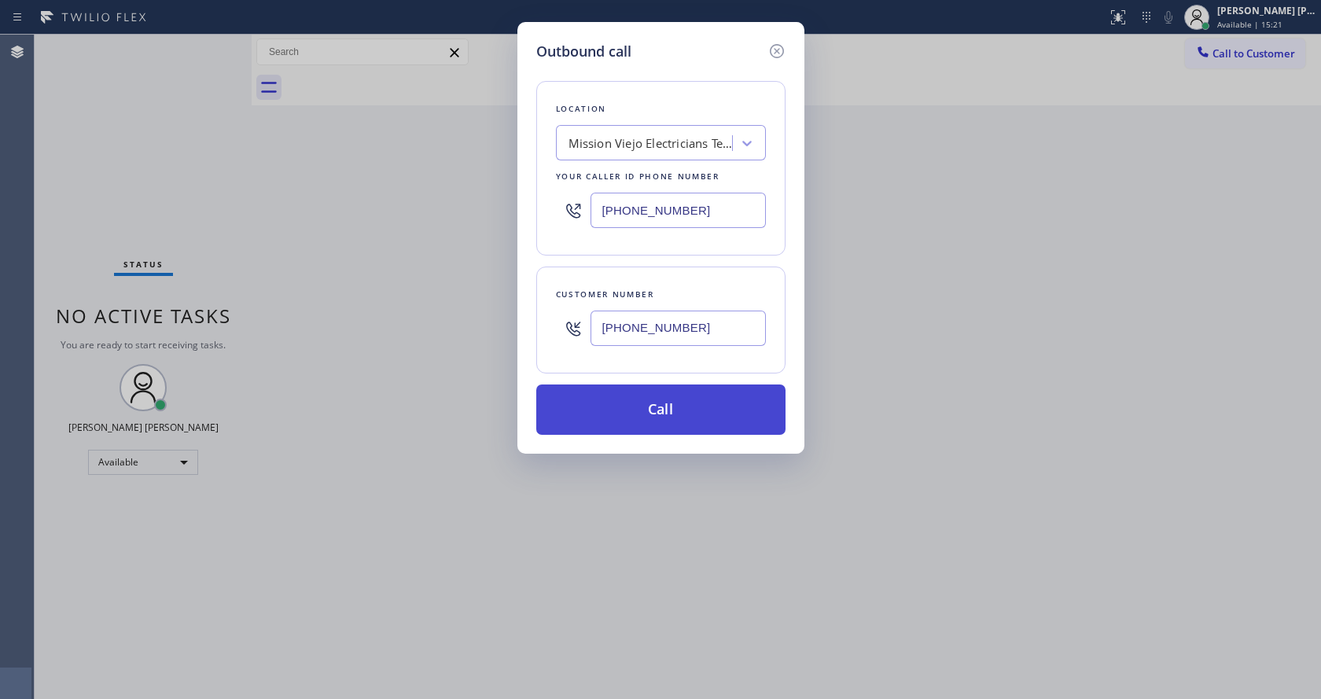
click at [634, 409] on button "Call" at bounding box center [660, 409] width 249 height 50
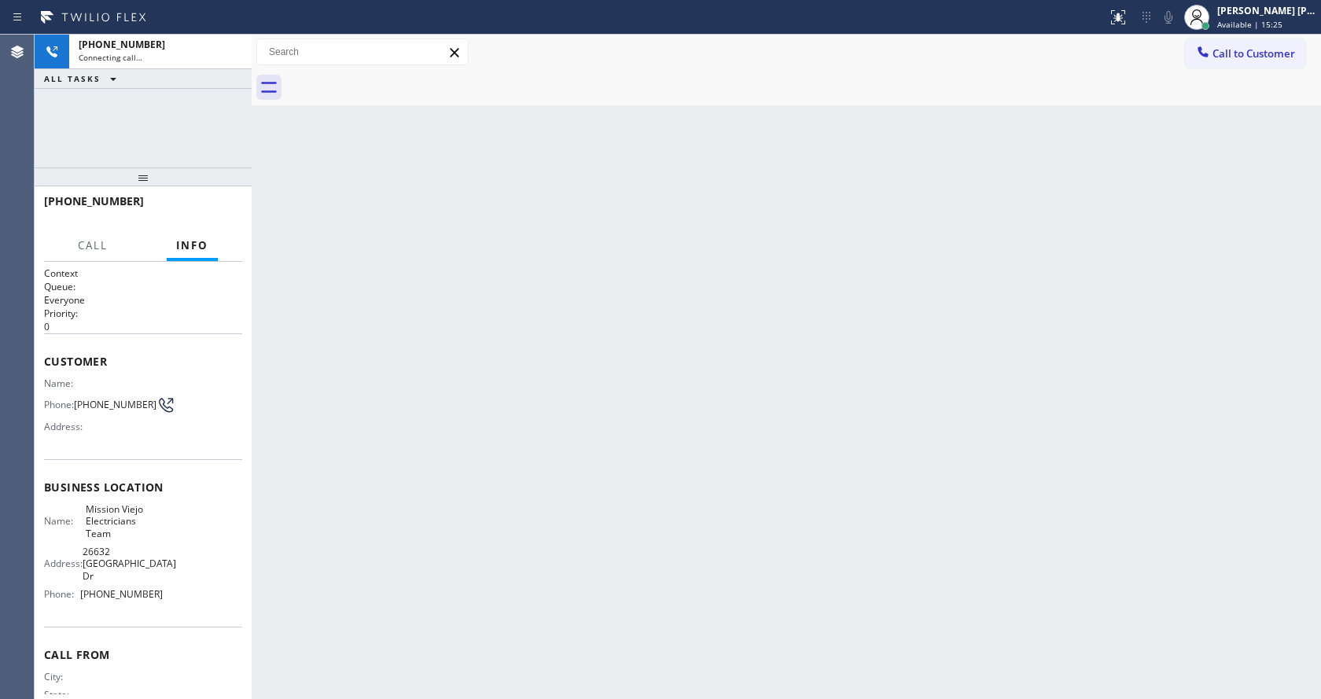
click at [252, 254] on div at bounding box center [252, 367] width 0 height 664
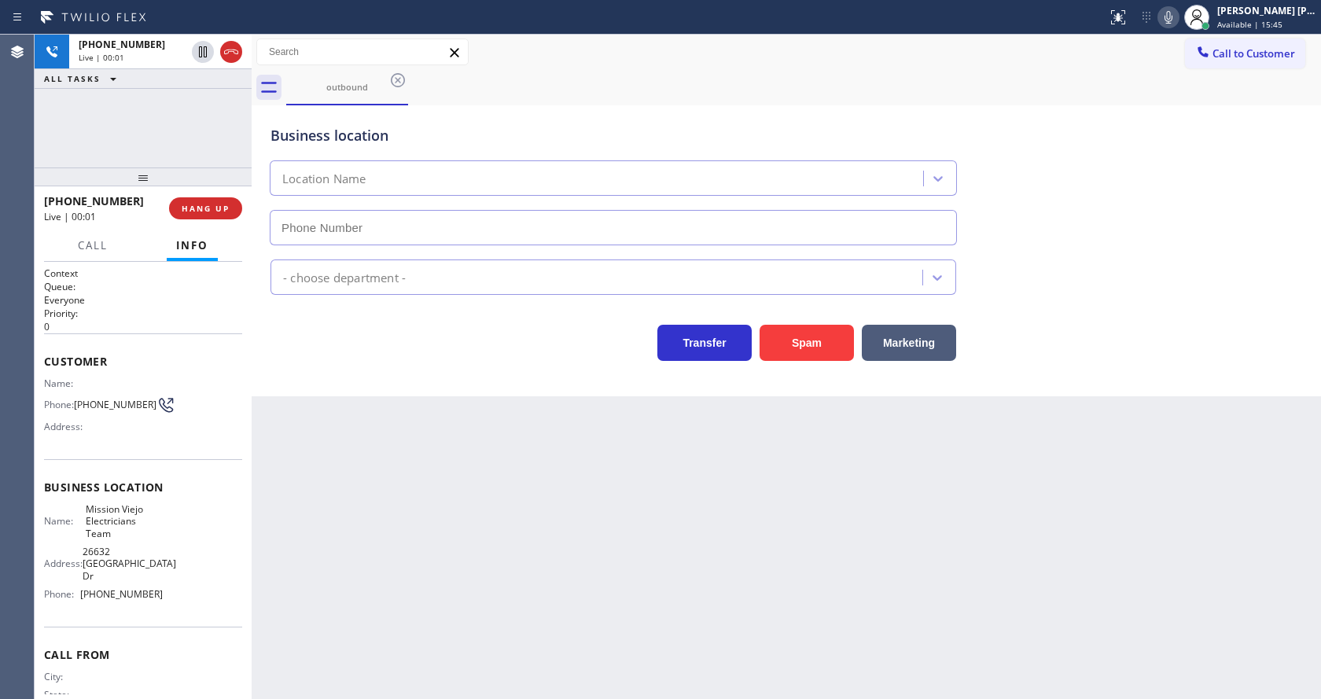
type input "(714) 400-2318"
click at [1177, 8] on icon at bounding box center [1168, 17] width 19 height 19
click at [1168, 129] on div "Business location Mission Viejo Electricians Team (714) 400-2318" at bounding box center [786, 174] width 1038 height 142
drag, startPoint x: 1112, startPoint y: 182, endPoint x: 1113, endPoint y: 156, distance: 26.0
click at [1112, 182] on div "Business location Mission Viejo Electricians Team (714) 400-2318" at bounding box center [786, 174] width 1038 height 142
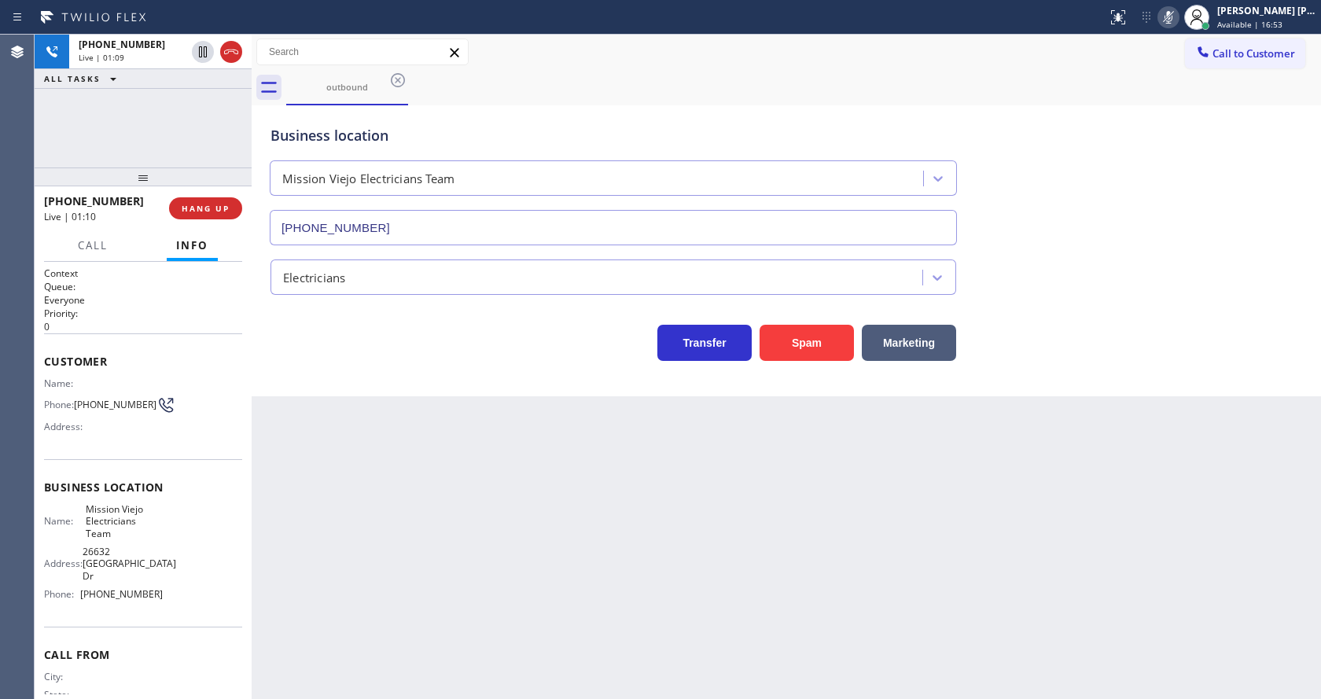
click at [1173, 16] on icon at bounding box center [1168, 17] width 19 height 19
click at [1161, 344] on div "Transfer Spam Marketing" at bounding box center [786, 336] width 1038 height 50
click at [528, 612] on div "Back to Dashboard Change Sender ID Customers Technicians Select a contact Outbo…" at bounding box center [786, 367] width 1069 height 664
click at [351, 588] on div "Back to Dashboard Change Sender ID Customers Technicians Select a contact Outbo…" at bounding box center [786, 367] width 1069 height 664
drag, startPoint x: 737, startPoint y: 549, endPoint x: 676, endPoint y: 593, distance: 74.9
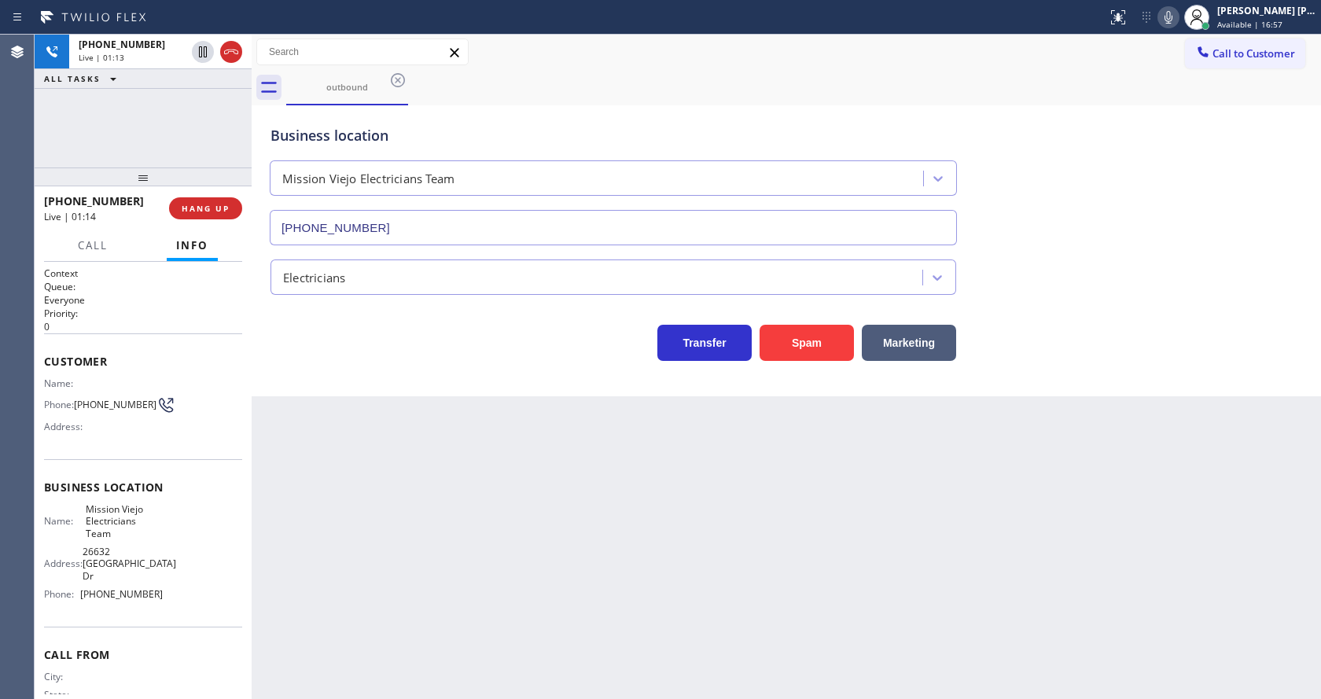
click at [737, 549] on div "Back to Dashboard Change Sender ID Customers Technicians Select a contact Outbo…" at bounding box center [786, 367] width 1069 height 664
click at [337, 587] on div "Back to Dashboard Change Sender ID Customers Technicians Select a contact Outbo…" at bounding box center [786, 367] width 1069 height 664
drag, startPoint x: 730, startPoint y: 596, endPoint x: 660, endPoint y: 583, distance: 71.1
click at [726, 594] on div "Back to Dashboard Change Sender ID Customers Technicians Select a contact Outbo…" at bounding box center [786, 367] width 1069 height 664
click at [403, 463] on div "Back to Dashboard Change Sender ID Customers Technicians Select a contact Outbo…" at bounding box center [786, 367] width 1069 height 664
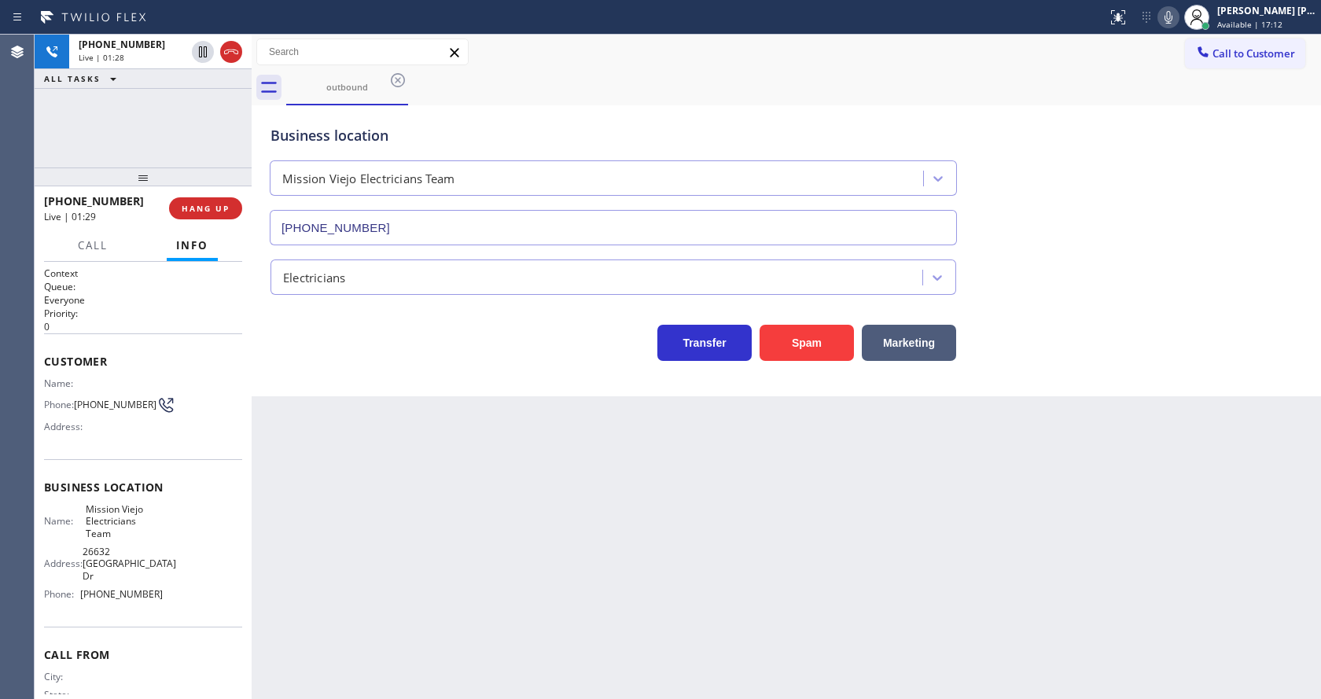
drag, startPoint x: 675, startPoint y: 627, endPoint x: 637, endPoint y: 622, distance: 38.9
click at [669, 627] on div "Back to Dashboard Change Sender ID Customers Technicians Select a contact Outbo…" at bounding box center [786, 367] width 1069 height 664
click at [99, 247] on span "Call" at bounding box center [93, 245] width 30 height 14
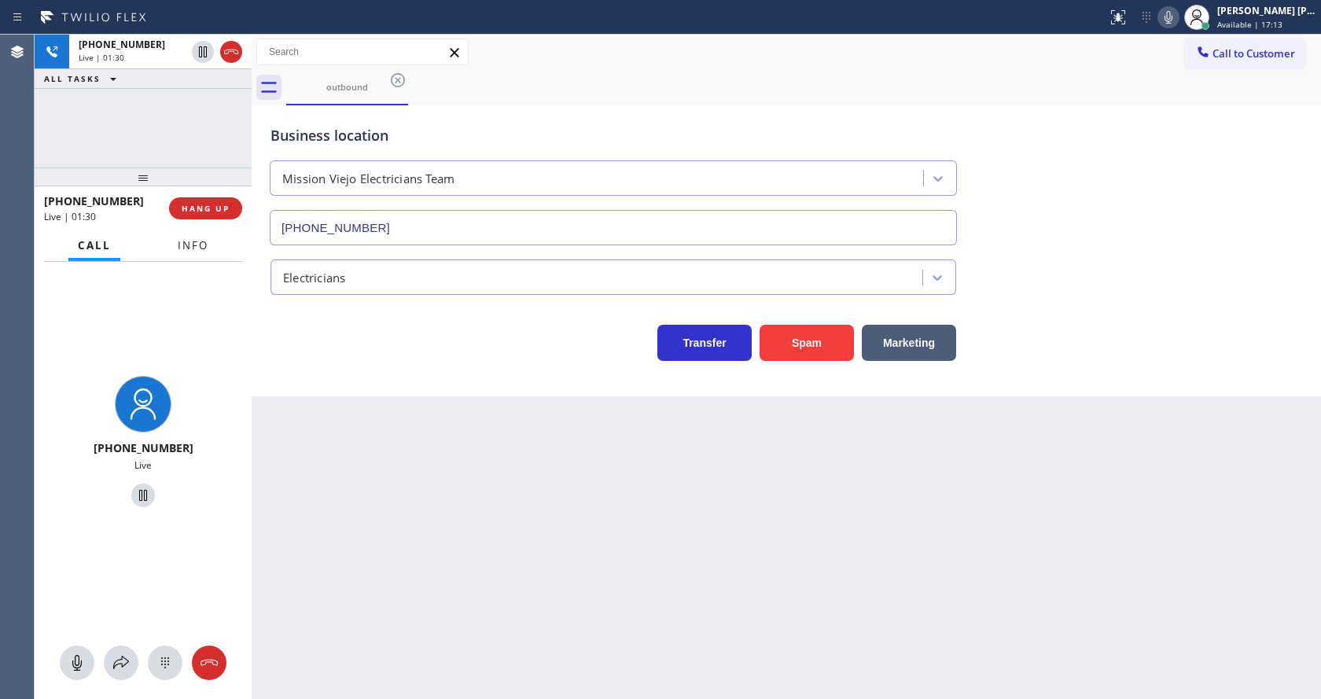
click at [171, 246] on button "Info" at bounding box center [193, 245] width 50 height 31
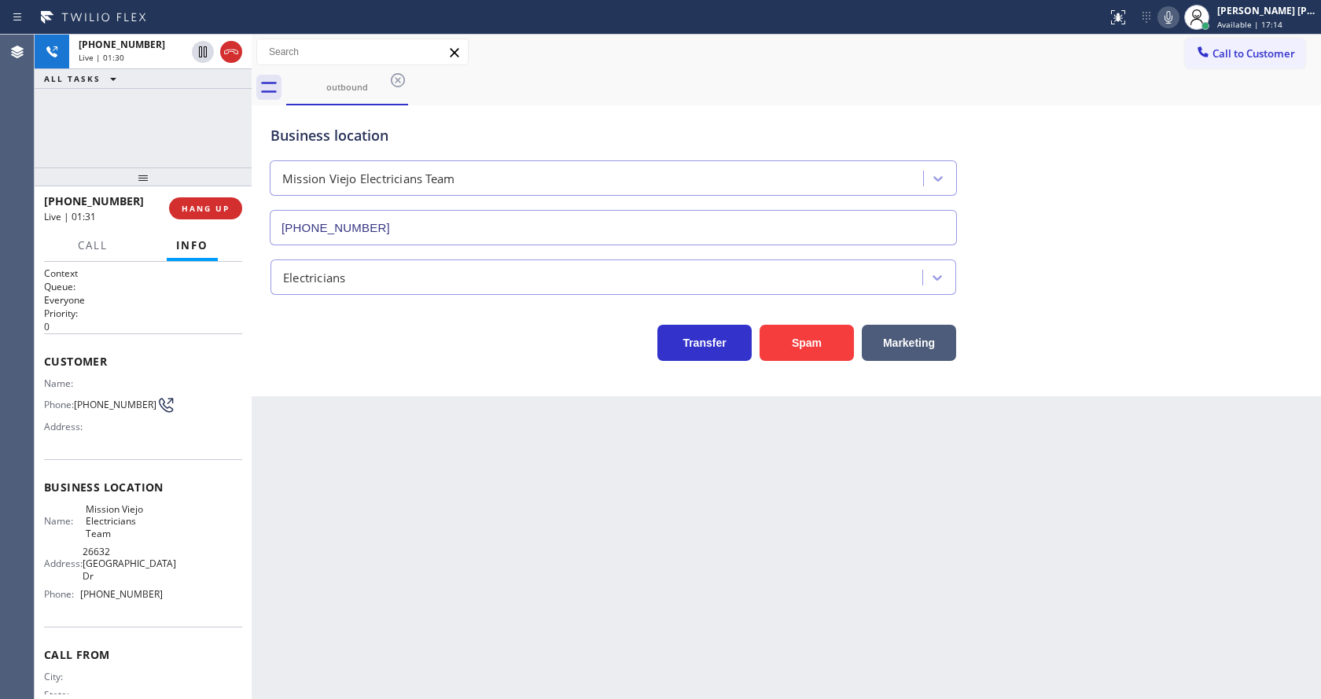
click at [573, 535] on div "Back to Dashboard Change Sender ID Customers Technicians Select a contact Outbo…" at bounding box center [786, 367] width 1069 height 664
click at [413, 442] on div "Back to Dashboard Change Sender ID Customers Technicians Select a contact Outbo…" at bounding box center [786, 367] width 1069 height 664
click at [565, 549] on div "Back to Dashboard Change Sender ID Customers Technicians Select a contact Outbo…" at bounding box center [786, 367] width 1069 height 664
click at [344, 532] on div "Back to Dashboard Change Sender ID Customers Technicians Select a contact Outbo…" at bounding box center [786, 367] width 1069 height 664
click at [591, 477] on div "Back to Dashboard Change Sender ID Customers Technicians Select a contact Outbo…" at bounding box center [786, 367] width 1069 height 664
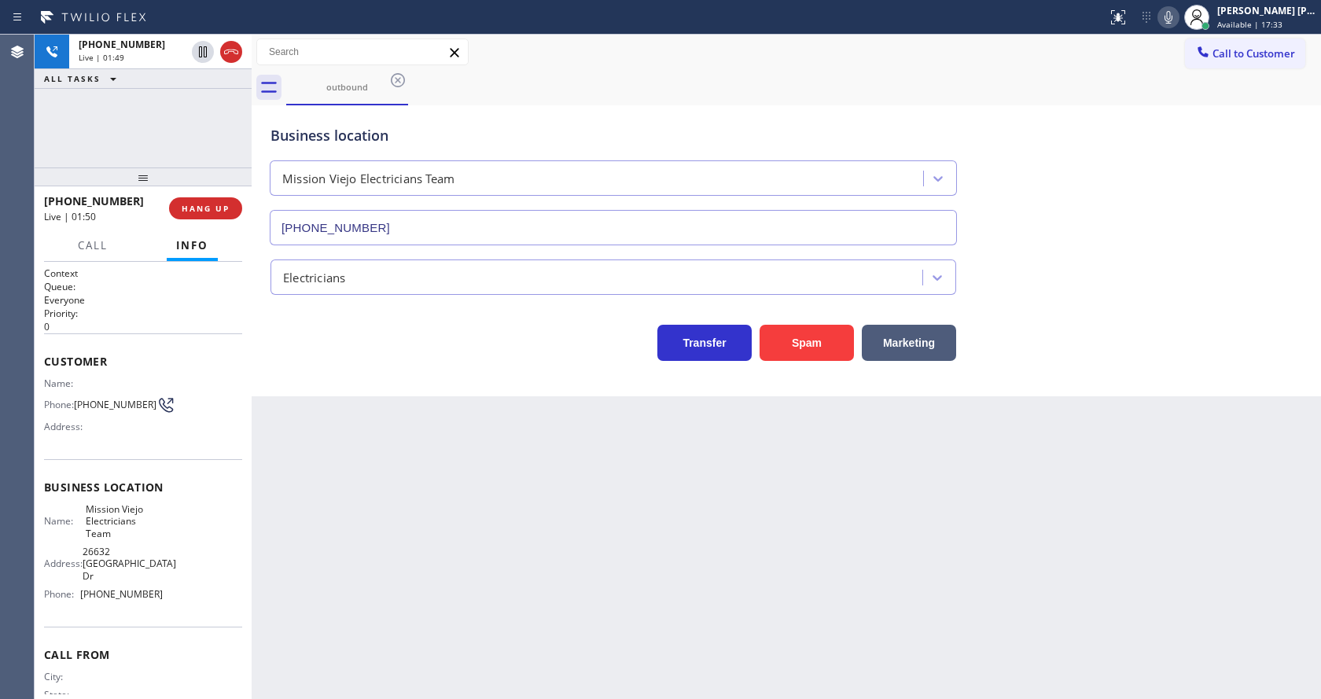
click at [470, 495] on div "Back to Dashboard Change Sender ID Customers Technicians Select a contact Outbo…" at bounding box center [786, 367] width 1069 height 664
click at [368, 696] on div "Back to Dashboard Change Sender ID Customers Technicians Select a contact Outbo…" at bounding box center [786, 367] width 1069 height 664
click at [660, 612] on div "Back to Dashboard Change Sender ID Customers Technicians Select a contact Outbo…" at bounding box center [786, 367] width 1069 height 664
click at [204, 206] on span "HANG UP" at bounding box center [206, 208] width 48 height 11
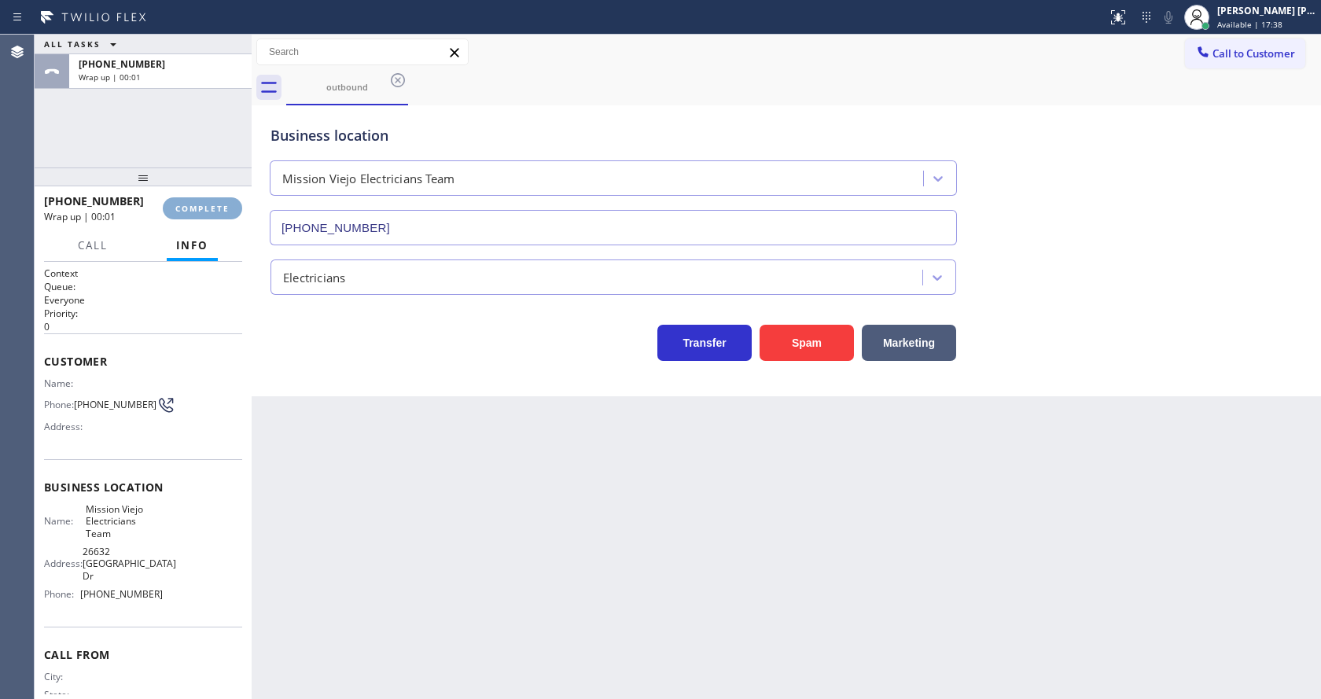
click at [204, 206] on span "COMPLETE" at bounding box center [202, 208] width 54 height 11
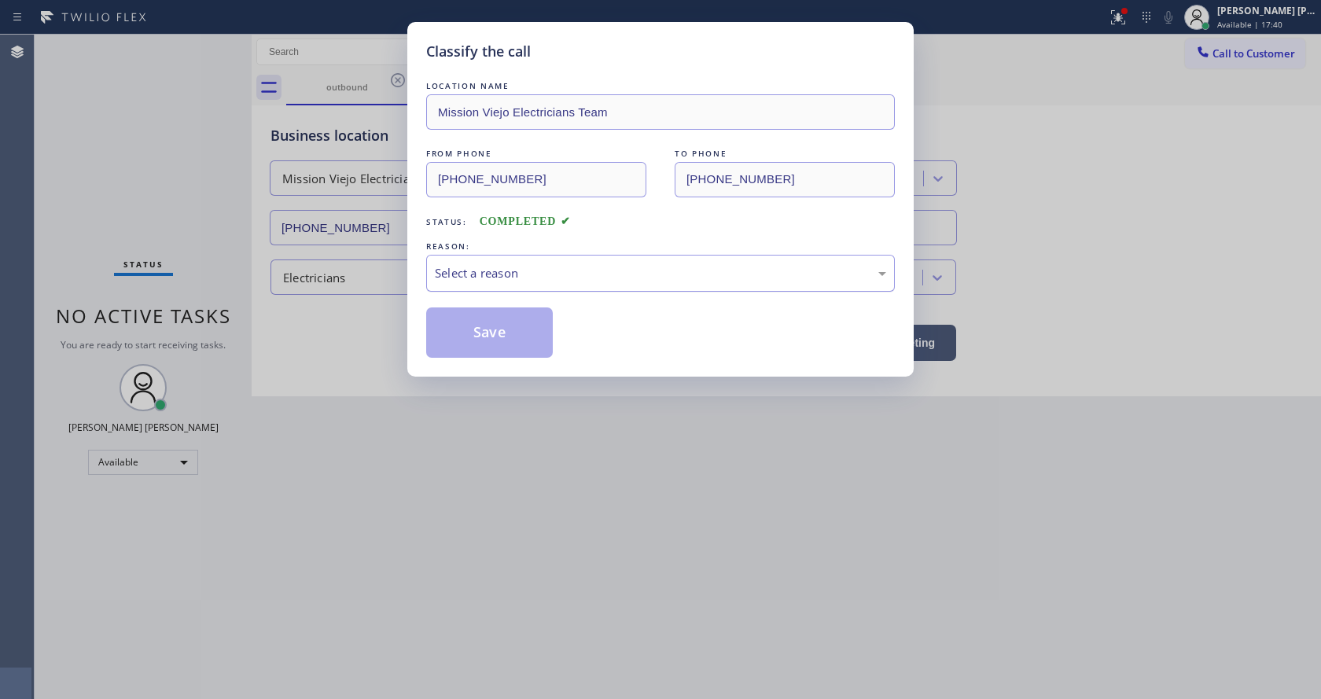
click at [476, 267] on div "Select a reason" at bounding box center [660, 273] width 451 height 18
click at [476, 326] on button "Save" at bounding box center [489, 332] width 127 height 50
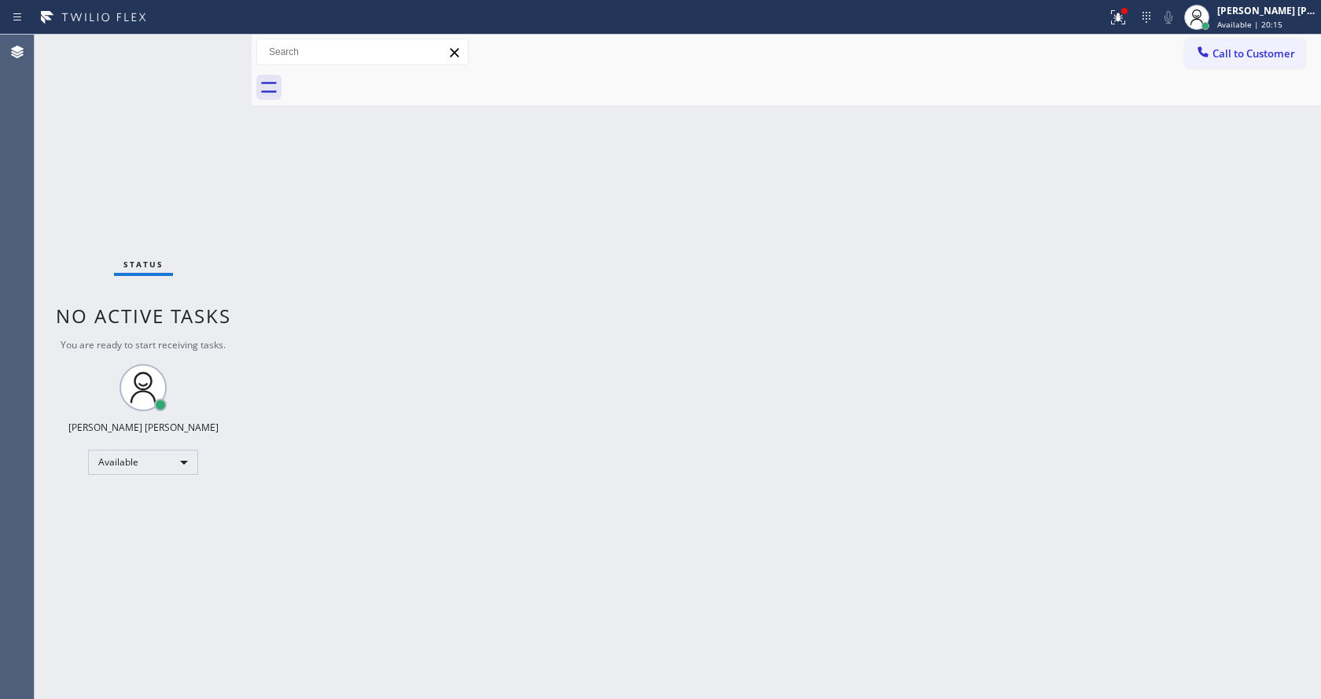
click at [487, 432] on div "Back to Dashboard Change Sender ID Customers Technicians Select a contact Outbo…" at bounding box center [786, 367] width 1069 height 664
click at [461, 432] on div "Back to Dashboard Change Sender ID Customers Technicians Select a contact Outbo…" at bounding box center [786, 367] width 1069 height 664
click at [673, 533] on div "Back to Dashboard Change Sender ID Customers Technicians Select a contact Outbo…" at bounding box center [786, 367] width 1069 height 664
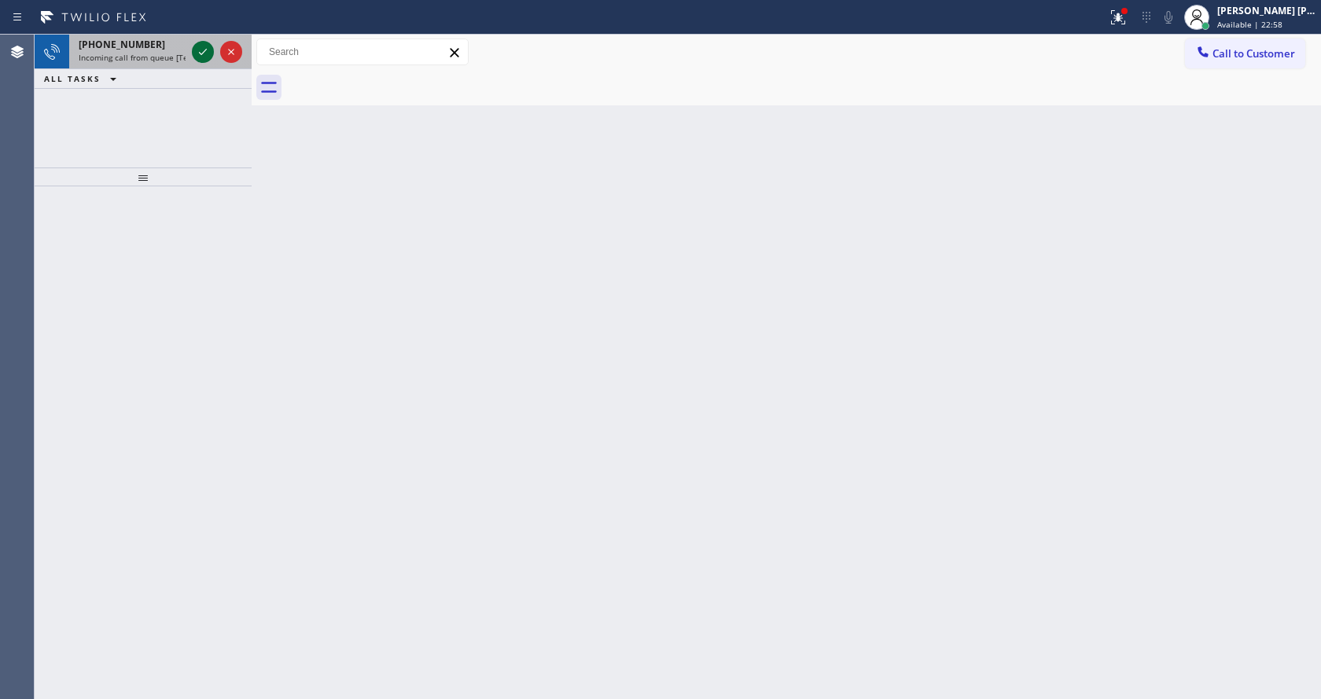
click at [205, 43] on icon at bounding box center [202, 51] width 19 height 19
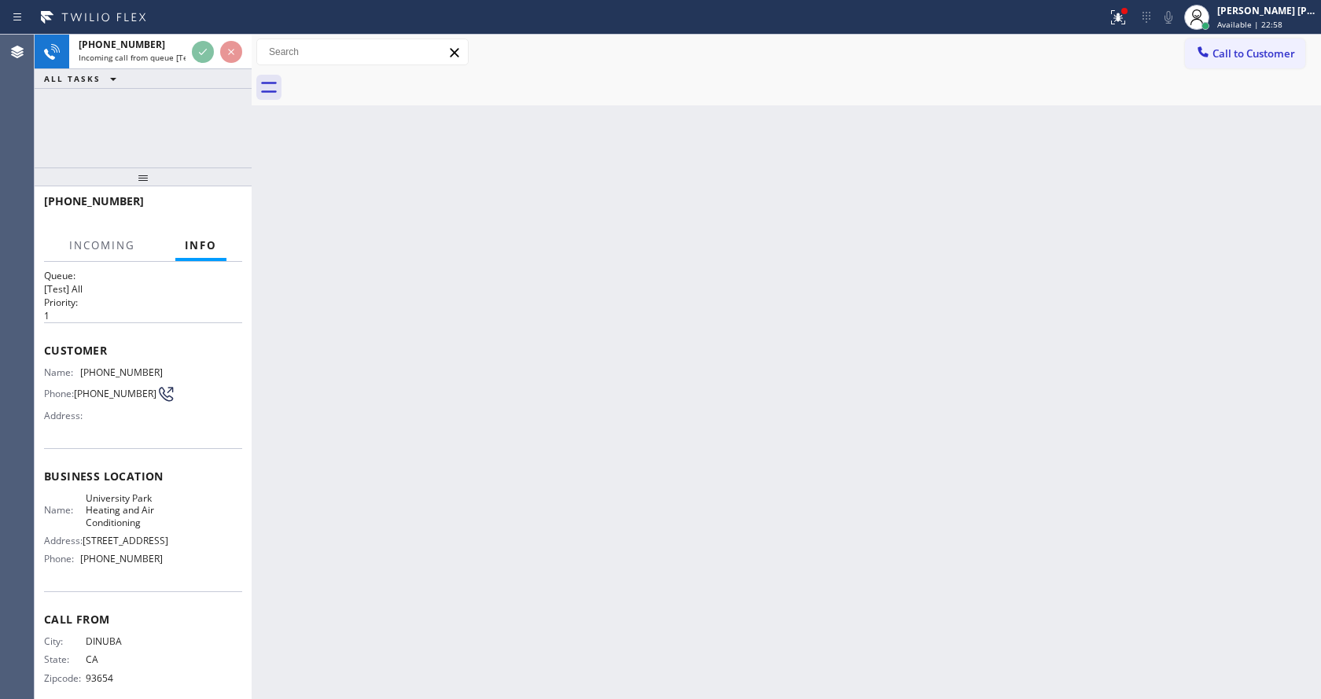
scroll to position [45, 0]
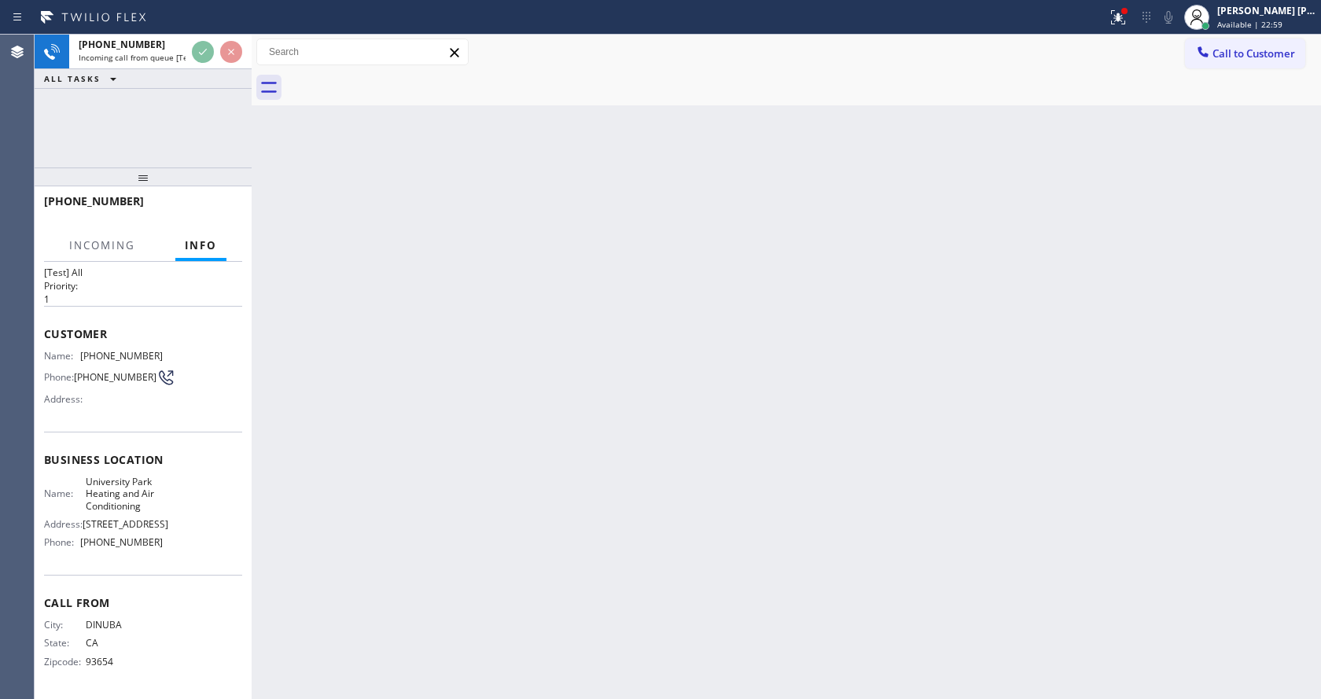
click at [579, 464] on div "Back to Dashboard Change Sender ID Customers Technicians Select a contact Outbo…" at bounding box center [786, 367] width 1069 height 664
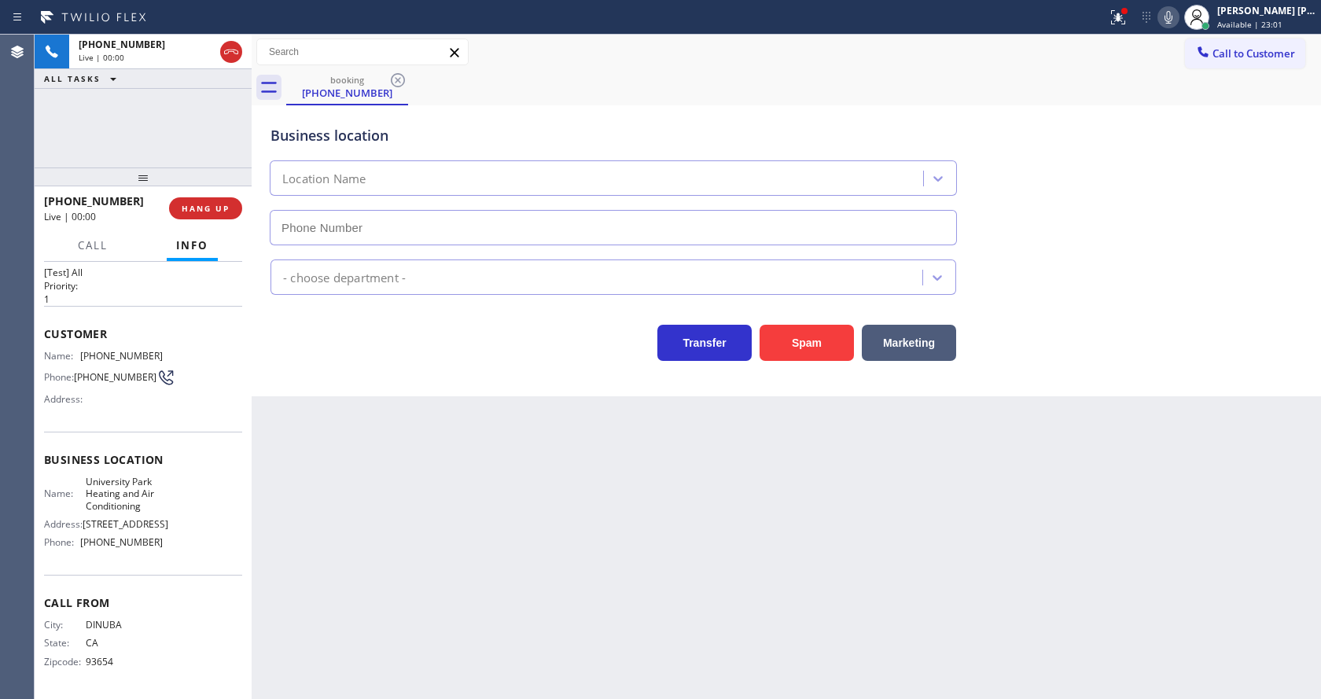
type input "(949) 239-0307"
click at [557, 506] on div "Back to Dashboard Change Sender ID Customers Technicians Select a contact Outbo…" at bounding box center [786, 367] width 1069 height 664
click at [280, 515] on div "Back to Dashboard Change Sender ID Customers Technicians Select a contact Outbo…" at bounding box center [786, 367] width 1069 height 664
click at [603, 502] on div "Back to Dashboard Change Sender ID Customers Technicians Select a contact Outbo…" at bounding box center [786, 367] width 1069 height 664
click at [455, 480] on div "Back to Dashboard Change Sender ID Customers Technicians Select a contact Outbo…" at bounding box center [786, 367] width 1069 height 664
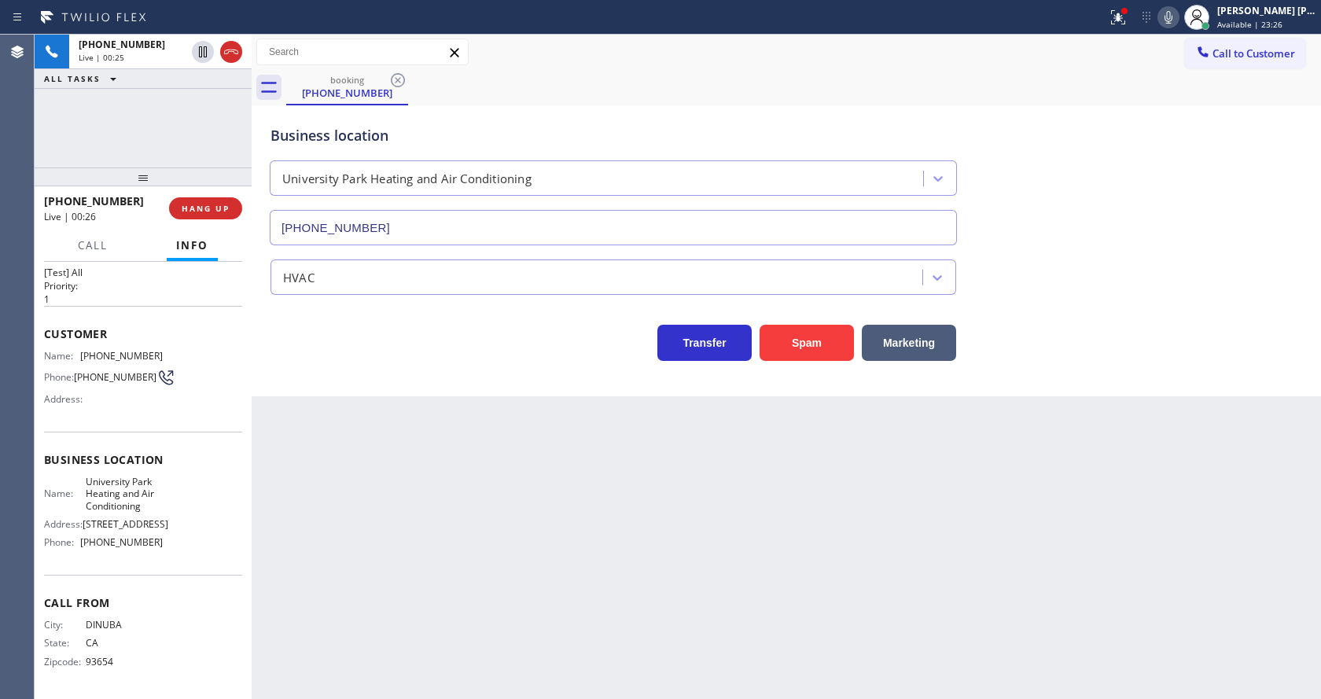
click at [746, 524] on div "Back to Dashboard Change Sender ID Customers Technicians Select a contact Outbo…" at bounding box center [786, 367] width 1069 height 664
click at [1120, 26] on icon at bounding box center [1118, 17] width 19 height 19
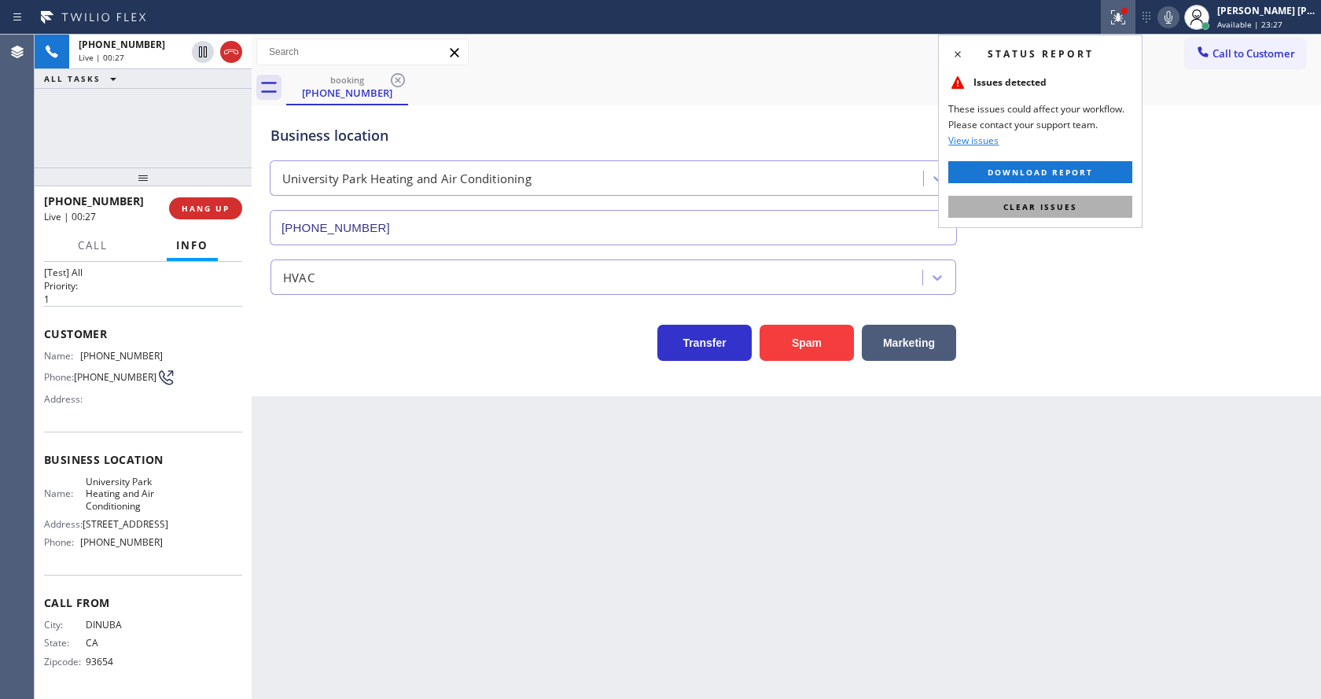
click at [1031, 209] on span "Clear issues" at bounding box center [1040, 206] width 74 height 11
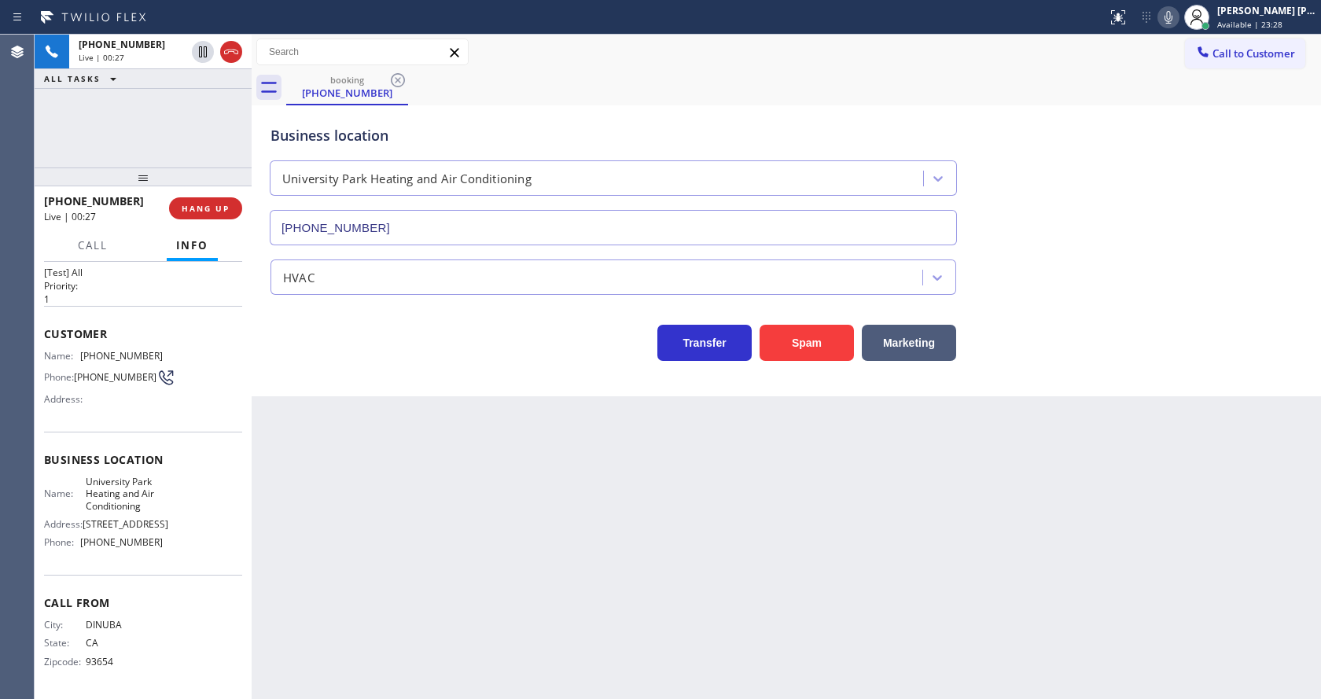
click at [1139, 258] on div "HVAC" at bounding box center [786, 274] width 1038 height 42
click at [377, 634] on div "Back to Dashboard Change Sender ID Customers Technicians Select a contact Outbo…" at bounding box center [786, 367] width 1069 height 664
click at [696, 463] on div "Back to Dashboard Change Sender ID Customers Technicians Select a contact Outbo…" at bounding box center [786, 367] width 1069 height 664
click at [480, 693] on div "Back to Dashboard Change Sender ID Customers Technicians Select a contact Outbo…" at bounding box center [786, 367] width 1069 height 664
click at [464, 395] on div "Business location University Park Heating and Air Conditioning (949) 239-0307 H…" at bounding box center [786, 250] width 1069 height 291
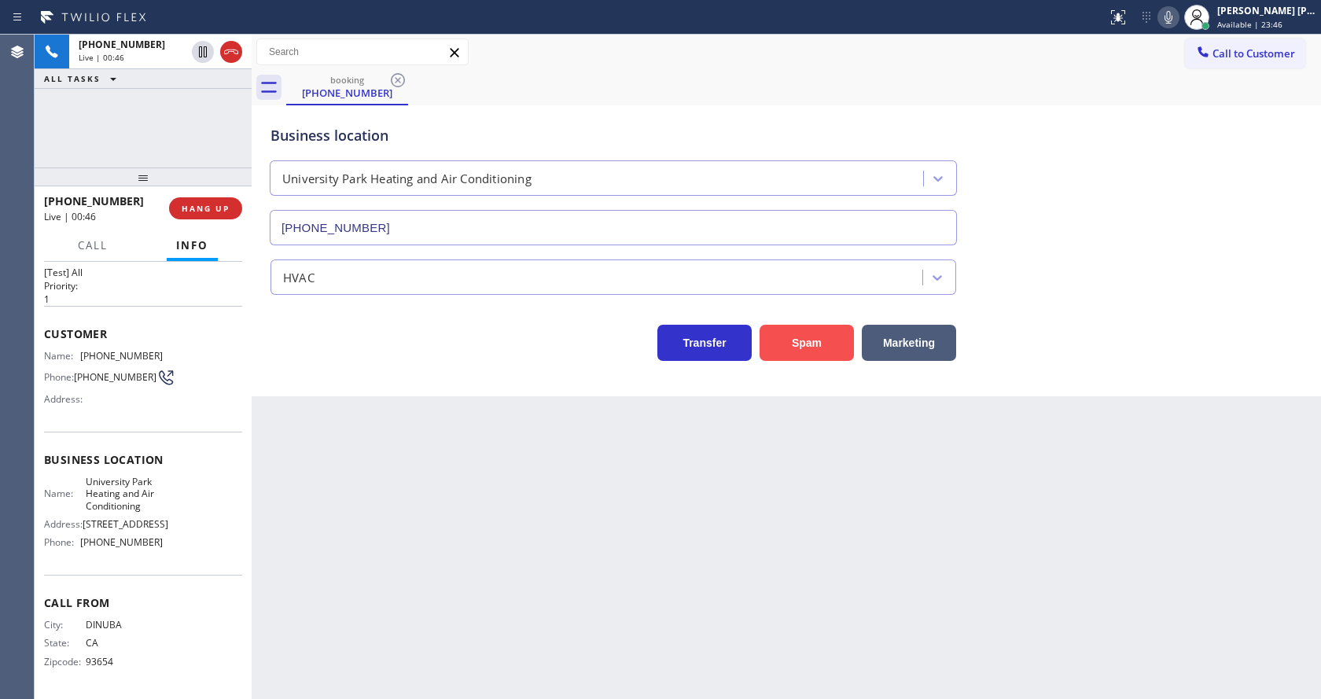
click at [803, 355] on button "Spam" at bounding box center [807, 343] width 94 height 36
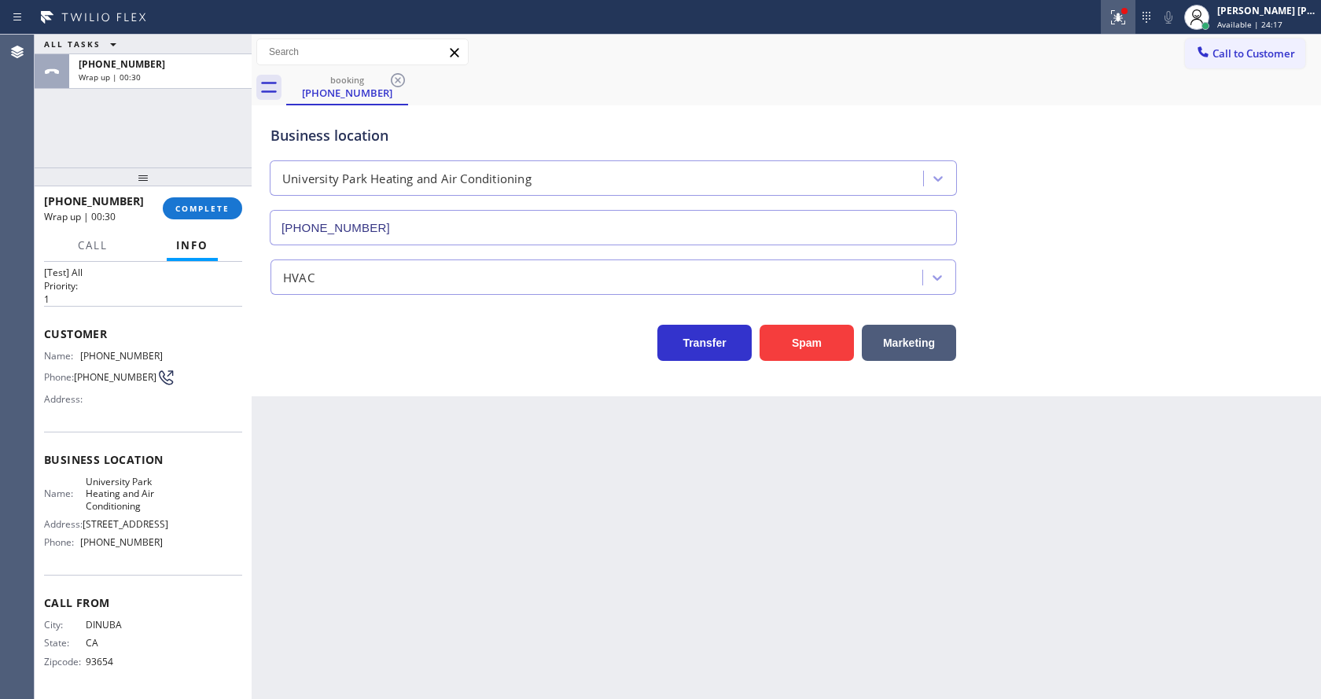
click at [1127, 6] on button at bounding box center [1118, 17] width 35 height 35
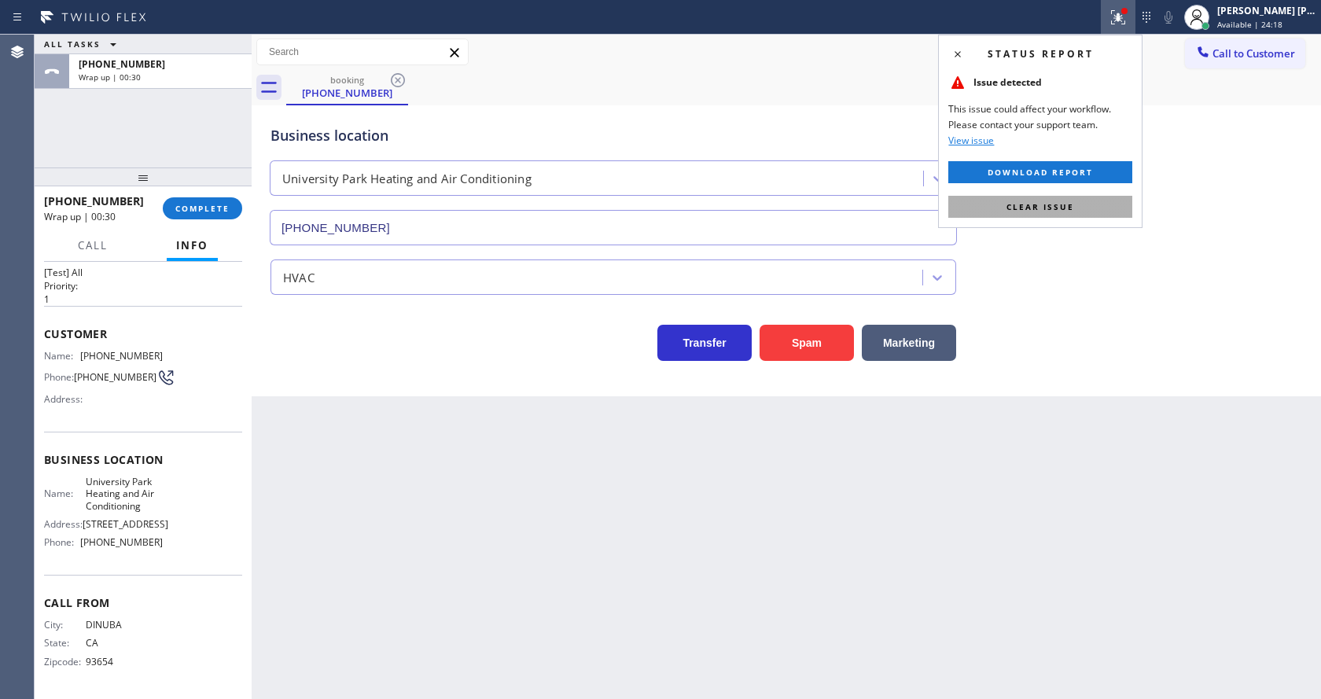
click at [1083, 199] on button "Clear issue" at bounding box center [1040, 207] width 184 height 22
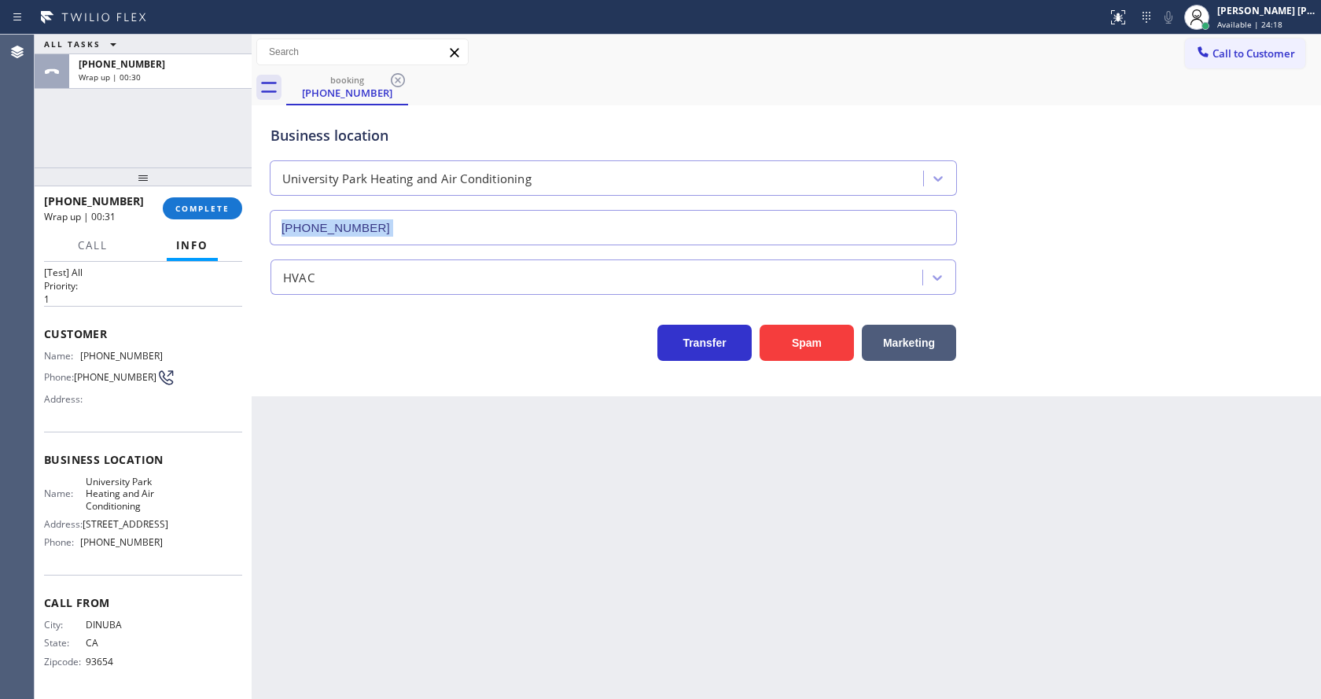
click at [1083, 199] on div "Business location University Park Heating and Air Conditioning (949) 239-0307" at bounding box center [786, 174] width 1038 height 142
click at [267, 307] on div "Business location University Park Heating and Air Conditioning (949) 239-0307 H…" at bounding box center [786, 235] width 1061 height 252
click at [201, 204] on span "COMPLETE" at bounding box center [202, 208] width 54 height 11
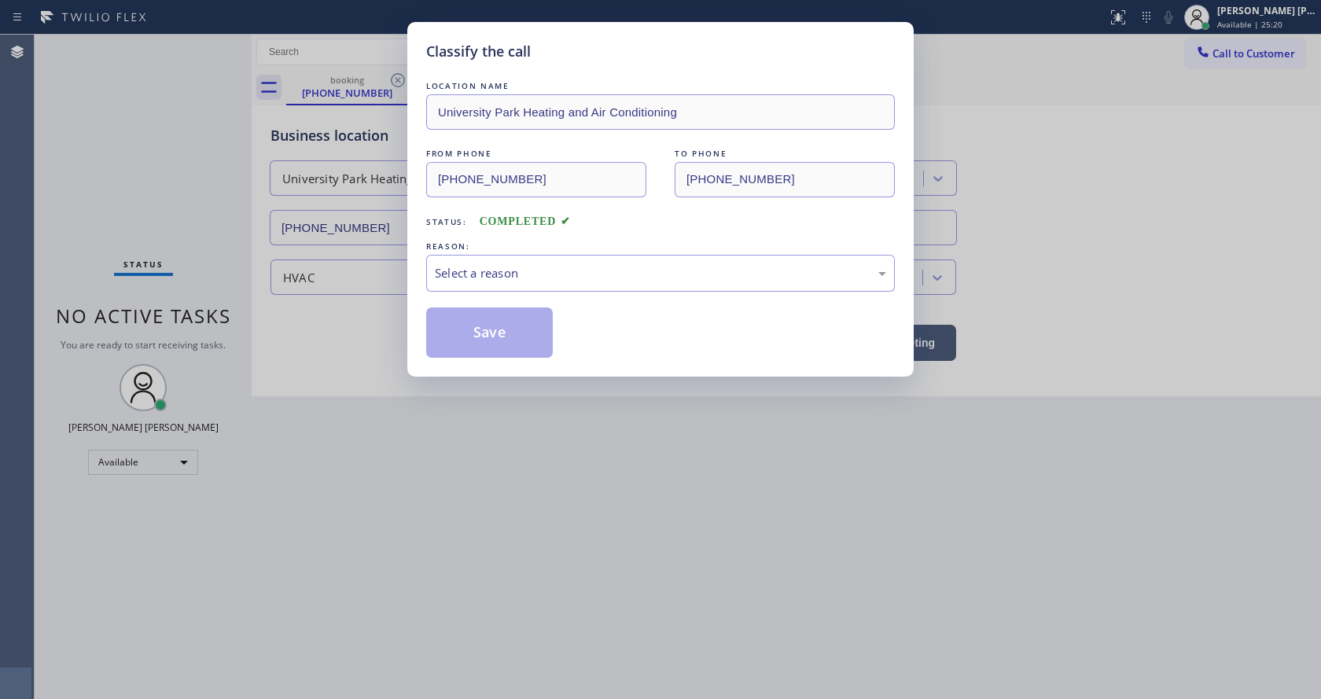
click at [496, 282] on div "Select a reason" at bounding box center [660, 273] width 469 height 37
click at [506, 331] on button "Save" at bounding box center [489, 332] width 127 height 50
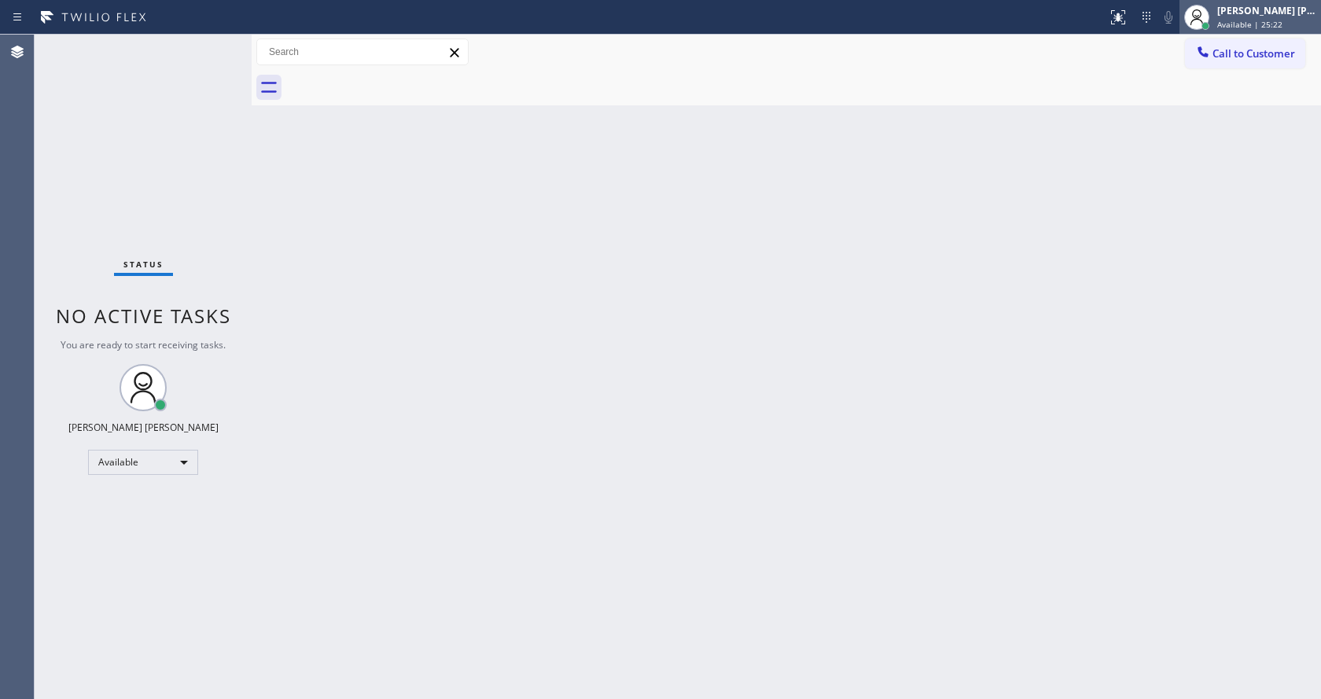
click at [1243, 25] on span "Available | 25:22" at bounding box center [1249, 24] width 65 height 11
click at [1243, 25] on span "Available | 25:23" at bounding box center [1249, 24] width 65 height 11
click at [772, 324] on div "Back to Dashboard Change Sender ID Customers Technicians Select a contact Outbo…" at bounding box center [786, 367] width 1069 height 664
click at [693, 183] on div "Back to Dashboard Change Sender ID Customers Technicians Select a contact Outbo…" at bounding box center [786, 367] width 1069 height 664
click at [309, 222] on div "Back to Dashboard Change Sender ID Customers Technicians Select a contact Outbo…" at bounding box center [786, 367] width 1069 height 664
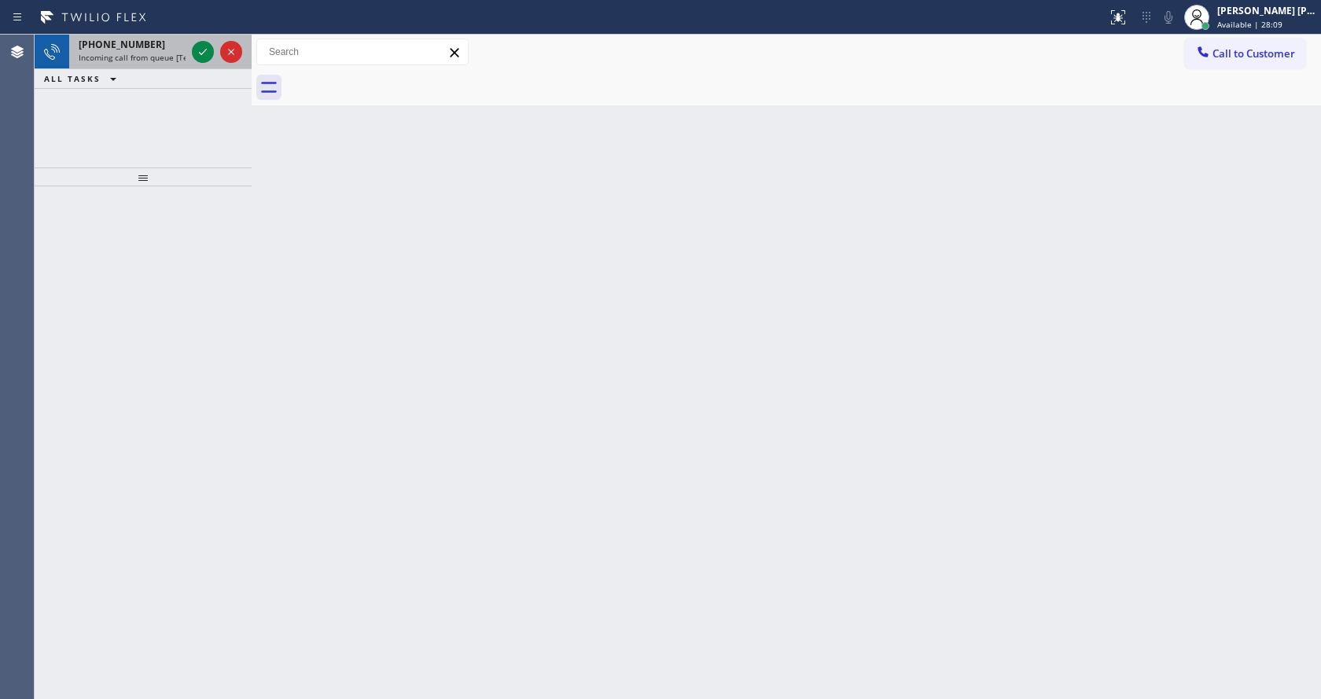
click at [147, 50] on div "+16199627839" at bounding box center [132, 44] width 107 height 13
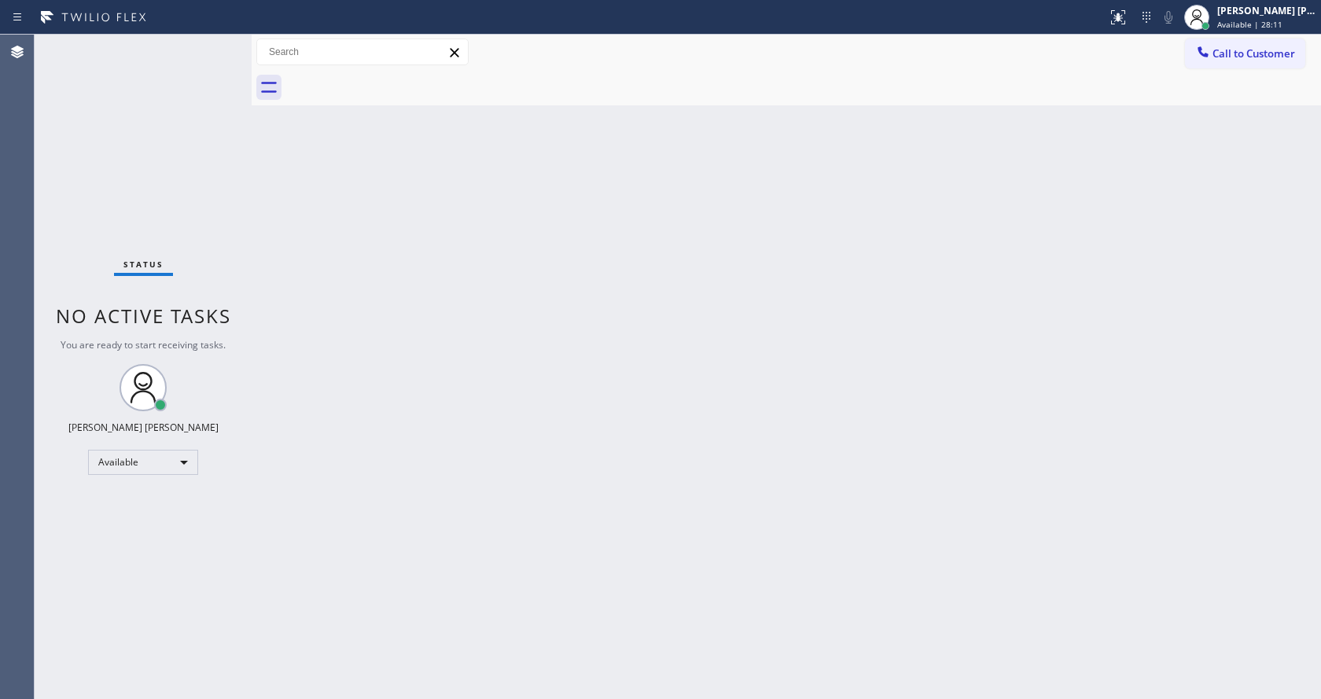
click at [704, 221] on div "Back to Dashboard Change Sender ID Customers Technicians Select a contact Outbo…" at bounding box center [786, 367] width 1069 height 664
click at [629, 347] on div "Back to Dashboard Change Sender ID Customers Technicians Select a contact Outbo…" at bounding box center [786, 367] width 1069 height 664
click at [285, 256] on div "Back to Dashboard Change Sender ID Customers Technicians Select a contact Outbo…" at bounding box center [786, 367] width 1069 height 664
drag, startPoint x: 252, startPoint y: 50, endPoint x: 228, endPoint y: 45, distance: 24.8
click at [229, 45] on div "Status No active tasks You are ready to start receiving tasks. Jen Rose Villanu…" at bounding box center [678, 367] width 1286 height 664
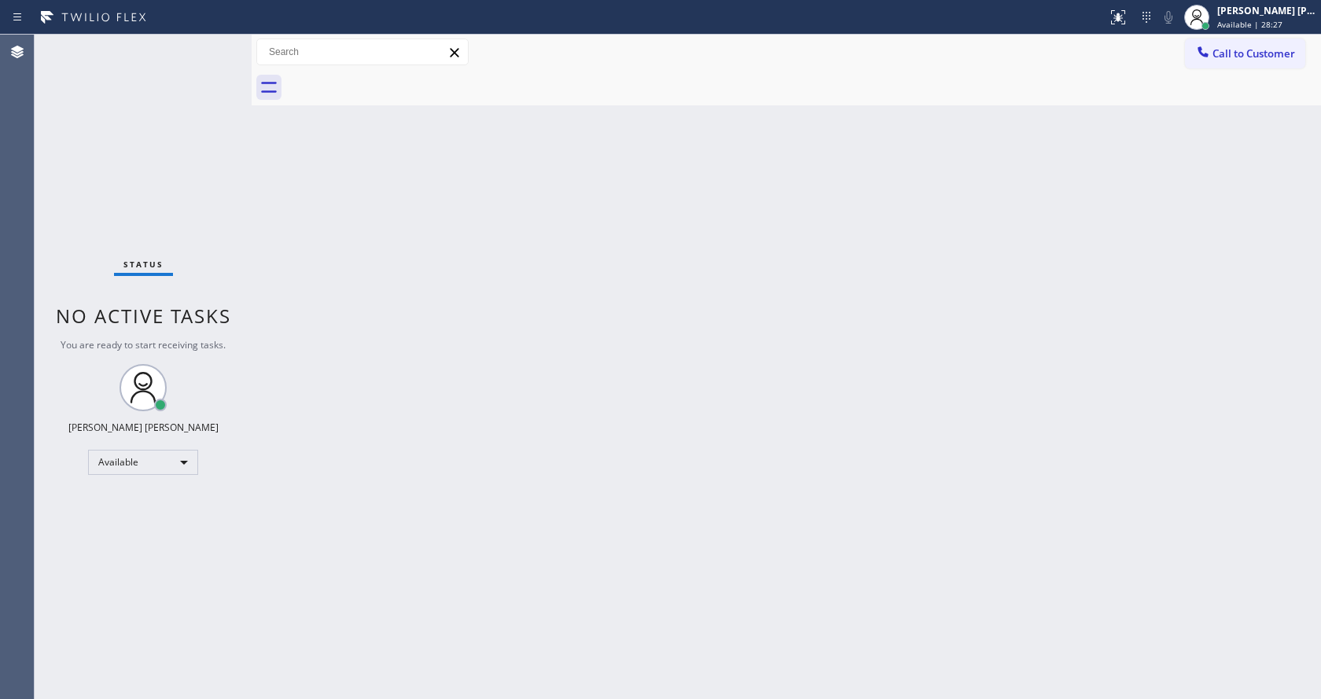
click at [209, 40] on div "Status No active tasks You are ready to start receiving tasks. [PERSON_NAME] [P…" at bounding box center [143, 367] width 217 height 664
click at [315, 303] on div "Back to Dashboard Change Sender ID Customers Technicians Select a contact Outbo…" at bounding box center [786, 367] width 1069 height 664
click at [709, 504] on div "Back to Dashboard Change Sender ID Customers Technicians Select a contact Outbo…" at bounding box center [786, 367] width 1069 height 664
click at [428, 308] on div "Back to Dashboard Change Sender ID Customers Technicians Select a contact Outbo…" at bounding box center [786, 367] width 1069 height 664
click at [421, 355] on div "Back to Dashboard Change Sender ID Customers Technicians Select a contact Outbo…" at bounding box center [786, 367] width 1069 height 664
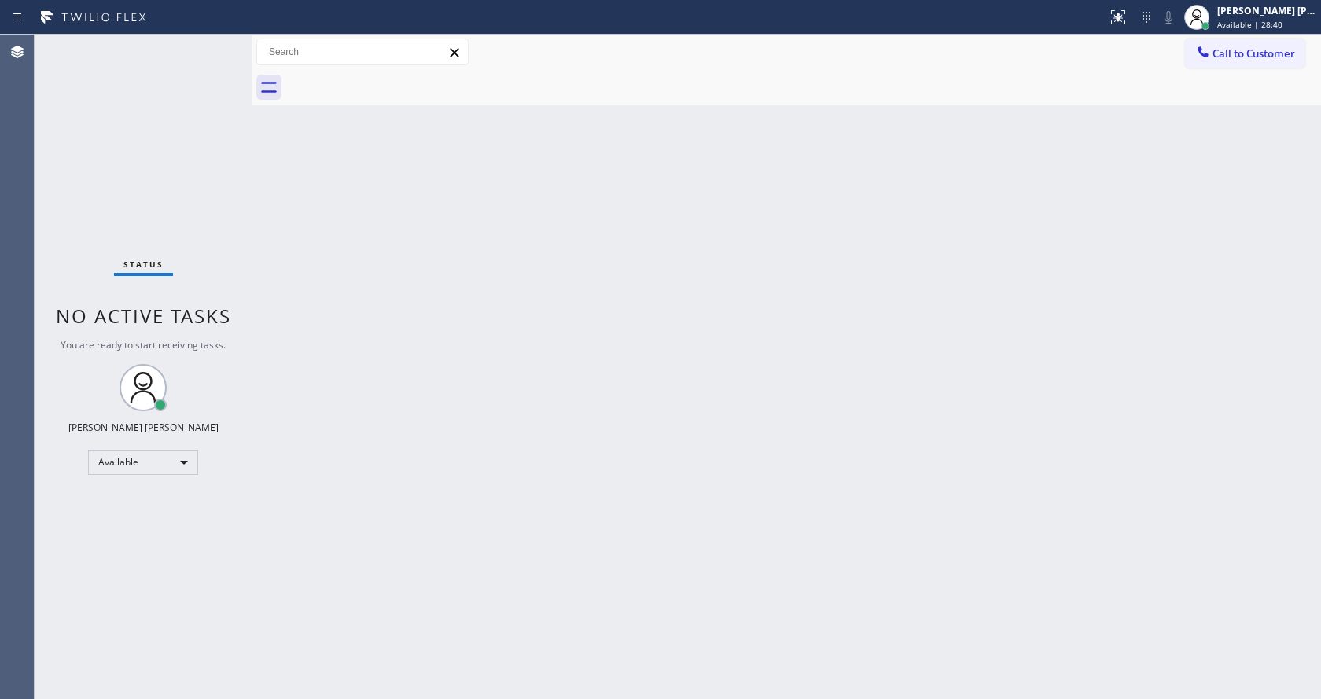
click at [741, 447] on div "Back to Dashboard Change Sender ID Customers Technicians Select a contact Outbo…" at bounding box center [786, 367] width 1069 height 664
click at [733, 438] on div "Back to Dashboard Change Sender ID Customers Technicians Select a contact Outbo…" at bounding box center [786, 367] width 1069 height 664
click at [724, 485] on div "Back to Dashboard Change Sender ID Customers Technicians Select a contact Outbo…" at bounding box center [786, 367] width 1069 height 664
click at [429, 250] on div "Back to Dashboard Change Sender ID Customers Technicians Select a contact Outbo…" at bounding box center [786, 367] width 1069 height 664
click at [219, 42] on div "Status No active tasks You are ready to start receiving tasks. [PERSON_NAME] [P…" at bounding box center [143, 367] width 217 height 664
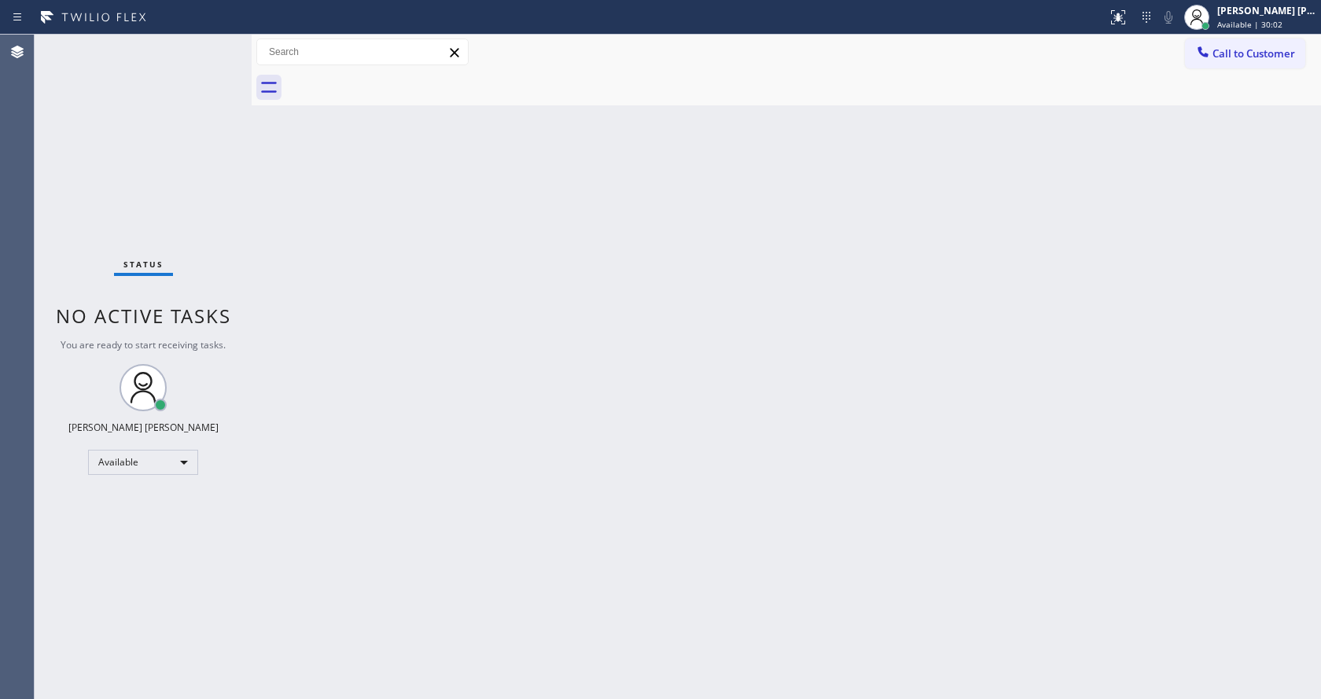
click at [214, 42] on div "Status No active tasks You are ready to start receiving tasks. [PERSON_NAME] [P…" at bounding box center [143, 367] width 217 height 664
click at [701, 479] on div "Back to Dashboard Change Sender ID Customers Technicians Select a contact Outbo…" at bounding box center [786, 367] width 1069 height 664
drag, startPoint x: 245, startPoint y: 251, endPoint x: 220, endPoint y: 123, distance: 130.5
click at [245, 247] on div "Status No active tasks You are ready to start receiving tasks. [PERSON_NAME] [P…" at bounding box center [143, 367] width 217 height 664
click at [215, 42] on div "Status No active tasks You are ready to start receiving tasks. [PERSON_NAME] [P…" at bounding box center [143, 367] width 217 height 664
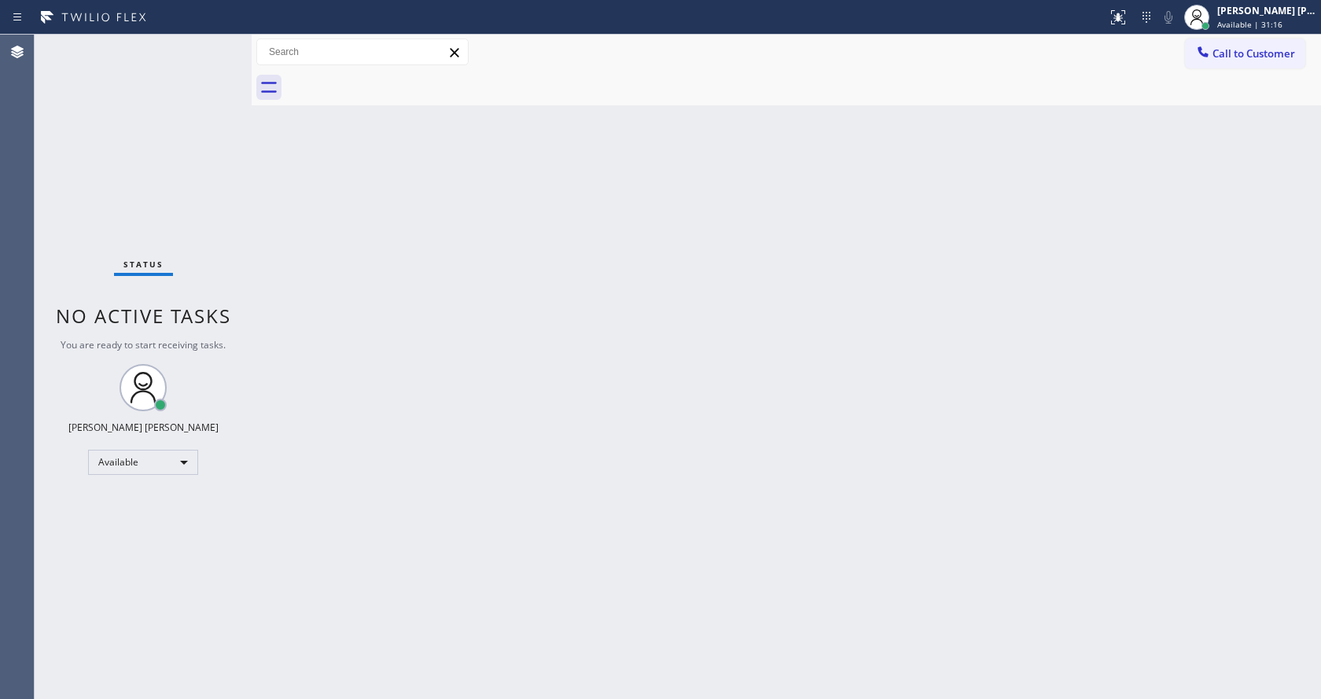
click at [867, 359] on div "Back to Dashboard Change Sender ID Customers Technicians Select a contact Outbo…" at bounding box center [786, 367] width 1069 height 664
click at [381, 478] on div "Back to Dashboard Change Sender ID Customers Technicians Select a contact Outbo…" at bounding box center [786, 367] width 1069 height 664
click at [194, 39] on div "Status No active tasks You are ready to start receiving tasks. [PERSON_NAME] [P…" at bounding box center [143, 367] width 217 height 664
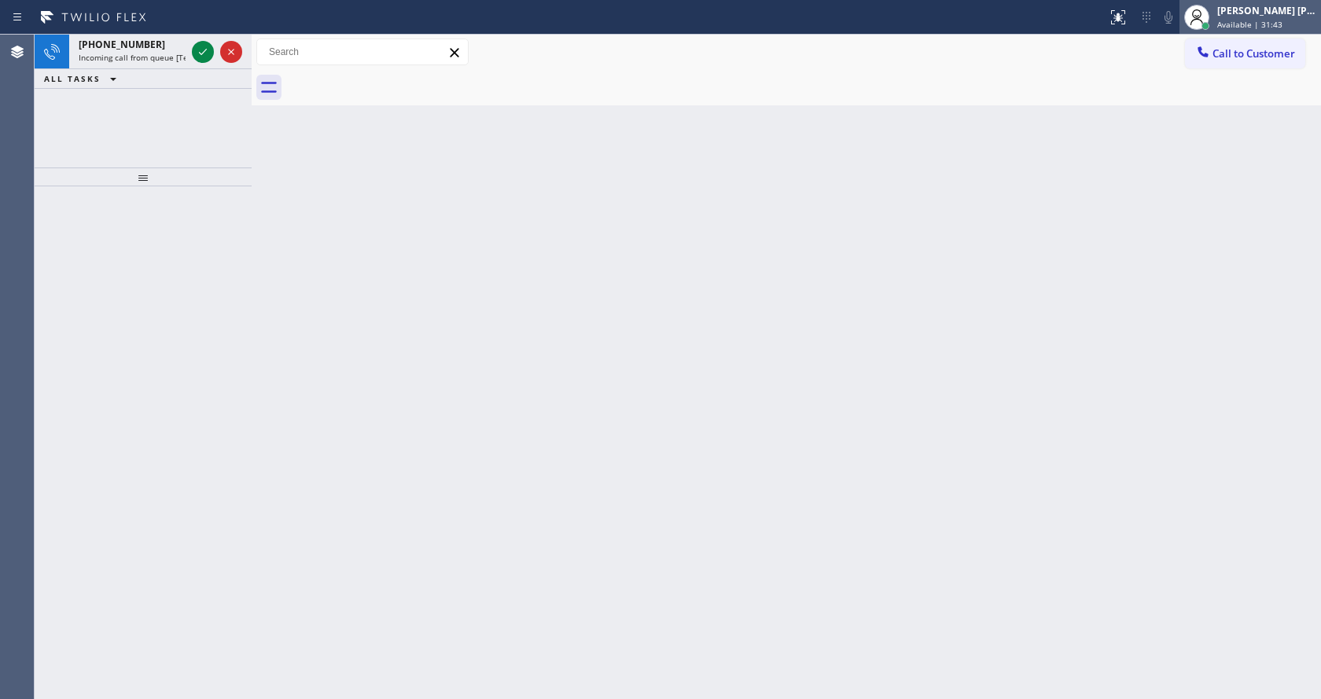
click at [1214, 30] on div at bounding box center [1196, 17] width 35 height 35
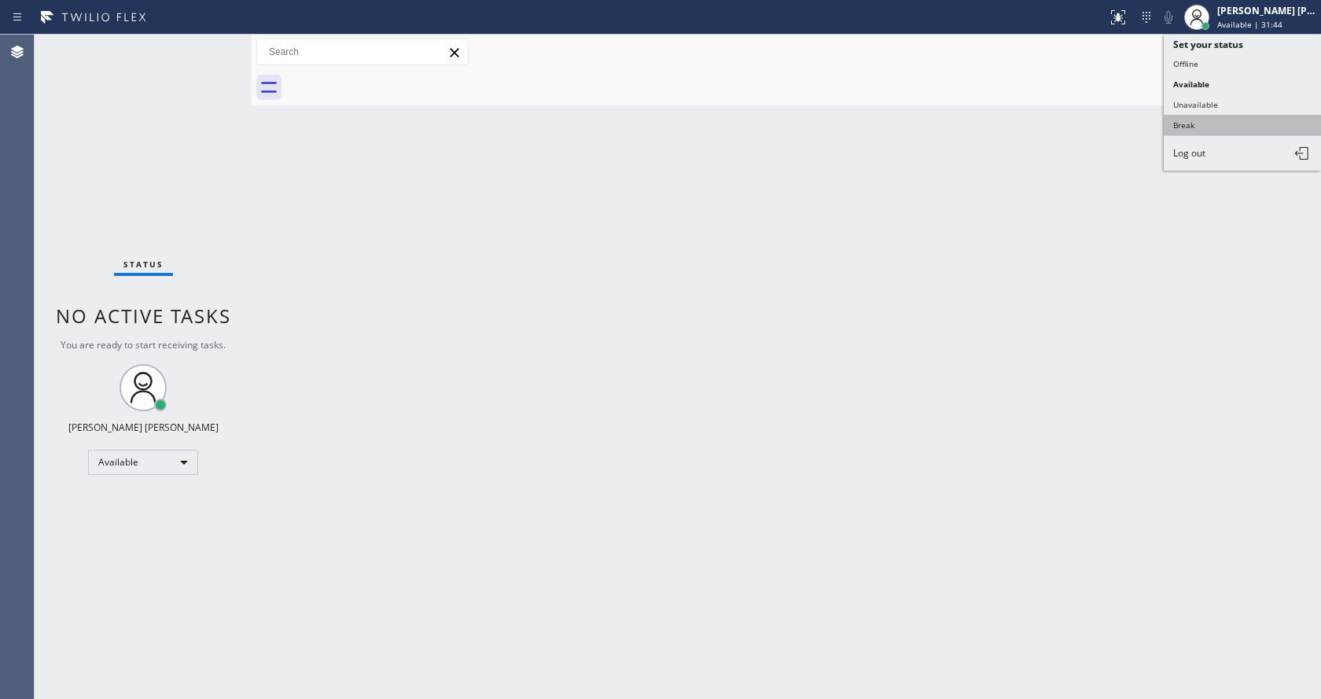
click at [1206, 120] on button "Break" at bounding box center [1242, 125] width 157 height 20
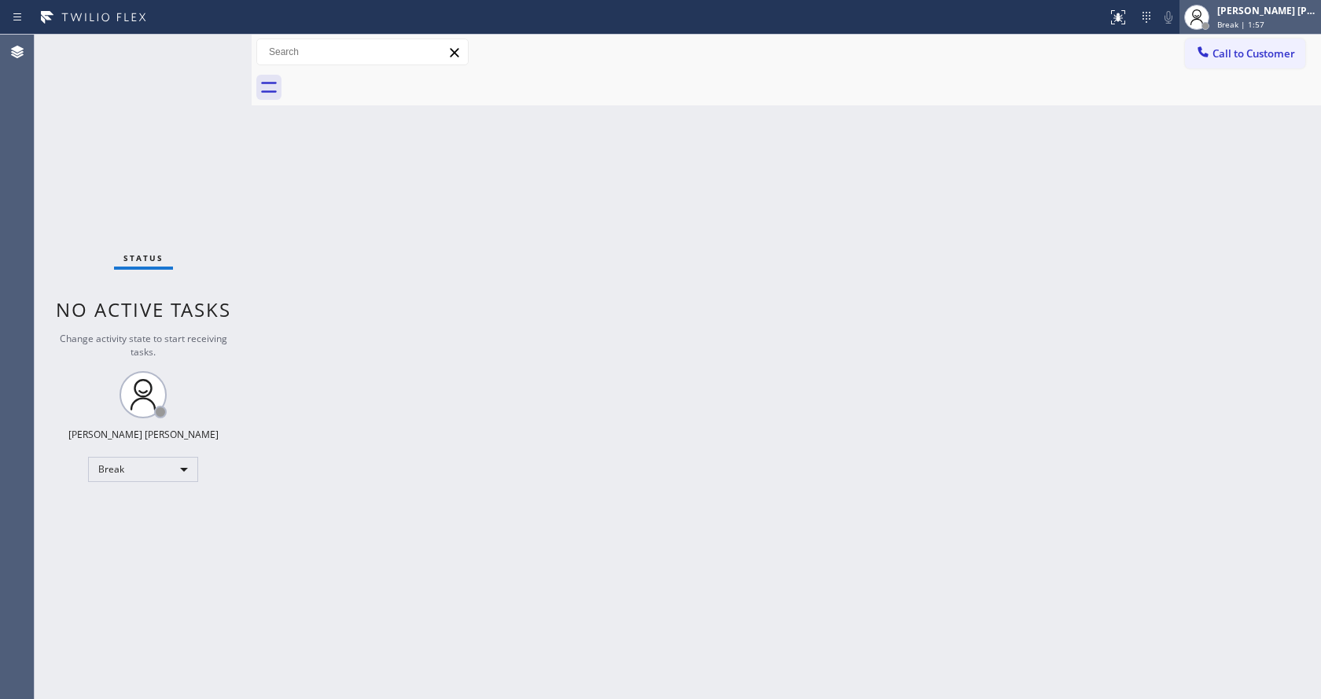
click at [1233, 21] on span "Break | 1:57" at bounding box center [1240, 24] width 47 height 11
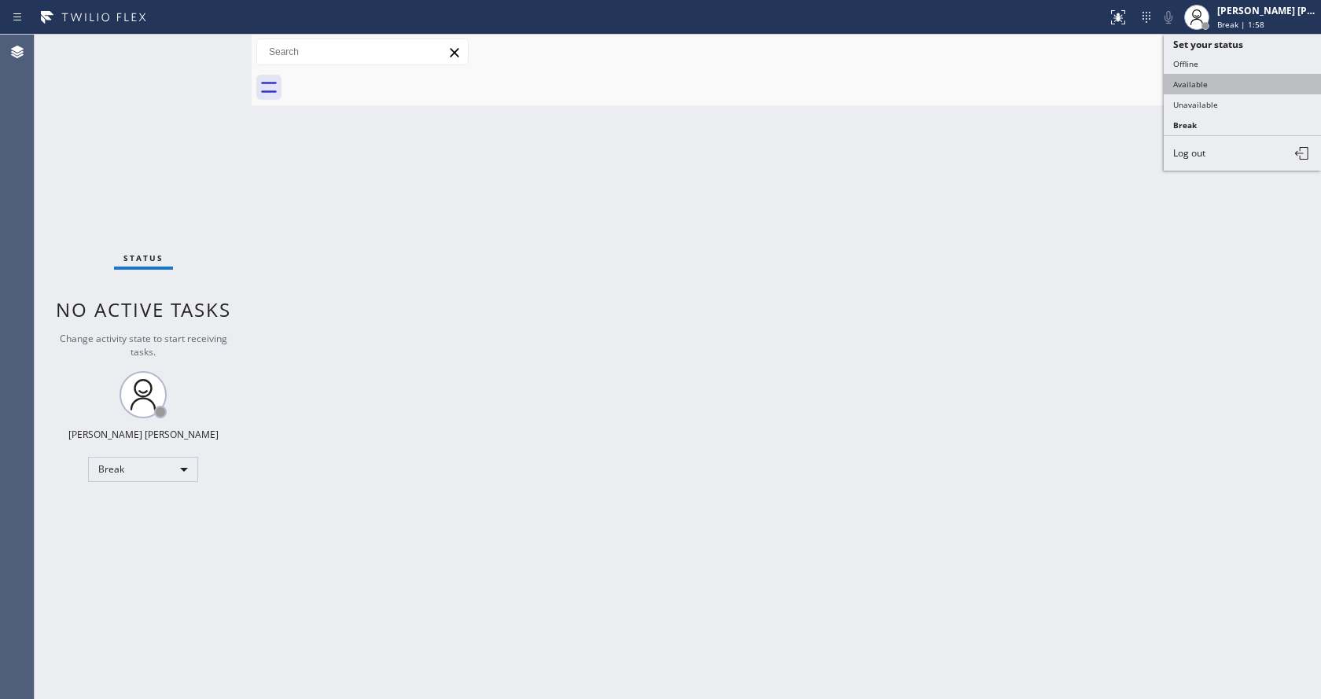
click at [1201, 85] on button "Available" at bounding box center [1242, 84] width 157 height 20
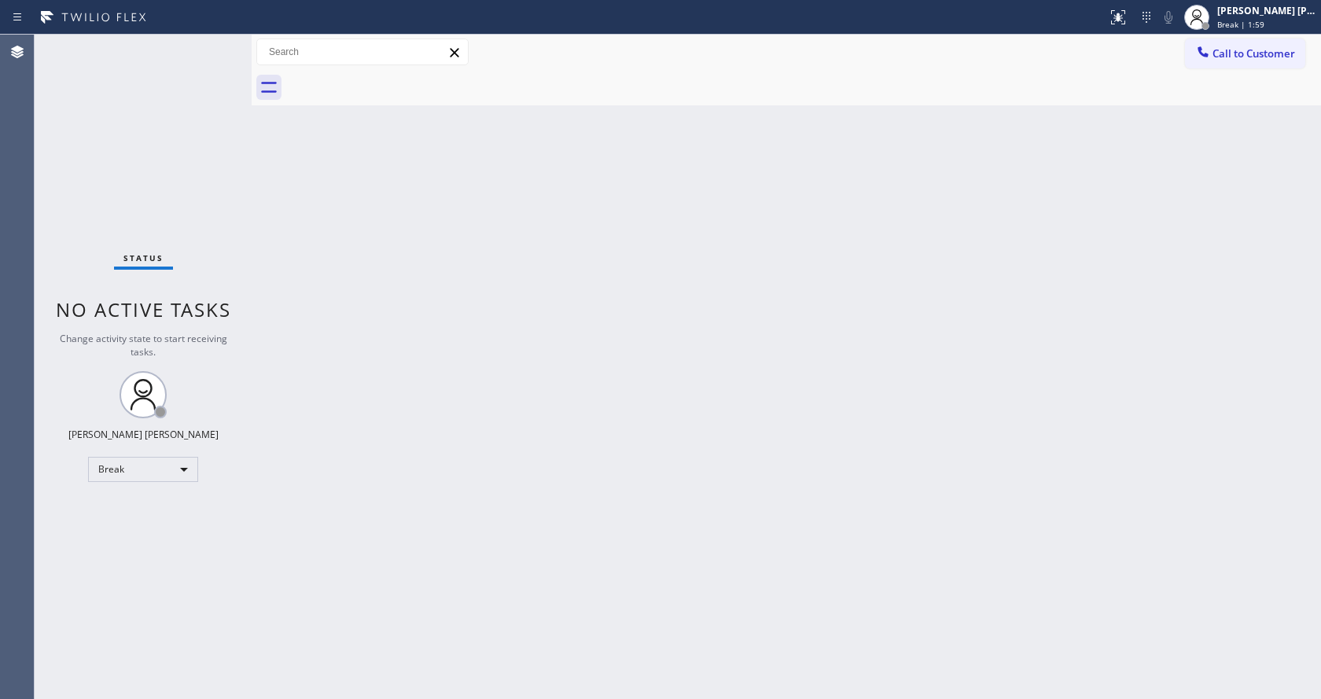
click at [785, 473] on div "Back to Dashboard Change Sender ID Customers Technicians Select a contact Outbo…" at bounding box center [786, 367] width 1069 height 664
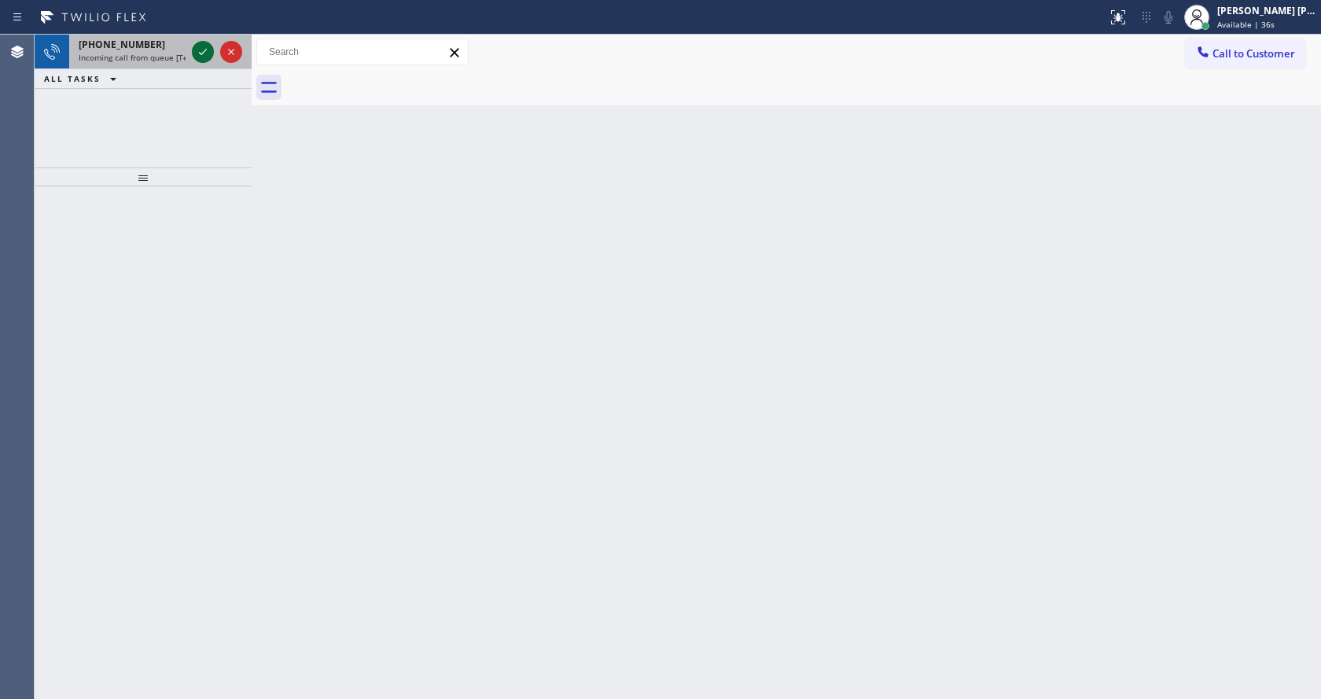
click at [200, 44] on icon at bounding box center [202, 51] width 19 height 19
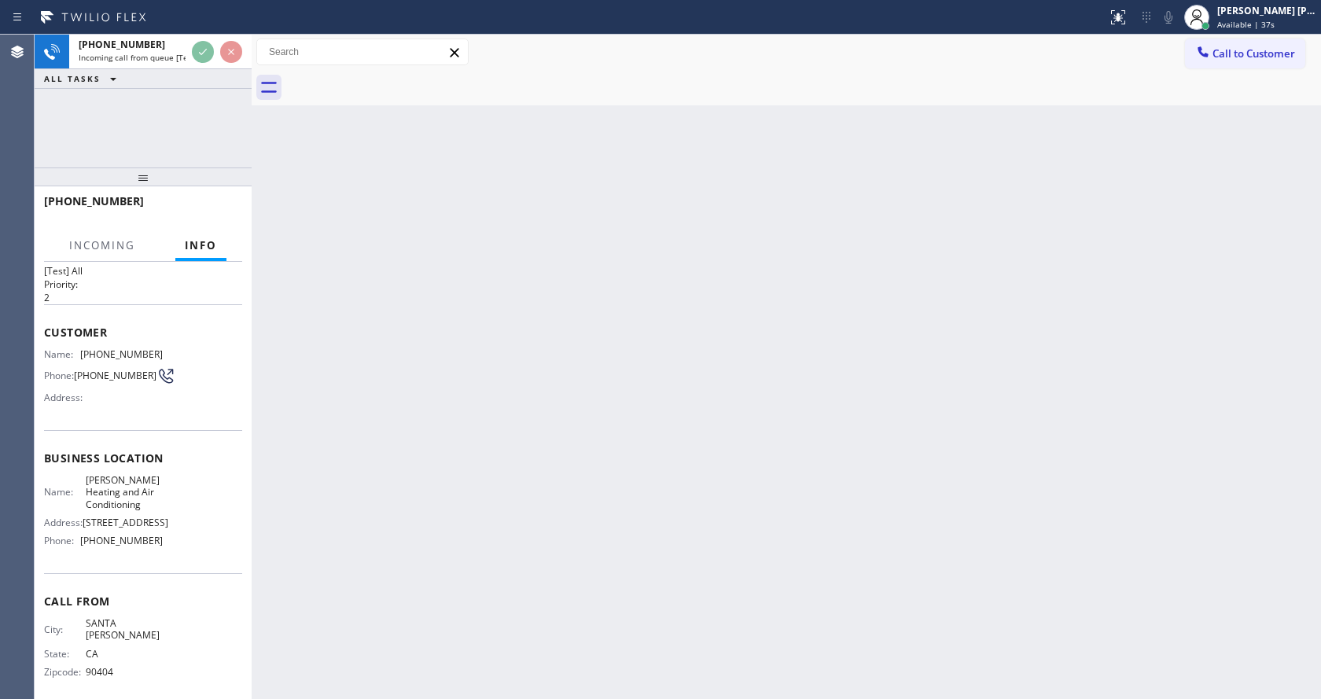
scroll to position [45, 0]
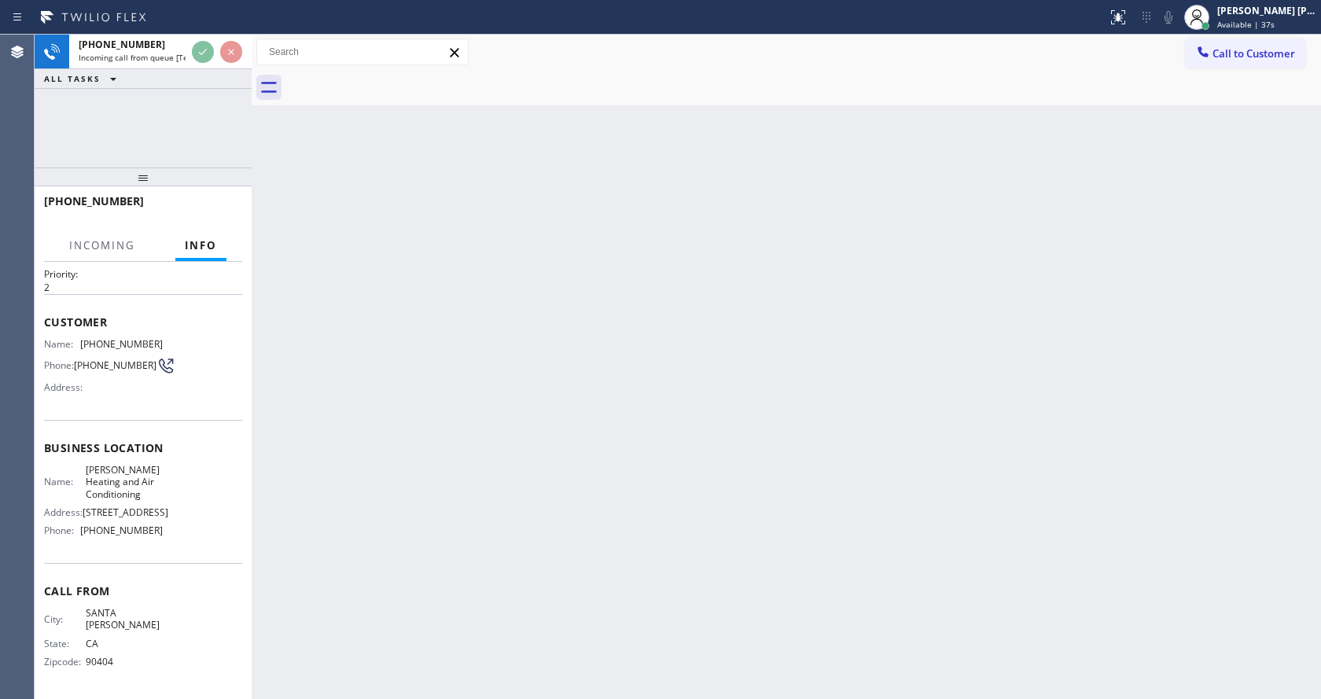
click at [405, 497] on div "Back to Dashboard Change Sender ID Customers Technicians Select a contact Outbo…" at bounding box center [786, 367] width 1069 height 664
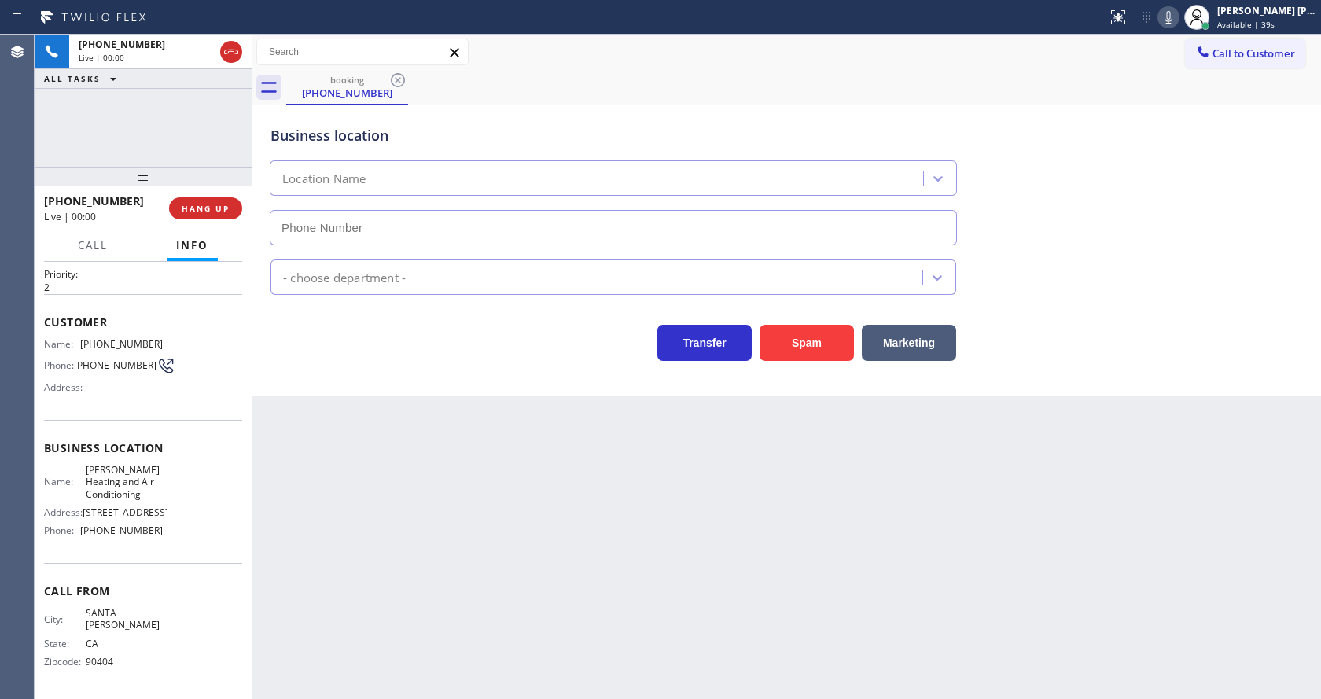
type input "(310) 340-0546"
click at [553, 636] on div "Back to Dashboard Change Sender ID Customers Technicians Select a contact Outbo…" at bounding box center [786, 367] width 1069 height 664
click at [492, 546] on div "Back to Dashboard Change Sender ID Customers Technicians Select a contact Outbo…" at bounding box center [786, 367] width 1069 height 664
click at [393, 568] on div "Back to Dashboard Change Sender ID Customers Technicians Select a contact Outbo…" at bounding box center [786, 367] width 1069 height 664
drag, startPoint x: 103, startPoint y: 480, endPoint x: 97, endPoint y: 474, distance: 8.4
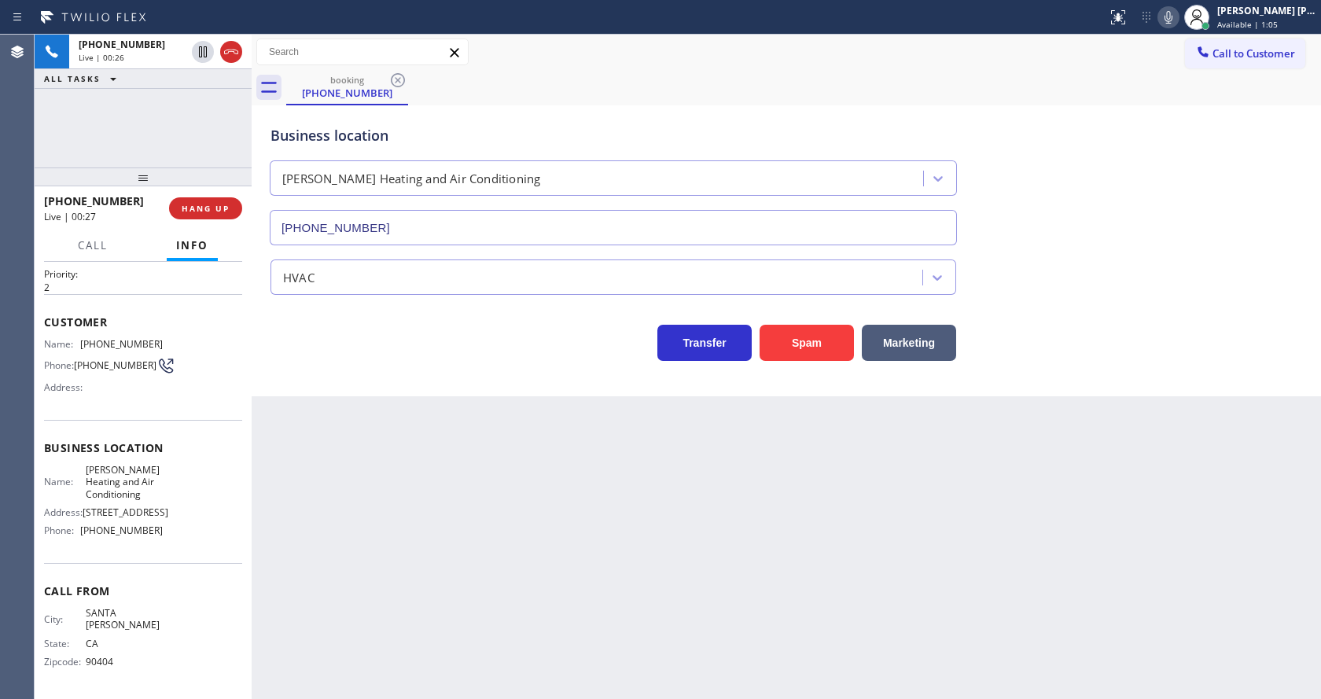
click at [103, 480] on span "Marina Del Rey Heating and Air Conditioning" at bounding box center [125, 482] width 78 height 36
drag, startPoint x: 75, startPoint y: 338, endPoint x: 178, endPoint y: 331, distance: 103.2
click at [178, 331] on div "Customer Name: (310) 804-7080 Phone: (310) 804-7080 Address:" at bounding box center [143, 357] width 198 height 126
copy div "(310) 804-7080"
click at [345, 543] on div "Back to Dashboard Change Sender ID Customers Technicians Select a contact Outbo…" at bounding box center [786, 367] width 1069 height 664
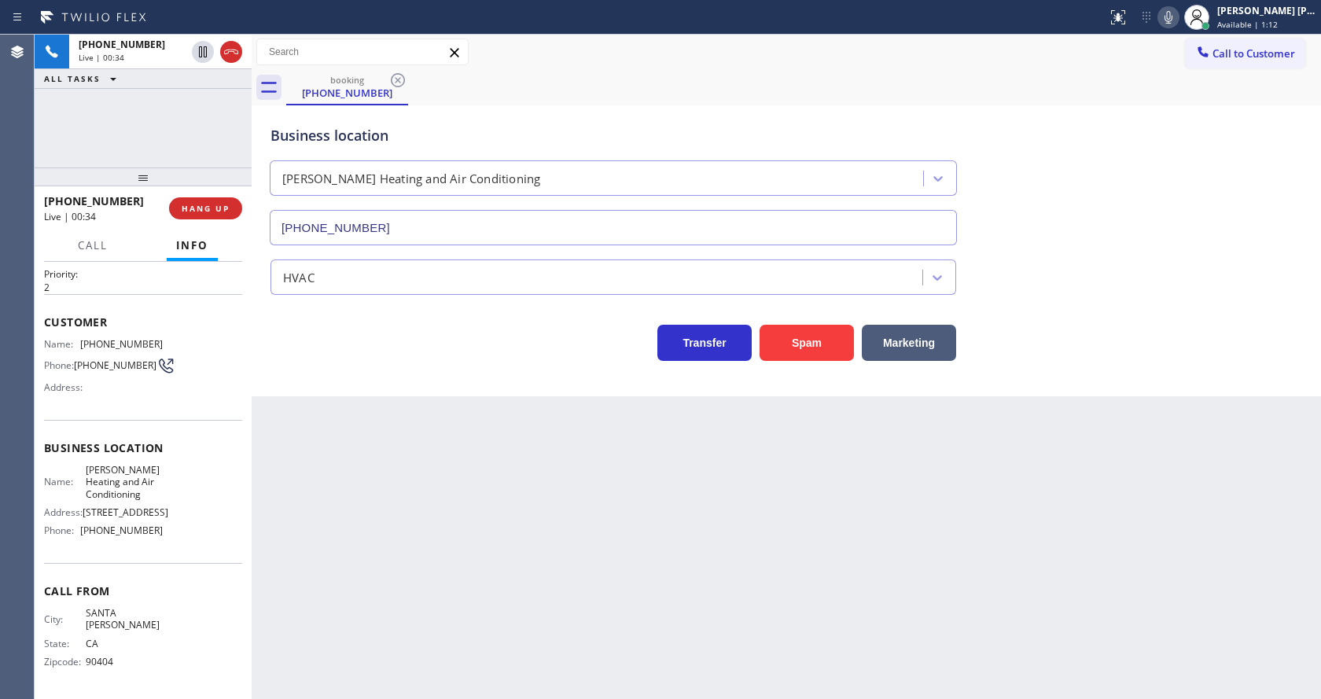
click at [68, 563] on div "Business location Name: Marina Del Rey Heating and Air Conditioning Address: 46…" at bounding box center [143, 491] width 198 height 143
drag, startPoint x: 81, startPoint y: 467, endPoint x: 153, endPoint y: 491, distance: 76.1
click at [153, 491] on div "Name: Marina Del Rey Heating and Air Conditioning" at bounding box center [103, 482] width 119 height 36
copy span "Marina Del Rey Heating and Air Conditioning"
click at [413, 456] on div "Back to Dashboard Change Sender ID Customers Technicians Select a contact Outbo…" at bounding box center [786, 367] width 1069 height 664
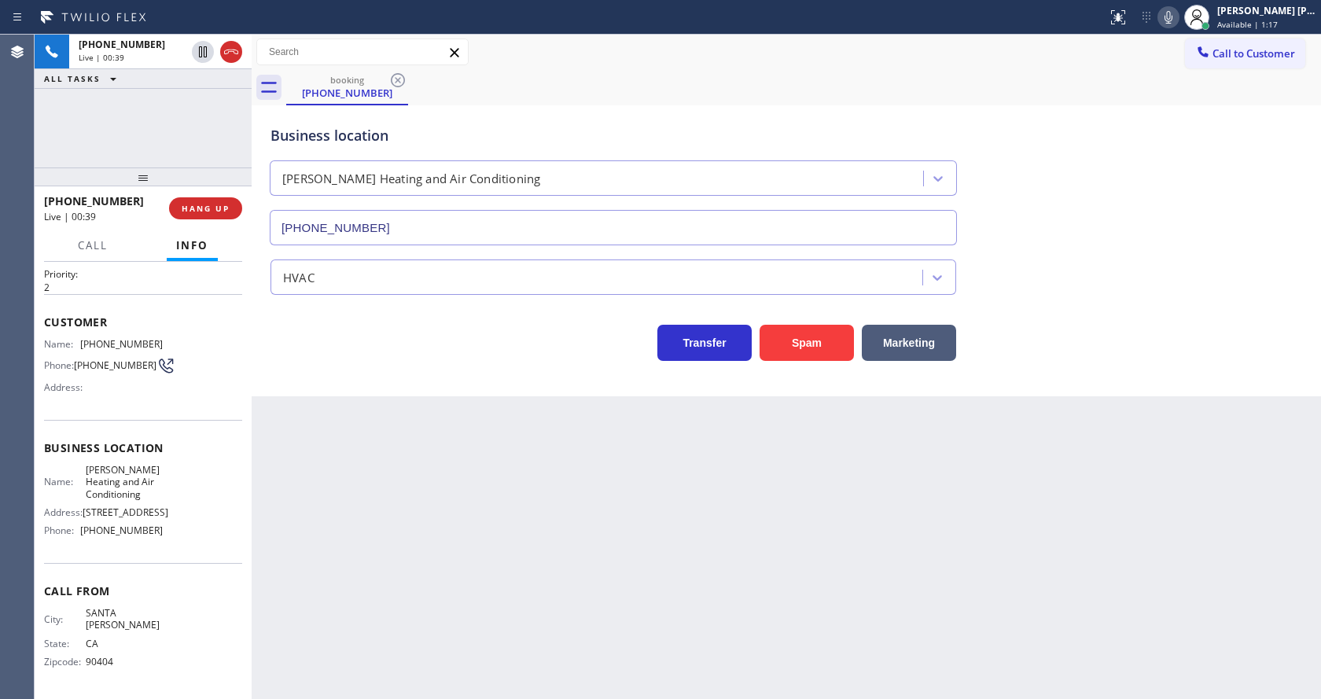
click at [132, 559] on div "Business location Name: Marina Del Rey Heating and Air Conditioning Address: 46…" at bounding box center [143, 491] width 198 height 143
drag, startPoint x: 80, startPoint y: 542, endPoint x: 188, endPoint y: 541, distance: 107.7
click at [188, 541] on div "Name: Marina Del Rey Heating and Air Conditioning Address: 4640-4676 Admiralty …" at bounding box center [143, 503] width 198 height 79
copy div "(310) 340-0546"
drag, startPoint x: 324, startPoint y: 556, endPoint x: 326, endPoint y: 568, distance: 12.8
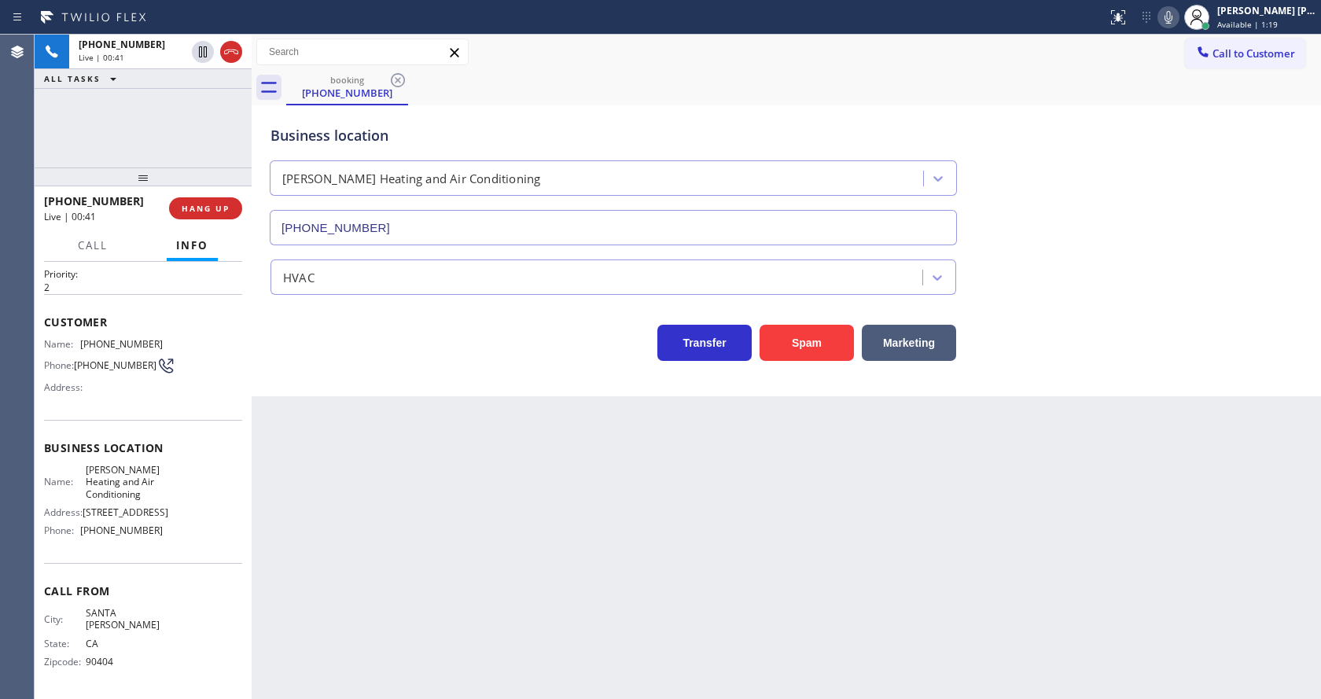
click at [326, 568] on div "Back to Dashboard Change Sender ID Customers Technicians Select a contact Outbo…" at bounding box center [786, 367] width 1069 height 664
click at [655, 503] on div "Back to Dashboard Change Sender ID Customers Technicians Select a contact Outbo…" at bounding box center [786, 367] width 1069 height 664
click at [200, 50] on icon at bounding box center [203, 51] width 8 height 11
click at [1169, 13] on icon at bounding box center [1168, 17] width 19 height 19
click at [1147, 110] on div "Business location Marina Del Rey Heating and Air Conditioning (310) 340-0546" at bounding box center [786, 174] width 1038 height 142
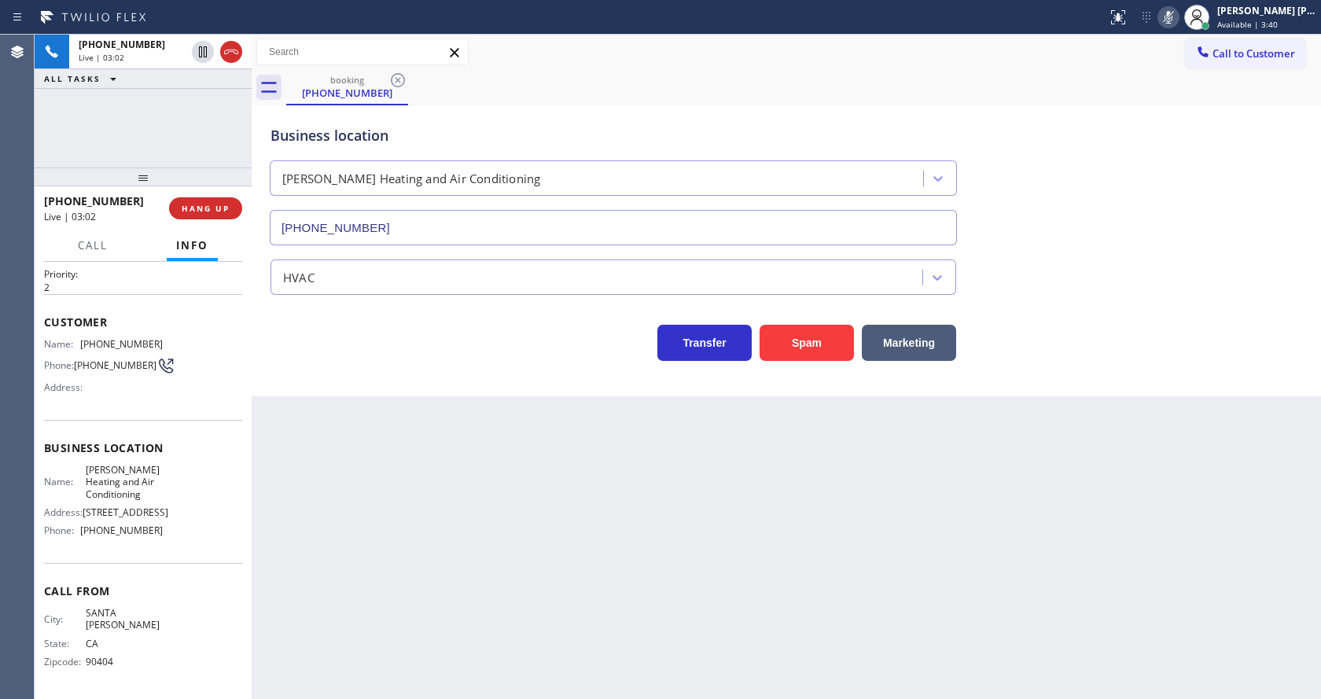
click at [594, 499] on div "Back to Dashboard Change Sender ID Customers Technicians Select a contact Outbo…" at bounding box center [786, 367] width 1069 height 664
click at [695, 555] on div "Back to Dashboard Change Sender ID Customers Technicians Select a contact Outbo…" at bounding box center [786, 367] width 1069 height 664
click at [502, 476] on div "Back to Dashboard Change Sender ID Customers Technicians Select a contact Outbo…" at bounding box center [786, 367] width 1069 height 664
click at [782, 589] on div "Back to Dashboard Change Sender ID Customers Technicians Select a contact Outbo…" at bounding box center [786, 367] width 1069 height 664
drag, startPoint x: 1219, startPoint y: 242, endPoint x: 1208, endPoint y: 153, distance: 89.4
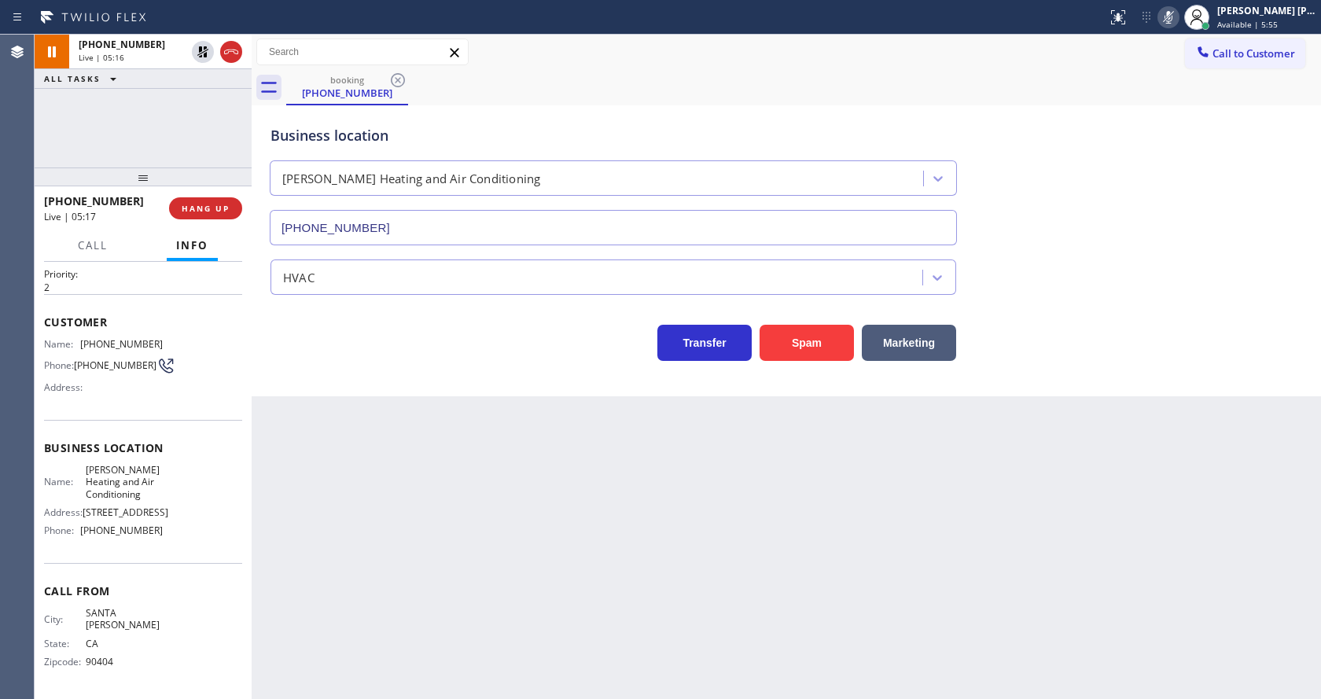
click at [1219, 237] on div "Business location Marina Del Rey Heating and Air Conditioning (310) 340-0546" at bounding box center [786, 174] width 1038 height 142
click at [1172, 18] on icon at bounding box center [1168, 17] width 8 height 13
click at [199, 49] on icon at bounding box center [202, 51] width 11 height 11
click at [550, 567] on div "Back to Dashboard Change Sender ID Customers Technicians Select a contact Outbo…" at bounding box center [786, 367] width 1069 height 664
click at [381, 573] on div "Back to Dashboard Change Sender ID Customers Technicians Select a contact Outbo…" at bounding box center [786, 367] width 1069 height 664
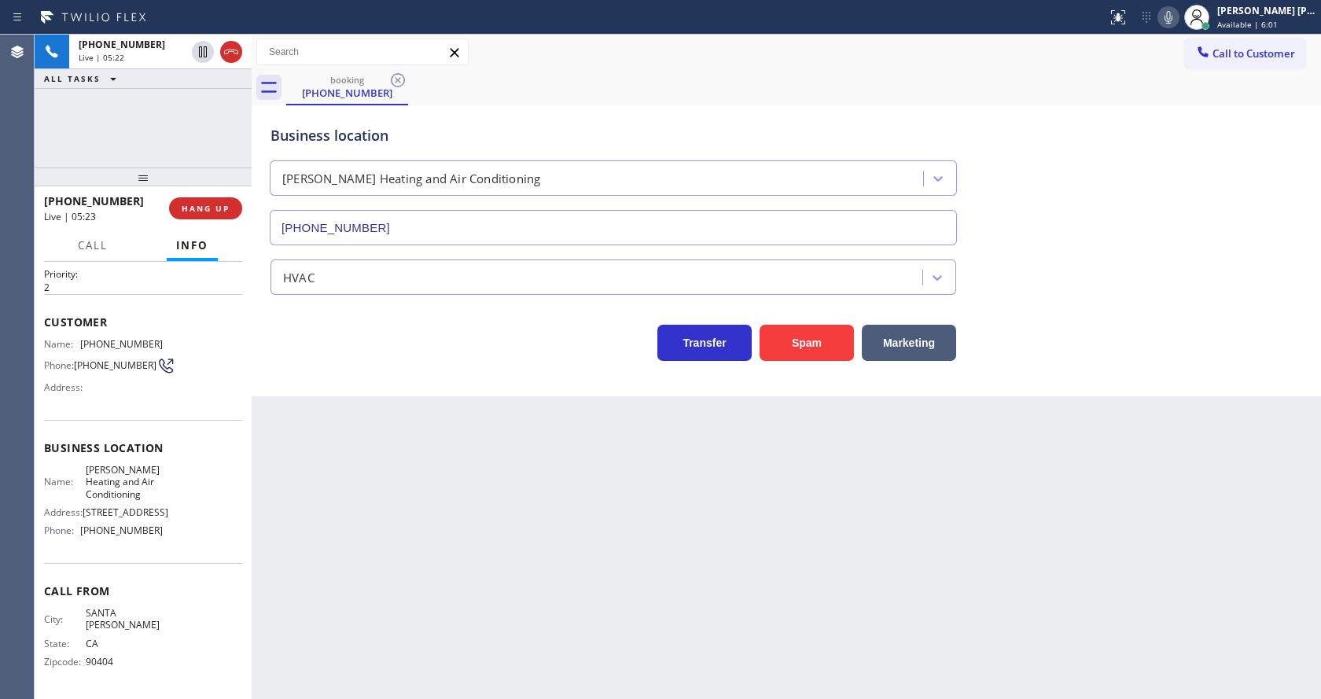
click at [559, 540] on div "Back to Dashboard Change Sender ID Customers Technicians Select a contact Outbo…" at bounding box center [786, 367] width 1069 height 664
click at [598, 594] on div "Back to Dashboard Change Sender ID Customers Technicians Select a contact Outbo…" at bounding box center [786, 367] width 1069 height 664
click at [568, 528] on div "Back to Dashboard Change Sender ID Customers Technicians Select a contact Outbo…" at bounding box center [786, 367] width 1069 height 664
click at [507, 513] on div "Back to Dashboard Change Sender ID Customers Technicians Select a contact Outbo…" at bounding box center [786, 367] width 1069 height 664
click at [1193, 168] on div "Business location Marina Del Rey Heating and Air Conditioning (310) 340-0546" at bounding box center [786, 174] width 1038 height 142
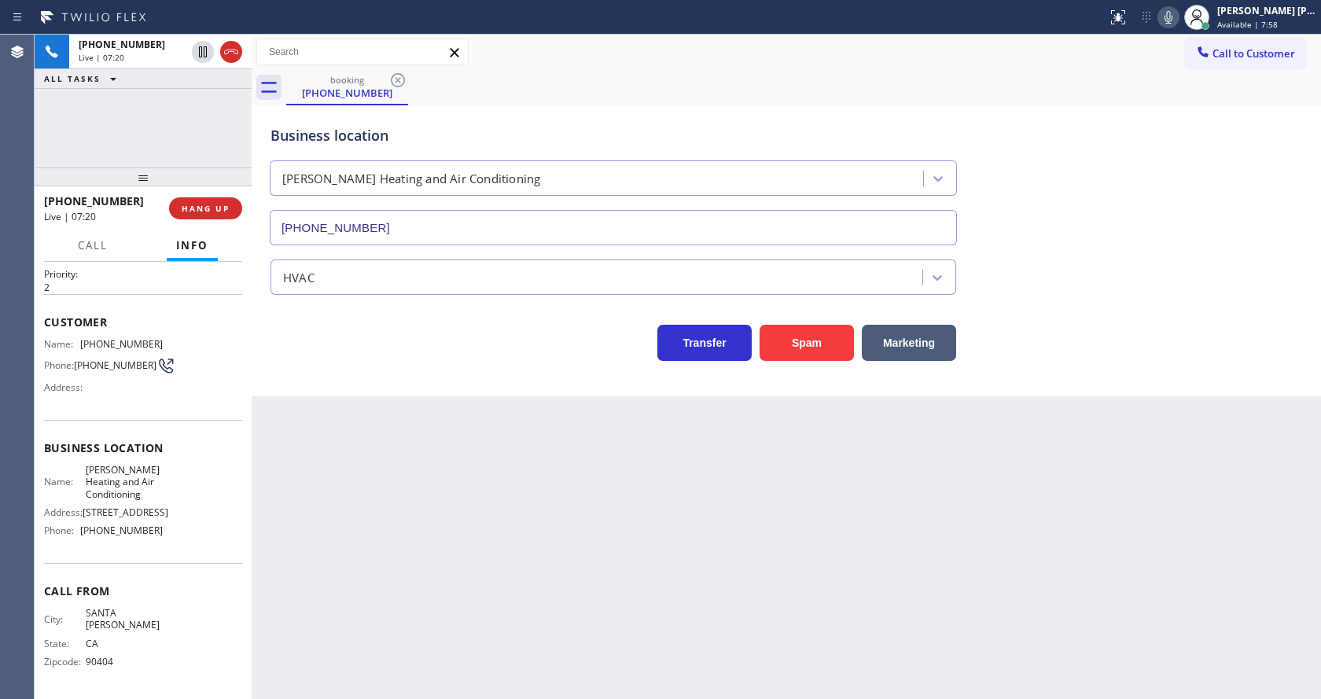
click at [402, 526] on div "Back to Dashboard Change Sender ID Customers Technicians Select a contact Outbo…" at bounding box center [786, 367] width 1069 height 664
click at [410, 451] on div "Back to Dashboard Change Sender ID Customers Technicians Select a contact Outbo…" at bounding box center [786, 367] width 1069 height 664
click at [610, 556] on div "Back to Dashboard Change Sender ID Customers Technicians Select a contact Outbo…" at bounding box center [786, 367] width 1069 height 664
click at [771, 550] on div "Back to Dashboard Change Sender ID Customers Technicians Select a contact Outbo…" at bounding box center [786, 367] width 1069 height 664
drag, startPoint x: 595, startPoint y: 535, endPoint x: 524, endPoint y: 600, distance: 96.3
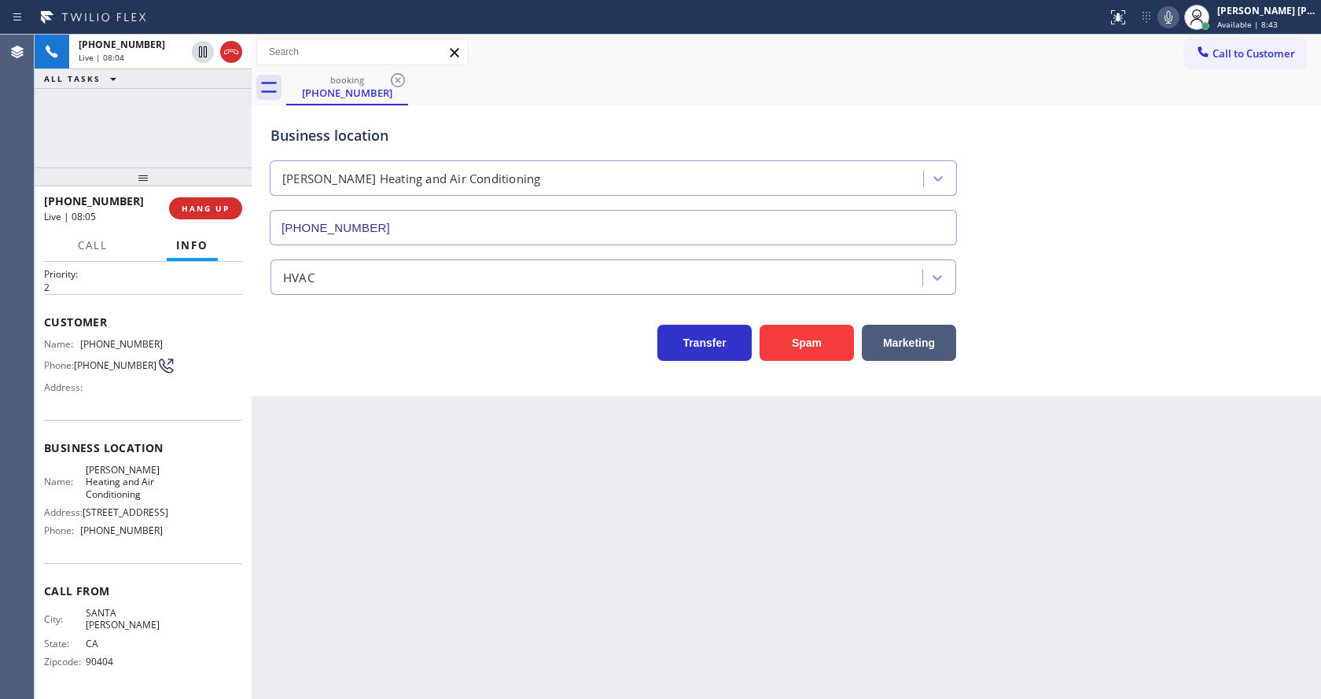
click at [596, 535] on div "Back to Dashboard Change Sender ID Customers Technicians Select a contact Outbo…" at bounding box center [786, 367] width 1069 height 664
click at [420, 618] on div "Back to Dashboard Change Sender ID Customers Technicians Select a contact Outbo…" at bounding box center [786, 367] width 1069 height 664
click at [673, 560] on div "Back to Dashboard Change Sender ID Customers Technicians Select a contact Outbo…" at bounding box center [786, 367] width 1069 height 664
click at [572, 582] on div "Back to Dashboard Change Sender ID Customers Technicians Select a contact Outbo…" at bounding box center [786, 367] width 1069 height 664
click at [337, 454] on div "Back to Dashboard Change Sender ID Customers Technicians Select a contact Outbo…" at bounding box center [786, 367] width 1069 height 664
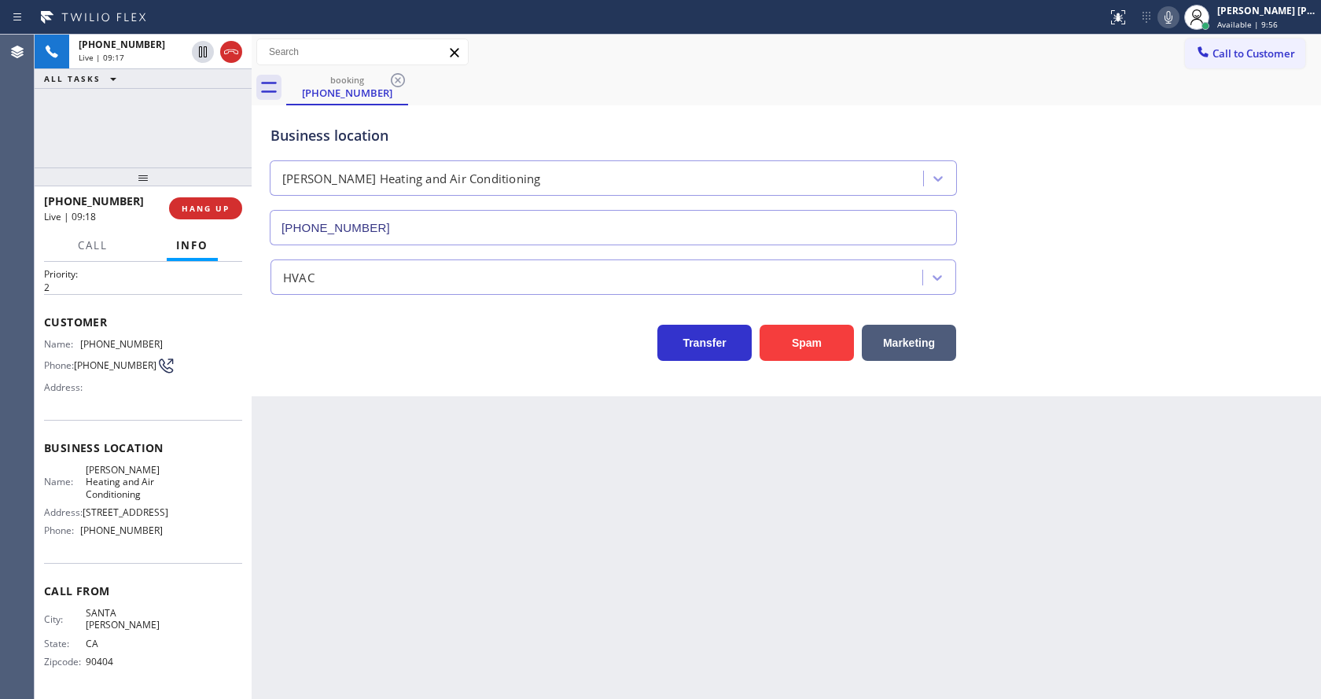
click at [675, 565] on div "Back to Dashboard Change Sender ID Customers Technicians Select a contact Outbo…" at bounding box center [786, 367] width 1069 height 664
click at [1033, 479] on div "Back to Dashboard Change Sender ID Customers Technicians Select a contact Outbo…" at bounding box center [786, 367] width 1069 height 664
click at [406, 451] on div "Back to Dashboard Change Sender ID Customers Technicians Select a contact Outbo…" at bounding box center [786, 367] width 1069 height 664
click at [1173, 19] on icon at bounding box center [1168, 17] width 19 height 19
click at [1213, 243] on div "Business location Marina Del Rey Heating and Air Conditioning (310) 340-0546" at bounding box center [786, 174] width 1038 height 142
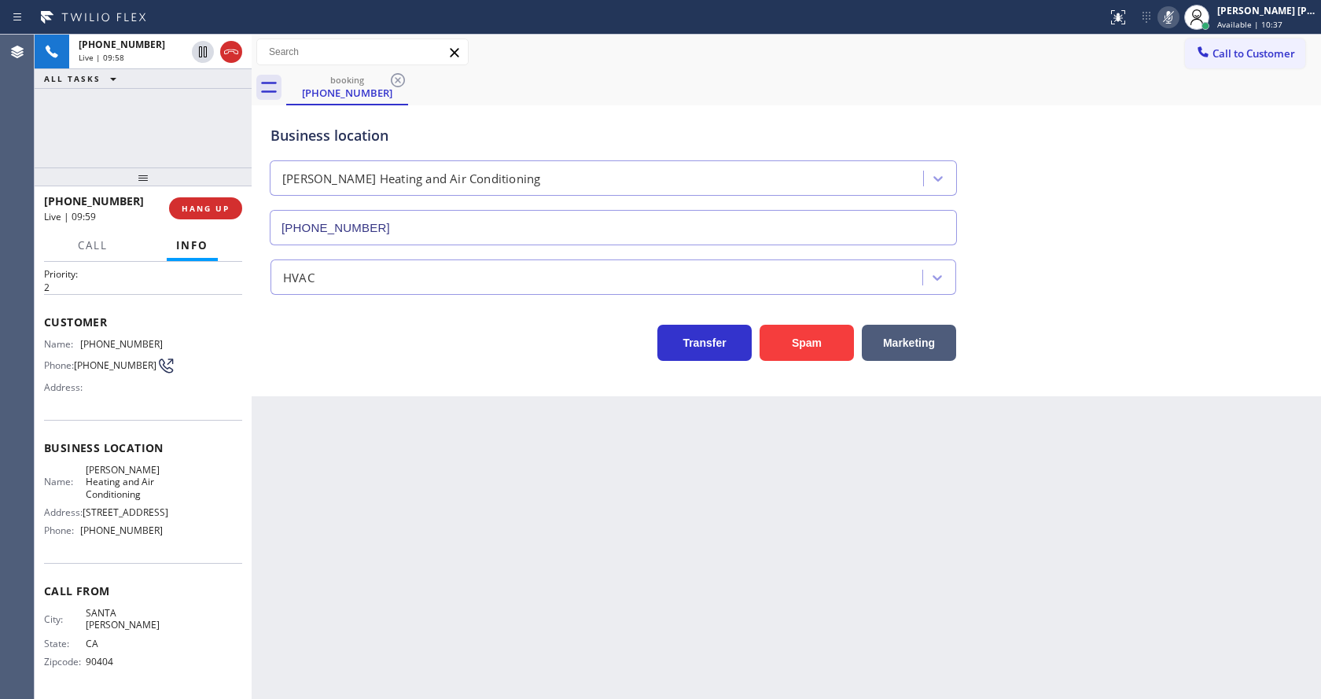
click at [300, 618] on div "Back to Dashboard Change Sender ID Customers Technicians Select a contact Outbo…" at bounding box center [786, 367] width 1069 height 664
click at [660, 543] on div "Back to Dashboard Change Sender ID Customers Technicians Select a contact Outbo…" at bounding box center [786, 367] width 1069 height 664
click at [1300, 197] on div "Business location Marina Del Rey Heating and Air Conditioning (310) 340-0546" at bounding box center [786, 174] width 1038 height 142
click at [1178, 15] on icon at bounding box center [1168, 17] width 19 height 19
click at [1182, 101] on div "booking (310) 804-7080" at bounding box center [803, 87] width 1035 height 35
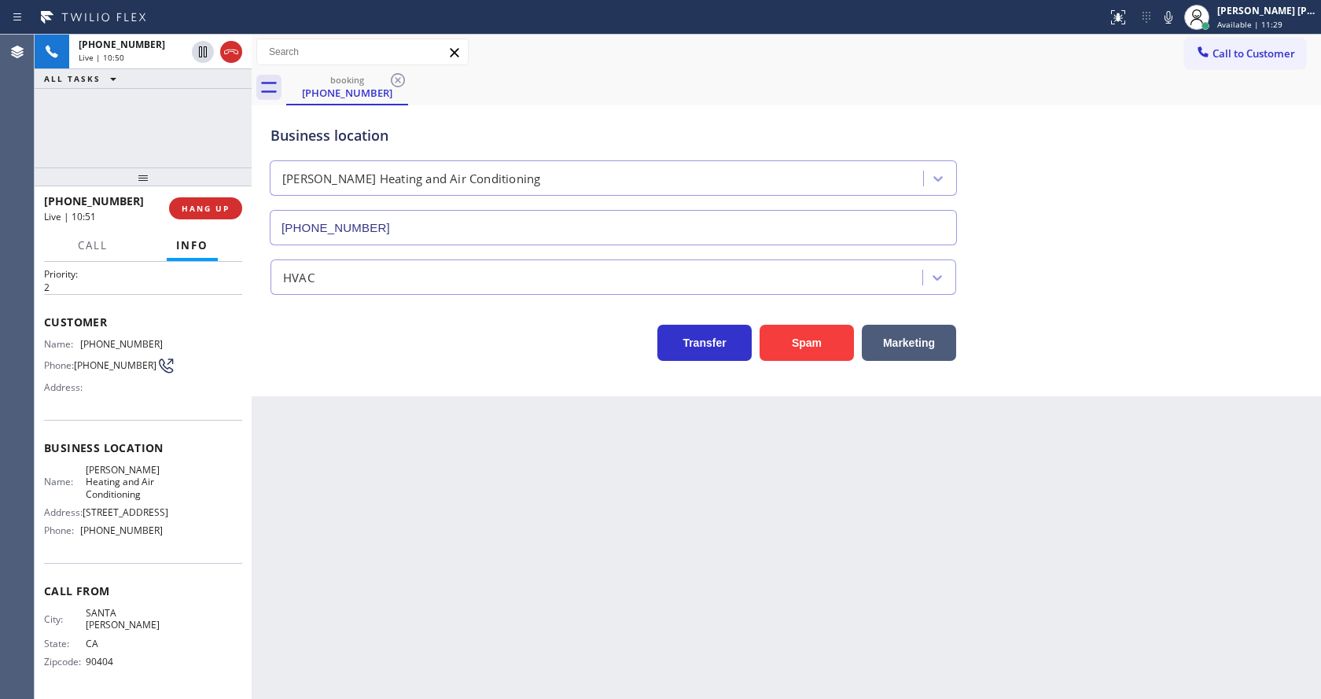
click at [415, 592] on div "Back to Dashboard Change Sender ID Customers Technicians Select a contact Outbo…" at bounding box center [786, 367] width 1069 height 664
drag, startPoint x: 534, startPoint y: 601, endPoint x: 491, endPoint y: 697, distance: 105.2
click at [534, 601] on div "Back to Dashboard Change Sender ID Customers Technicians Select a contact Outbo…" at bounding box center [786, 367] width 1069 height 664
click at [381, 506] on div "Back to Dashboard Change Sender ID Customers Technicians Select a contact Outbo…" at bounding box center [786, 367] width 1069 height 664
click at [819, 574] on div "Back to Dashboard Change Sender ID Customers Technicians Select a contact Outbo…" at bounding box center [786, 367] width 1069 height 664
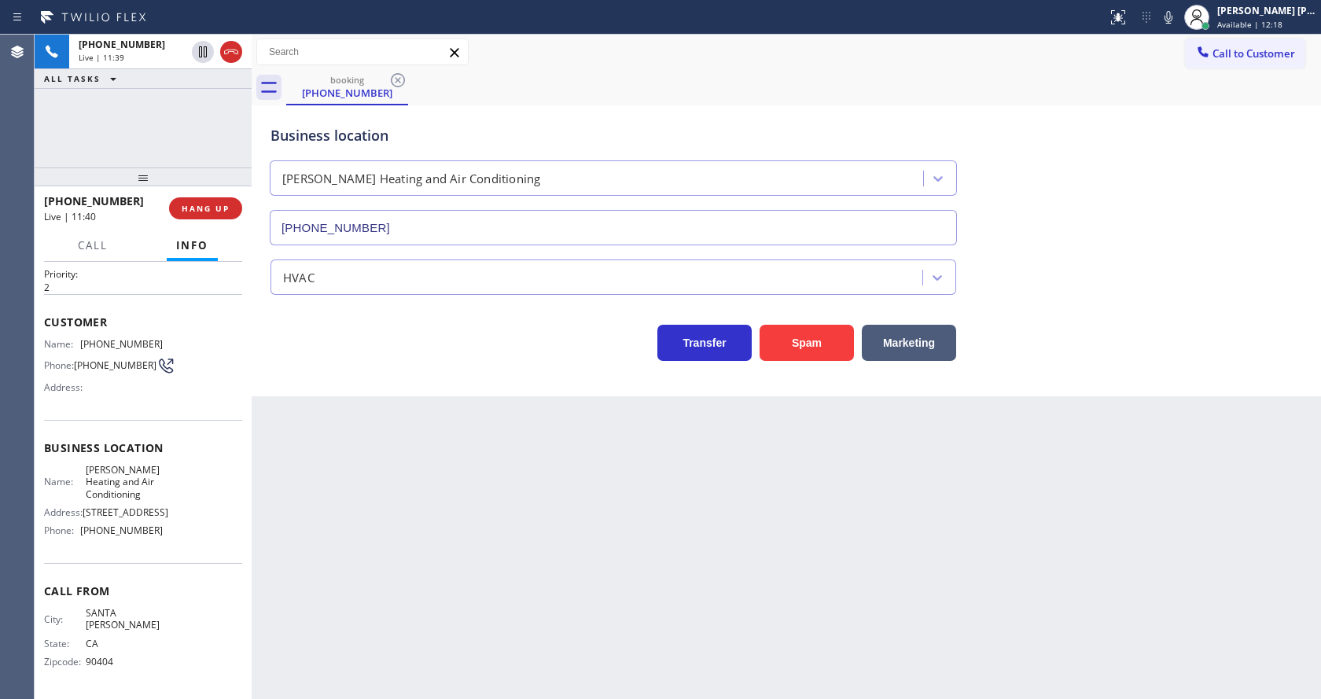
click at [437, 567] on div "Back to Dashboard Change Sender ID Customers Technicians Select a contact Outbo…" at bounding box center [786, 367] width 1069 height 664
drag, startPoint x: 740, startPoint y: 575, endPoint x: 739, endPoint y: 550, distance: 24.4
click at [740, 575] on div "Back to Dashboard Change Sender ID Customers Technicians Select a contact Outbo…" at bounding box center [786, 367] width 1069 height 664
click at [1060, 469] on div "Back to Dashboard Change Sender ID Customers Technicians Select a contact Outbo…" at bounding box center [786, 367] width 1069 height 664
click at [687, 516] on div "Back to Dashboard Change Sender ID Customers Technicians Select a contact Outbo…" at bounding box center [786, 367] width 1069 height 664
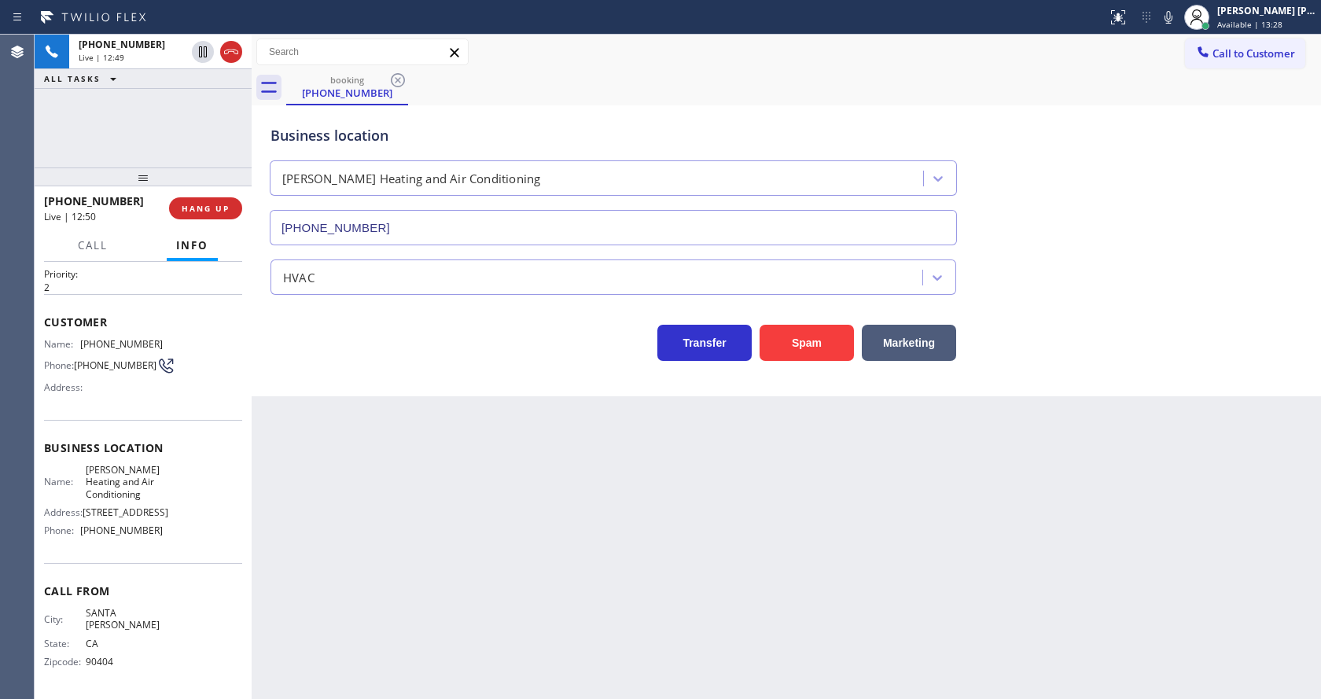
click at [1154, 473] on div "Back to Dashboard Change Sender ID Customers Technicians Select a contact Outbo…" at bounding box center [786, 367] width 1069 height 664
click at [456, 620] on div "Back to Dashboard Change Sender ID Customers Technicians Select a contact Outbo…" at bounding box center [786, 367] width 1069 height 664
click at [680, 552] on div "Back to Dashboard Change Sender ID Customers Technicians Select a contact Outbo…" at bounding box center [786, 367] width 1069 height 664
click at [478, 473] on div "Back to Dashboard Change Sender ID Customers Technicians Select a contact Outbo…" at bounding box center [786, 367] width 1069 height 664
click at [653, 596] on div "Back to Dashboard Change Sender ID Customers Technicians Select a contact Outbo…" at bounding box center [786, 367] width 1069 height 664
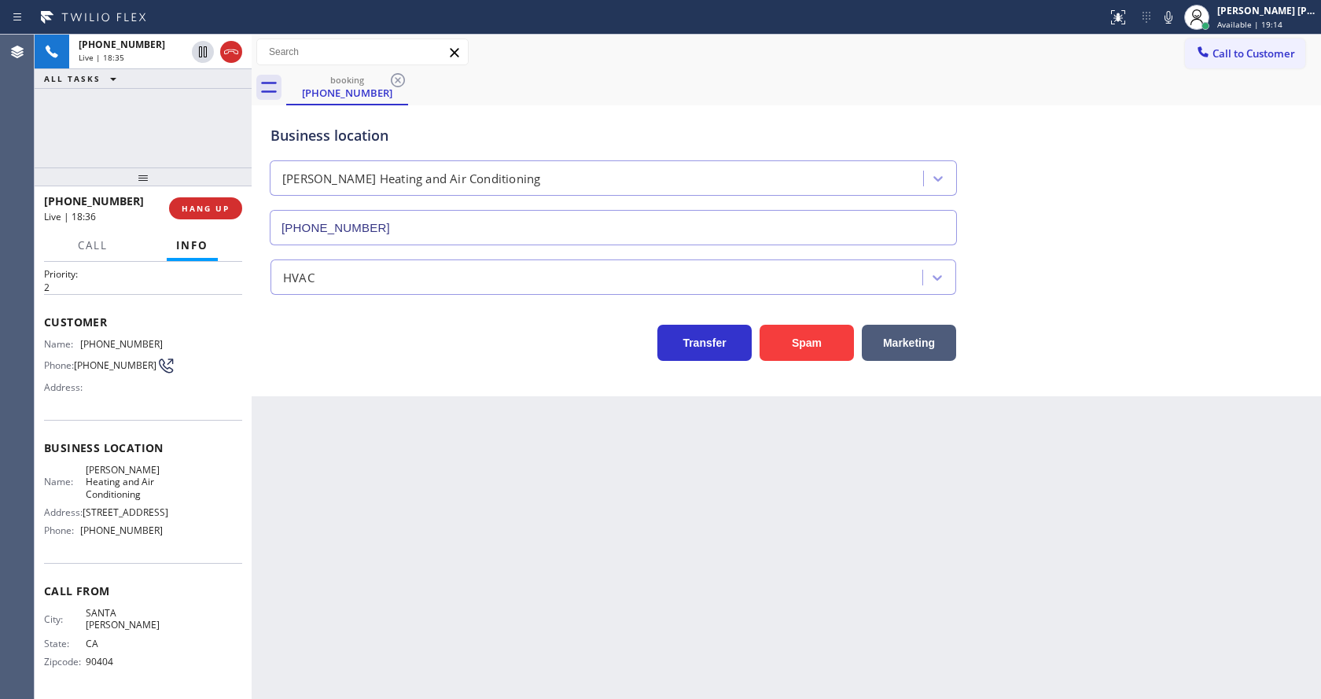
click at [340, 488] on div "Back to Dashboard Change Sender ID Customers Technicians Select a contact Outbo…" at bounding box center [786, 367] width 1069 height 664
click at [674, 513] on div "Back to Dashboard Change Sender ID Customers Technicians Select a contact Outbo…" at bounding box center [786, 367] width 1069 height 664
click at [179, 198] on button "COMPLETE" at bounding box center [202, 208] width 79 height 22
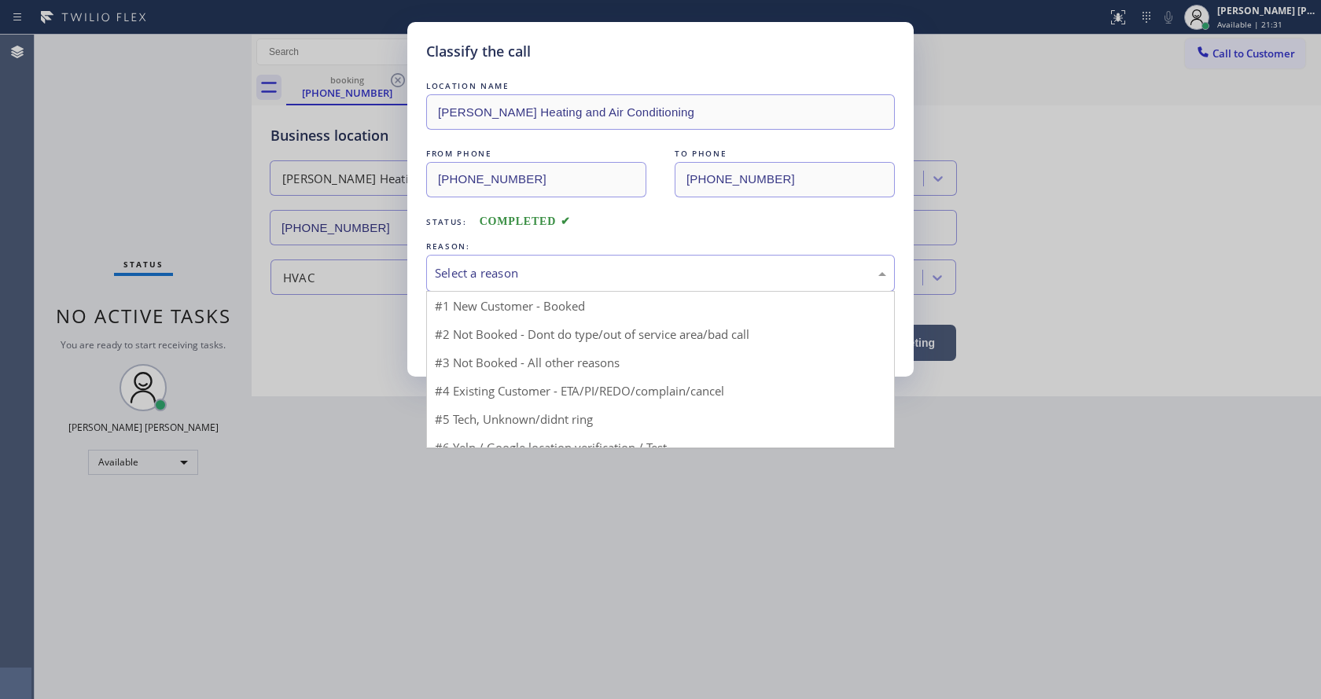
click at [447, 268] on div "Select a reason" at bounding box center [660, 273] width 451 height 18
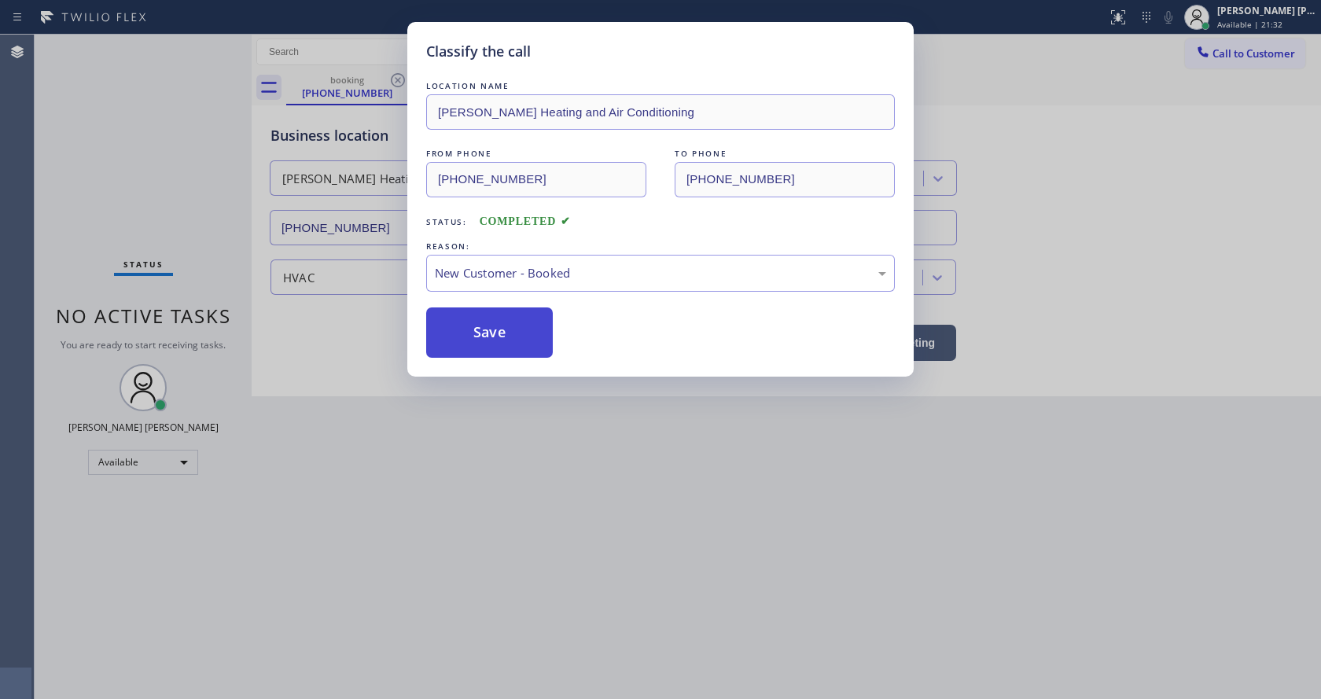
click at [471, 327] on button "Save" at bounding box center [489, 332] width 127 height 50
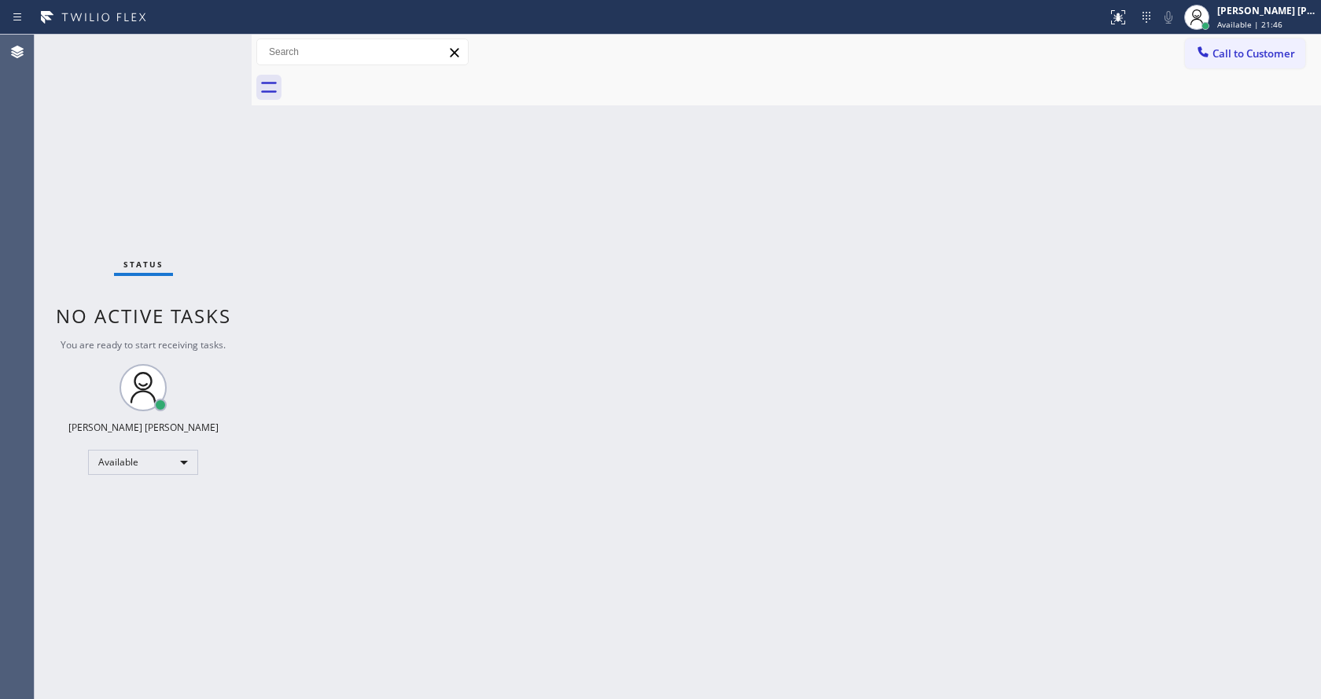
drag, startPoint x: 1116, startPoint y: 366, endPoint x: 822, endPoint y: 407, distance: 297.7
click at [1116, 366] on div "Back to Dashboard Change Sender ID Customers Technicians Select a contact Outbo…" at bounding box center [786, 367] width 1069 height 664
click at [455, 257] on div "Back to Dashboard Change Sender ID Customers Technicians Select a contact Outbo…" at bounding box center [786, 367] width 1069 height 664
click at [573, 571] on div "Back to Dashboard Change Sender ID Customers Technicians Select a contact Outbo…" at bounding box center [786, 367] width 1069 height 664
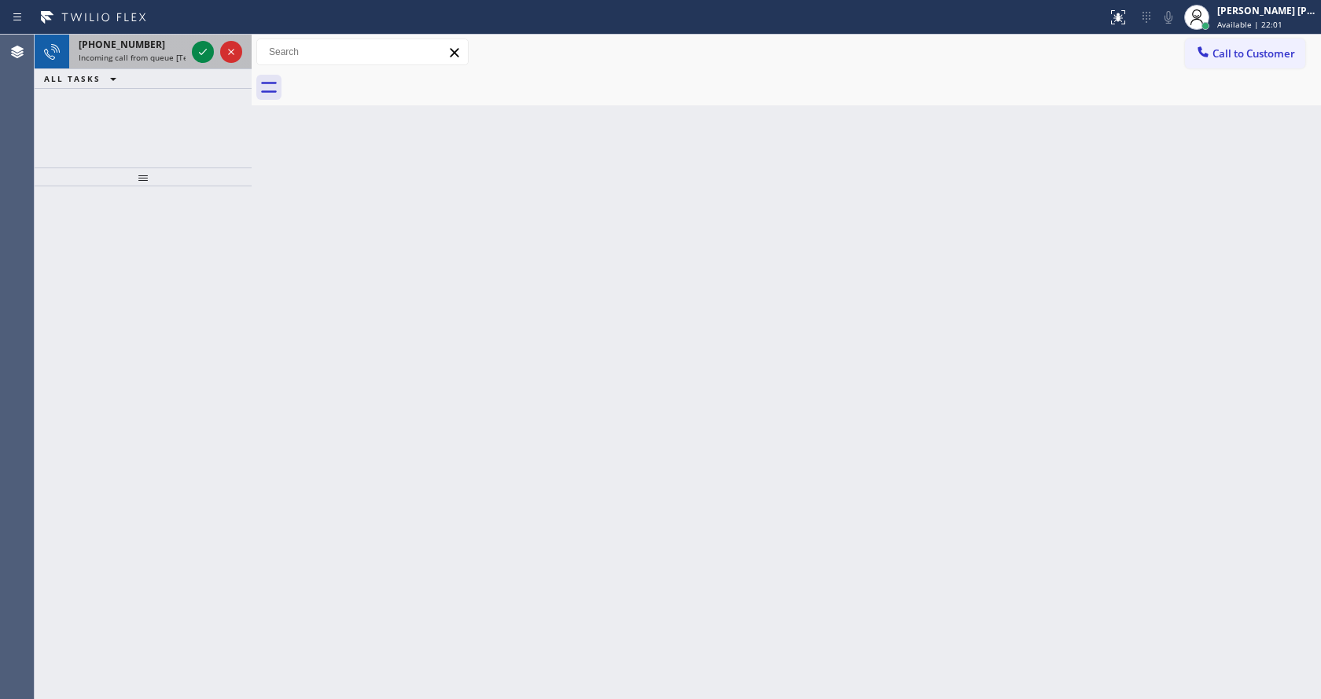
click at [166, 54] on span "Incoming call from queue [Test] All" at bounding box center [144, 57] width 131 height 11
click at [199, 53] on icon at bounding box center [202, 51] width 19 height 19
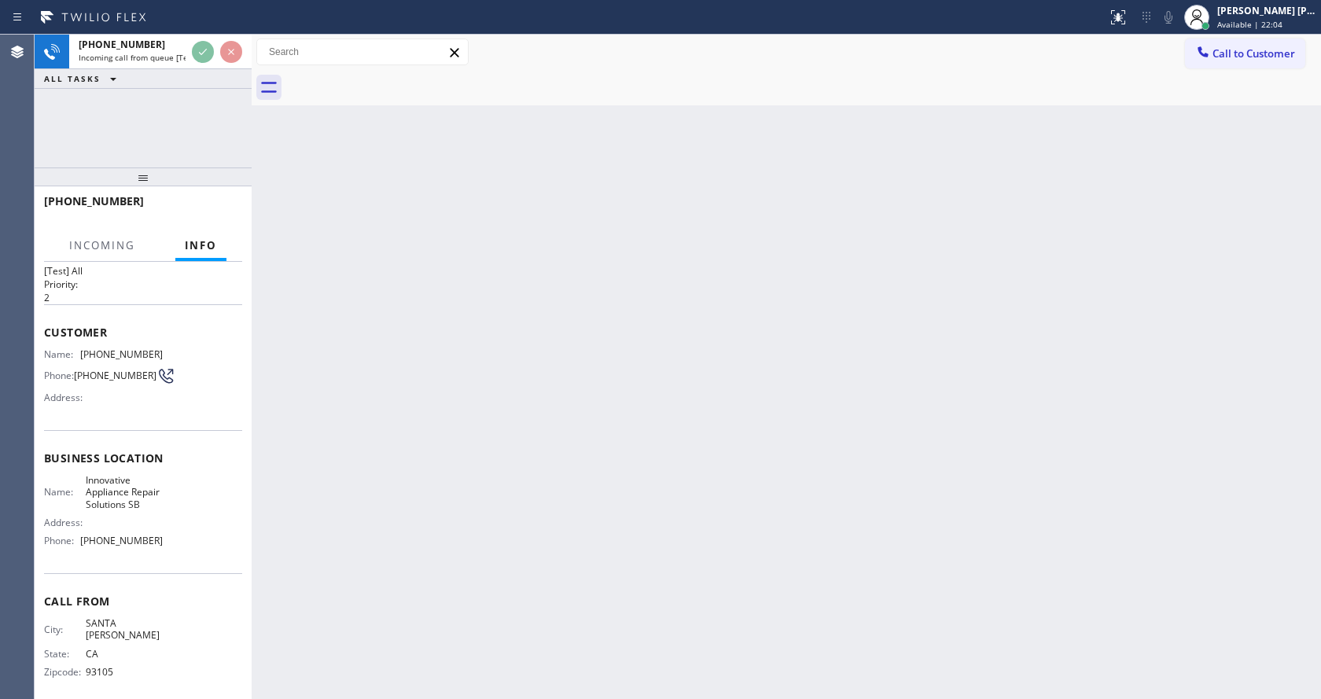
scroll to position [45, 0]
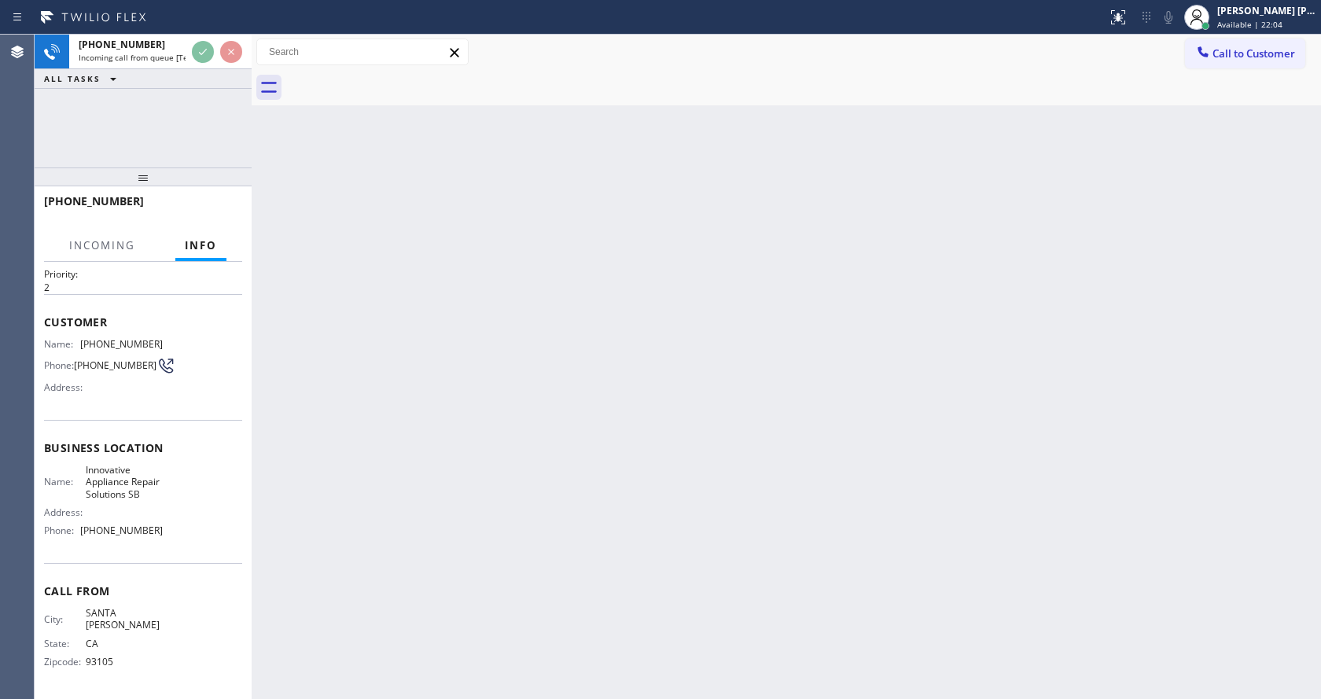
click at [655, 519] on div "Back to Dashboard Change Sender ID Customers Technicians Select a contact Outbo…" at bounding box center [786, 367] width 1069 height 664
click at [473, 521] on div "Back to Dashboard Change Sender ID Customers Technicians Select a contact Outbo…" at bounding box center [786, 367] width 1069 height 664
click at [597, 294] on div "Back to Dashboard Change Sender ID Customers Technicians Select a contact Outbo…" at bounding box center [786, 367] width 1069 height 664
click at [871, 475] on div "Back to Dashboard Change Sender ID Customers Technicians Select a contact Outbo…" at bounding box center [786, 367] width 1069 height 664
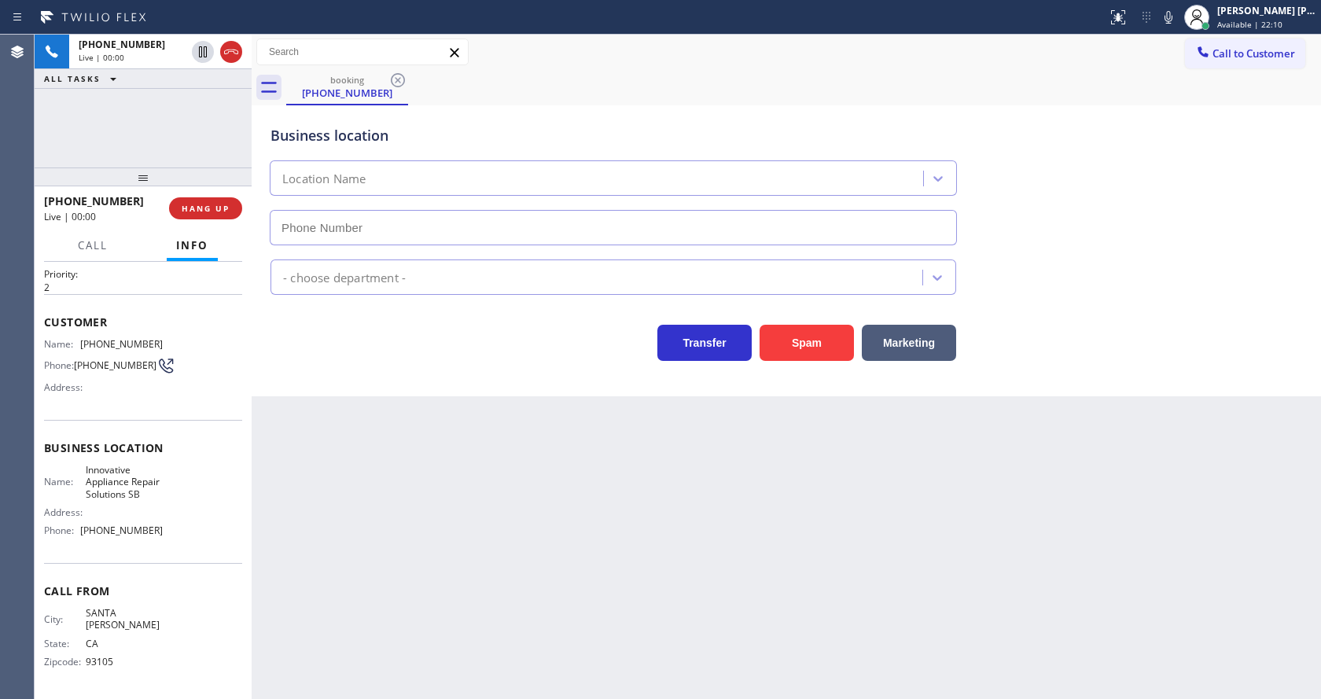
type input "(805) 261-2411"
click at [581, 495] on div "Back to Dashboard Change Sender ID Customers Technicians Select a contact Outbo…" at bounding box center [786, 367] width 1069 height 664
click at [469, 555] on div "Back to Dashboard Change Sender ID Customers Technicians Select a contact Outbo…" at bounding box center [786, 367] width 1069 height 664
click at [136, 437] on div "Business location Name: Innovative Appliance Repair Solutions SB Address: Phone…" at bounding box center [143, 491] width 198 height 143
drag, startPoint x: 80, startPoint y: 340, endPoint x: 154, endPoint y: 337, distance: 74.0
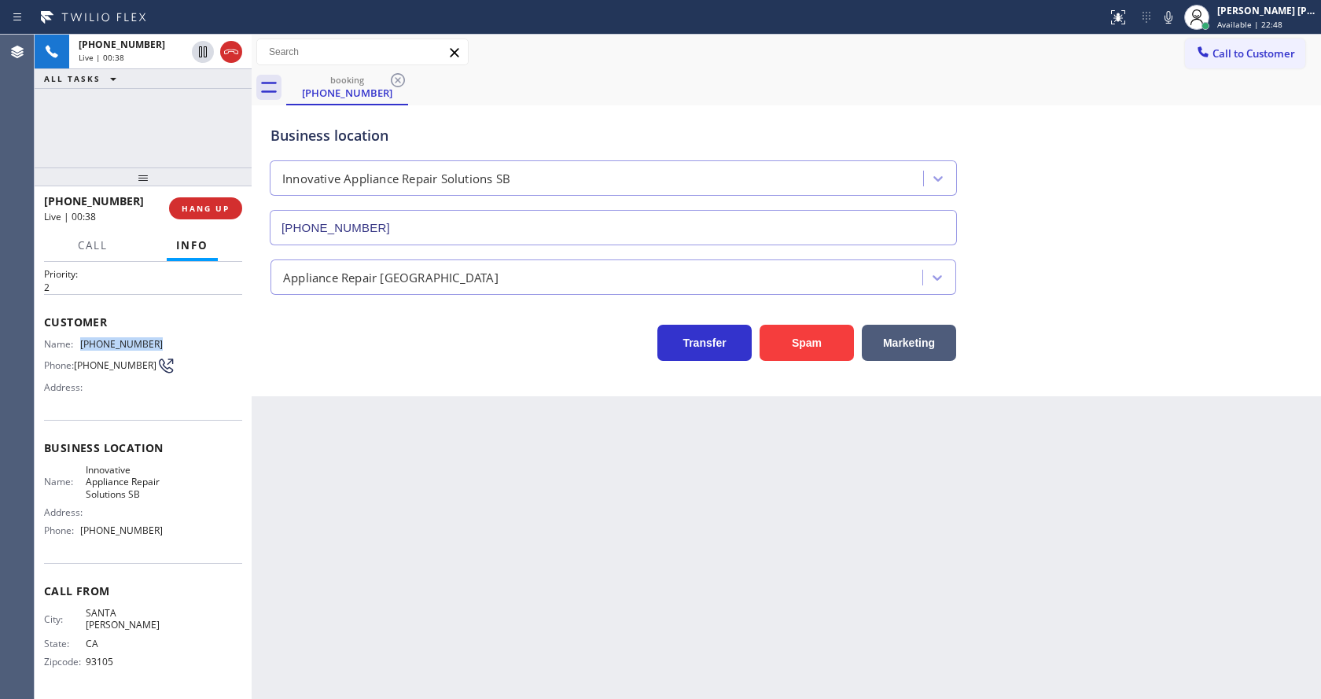
click at [154, 338] on div "Name: (805) 451-8002" at bounding box center [103, 344] width 119 height 12
drag, startPoint x: 379, startPoint y: 546, endPoint x: 380, endPoint y: 684, distance: 138.4
click at [379, 560] on div "Back to Dashboard Change Sender ID Customers Technicians Select a contact Outbo…" at bounding box center [786, 367] width 1069 height 664
drag, startPoint x: 176, startPoint y: 577, endPoint x: 149, endPoint y: 530, distance: 54.2
click at [176, 576] on div "Call From City: SANTA BARBARA State: CA Zipcode: 93105" at bounding box center [143, 628] width 198 height 131
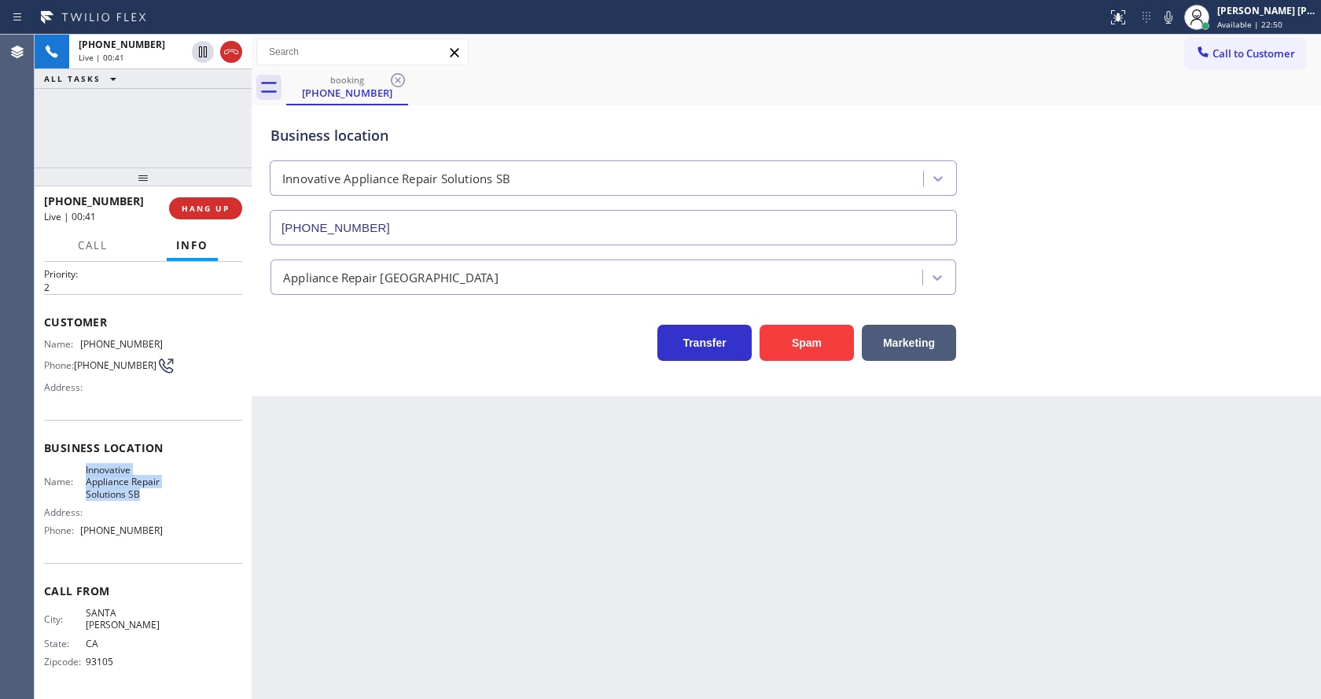
drag, startPoint x: 89, startPoint y: 486, endPoint x: 100, endPoint y: 505, distance: 21.8
click at [100, 500] on div "Name: Innovative Appliance Repair Solutions SB" at bounding box center [103, 482] width 119 height 36
click at [414, 579] on div "Back to Dashboard Change Sender ID Customers Technicians Select a contact Outbo…" at bounding box center [786, 367] width 1069 height 664
click at [182, 578] on div "Call From City: SANTA BARBARA State: CA Zipcode: 93105" at bounding box center [143, 628] width 198 height 131
drag, startPoint x: 81, startPoint y: 542, endPoint x: 182, endPoint y: 546, distance: 101.5
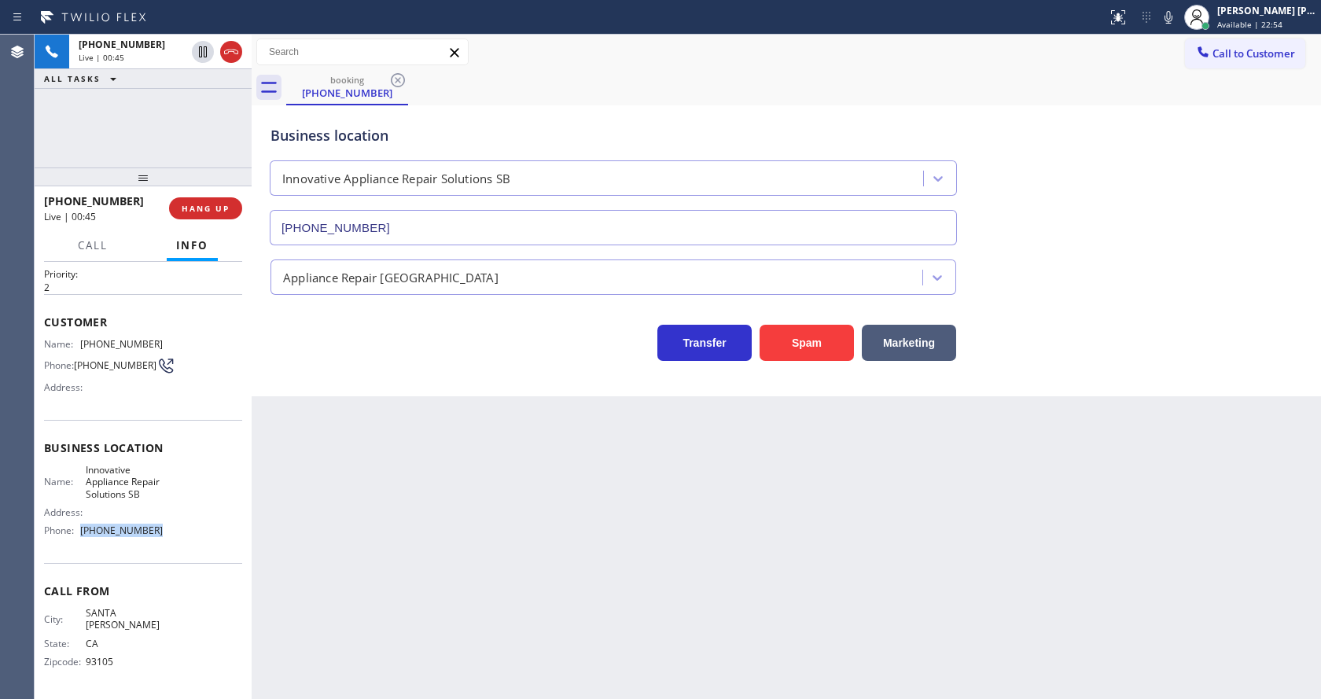
click at [182, 543] on div "Name: Innovative Appliance Repair Solutions SB Address: Phone: (805) 261-2411" at bounding box center [143, 503] width 198 height 79
drag, startPoint x: 397, startPoint y: 548, endPoint x: 387, endPoint y: 646, distance: 98.0
click at [397, 554] on div "Back to Dashboard Change Sender ID Customers Technicians Select a contact Outbo…" at bounding box center [786, 367] width 1069 height 664
click at [584, 494] on div "Back to Dashboard Change Sender ID Customers Technicians Select a contact Outbo…" at bounding box center [786, 367] width 1069 height 664
click at [391, 485] on div "Back to Dashboard Change Sender ID Customers Technicians Select a contact Outbo…" at bounding box center [786, 367] width 1069 height 664
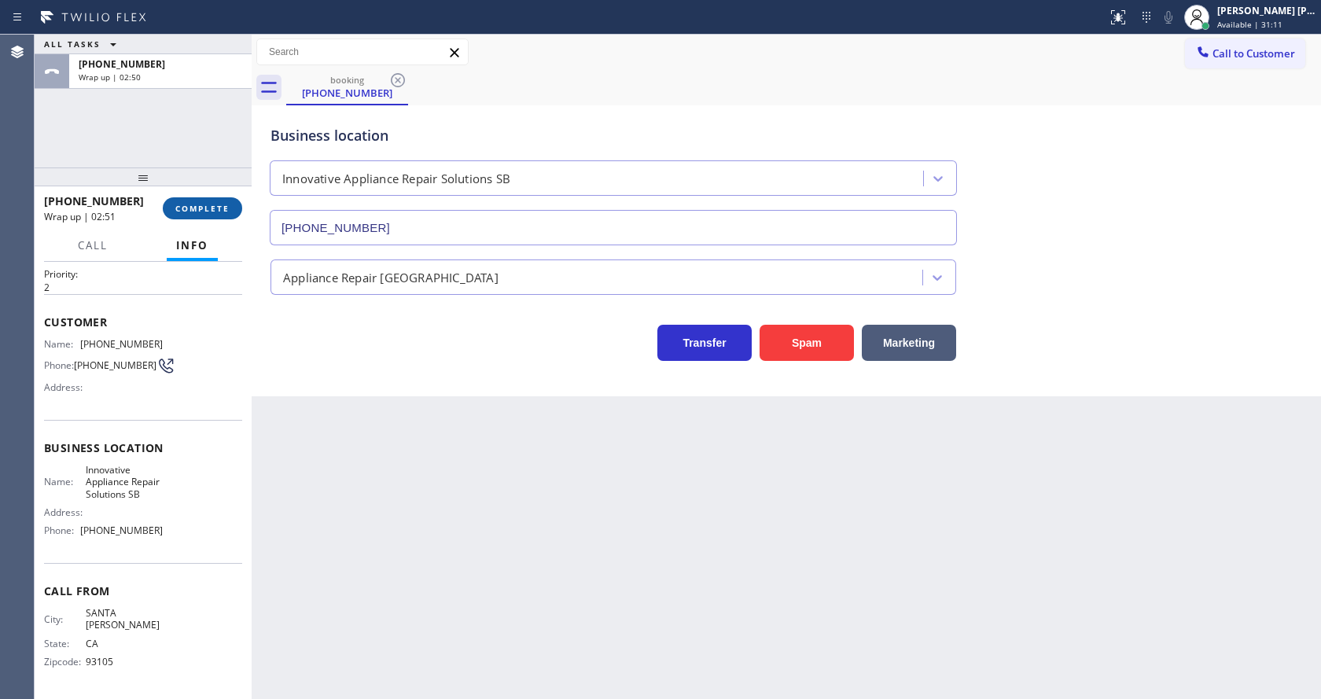
click at [212, 206] on span "COMPLETE" at bounding box center [202, 208] width 54 height 11
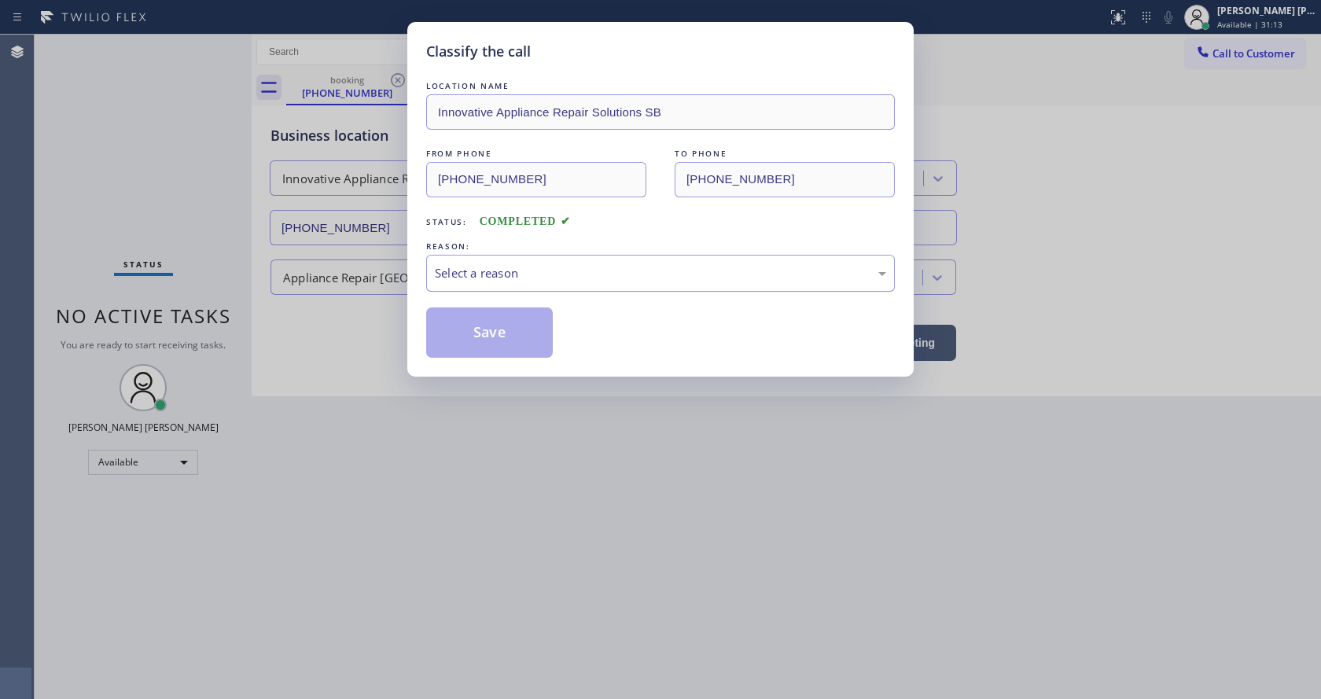
click at [532, 283] on div "Select a reason" at bounding box center [660, 273] width 469 height 37
click at [485, 329] on button "Save" at bounding box center [489, 332] width 127 height 50
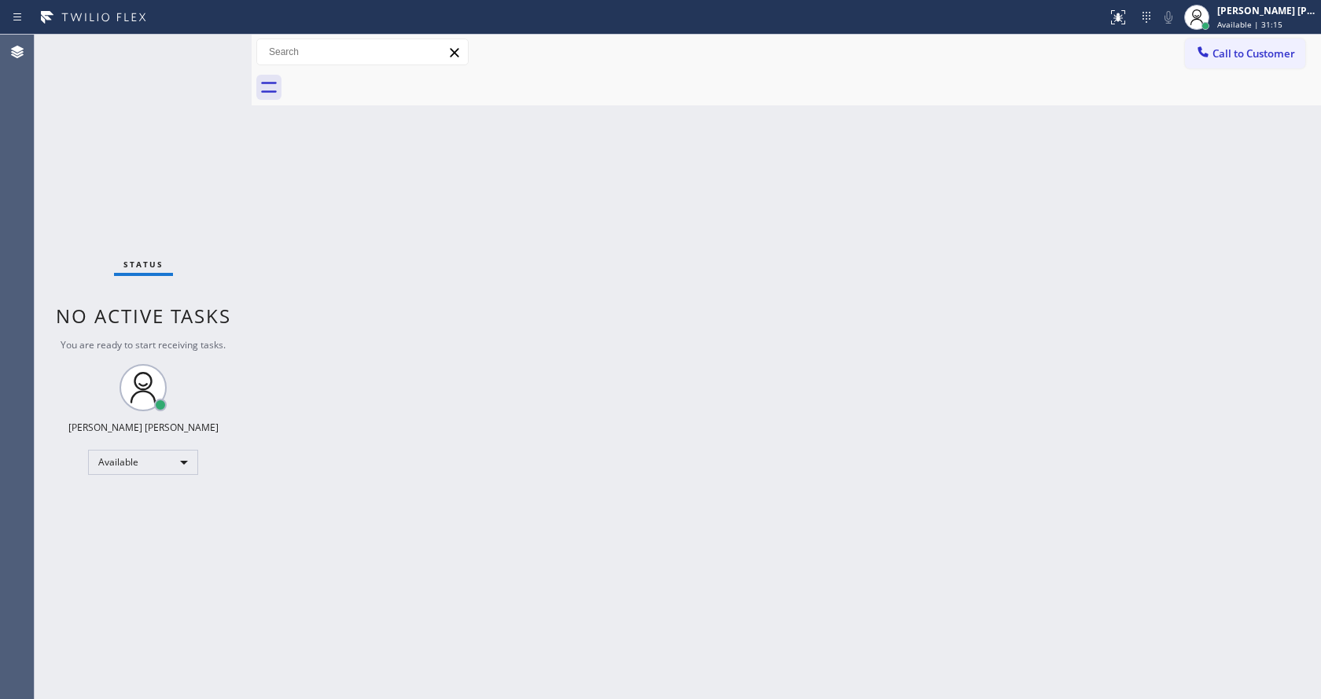
click at [746, 446] on div "Back to Dashboard Change Sender ID Customers Technicians Select a contact Outbo…" at bounding box center [786, 367] width 1069 height 664
click at [793, 261] on div "Back to Dashboard Change Sender ID Customers Technicians Select a contact Outbo…" at bounding box center [786, 367] width 1069 height 664
click at [605, 470] on div "Back to Dashboard Change Sender ID Customers Technicians Select a contact Outbo…" at bounding box center [786, 367] width 1069 height 664
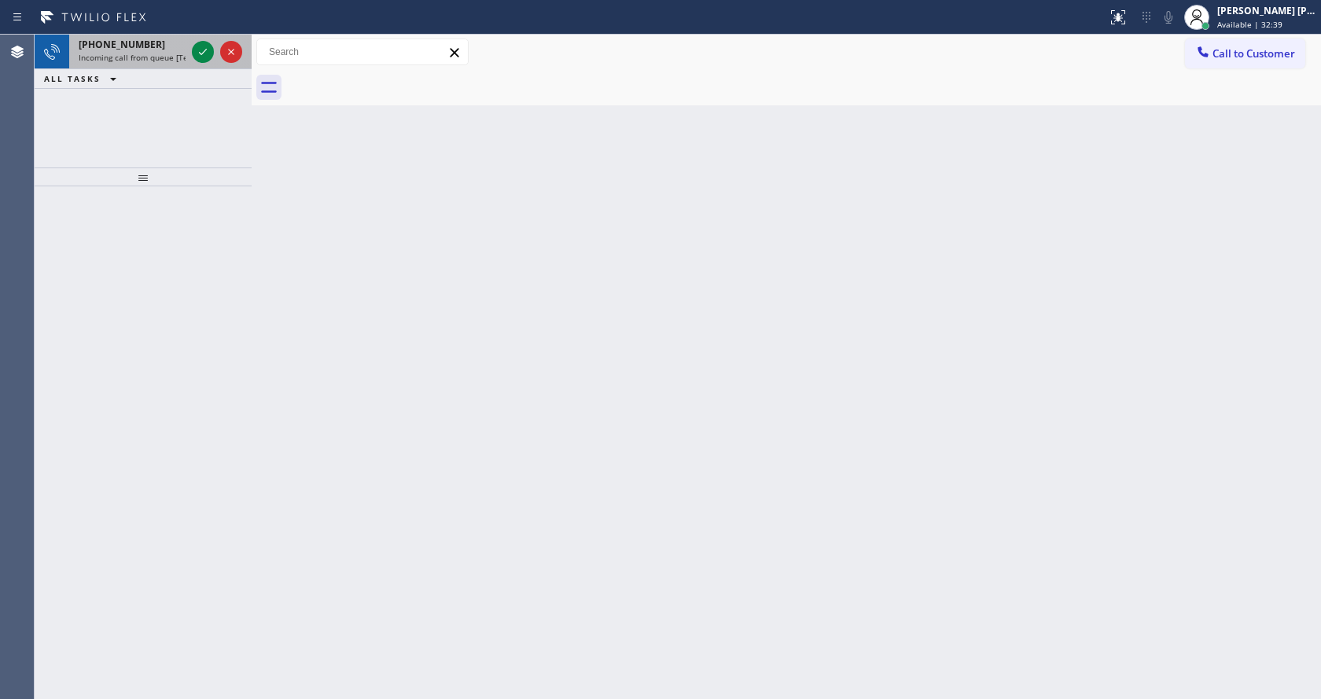
click at [127, 67] on div "+13108047080 Incoming call from queue [Test] All" at bounding box center [129, 52] width 120 height 35
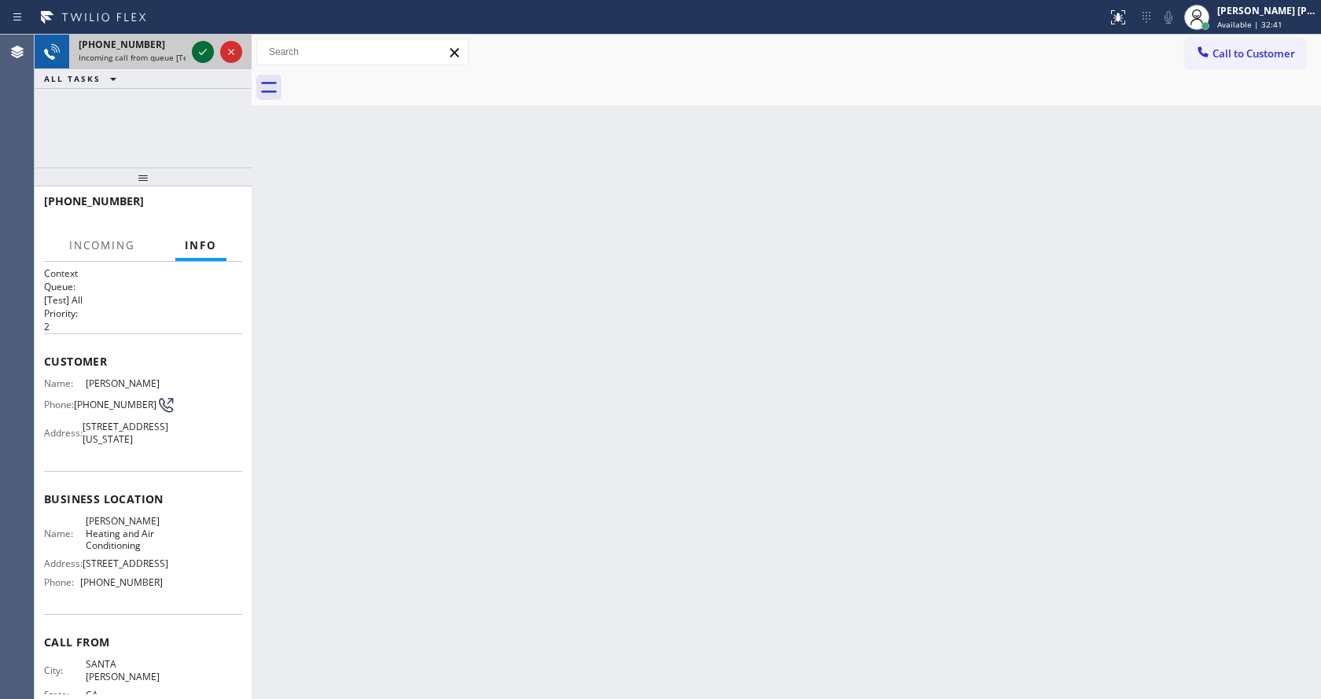
click at [194, 55] on icon at bounding box center [202, 51] width 19 height 19
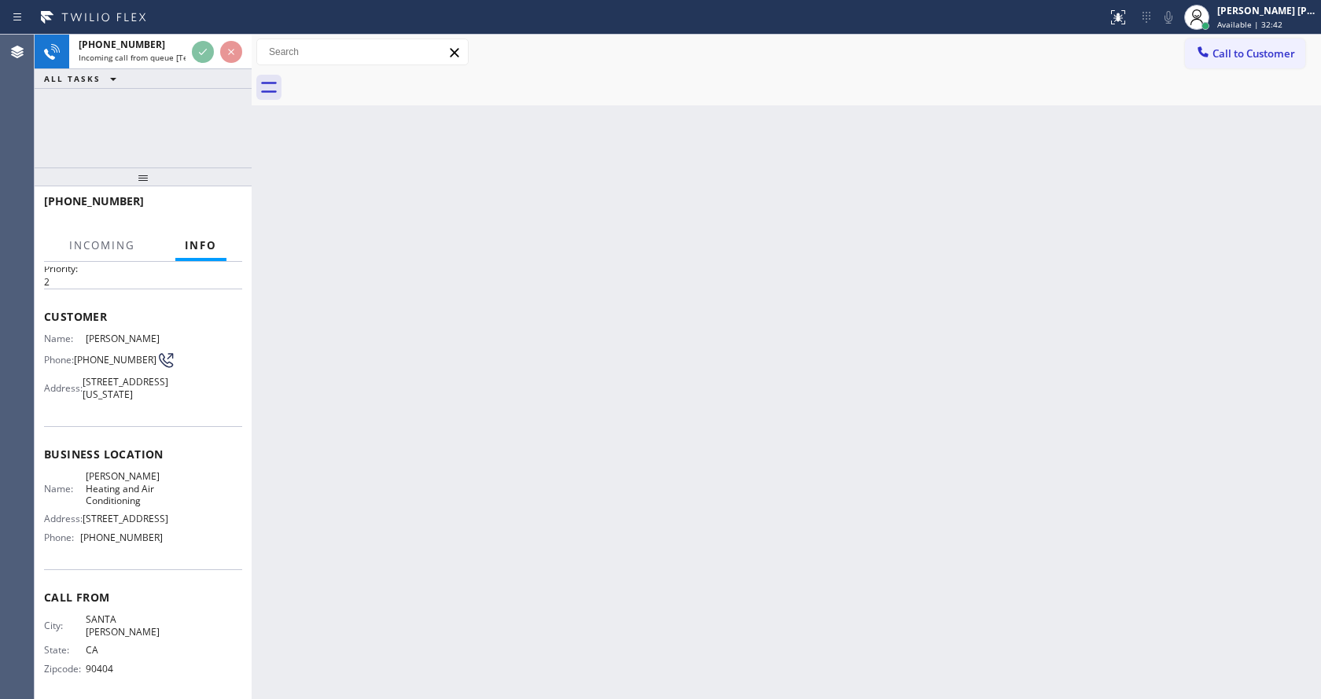
scroll to position [69, 0]
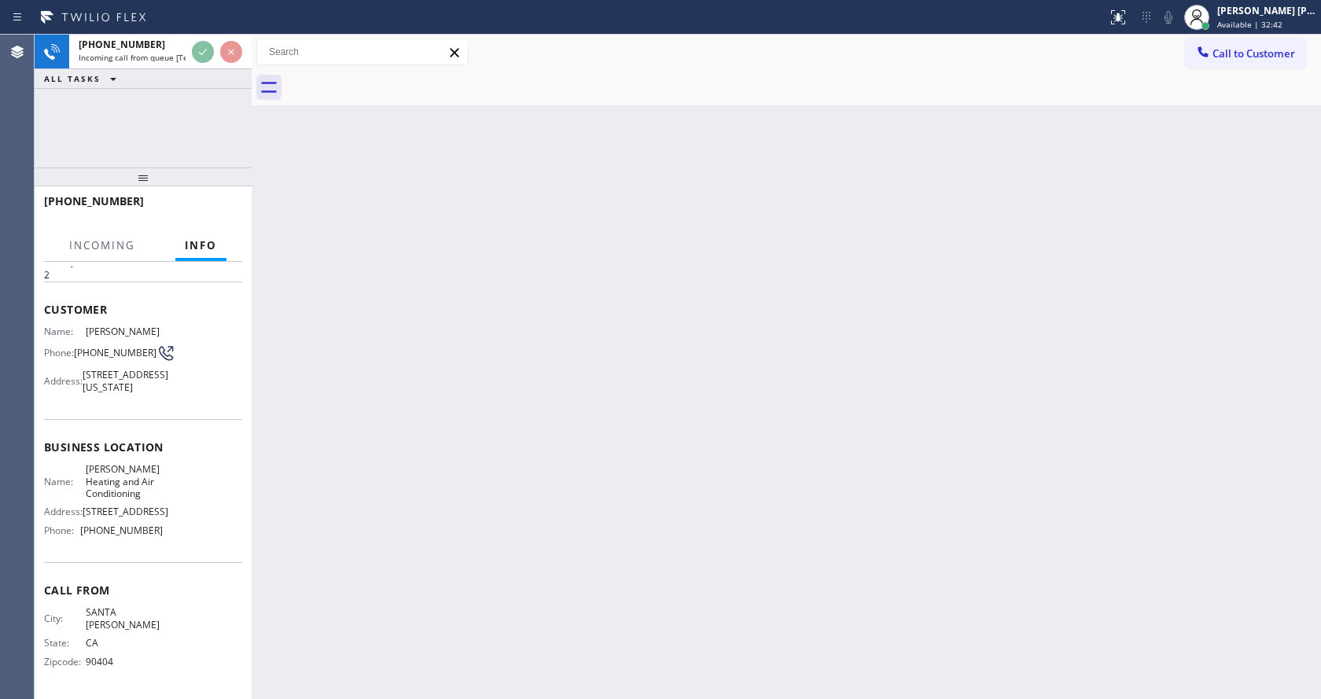
click at [578, 416] on div "Back to Dashboard Change Sender ID Customers Technicians Select a contact Outbo…" at bounding box center [786, 367] width 1069 height 664
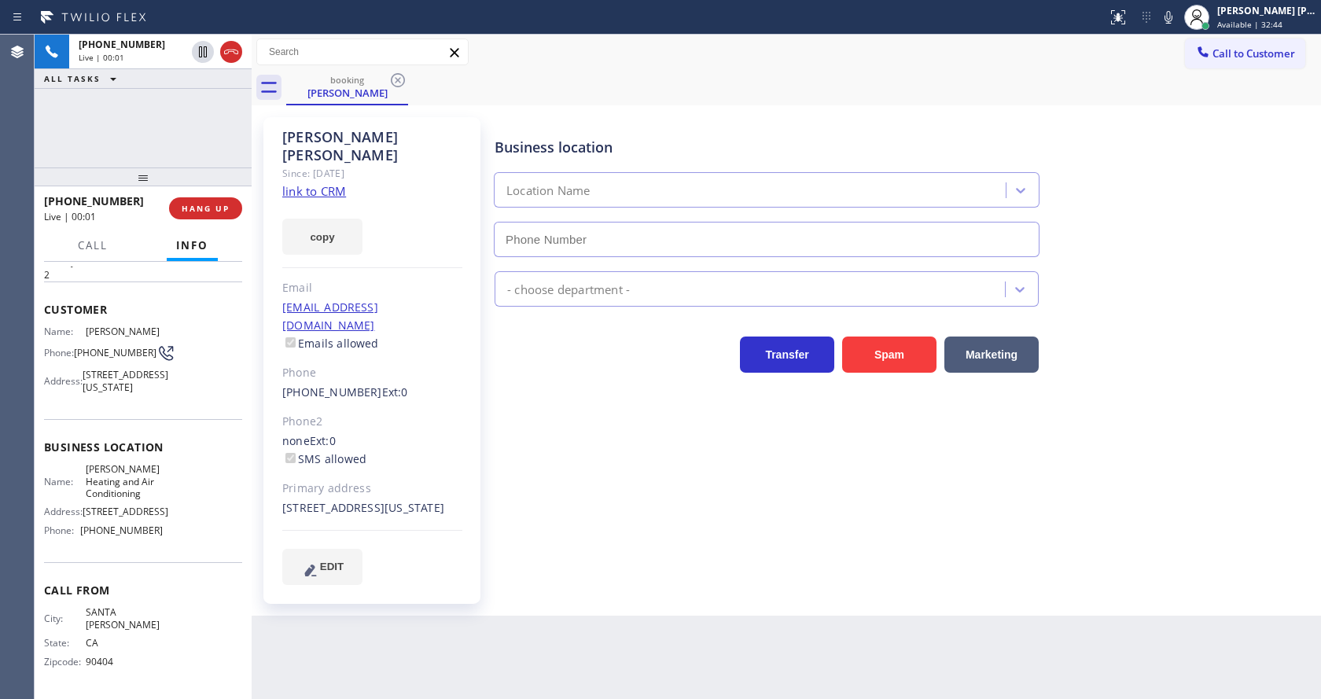
type input "(310) 340-0546"
click at [1178, 15] on icon at bounding box center [1168, 17] width 19 height 19
click at [1140, 303] on div "HVAC" at bounding box center [904, 286] width 826 height 42
click at [1094, 359] on div "Transfer Spam Marketing" at bounding box center [904, 347] width 826 height 50
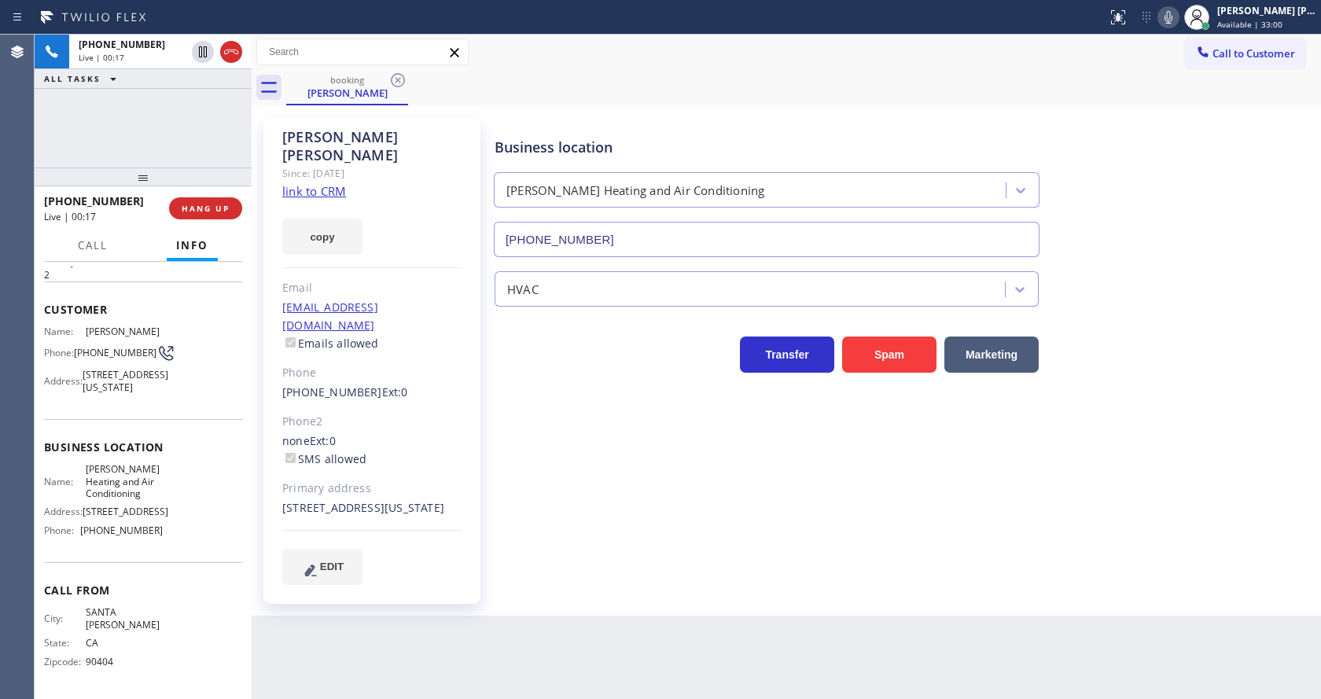
click at [561, 594] on div "Zach Richter Since: 20 may 2020 link to CRM copy Email zrichter@gmail.com Email…" at bounding box center [786, 360] width 1069 height 510
click at [795, 578] on div "Business location Marina Del Rey Heating and Air Conditioning (310) 340-0546 HV…" at bounding box center [904, 366] width 826 height 491
click at [785, 595] on div "Zach Richter Since: 20 may 2020 link to CRM copy Email zrichter@gmail.com Email…" at bounding box center [786, 360] width 1069 height 510
click at [746, 534] on div "Business location Marina Del Rey Heating and Air Conditioning (310) 340-0546 HV…" at bounding box center [904, 350] width 826 height 459
click at [288, 183] on link "link to CRM" at bounding box center [314, 191] width 64 height 16
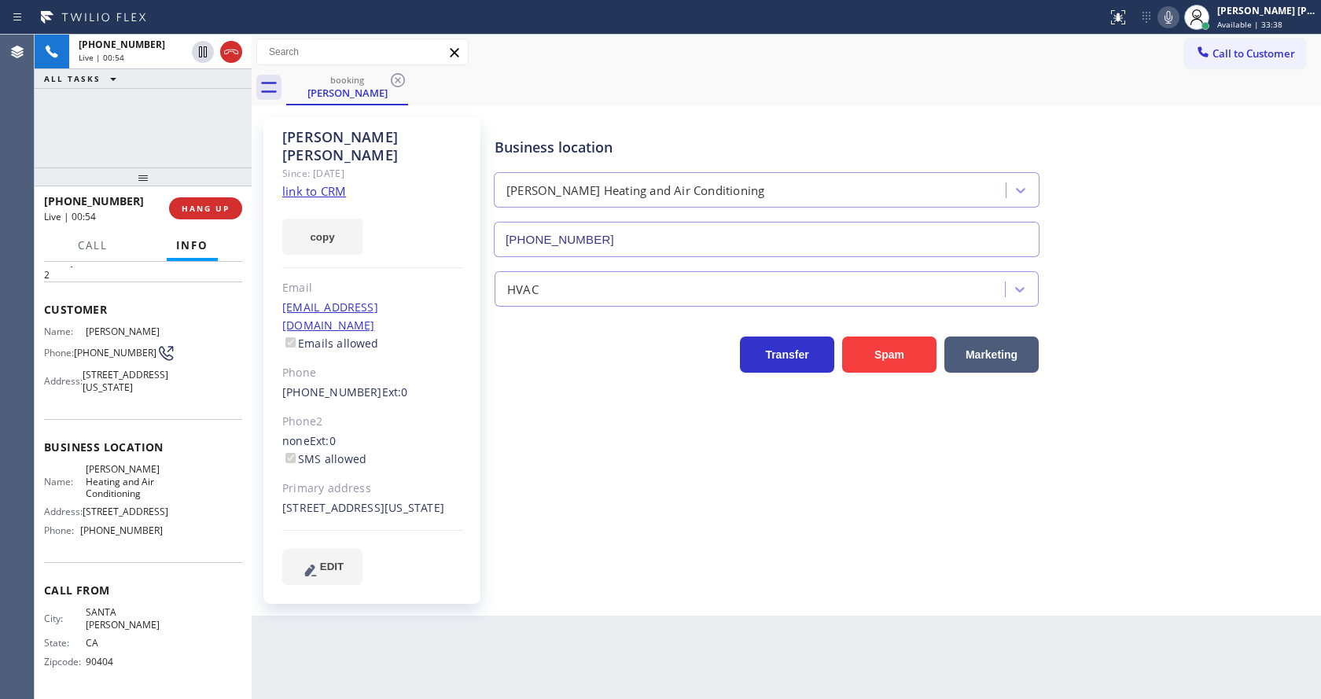
click at [676, 521] on div "Business location Marina Del Rey Heating and Air Conditioning (310) 340-0546 HV…" at bounding box center [904, 350] width 826 height 459
click at [181, 212] on button "HANG UP" at bounding box center [205, 208] width 73 height 22
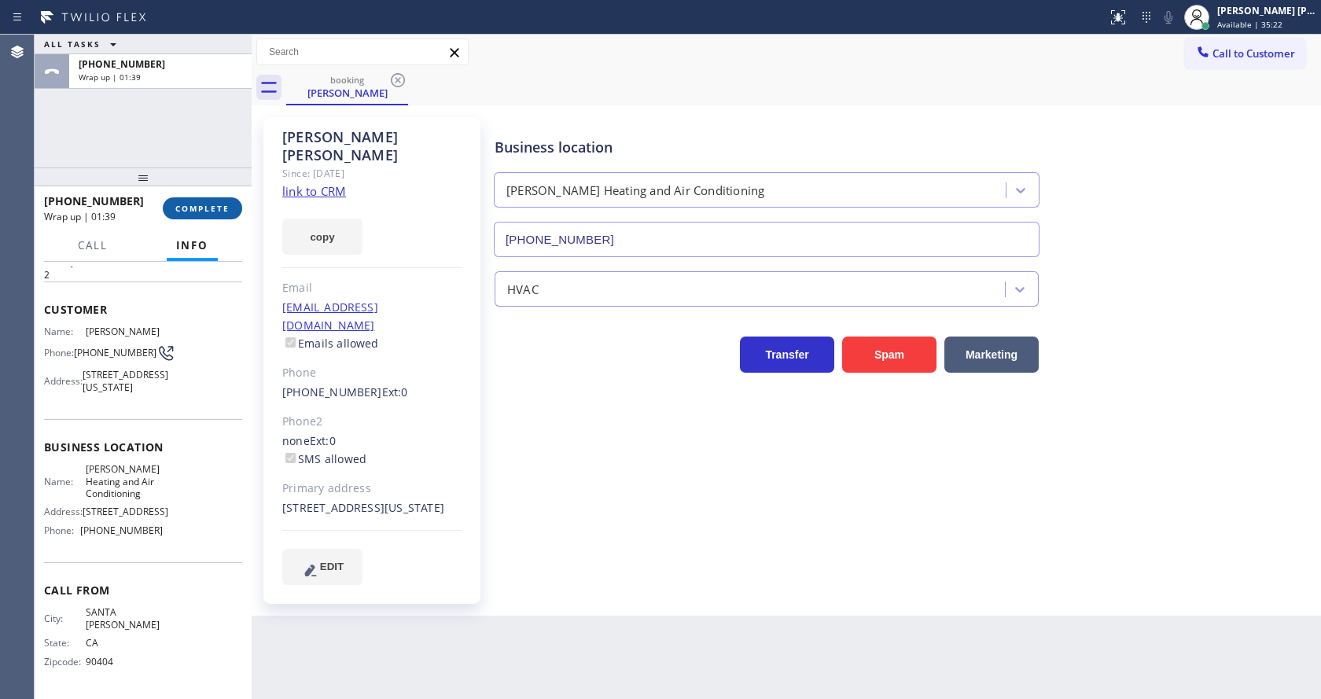
click at [200, 204] on button "COMPLETE" at bounding box center [202, 208] width 79 height 22
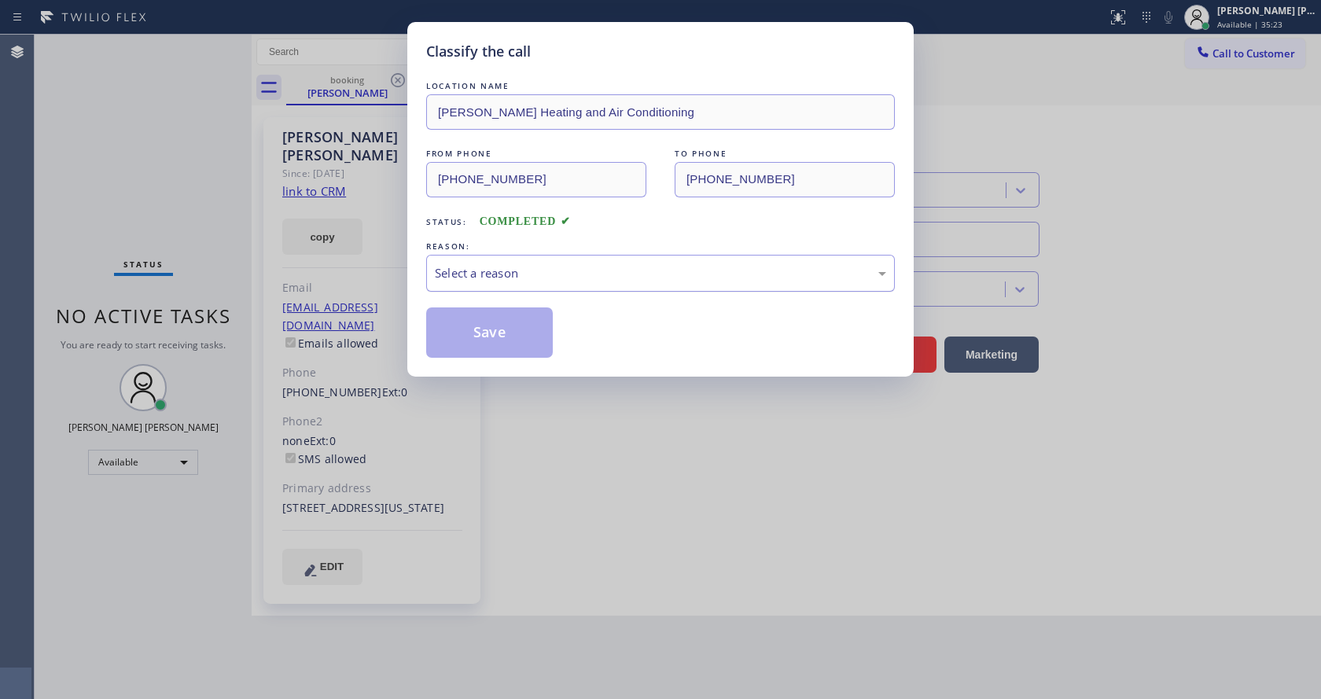
click at [535, 274] on div "Select a reason" at bounding box center [660, 273] width 451 height 18
click at [495, 324] on button "Save" at bounding box center [489, 332] width 127 height 50
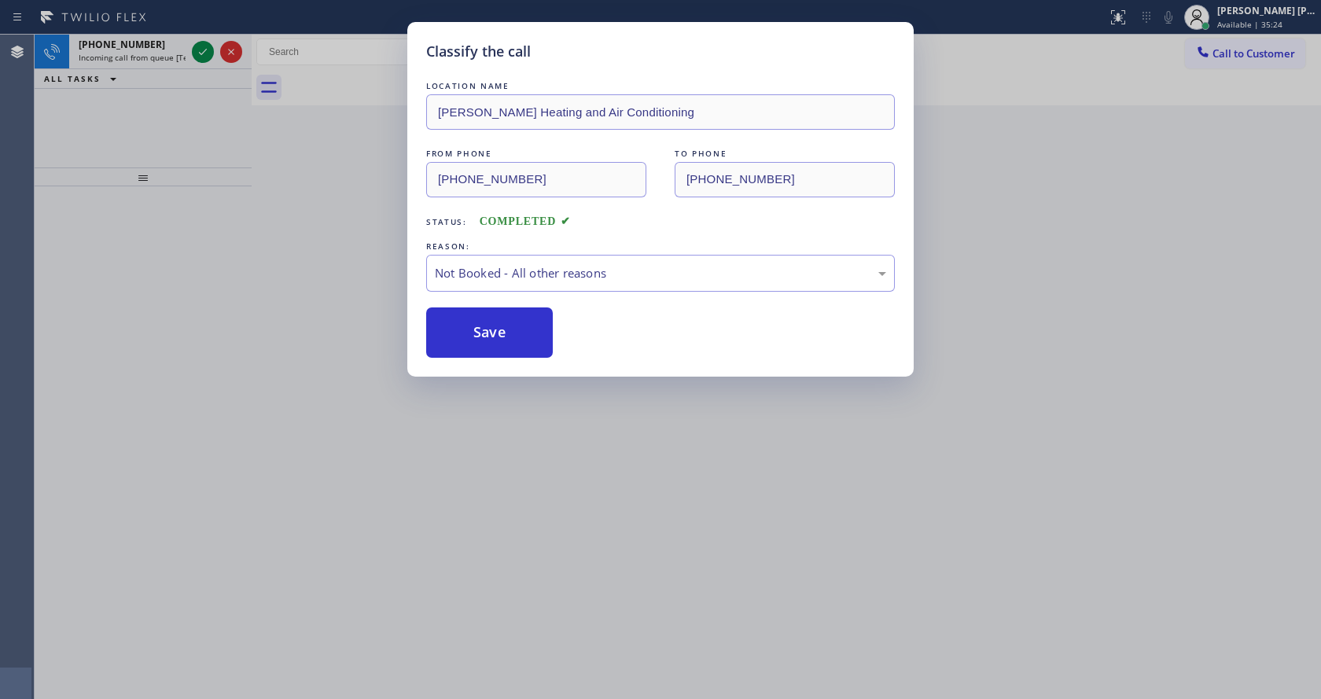
click at [610, 430] on div "Classify the call LOCATION NAME Marina Del Rey Heating and Air Conditioning FRO…" at bounding box center [660, 349] width 1321 height 699
click at [310, 295] on div "Back to Dashboard Change Sender ID Customers Technicians Select a contact Outbo…" at bounding box center [786, 367] width 1069 height 664
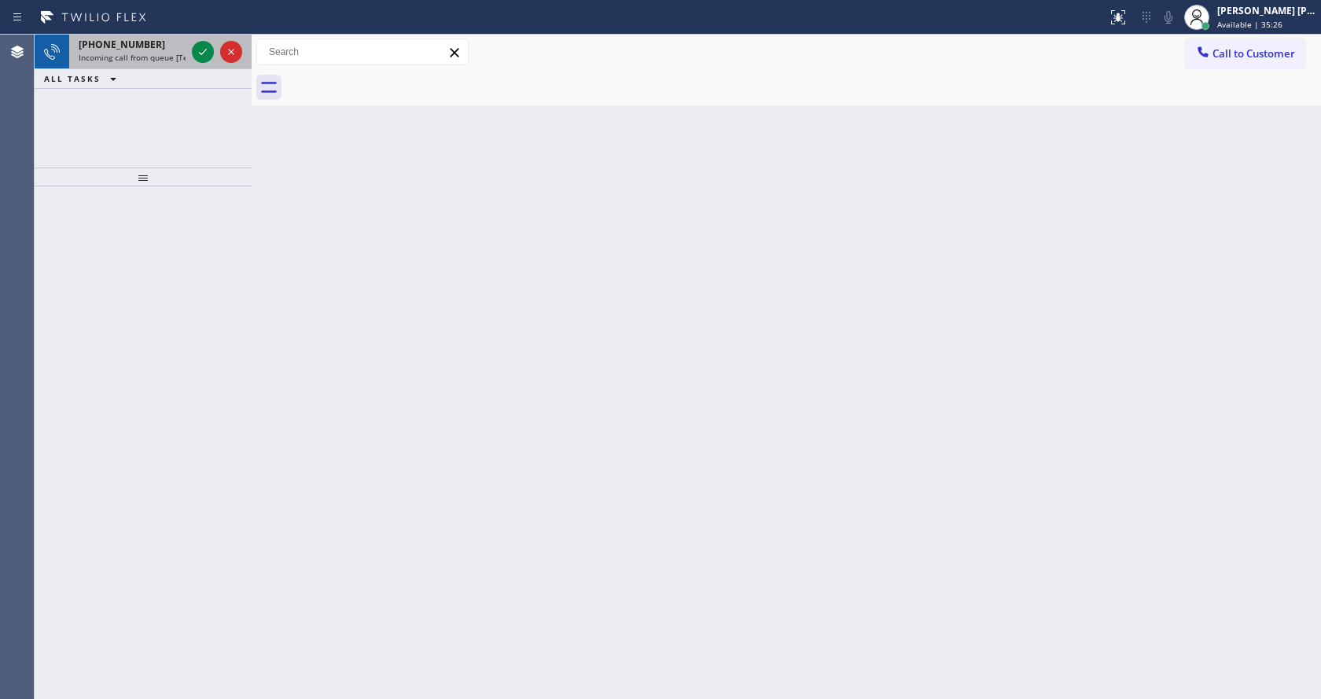
click at [175, 61] on span "Incoming call from queue [Test] All" at bounding box center [144, 57] width 131 height 11
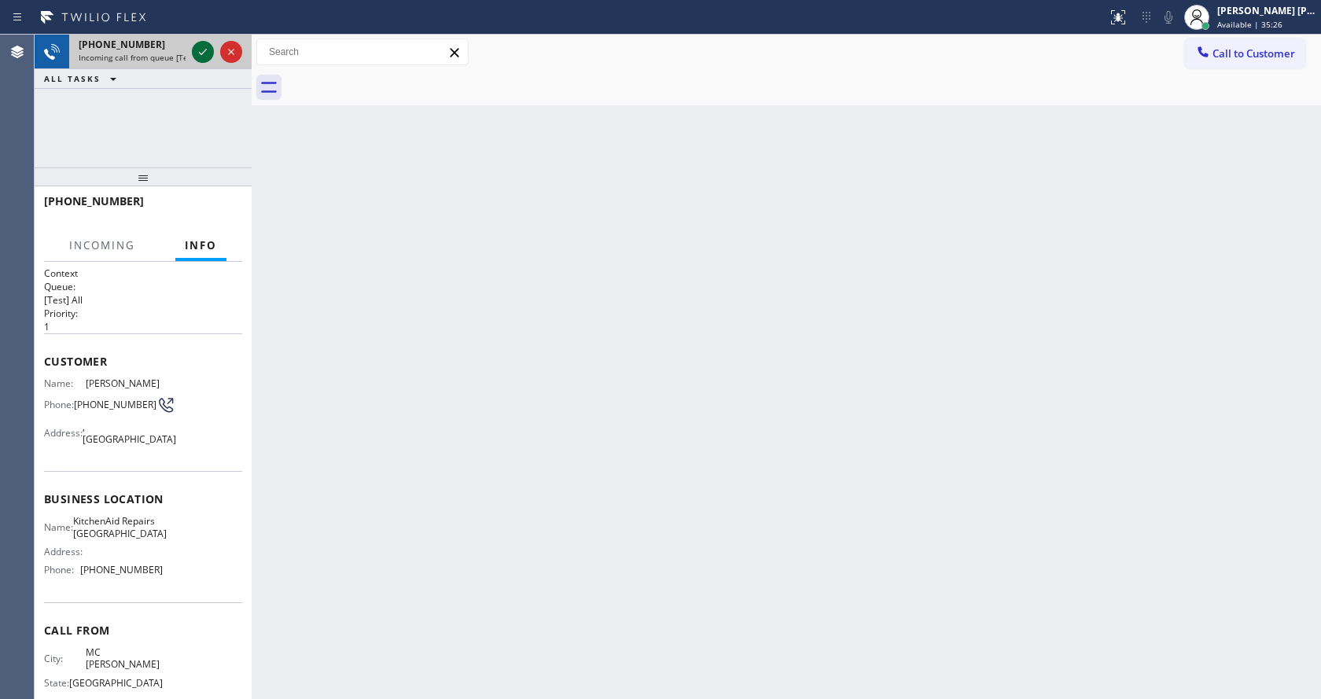
click at [213, 51] on div at bounding box center [203, 51] width 22 height 19
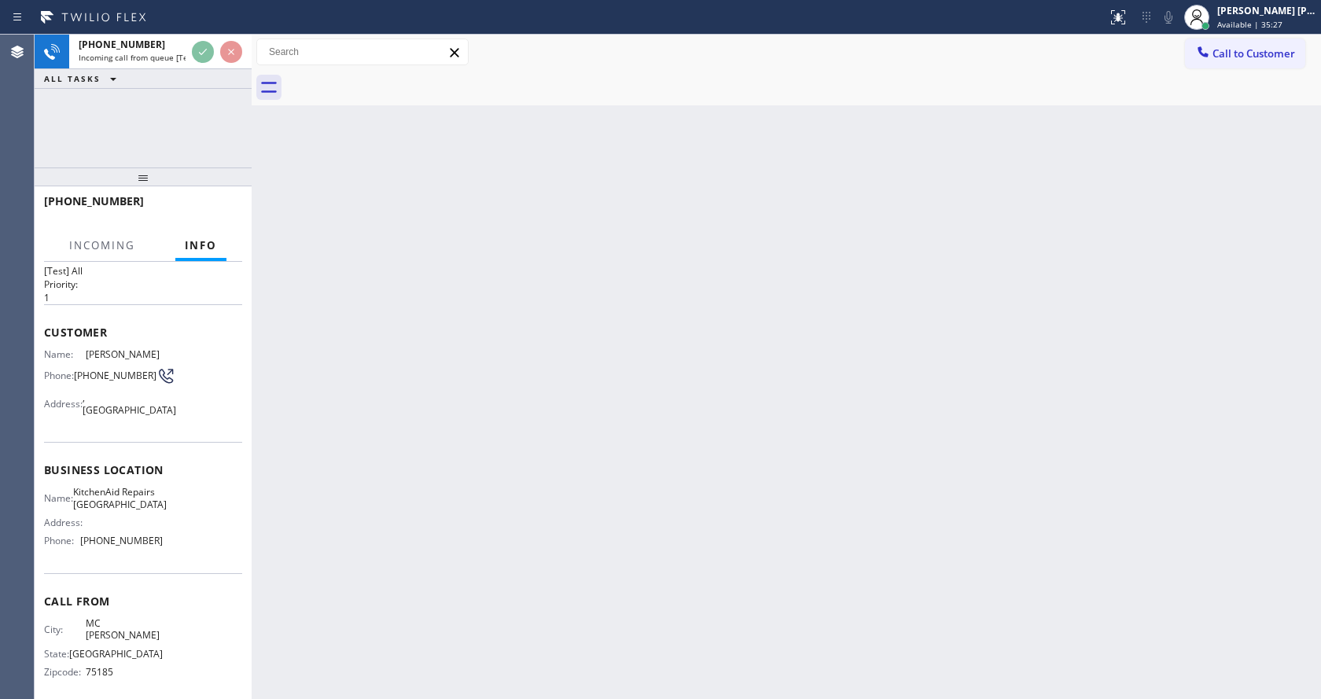
scroll to position [45, 0]
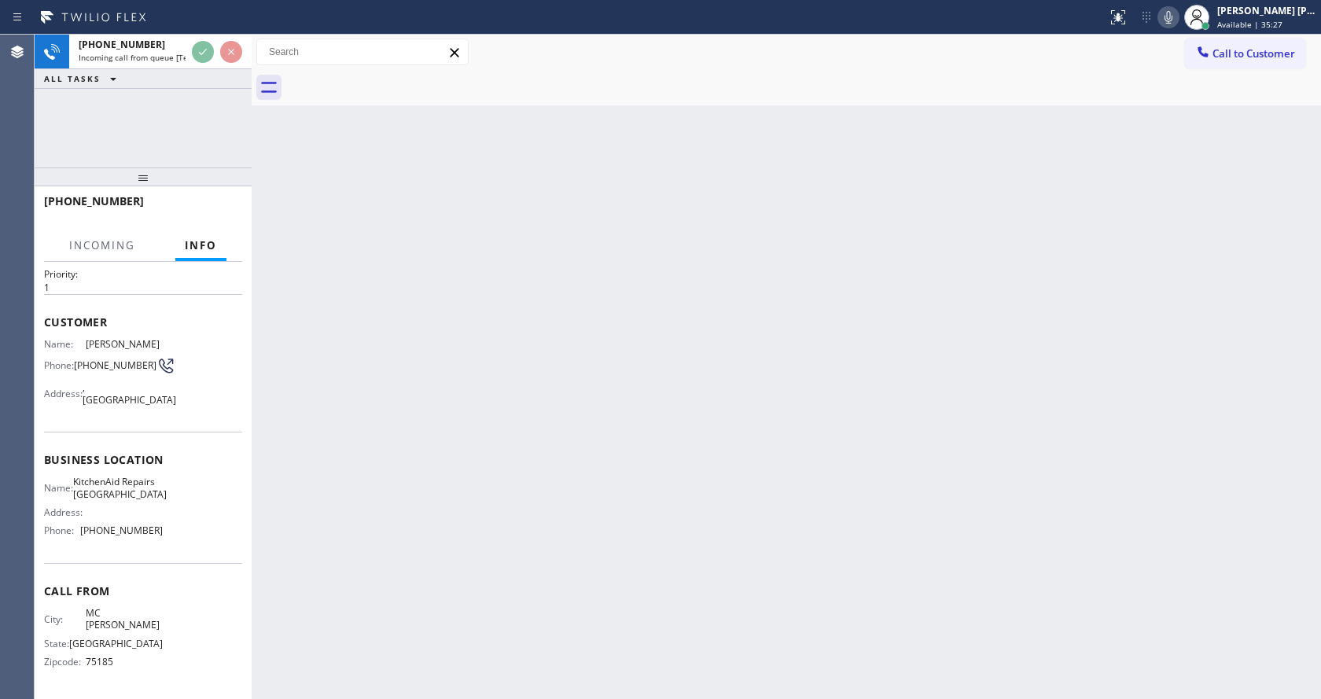
click at [479, 561] on div "Back to Dashboard Change Sender ID Customers Technicians Select a contact Outbo…" at bounding box center [786, 367] width 1069 height 664
click at [837, 472] on div "Back to Dashboard Change Sender ID Customers Technicians Select a contact Outbo…" at bounding box center [786, 367] width 1069 height 664
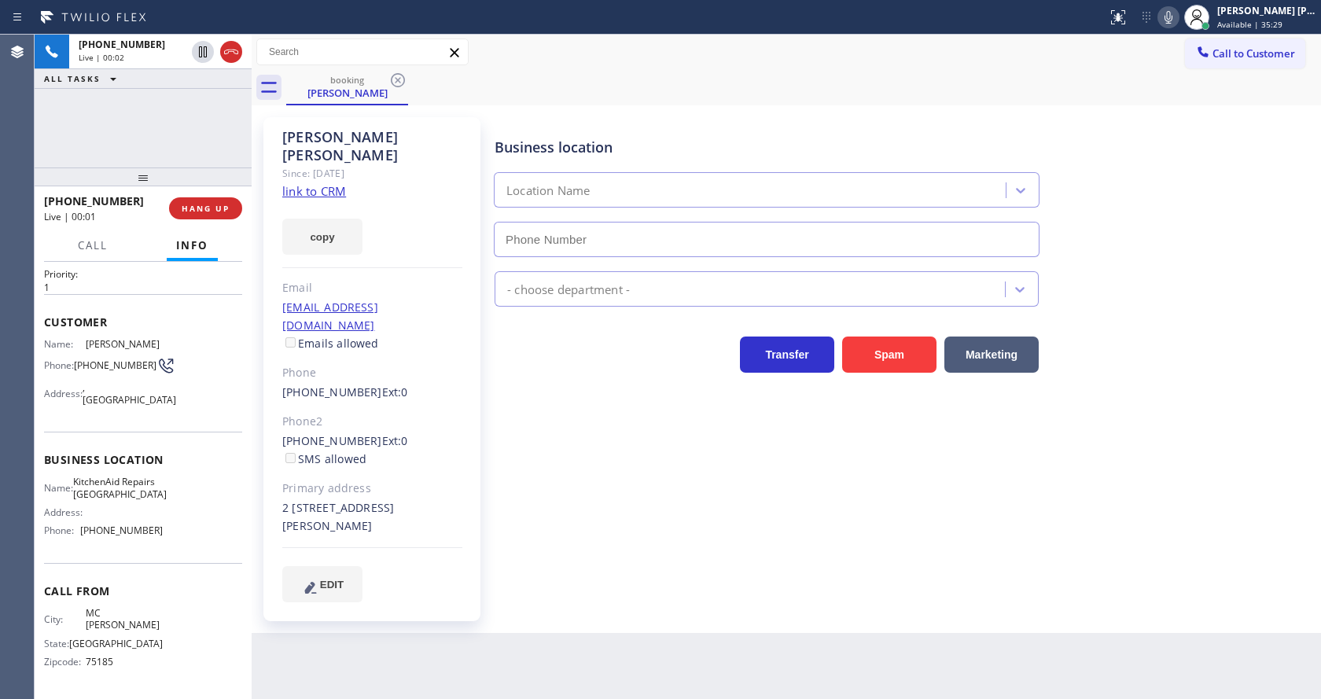
type input "(415) 687-2132"
click at [635, 465] on div "Business location KitchenAid Repairs San Francisco (415) 687-2132 Appliance Rep…" at bounding box center [904, 359] width 826 height 476
click at [324, 183] on link "link to CRM" at bounding box center [314, 191] width 64 height 16
click at [1172, 22] on icon at bounding box center [1168, 17] width 19 height 19
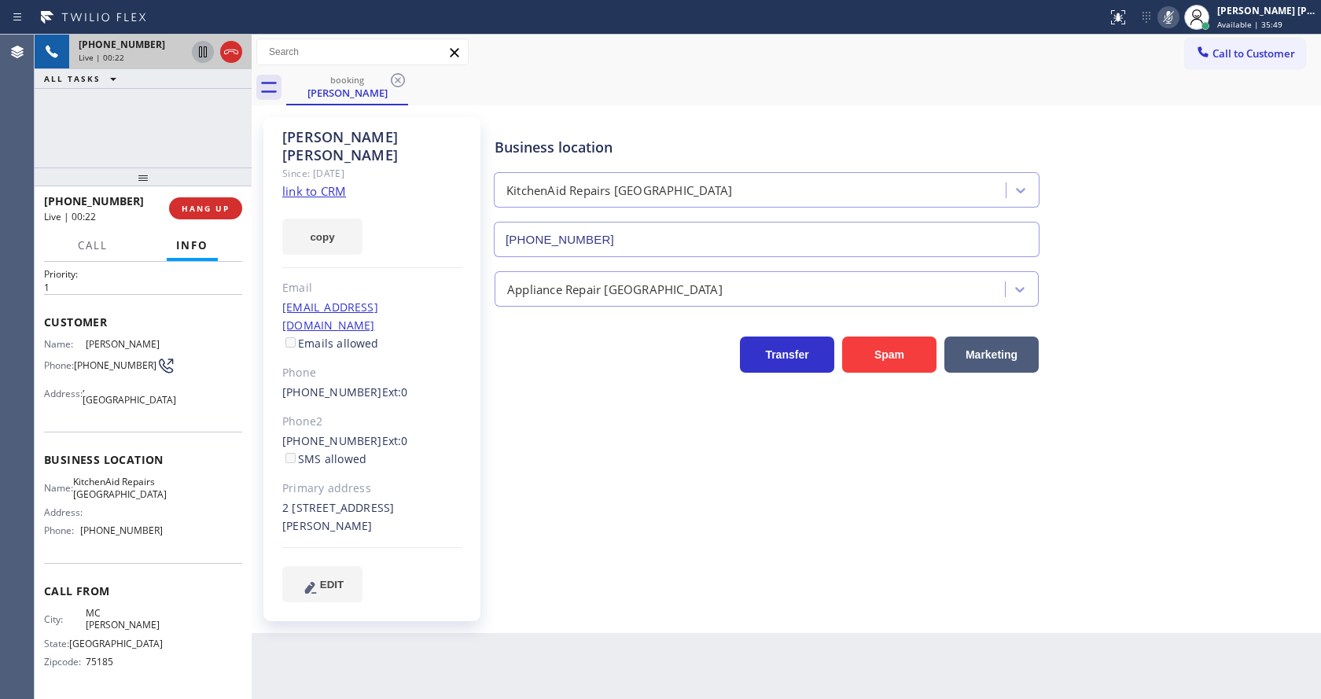
click at [199, 46] on icon at bounding box center [202, 51] width 19 height 19
click at [580, 490] on div "Business location KitchenAid Repairs San Francisco (415) 687-2132 Appliance Rep…" at bounding box center [904, 359] width 826 height 476
click at [709, 599] on div "Back to Dashboard Change Sender ID Customers Technicians Select a contact Outbo…" at bounding box center [786, 367] width 1069 height 664
click at [747, 575] on div "Business location KitchenAid Repairs San Francisco (415) 687-2132 Appliance Rep…" at bounding box center [904, 375] width 826 height 508
click at [677, 572] on div "Business location KitchenAid Repairs San Francisco (415) 687-2132 Appliance Rep…" at bounding box center [904, 375] width 826 height 508
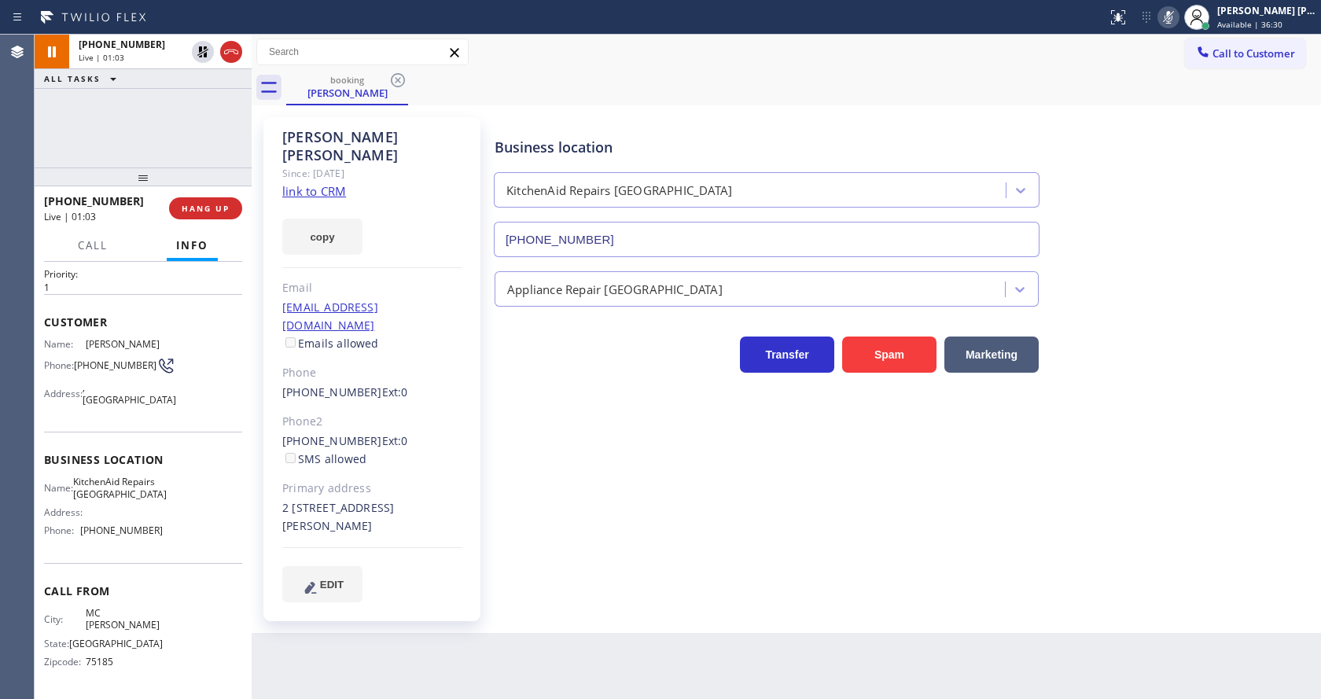
drag, startPoint x: 653, startPoint y: 494, endPoint x: 616, endPoint y: 512, distance: 40.4
click at [653, 494] on div "Business location KitchenAid Repairs San Francisco (415) 687-2132 Appliance Rep…" at bounding box center [904, 359] width 826 height 476
click at [97, 241] on span "Call" at bounding box center [93, 245] width 30 height 14
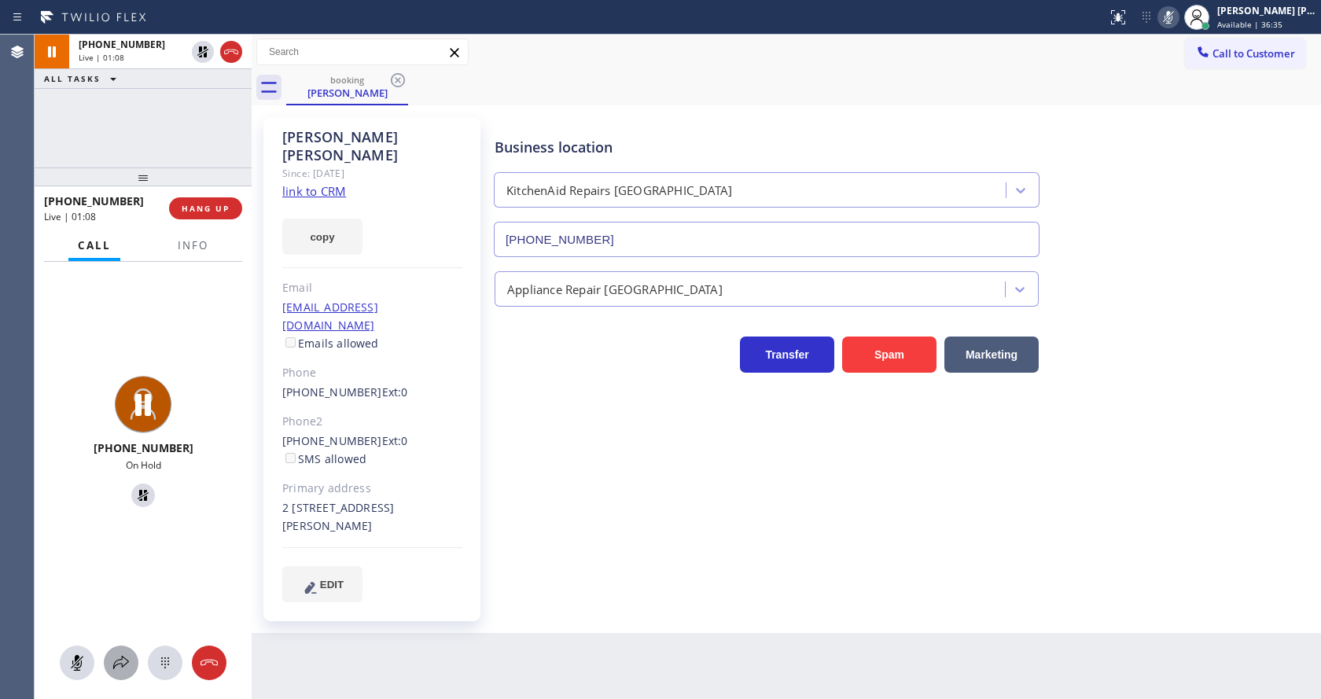
click at [119, 666] on icon at bounding box center [121, 662] width 19 height 19
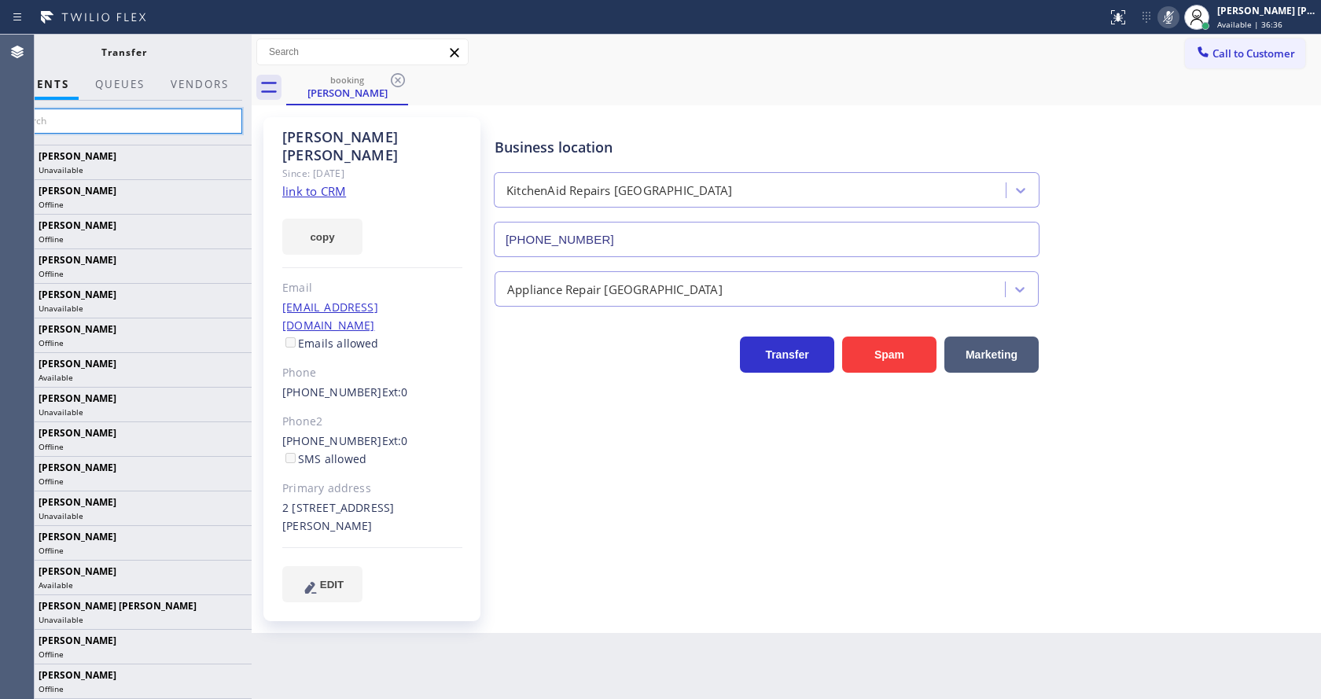
click at [121, 123] on input "text" at bounding box center [124, 121] width 237 height 25
type input "arn"
click at [94, 116] on input "arn" at bounding box center [124, 121] width 237 height 25
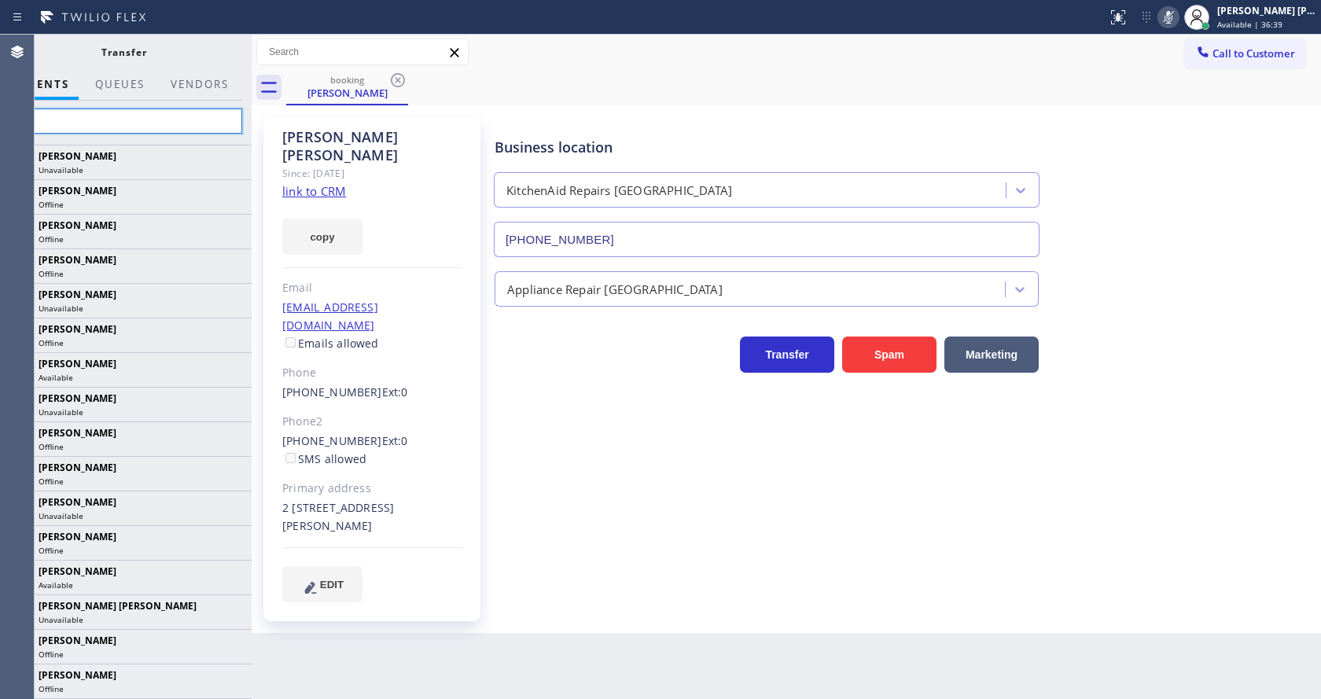
click at [94, 116] on input "arn" at bounding box center [124, 121] width 237 height 25
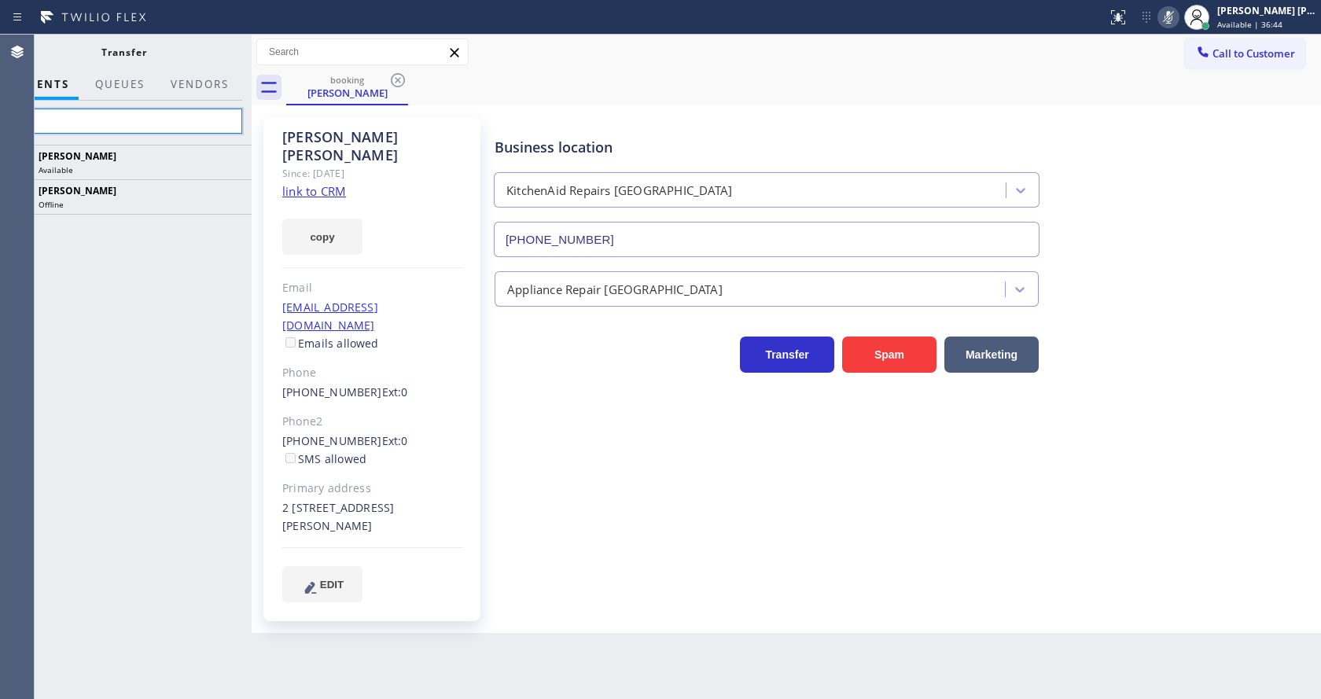
click at [93, 123] on input "Arn" at bounding box center [124, 121] width 237 height 25
type input "Arn"
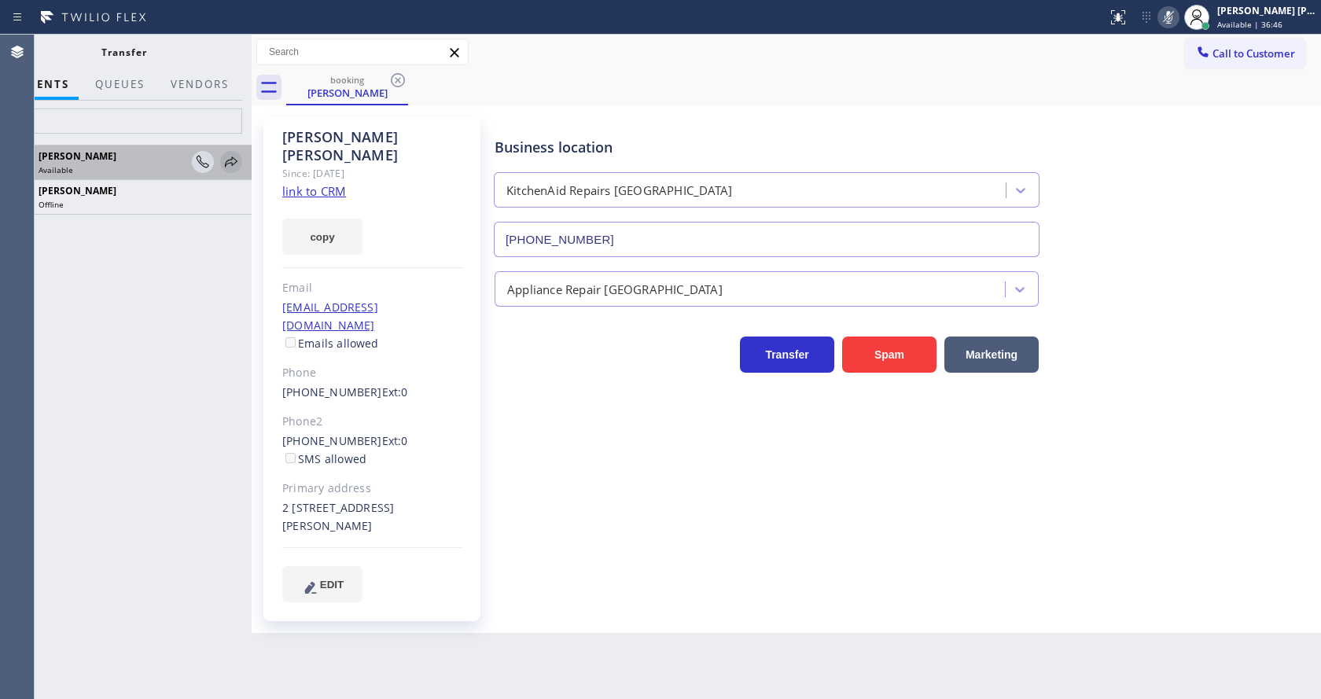
click at [220, 159] on div at bounding box center [231, 162] width 22 height 19
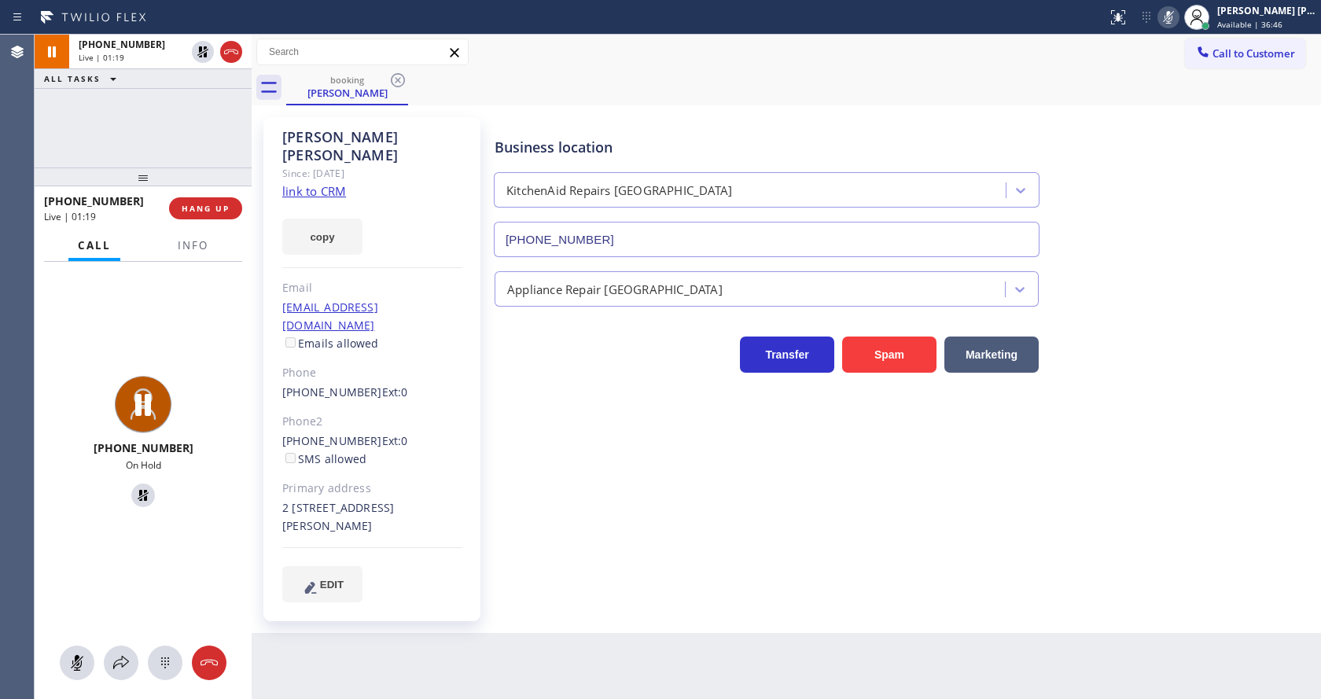
click at [606, 478] on div "Business location KitchenAid Repairs San Francisco (415) 687-2132 Appliance Rep…" at bounding box center [904, 359] width 826 height 476
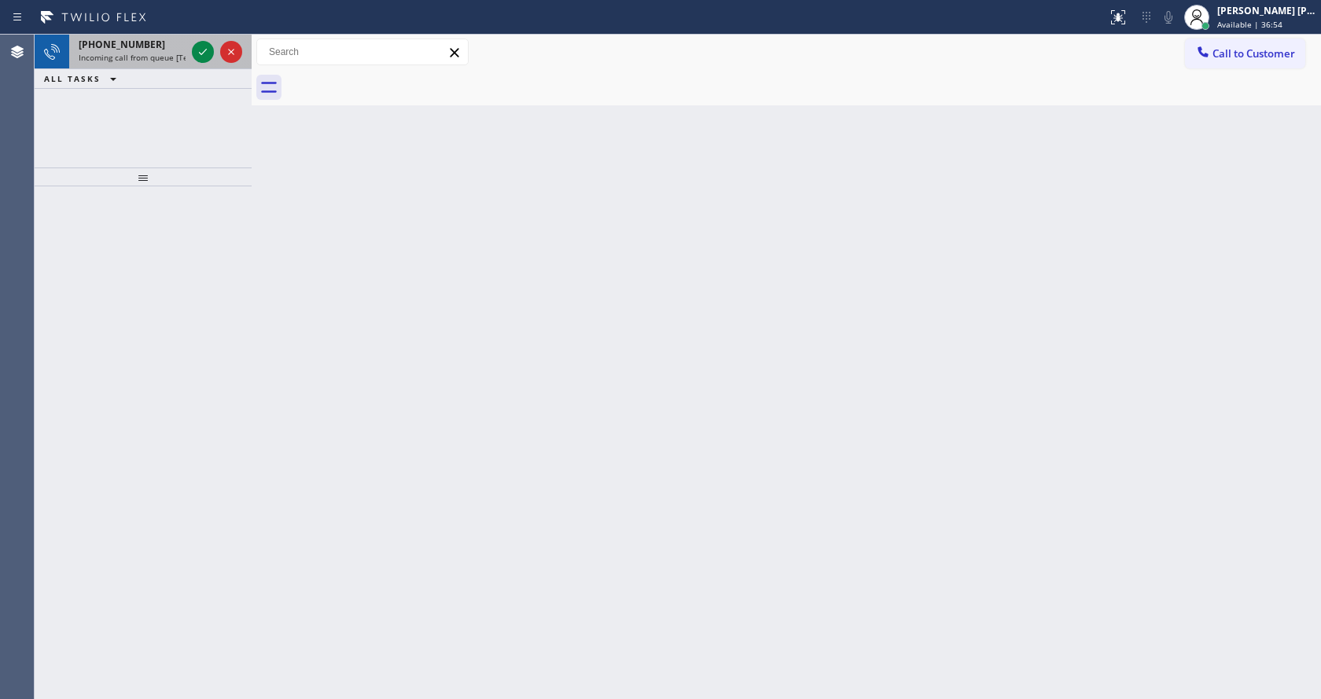
click at [171, 51] on div "+17866392579 Incoming call from queue [Test] All" at bounding box center [129, 52] width 120 height 35
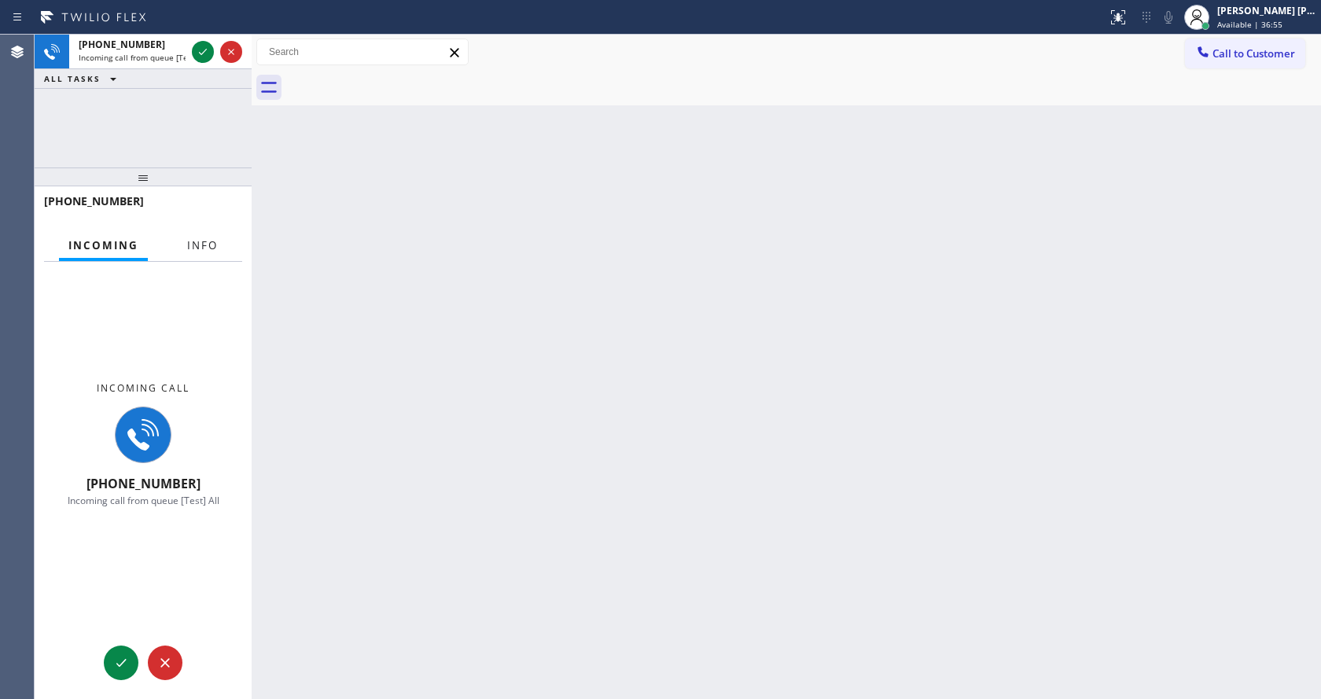
click at [195, 242] on span "Info" at bounding box center [202, 245] width 31 height 14
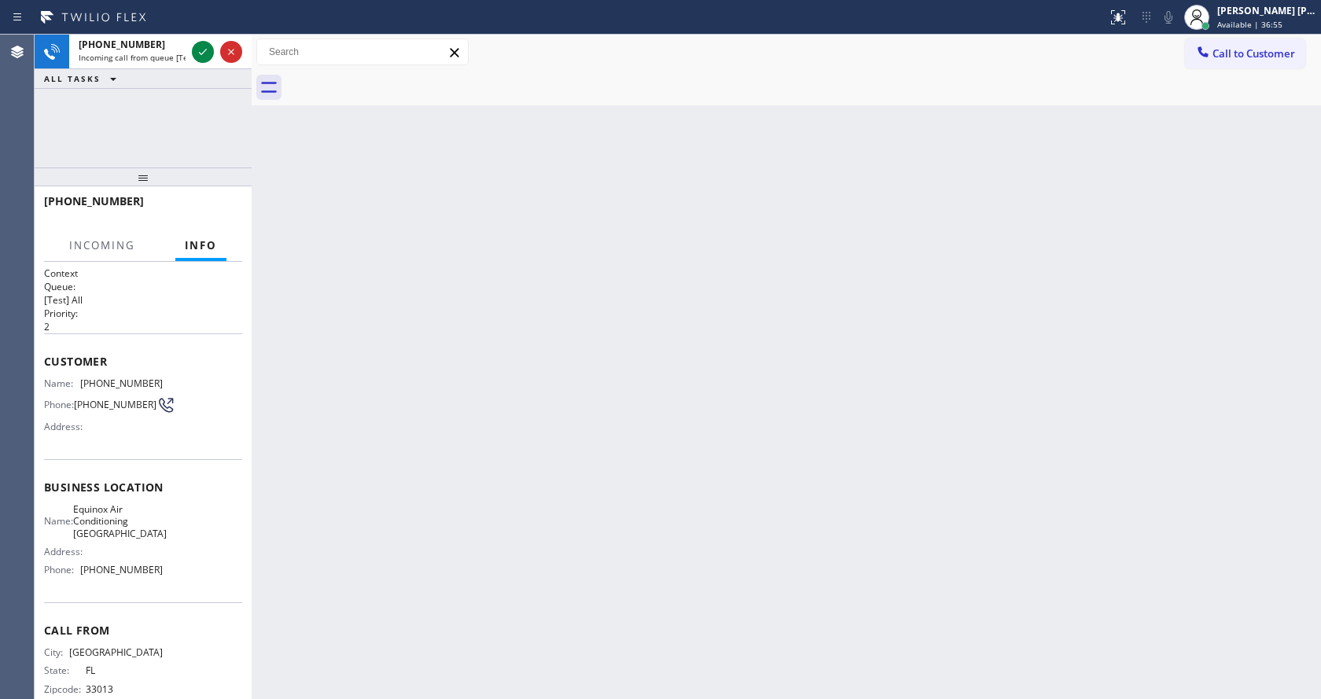
click at [583, 371] on div "Back to Dashboard Change Sender ID Customers Technicians Select a contact Outbo…" at bounding box center [786, 367] width 1069 height 664
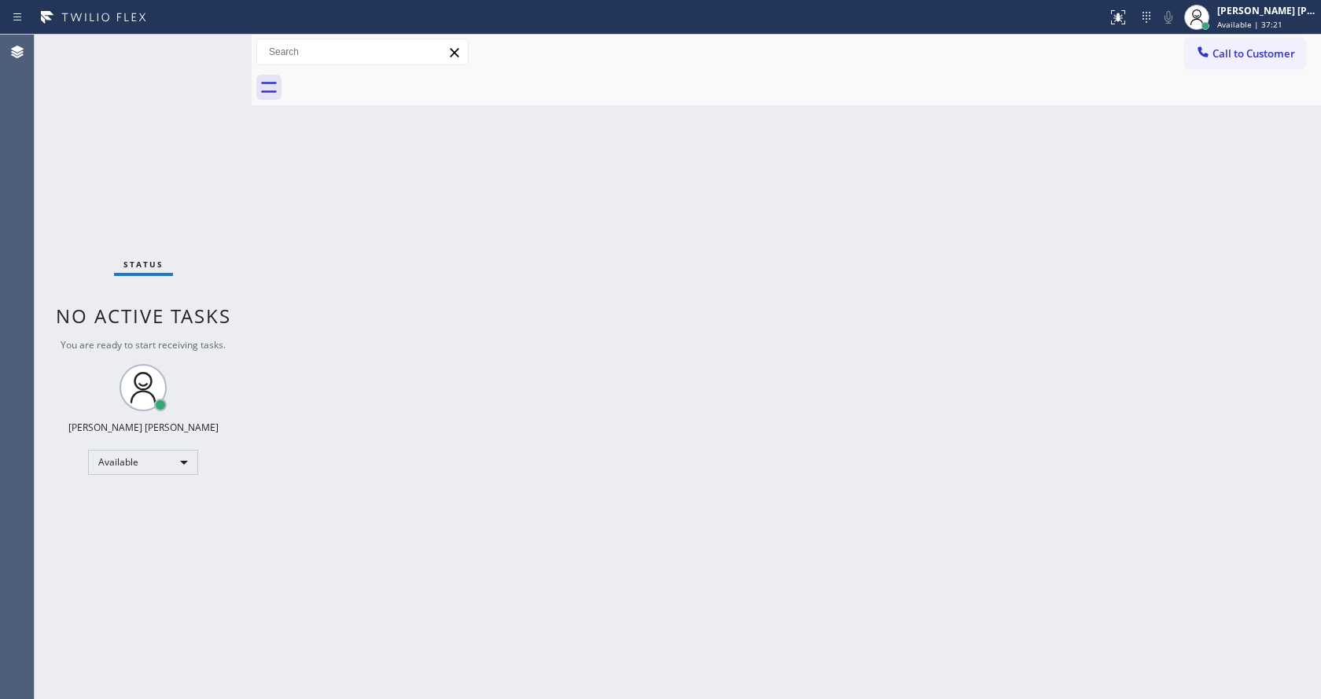
click at [341, 340] on div "Back to Dashboard Change Sender ID Customers Technicians Select a contact Outbo…" at bounding box center [786, 367] width 1069 height 664
click at [412, 462] on div "Back to Dashboard Change Sender ID Customers Technicians Select a contact Outbo…" at bounding box center [786, 367] width 1069 height 664
drag, startPoint x: 793, startPoint y: 427, endPoint x: 1193, endPoint y: 144, distance: 489.5
click at [816, 413] on div "Back to Dashboard Change Sender ID Customers Technicians Select a contact Outbo…" at bounding box center [786, 367] width 1069 height 664
click at [1219, 55] on span "Call to Customer" at bounding box center [1253, 53] width 83 height 14
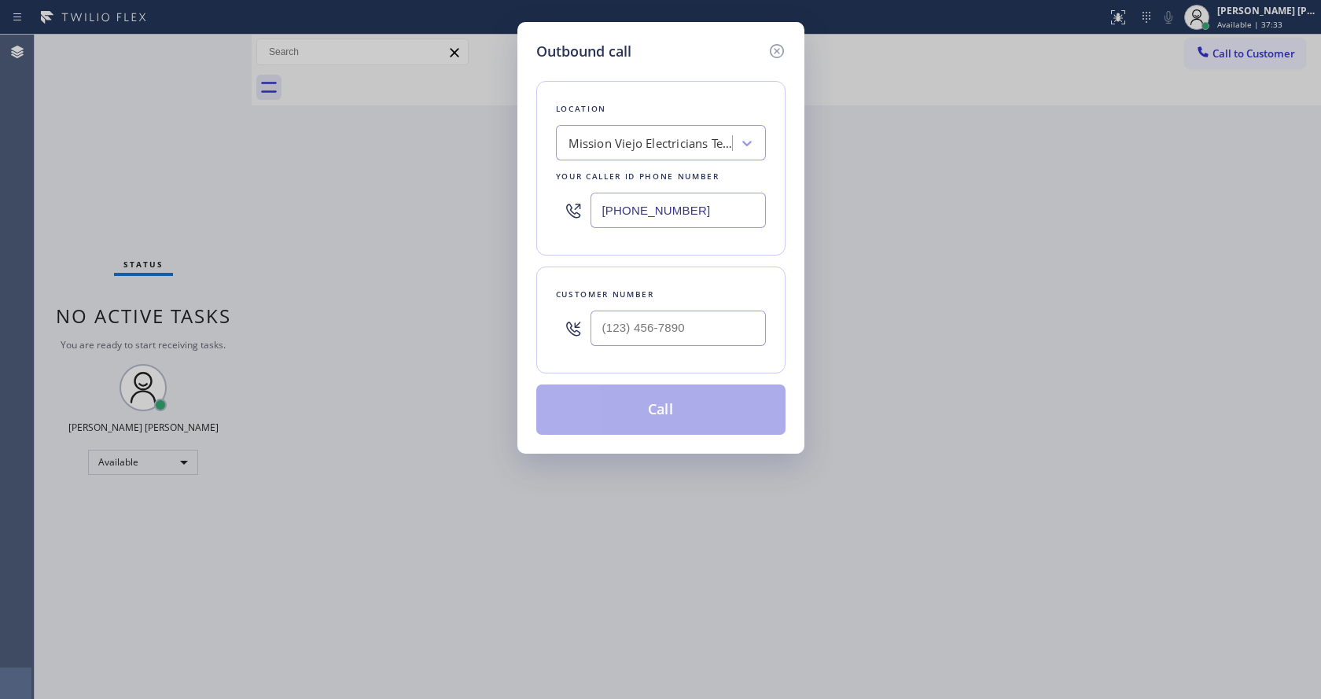
click at [404, 697] on div "Outbound call Location Mission Viejo Electricians Team Your caller id phone num…" at bounding box center [660, 349] width 1321 height 699
click at [371, 617] on div "Outbound call Location Mission Viejo Electricians Team Your caller id phone num…" at bounding box center [660, 349] width 1321 height 699
click at [613, 326] on input "(___) ___-____" at bounding box center [677, 328] width 175 height 35
paste input "949) 701-2271"
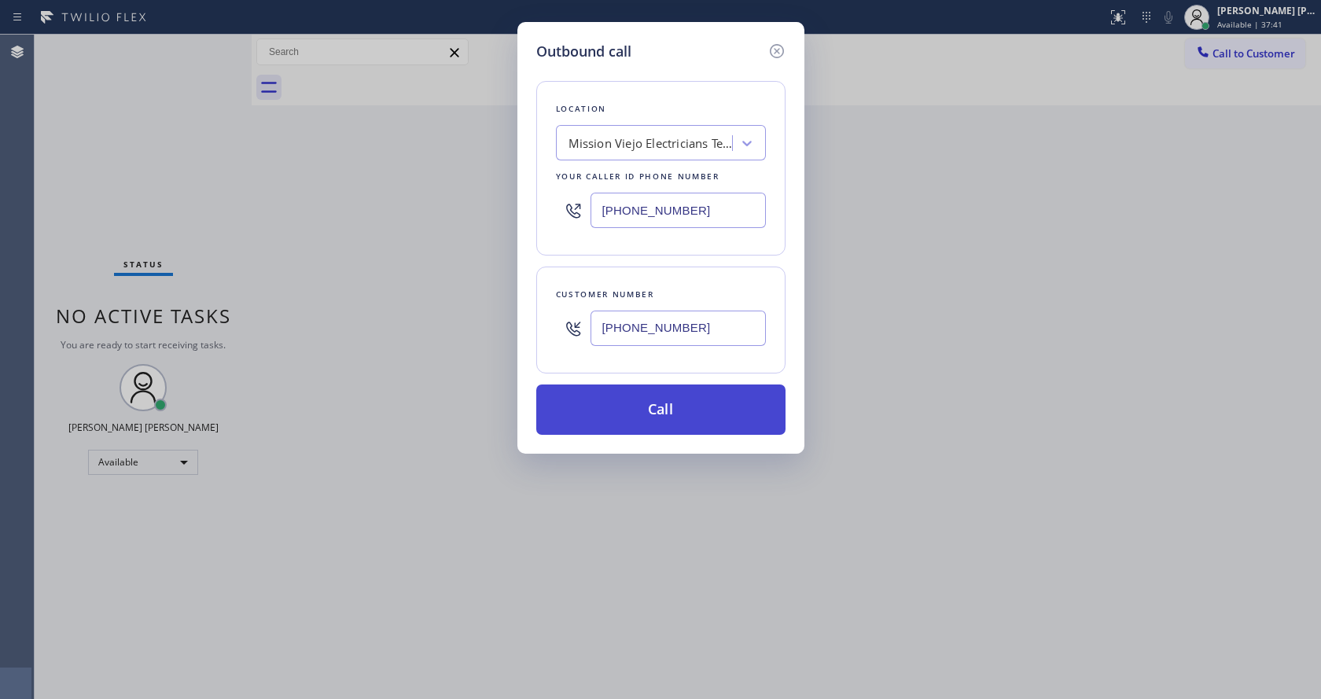
type input "(949) 701-2271"
click at [643, 414] on button "Call" at bounding box center [660, 409] width 249 height 50
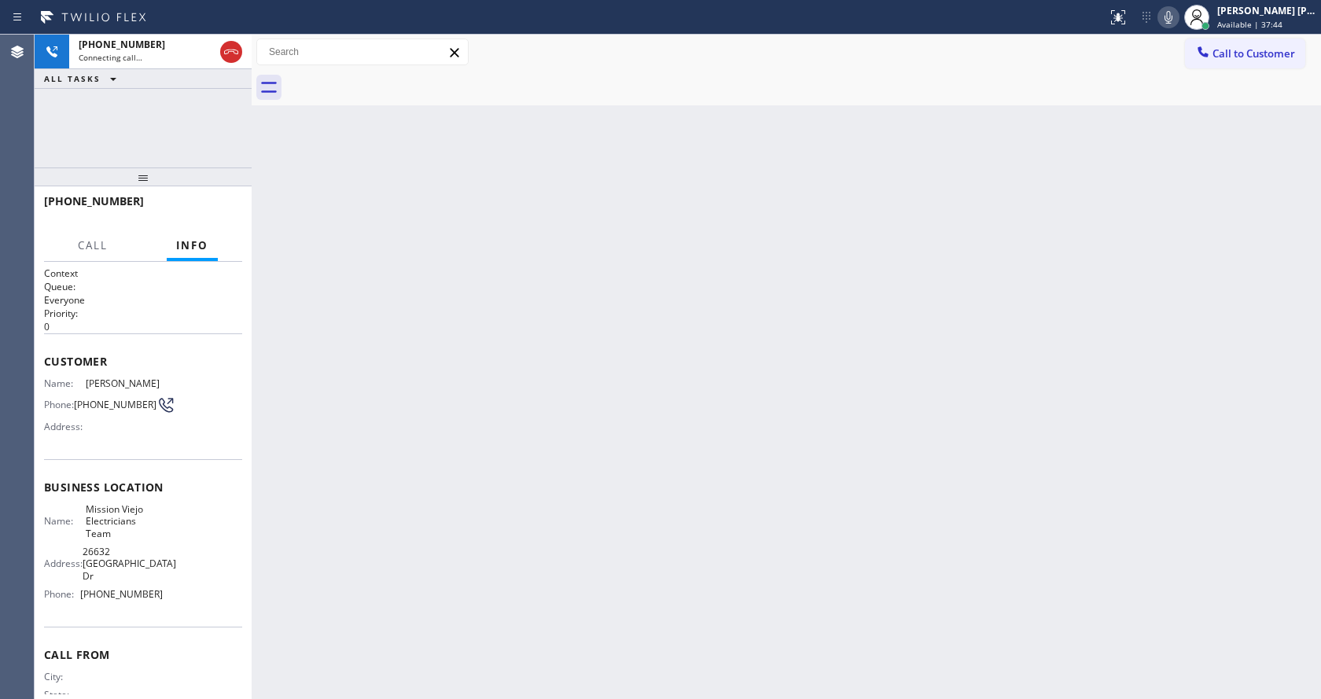
click at [627, 513] on div "Back to Dashboard Change Sender ID Customers Technicians Select a contact Outbo…" at bounding box center [786, 367] width 1069 height 664
click at [342, 344] on div "Back to Dashboard Change Sender ID Customers Technicians Select a contact Outbo…" at bounding box center [786, 367] width 1069 height 664
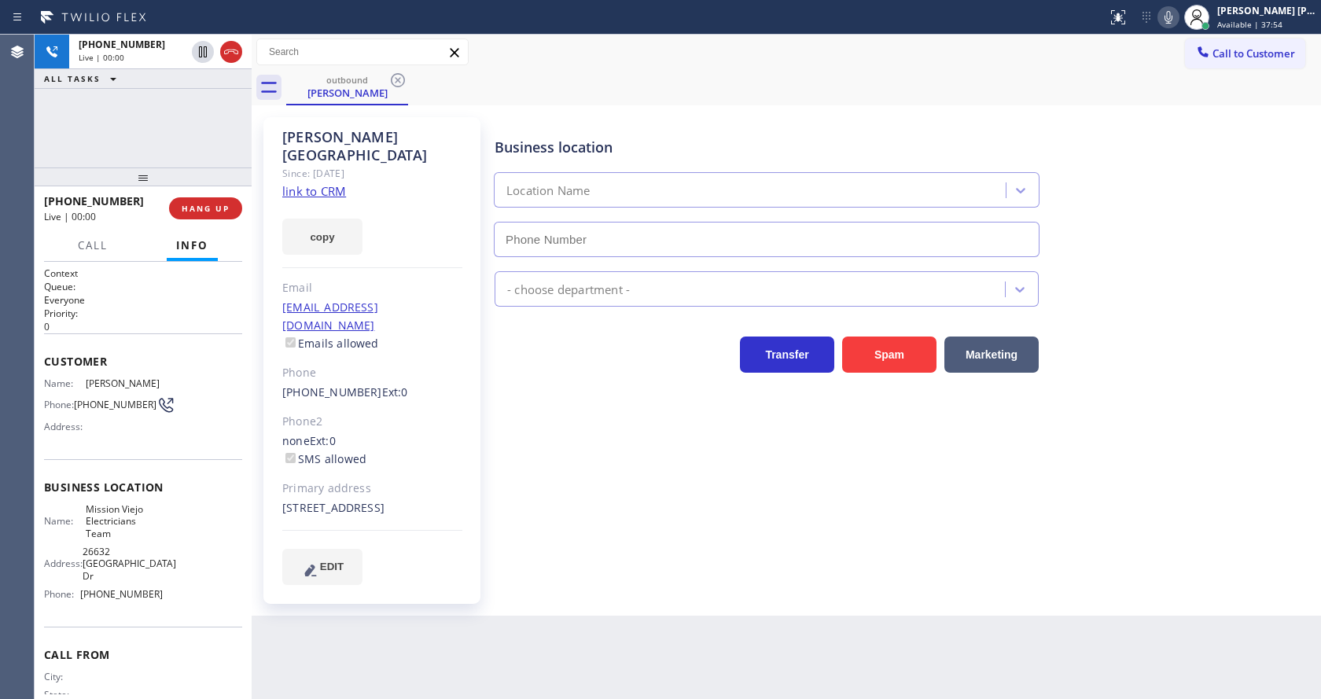
type input "(714) 400-2318"
click at [561, 535] on div "Business location Mission Viejo Electricians Team (714) 400-2318 Electricians T…" at bounding box center [904, 350] width 826 height 459
click at [686, 560] on div "Business location Mission Viejo Electricians Team (714) 400-2318 Electricians T…" at bounding box center [904, 350] width 826 height 459
click at [579, 511] on div "Business location Mission Viejo Electricians Team (714) 400-2318 Electricians T…" at bounding box center [904, 350] width 826 height 459
click at [660, 620] on div "Back to Dashboard Change Sender ID Customers Technicians Select a contact Outbo…" at bounding box center [786, 367] width 1069 height 664
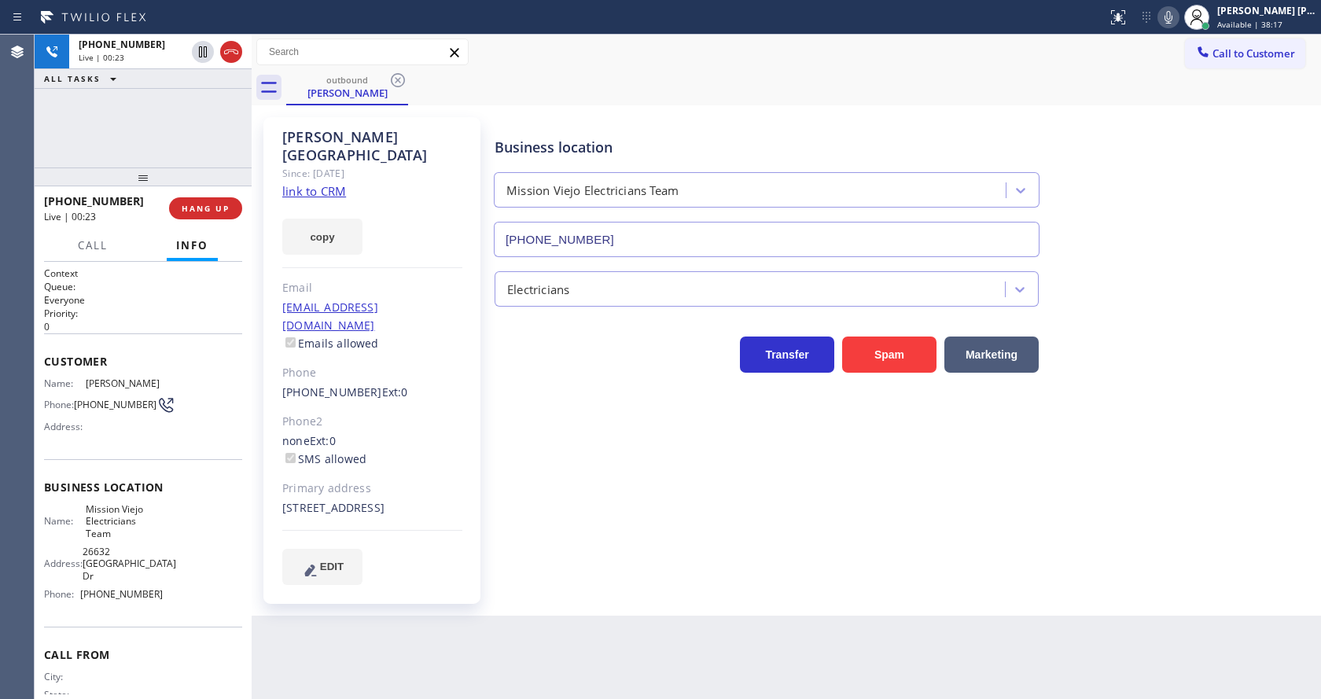
click at [549, 474] on div "Business location Mission Viejo Electricians Team (714) 400-2318 Electricians T…" at bounding box center [904, 350] width 826 height 459
click at [338, 183] on link "link to CRM" at bounding box center [314, 191] width 64 height 16
click at [545, 405] on div "Business location Mission Viejo Electricians Team (714) 400-2318 Electricians T…" at bounding box center [904, 350] width 826 height 459
click at [484, 612] on div "Back to Dashboard Change Sender ID Customers Technicians Select a contact Outbo…" at bounding box center [786, 367] width 1069 height 664
click at [757, 561] on div "Business location Mission Viejo Electricians Team (714) 400-2318 Electricians T…" at bounding box center [904, 350] width 826 height 459
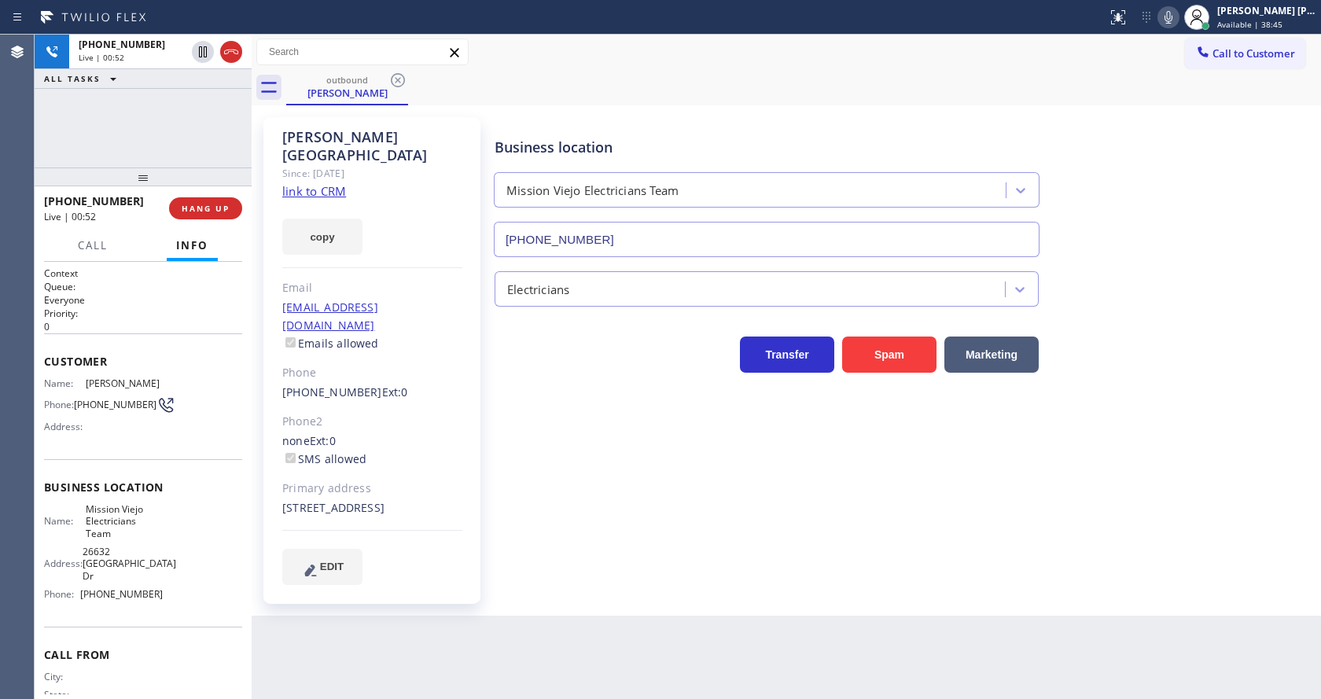
drag, startPoint x: 627, startPoint y: 536, endPoint x: 529, endPoint y: 473, distance: 116.5
click at [627, 535] on div "Business location Mission Viejo Electricians Team (714) 400-2318 Electricians T…" at bounding box center [904, 350] width 826 height 459
click at [198, 212] on span "HANG UP" at bounding box center [206, 208] width 48 height 11
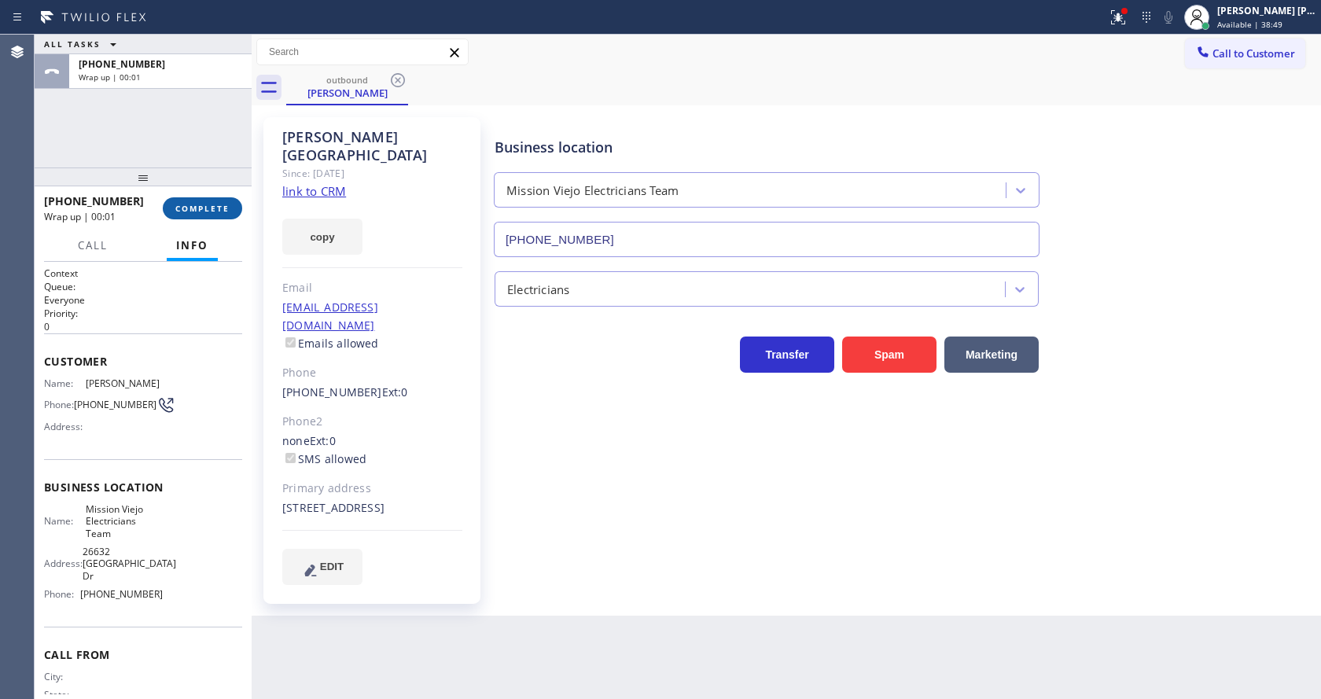
click at [198, 212] on span "COMPLETE" at bounding box center [202, 208] width 54 height 11
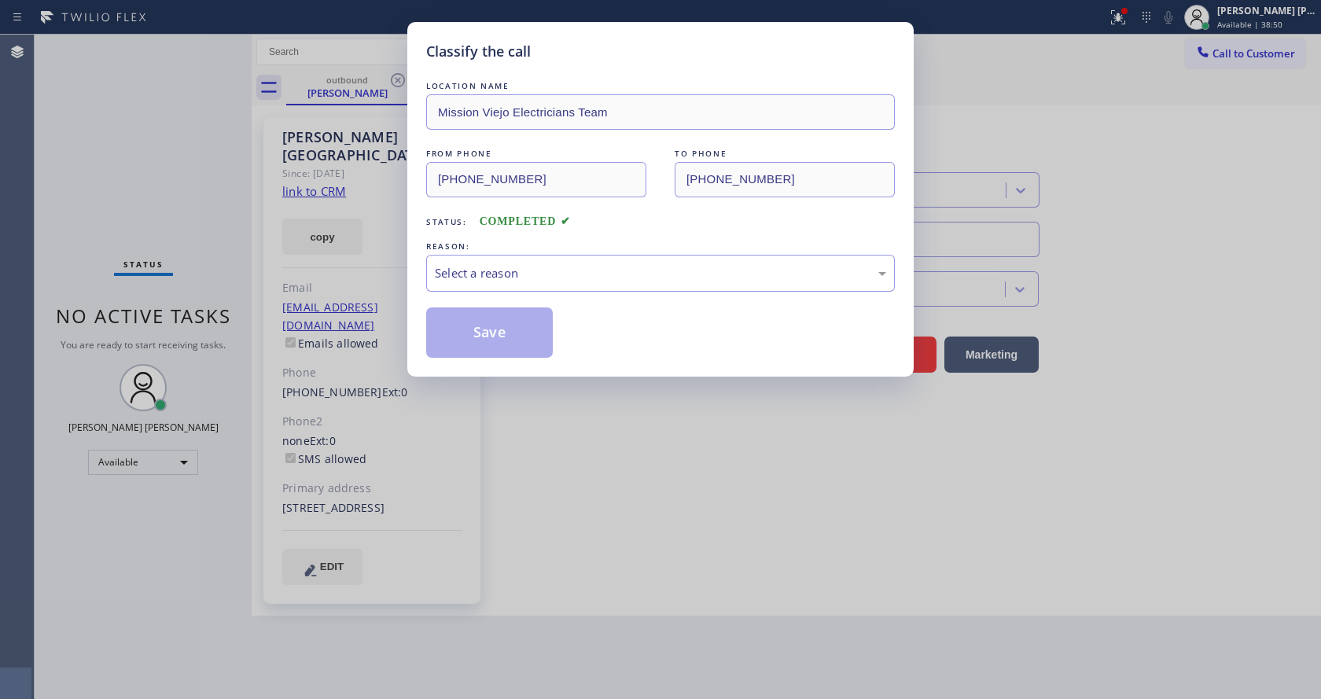
click at [513, 264] on div "Select a reason" at bounding box center [660, 273] width 451 height 18
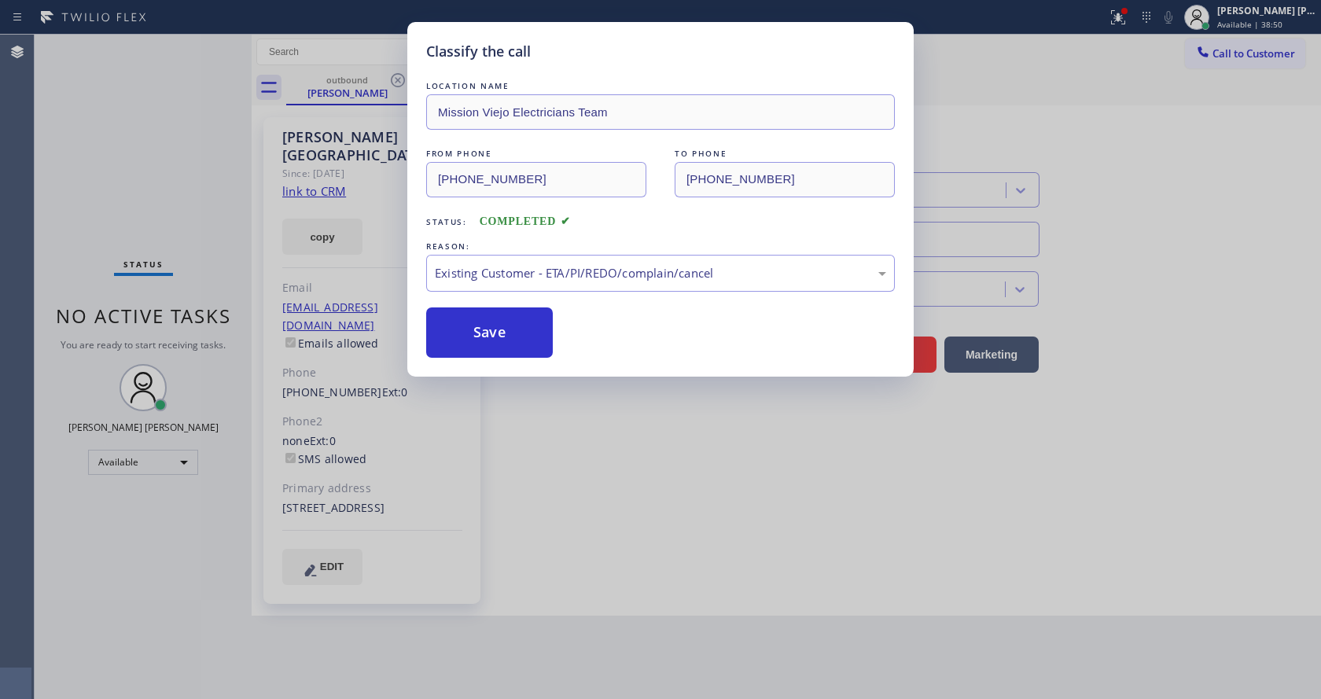
click at [498, 352] on button "Save" at bounding box center [489, 332] width 127 height 50
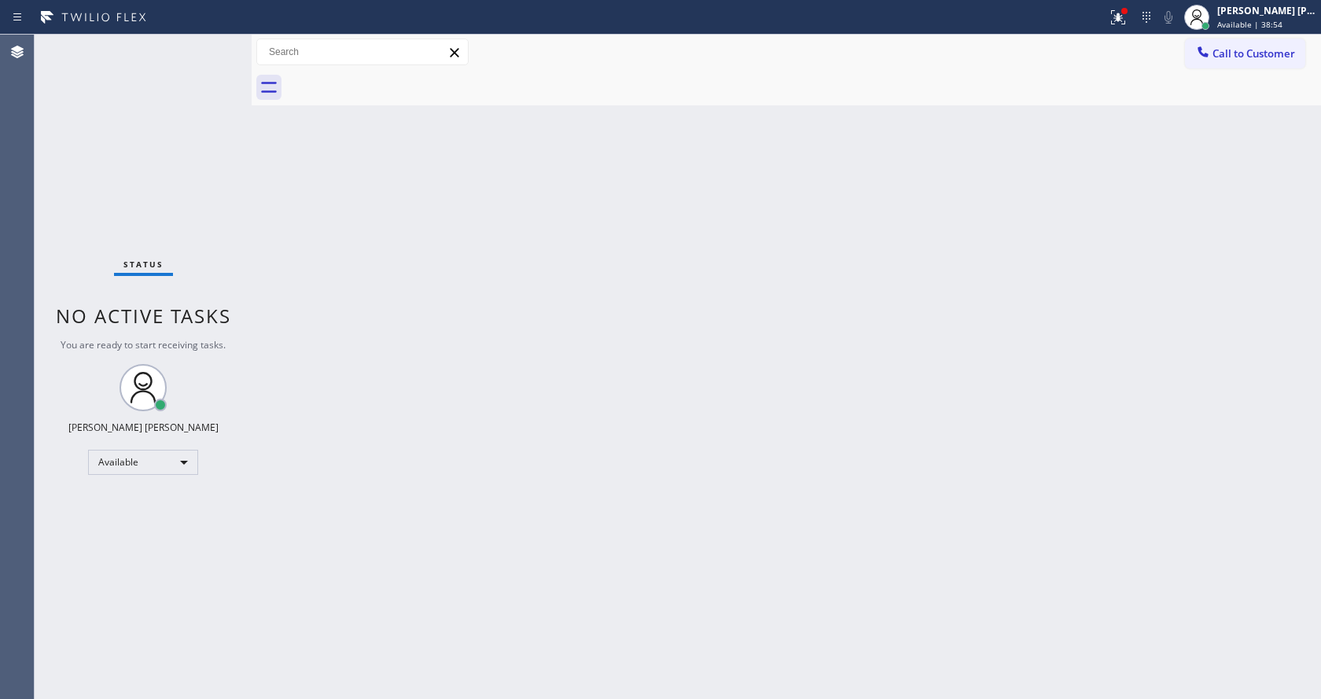
click at [295, 296] on div "Back to Dashboard Change Sender ID Customers Technicians Select a contact Outbo…" at bounding box center [786, 367] width 1069 height 664
click at [454, 386] on div "Back to Dashboard Change Sender ID Customers Technicians Select a contact Outbo…" at bounding box center [786, 367] width 1069 height 664
click at [782, 464] on div "Back to Dashboard Change Sender ID Customers Technicians Select a contact Outbo…" at bounding box center [786, 367] width 1069 height 664
click at [342, 253] on div "Back to Dashboard Change Sender ID Customers Technicians Select a contact Outbo…" at bounding box center [786, 367] width 1069 height 664
click at [1131, 4] on button at bounding box center [1118, 17] width 35 height 35
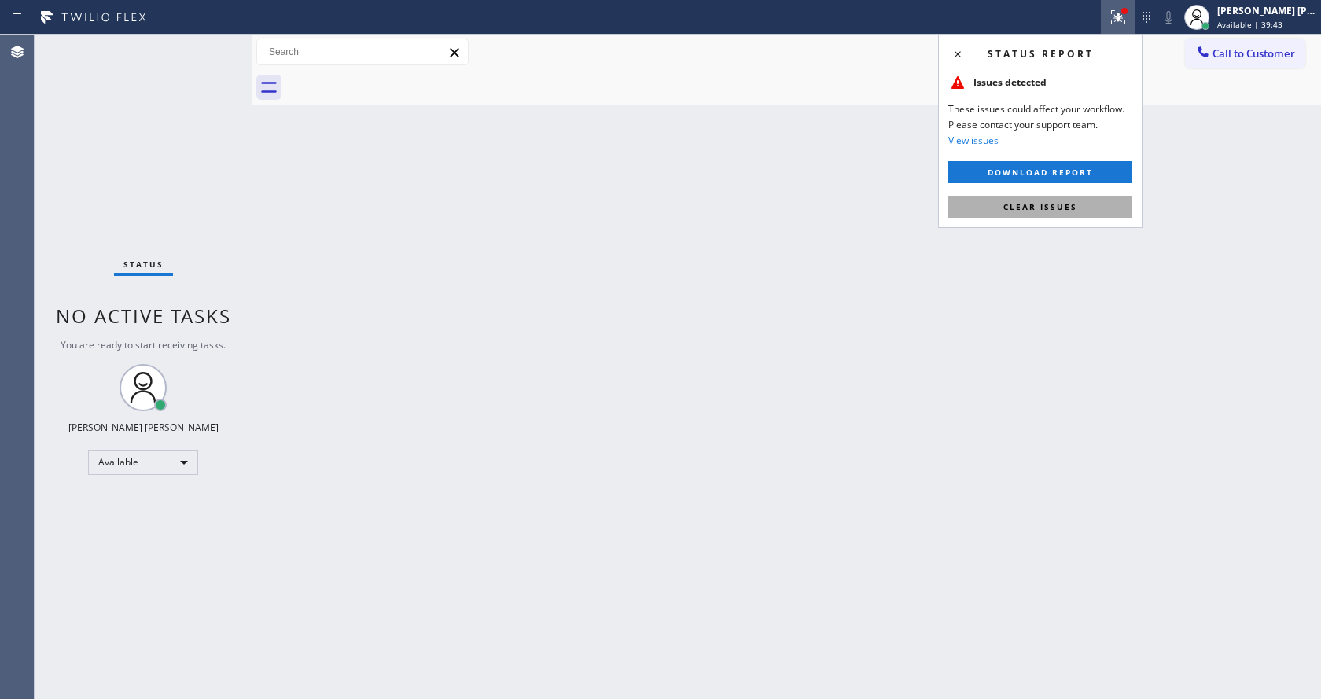
click at [1065, 197] on button "Clear issues" at bounding box center [1040, 207] width 184 height 22
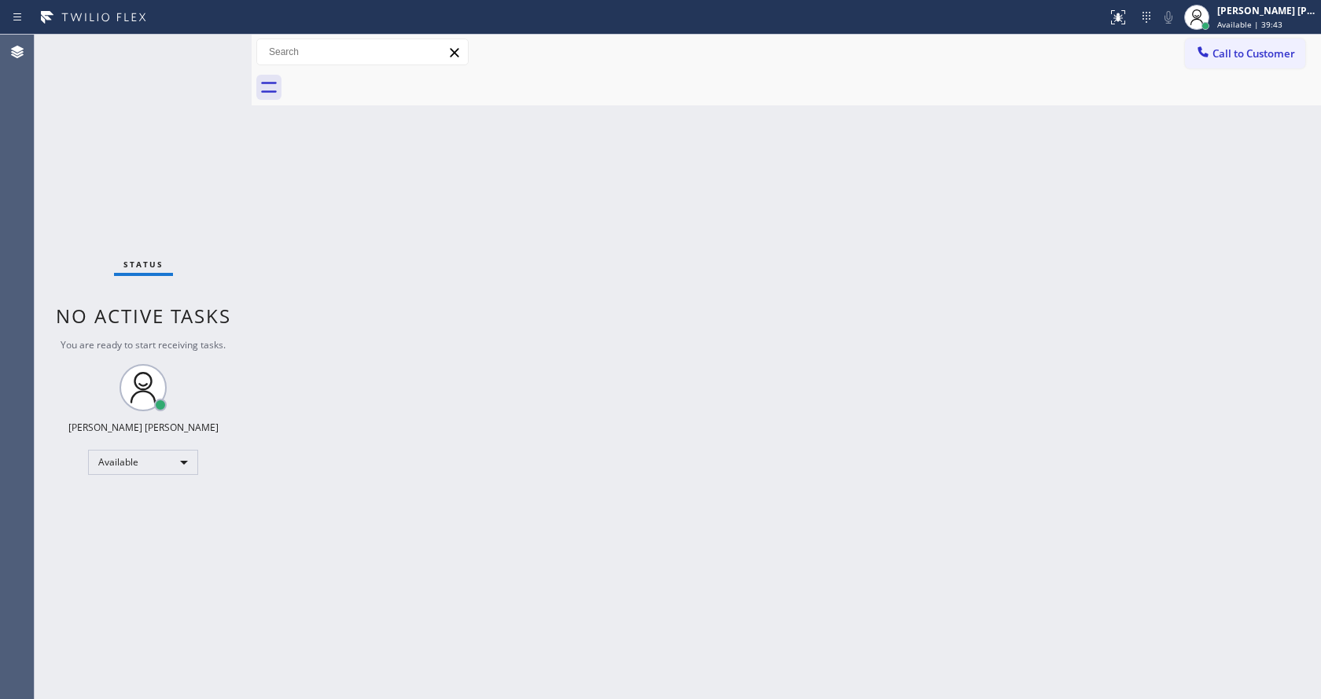
drag, startPoint x: 1130, startPoint y: 216, endPoint x: 738, endPoint y: 410, distance: 437.4
click at [1128, 217] on div "Back to Dashboard Change Sender ID Customers Technicians Select a contact Outbo…" at bounding box center [786, 367] width 1069 height 664
click at [335, 337] on div "Back to Dashboard Change Sender ID Customers Technicians Select a contact Outbo…" at bounding box center [786, 367] width 1069 height 664
click at [214, 42] on div "Status No active tasks You are ready to start receiving tasks. [PERSON_NAME] [P…" at bounding box center [143, 367] width 217 height 664
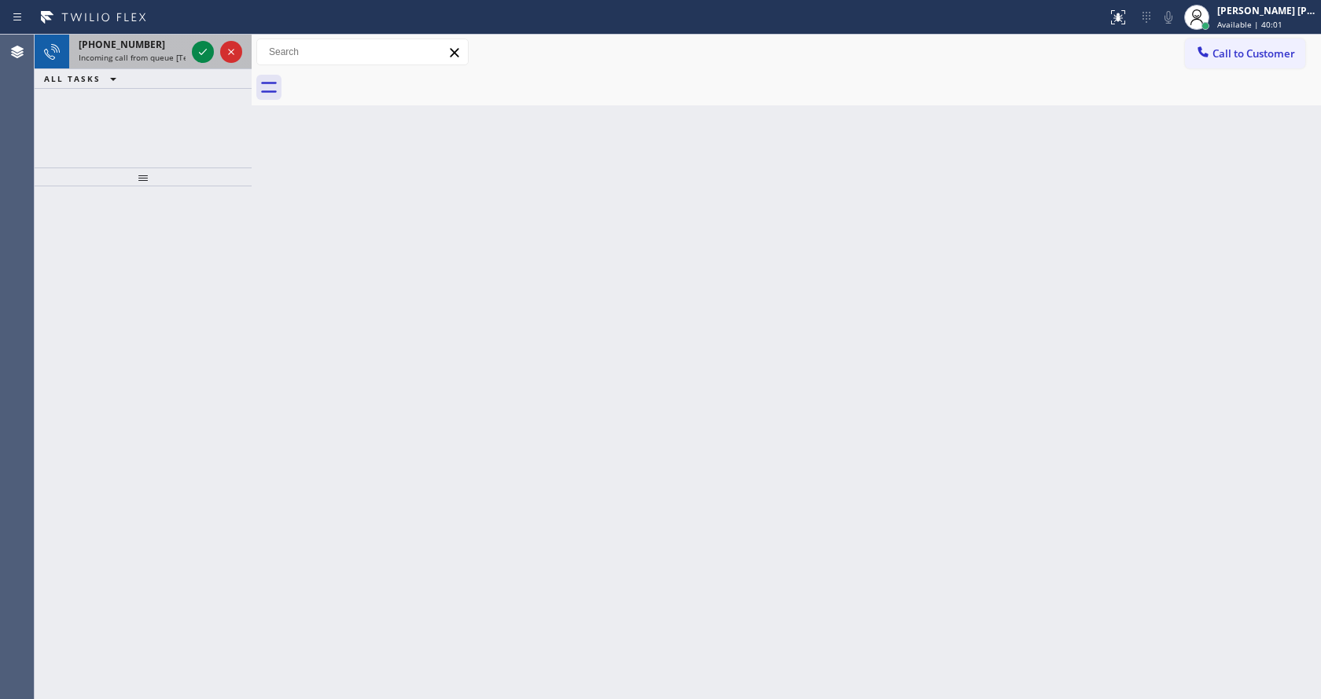
click at [161, 57] on span "Incoming call from queue [Test] All" at bounding box center [144, 57] width 131 height 11
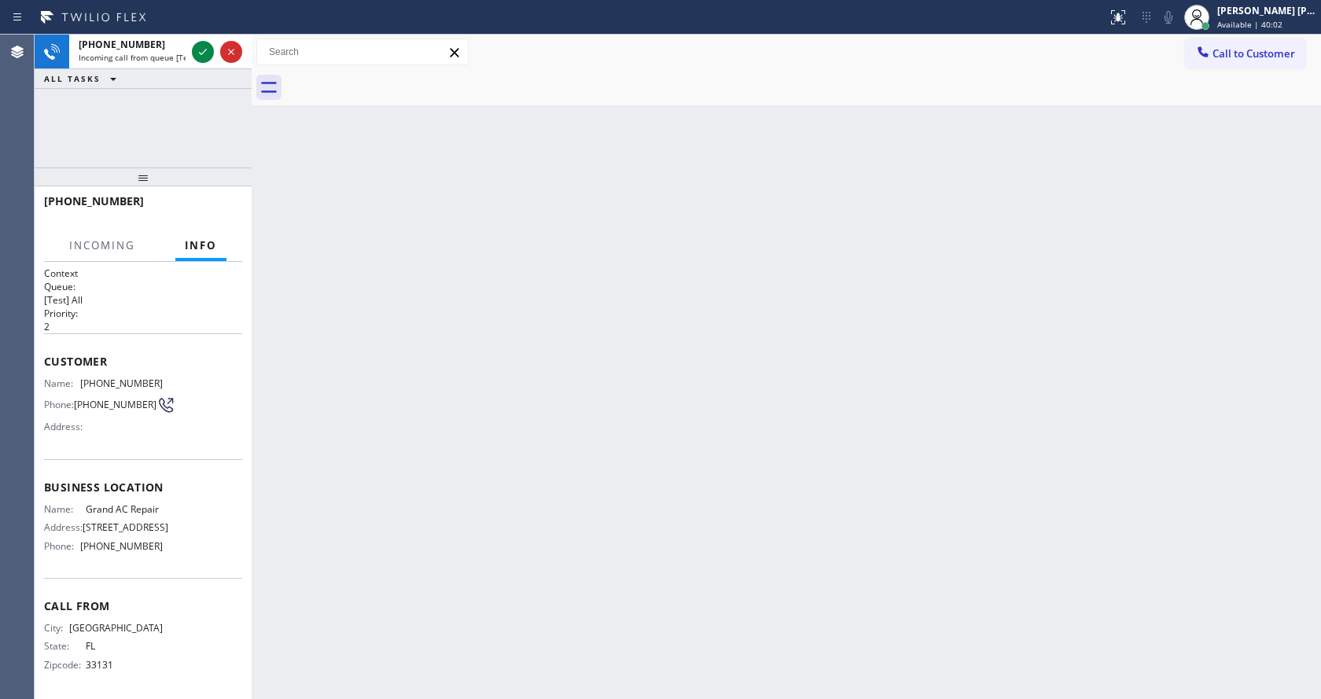
click at [595, 278] on div "Back to Dashboard Change Sender ID Customers Technicians Select a contact Outbo…" at bounding box center [786, 367] width 1069 height 664
click at [296, 321] on div "Back to Dashboard Change Sender ID Customers Technicians Select a contact Outbo…" at bounding box center [786, 367] width 1069 height 664
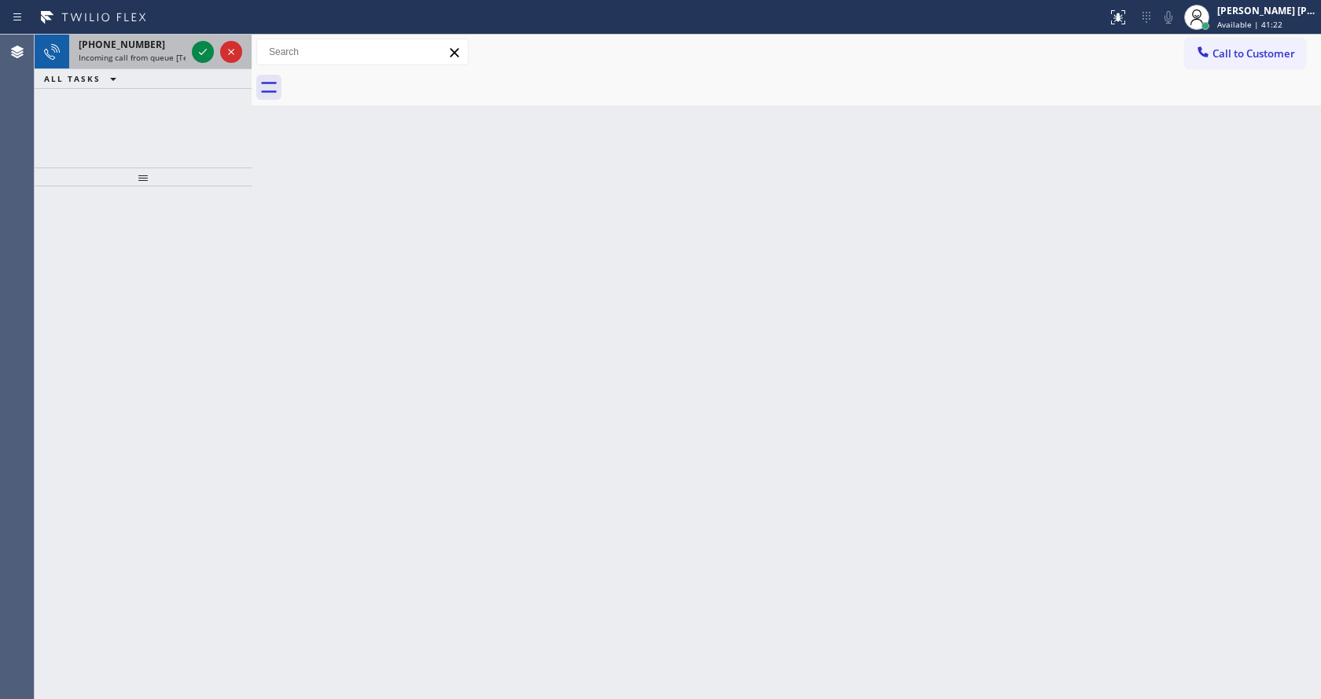
click at [161, 55] on span "Incoming call from queue [Test] All" at bounding box center [144, 57] width 131 height 11
click at [149, 55] on span "Incoming call from queue [Test] All" at bounding box center [144, 57] width 131 height 11
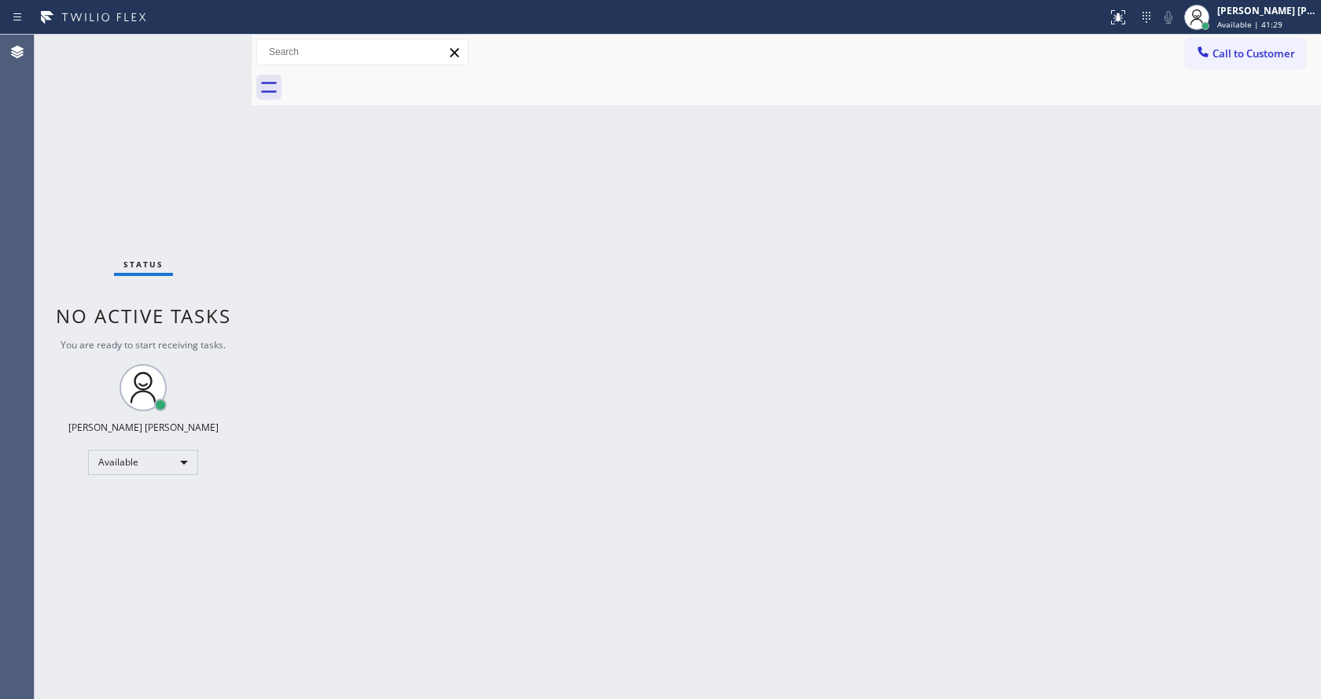
click at [668, 304] on div "Back to Dashboard Change Sender ID Customers Technicians Select a contact Outbo…" at bounding box center [786, 367] width 1069 height 664
click at [316, 173] on div "Back to Dashboard Change Sender ID Customers Technicians Select a contact Outbo…" at bounding box center [786, 367] width 1069 height 664
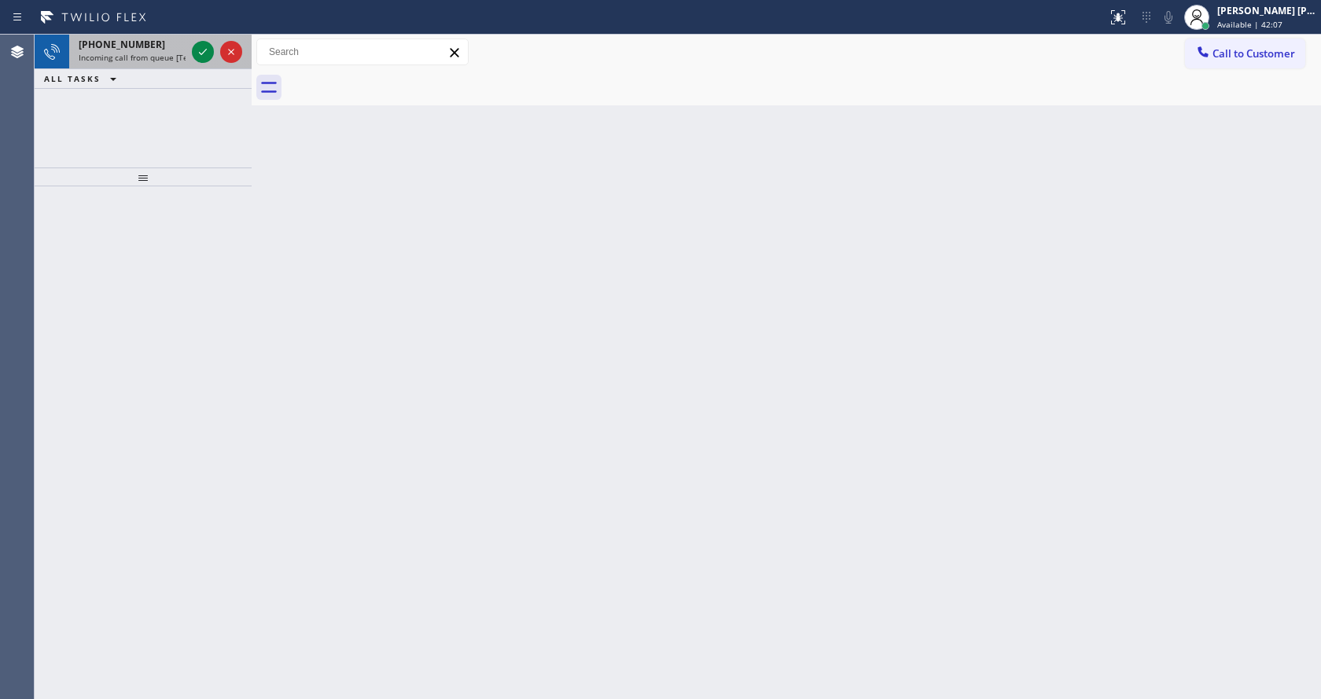
click at [149, 52] on span "Incoming call from queue [Test] All" at bounding box center [144, 57] width 131 height 11
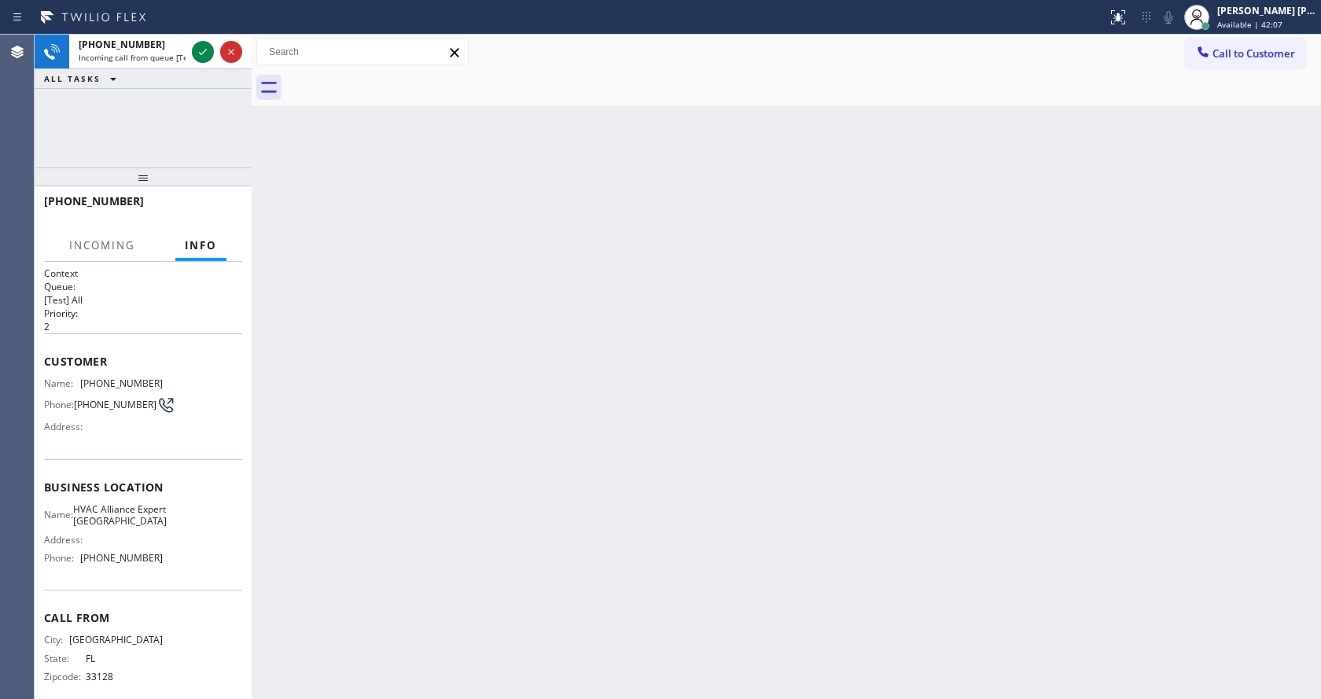
click at [552, 421] on div "Back to Dashboard Change Sender ID Customers Technicians Select a contact Outbo…" at bounding box center [786, 367] width 1069 height 664
click at [844, 583] on div "Back to Dashboard Change Sender ID Customers Technicians Select a contact Outbo…" at bounding box center [786, 367] width 1069 height 664
click at [886, 554] on div "Back to Dashboard Change Sender ID Customers Technicians Select a contact Outbo…" at bounding box center [786, 367] width 1069 height 664
click at [818, 584] on div "Back to Dashboard Change Sender ID Customers Technicians Select a contact Outbo…" at bounding box center [786, 367] width 1069 height 664
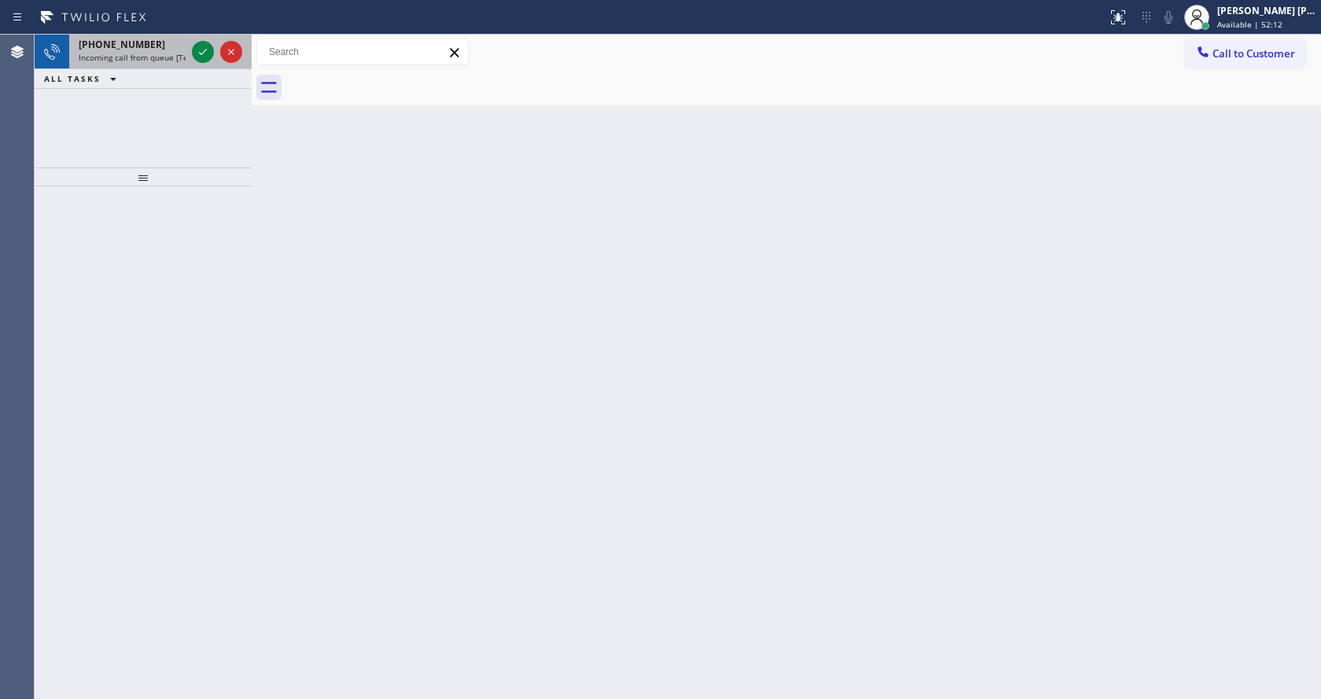
click at [151, 43] on div "+16024690819" at bounding box center [132, 44] width 107 height 13
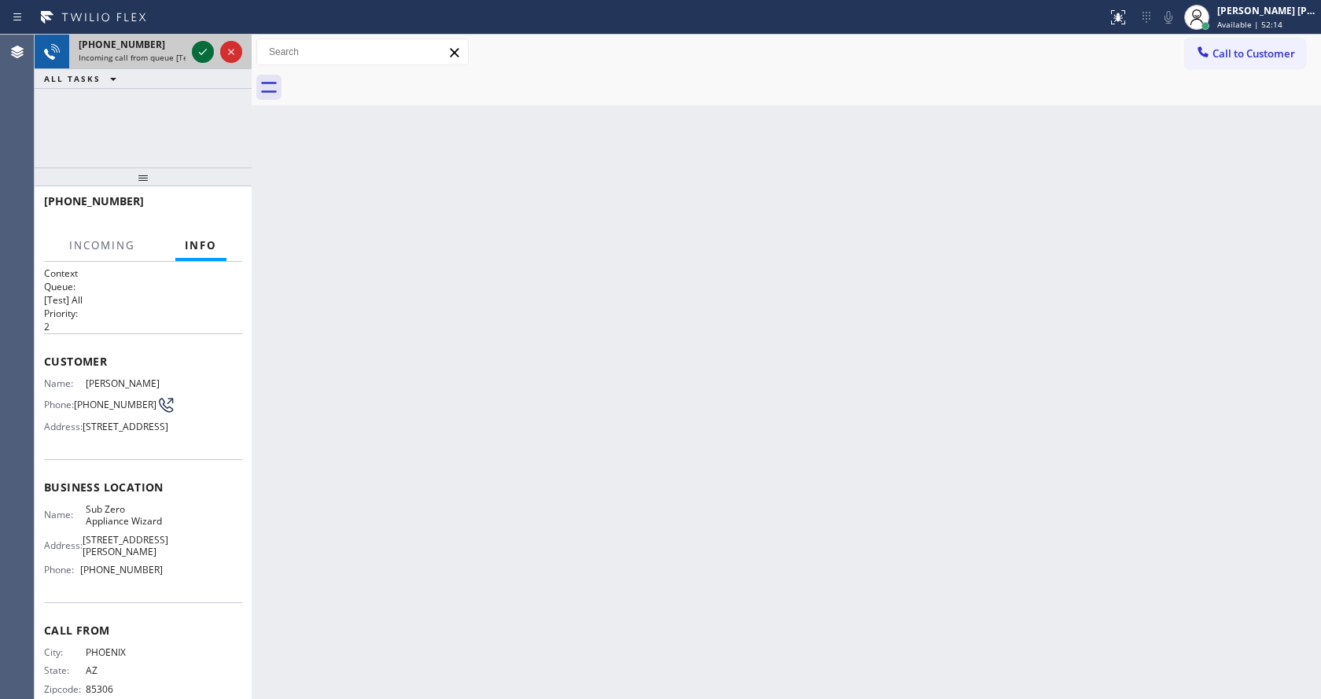
click at [204, 50] on icon at bounding box center [202, 51] width 19 height 19
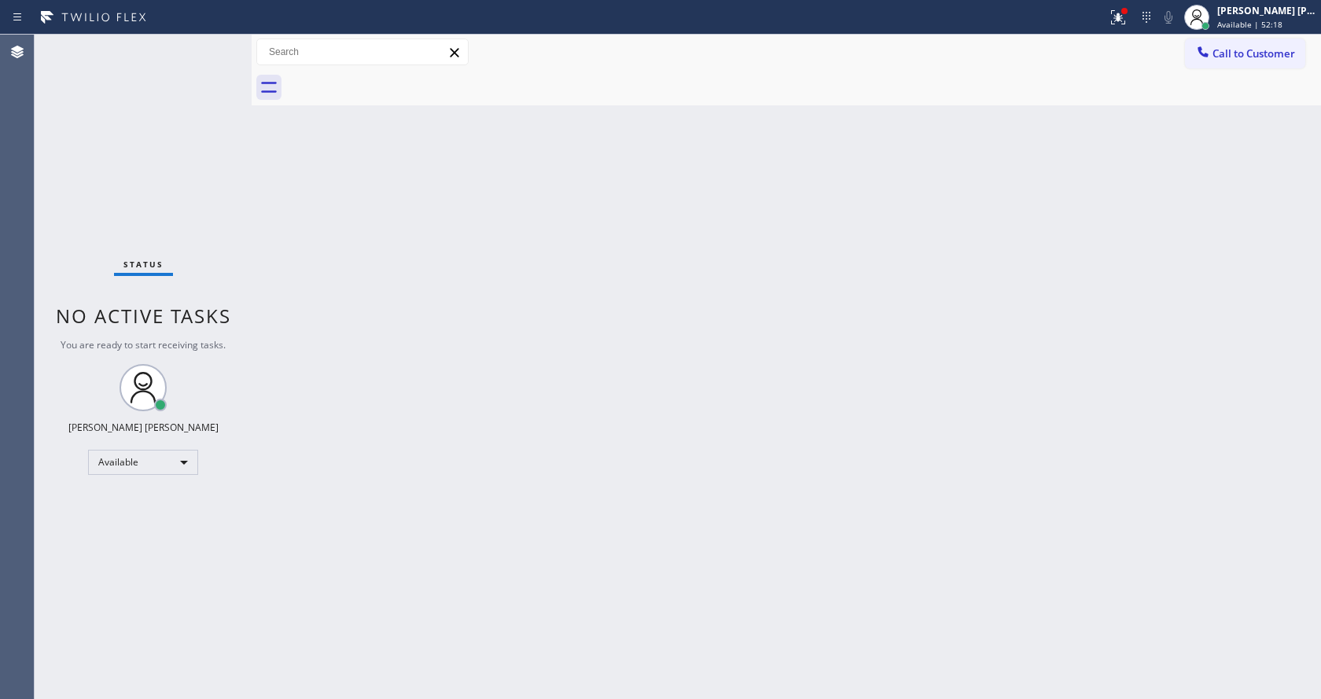
click at [197, 49] on div "Status No active tasks You are ready to start receiving tasks. [PERSON_NAME] [P…" at bounding box center [143, 367] width 217 height 664
click at [263, 165] on div "Back to Dashboard Change Sender ID Customers Technicians Select a contact Outbo…" at bounding box center [786, 367] width 1069 height 664
click at [215, 42] on div "Status No active tasks You are ready to start receiving tasks. [PERSON_NAME] [P…" at bounding box center [143, 367] width 217 height 664
click at [1128, 11] on div at bounding box center [1124, 11] width 6 height 6
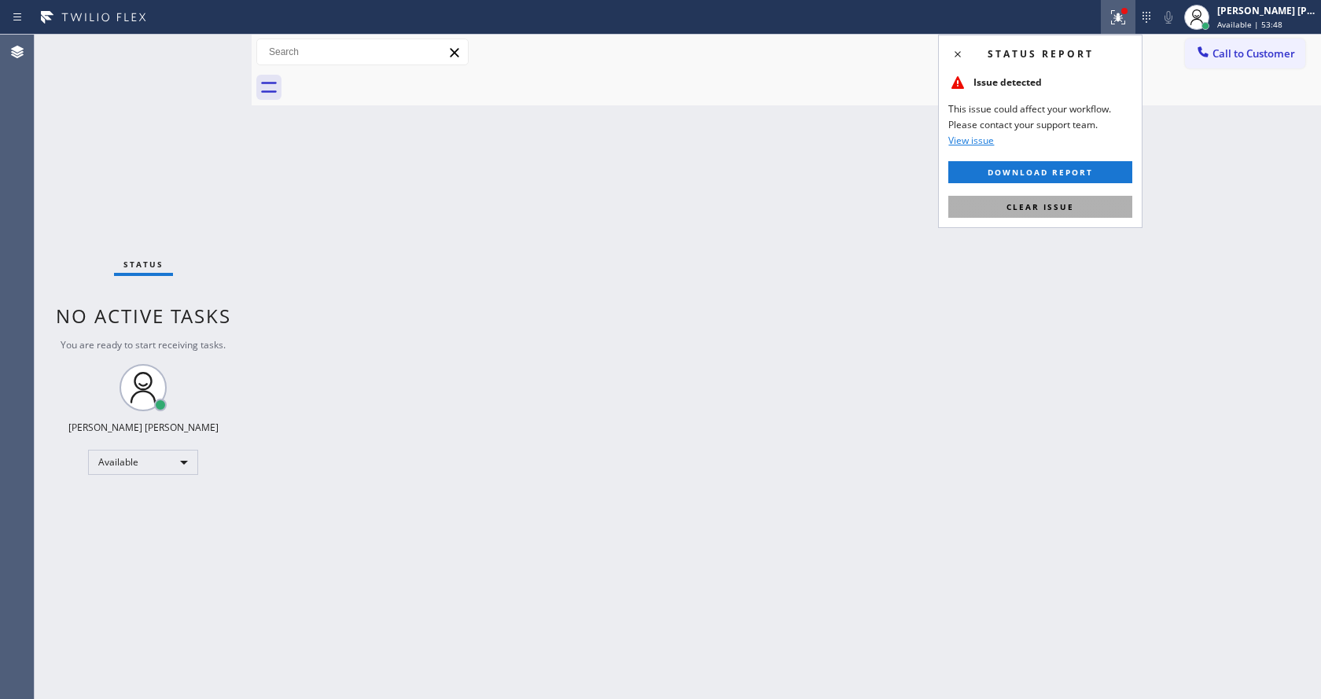
click at [1067, 216] on button "Clear issue" at bounding box center [1040, 207] width 184 height 22
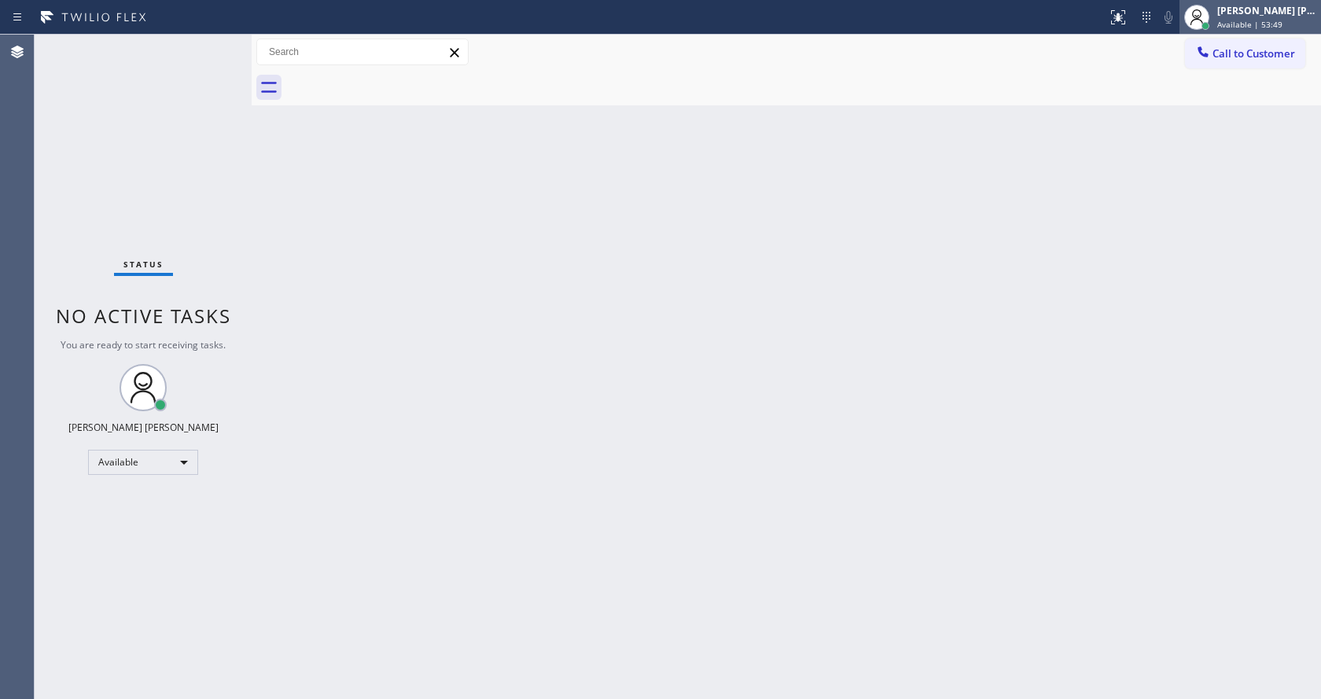
click at [1275, 21] on span "Available | 53:49" at bounding box center [1249, 24] width 65 height 11
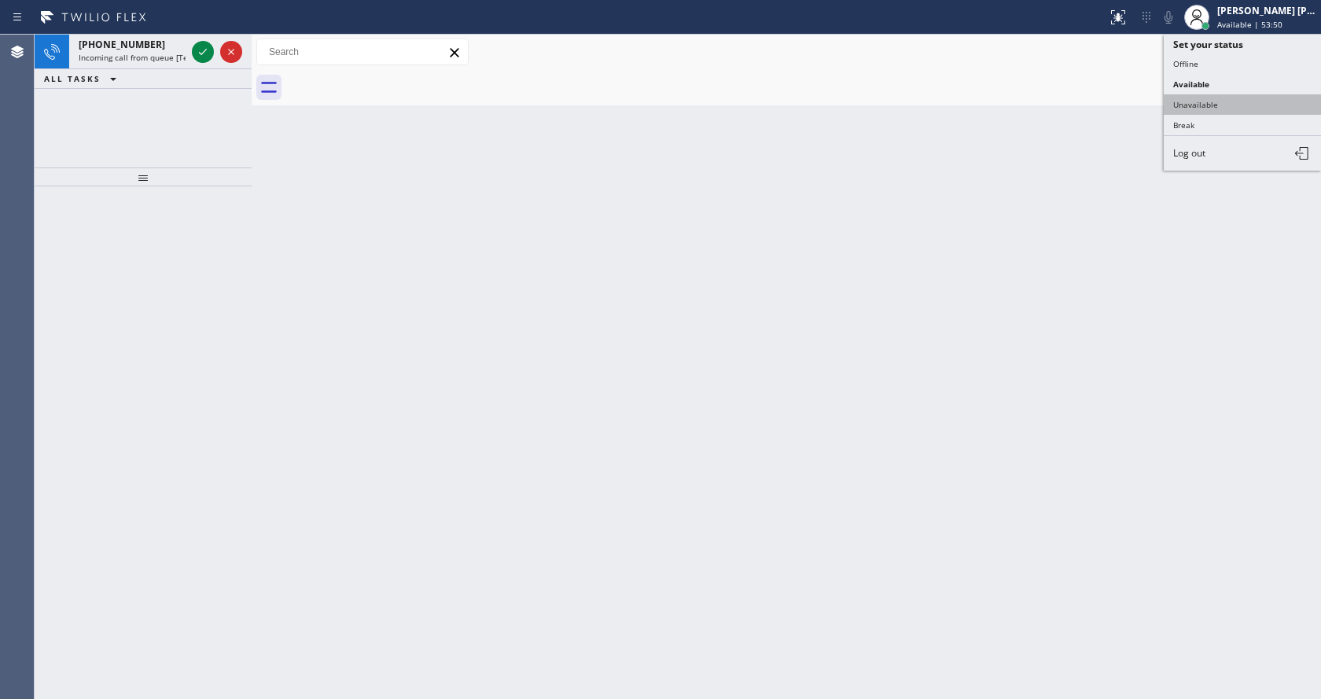
click at [1222, 94] on button "Unavailable" at bounding box center [1242, 104] width 157 height 20
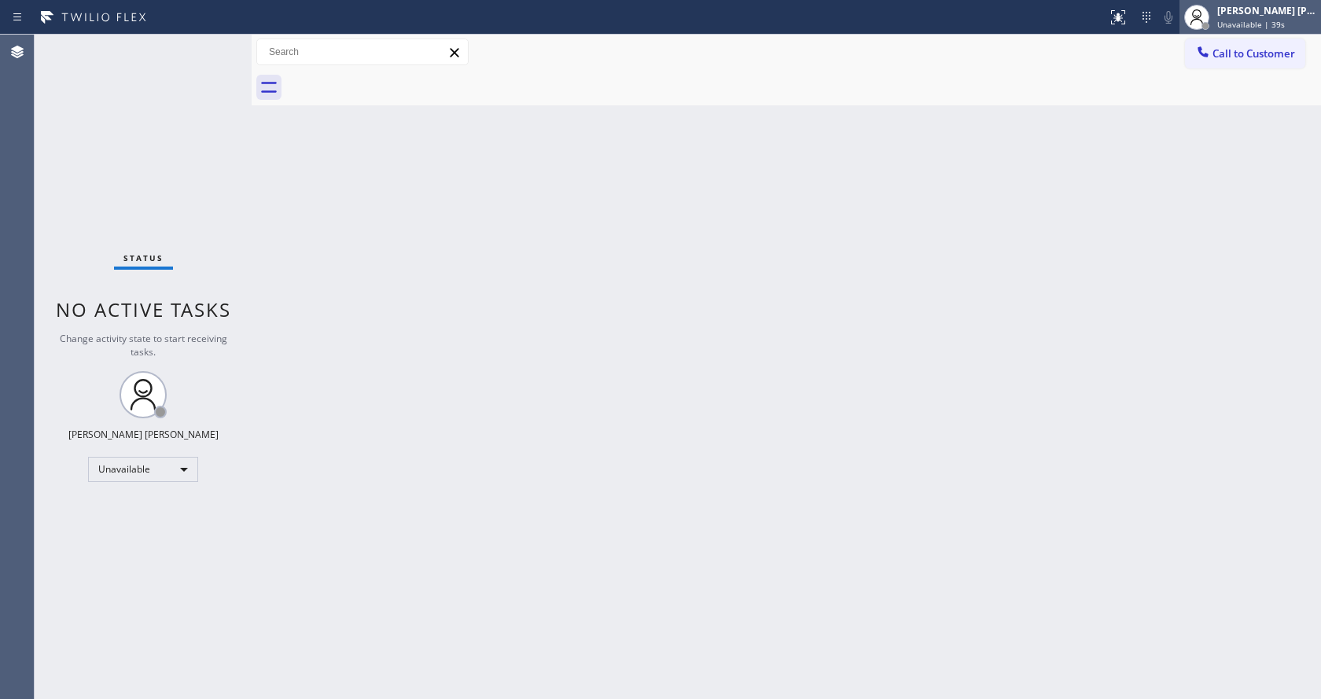
click at [1253, 32] on div "Jen Rose Villanueva Unavailable | 39s" at bounding box center [1250, 17] width 142 height 35
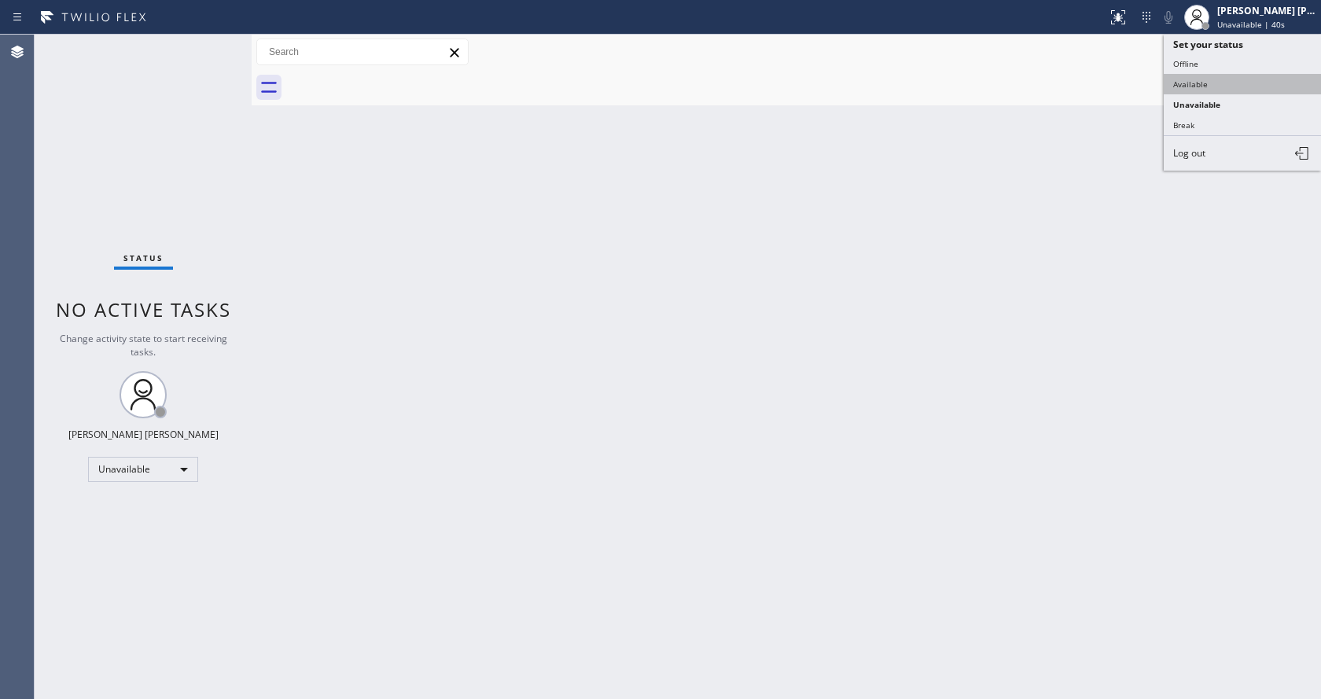
click at [1208, 86] on button "Available" at bounding box center [1242, 84] width 157 height 20
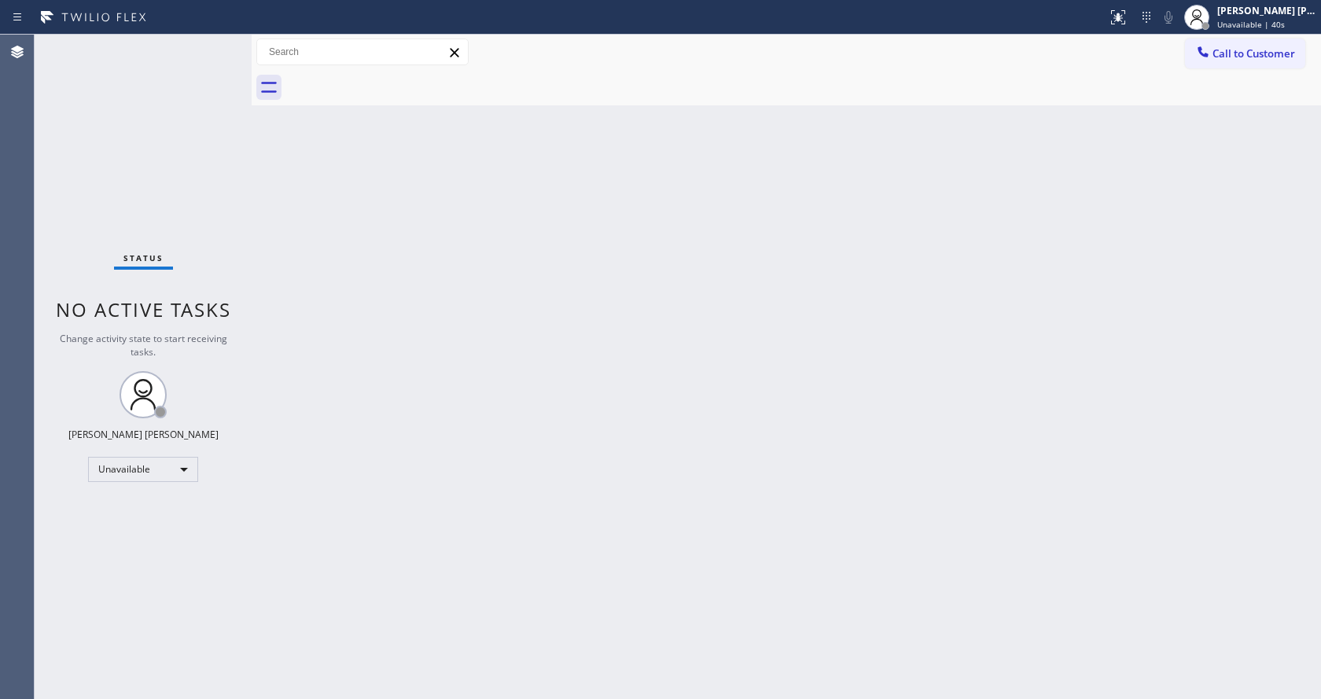
click at [675, 513] on div "Back to Dashboard Change Sender ID Customers Technicians Select a contact Outbo…" at bounding box center [786, 367] width 1069 height 664
click at [222, 277] on div "Status No active tasks You are ready to start receiving tasks. [PERSON_NAME] [P…" at bounding box center [143, 367] width 217 height 664
drag, startPoint x: 251, startPoint y: 56, endPoint x: 242, endPoint y: 53, distance: 9.0
click at [242, 53] on div "Status No active tasks You are ready to start receiving tasks. Jen Rose Villanu…" at bounding box center [678, 367] width 1286 height 664
click at [215, 43] on div "Status No active tasks You are ready to start receiving tasks. [PERSON_NAME] [P…" at bounding box center [143, 367] width 217 height 664
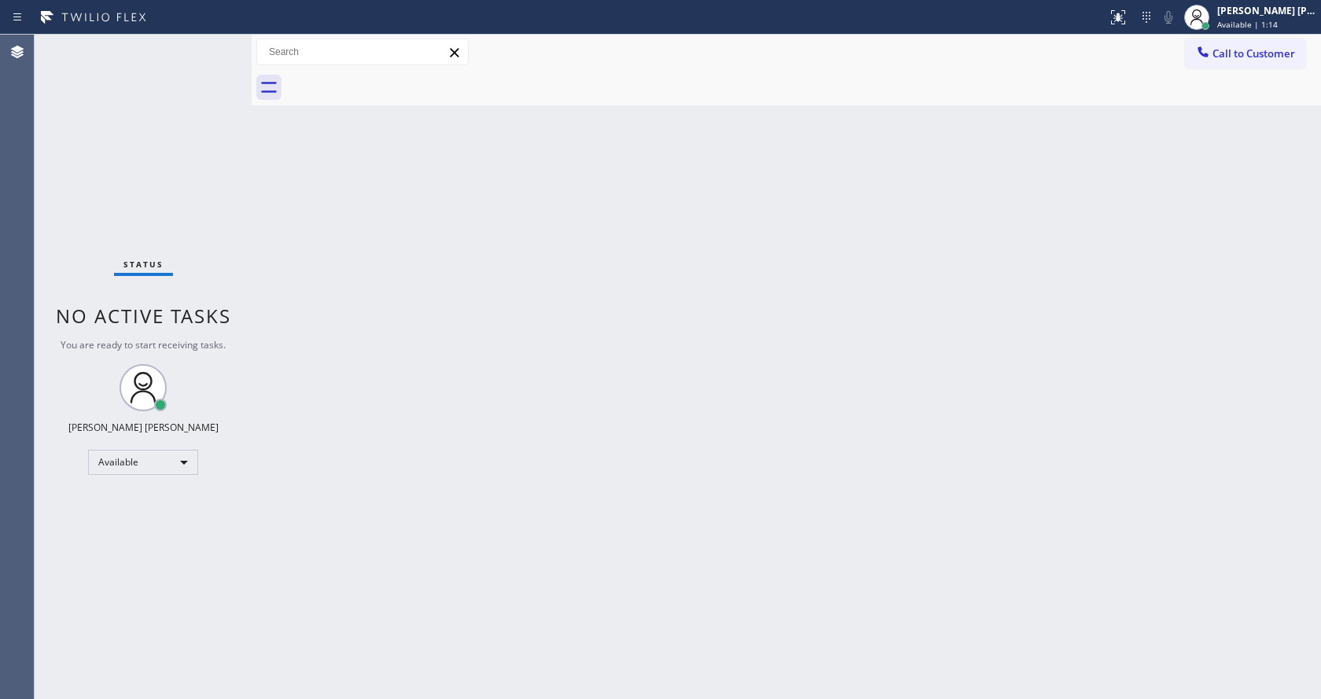
click at [300, 214] on div "Back to Dashboard Change Sender ID Customers Technicians Select a contact Outbo…" at bounding box center [786, 367] width 1069 height 664
click at [521, 397] on div "Back to Dashboard Change Sender ID Customers Technicians Select a contact Outbo…" at bounding box center [786, 367] width 1069 height 664
drag, startPoint x: 212, startPoint y: 234, endPoint x: 217, endPoint y: 167, distance: 67.8
click at [213, 233] on div "Status No active tasks You are ready to start receiving tasks. [PERSON_NAME] [P…" at bounding box center [143, 367] width 217 height 664
click at [215, 43] on div "Status No active tasks You are ready to start receiving tasks. [PERSON_NAME] [P…" at bounding box center [143, 367] width 217 height 664
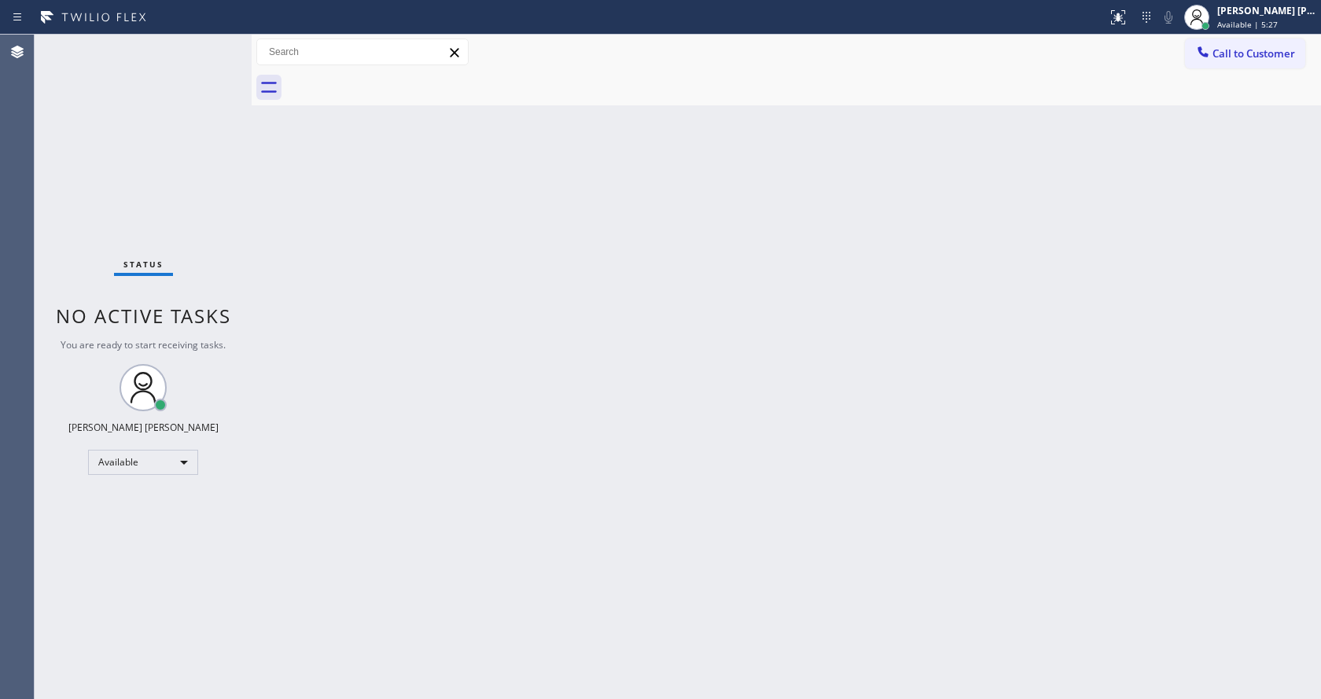
click at [390, 292] on div "Back to Dashboard Change Sender ID Customers Technicians Select a contact Outbo…" at bounding box center [786, 367] width 1069 height 664
click at [235, 64] on div "Status No active tasks You are ready to start receiving tasks. [PERSON_NAME] [P…" at bounding box center [143, 367] width 217 height 664
click at [1231, 23] on span "Available | 7:06" at bounding box center [1247, 24] width 61 height 11
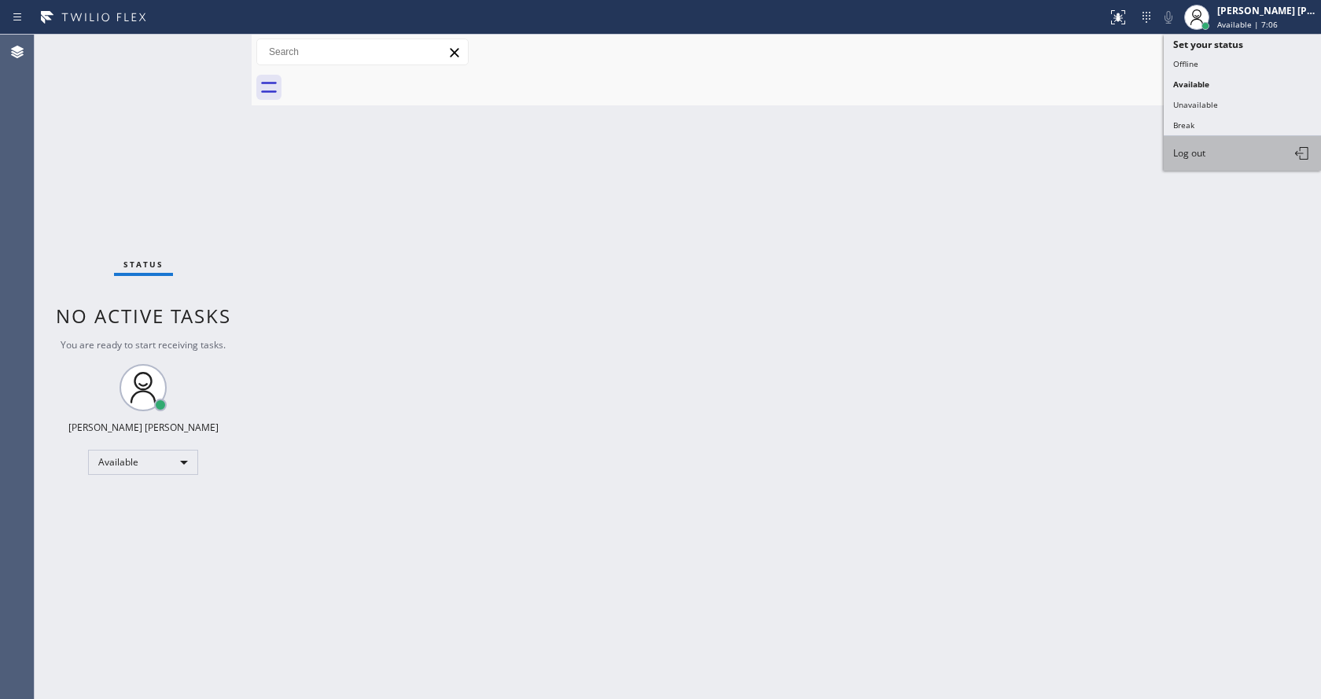
click at [1216, 153] on button "Log out" at bounding box center [1242, 153] width 157 height 35
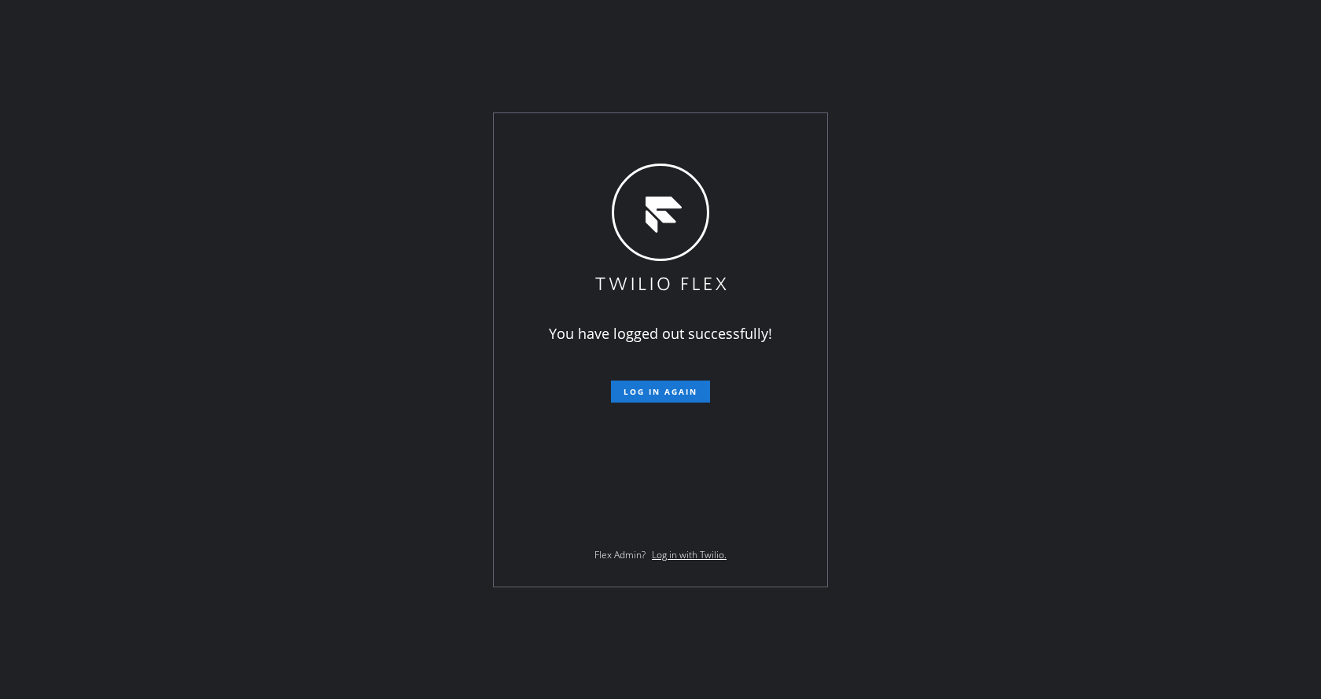
click at [324, 506] on div "You have logged out successfully! Log in again Flex Admin? Log in with Twilio." at bounding box center [660, 349] width 1321 height 699
click at [373, 465] on div "You have logged out successfully! Log in again Flex Admin? Log in with Twilio." at bounding box center [660, 349] width 1321 height 699
